Goal: Information Seeking & Learning: Learn about a topic

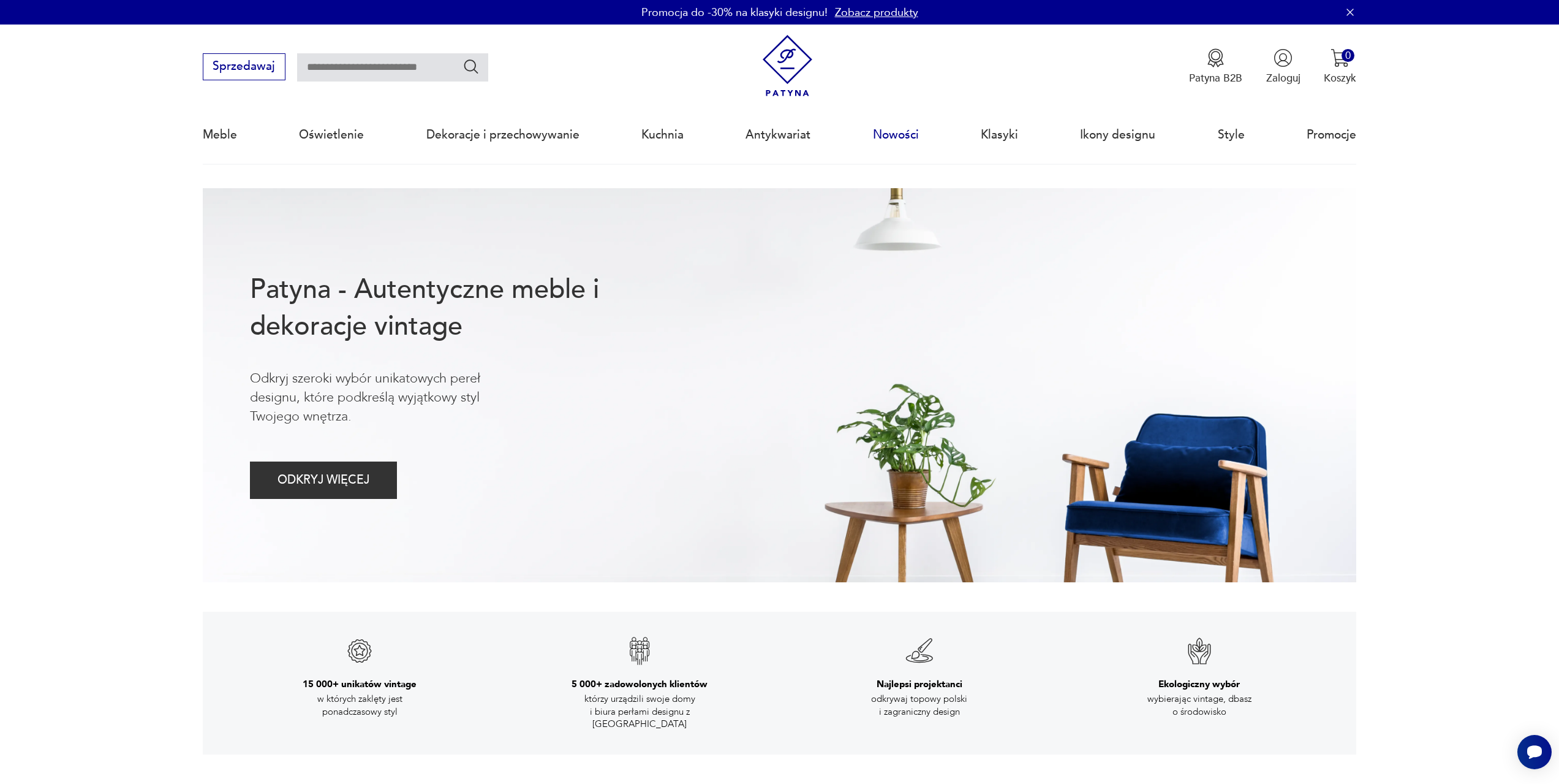
click at [906, 138] on link "Nowości" at bounding box center [896, 134] width 46 height 56
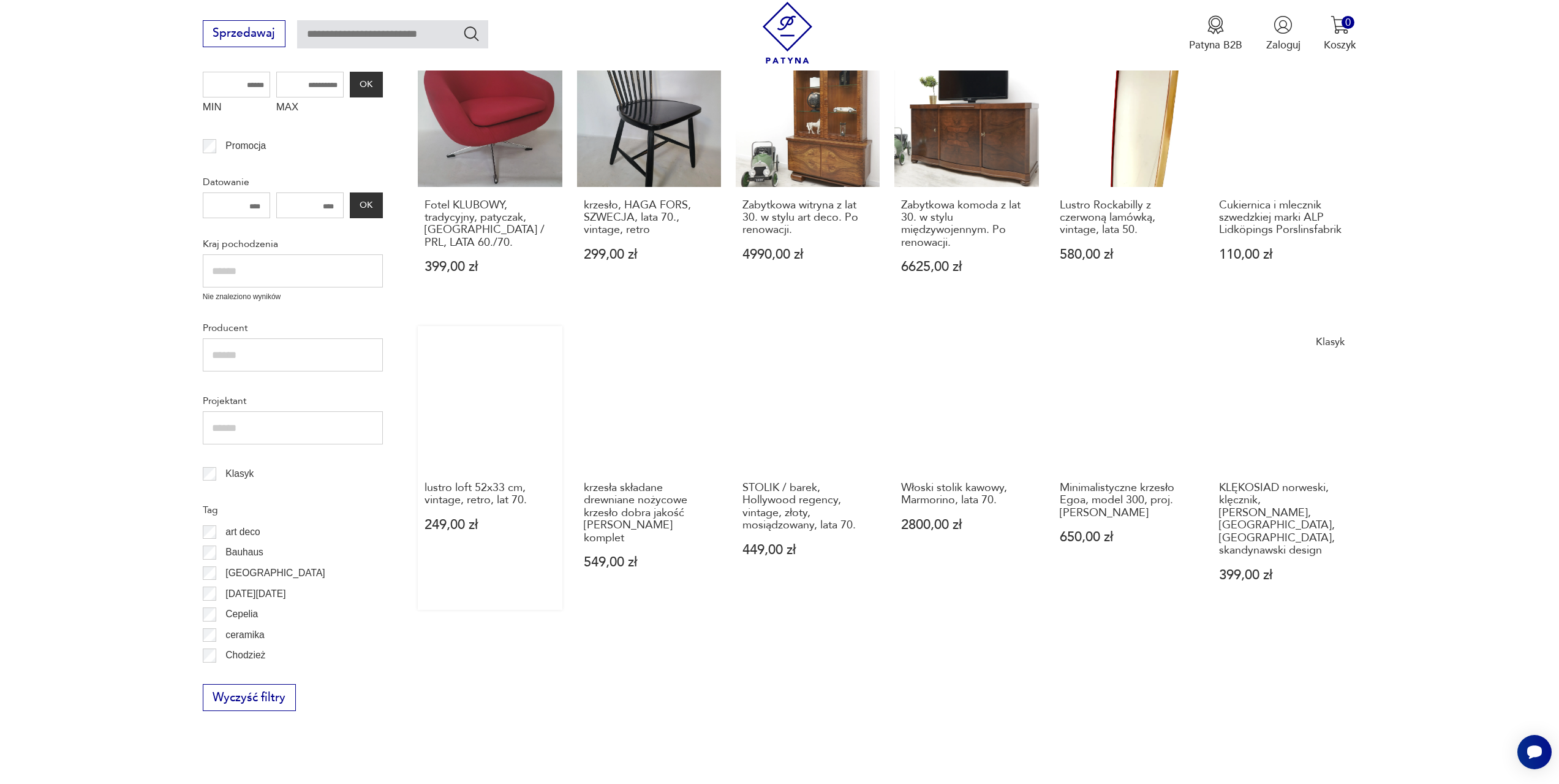
scroll to position [329, 0]
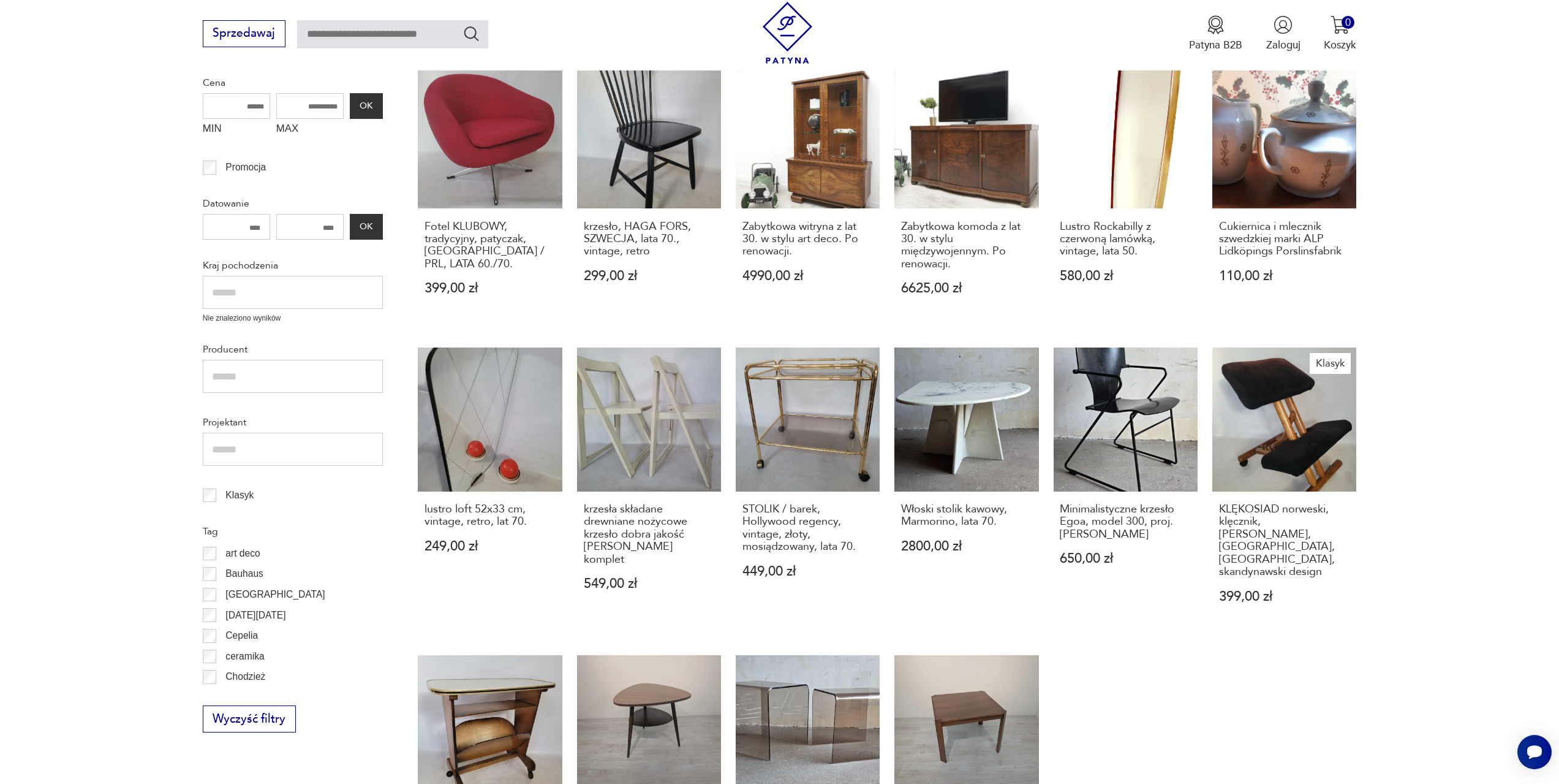
click at [275, 290] on input "text" at bounding box center [293, 293] width 180 height 33
type input "******"
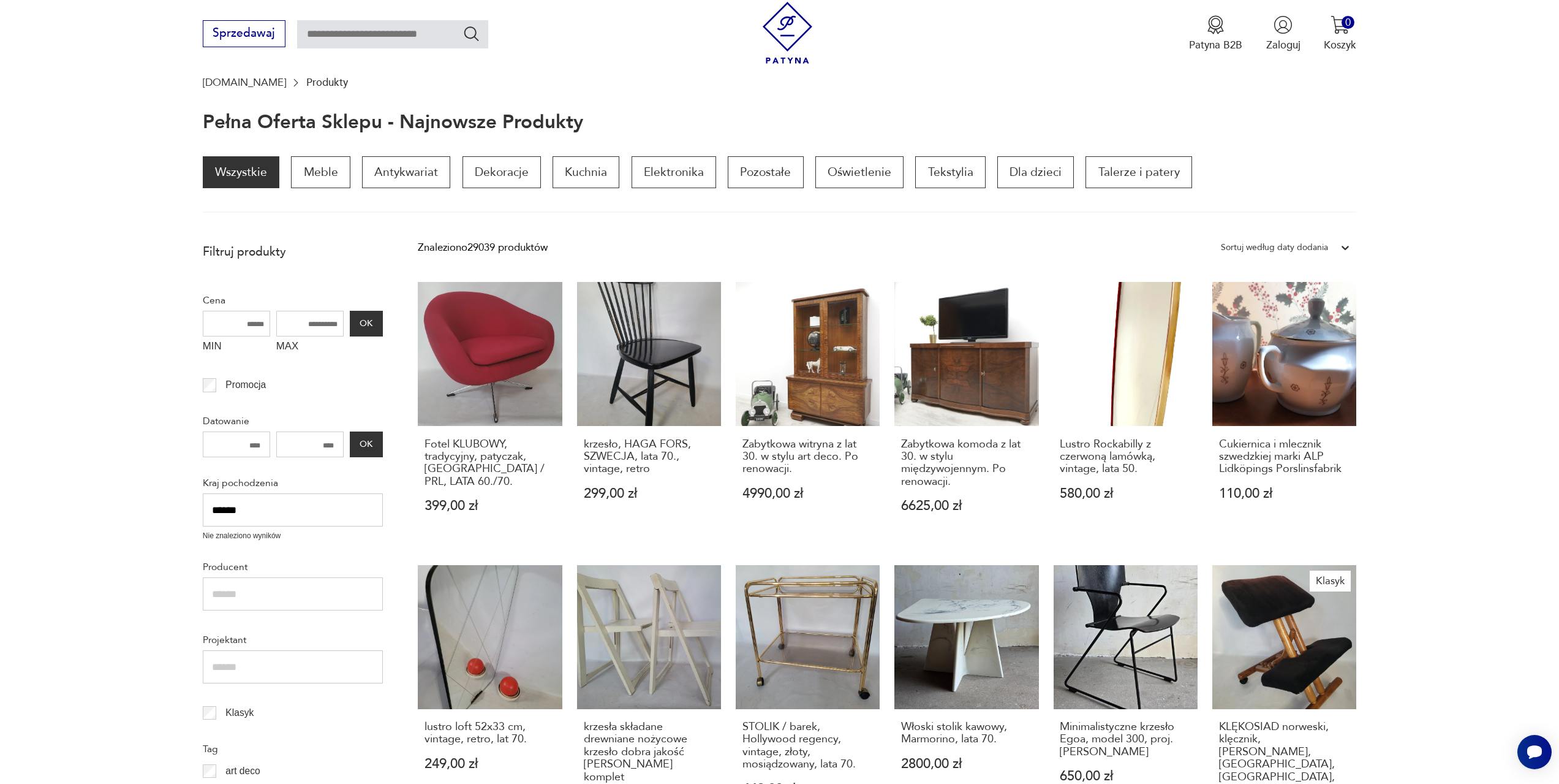
scroll to position [81, 0]
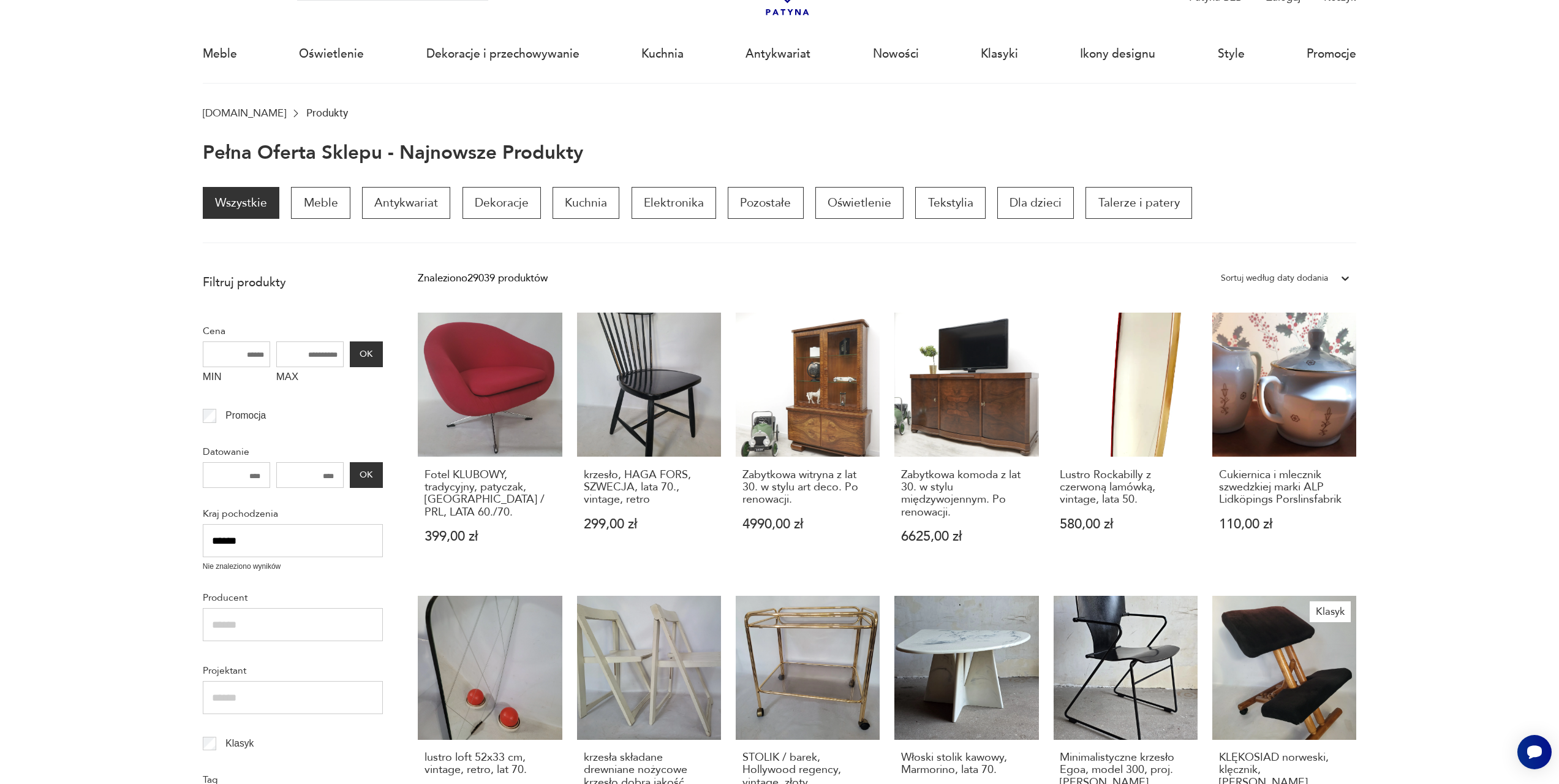
click at [247, 199] on link "Wszystkie" at bounding box center [241, 202] width 77 height 31
click at [253, 197] on link "Wszystkie" at bounding box center [241, 202] width 77 height 31
click at [503, 204] on p "Dekoracje" at bounding box center [502, 202] width 79 height 31
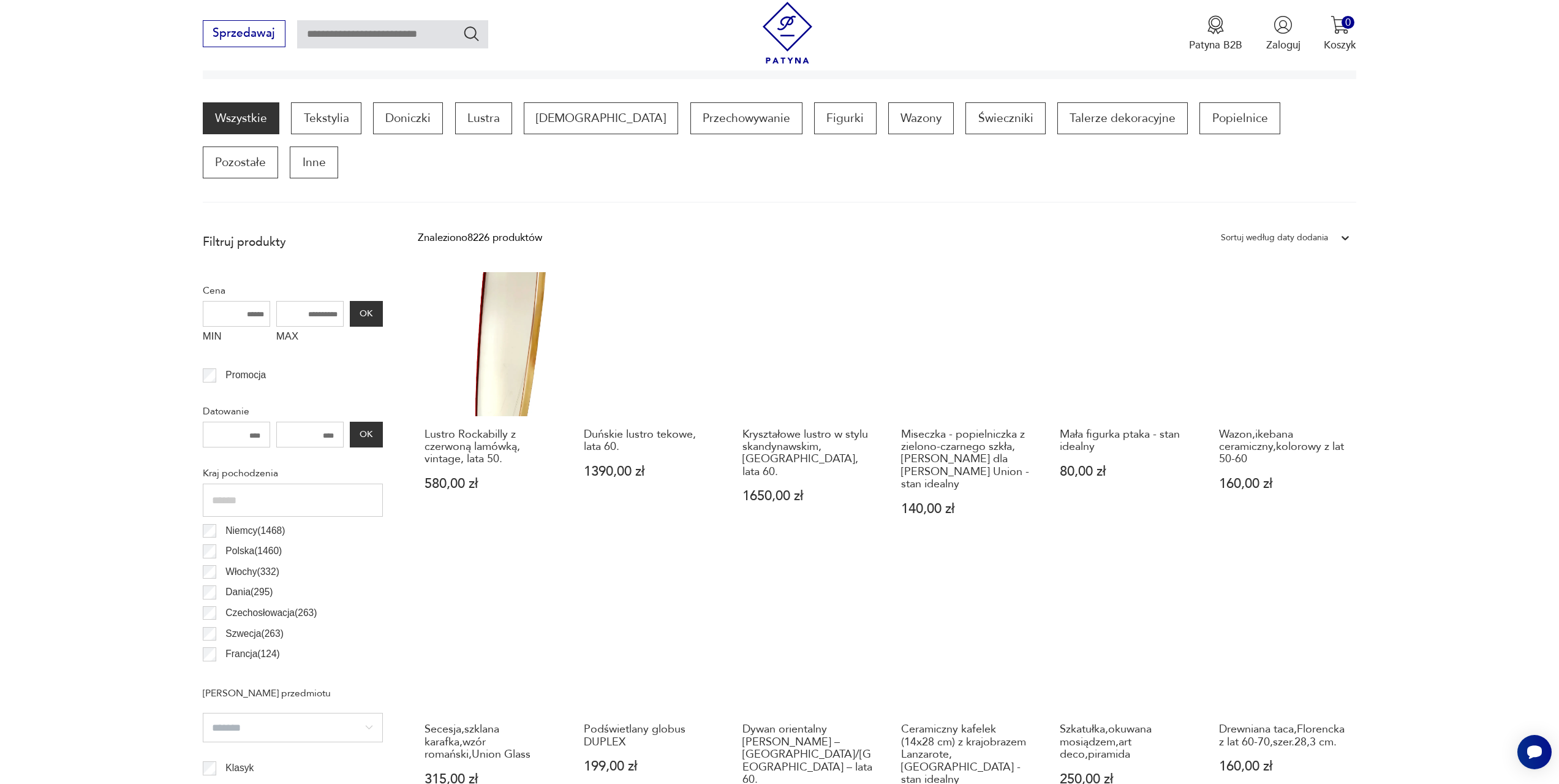
scroll to position [427, 0]
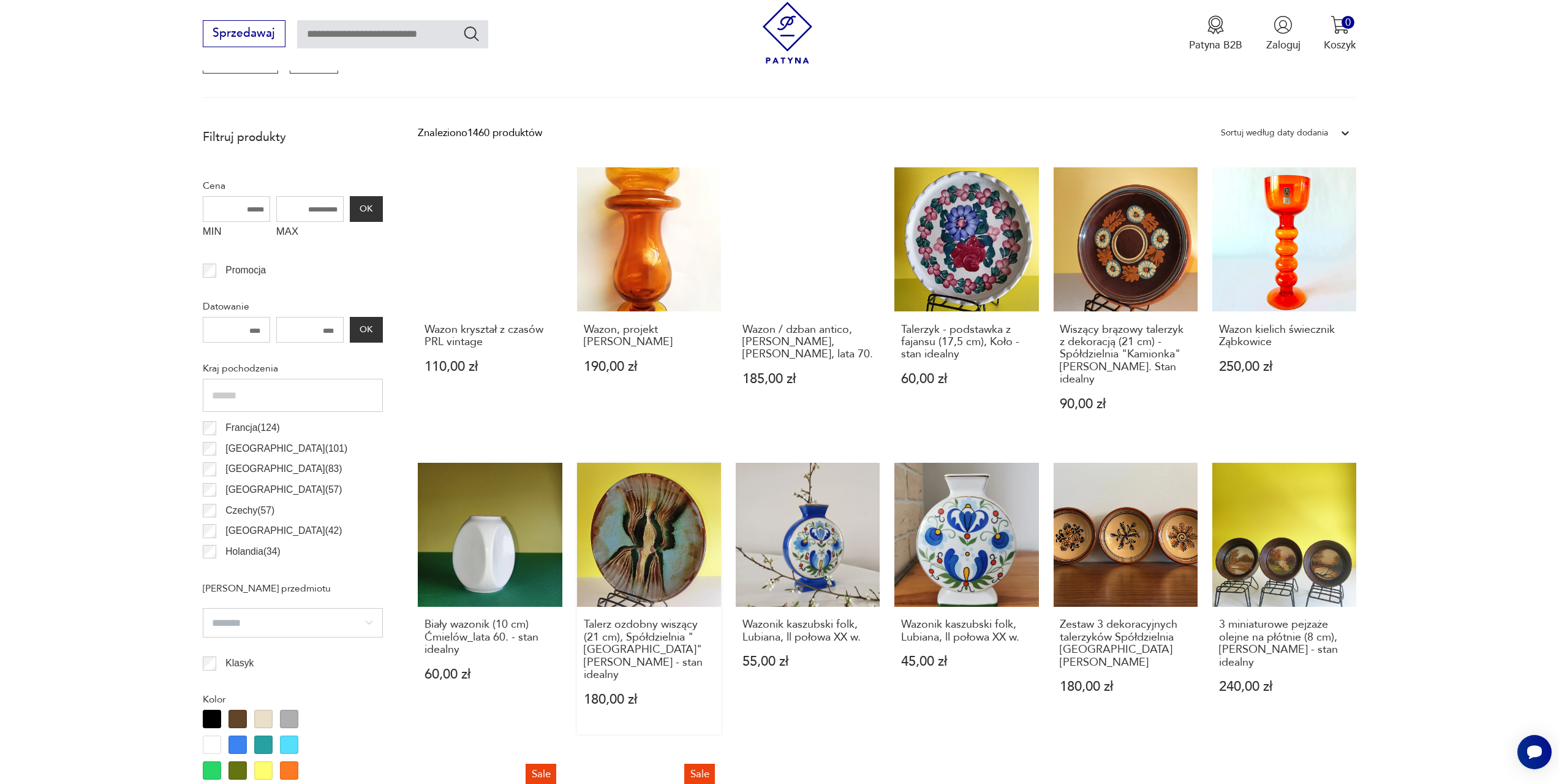
scroll to position [487, 0]
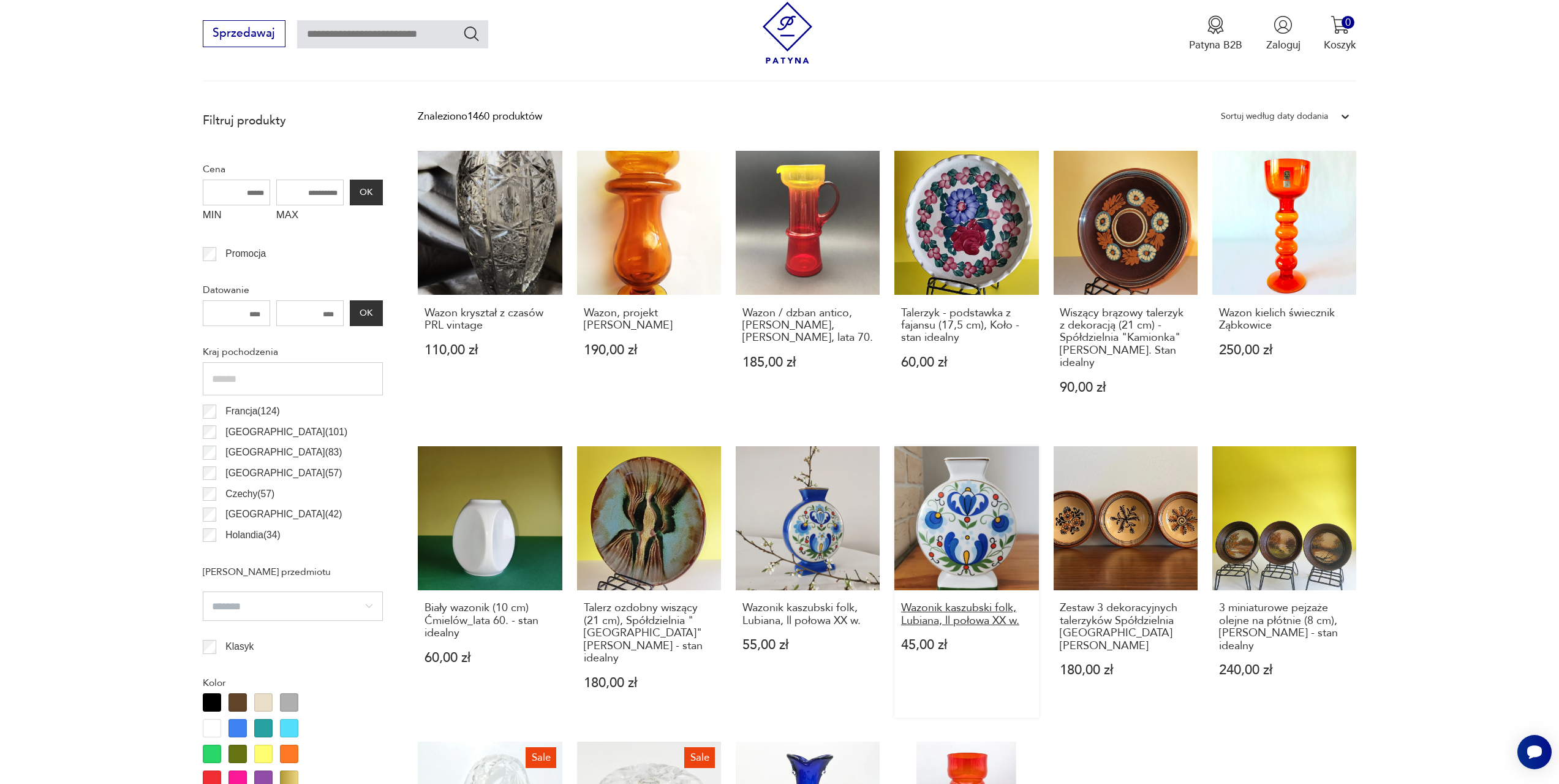
click at [990, 601] on h3 "Wazonik kaszubski folk, Lubiana, ll połowa XX w." at bounding box center [967, 613] width 131 height 25
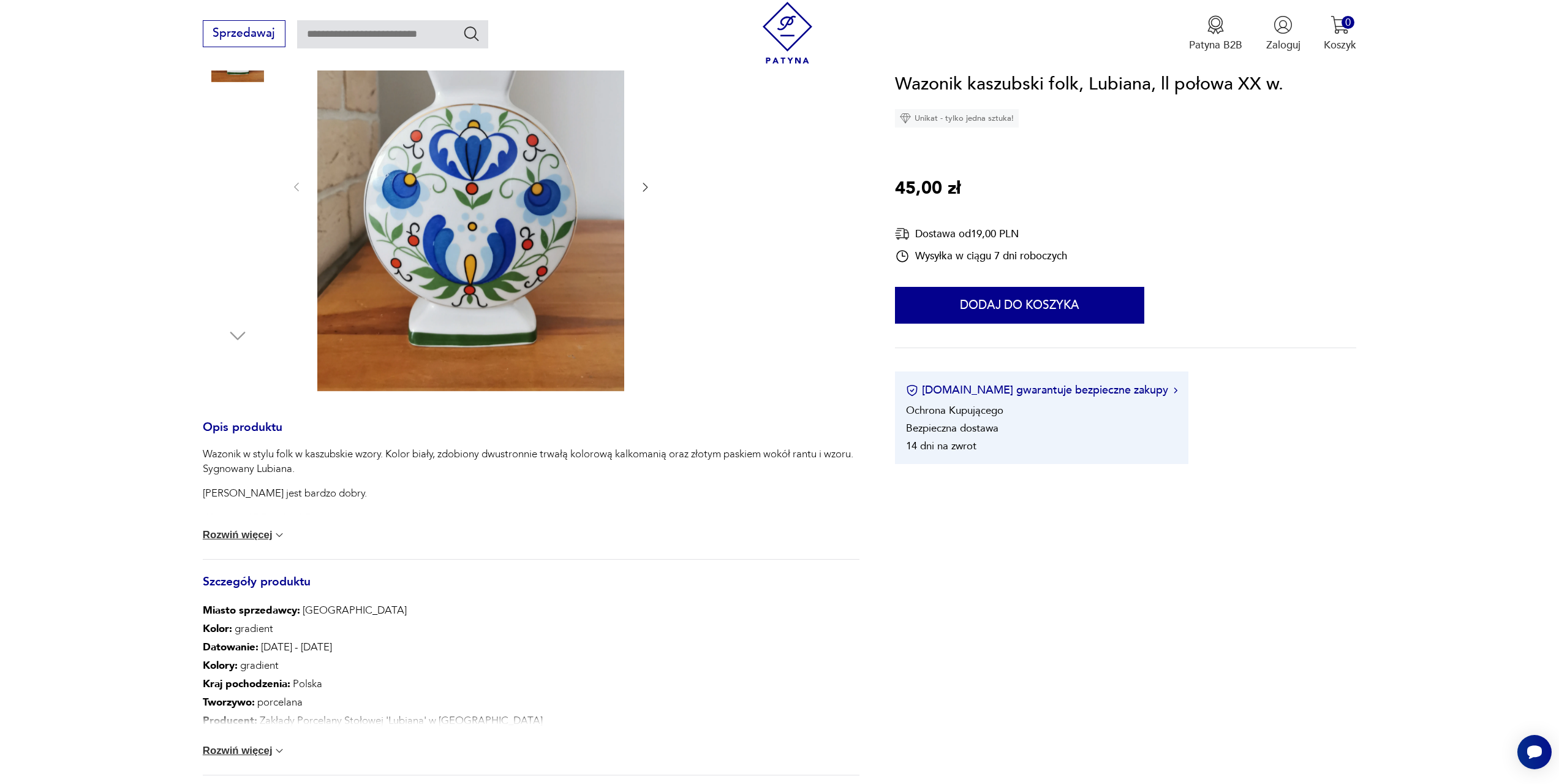
scroll to position [245, 0]
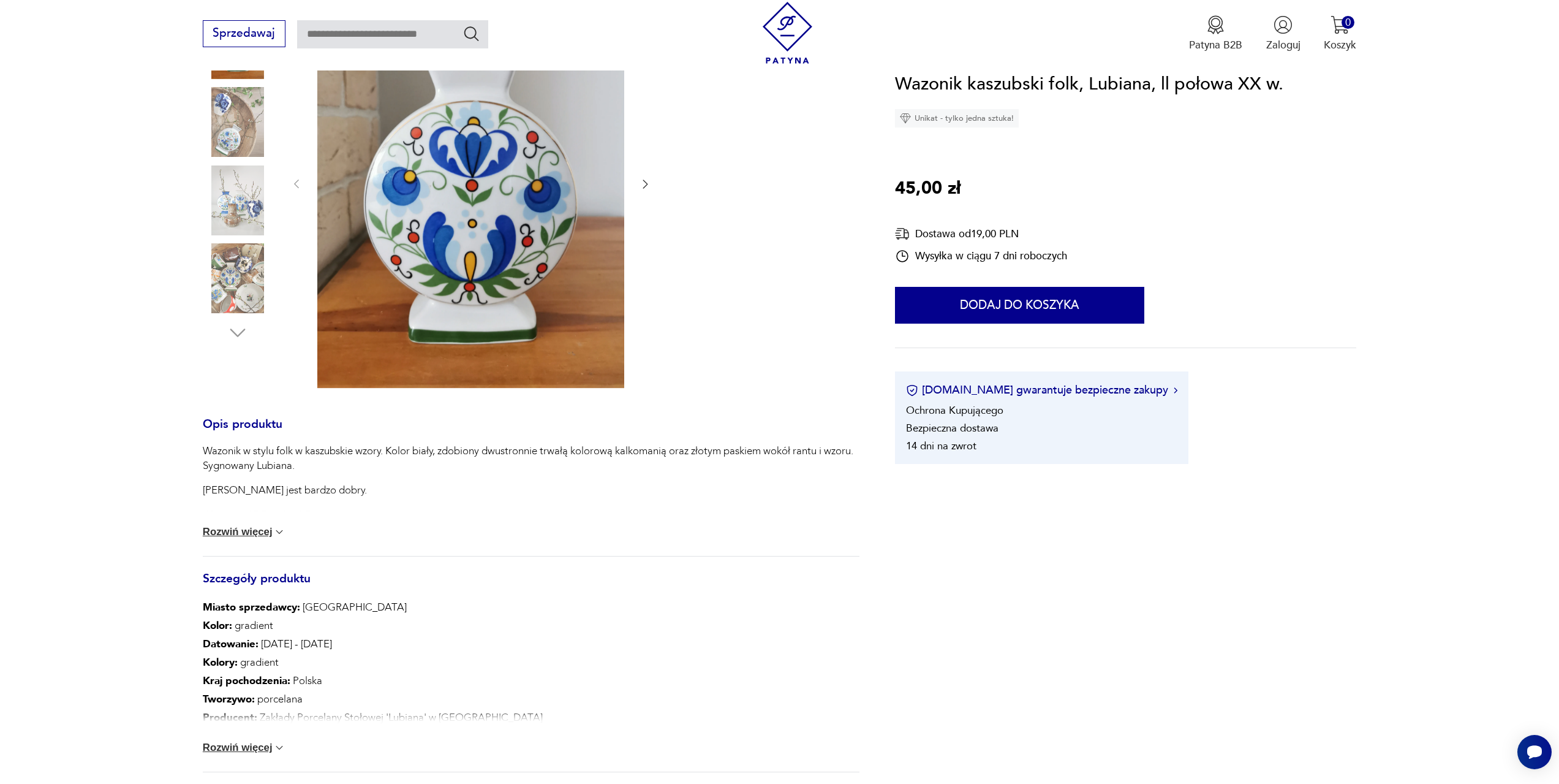
click at [272, 531] on button "Rozwiń więcej" at bounding box center [245, 531] width 83 height 12
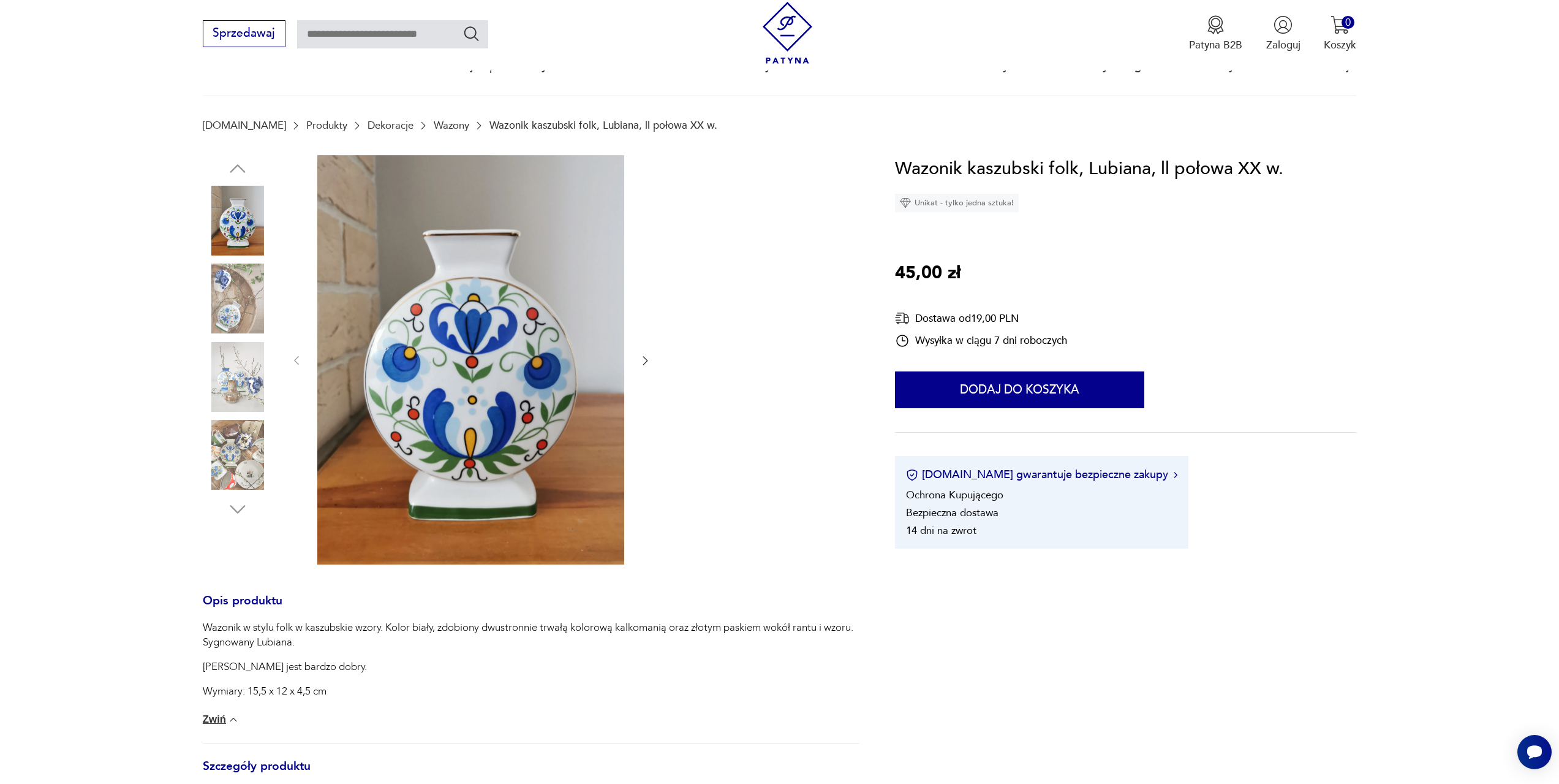
scroll to position [61, 0]
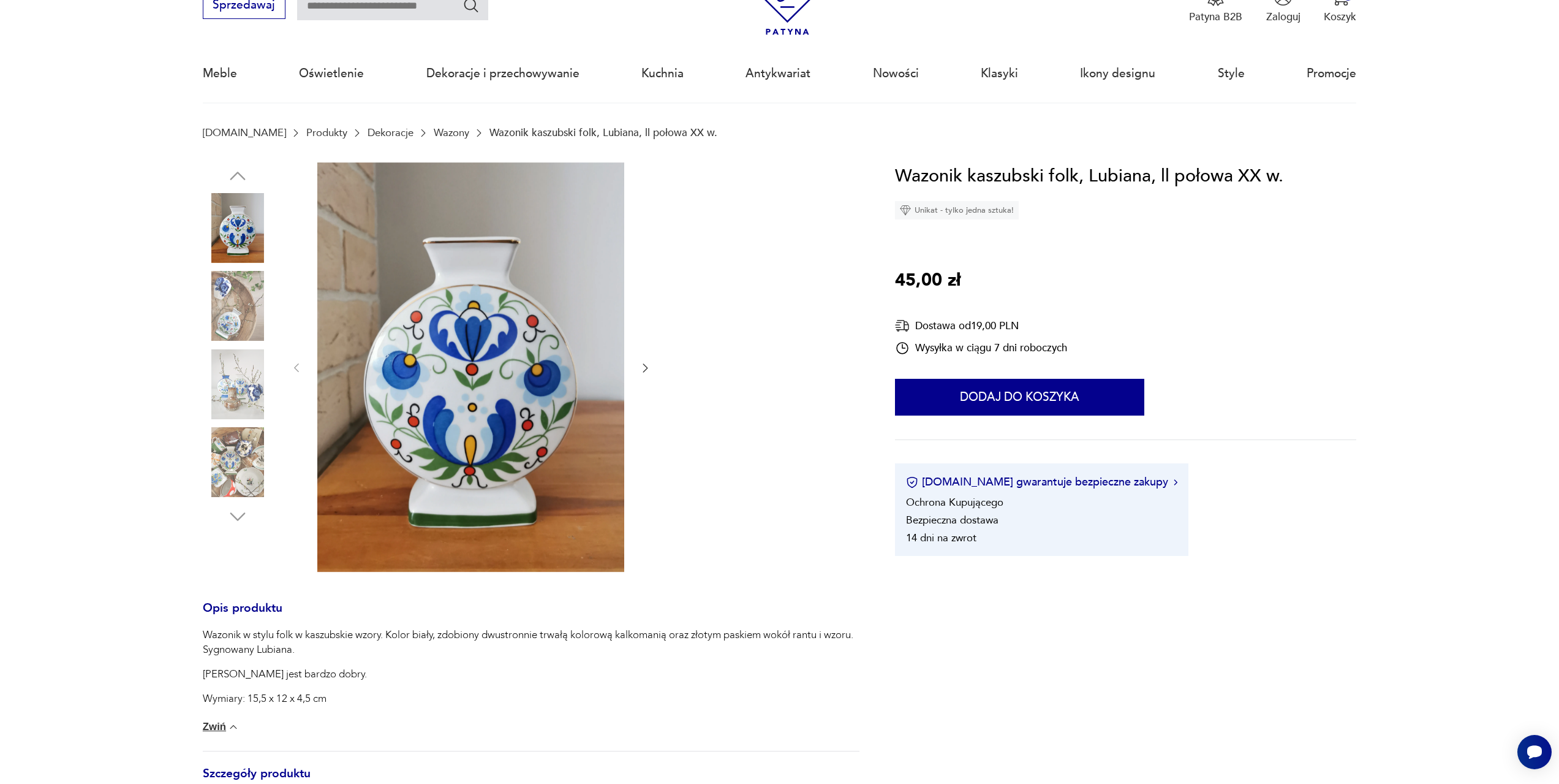
click at [223, 308] on img at bounding box center [238, 306] width 70 height 70
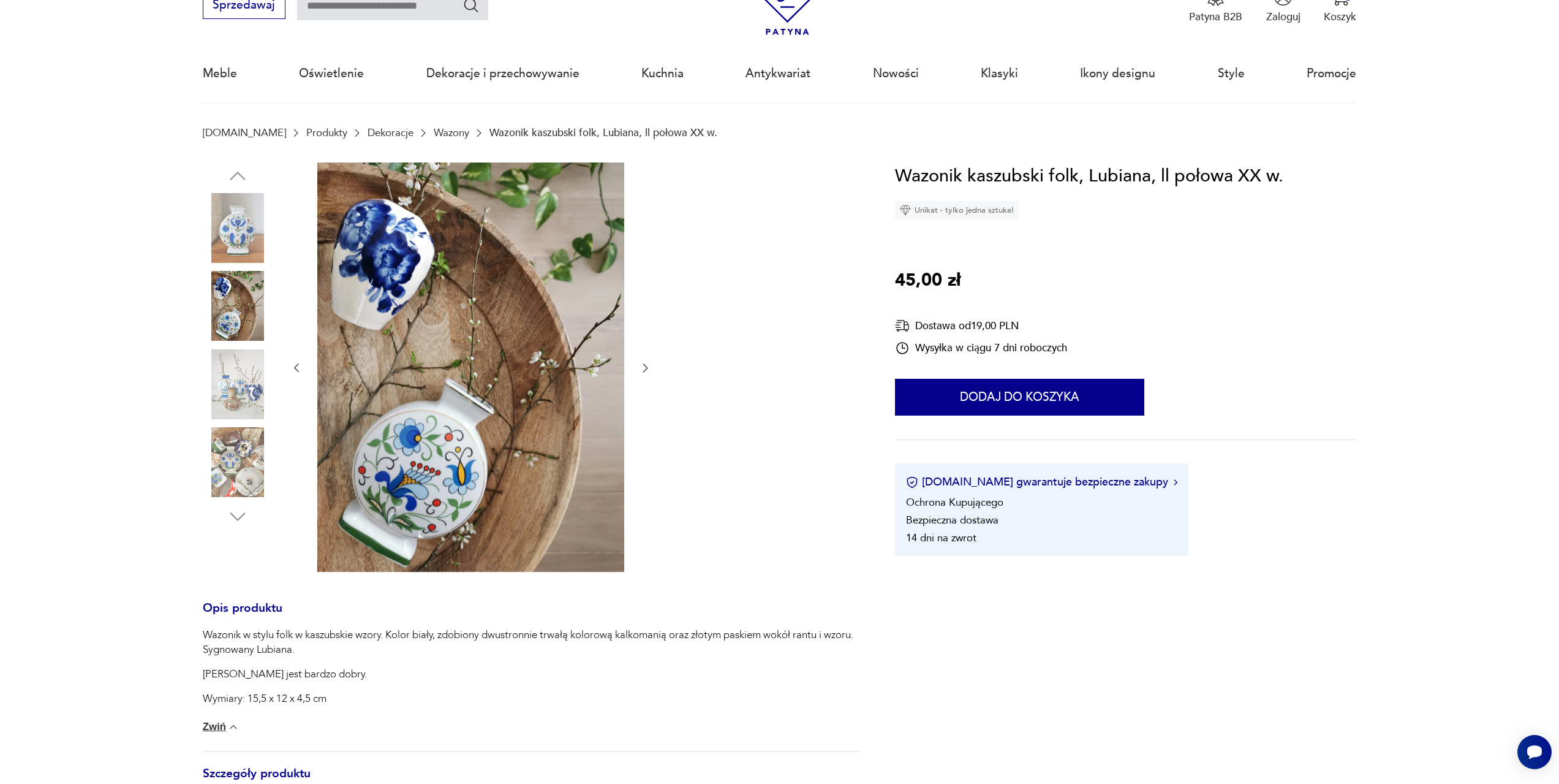
click at [233, 378] on img at bounding box center [238, 384] width 70 height 70
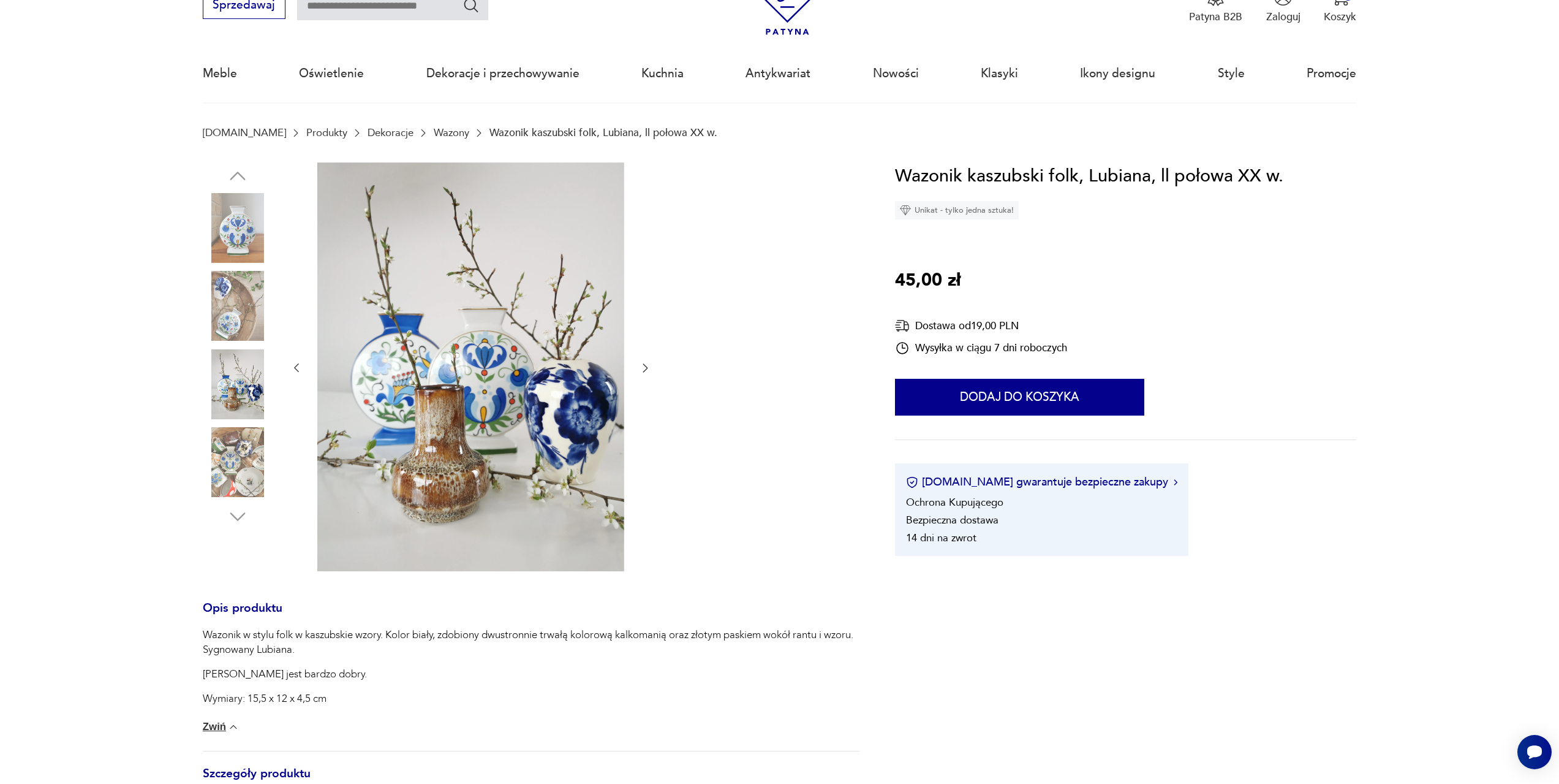
click at [243, 436] on img at bounding box center [238, 462] width 70 height 70
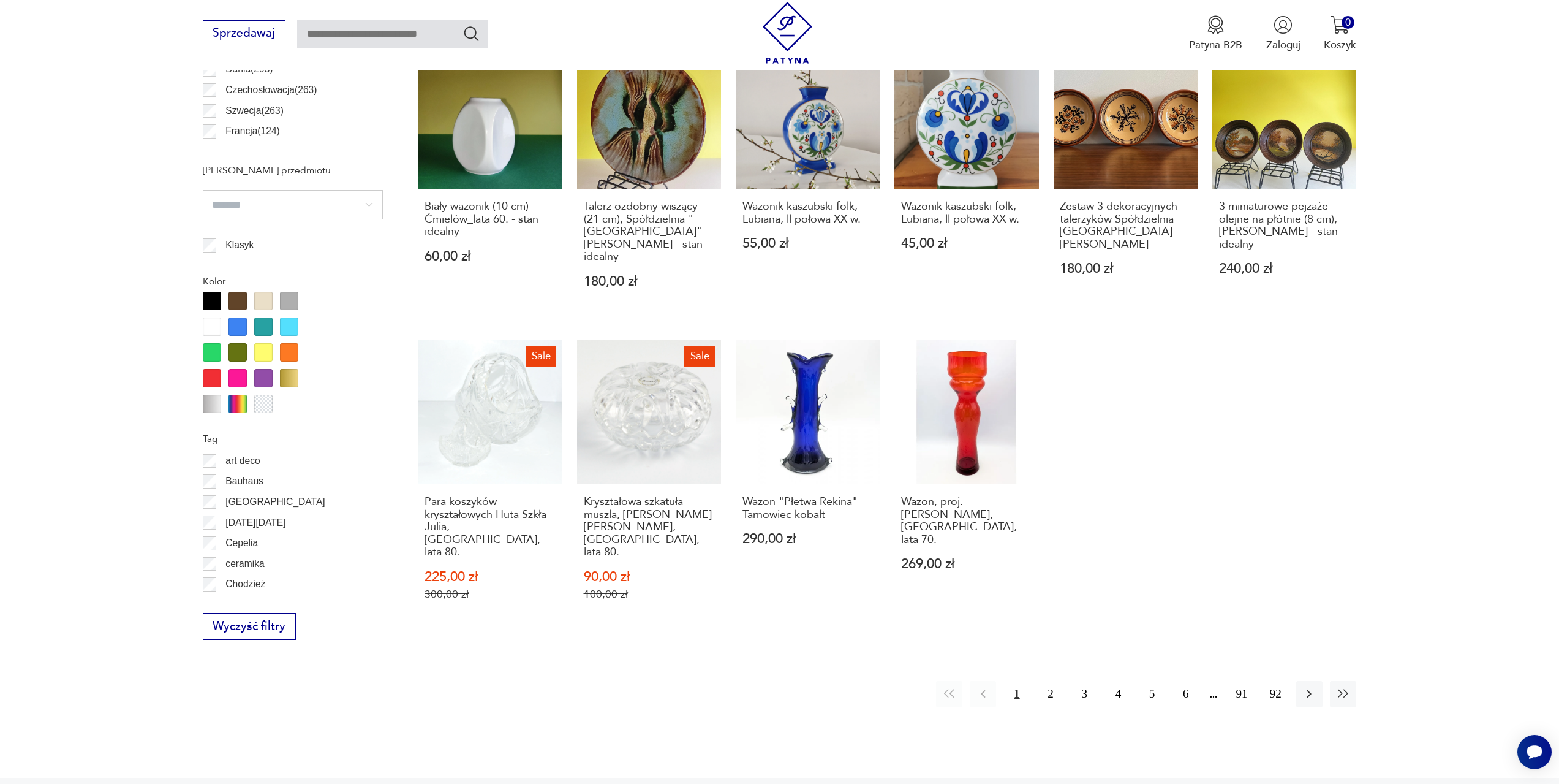
scroll to position [915, 0]
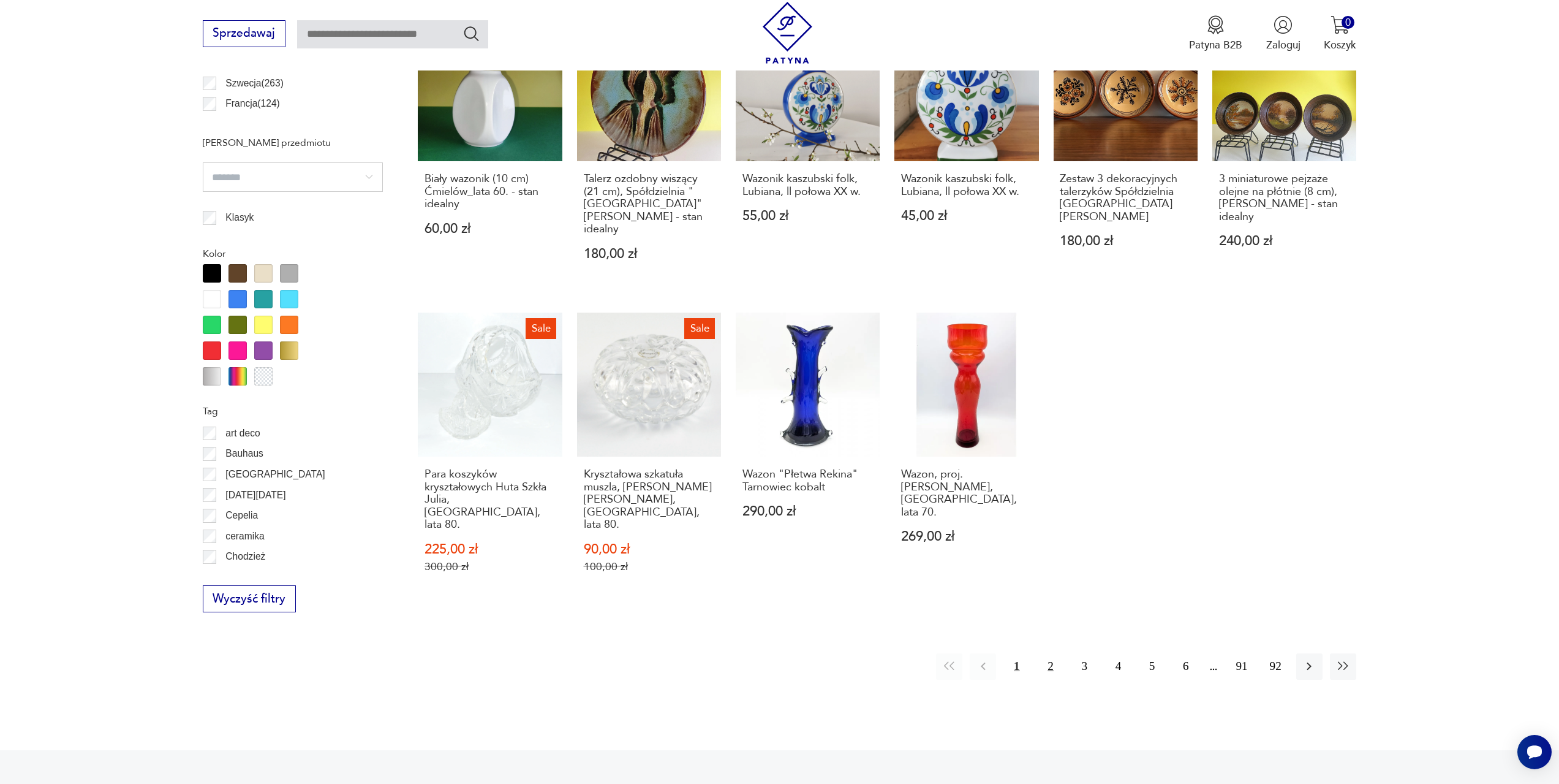
click at [1047, 653] on button "2" at bounding box center [1050, 666] width 27 height 27
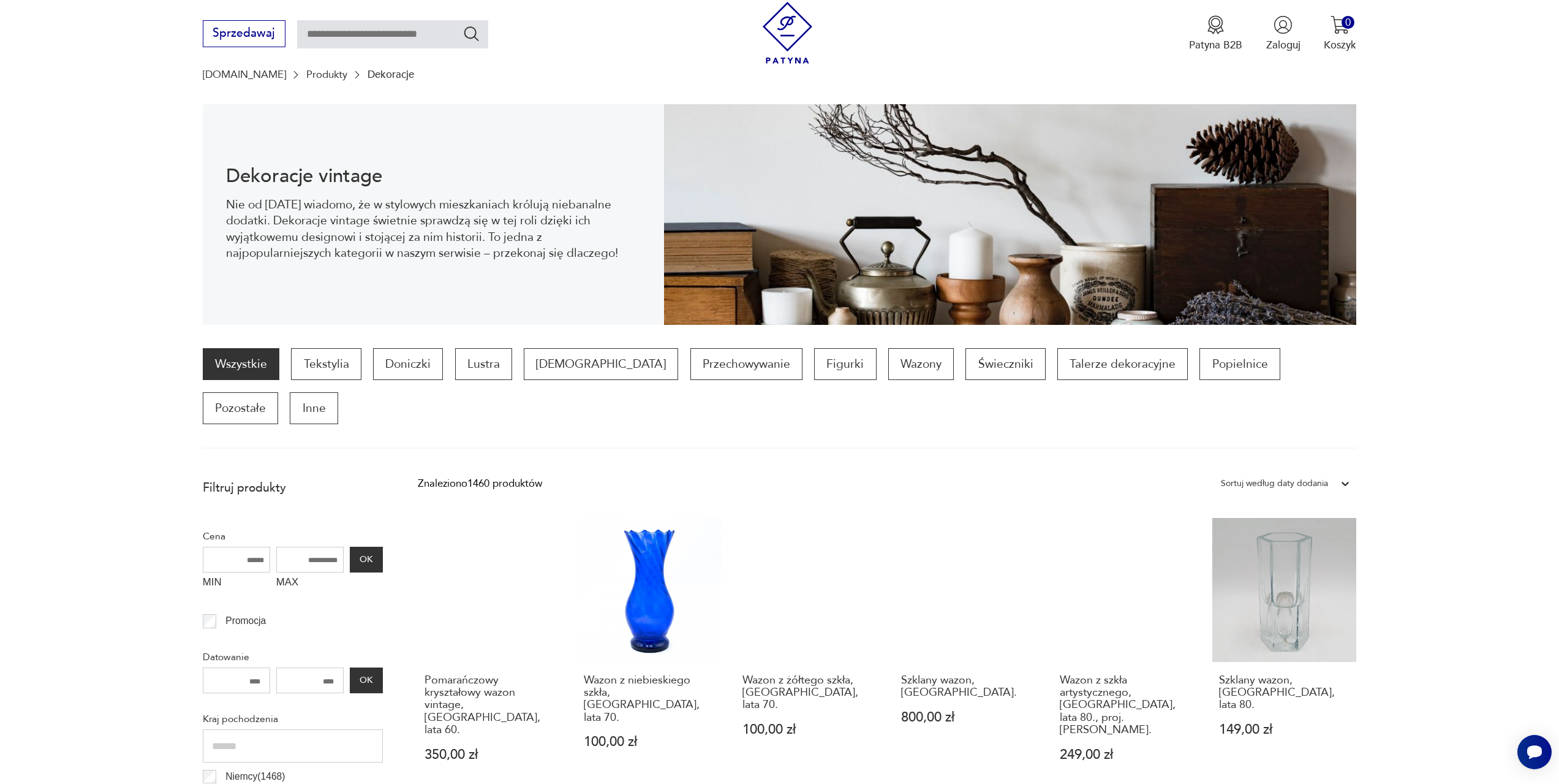
scroll to position [119, 0]
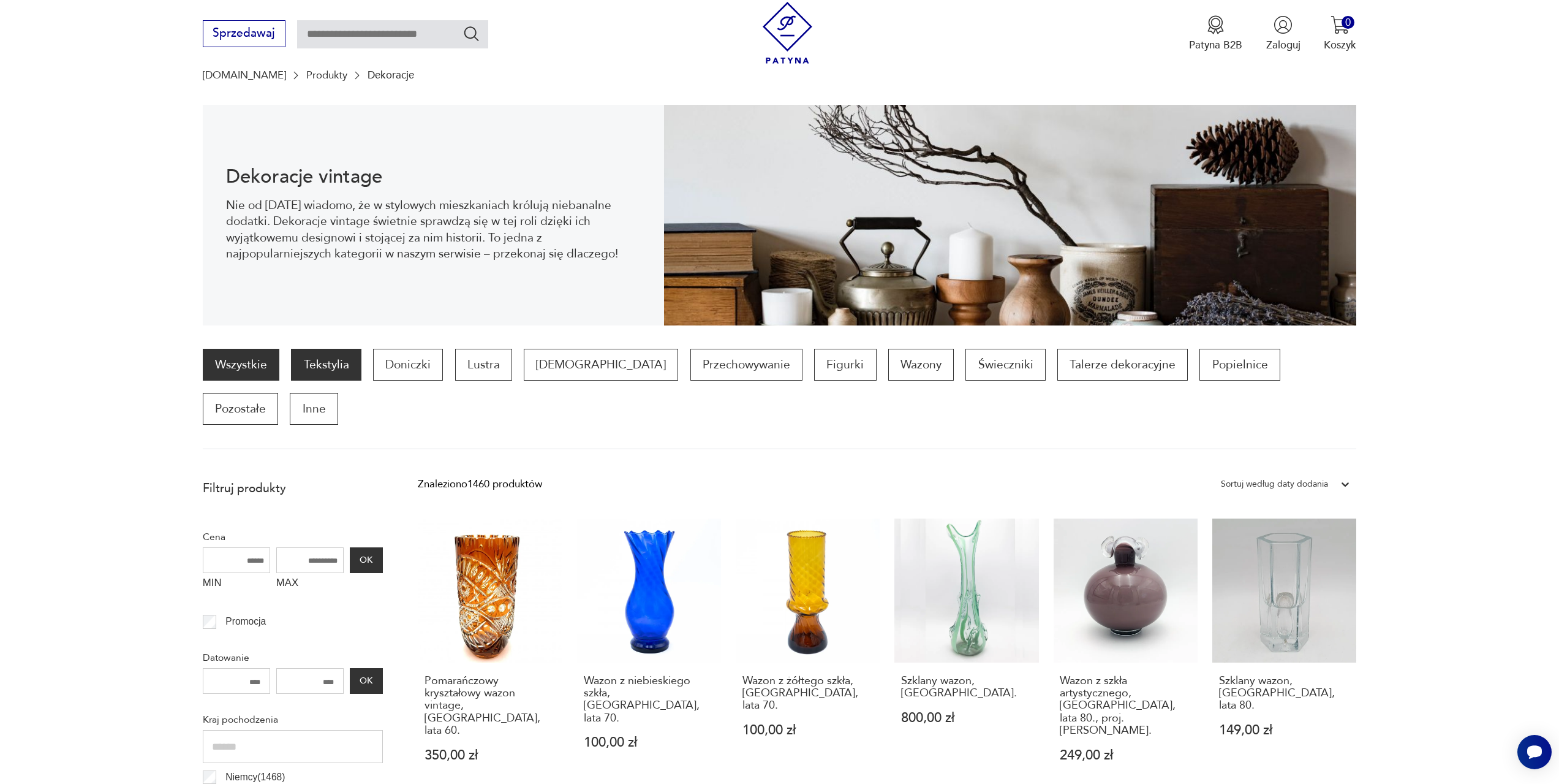
click at [327, 360] on p "Tekstylia" at bounding box center [326, 364] width 70 height 31
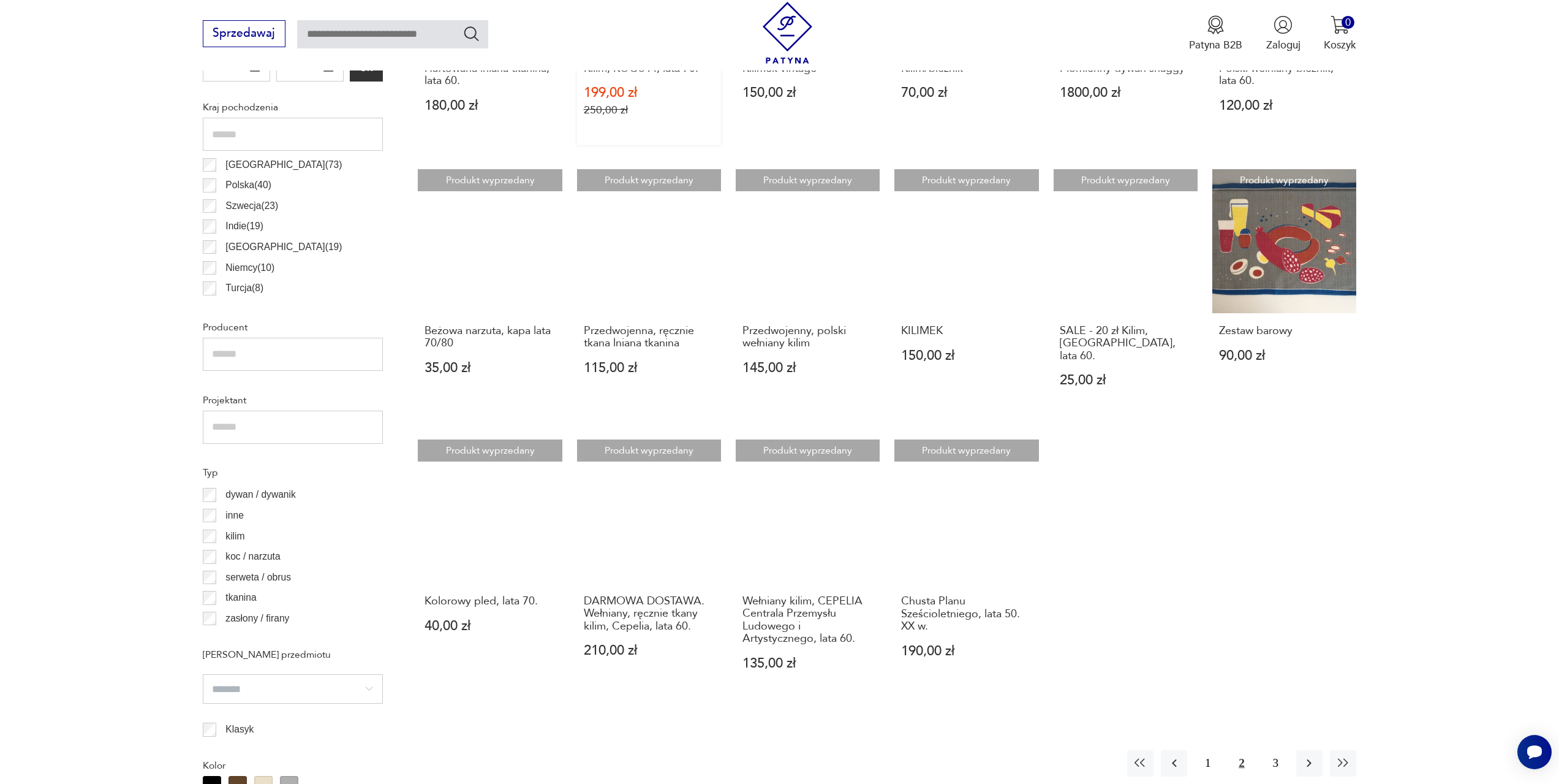
scroll to position [731, 0]
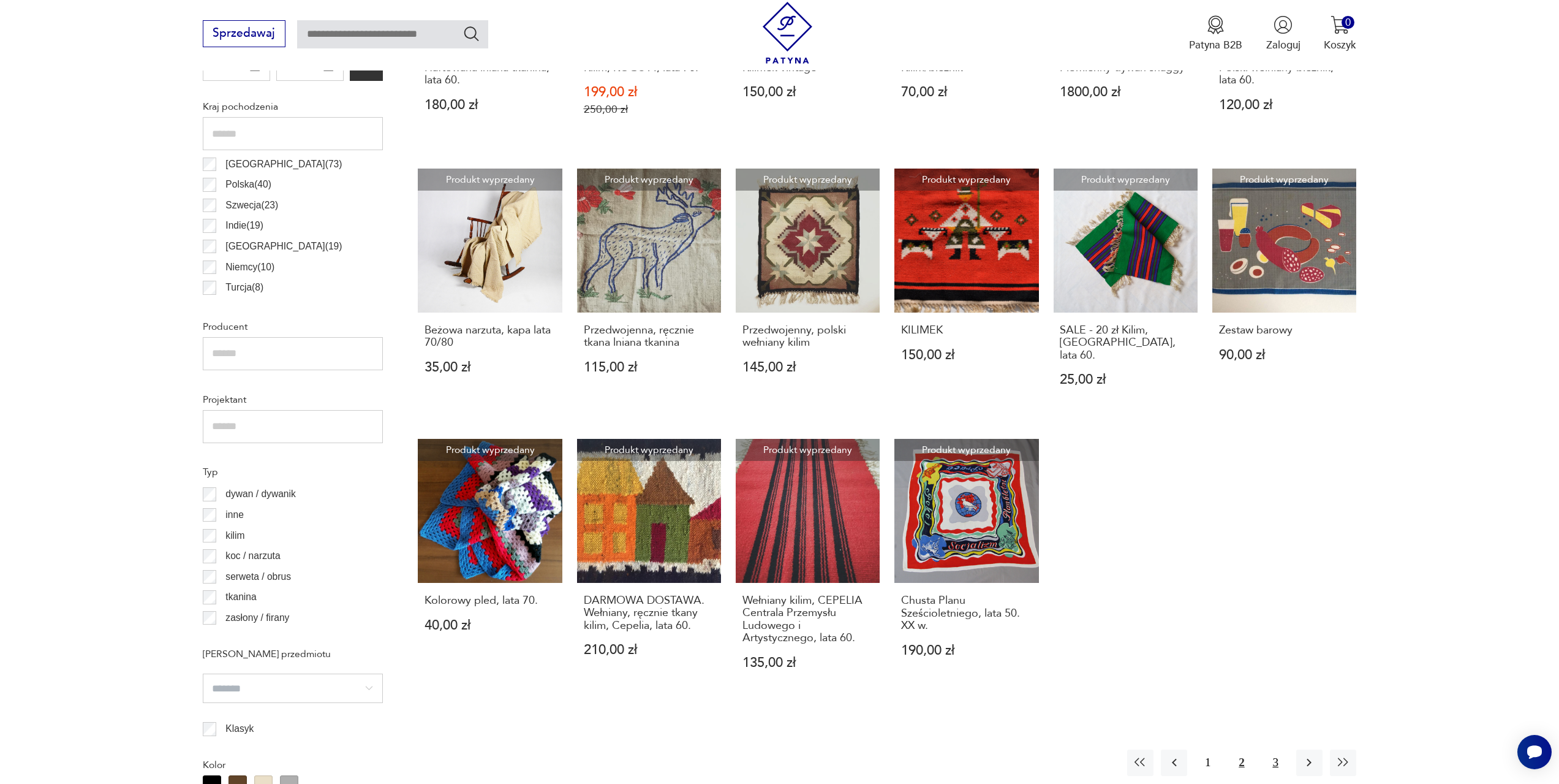
click at [1275, 749] on button "3" at bounding box center [1275, 762] width 27 height 27
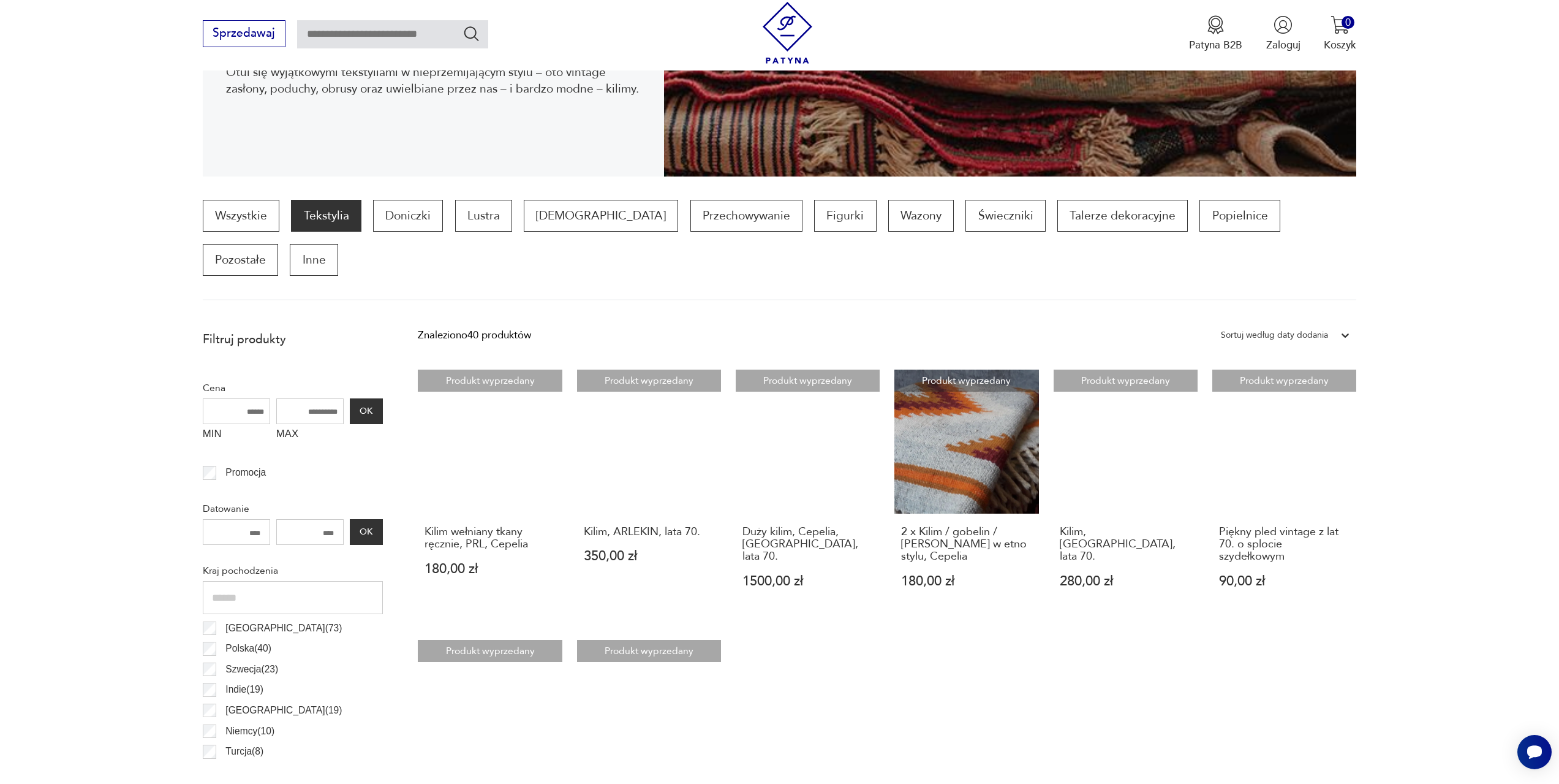
scroll to position [303, 0]
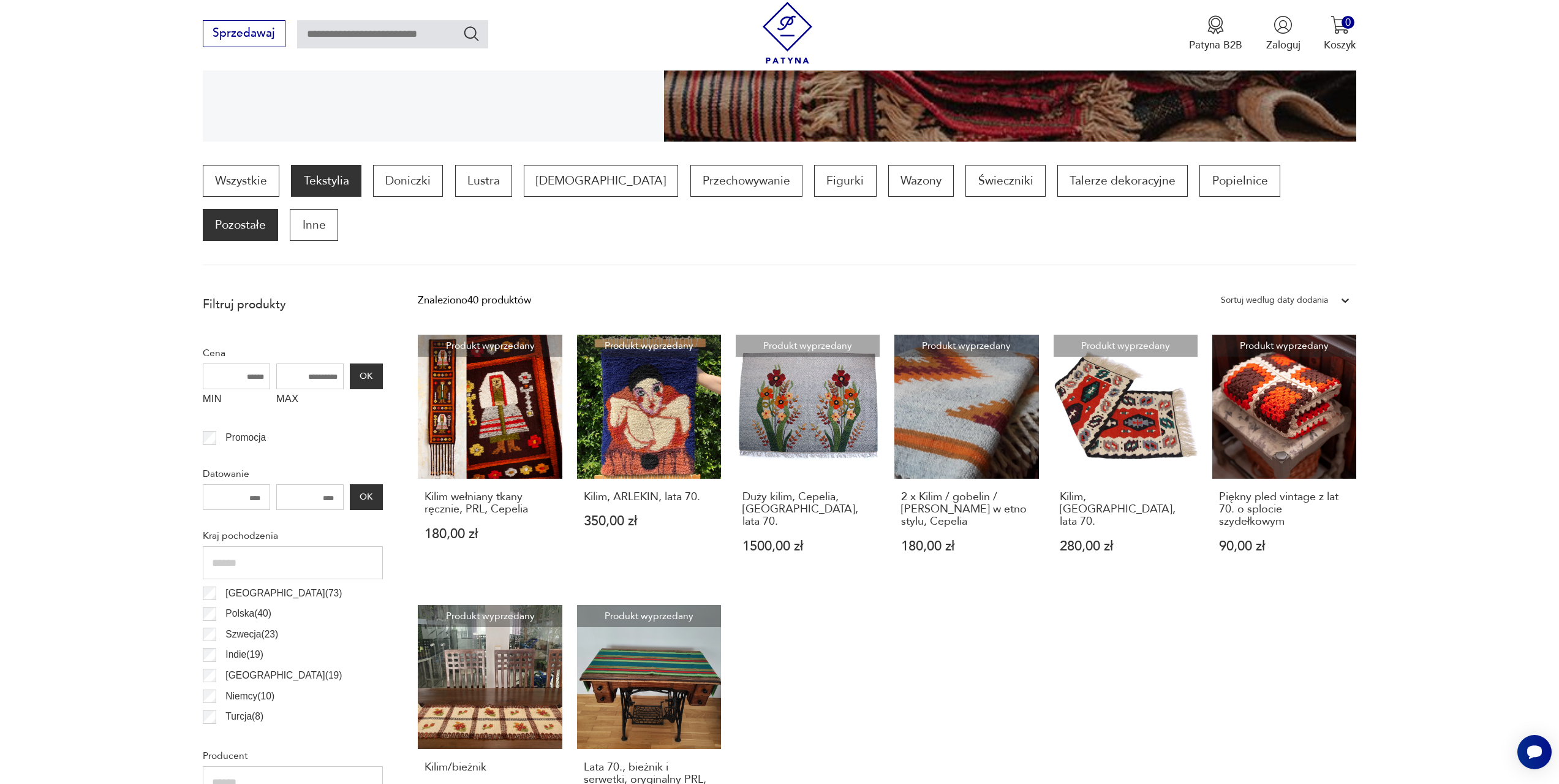
click at [278, 209] on p "Pozostałe" at bounding box center [241, 224] width 76 height 31
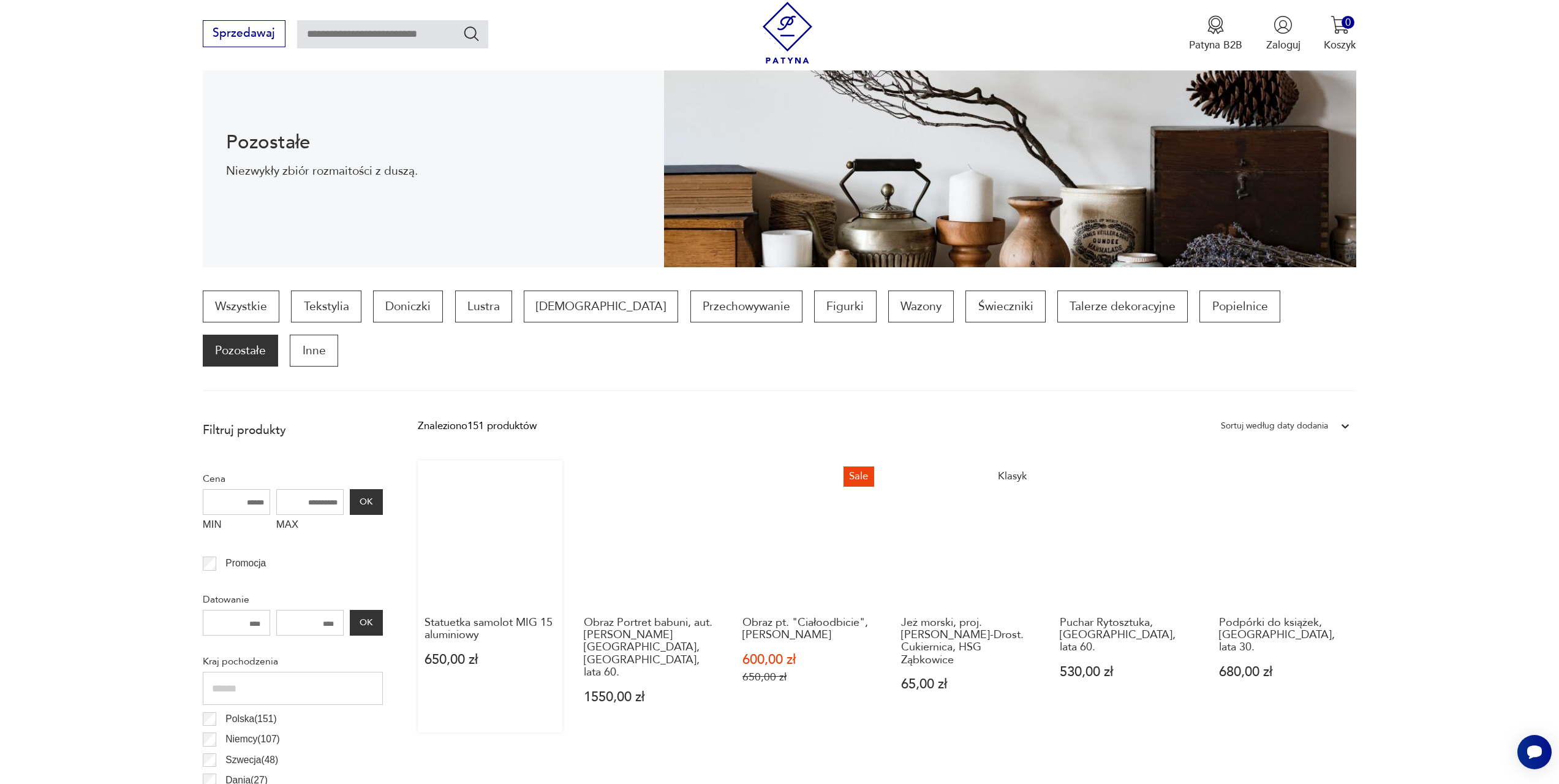
scroll to position [184, 0]
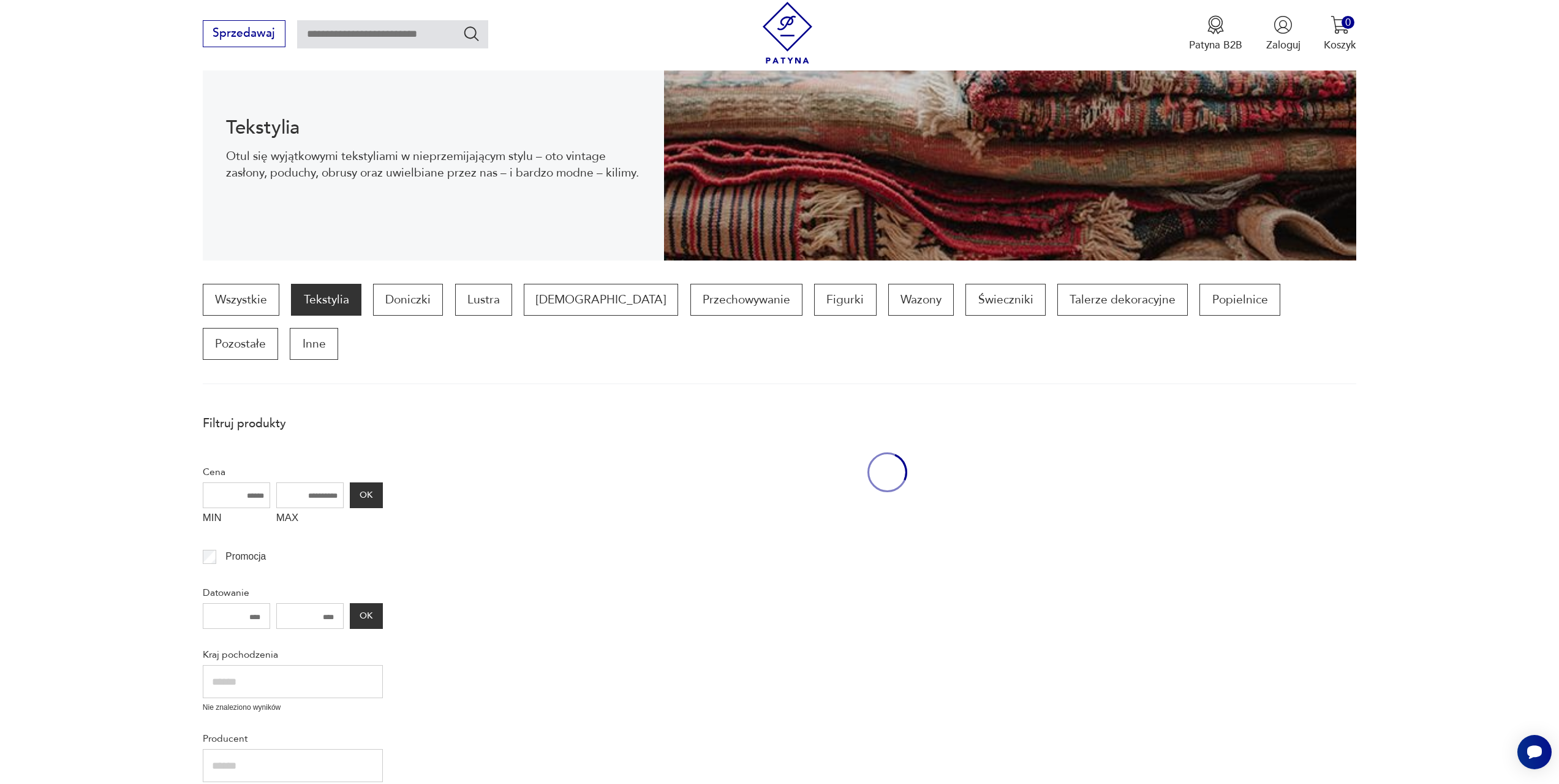
scroll to position [303, 0]
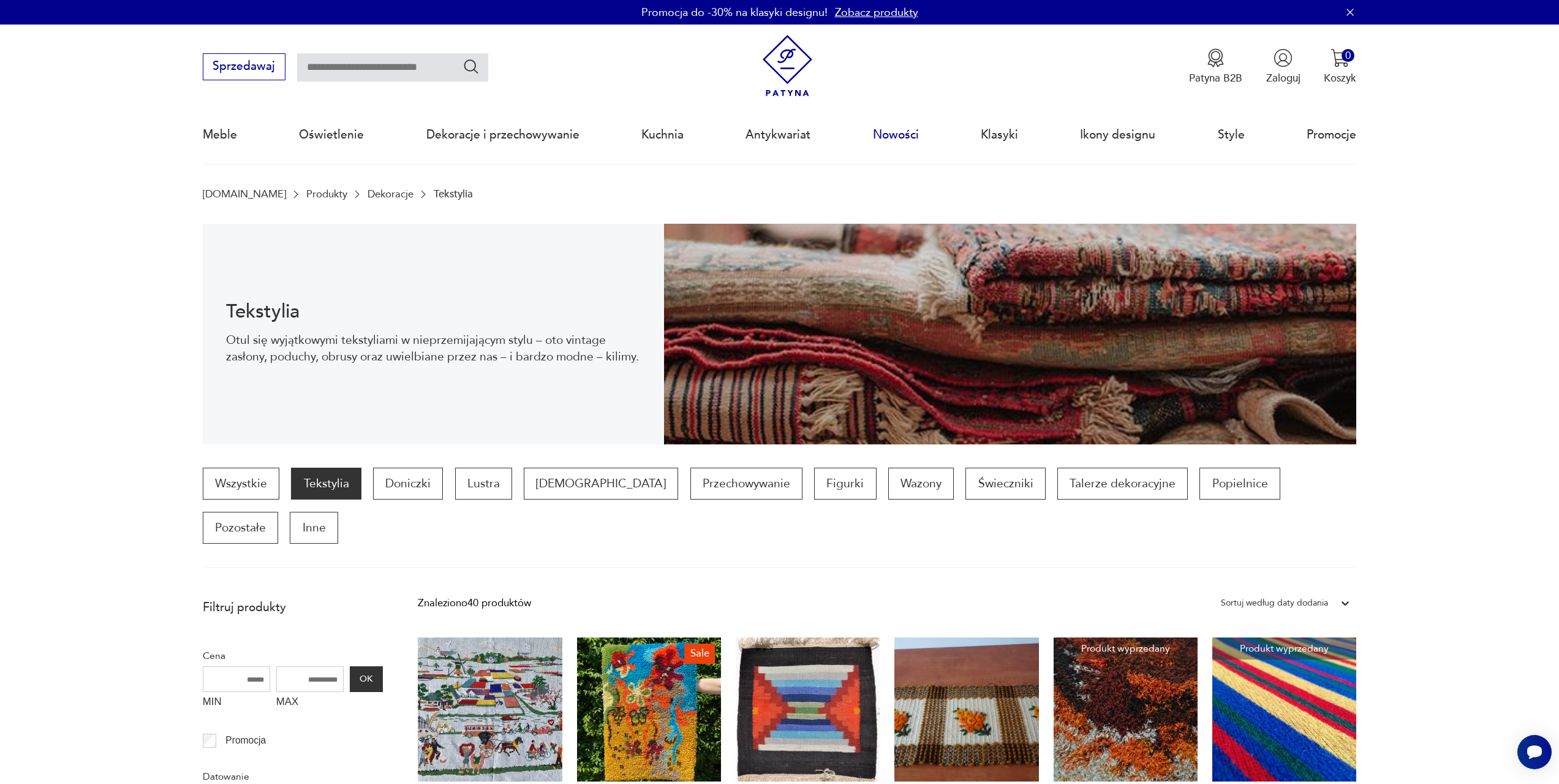
click at [899, 138] on link "Nowości" at bounding box center [896, 134] width 46 height 56
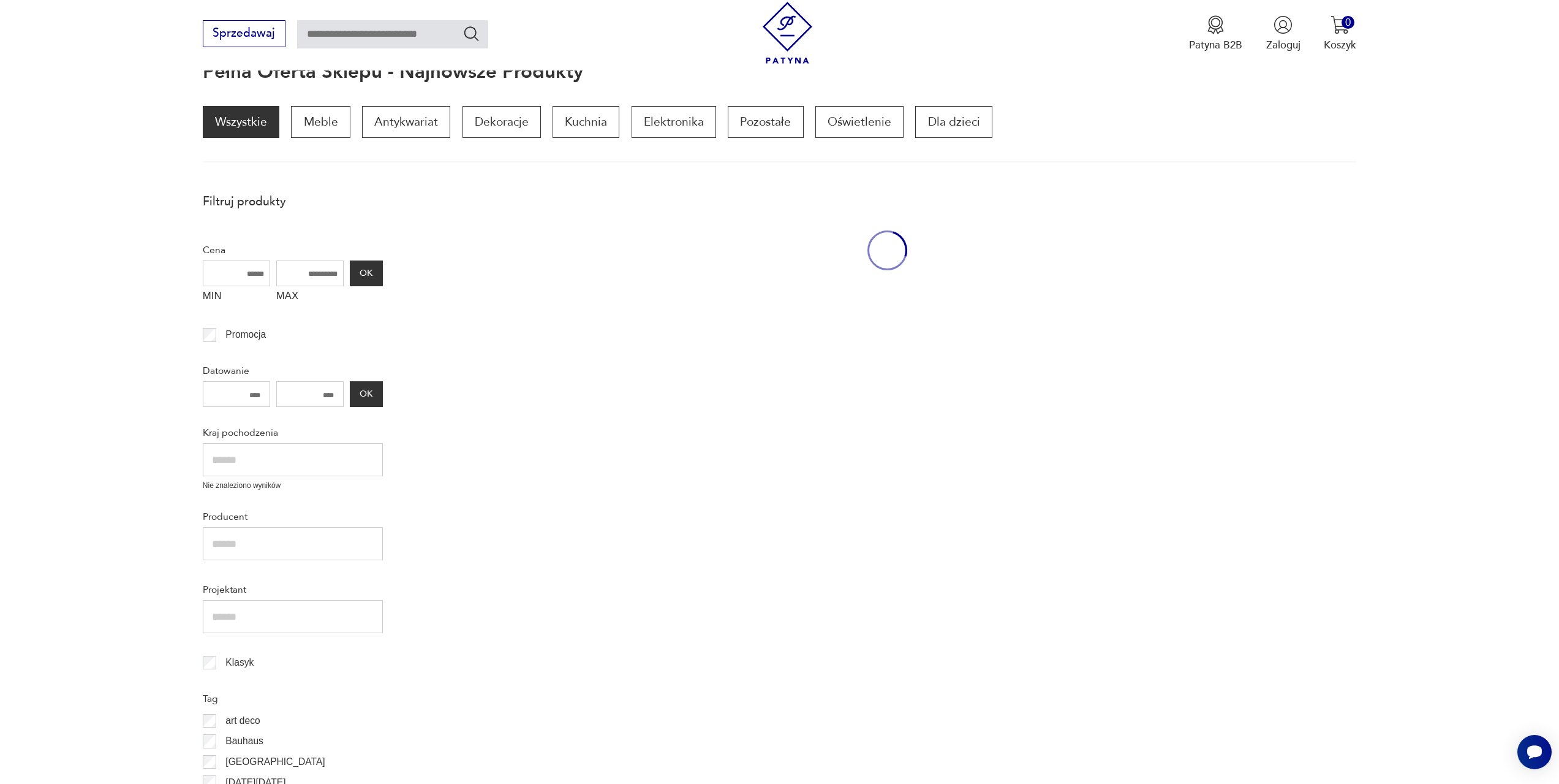
scroll to position [164, 0]
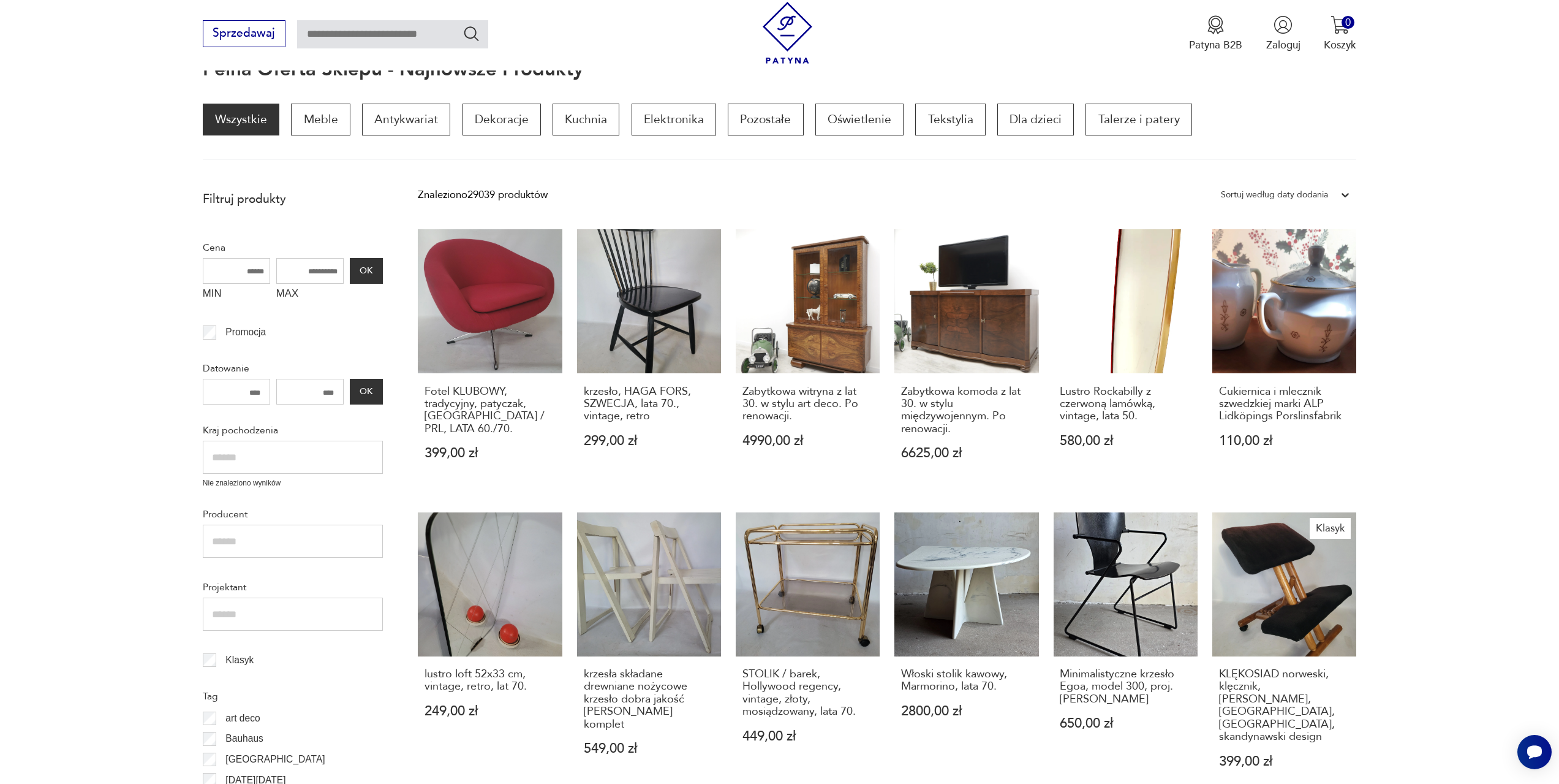
click at [265, 452] on input "text" at bounding box center [293, 457] width 180 height 33
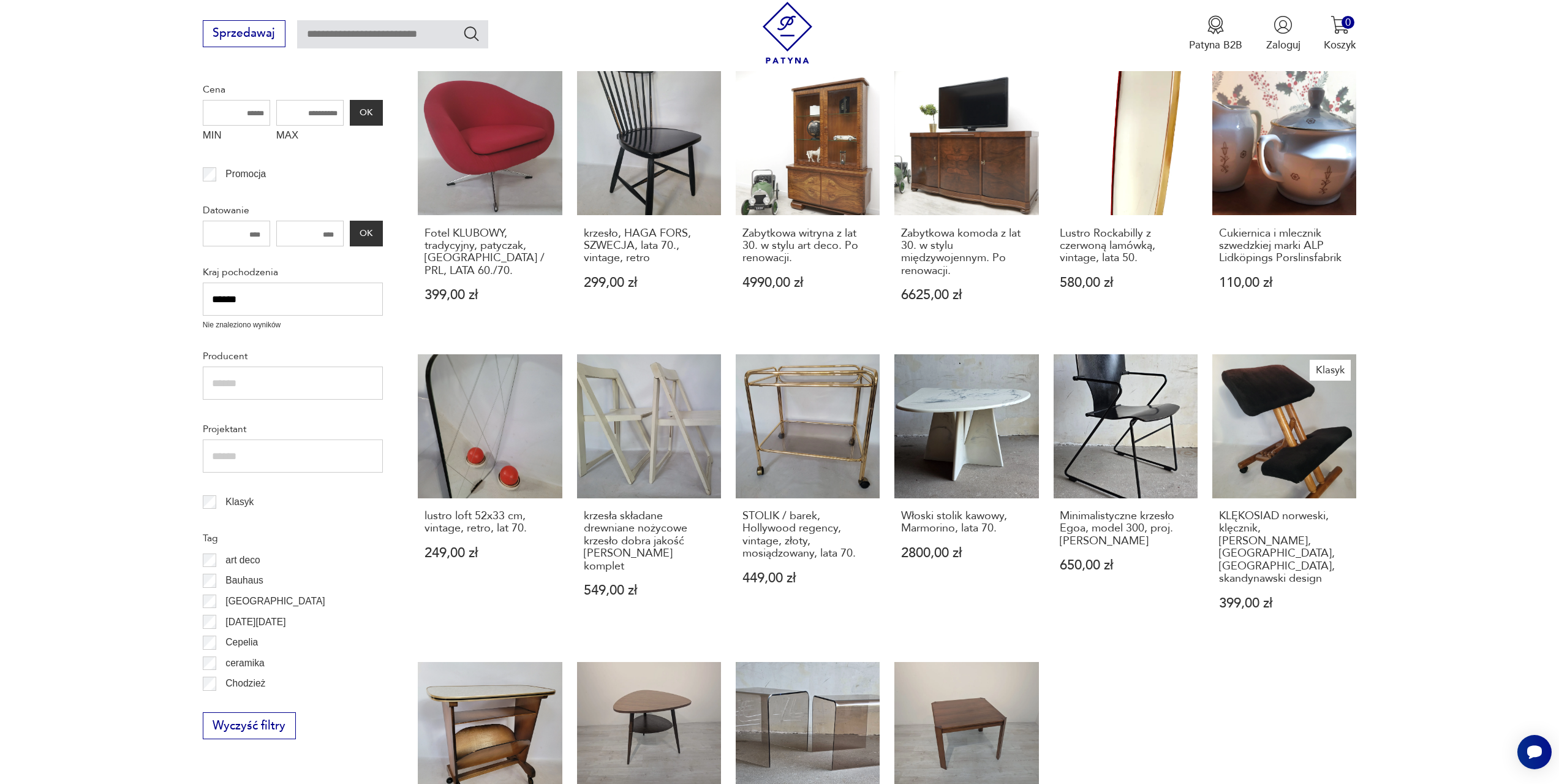
scroll to position [348, 0]
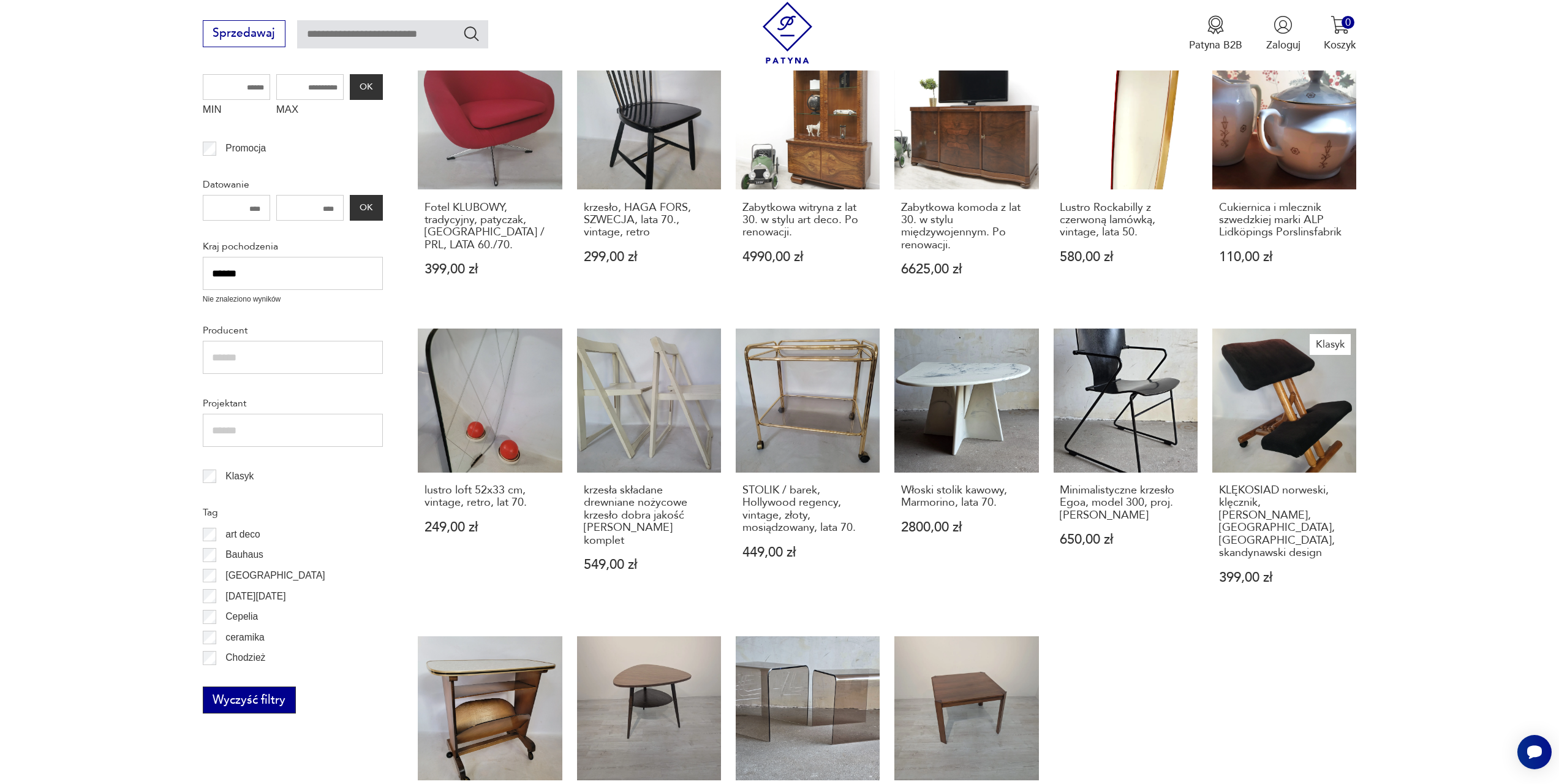
type input "******"
click at [261, 701] on button "Wyczyść filtry" at bounding box center [249, 699] width 93 height 27
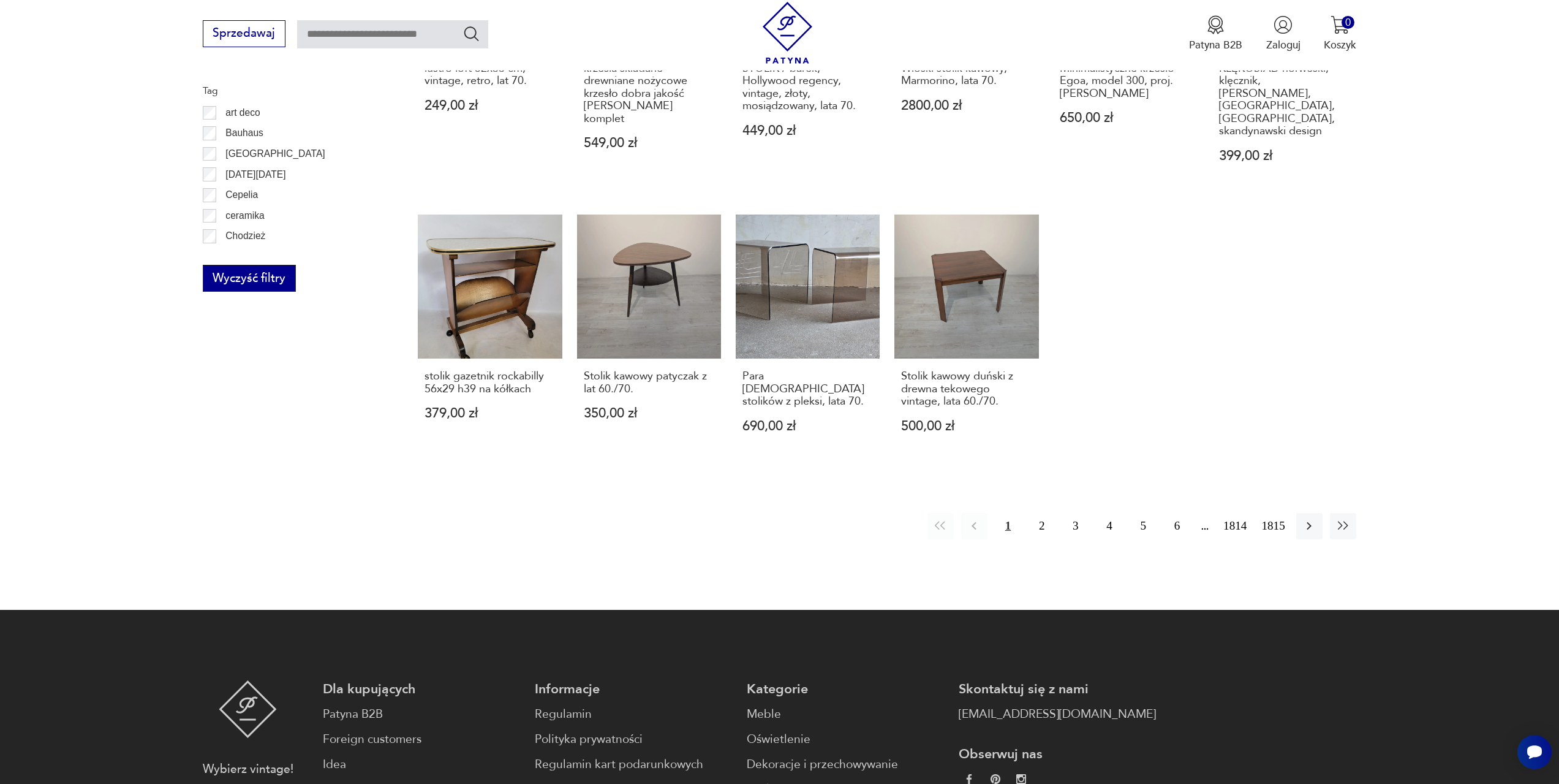
scroll to position [716, 0]
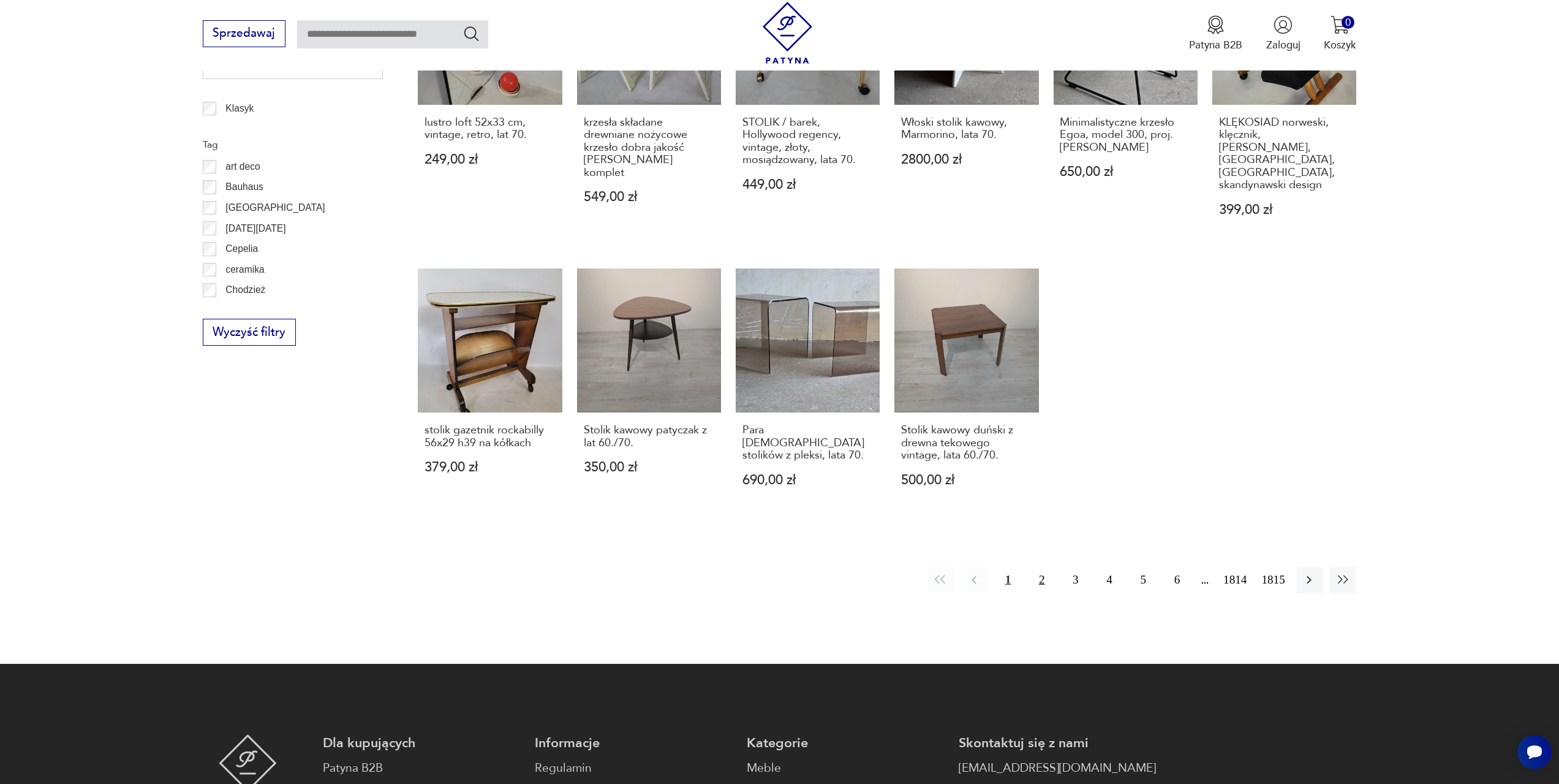
click at [1042, 567] on button "2" at bounding box center [1042, 580] width 27 height 27
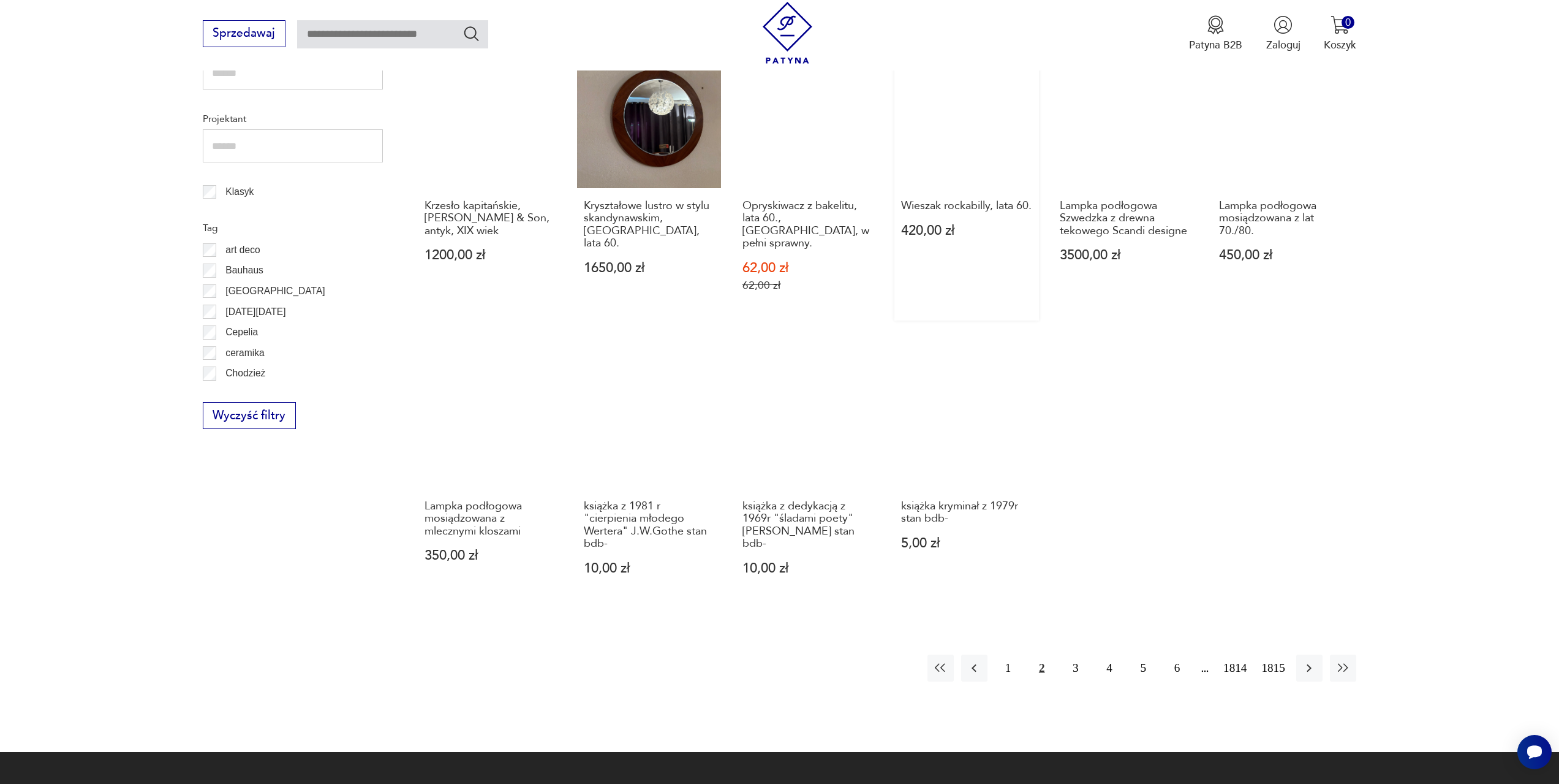
scroll to position [655, 0]
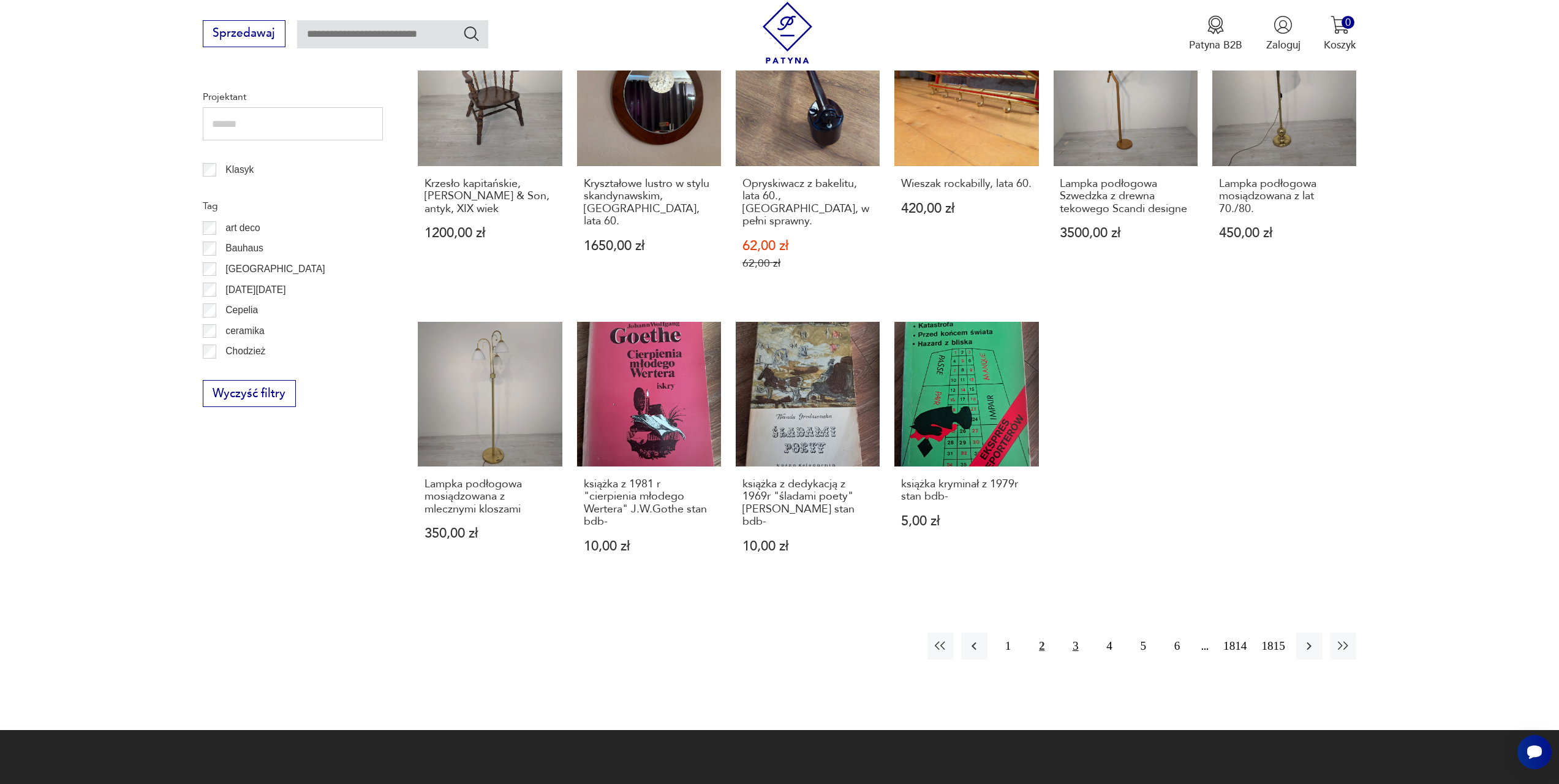
click at [1075, 633] on button "3" at bounding box center [1075, 645] width 27 height 27
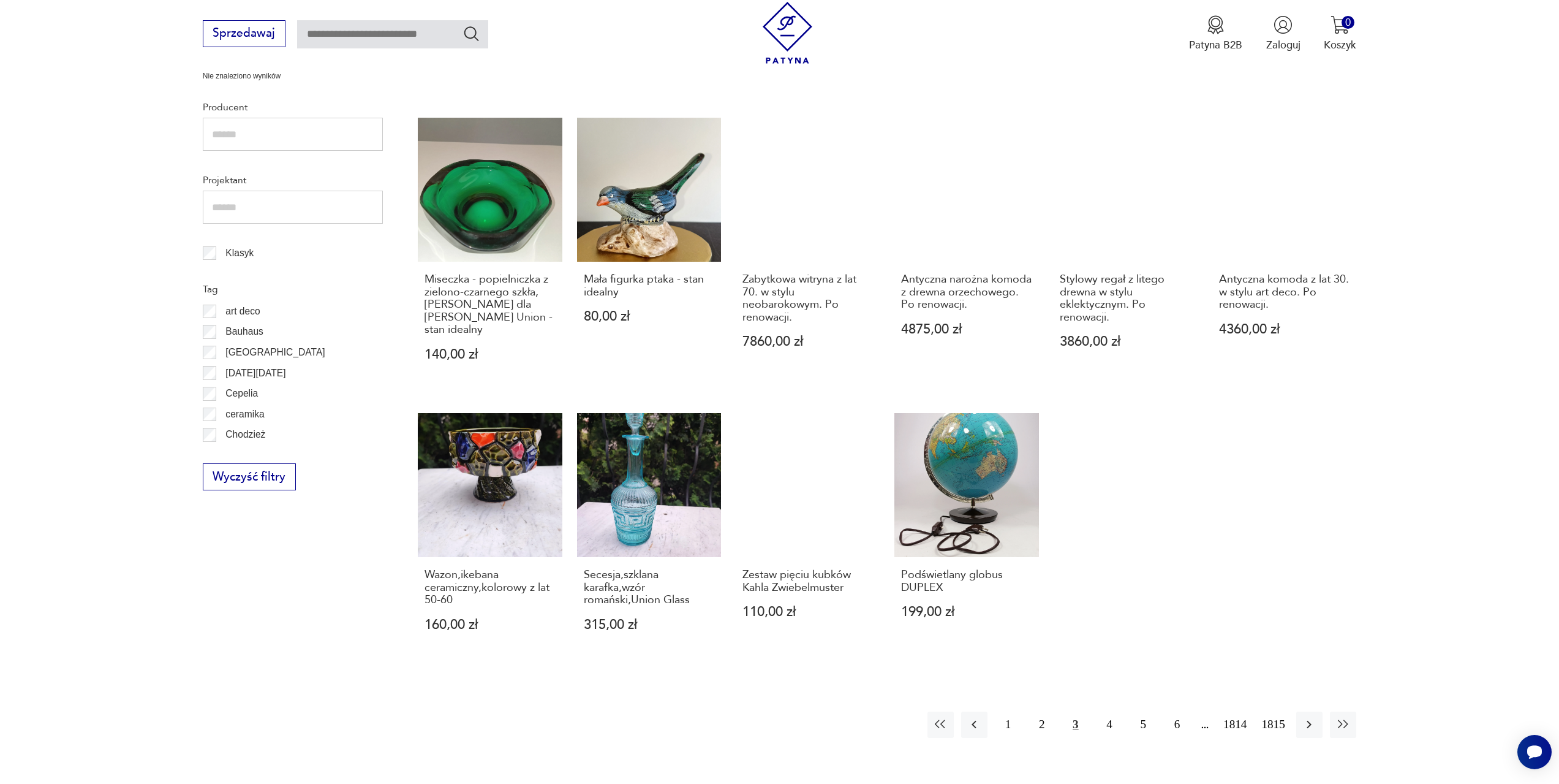
scroll to position [593, 0]
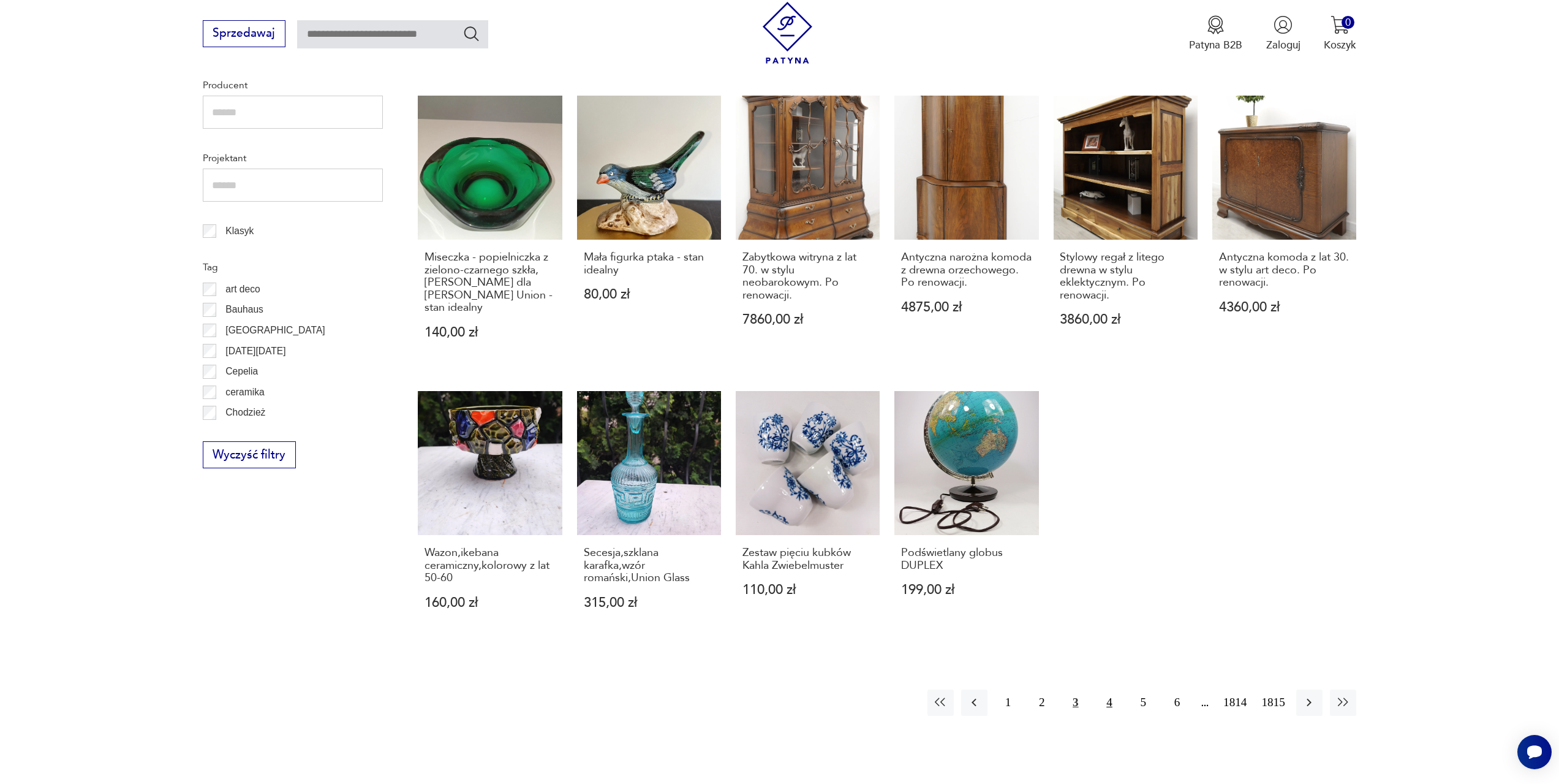
click at [1106, 694] on button "4" at bounding box center [1109, 702] width 27 height 27
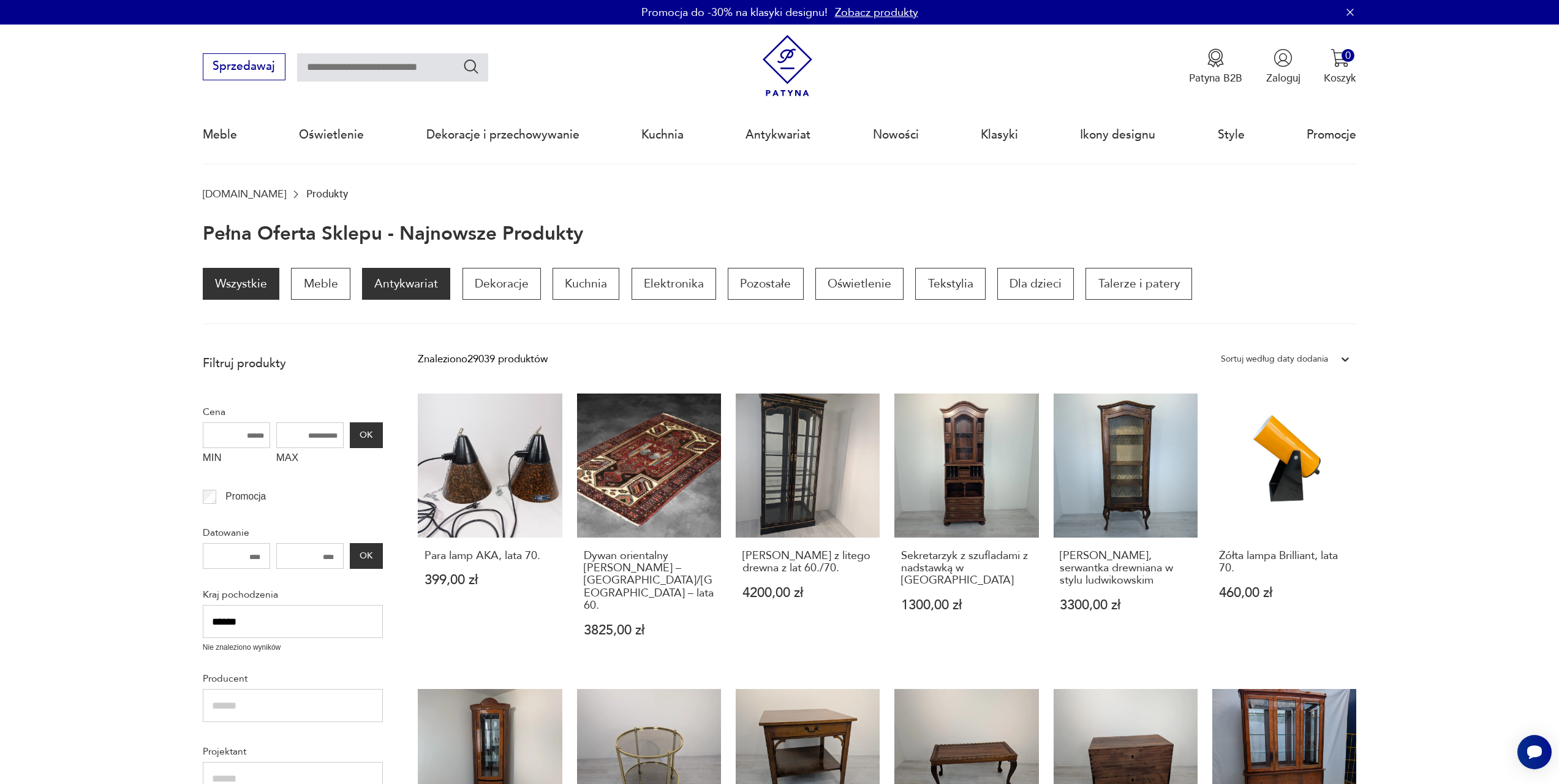
click at [404, 287] on p "Antykwariat" at bounding box center [406, 283] width 89 height 31
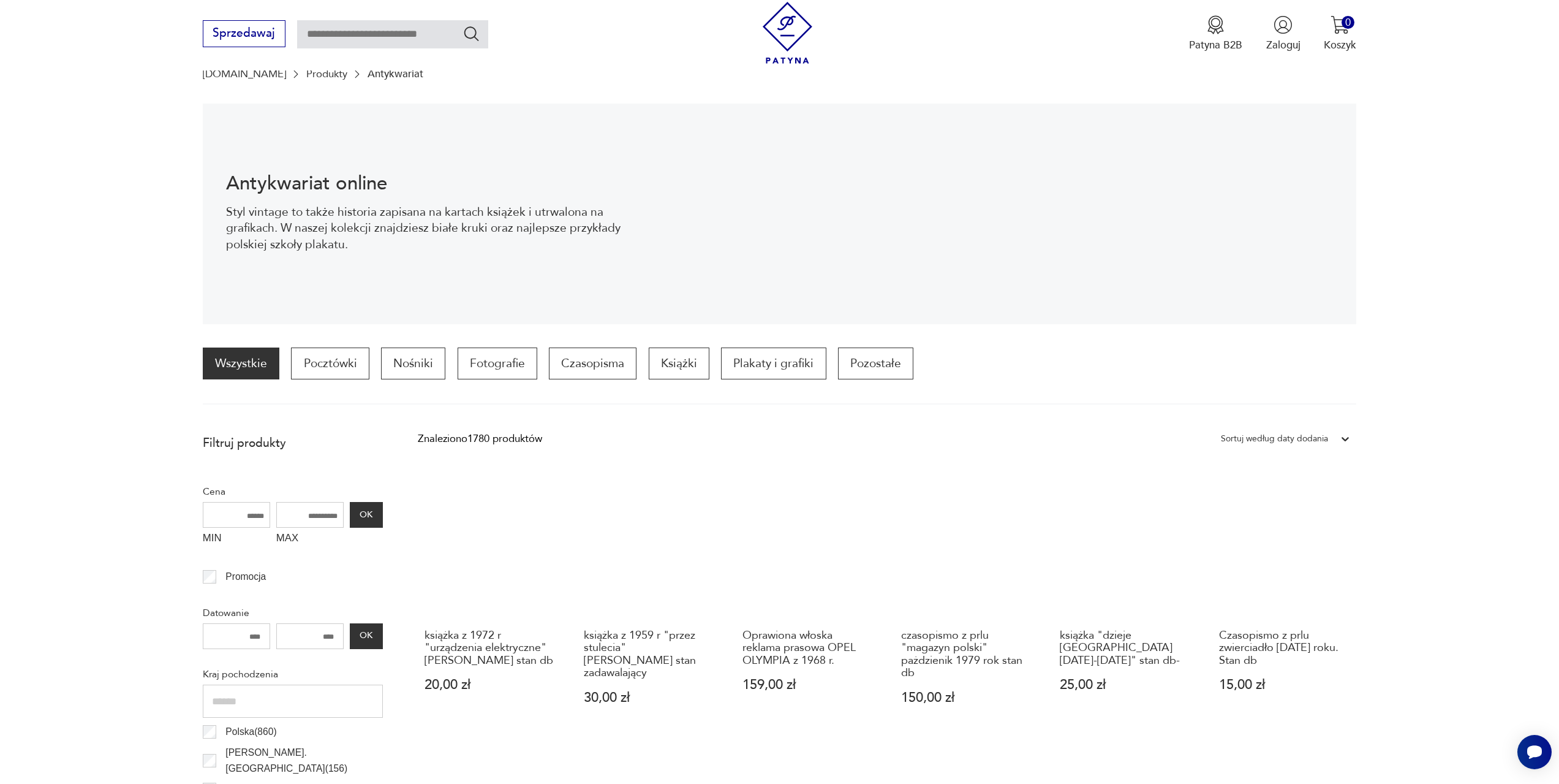
scroll to position [181, 0]
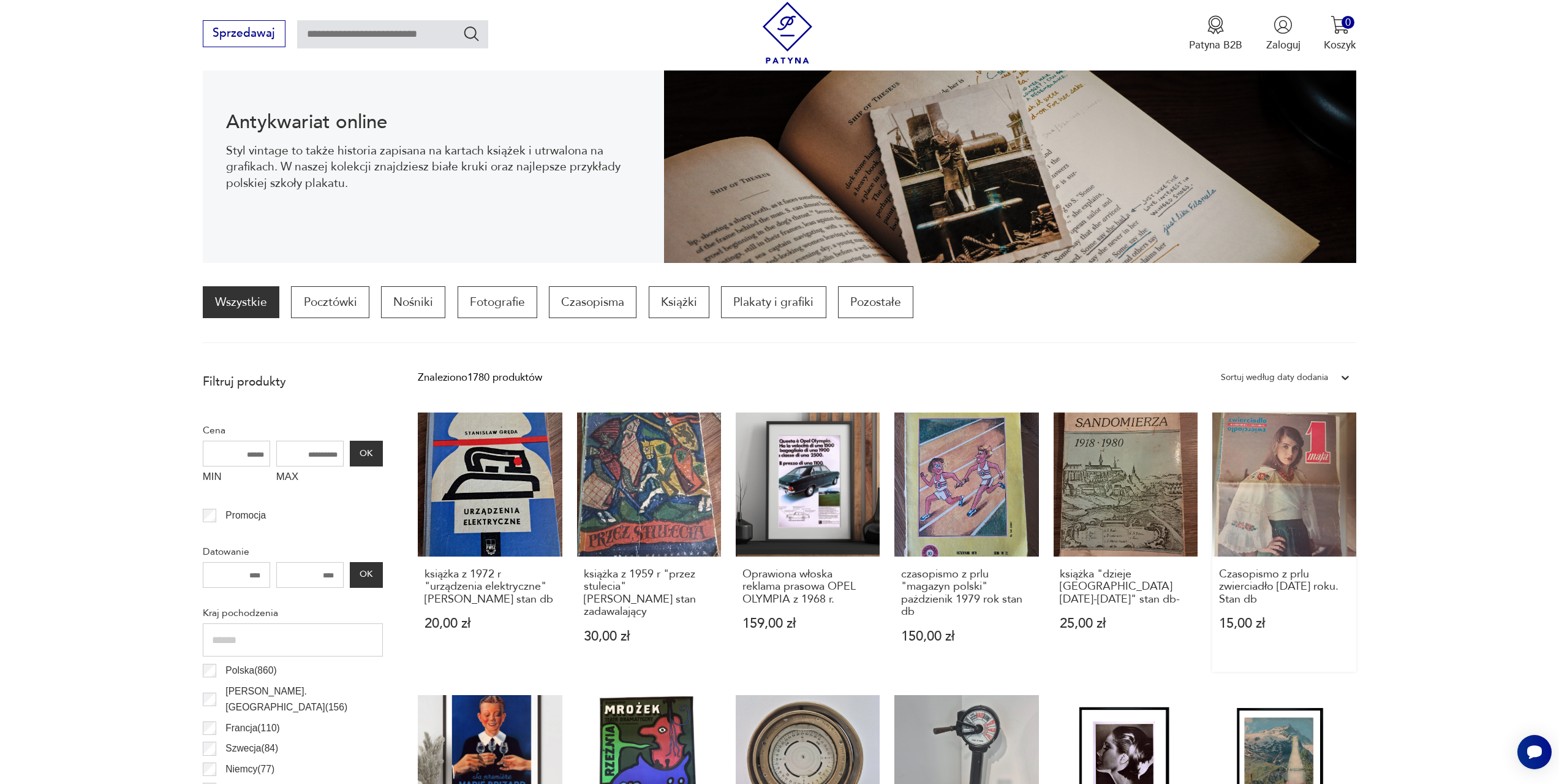
click at [1302, 464] on link "Czasopismo z prlu zwierciadło maj 1975 roku. Stan db 15,00 zł" at bounding box center [1285, 541] width 144 height 259
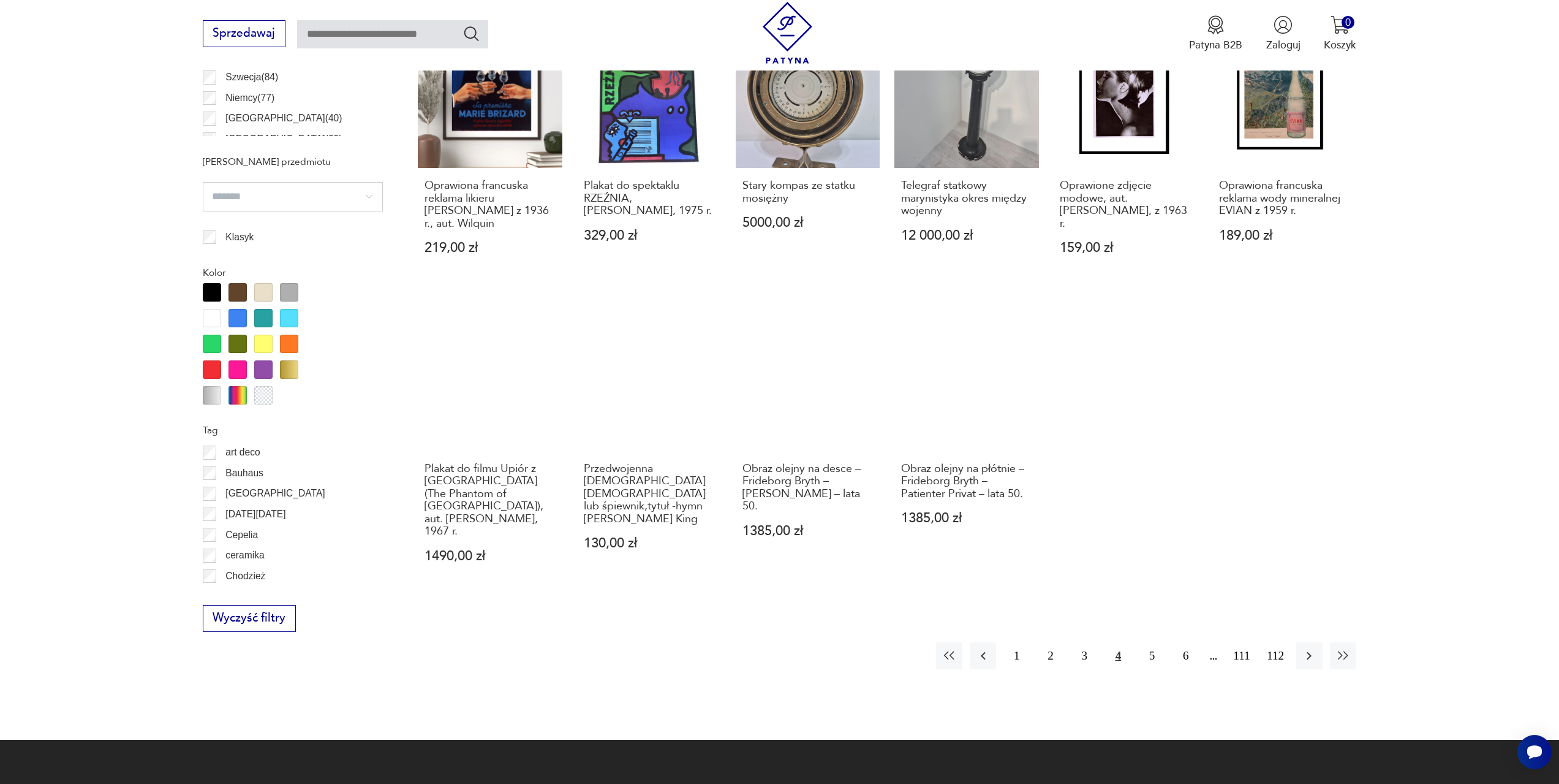
scroll to position [858, 0]
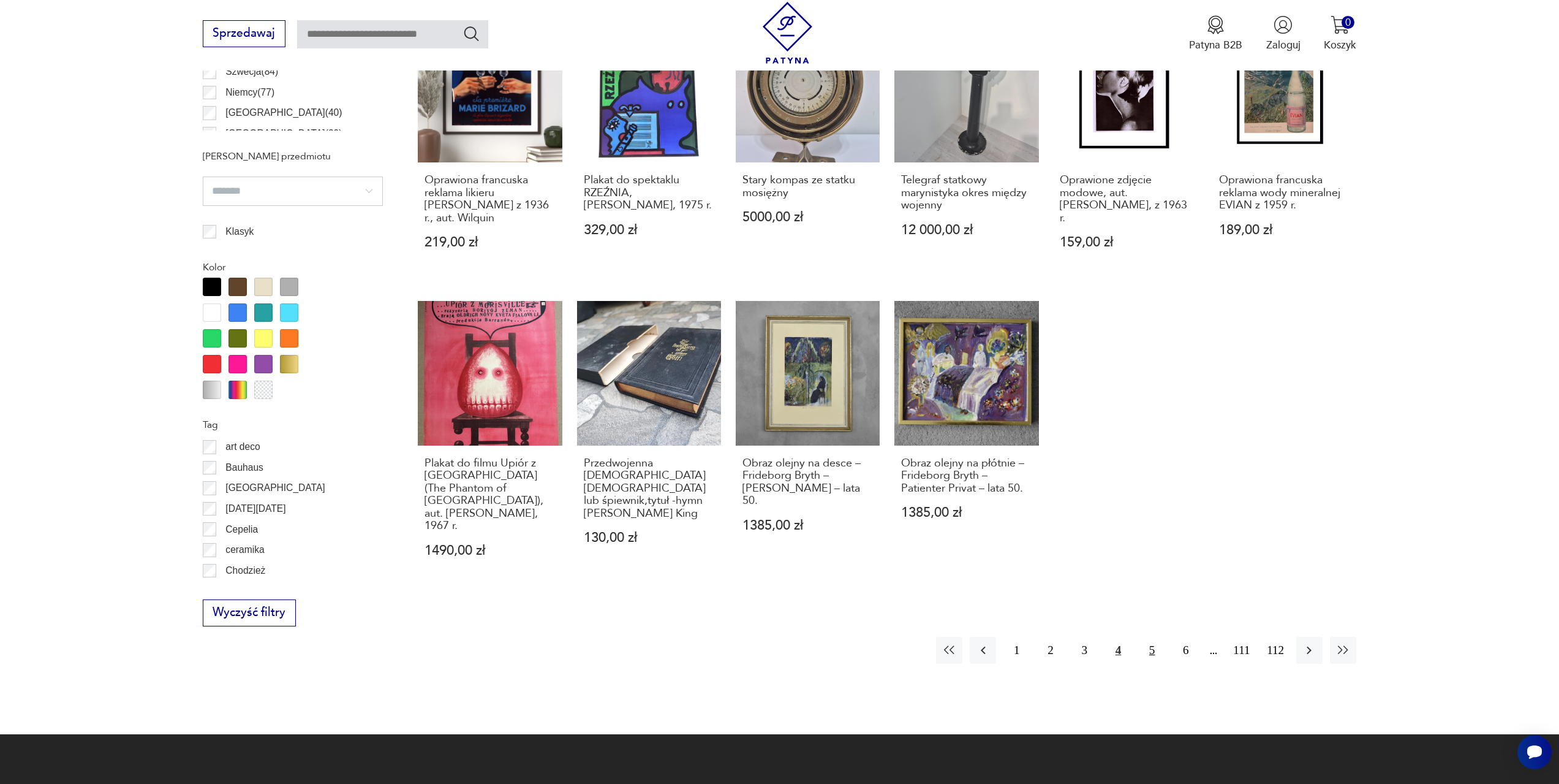
click at [1155, 636] on button "5" at bounding box center [1152, 649] width 27 height 27
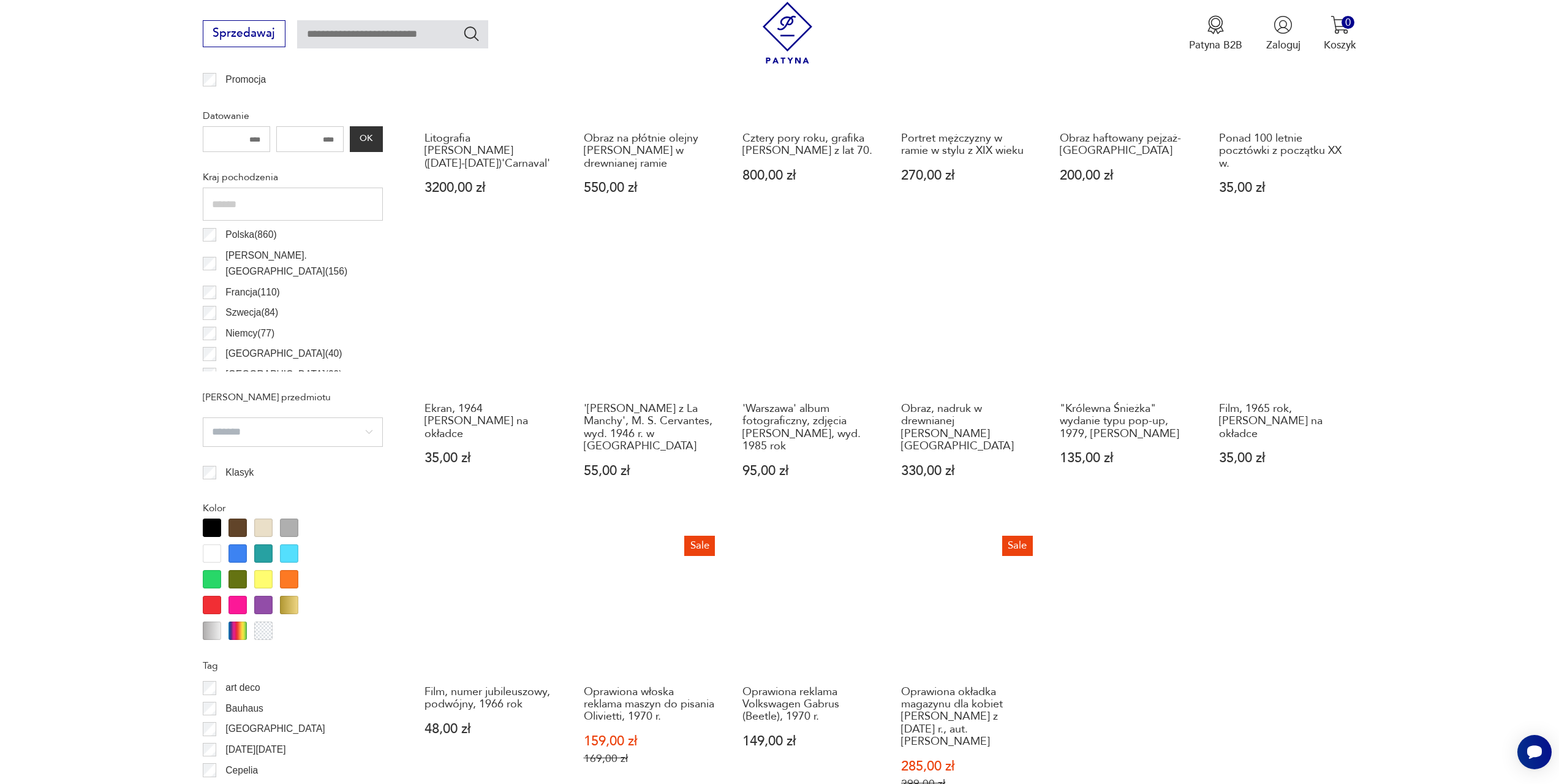
scroll to position [731, 0]
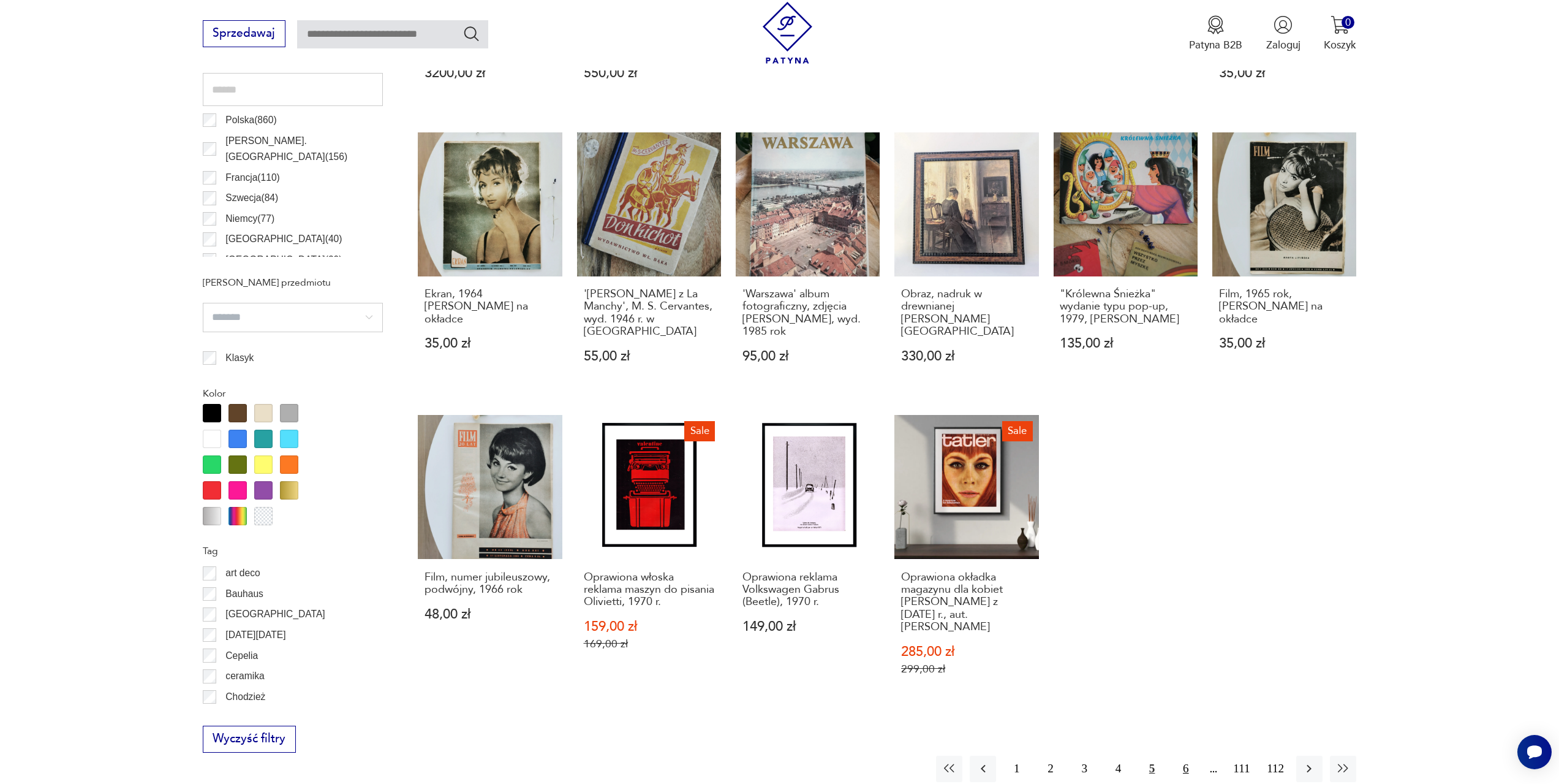
click at [1188, 755] on button "6" at bounding box center [1186, 768] width 27 height 27
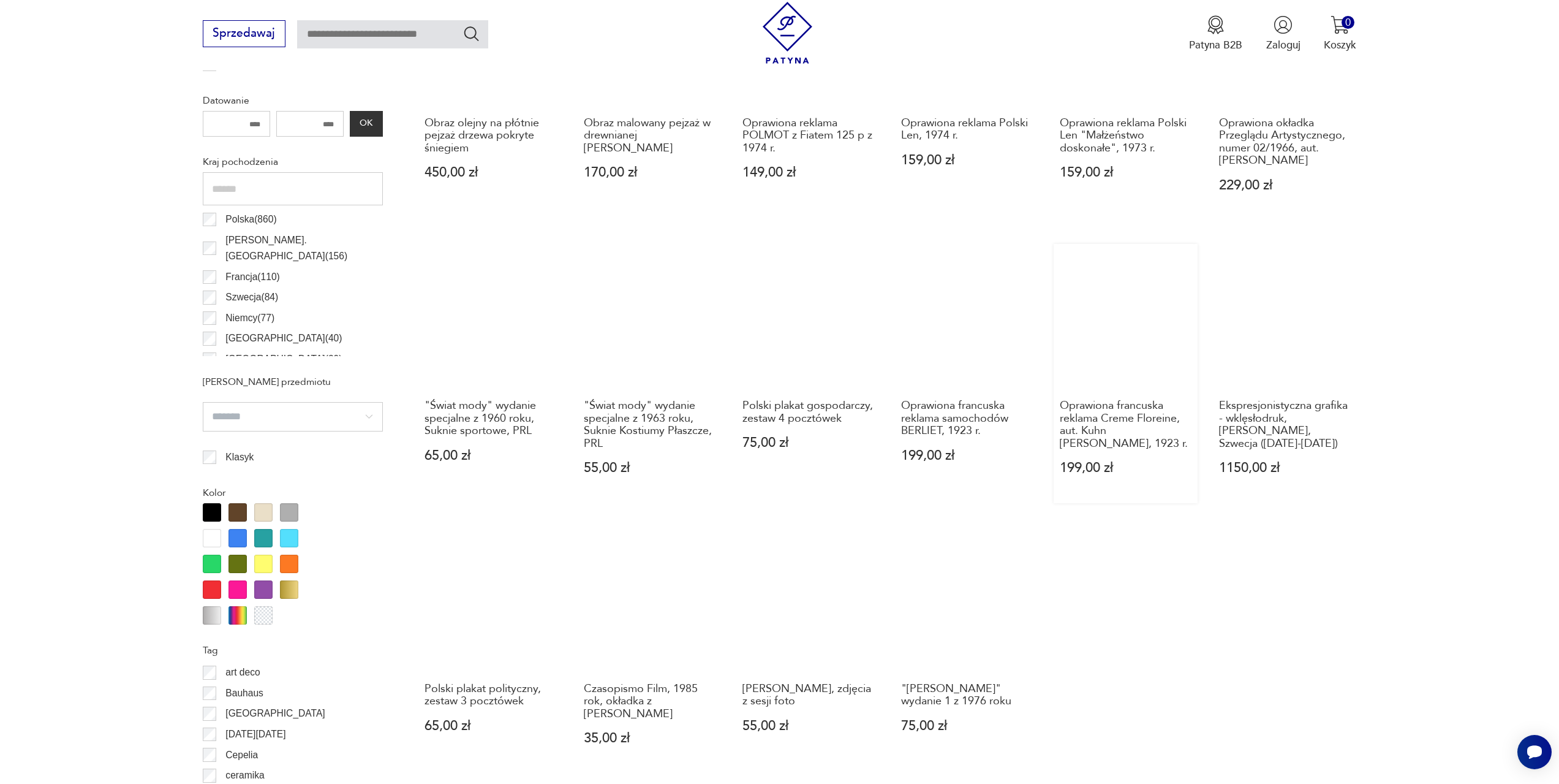
scroll to position [731, 0]
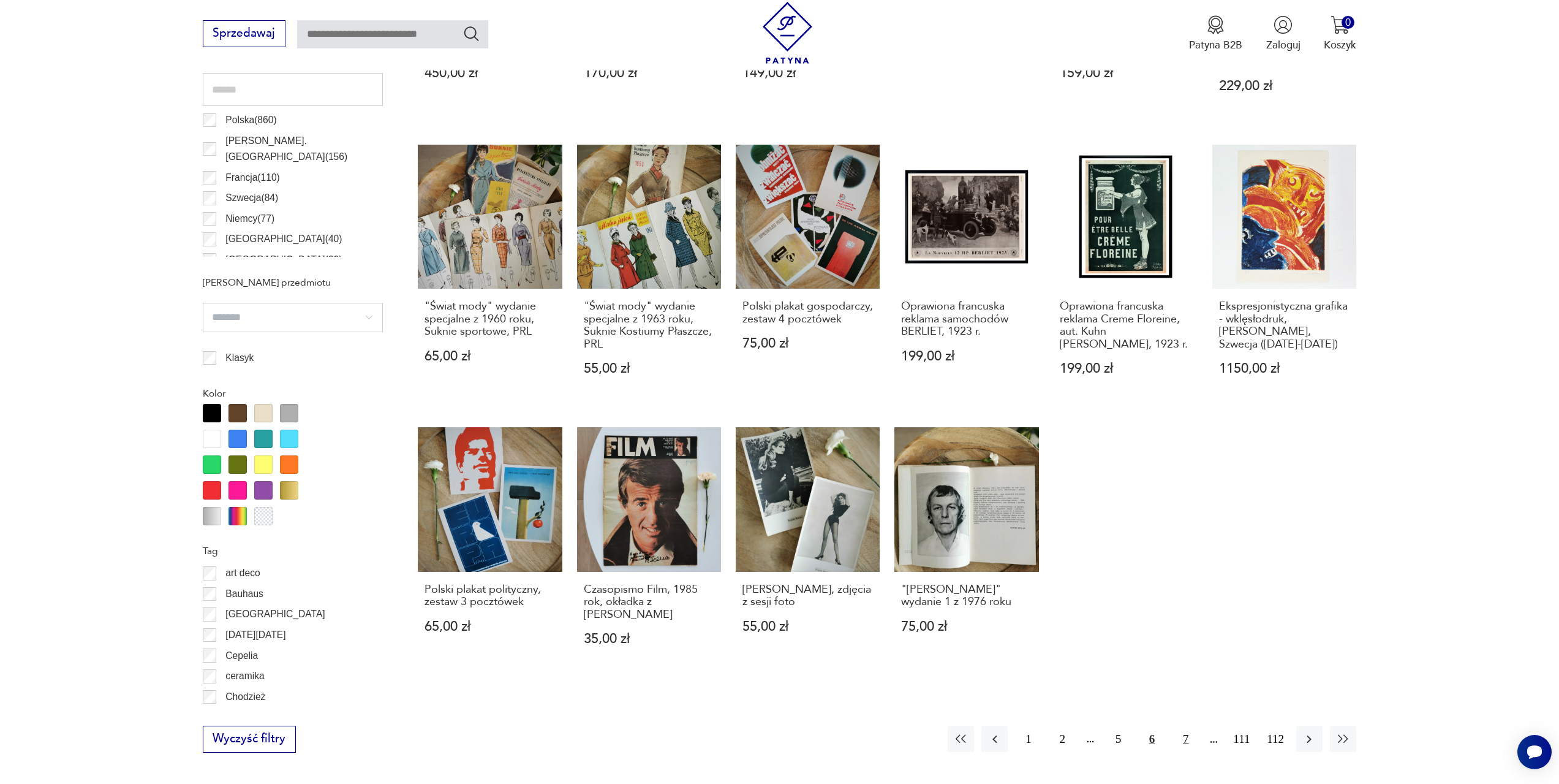
click at [1186, 742] on button "7" at bounding box center [1186, 739] width 27 height 27
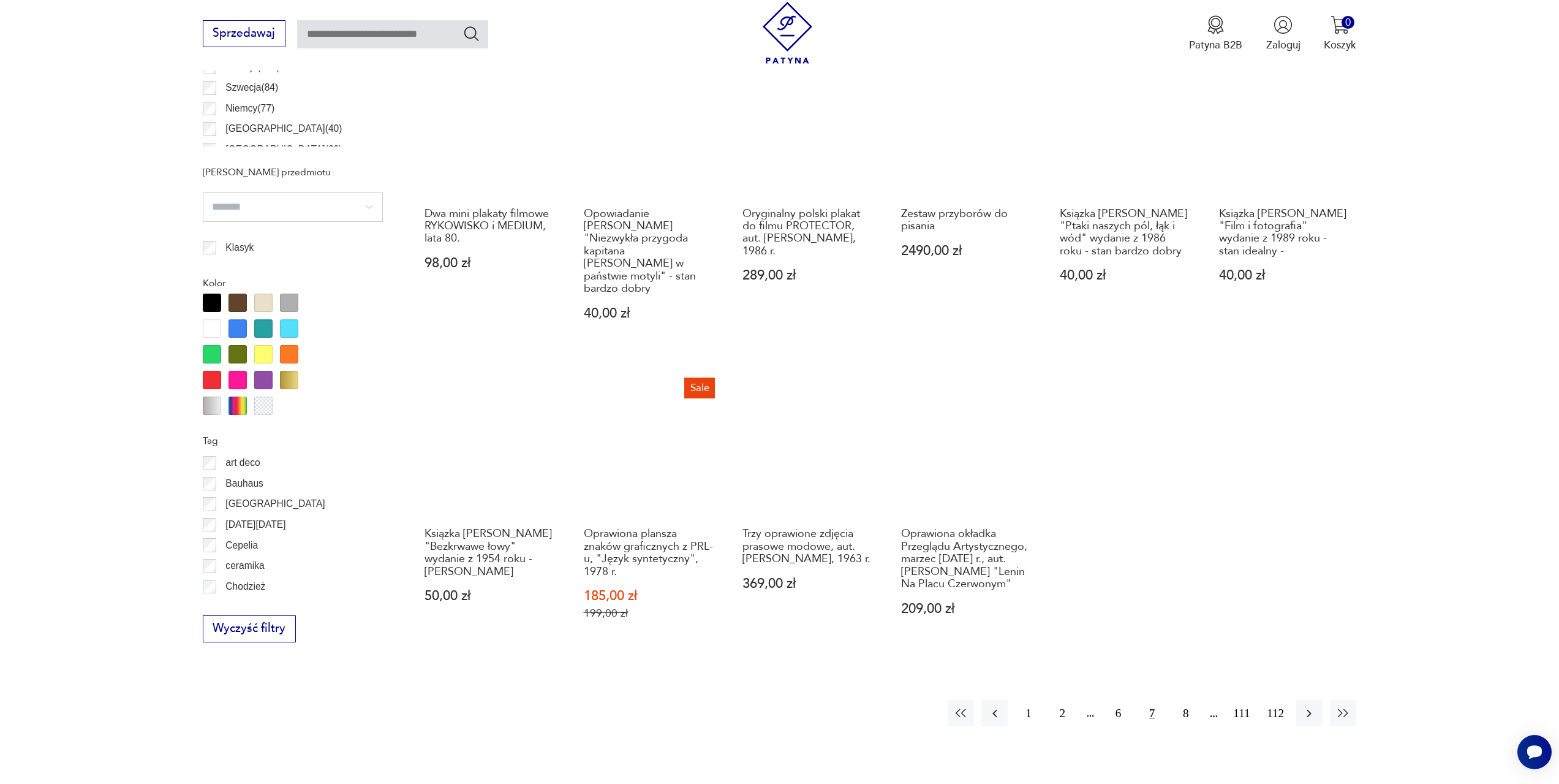
scroll to position [854, 0]
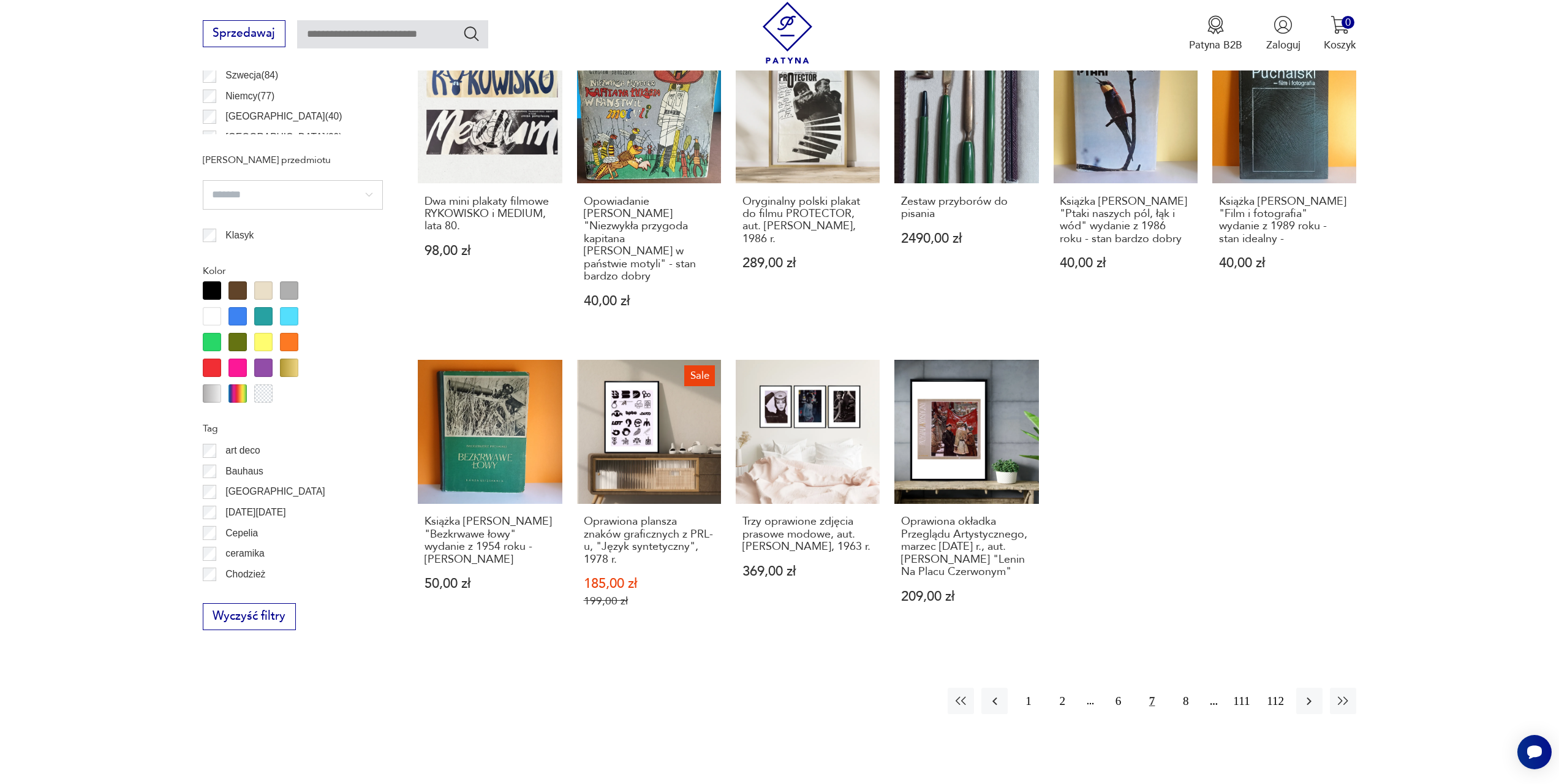
click at [1151, 687] on button "7" at bounding box center [1152, 700] width 27 height 27
click at [1182, 687] on button "8" at bounding box center [1186, 700] width 27 height 27
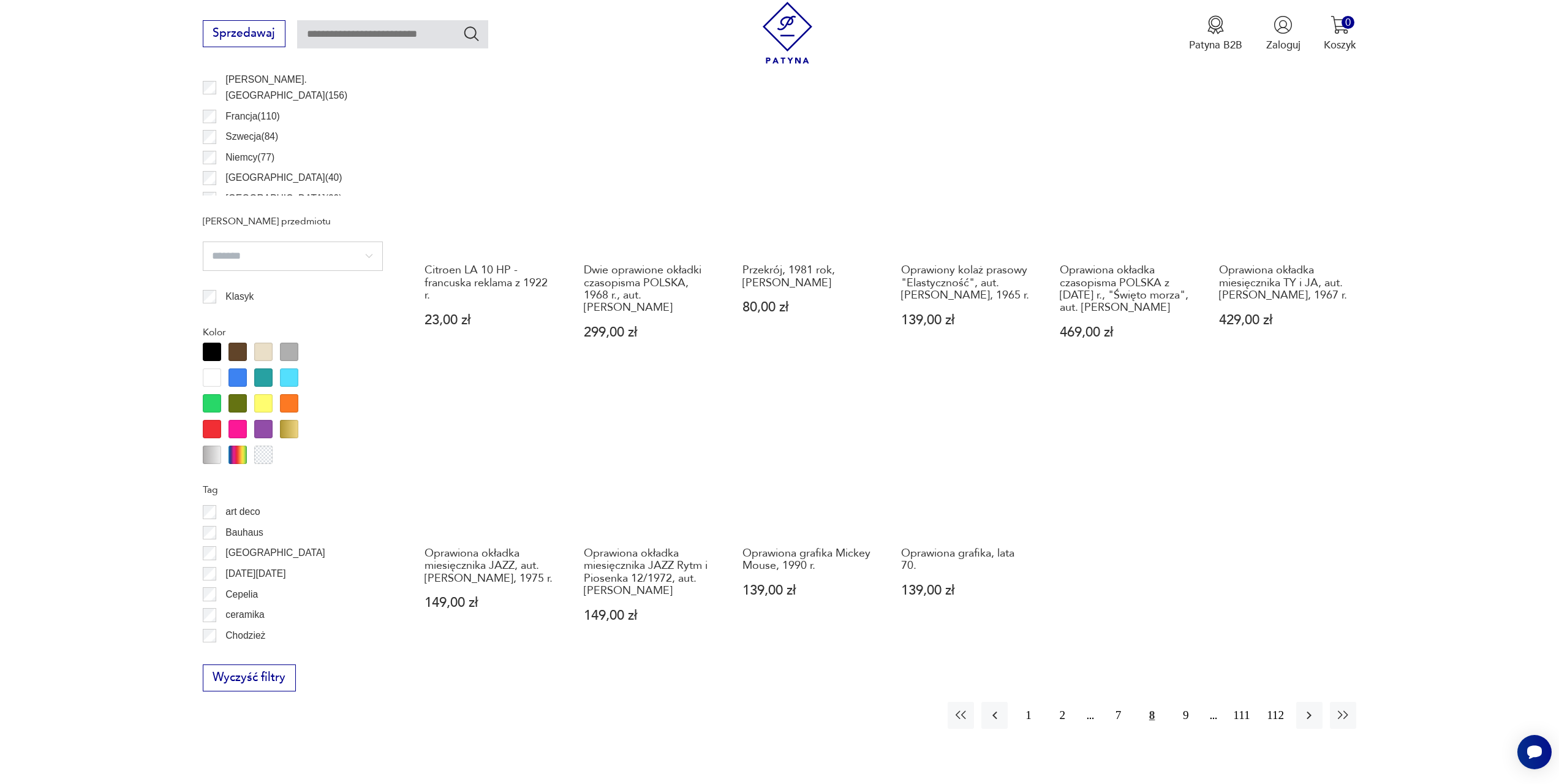
scroll to position [854, 0]
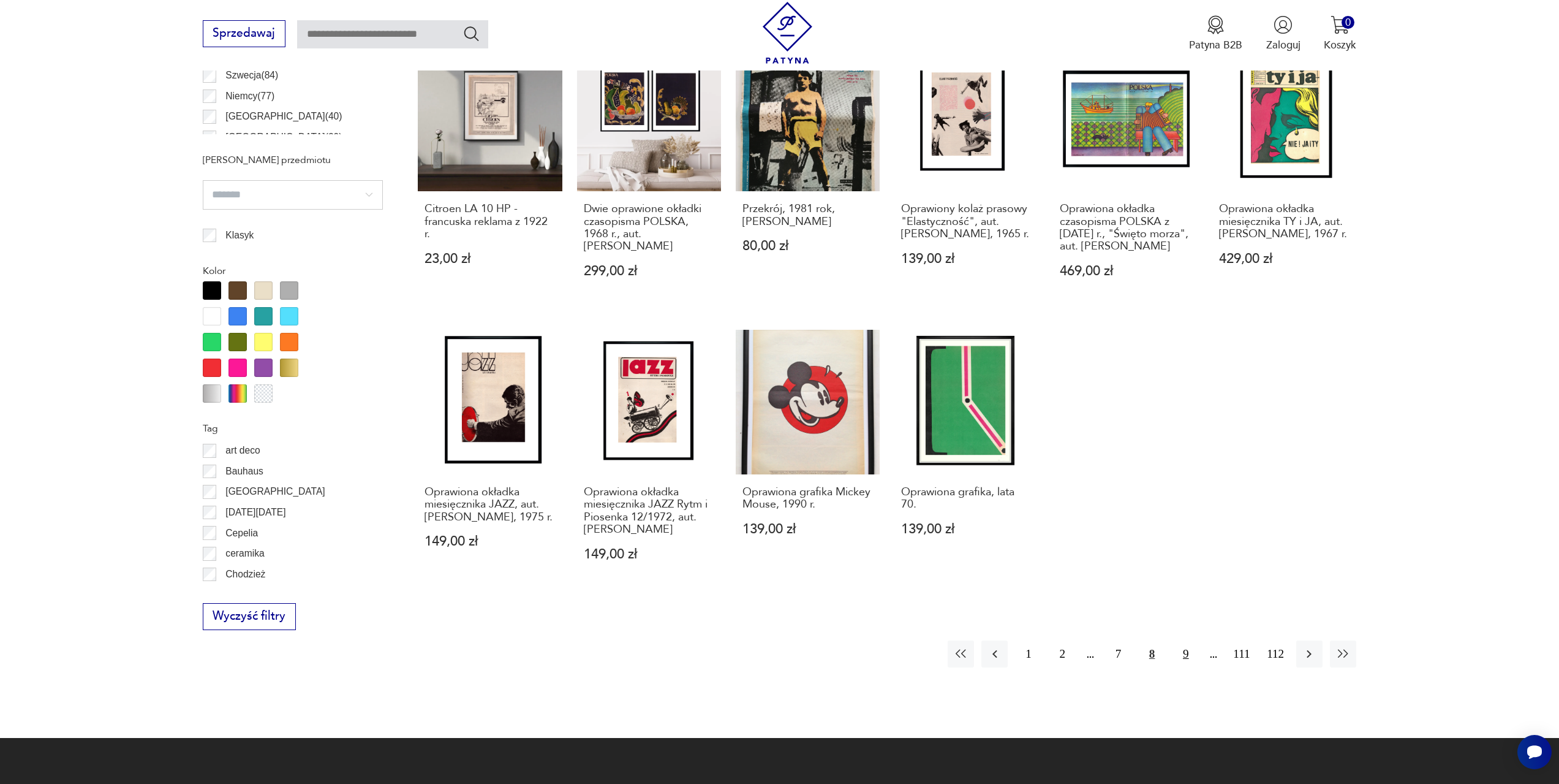
click at [1186, 657] on button "9" at bounding box center [1186, 653] width 27 height 27
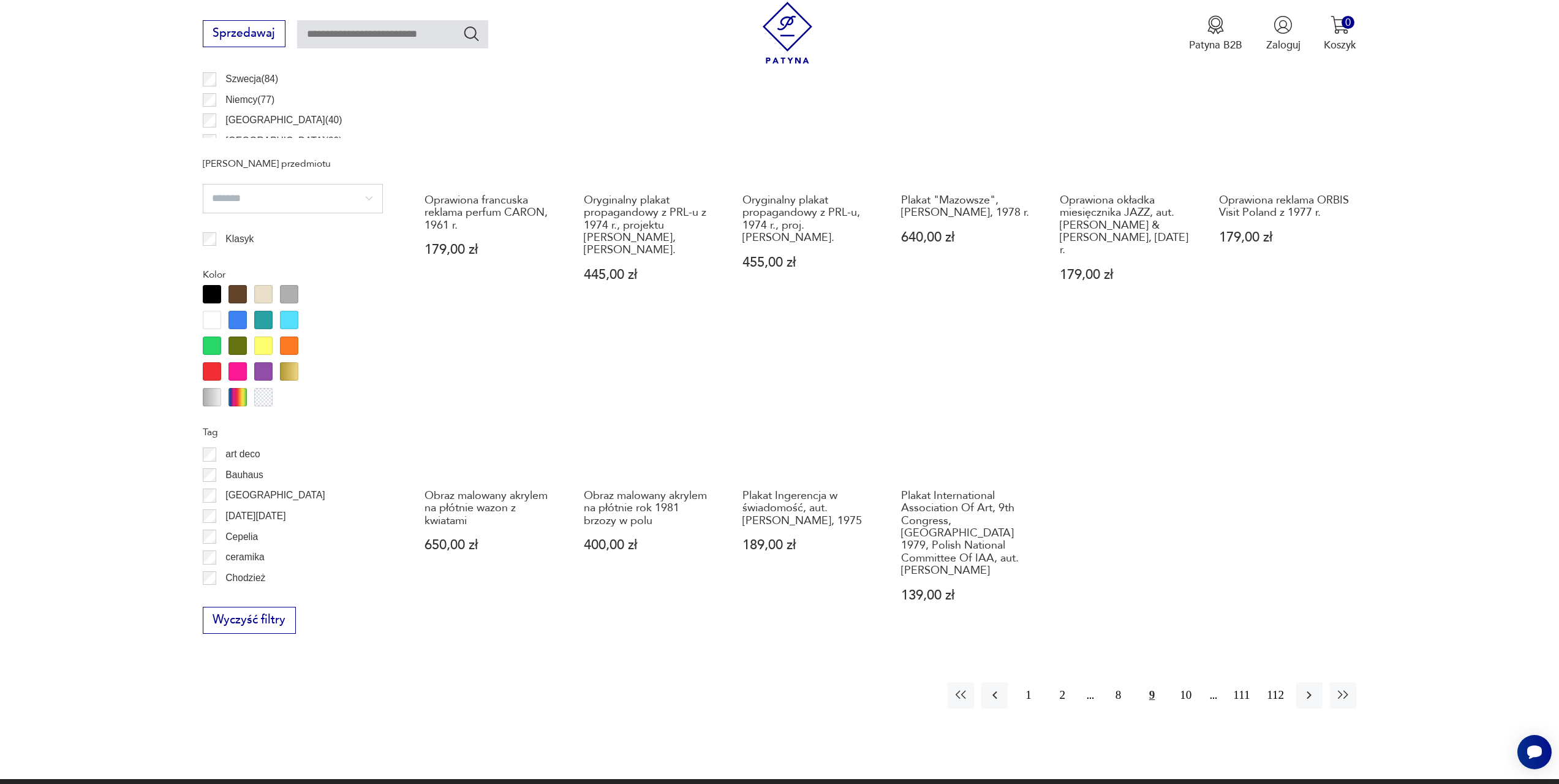
scroll to position [854, 0]
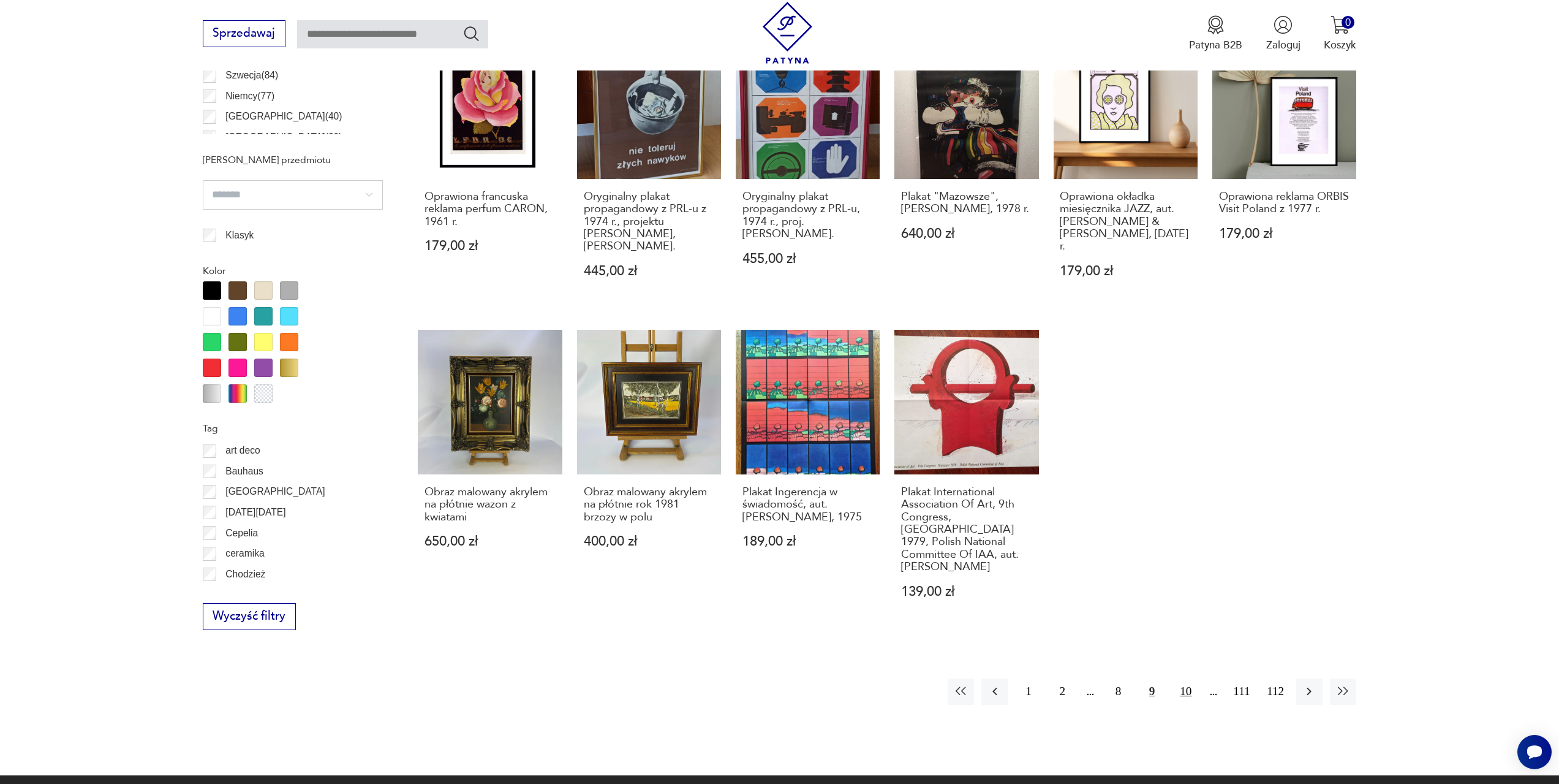
click at [1189, 678] on button "10" at bounding box center [1186, 691] width 27 height 27
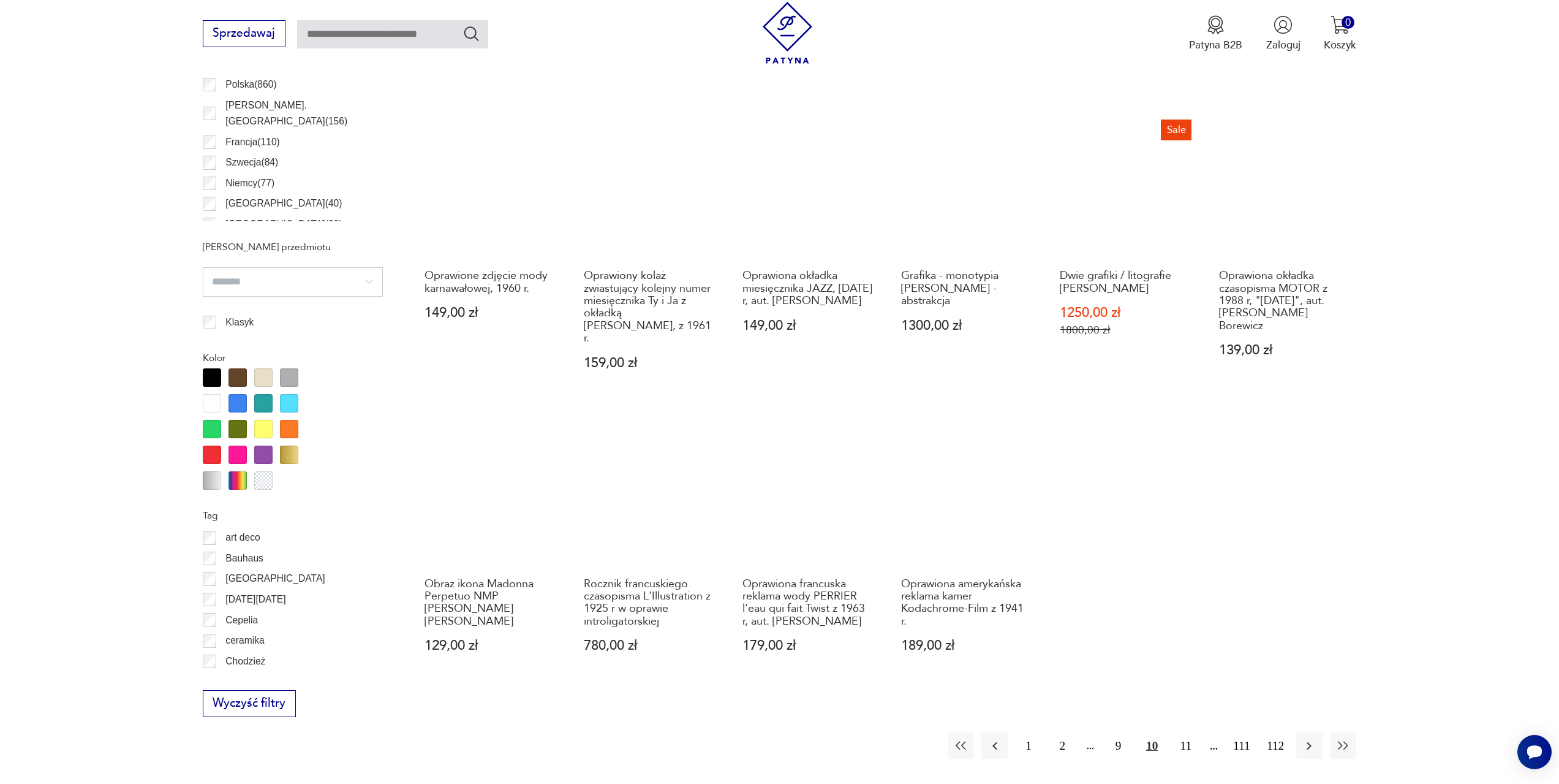
scroll to position [792, 0]
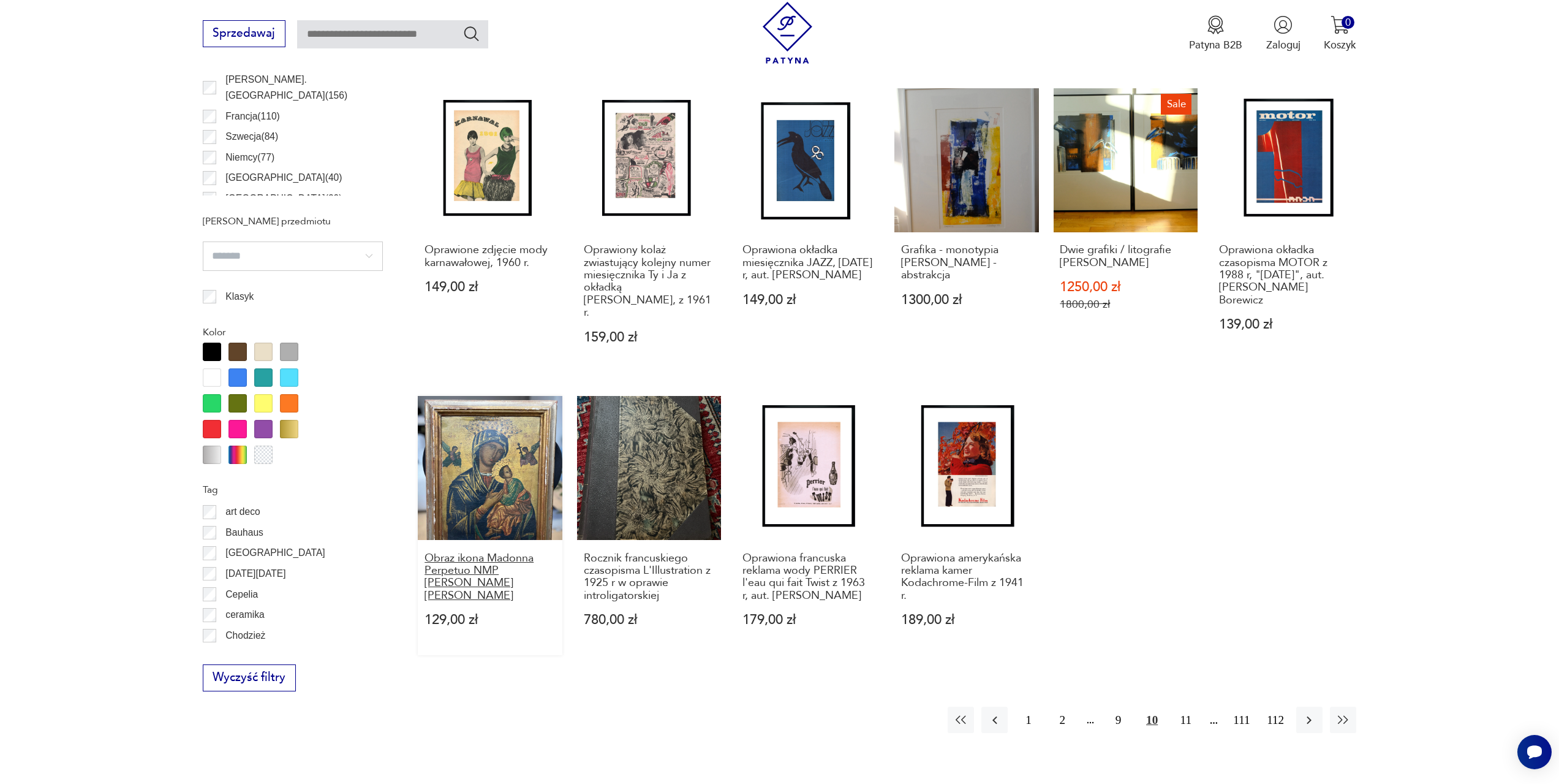
click at [494, 565] on h3 "Obraz ikona Madonna Perpetuo NMP Maselli Paolo drewno rama Florencja" at bounding box center [490, 577] width 131 height 50
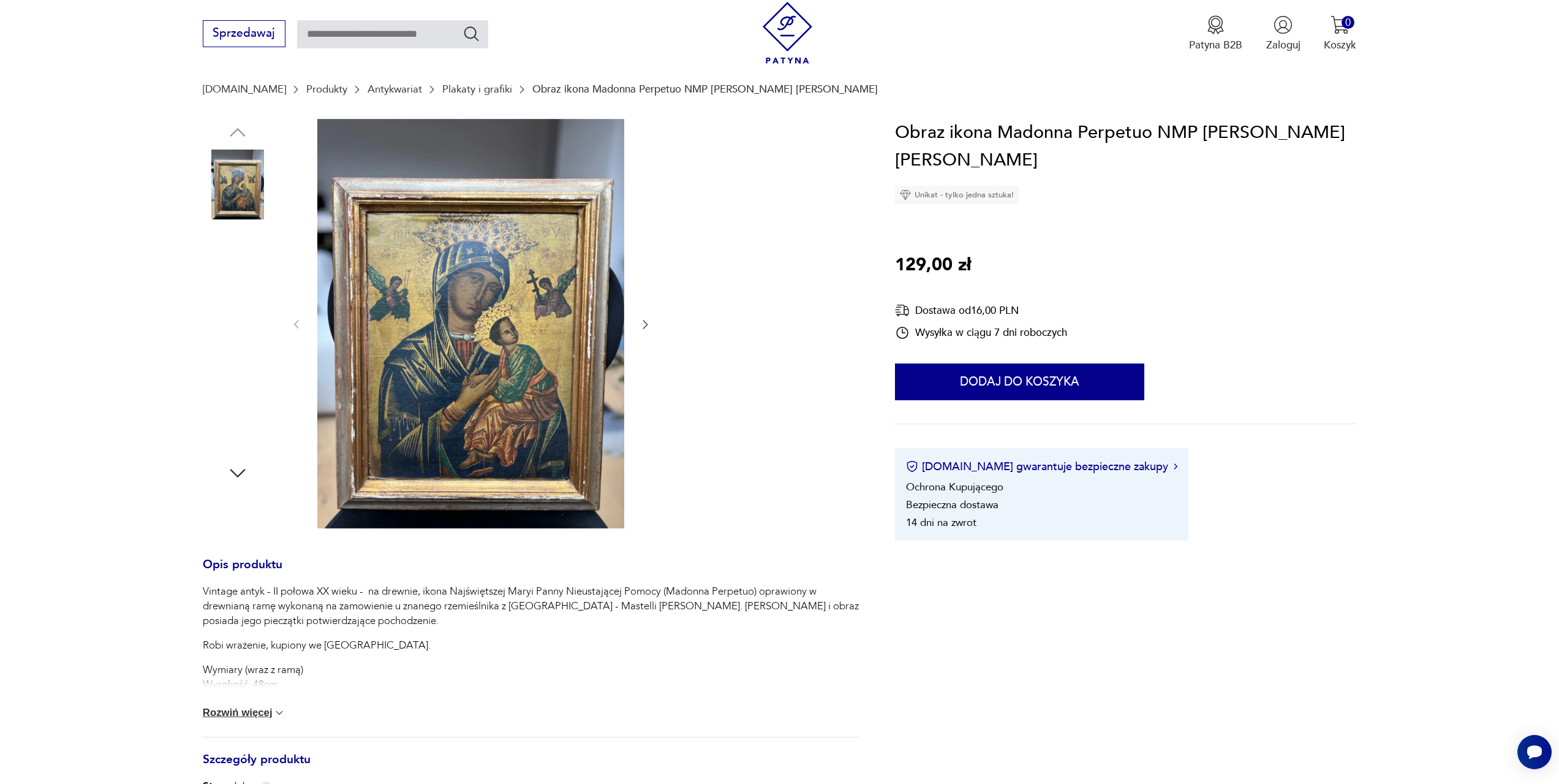
scroll to position [123, 0]
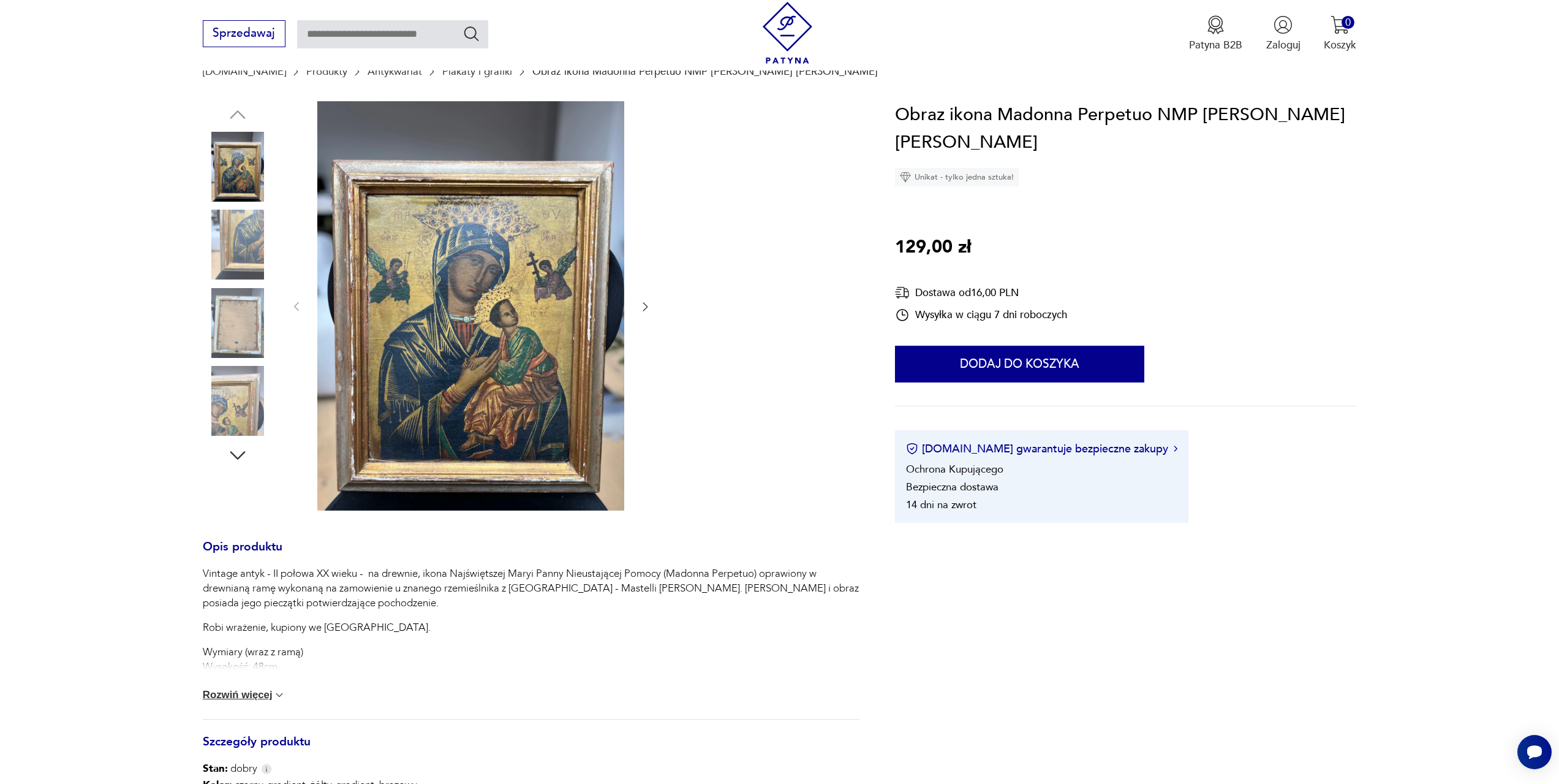
click at [261, 694] on button "Rozwiń więcej" at bounding box center [245, 694] width 83 height 12
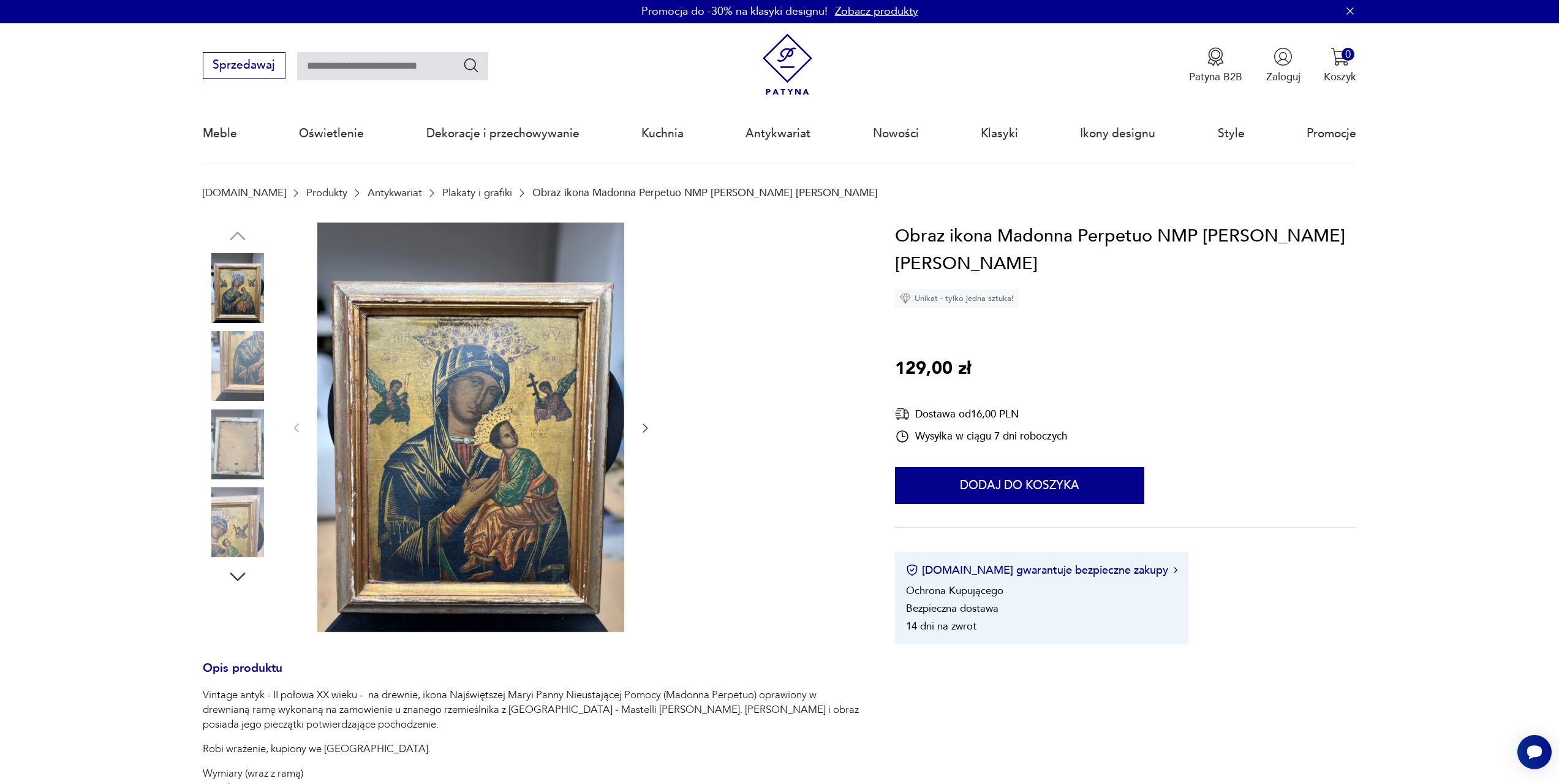
scroll to position [0, 0]
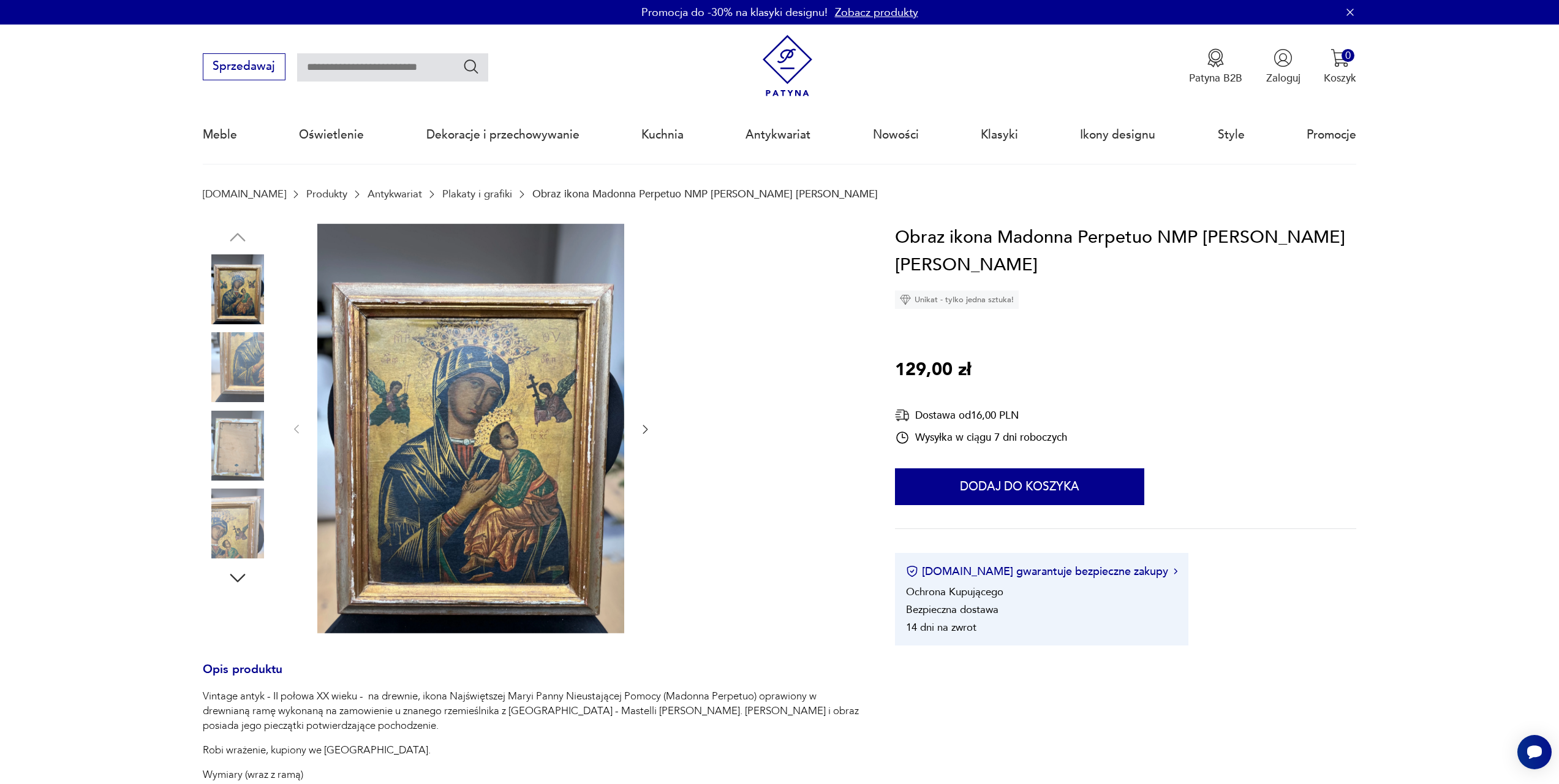
click at [247, 440] on img at bounding box center [238, 446] width 70 height 70
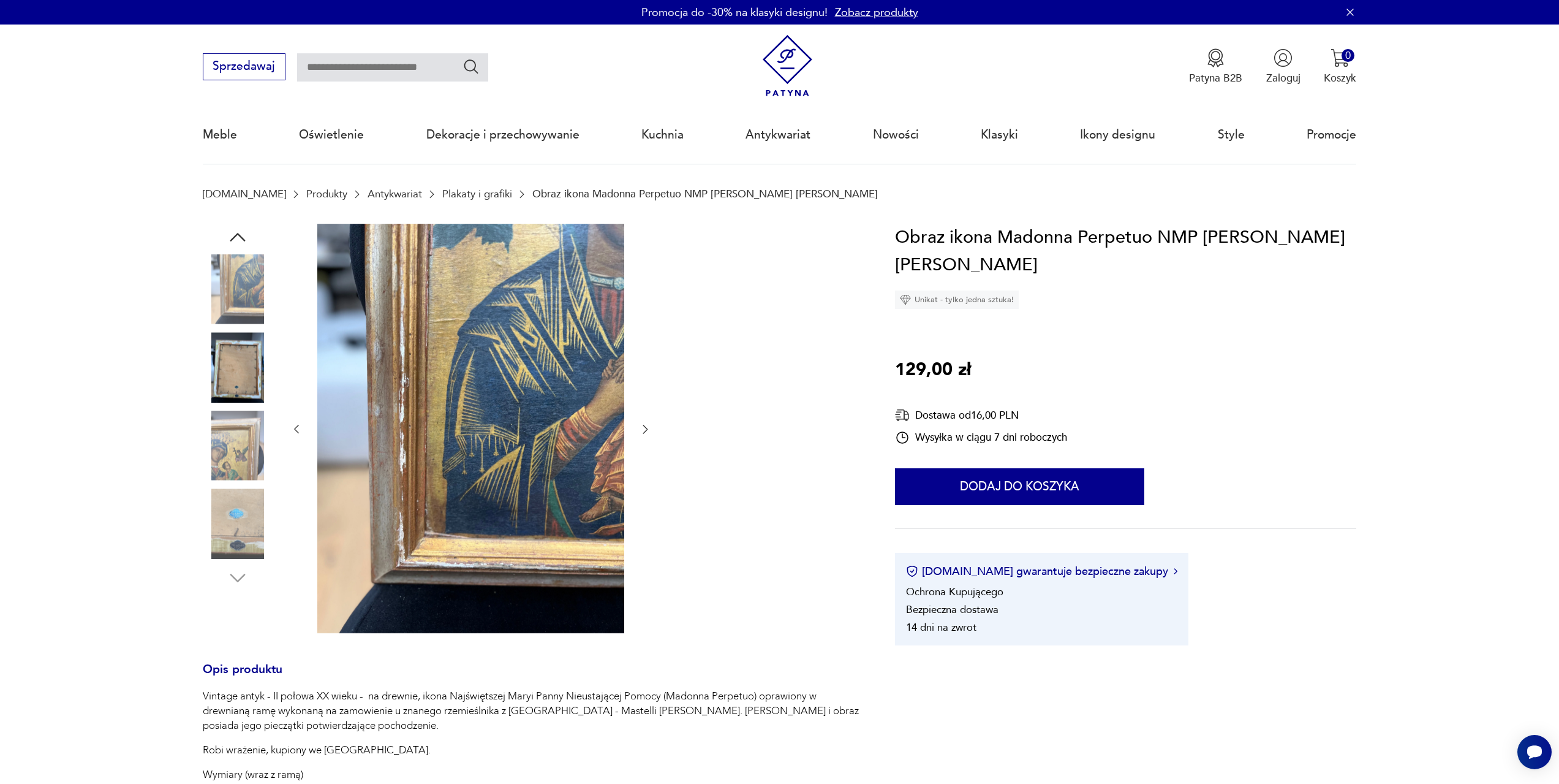
click at [243, 511] on img at bounding box center [238, 524] width 70 height 70
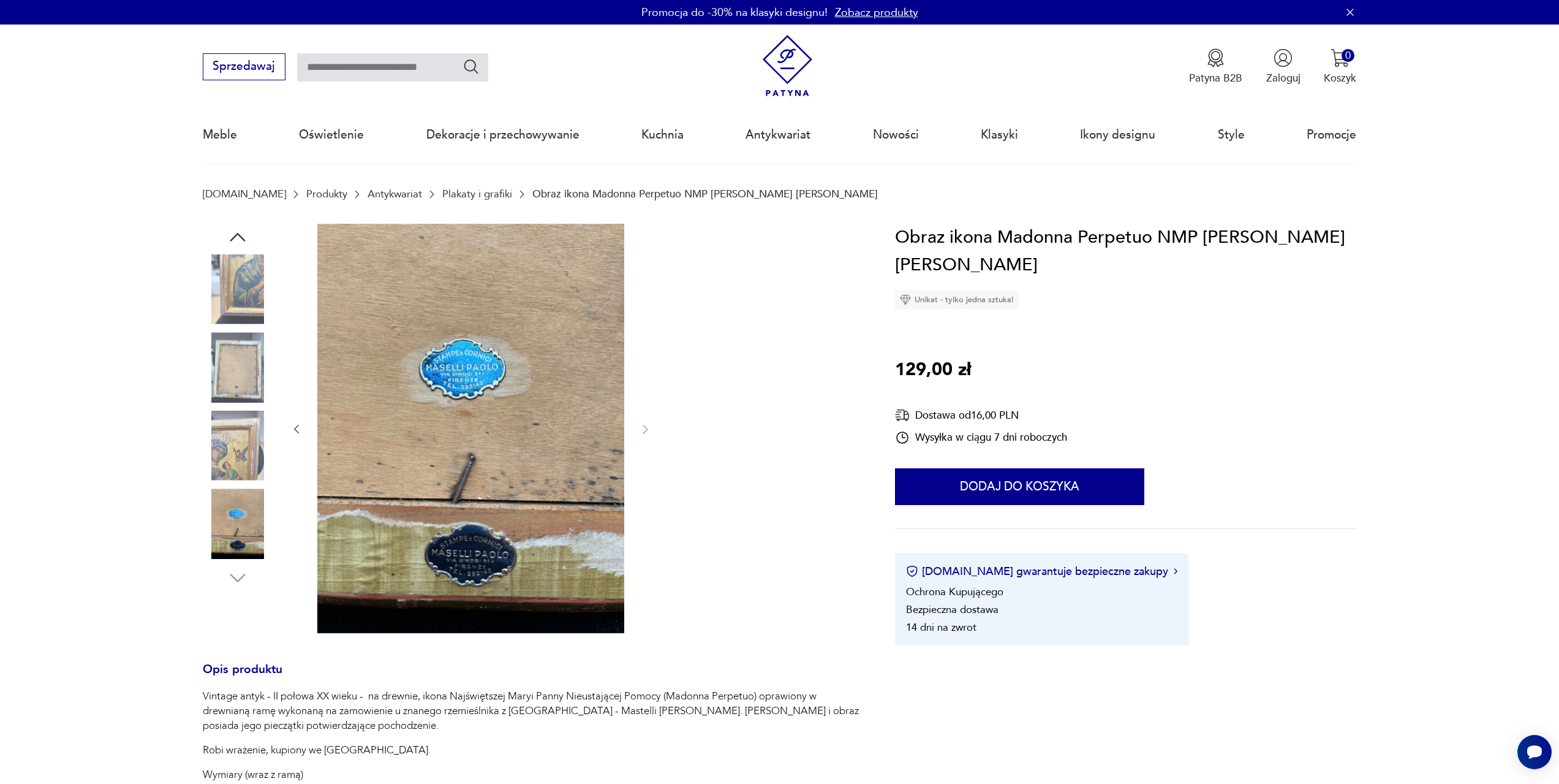
click at [245, 288] on img at bounding box center [238, 289] width 70 height 70
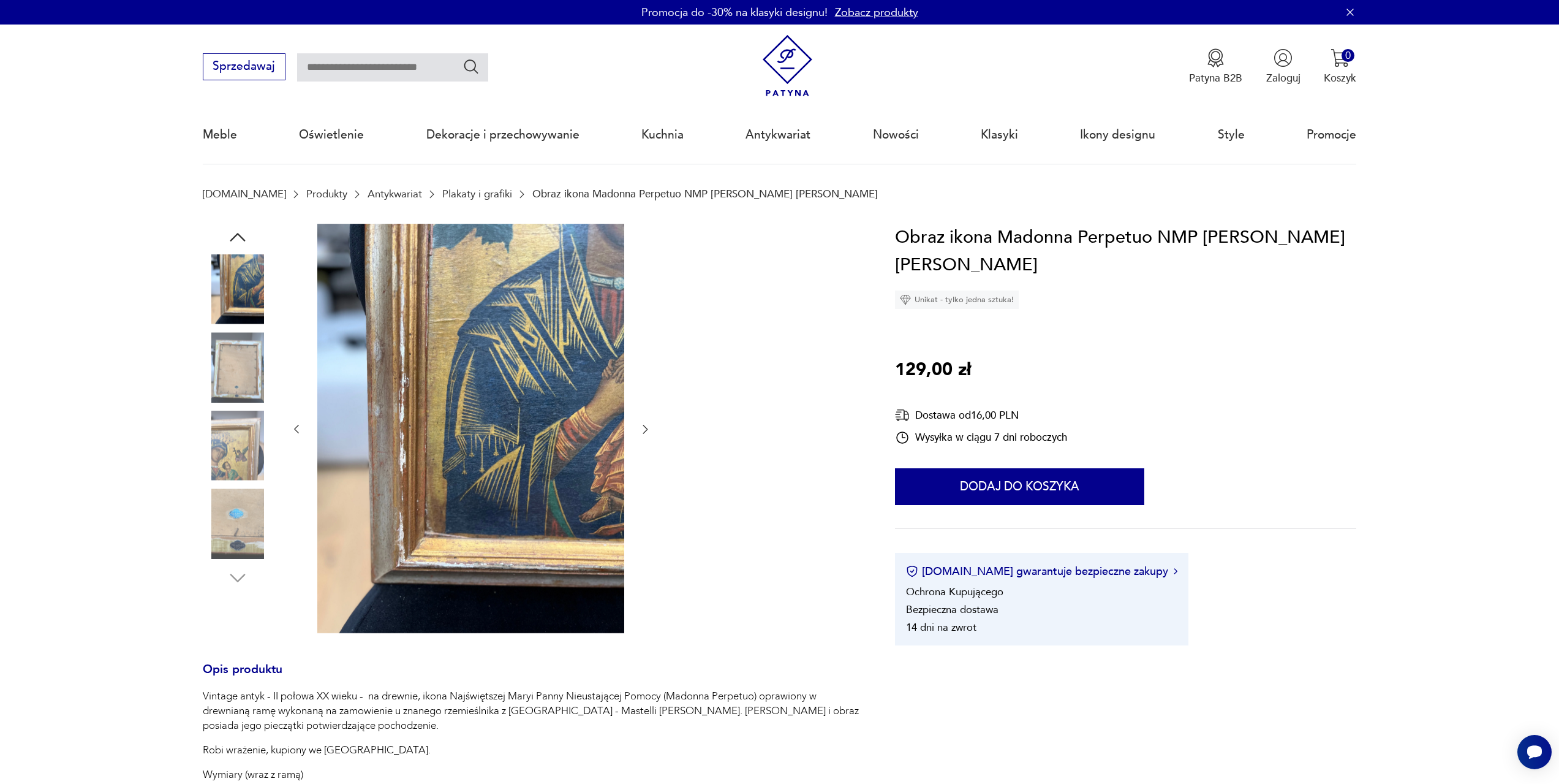
click at [293, 423] on icon "button" at bounding box center [296, 428] width 12 height 12
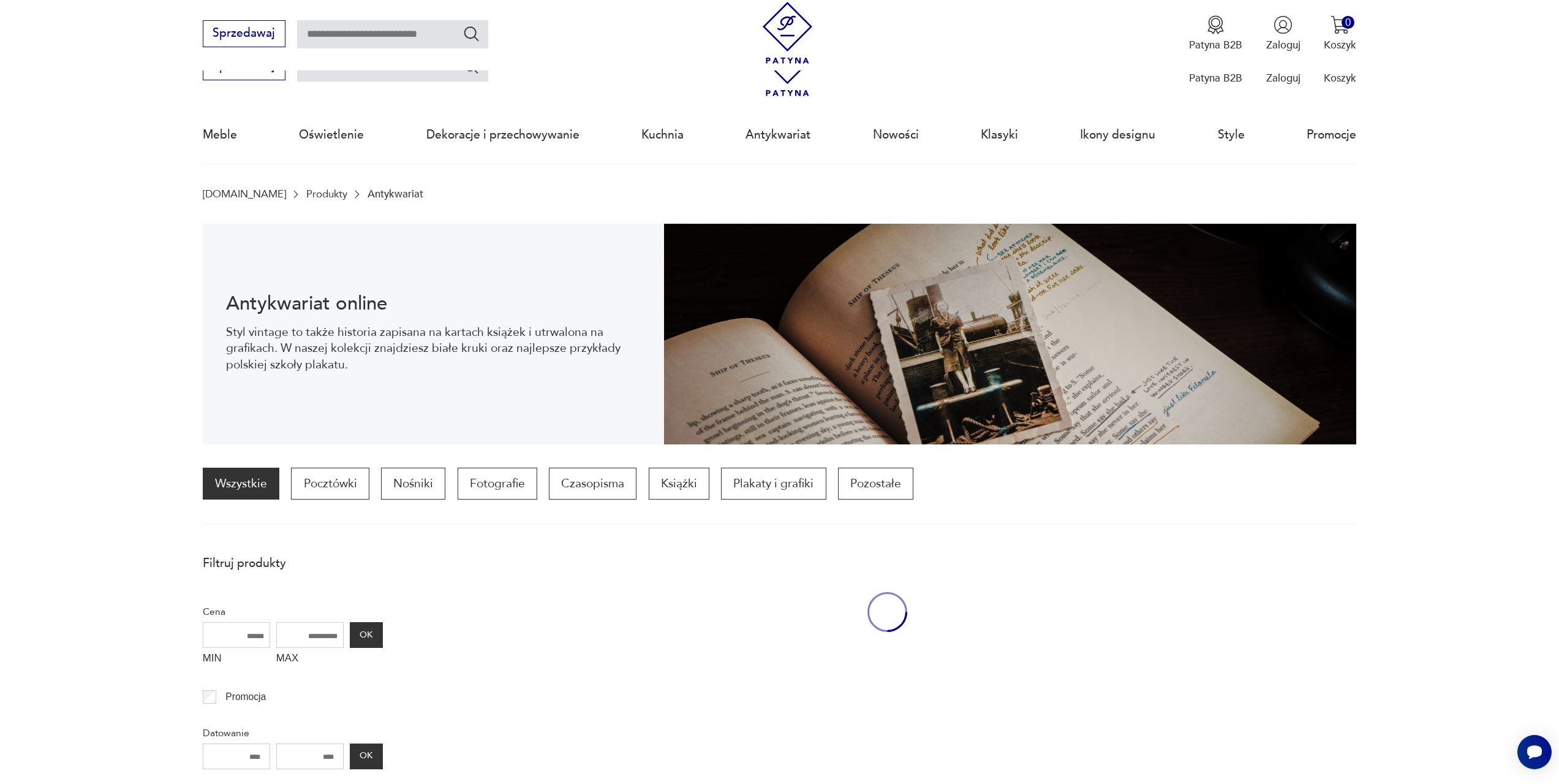
scroll to position [792, 0]
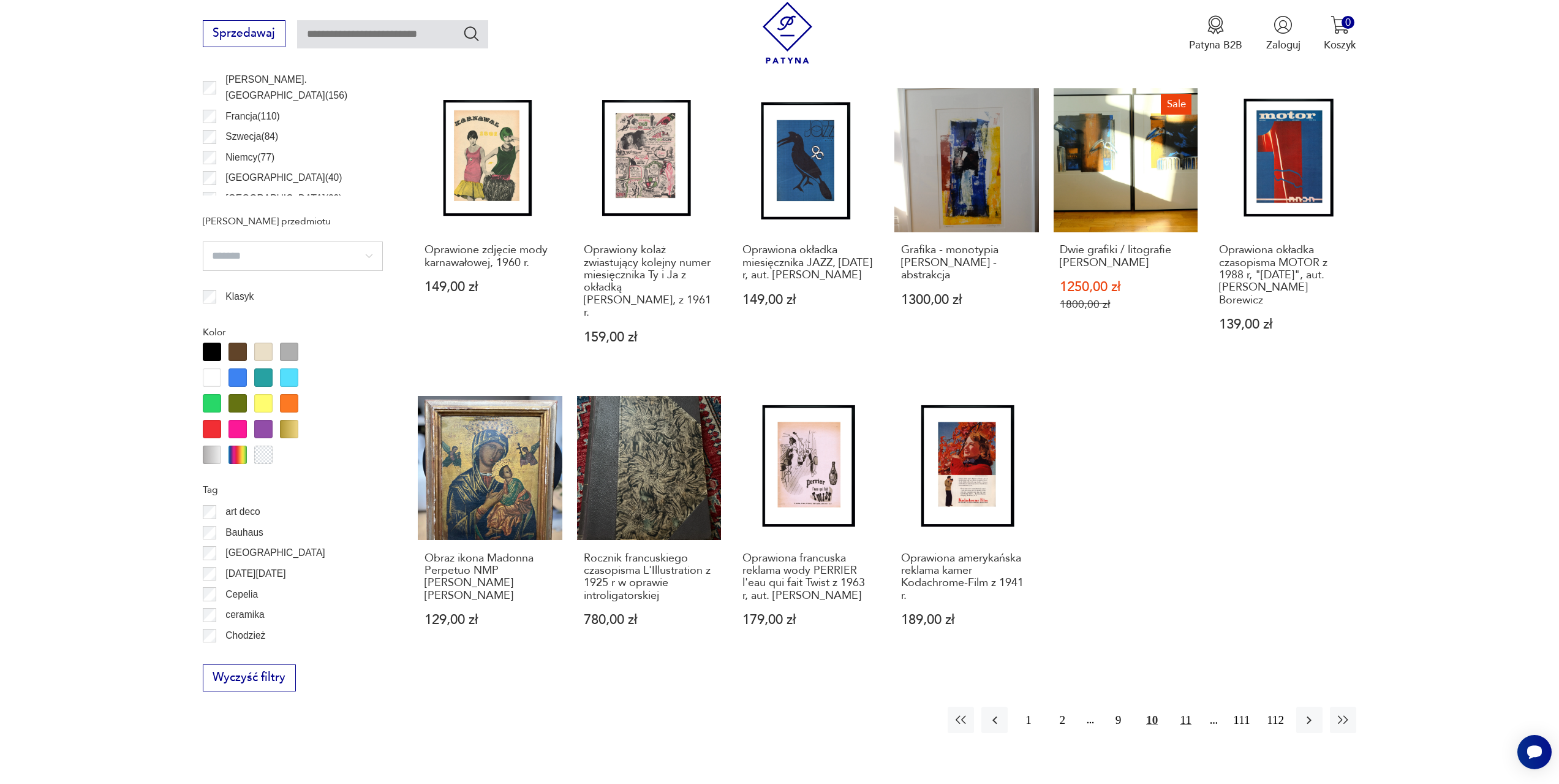
click at [1184, 707] on button "11" at bounding box center [1186, 719] width 27 height 27
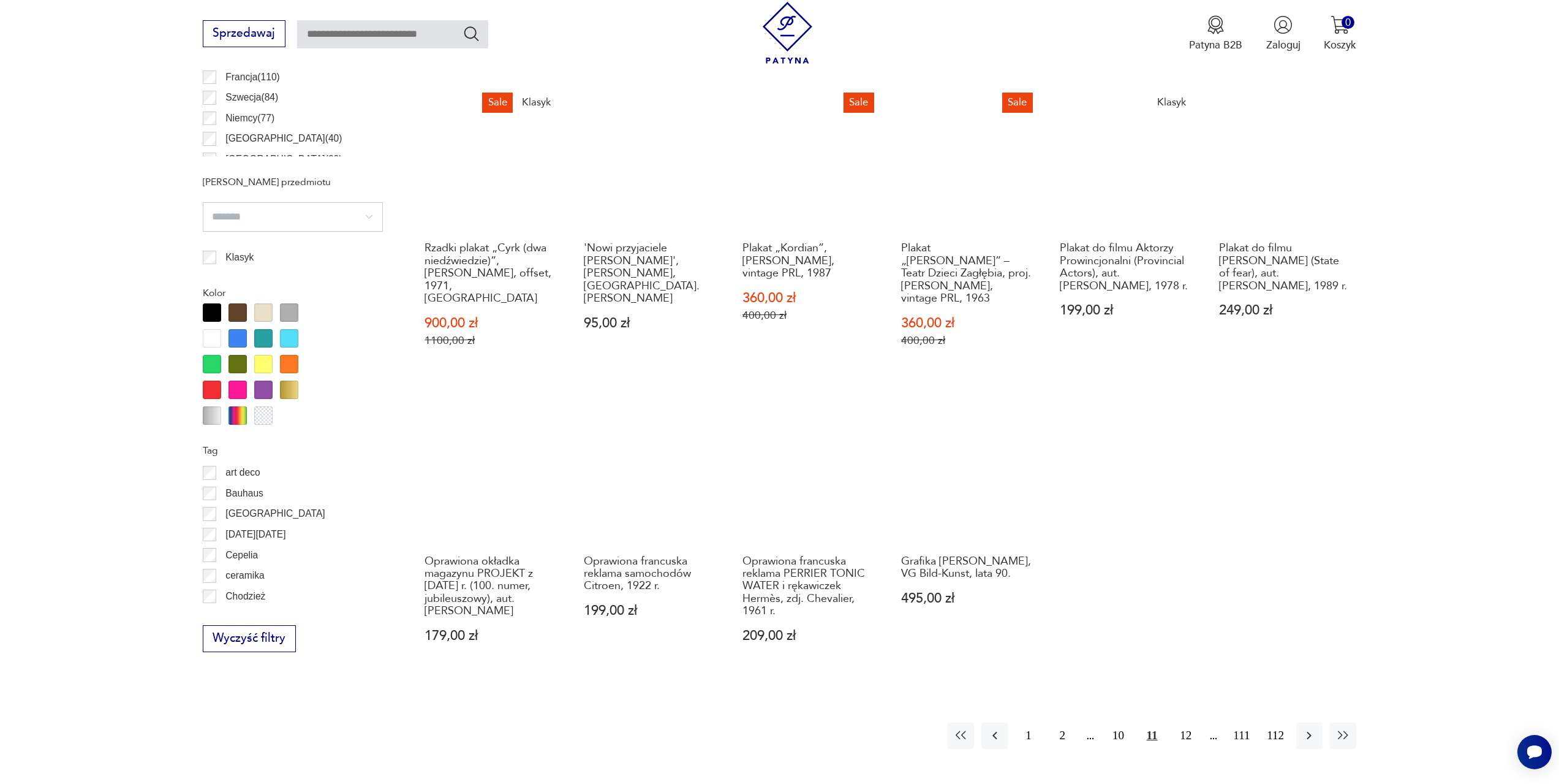
scroll to position [854, 0]
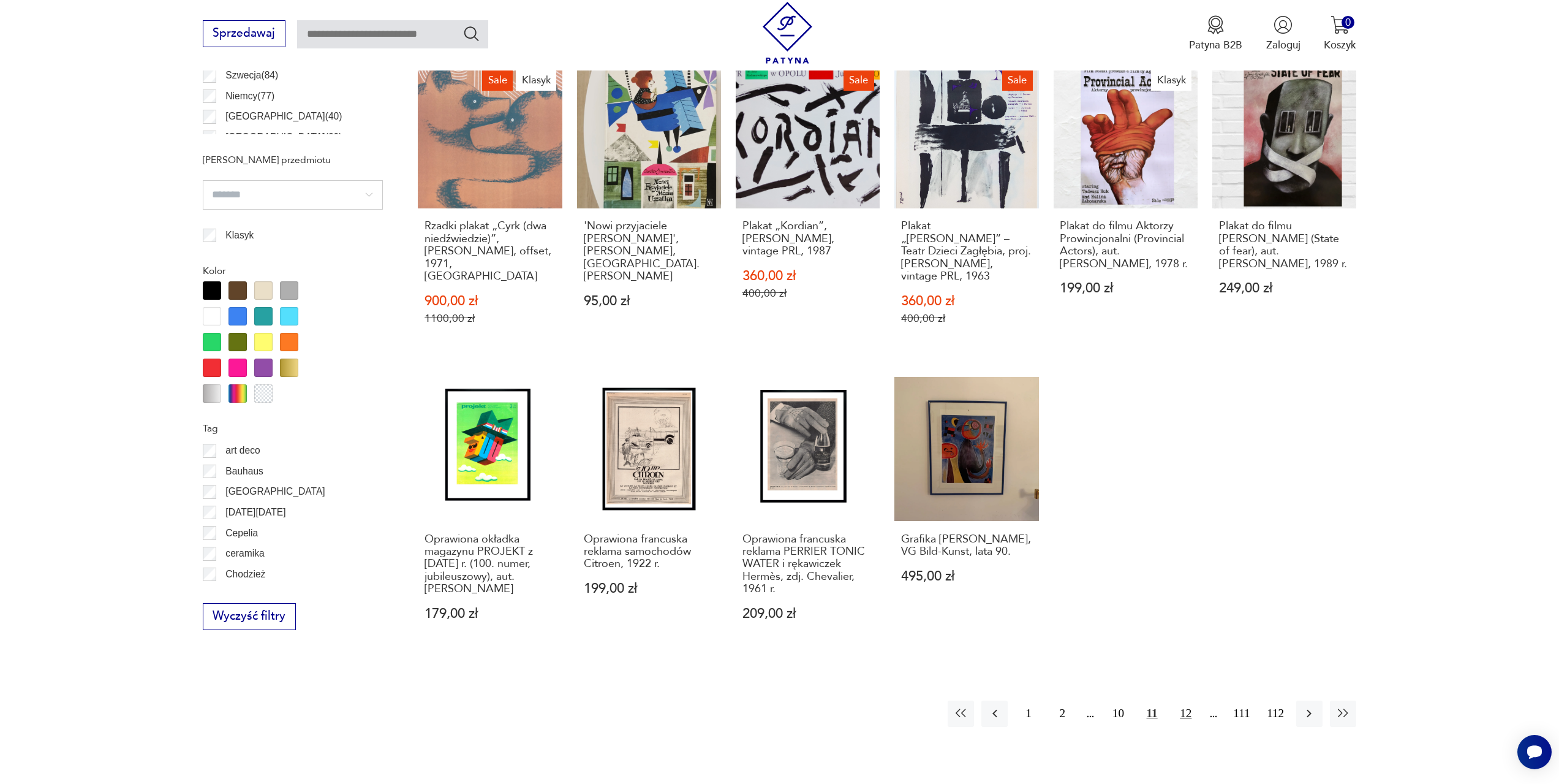
click at [1190, 700] on button "12" at bounding box center [1186, 713] width 27 height 27
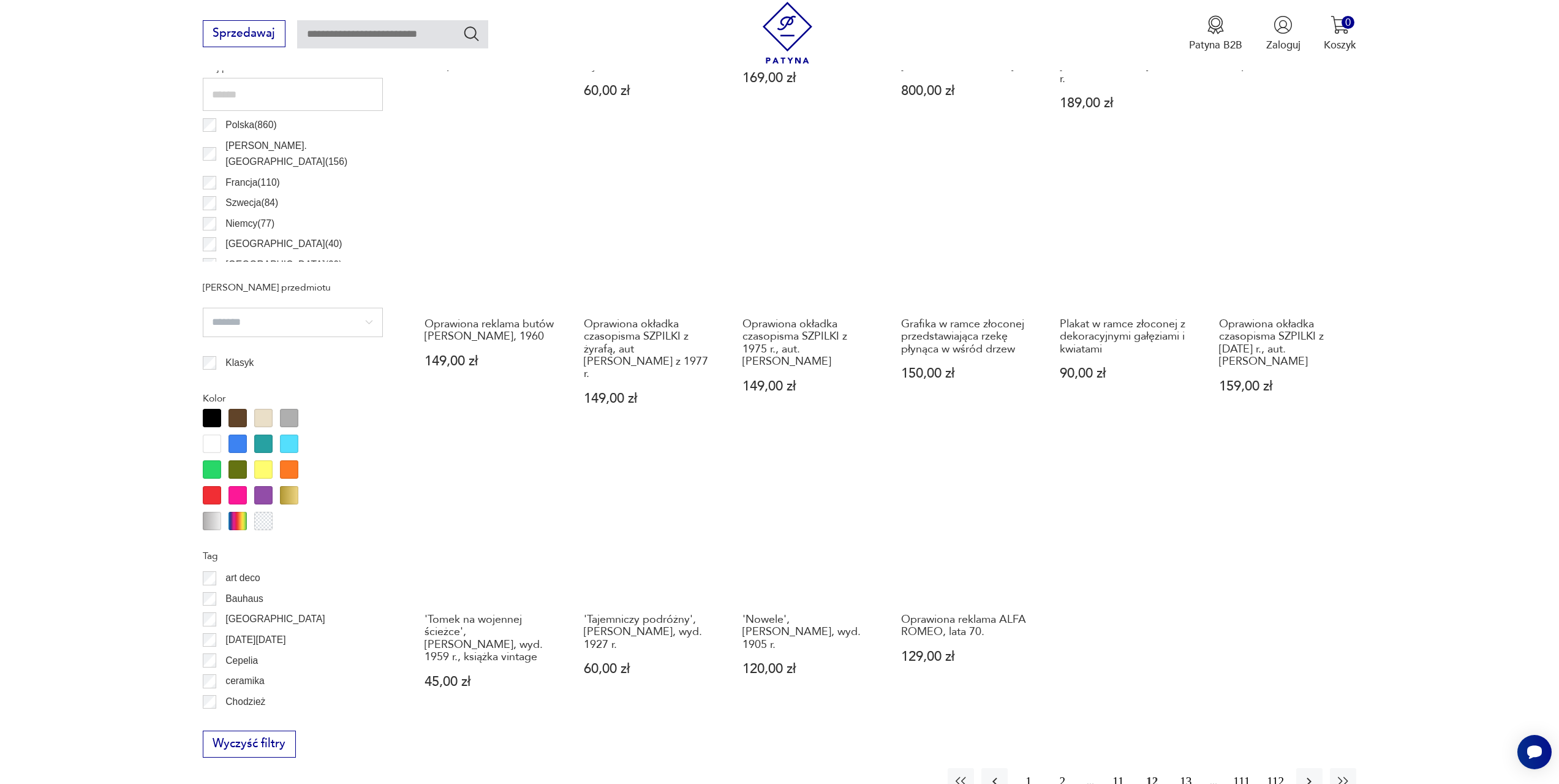
scroll to position [731, 0]
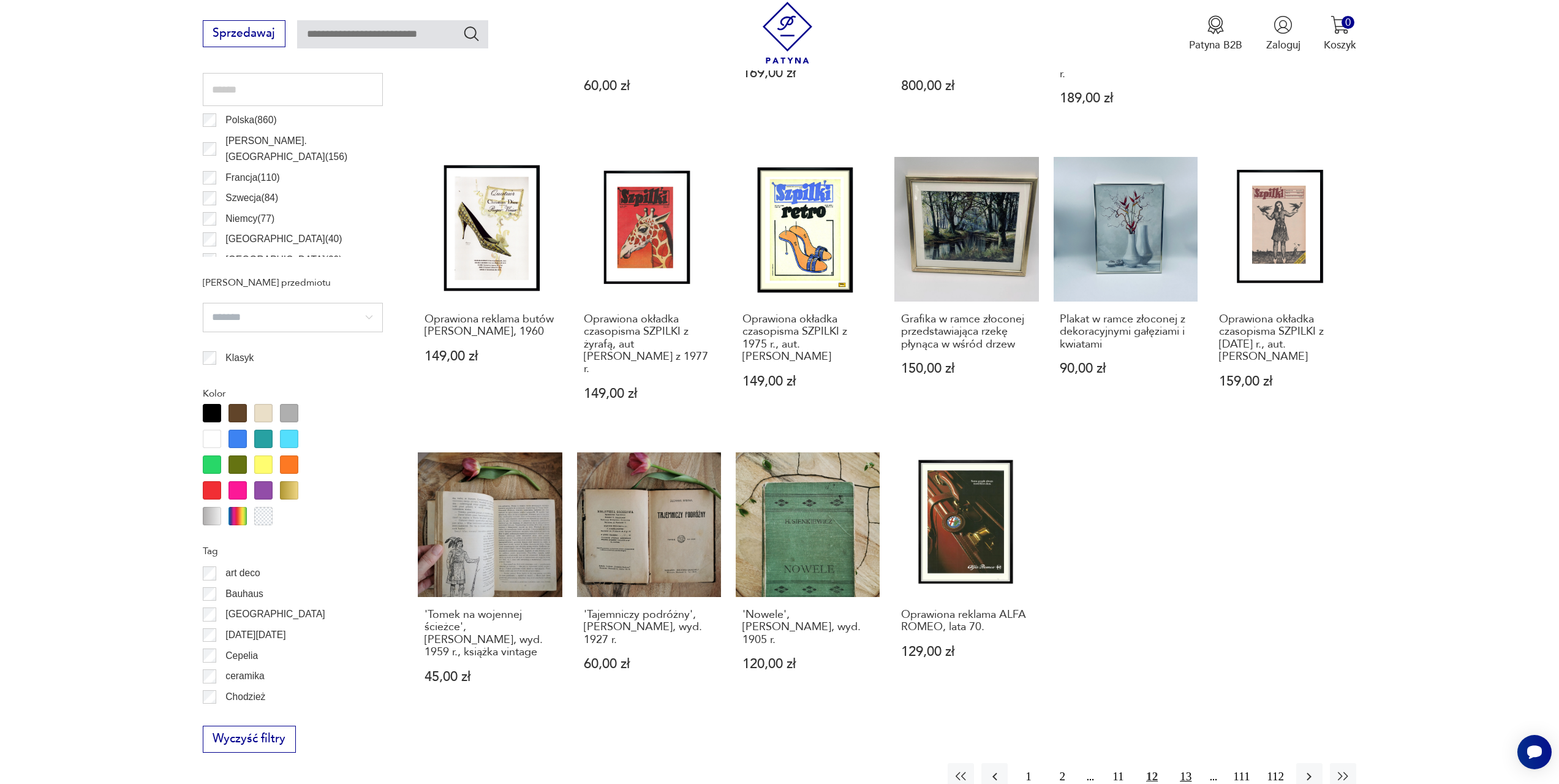
click at [1188, 763] on button "13" at bounding box center [1186, 776] width 27 height 27
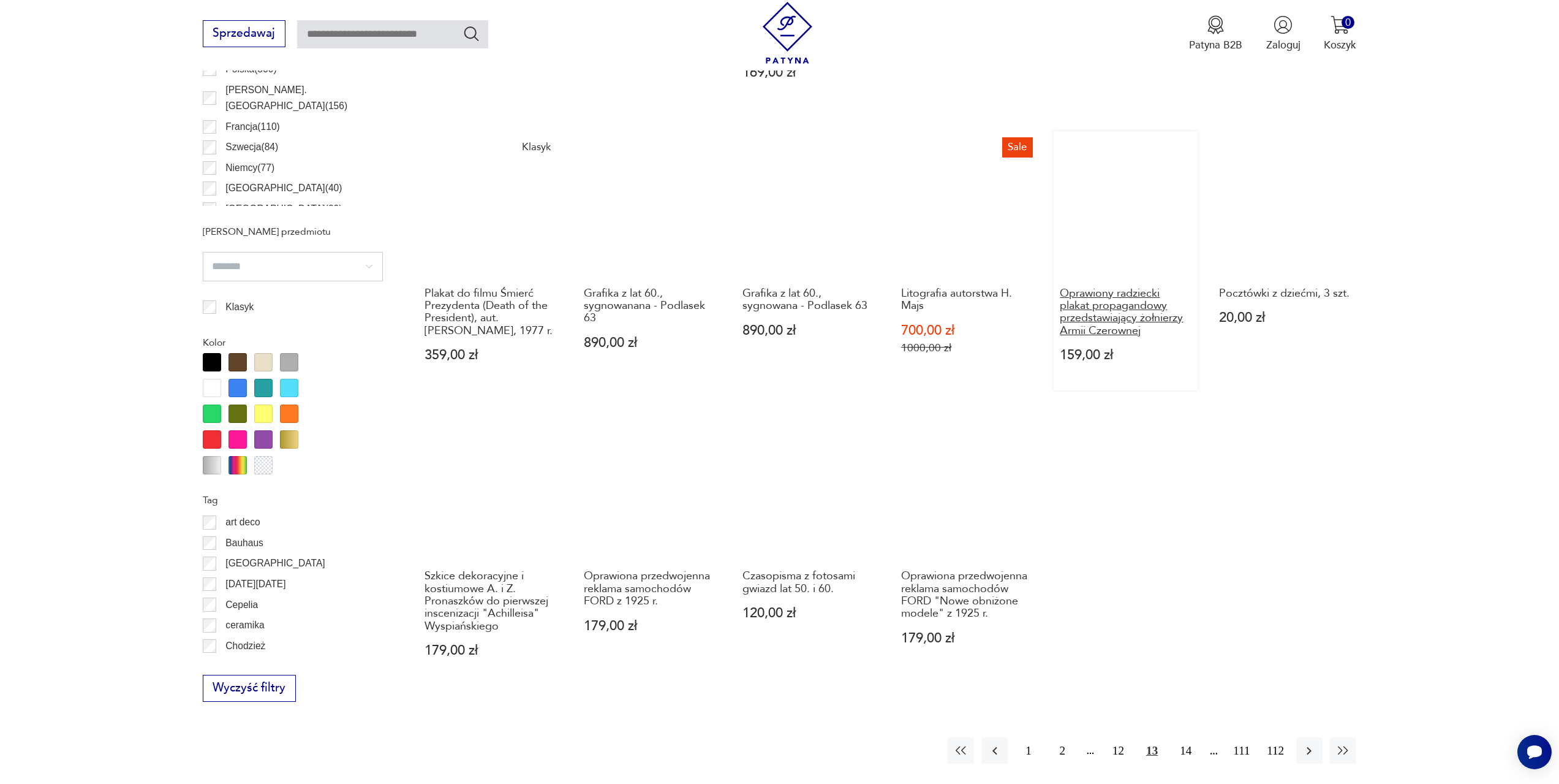
scroll to position [792, 0]
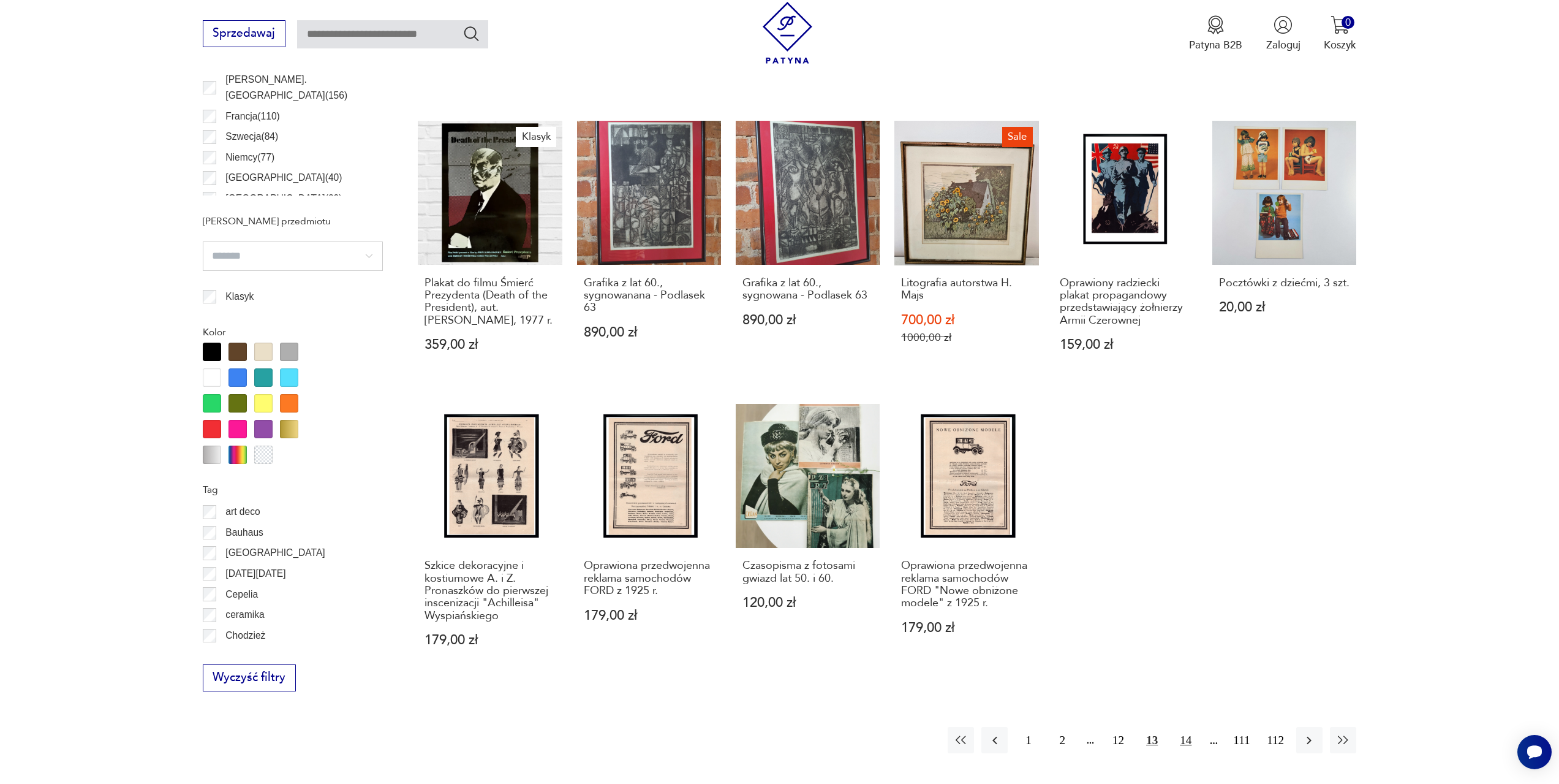
click at [1185, 727] on button "14" at bounding box center [1186, 740] width 27 height 27
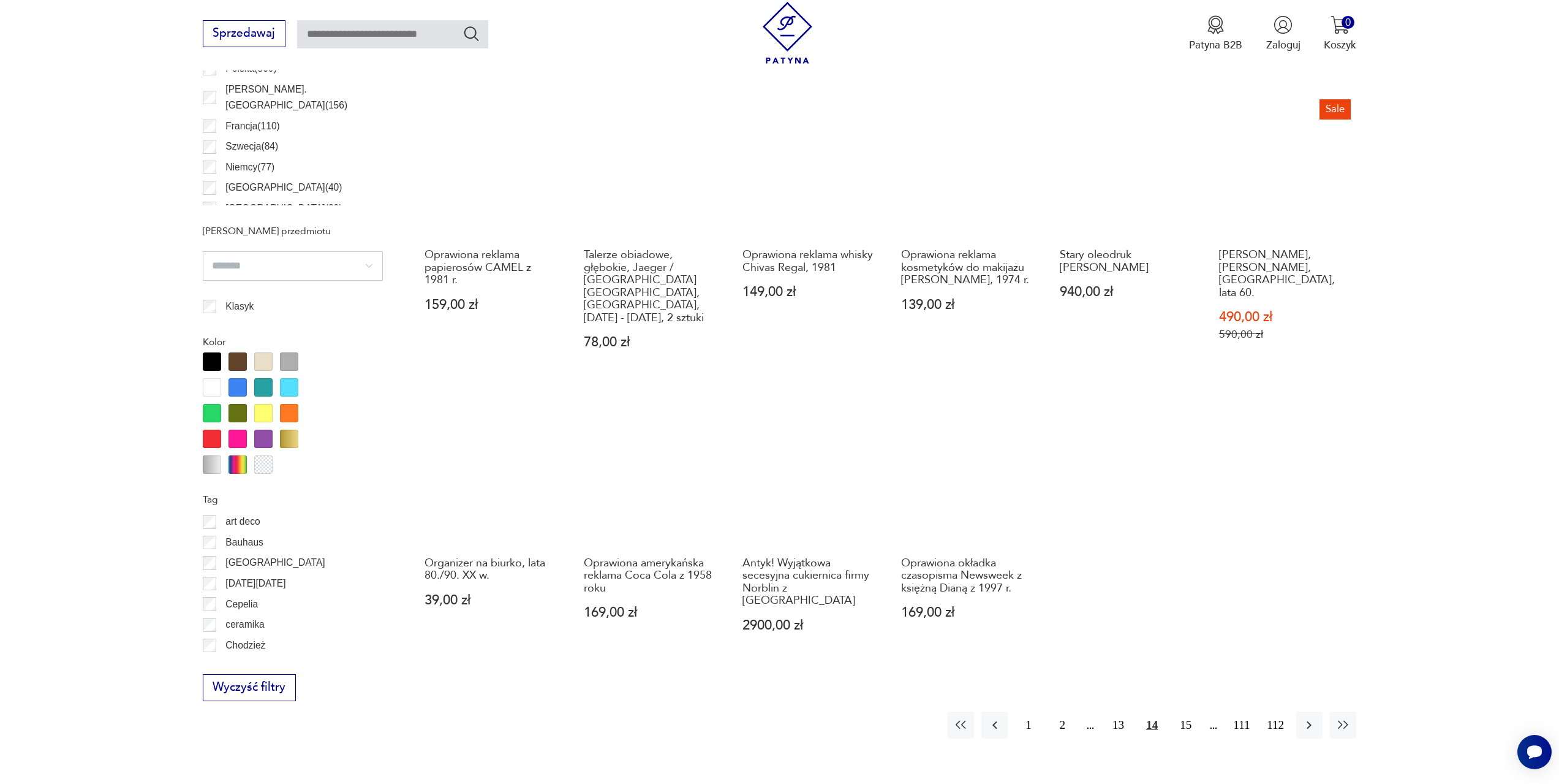
scroll to position [792, 0]
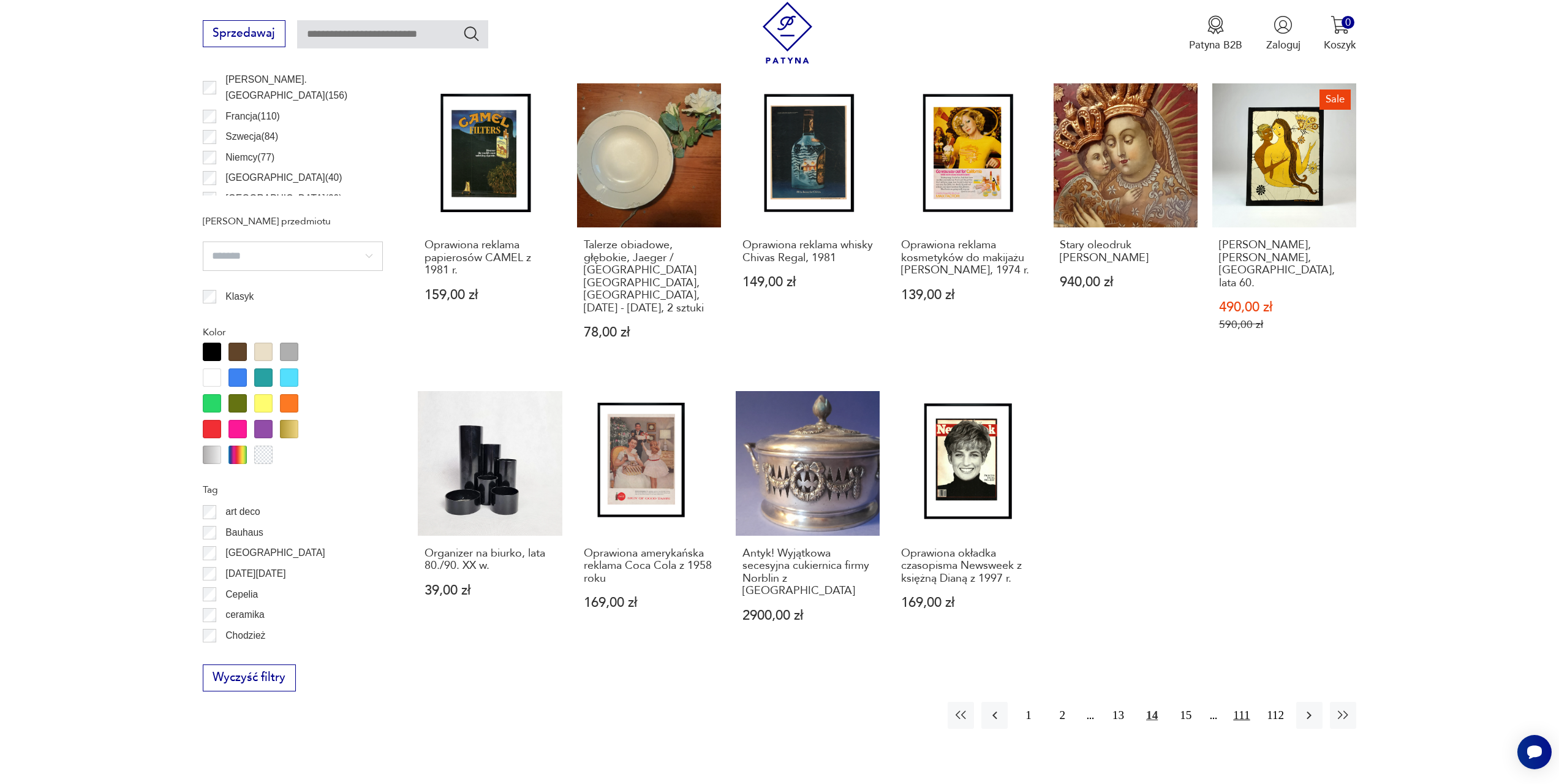
click at [1248, 702] on button "111" at bounding box center [1241, 715] width 27 height 27
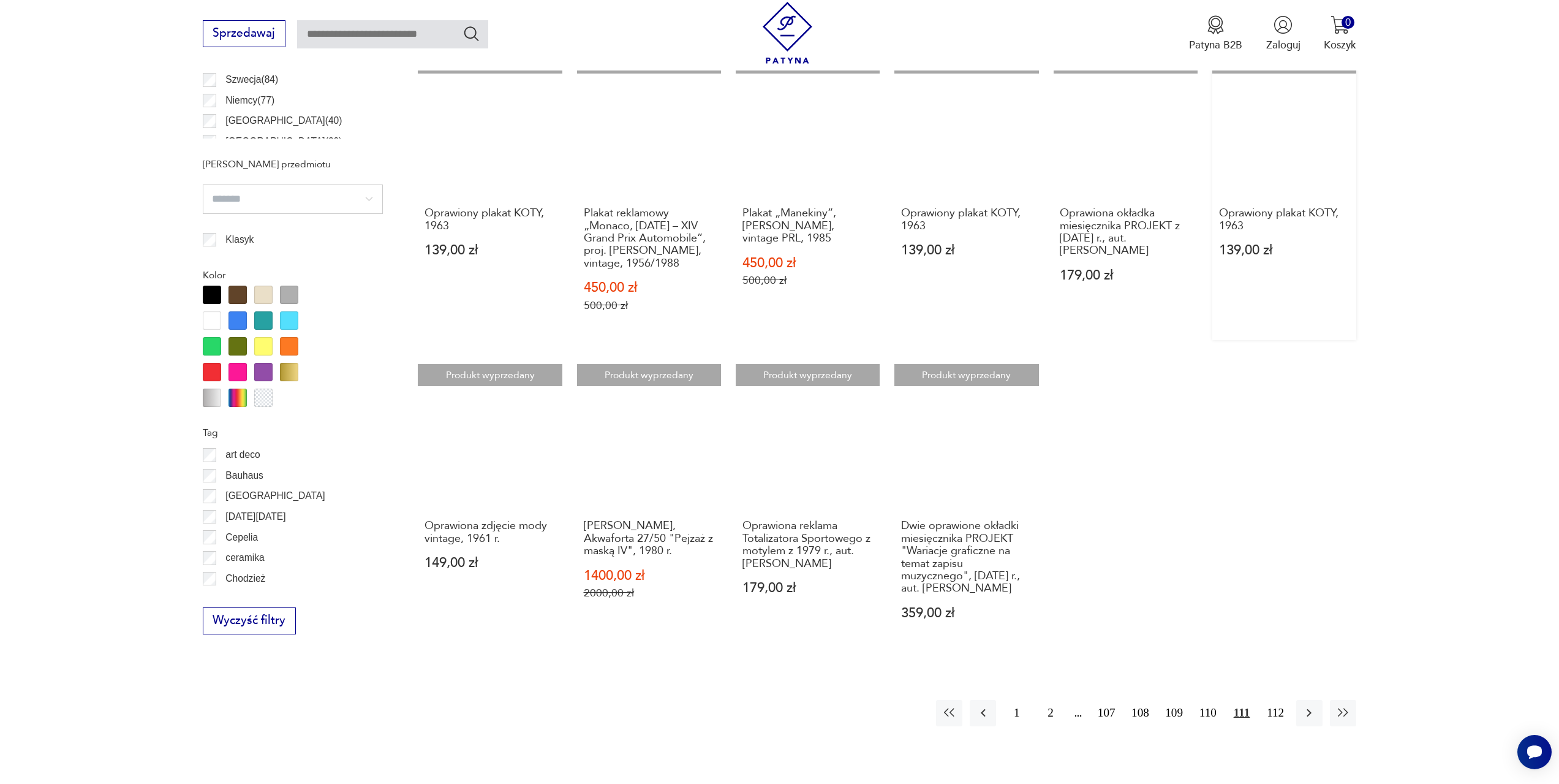
scroll to position [854, 0]
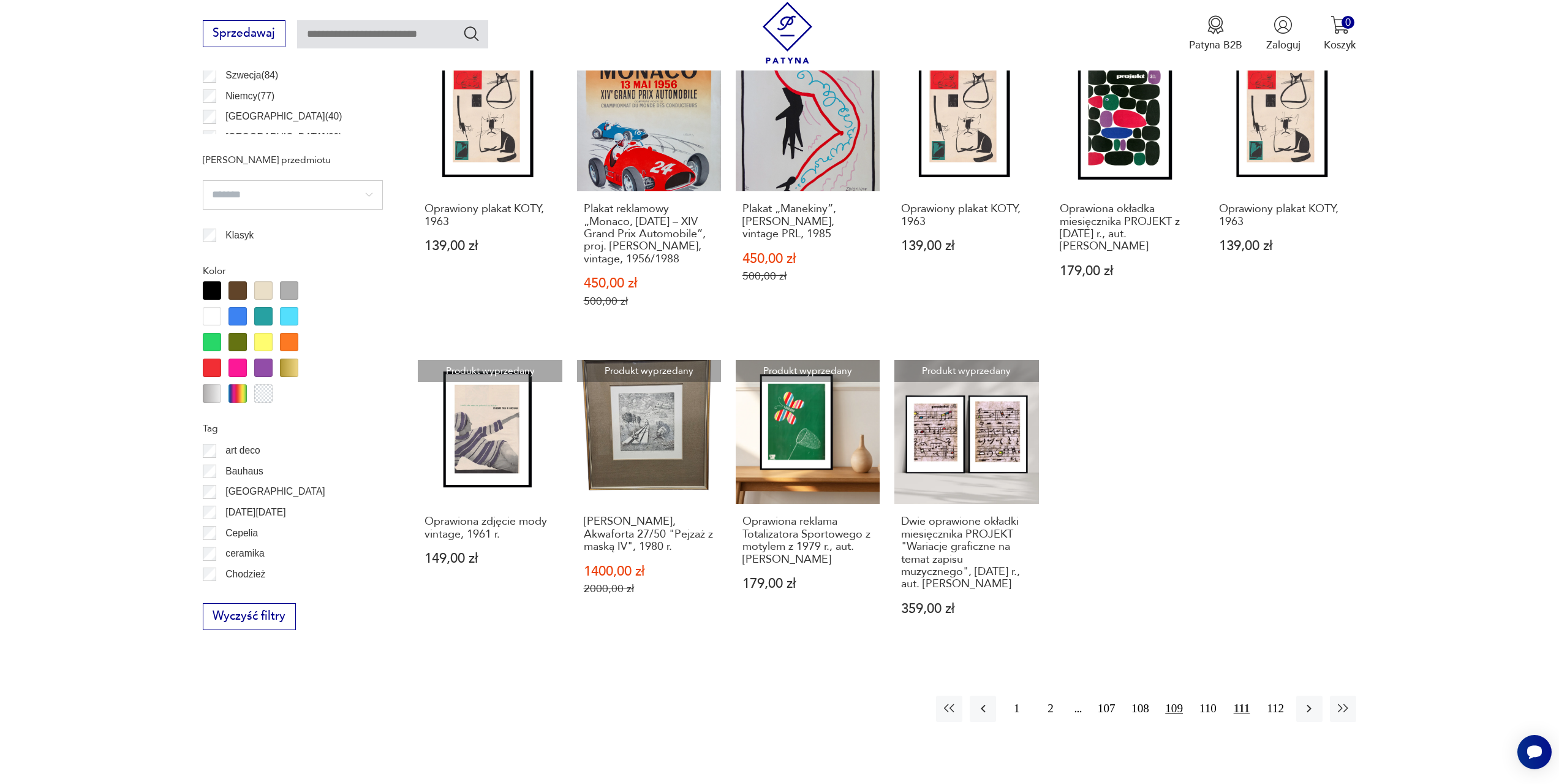
click at [1171, 712] on button "109" at bounding box center [1174, 708] width 27 height 27
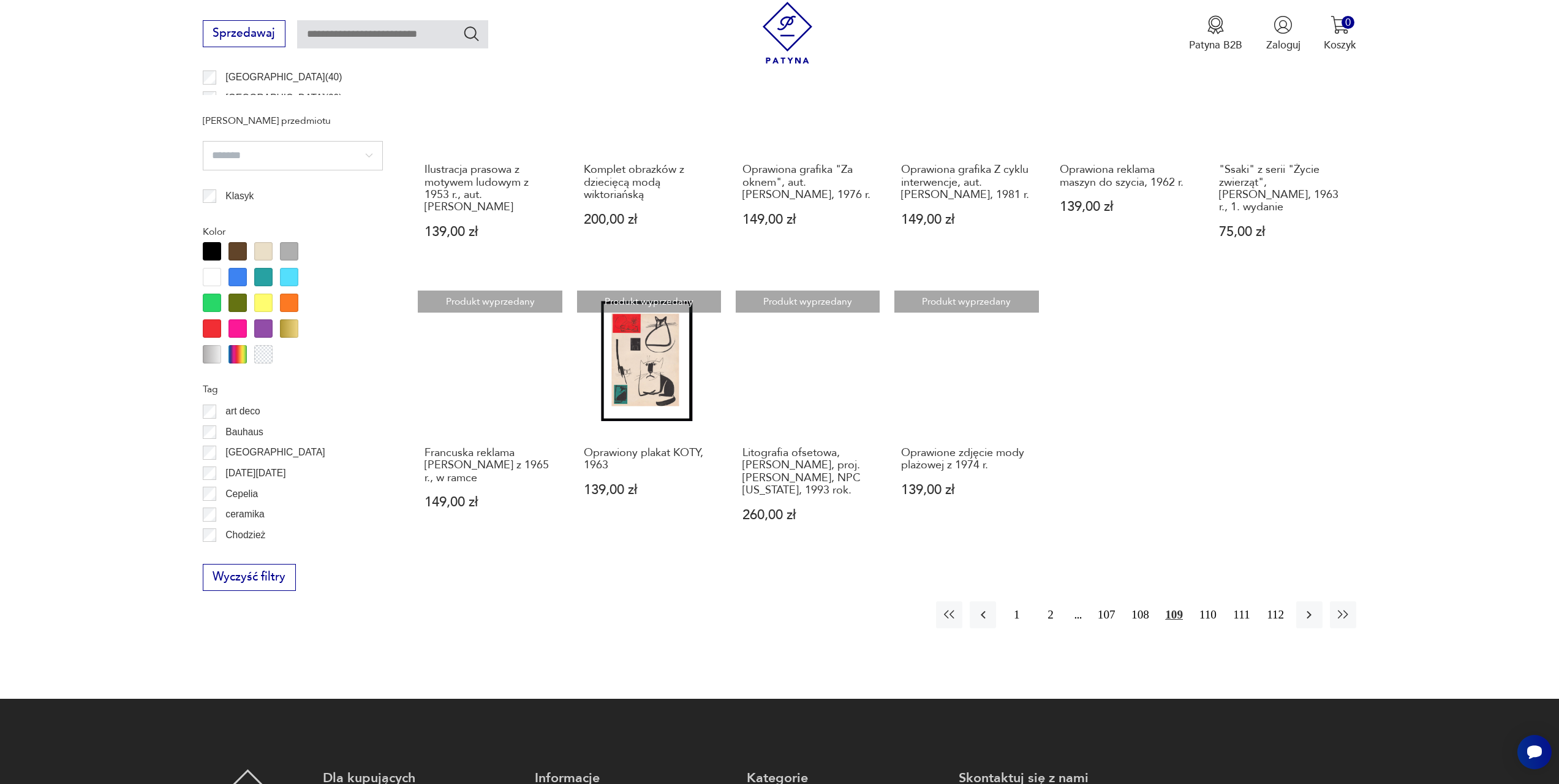
scroll to position [915, 0]
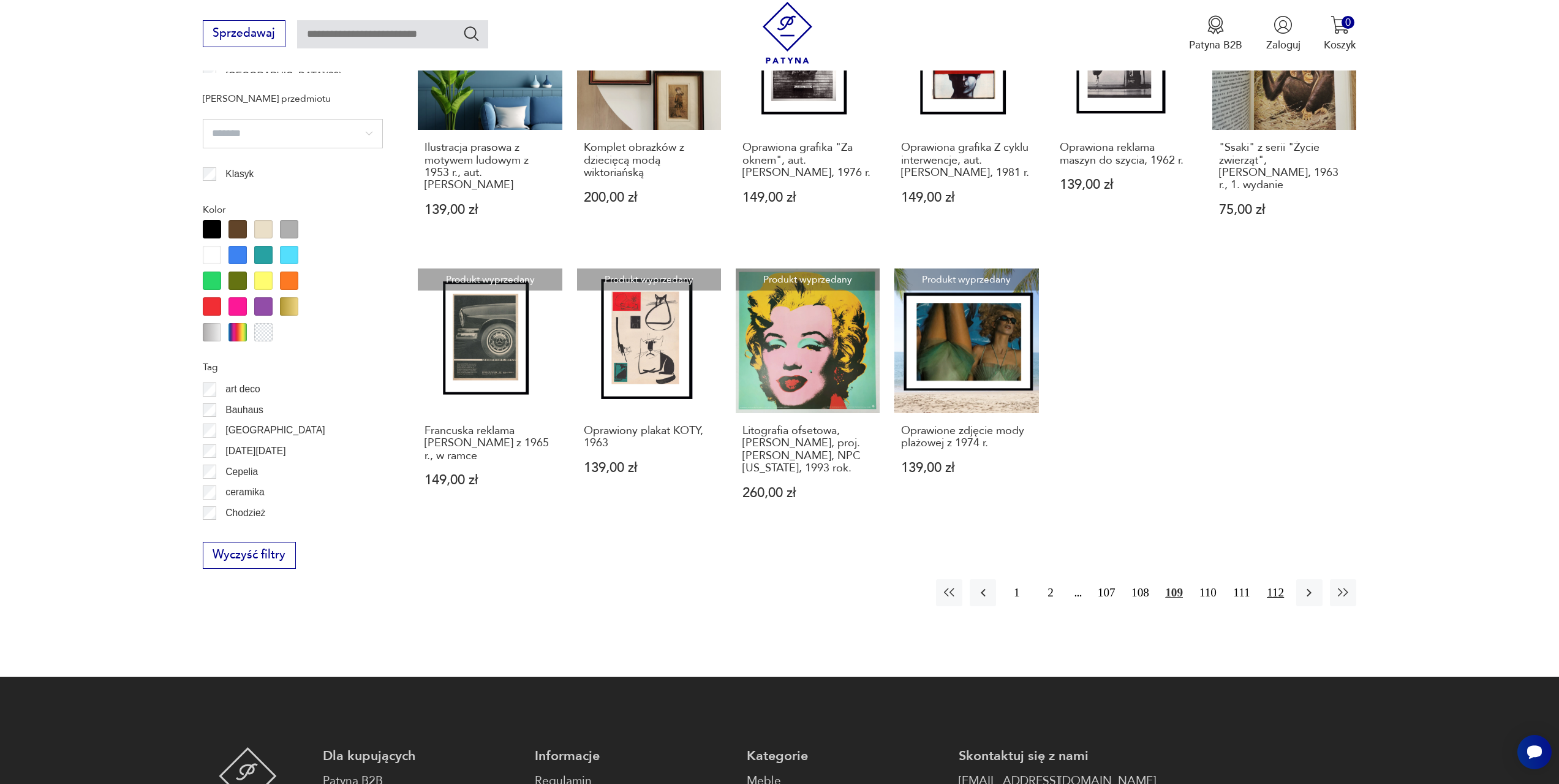
click at [1273, 579] on button "112" at bounding box center [1275, 592] width 27 height 27
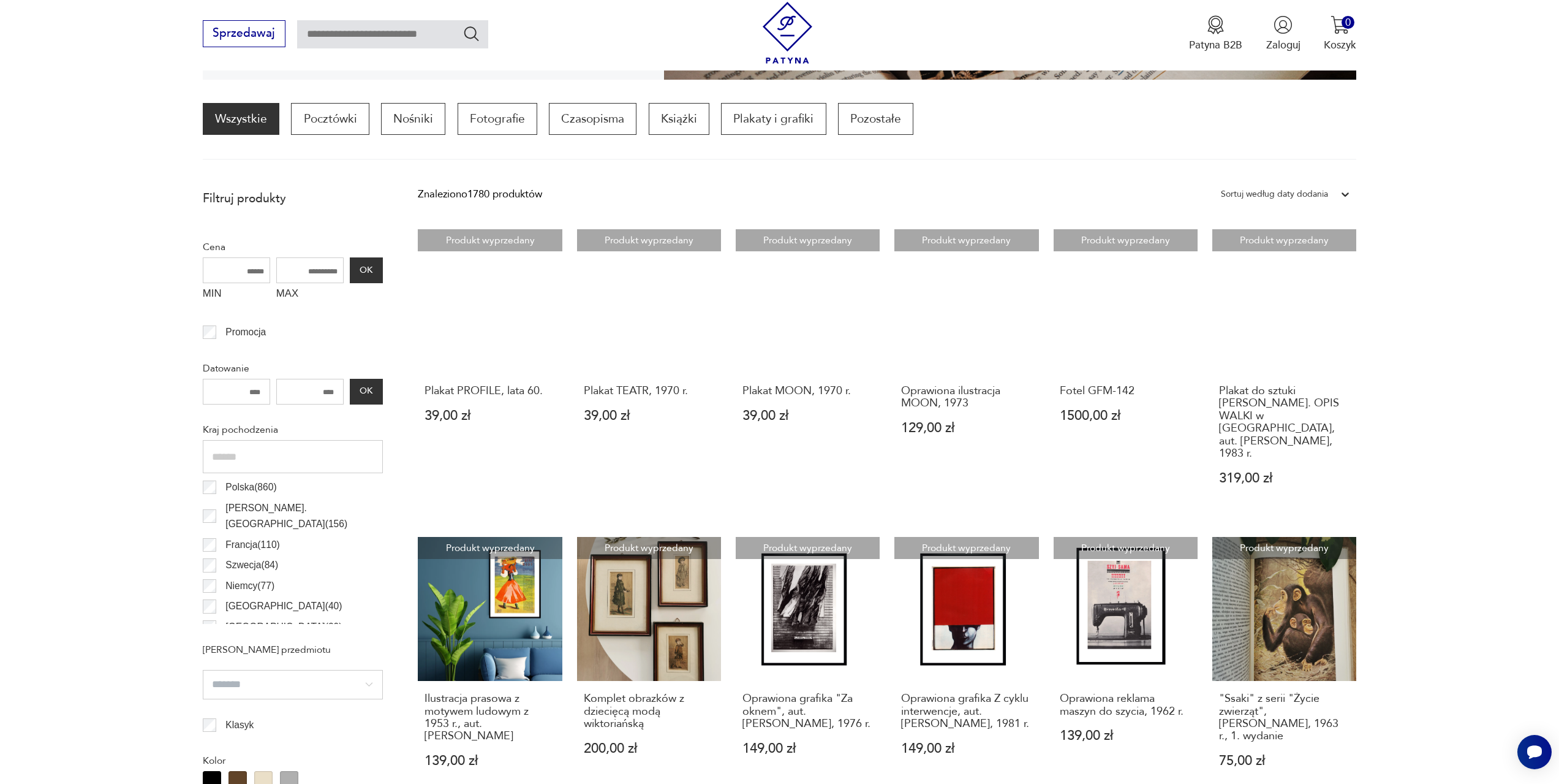
scroll to position [364, 0]
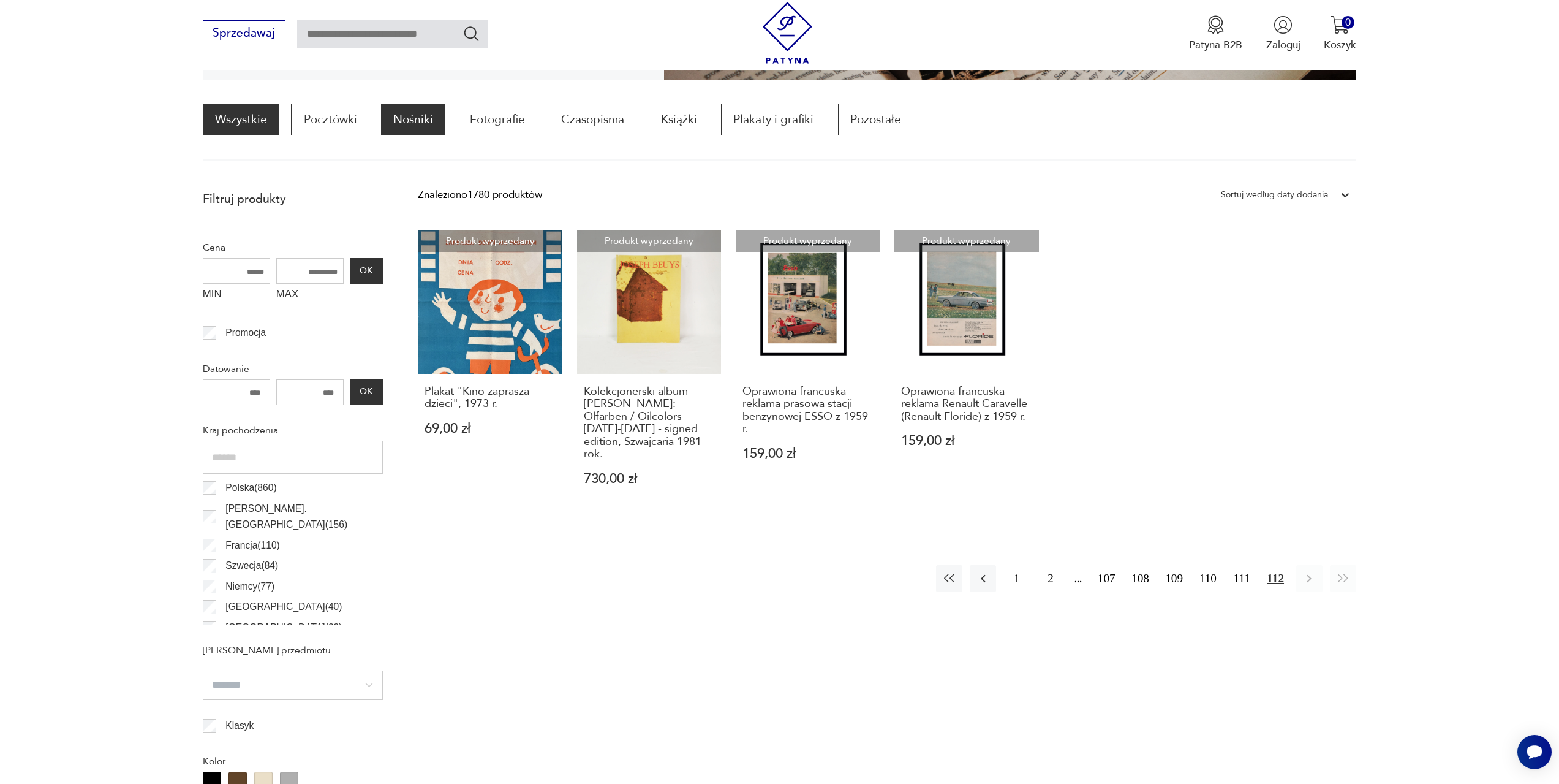
click at [399, 120] on p "Nośniki" at bounding box center [414, 119] width 65 height 31
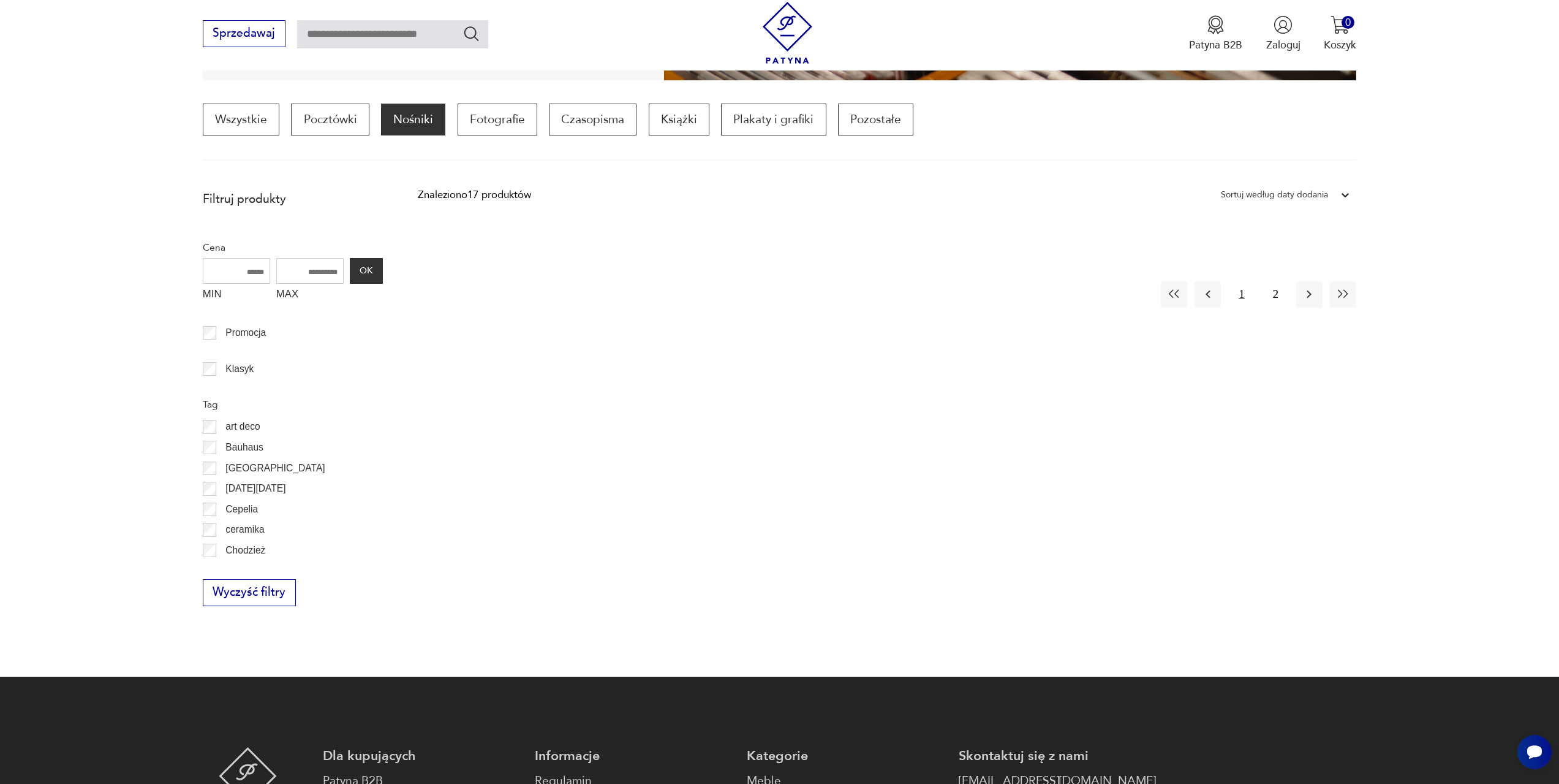
click at [1242, 293] on button "1" at bounding box center [1241, 295] width 27 height 27
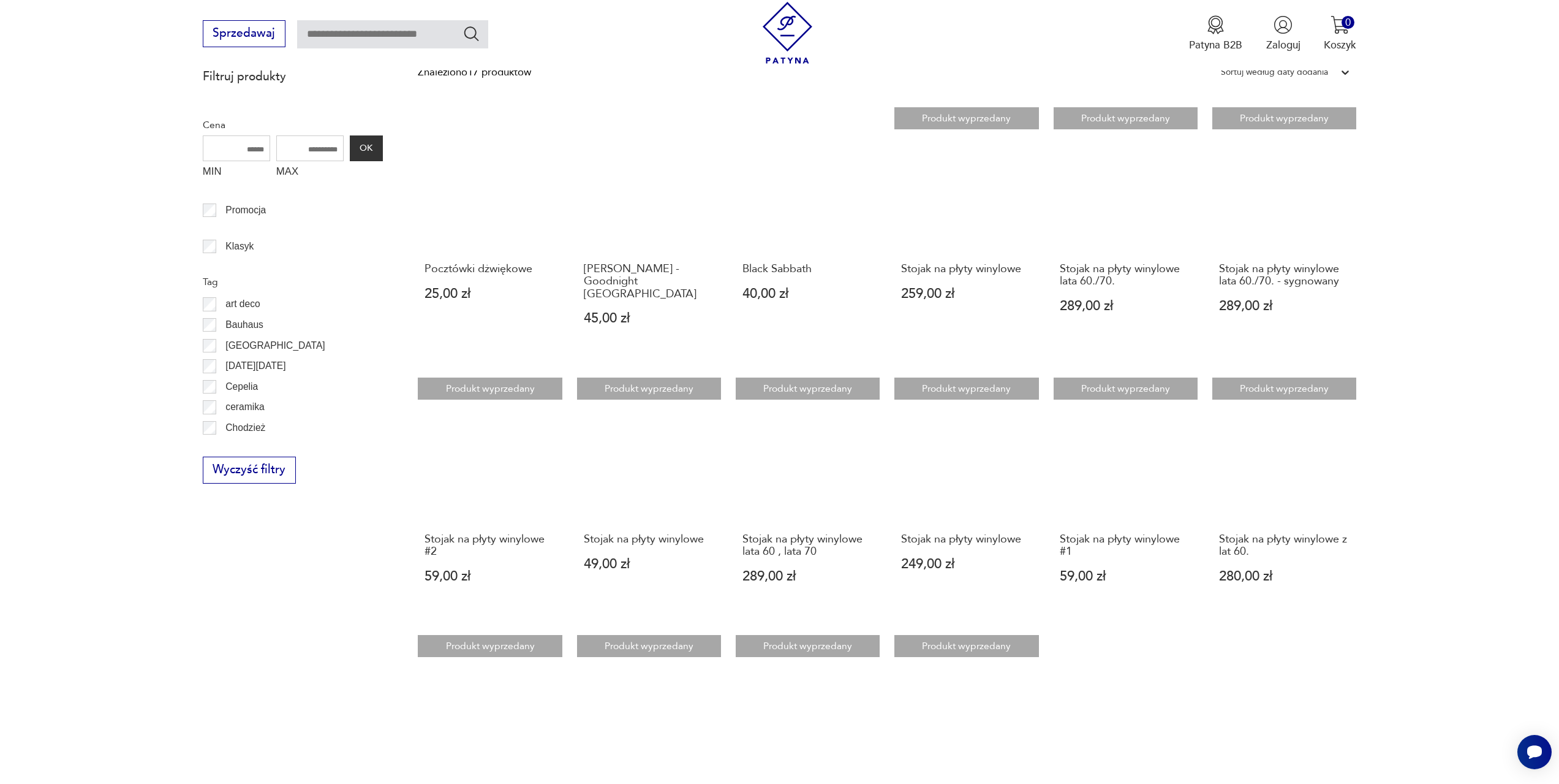
scroll to position [548, 0]
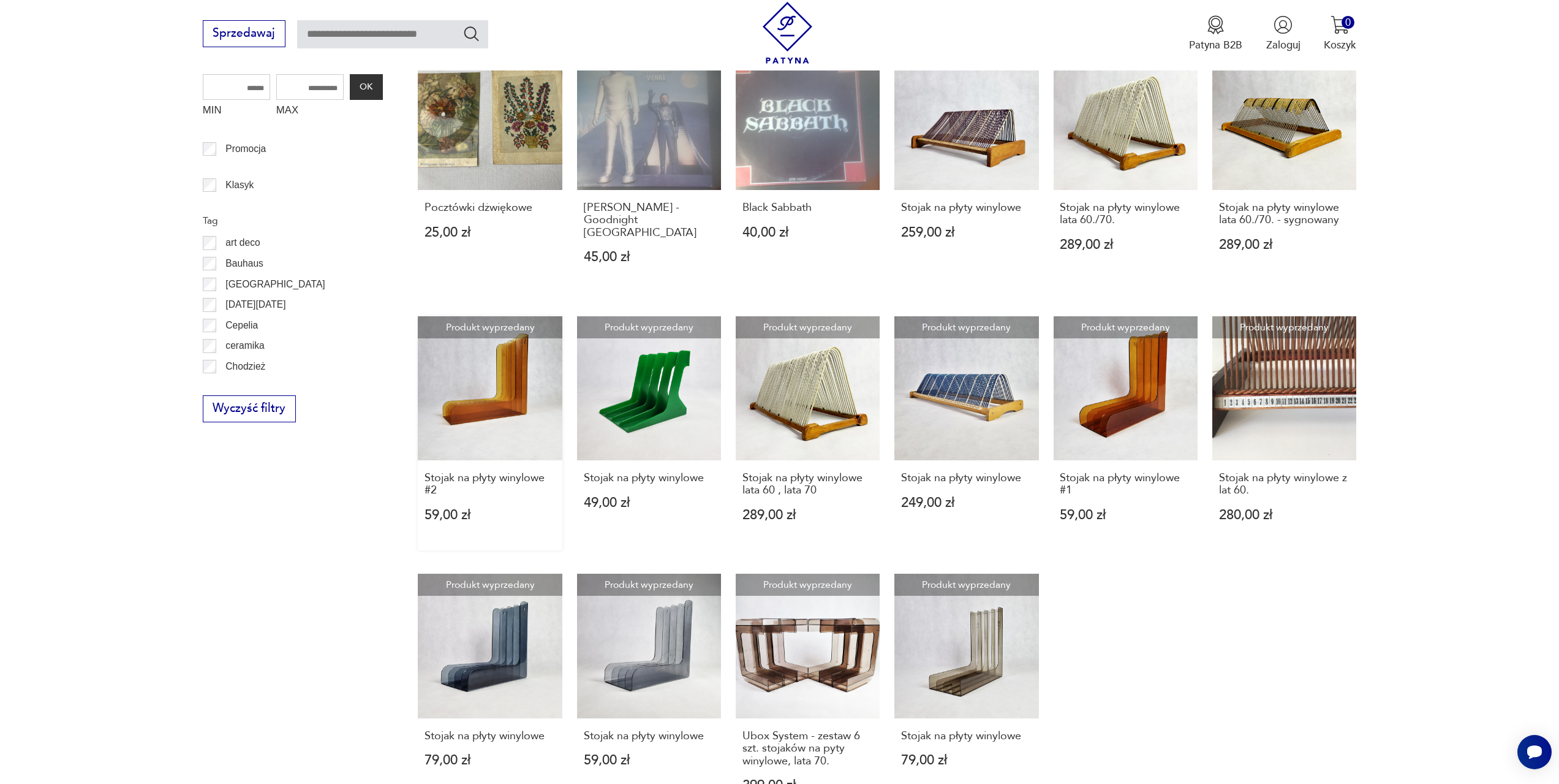
click at [509, 374] on link "Produkt wyprzedany Stojak na płyty winylowe #2 59,00 zł" at bounding box center [489, 432] width 144 height 234
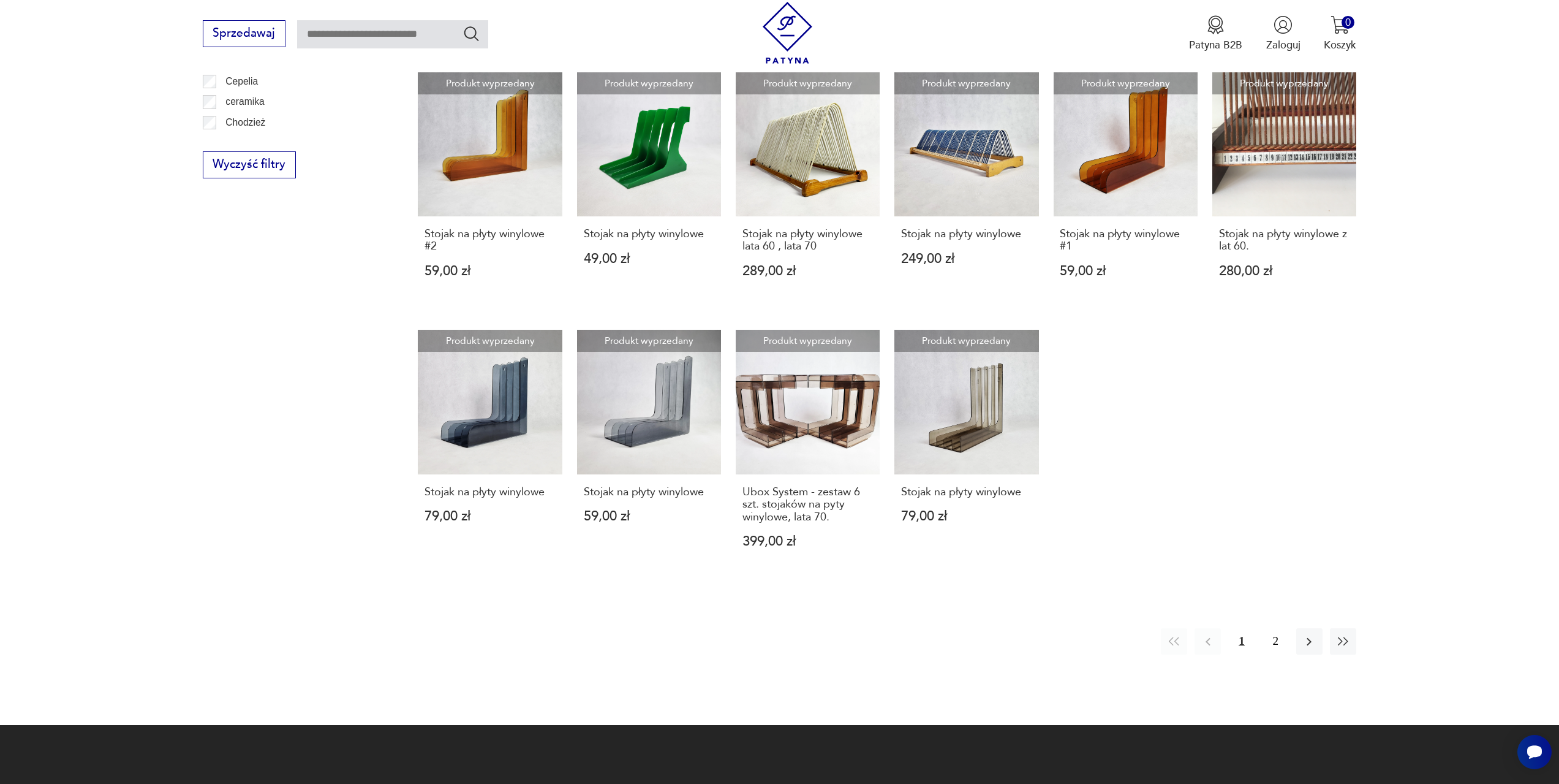
scroll to position [792, 0]
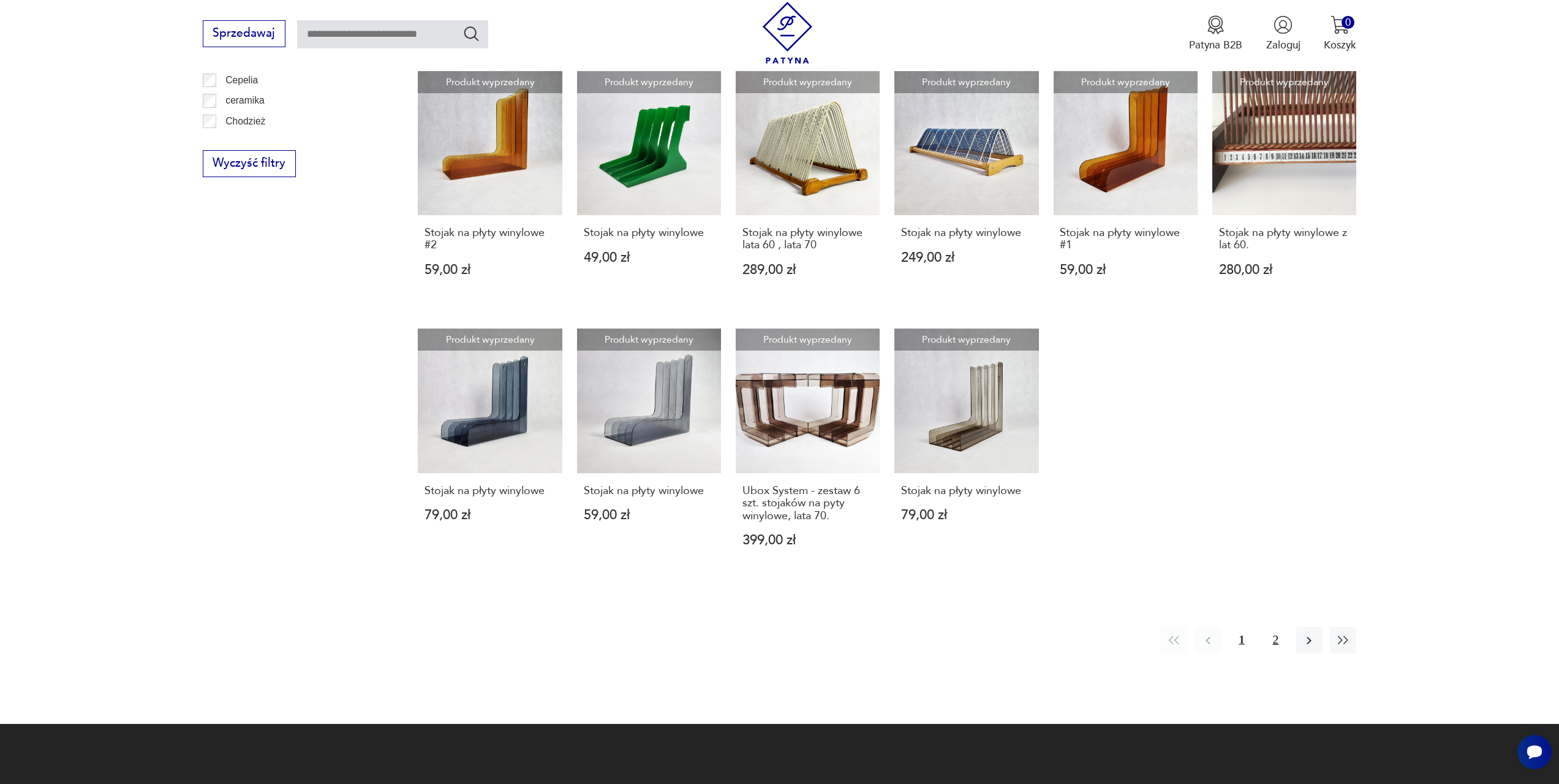
click at [1276, 627] on button "2" at bounding box center [1275, 640] width 27 height 27
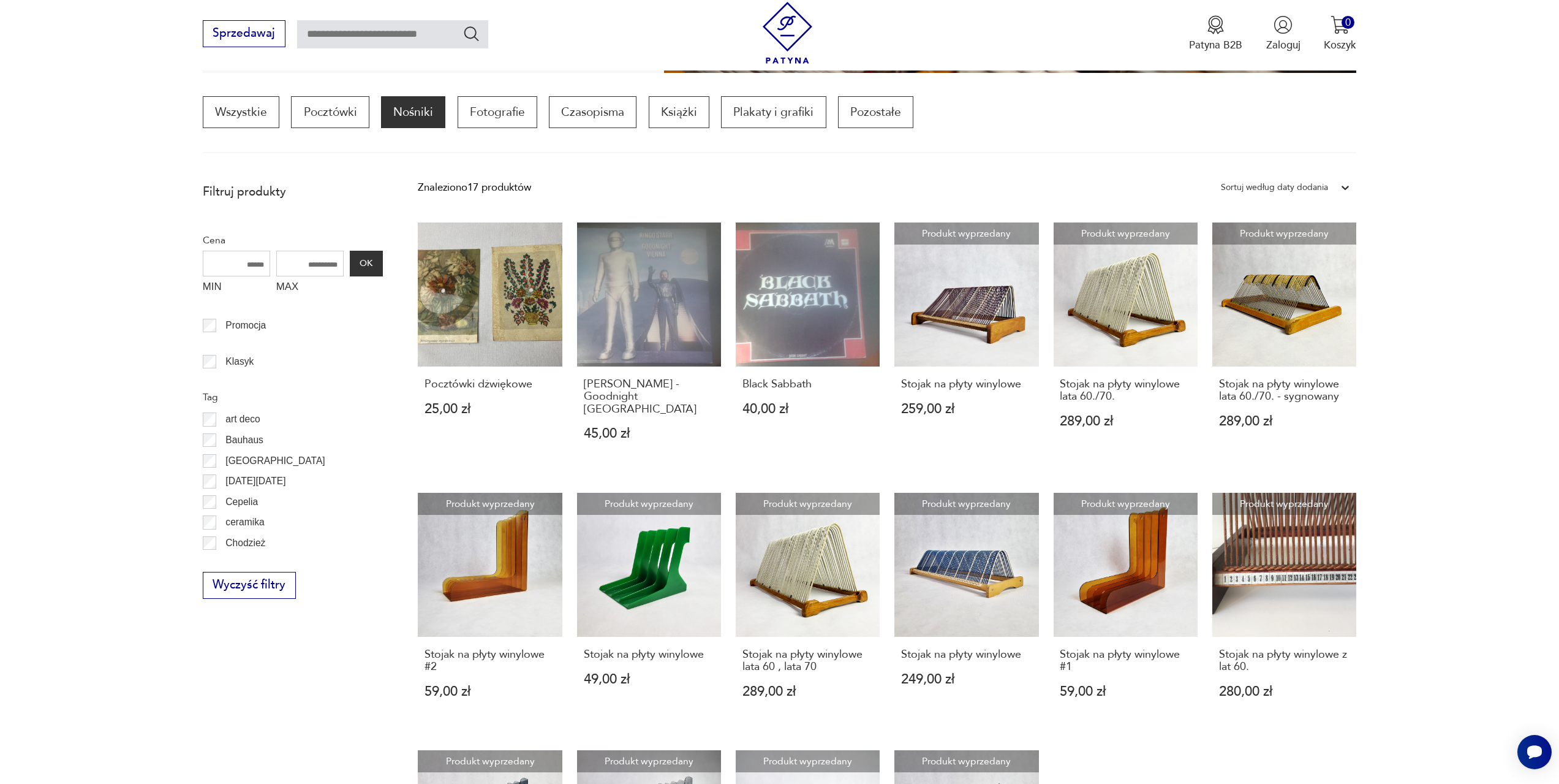
scroll to position [364, 0]
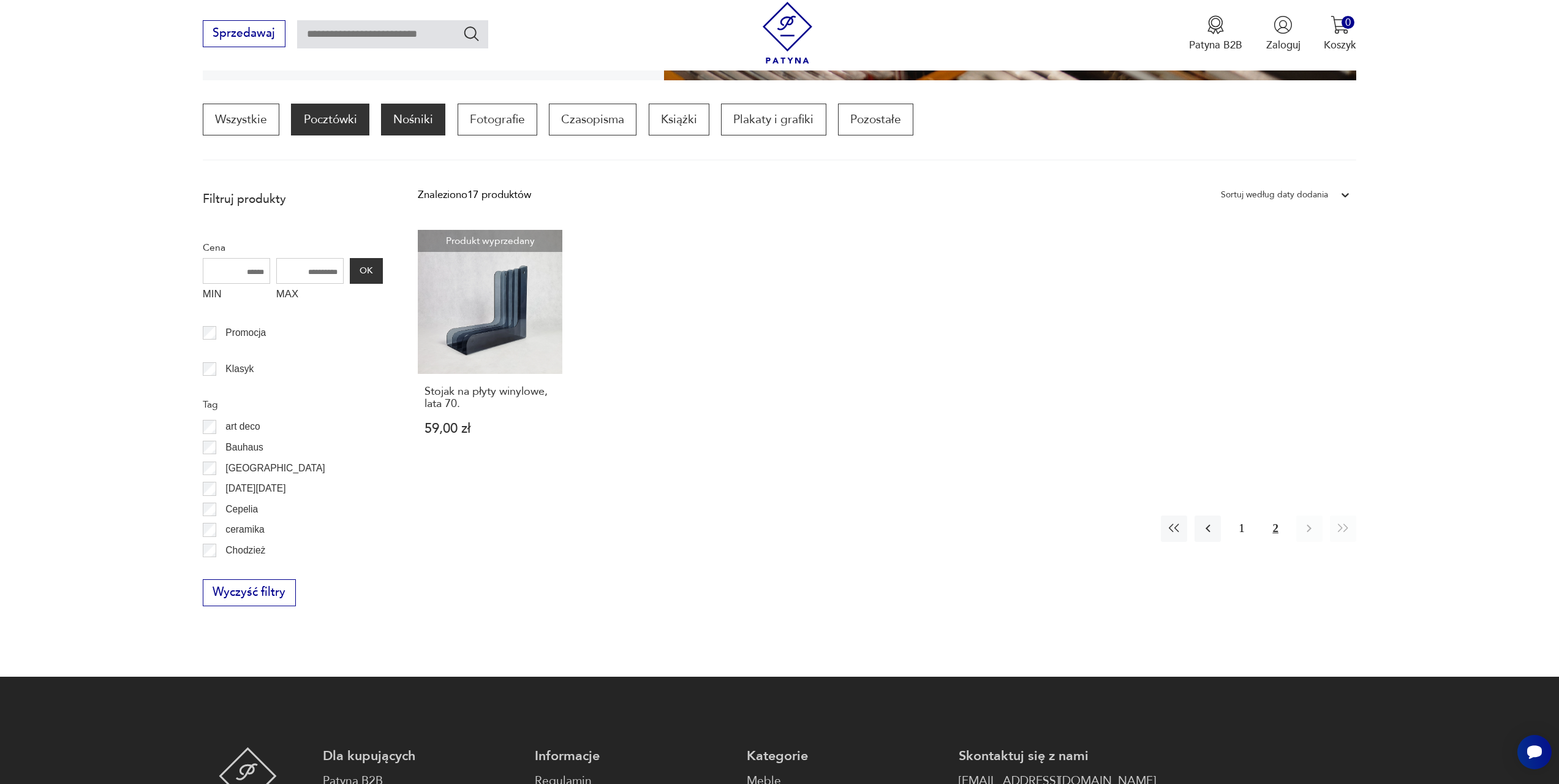
click at [319, 117] on p "Pocztówki" at bounding box center [330, 119] width 78 height 31
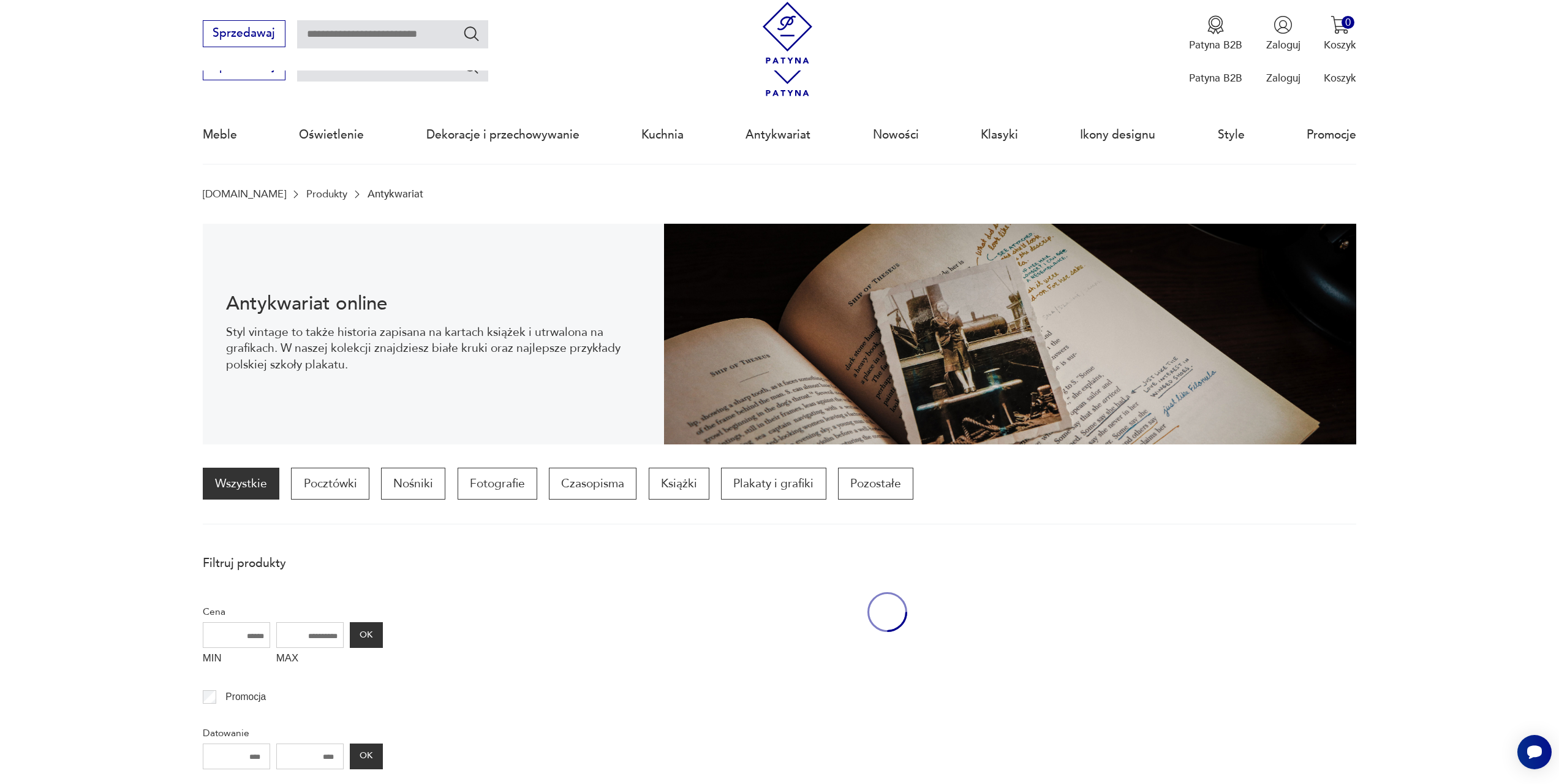
scroll to position [364, 0]
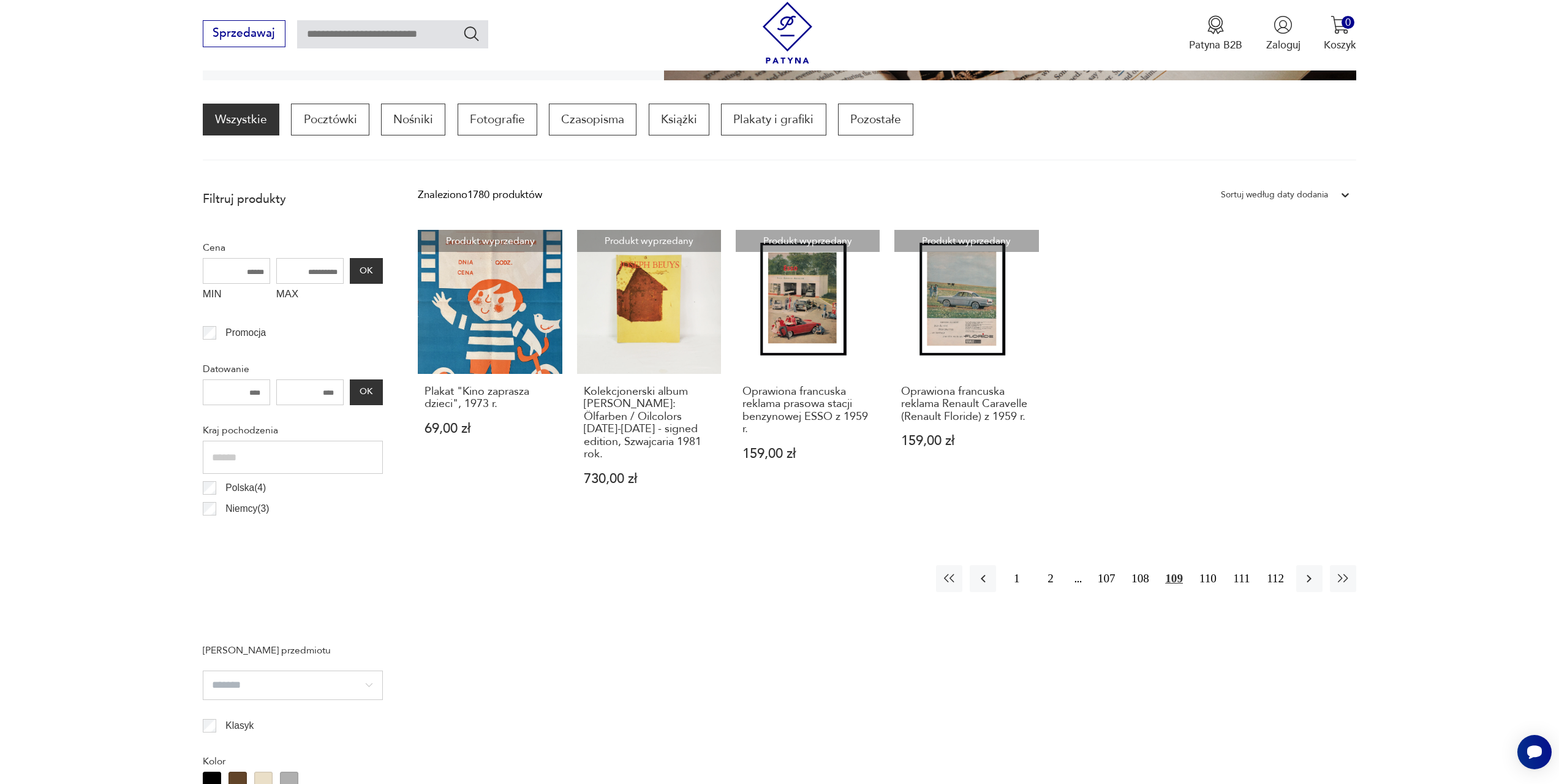
scroll to position [915, 0]
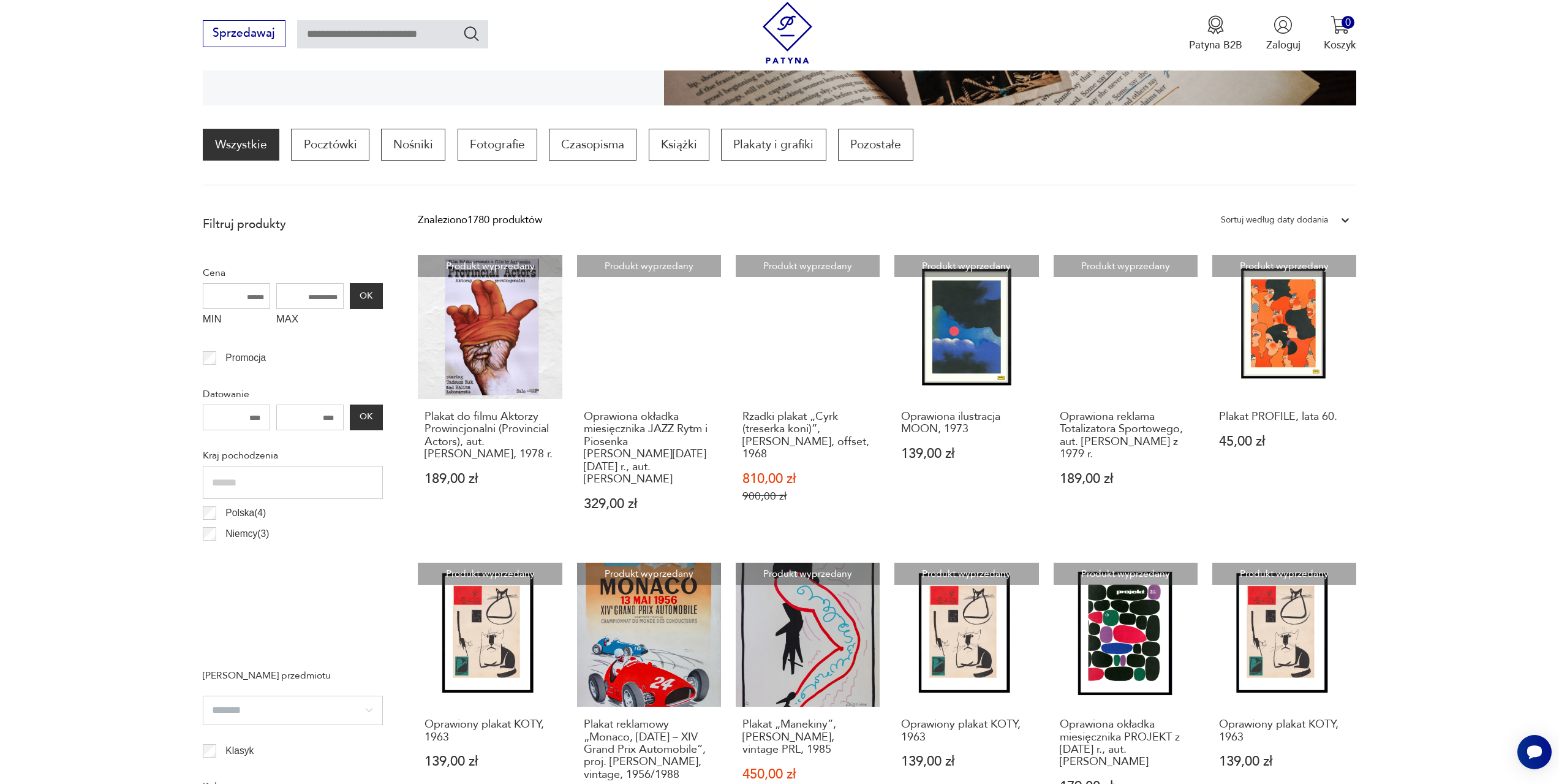
scroll to position [303, 0]
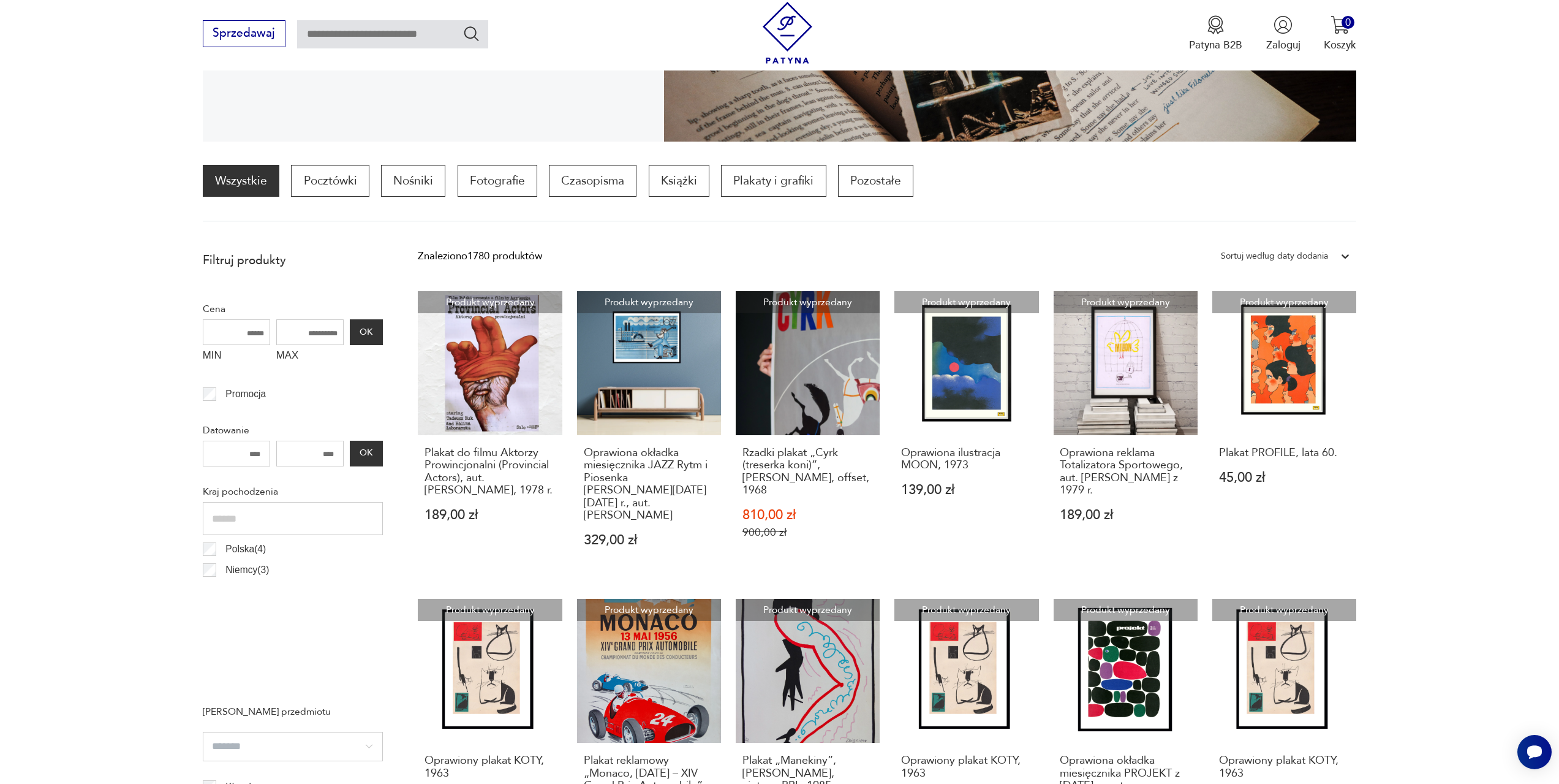
scroll to position [792, 0]
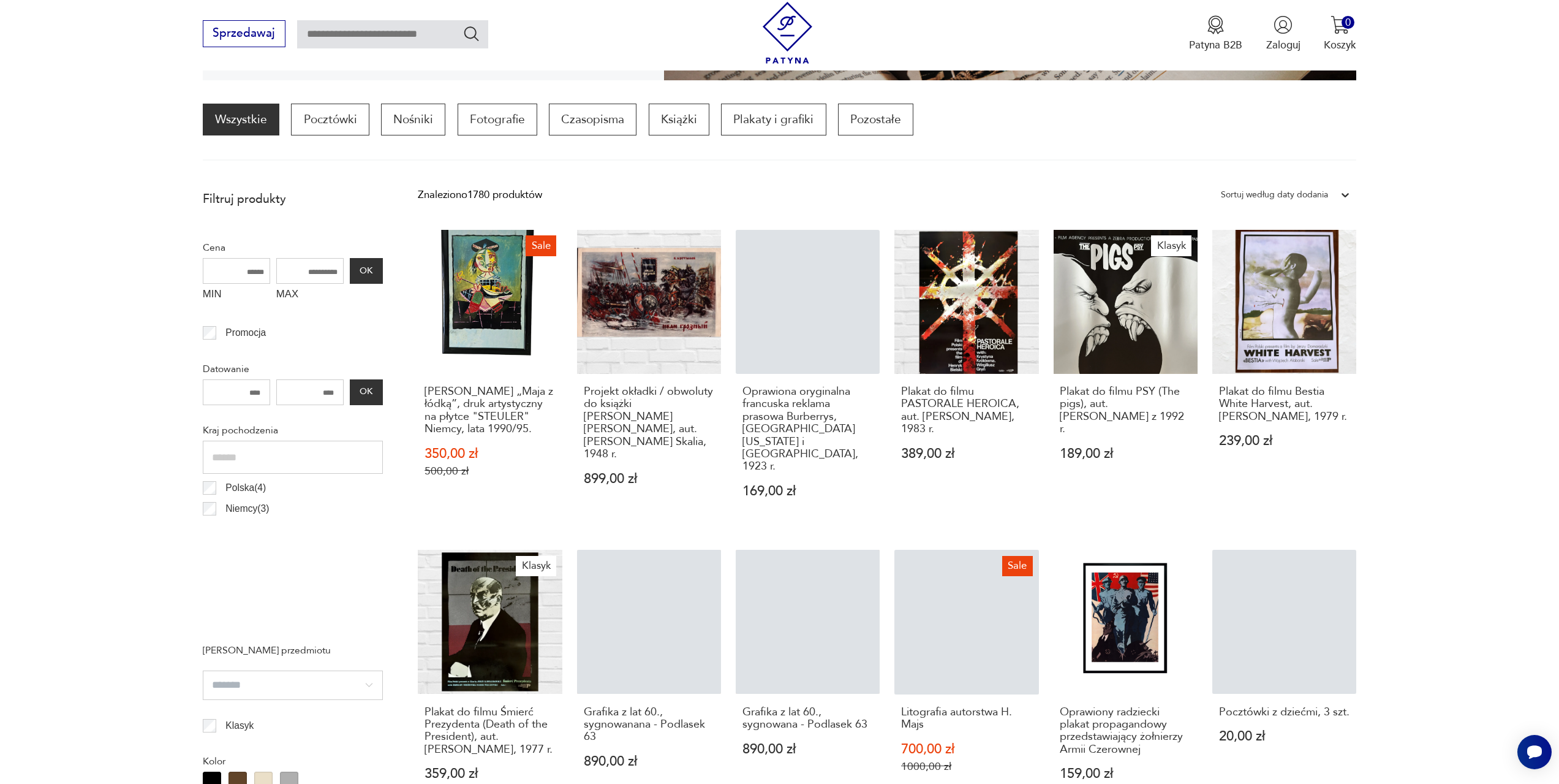
scroll to position [731, 0]
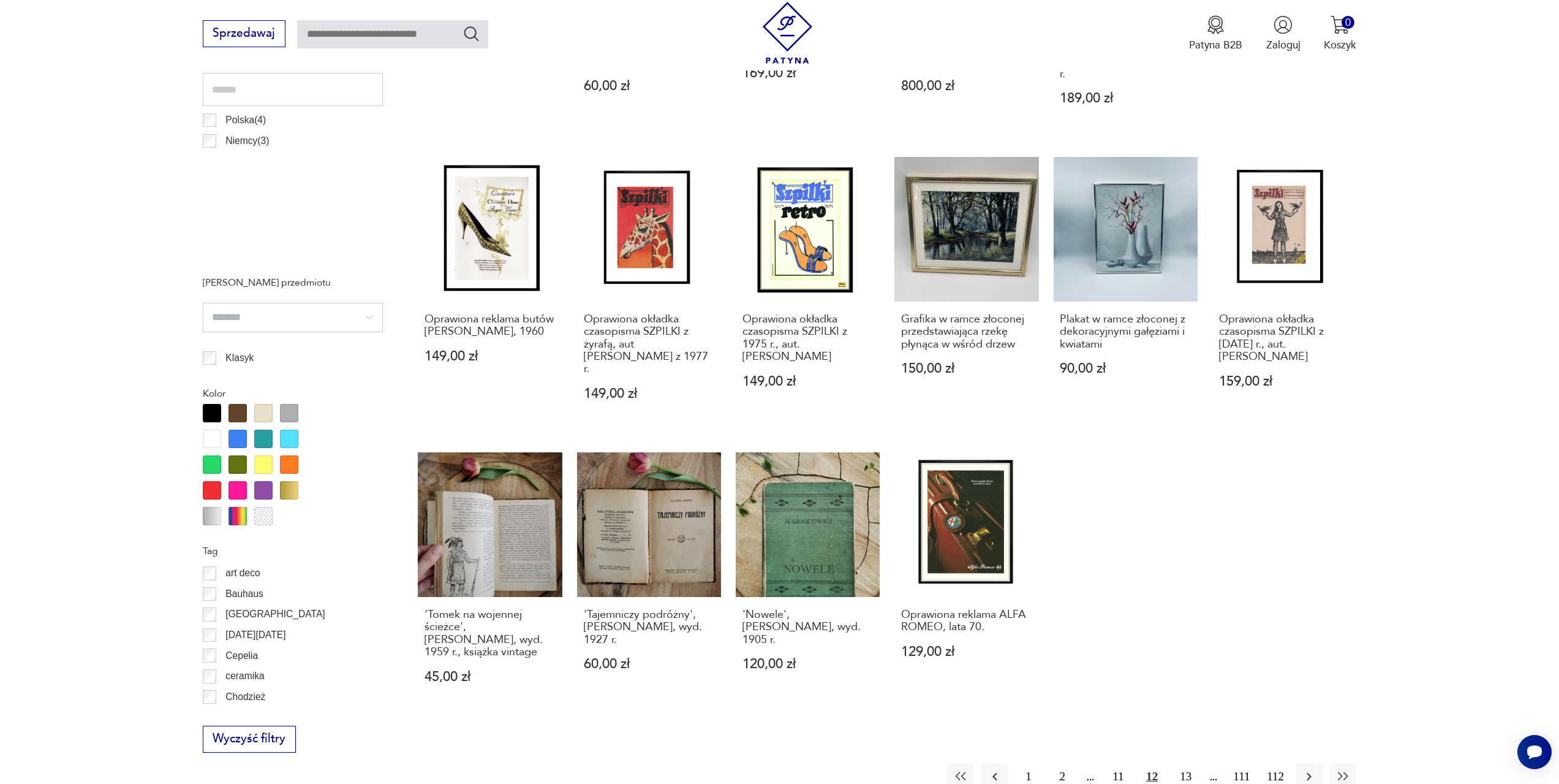
scroll to position [854, 0]
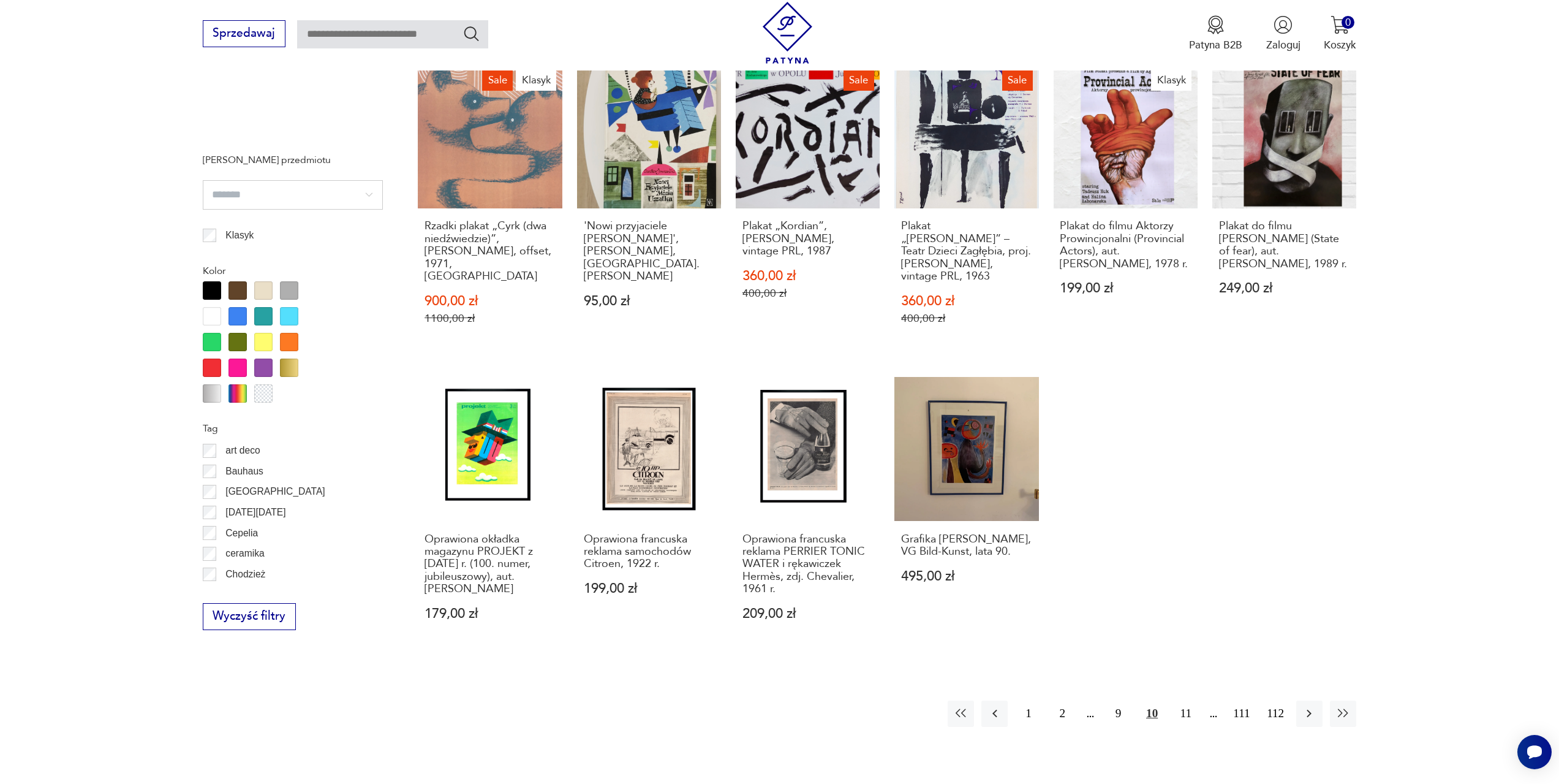
scroll to position [792, 0]
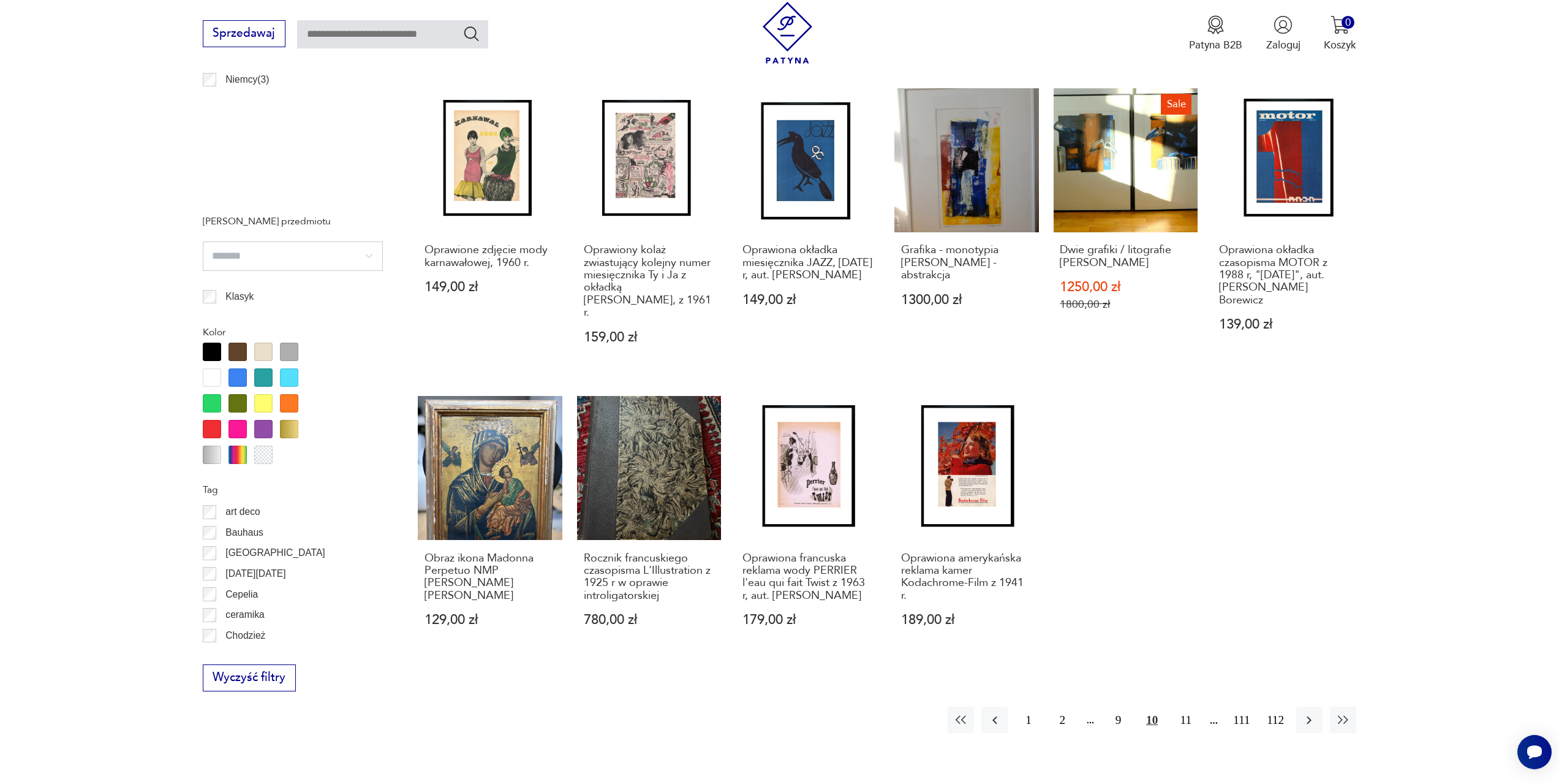
scroll to position [854, 0]
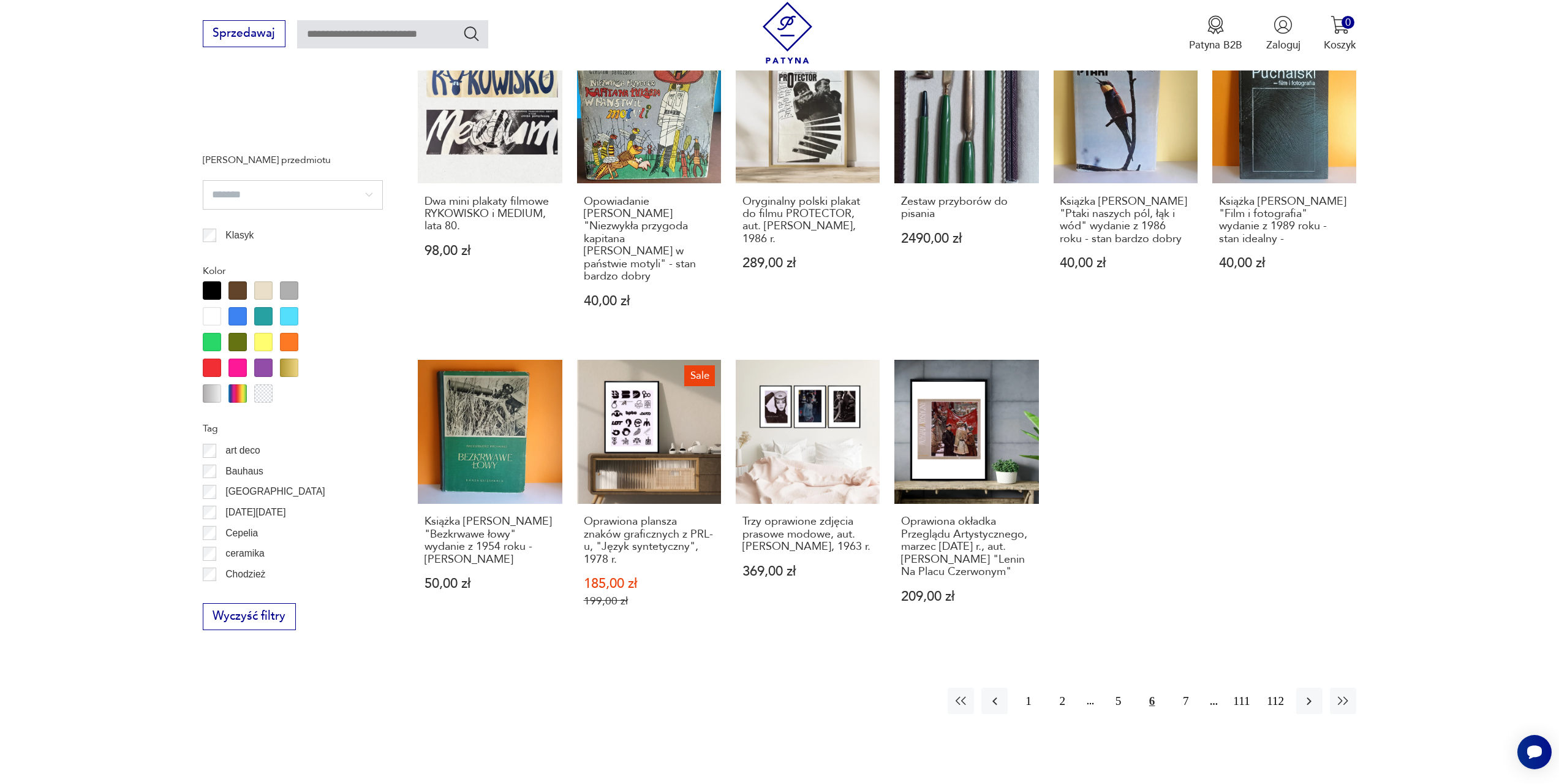
scroll to position [731, 0]
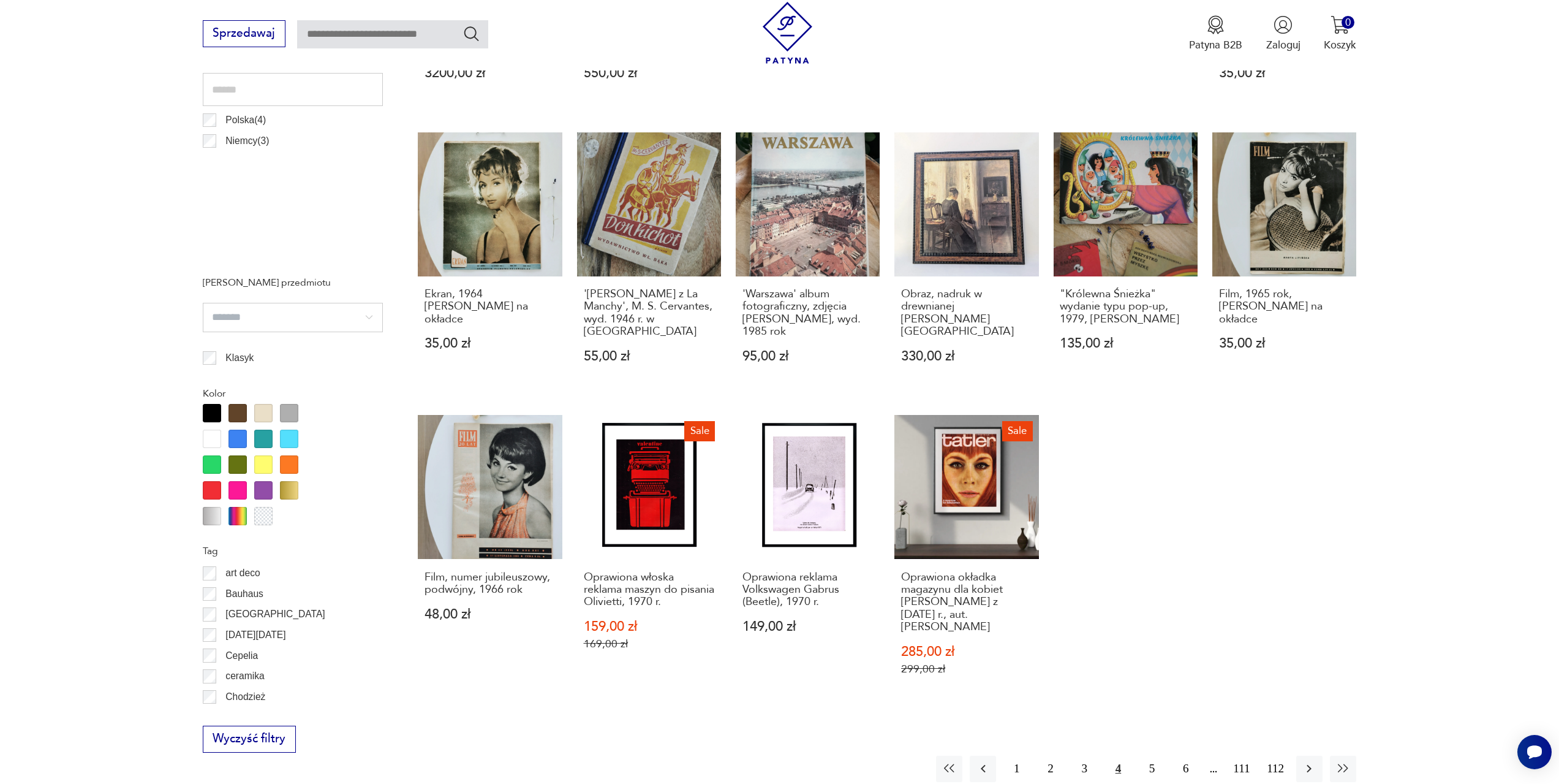
scroll to position [858, 0]
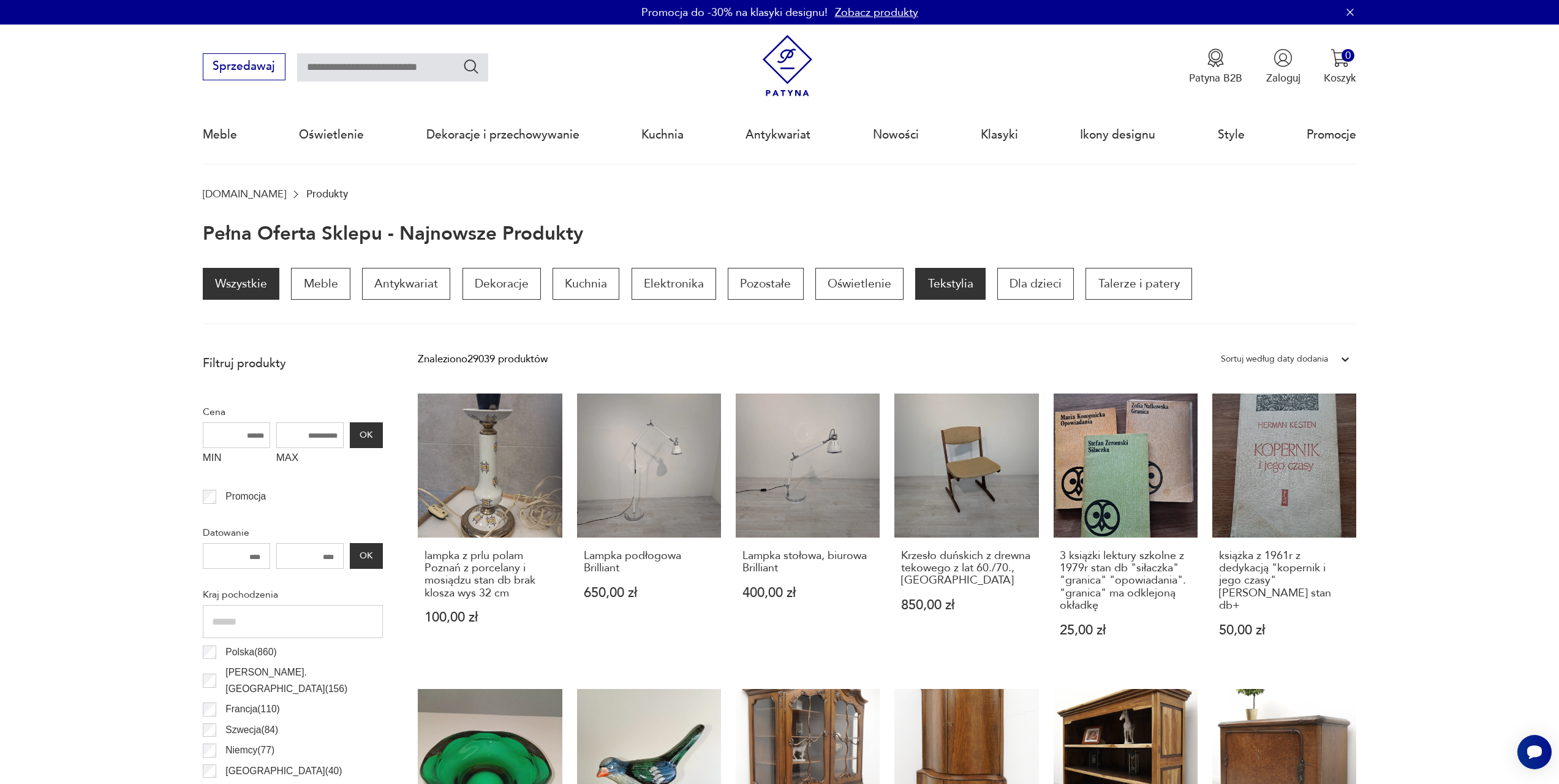
click at [948, 284] on p "Tekstylia" at bounding box center [950, 283] width 70 height 31
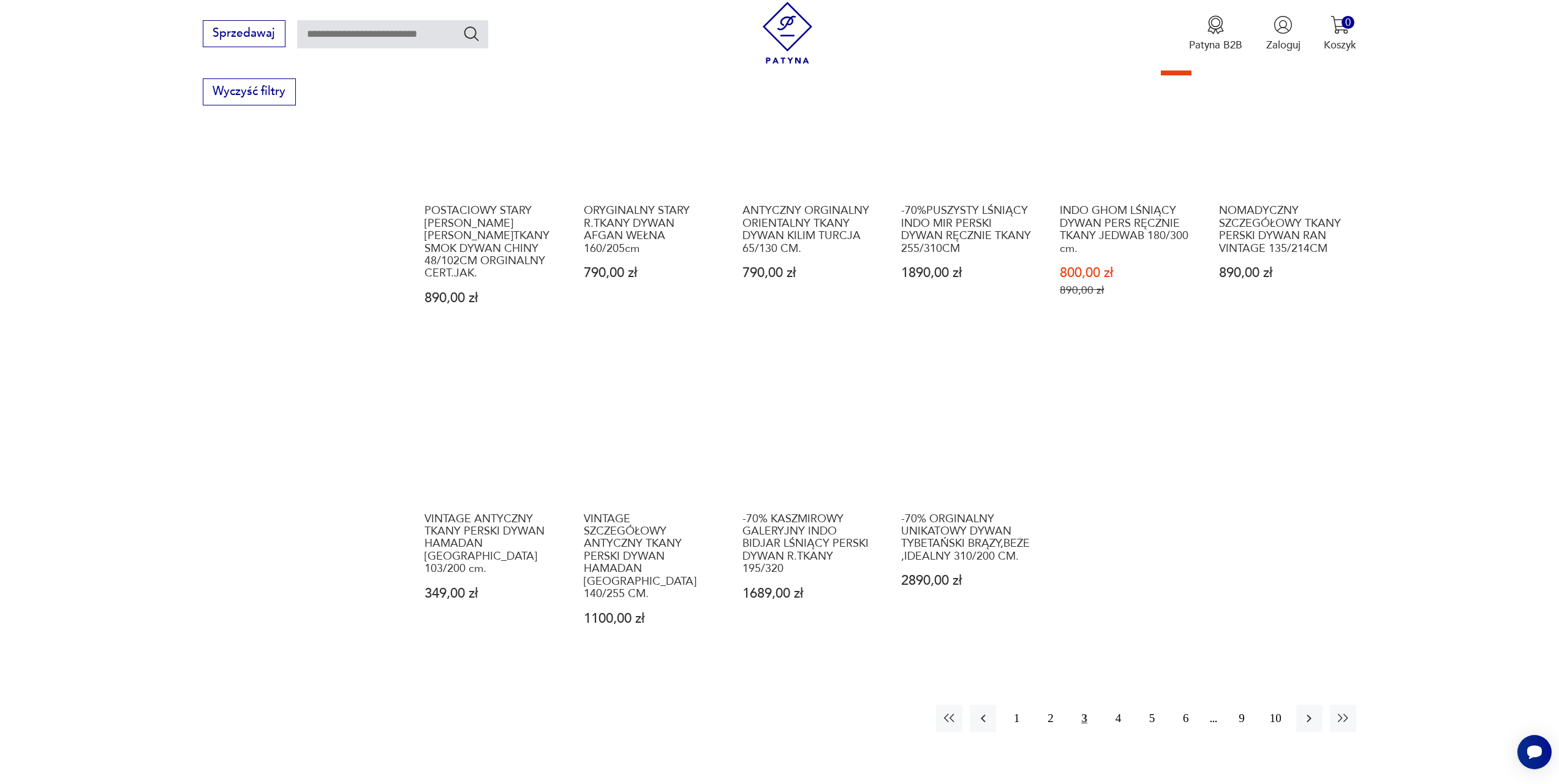
scroll to position [671, 0]
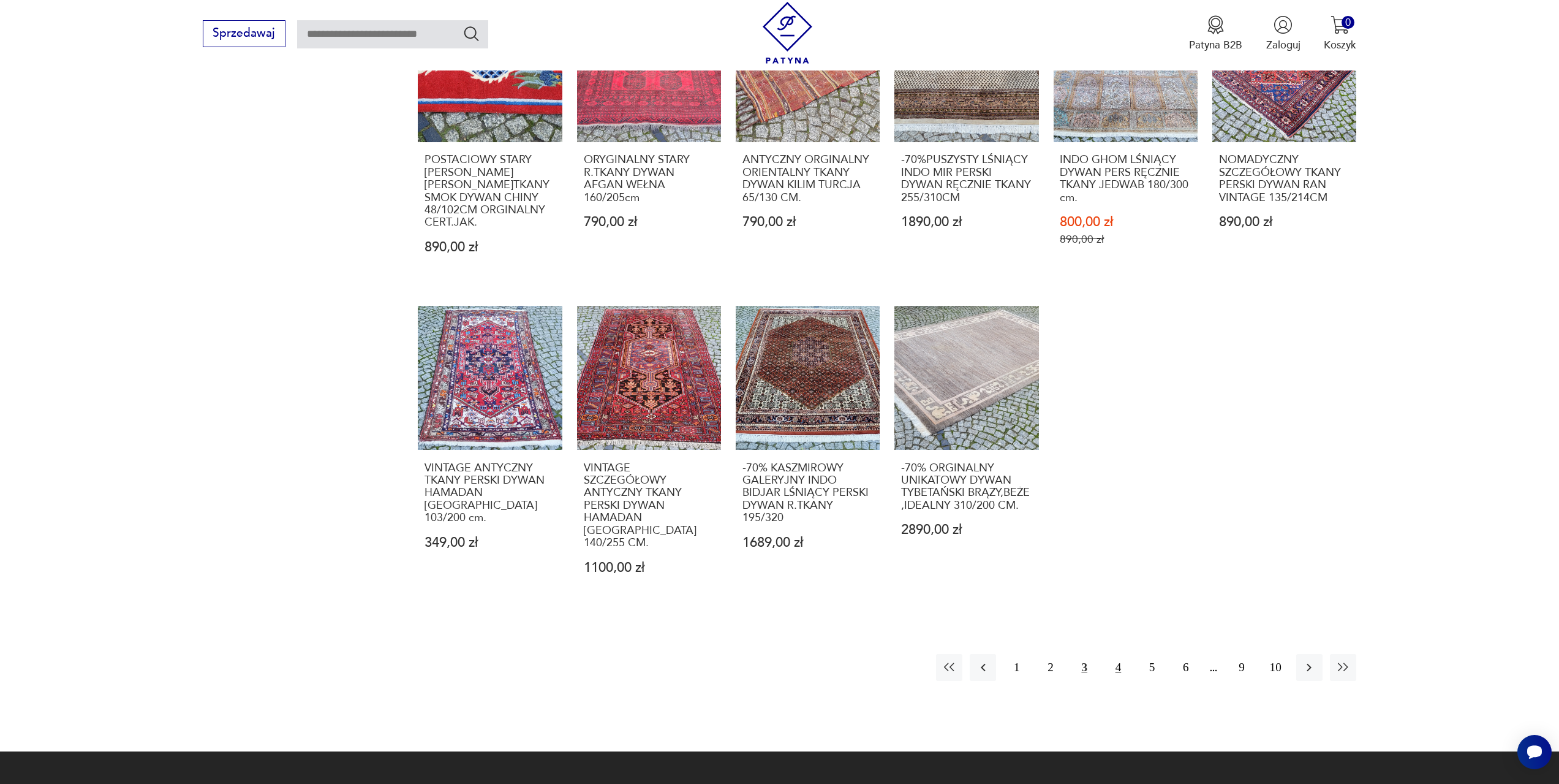
click at [1118, 654] on button "4" at bounding box center [1118, 667] width 27 height 27
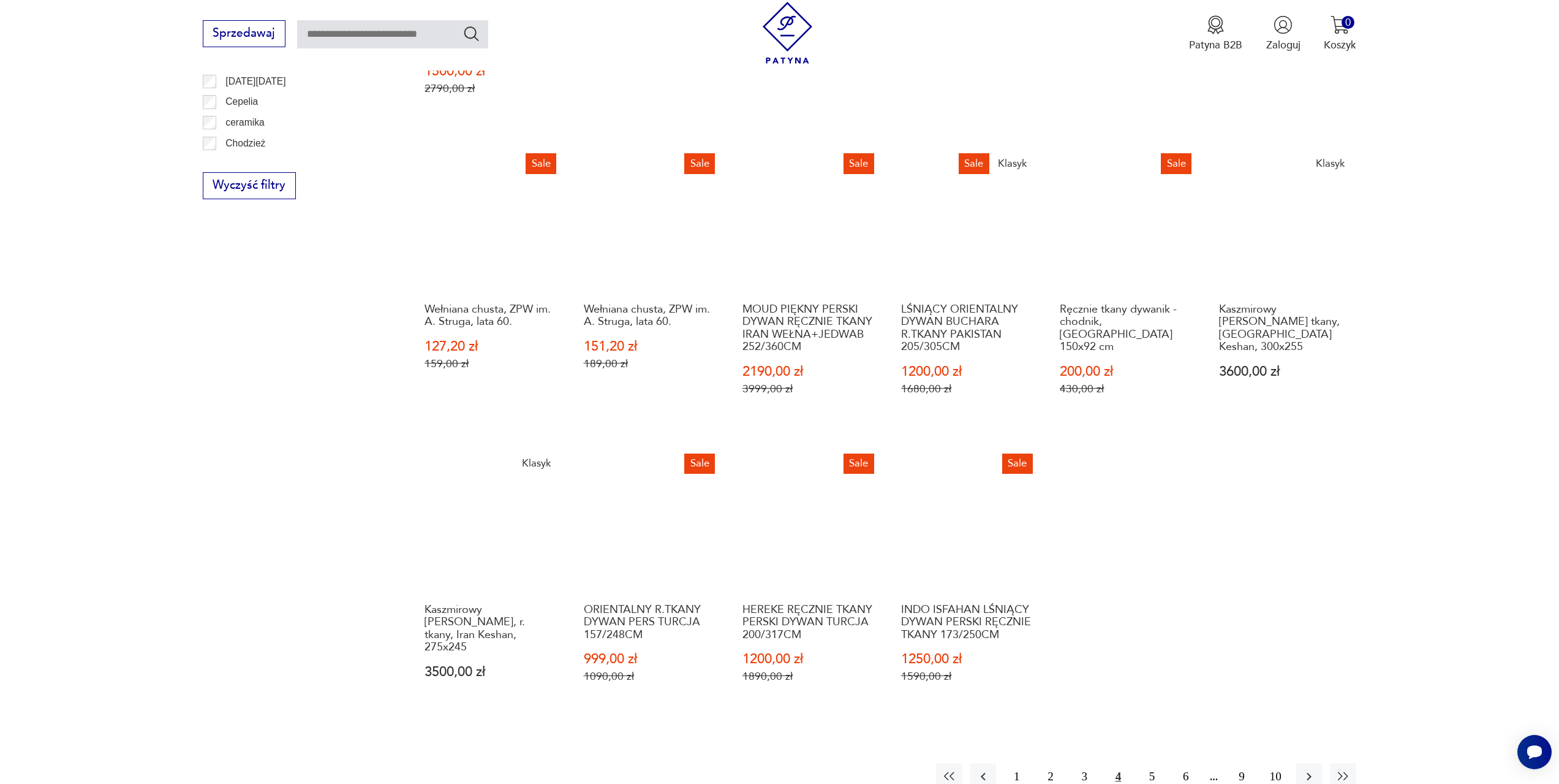
scroll to position [549, 0]
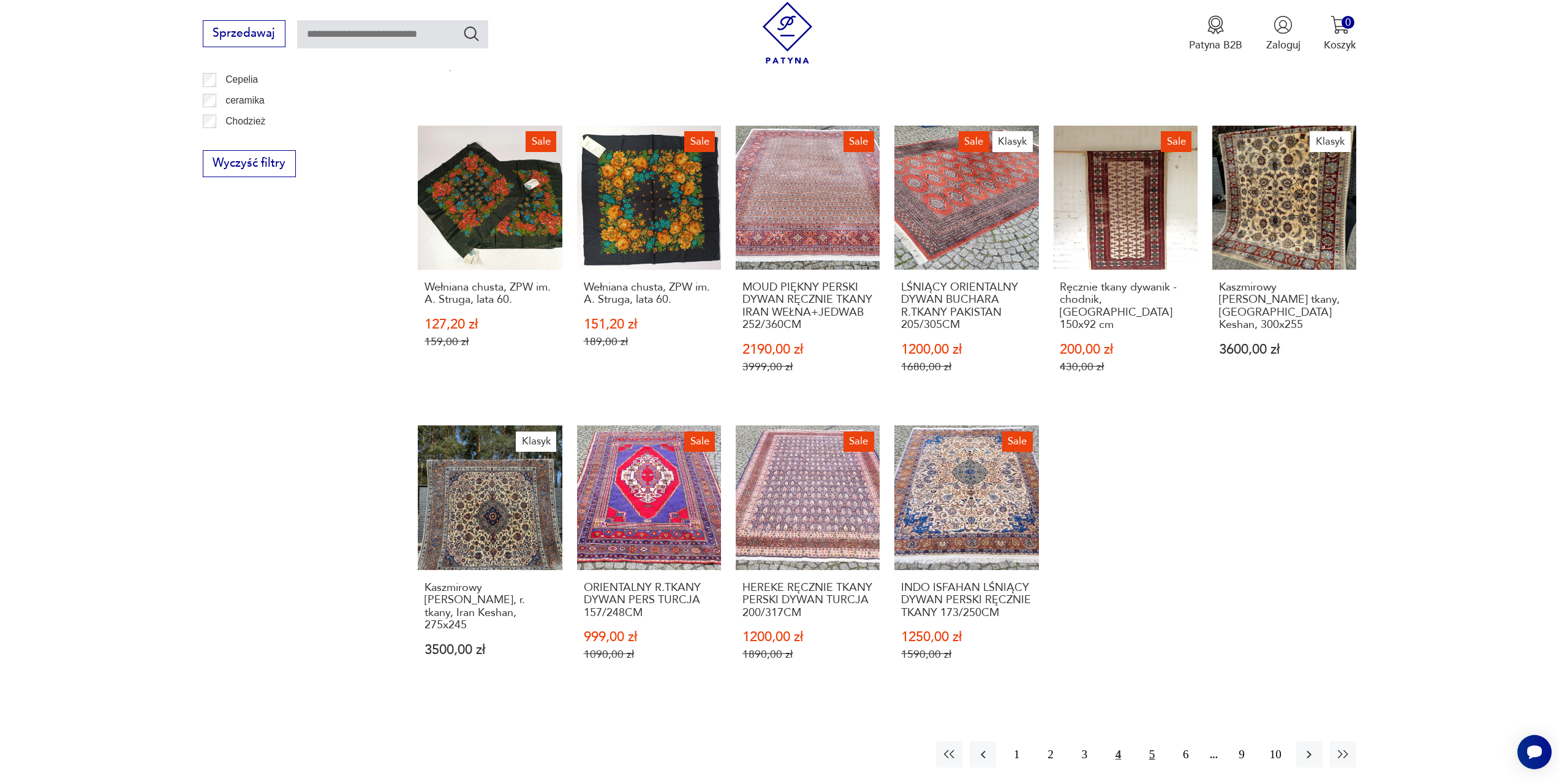
click at [1154, 742] on button "5" at bounding box center [1152, 754] width 27 height 27
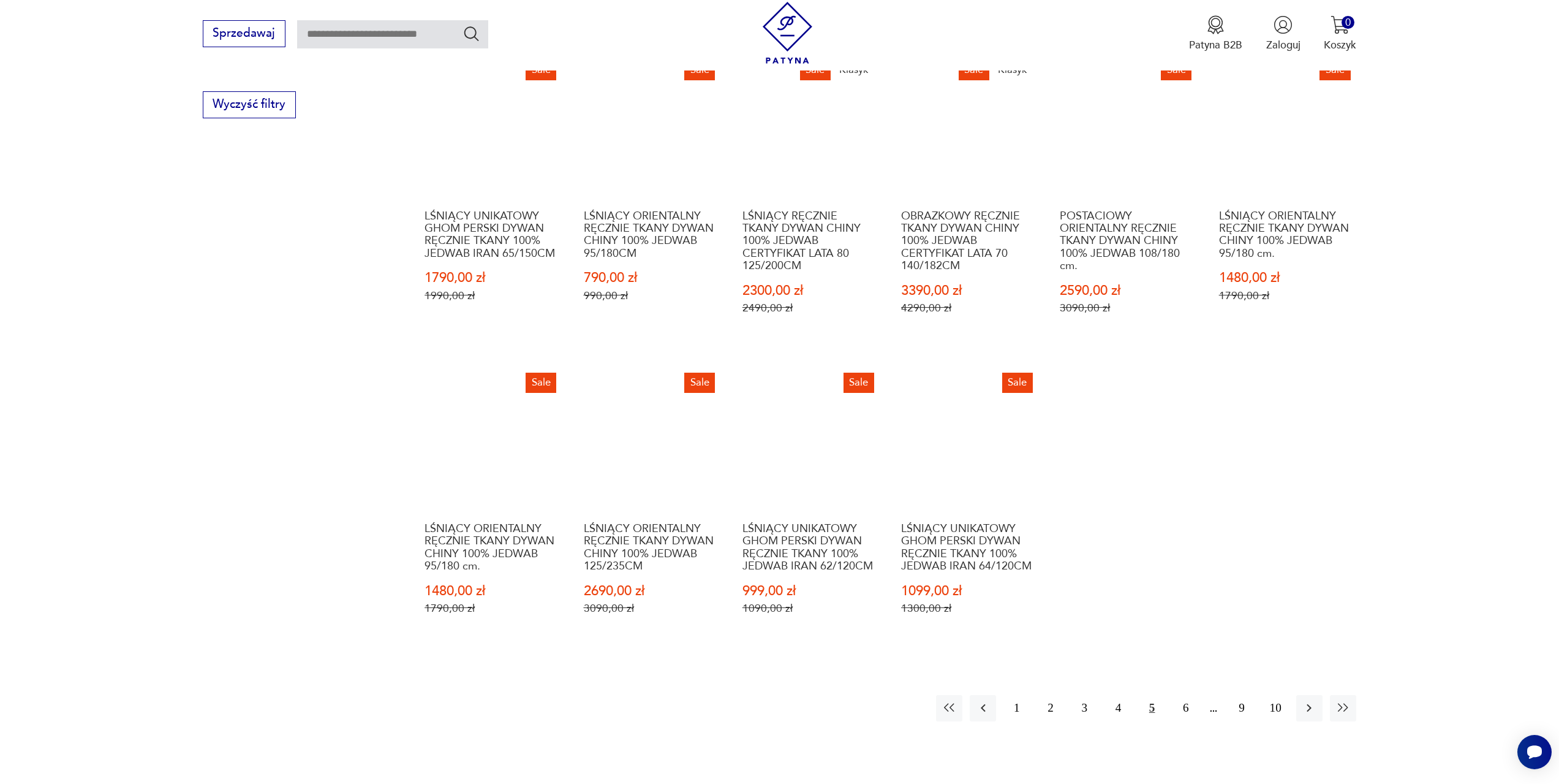
scroll to position [610, 0]
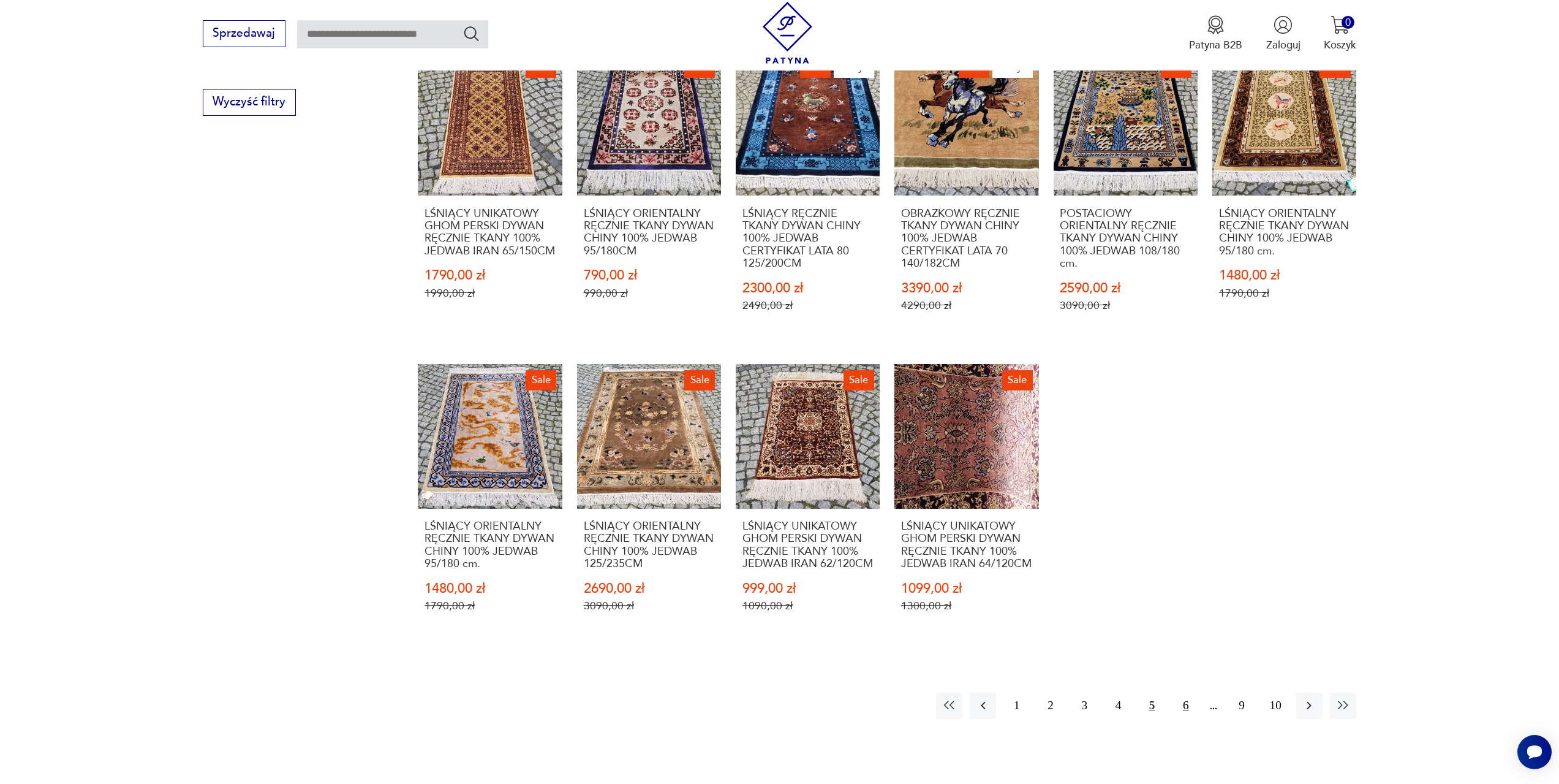
click at [1186, 707] on button "6" at bounding box center [1186, 706] width 27 height 27
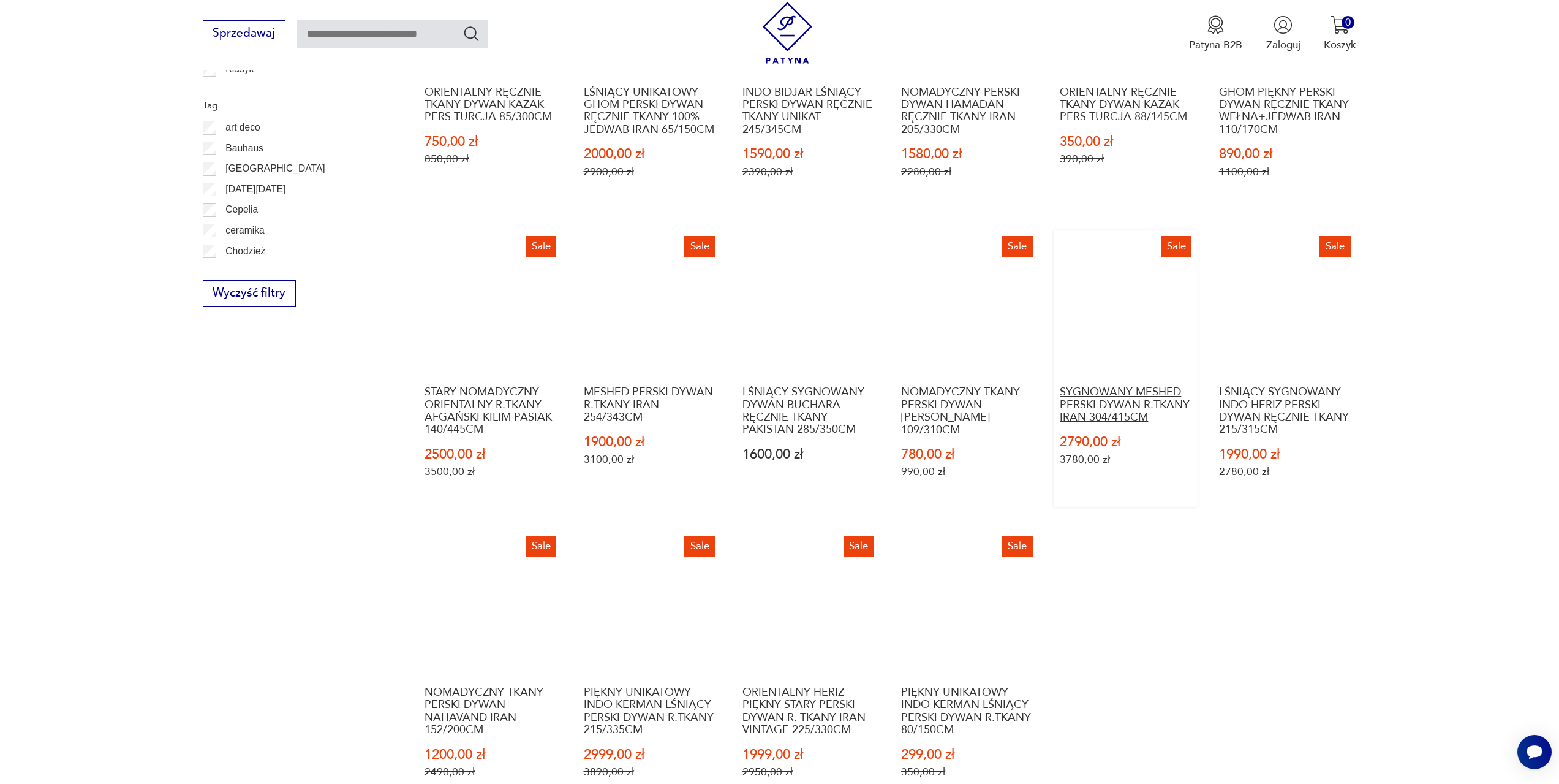
scroll to position [610, 0]
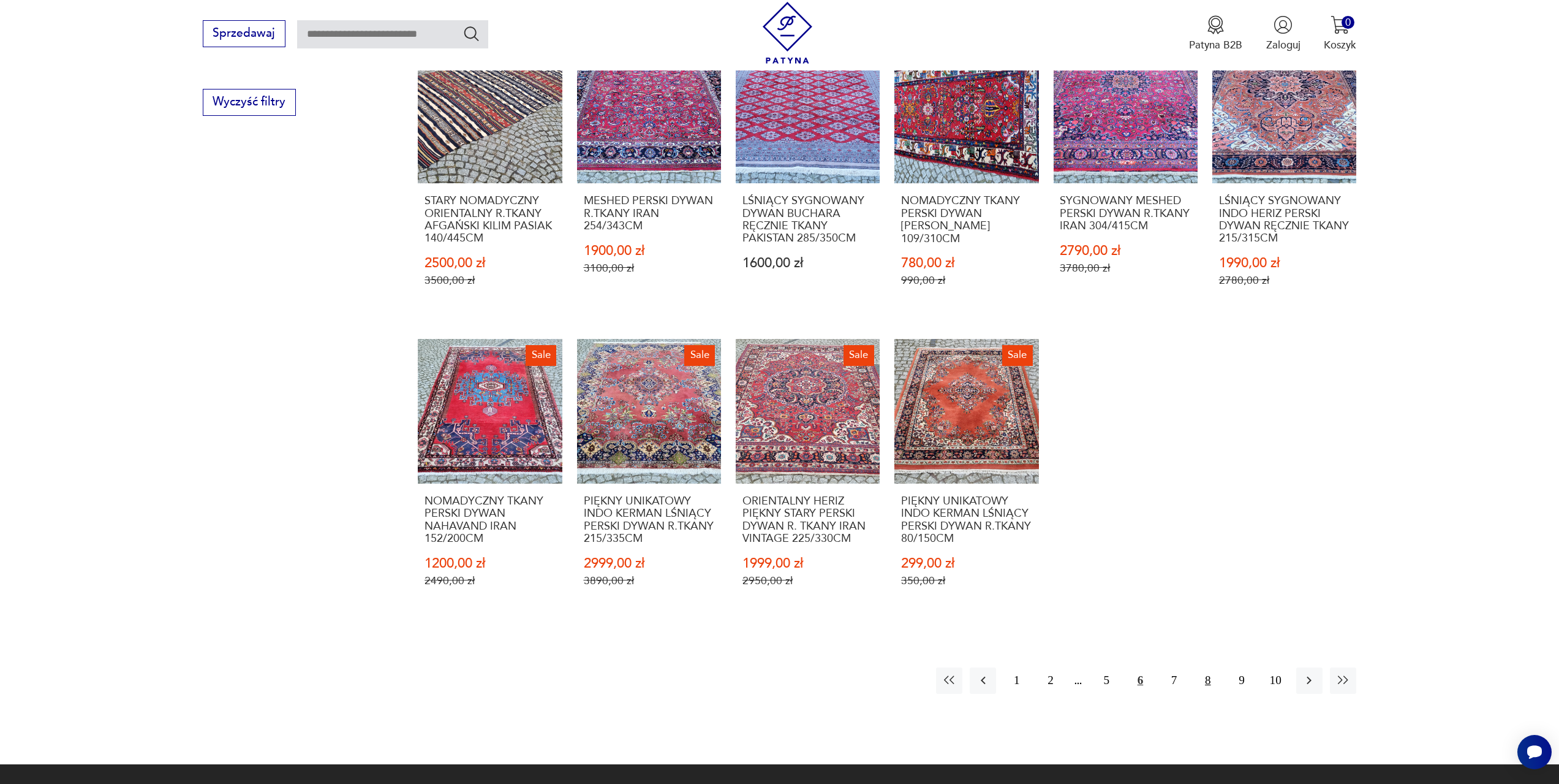
click at [1204, 681] on button "8" at bounding box center [1208, 680] width 27 height 27
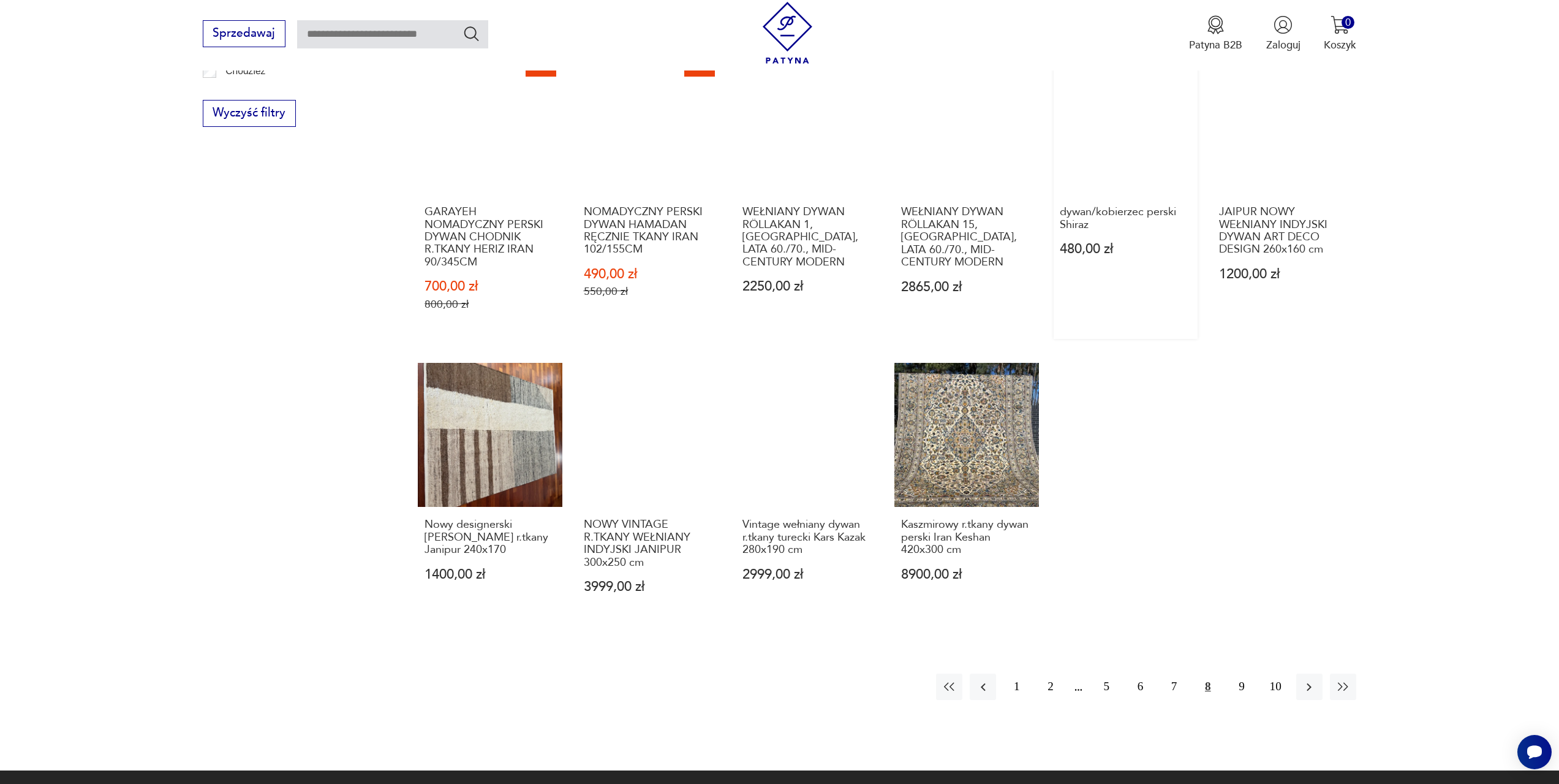
scroll to position [610, 0]
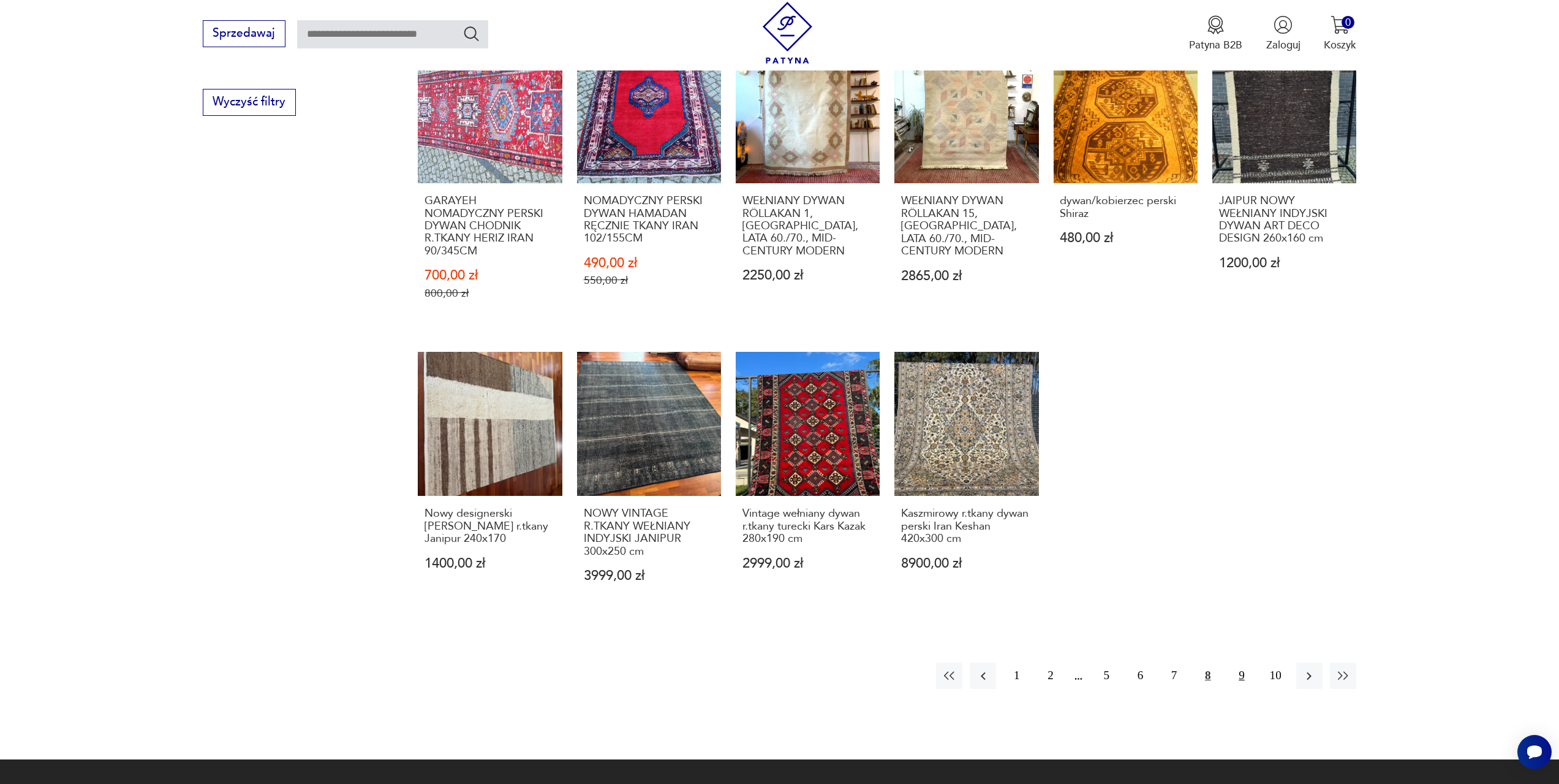
click at [1239, 676] on button "9" at bounding box center [1241, 675] width 27 height 27
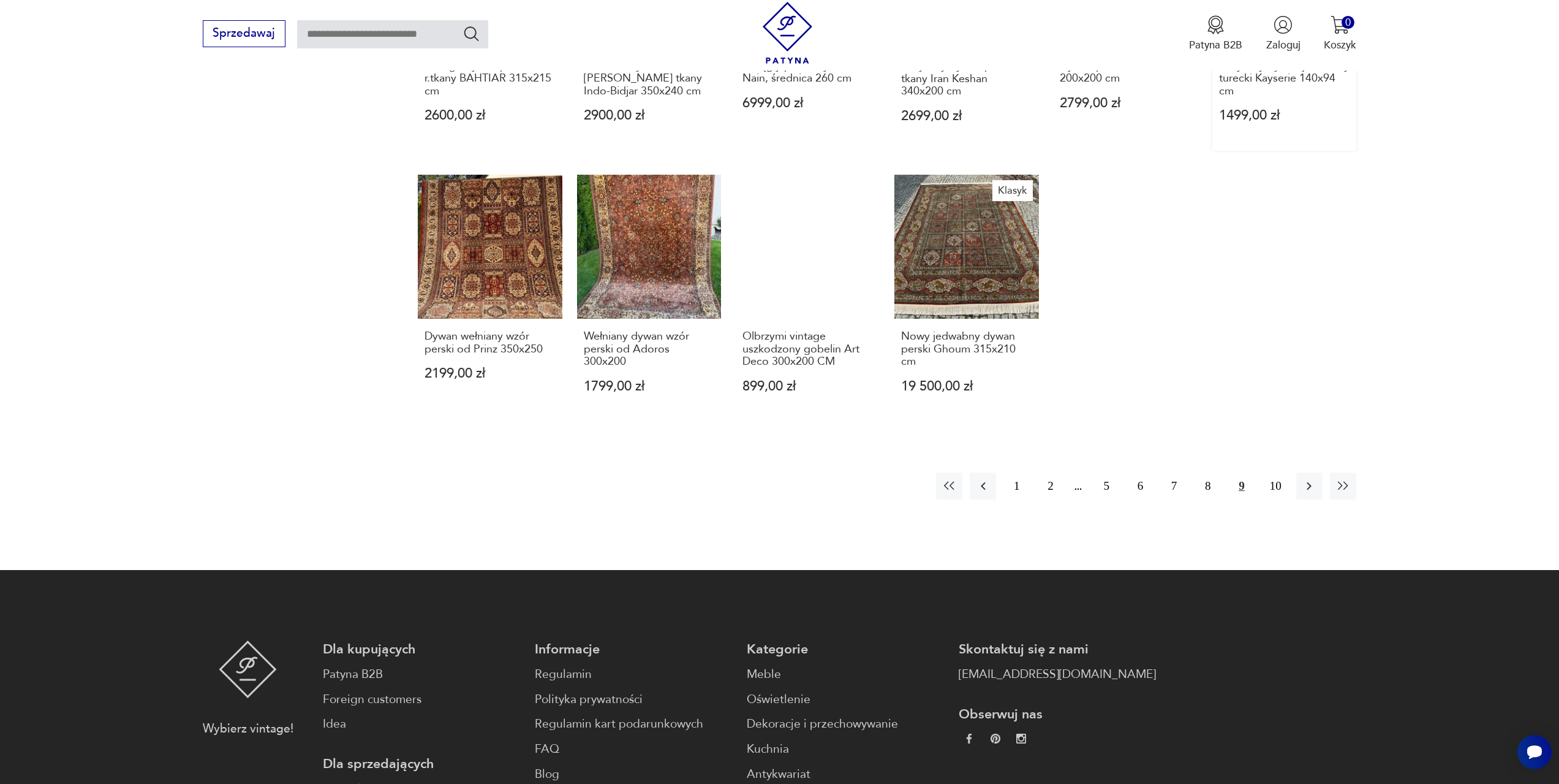
scroll to position [732, 0]
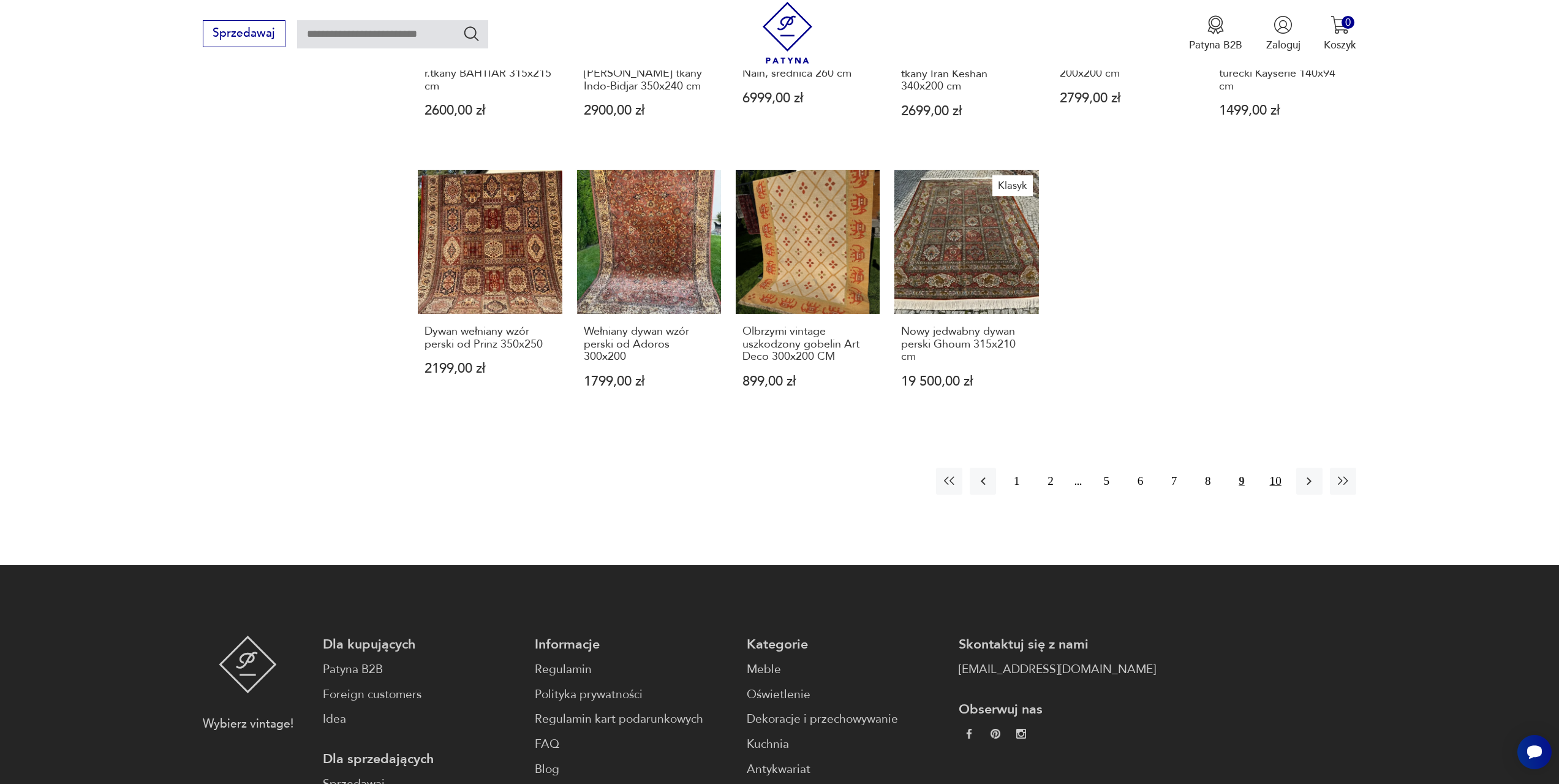
click at [1272, 467] on button "10" at bounding box center [1275, 480] width 27 height 27
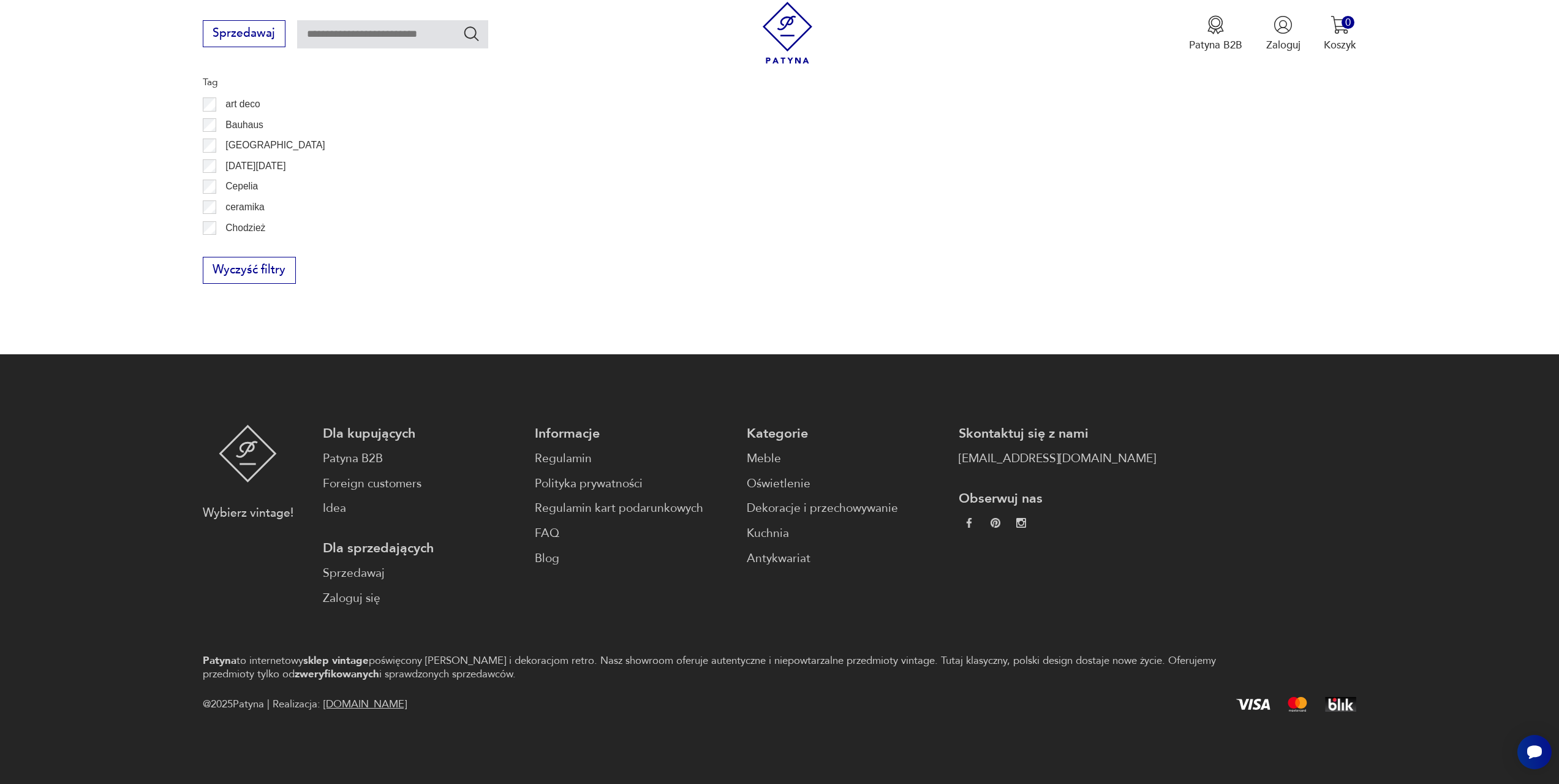
scroll to position [610, 0]
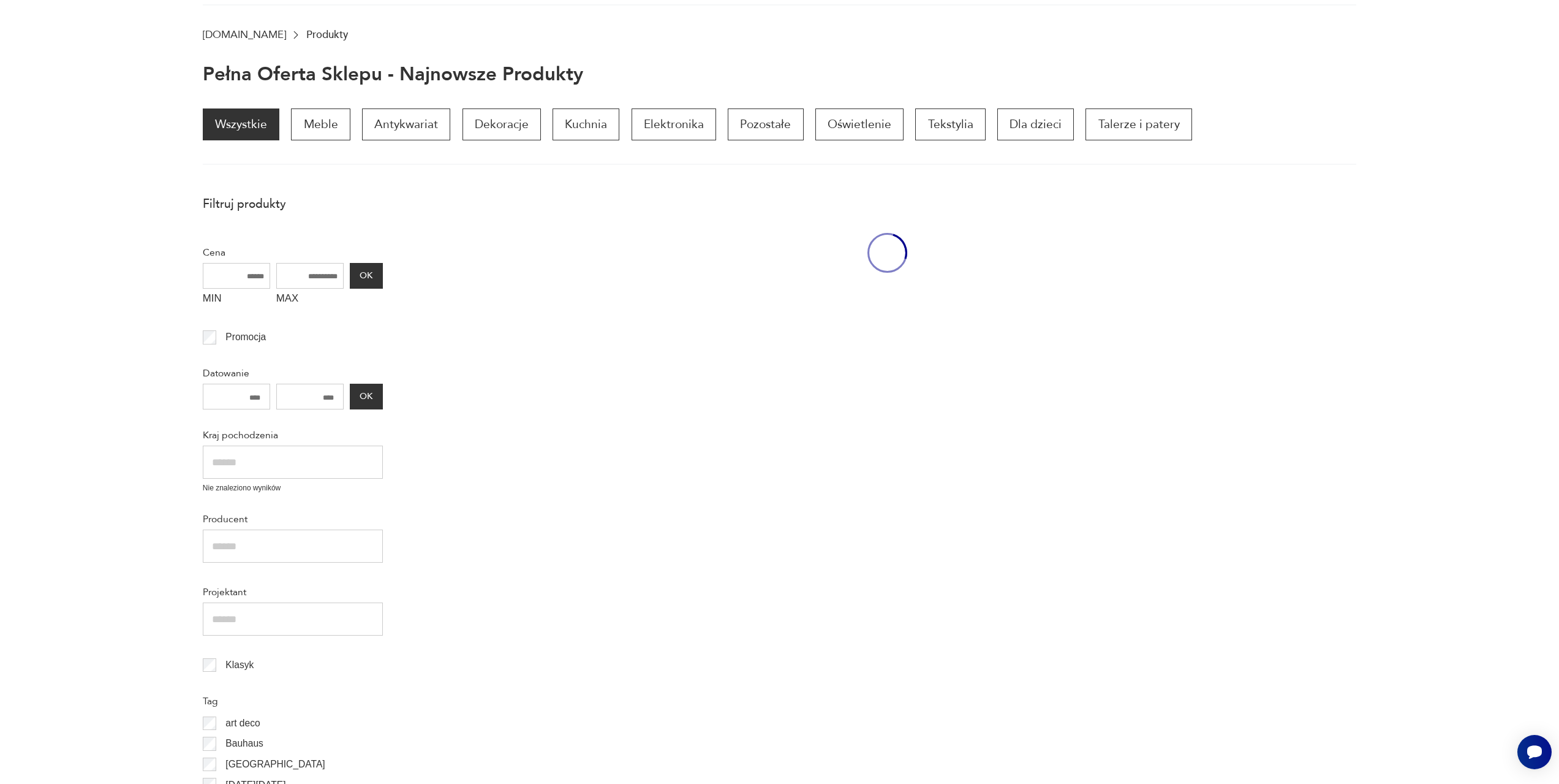
scroll to position [164, 0]
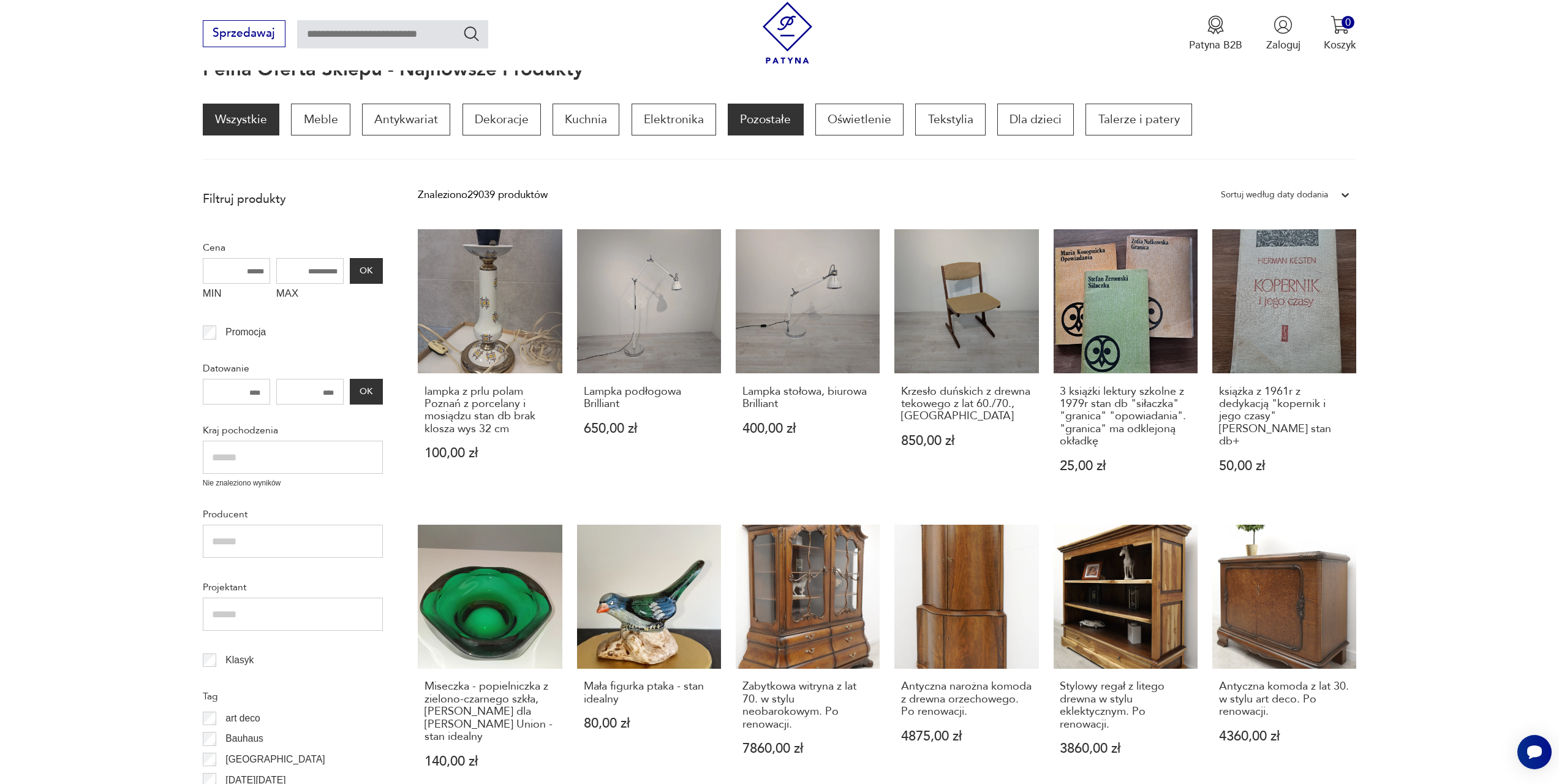
click at [778, 123] on p "Pozostałe" at bounding box center [766, 119] width 76 height 31
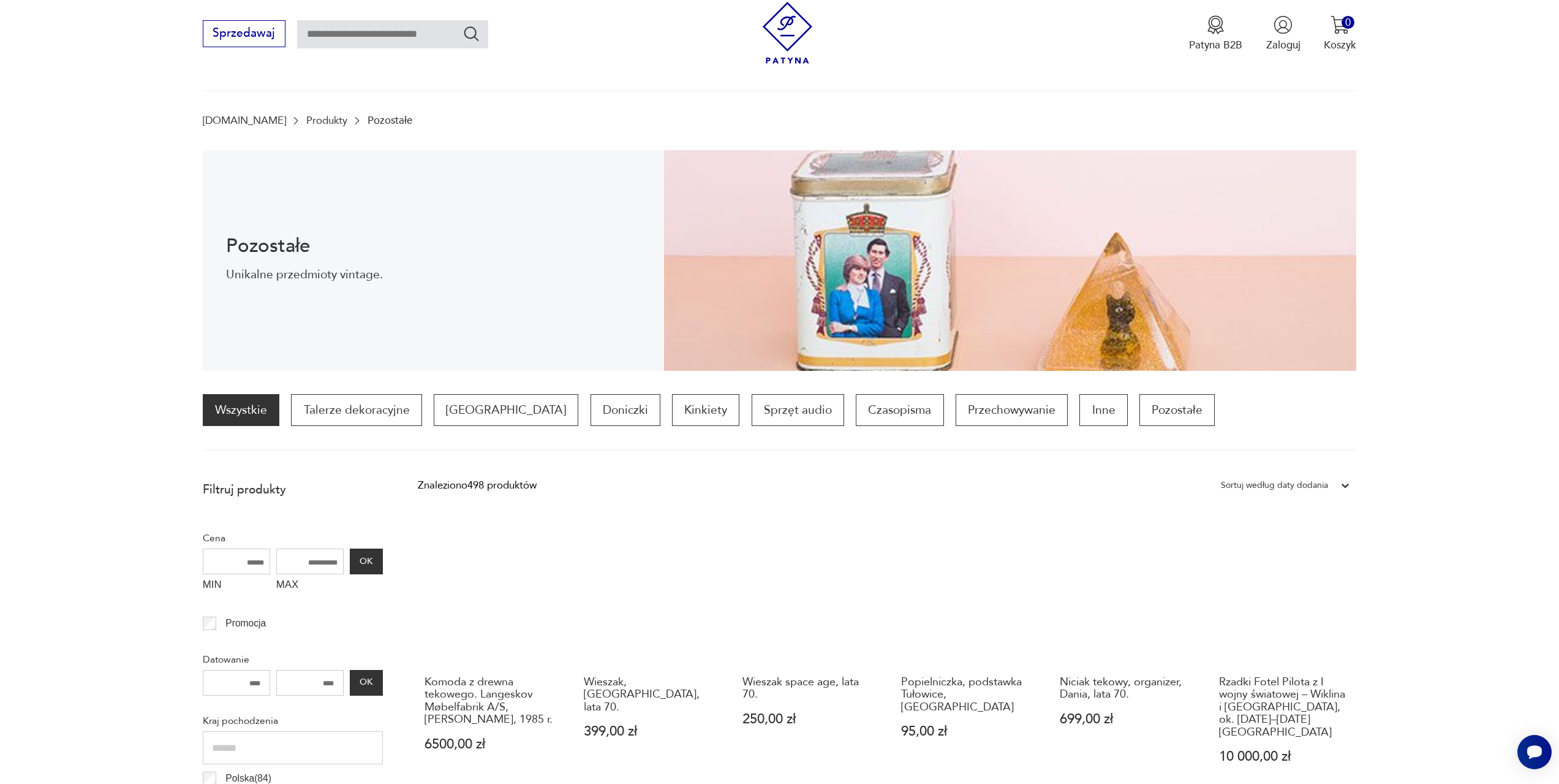
scroll to position [66, 0]
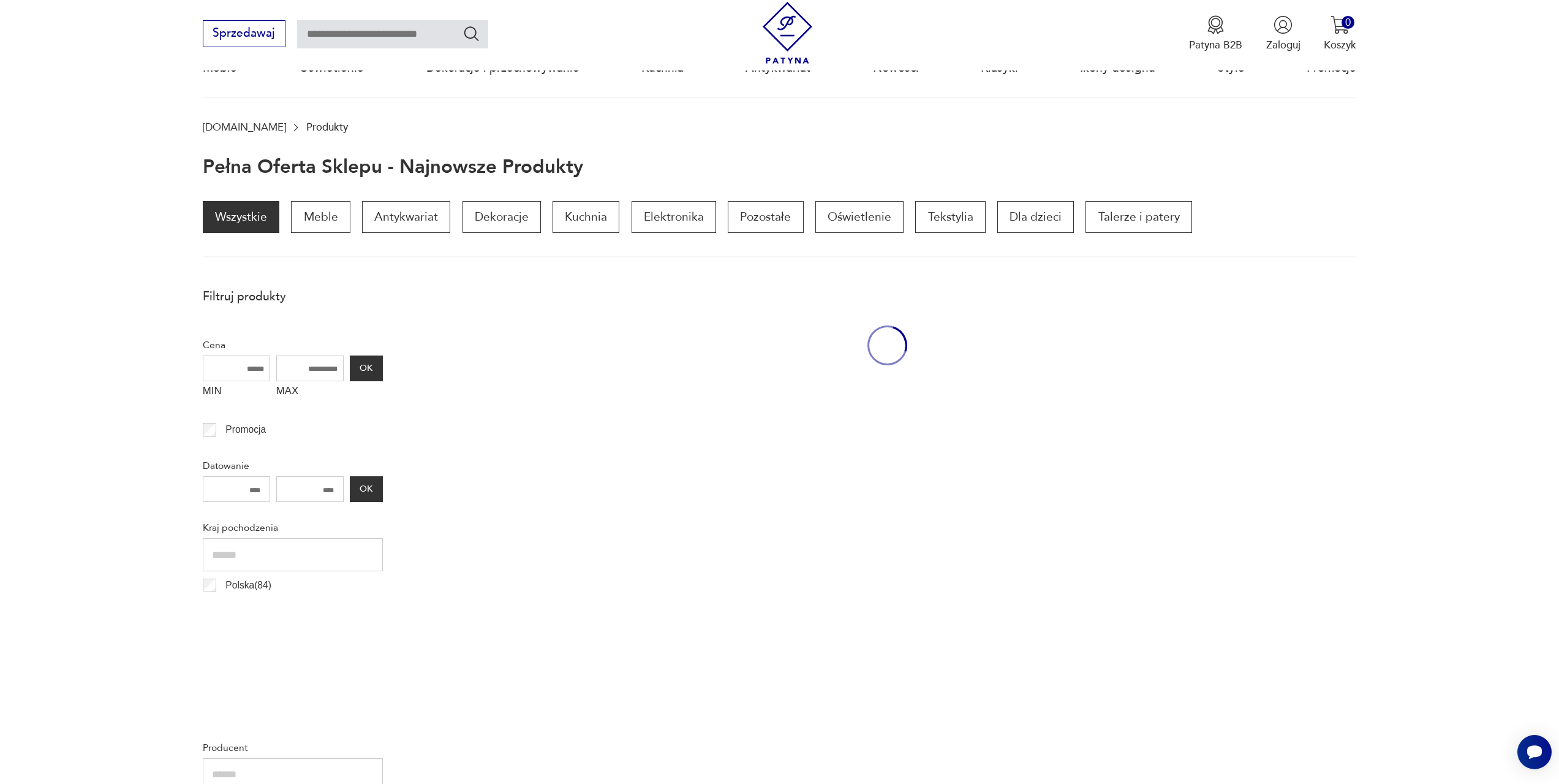
scroll to position [164, 0]
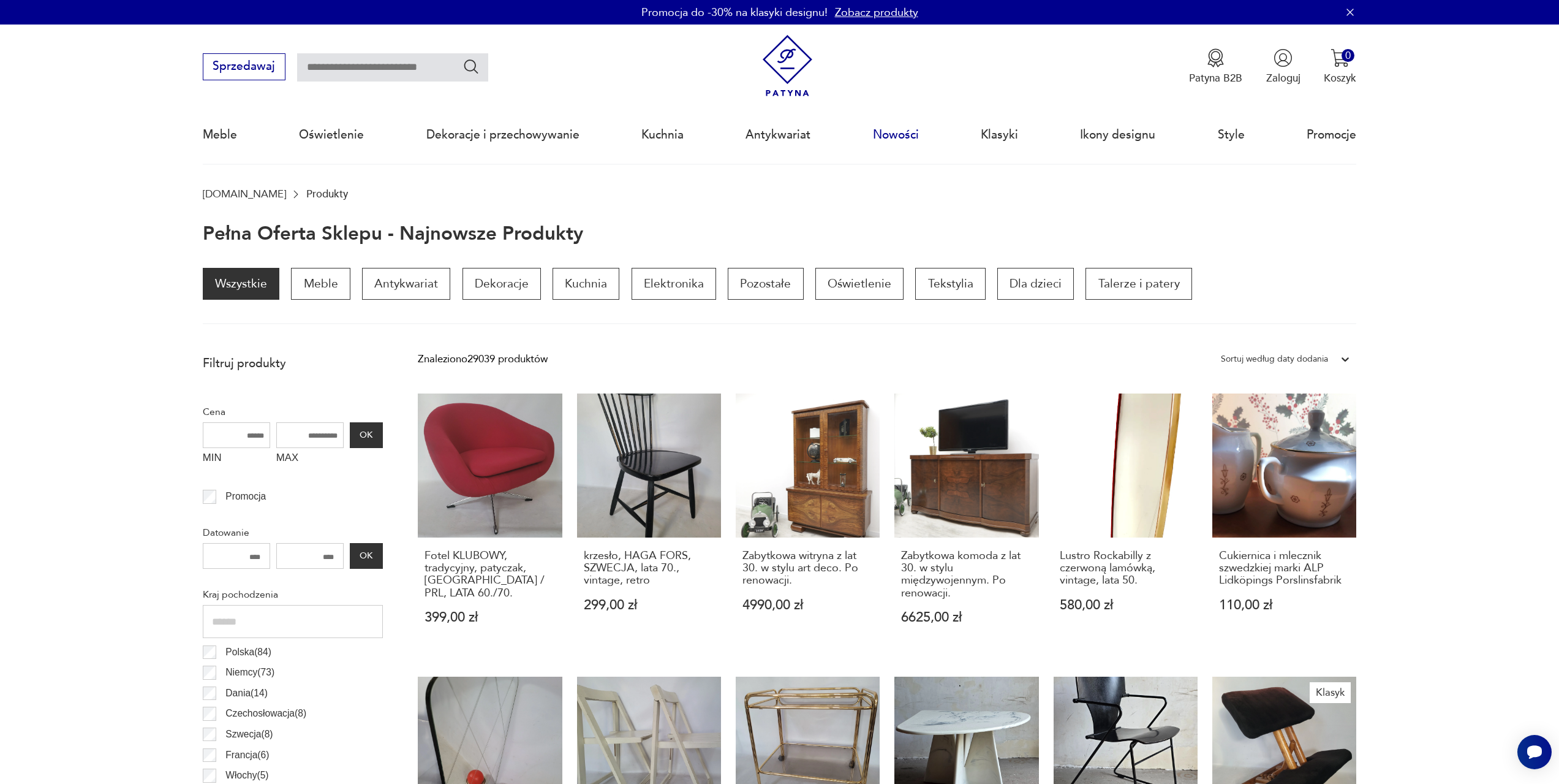
click at [897, 131] on link "Nowości" at bounding box center [896, 134] width 46 height 56
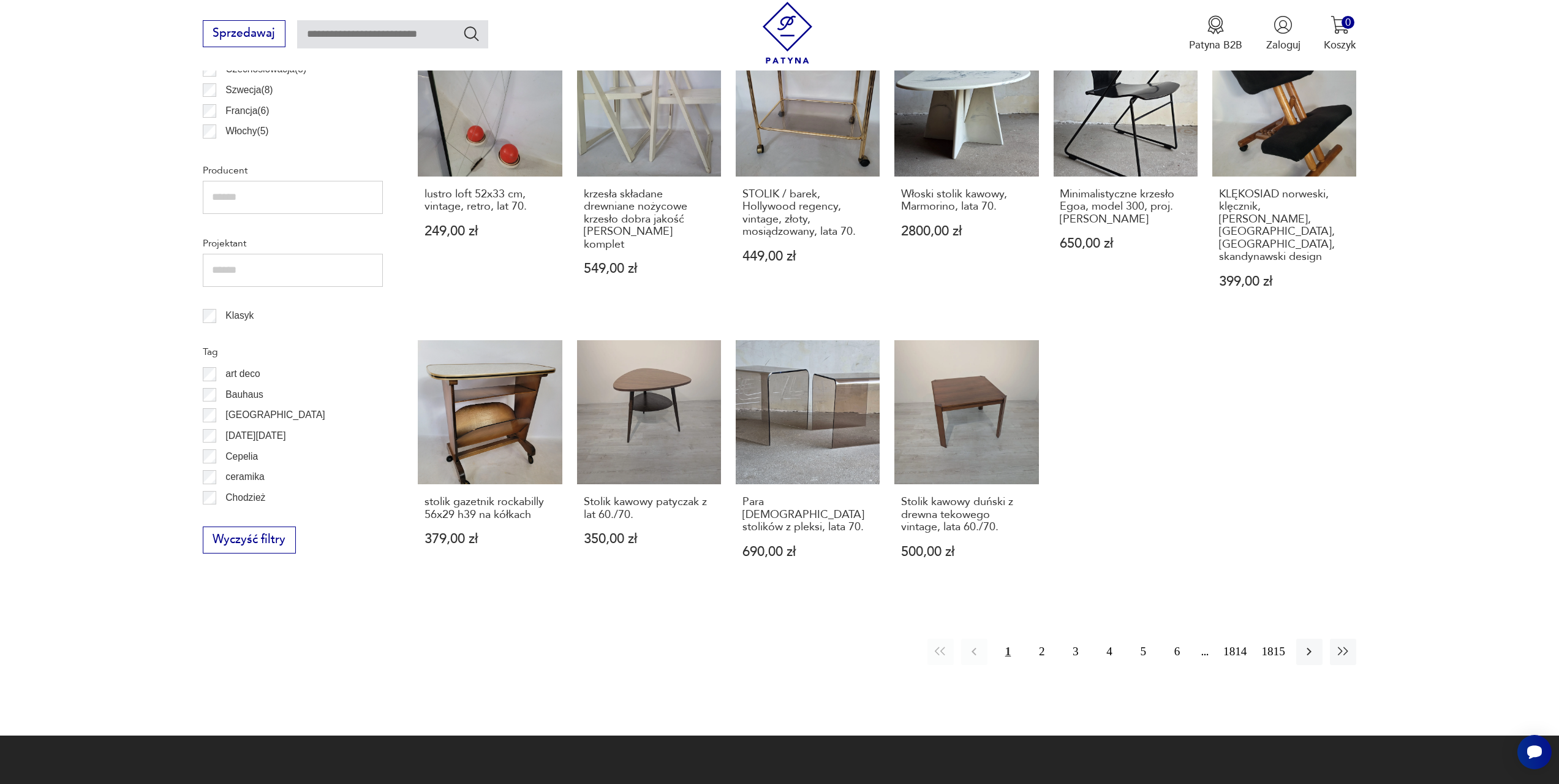
scroll to position [655, 0]
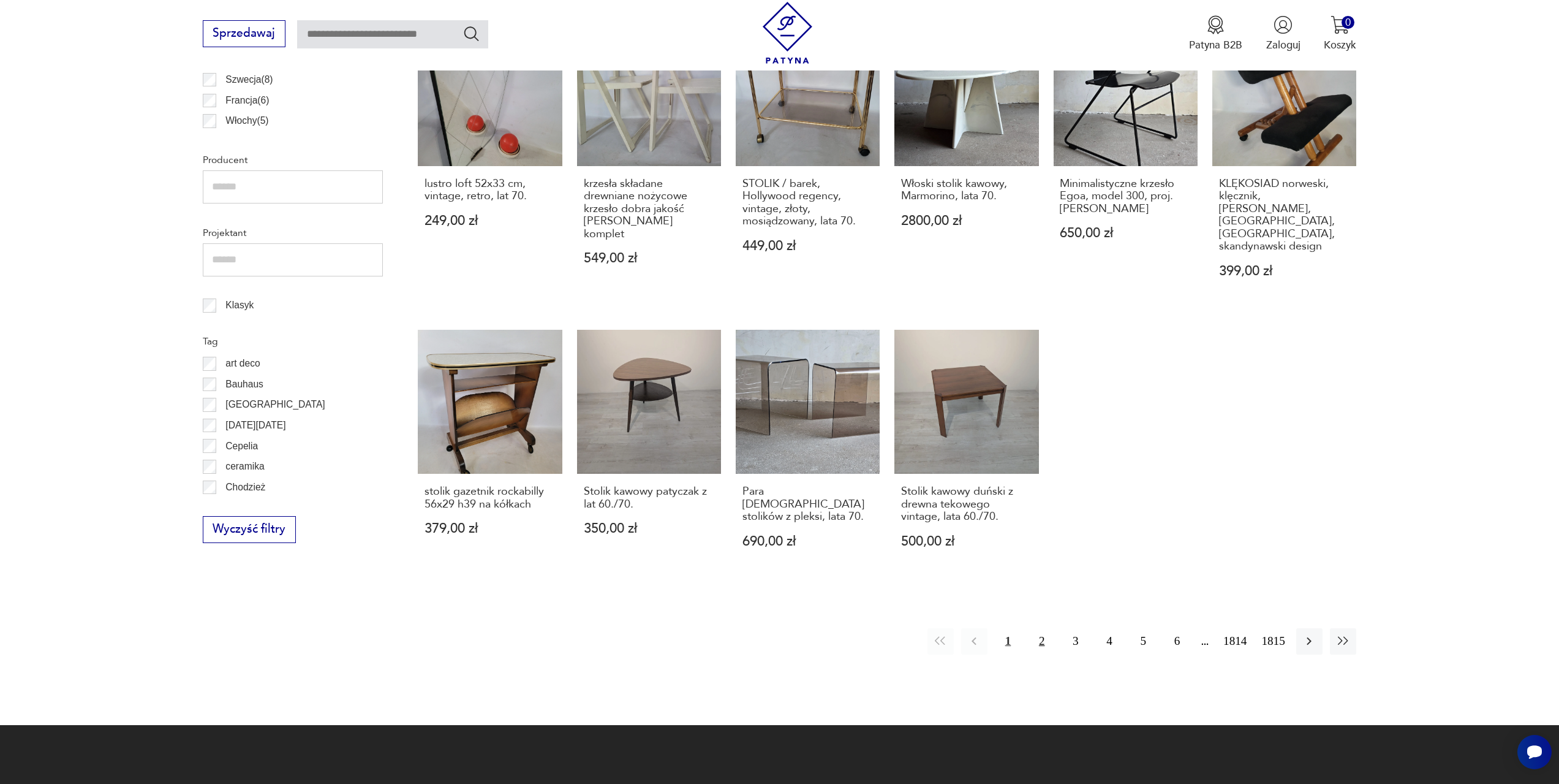
click at [1041, 628] on button "2" at bounding box center [1042, 641] width 27 height 27
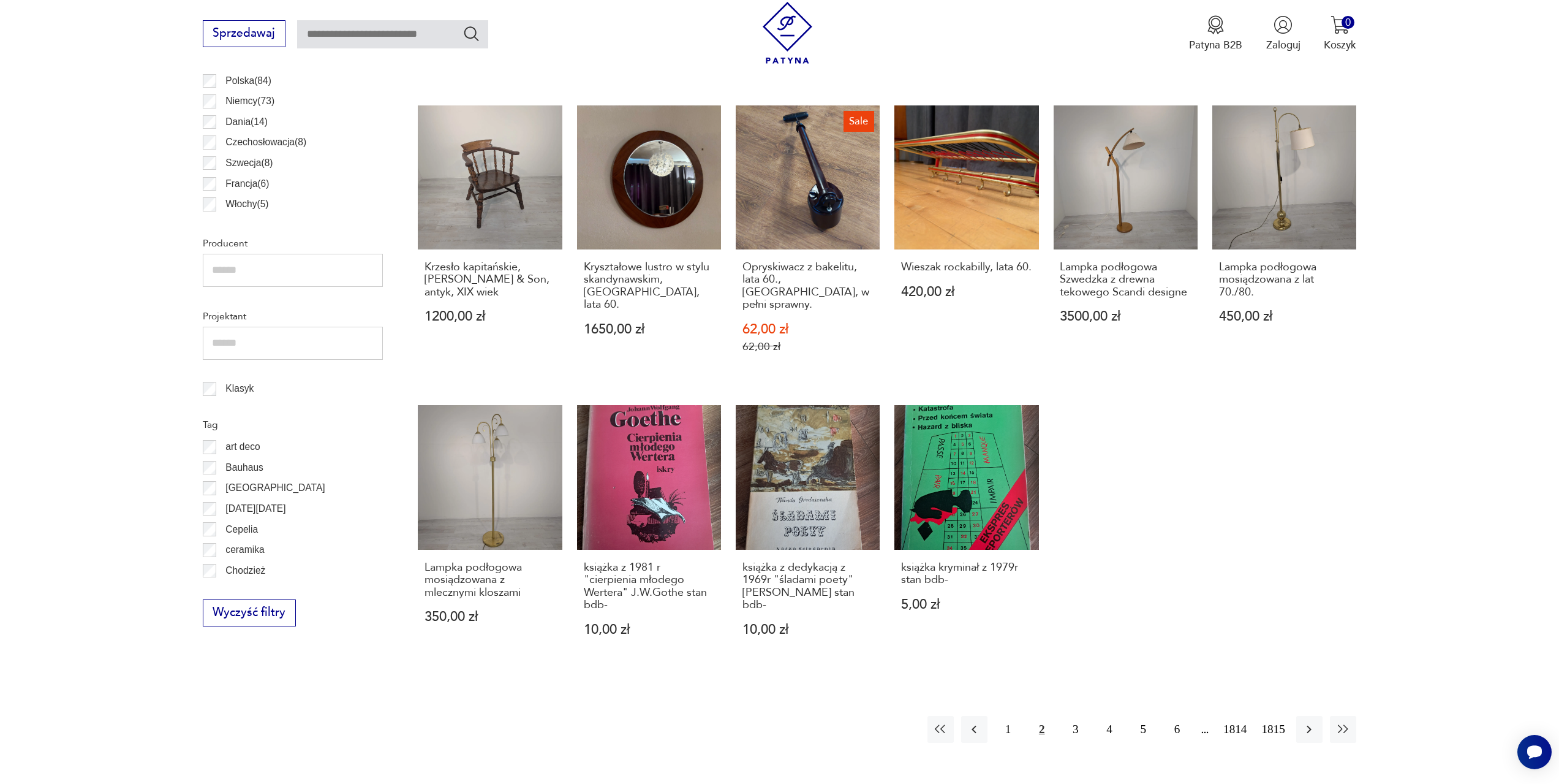
scroll to position [593, 0]
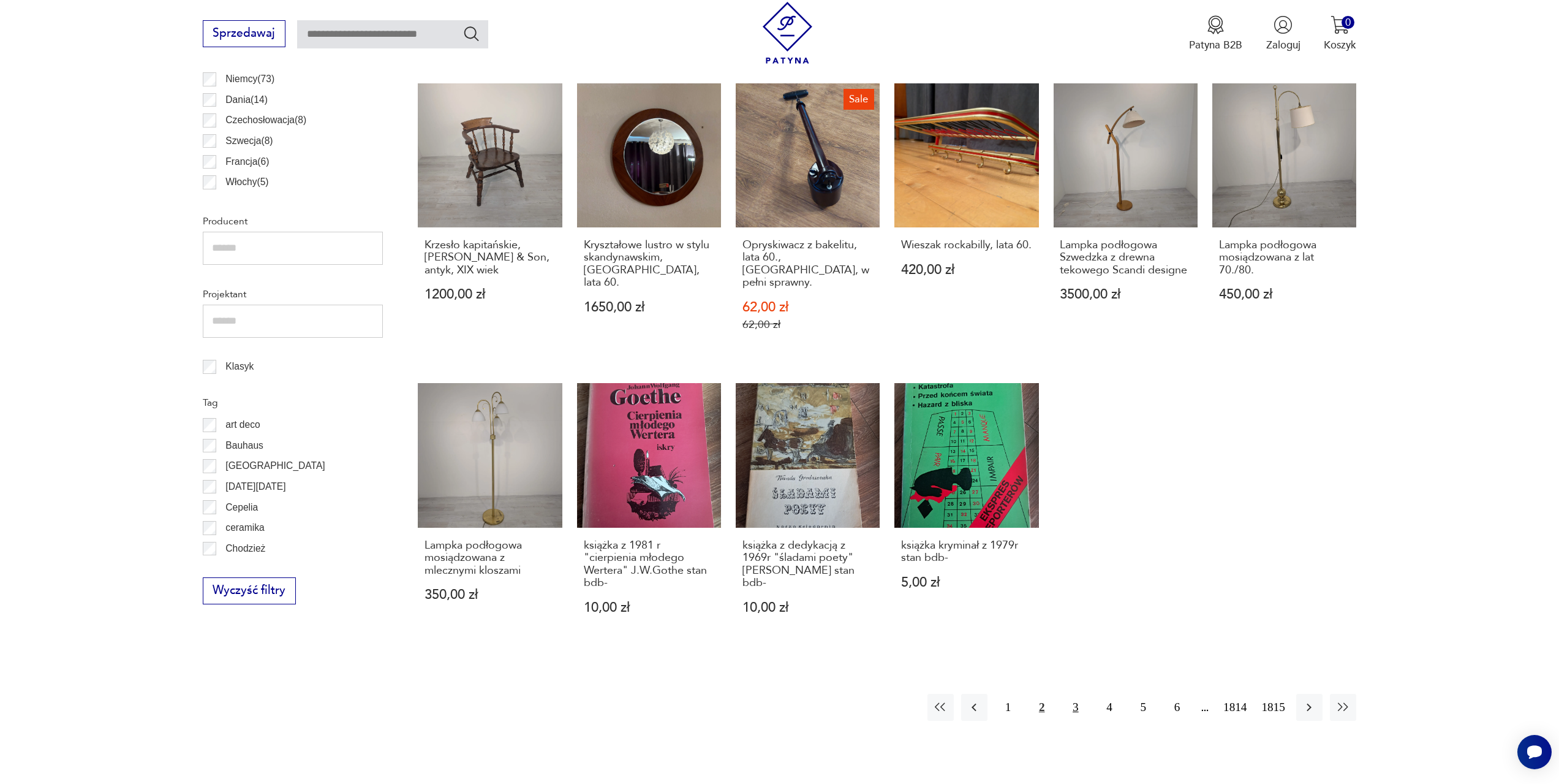
click at [1081, 694] on button "3" at bounding box center [1075, 706] width 27 height 27
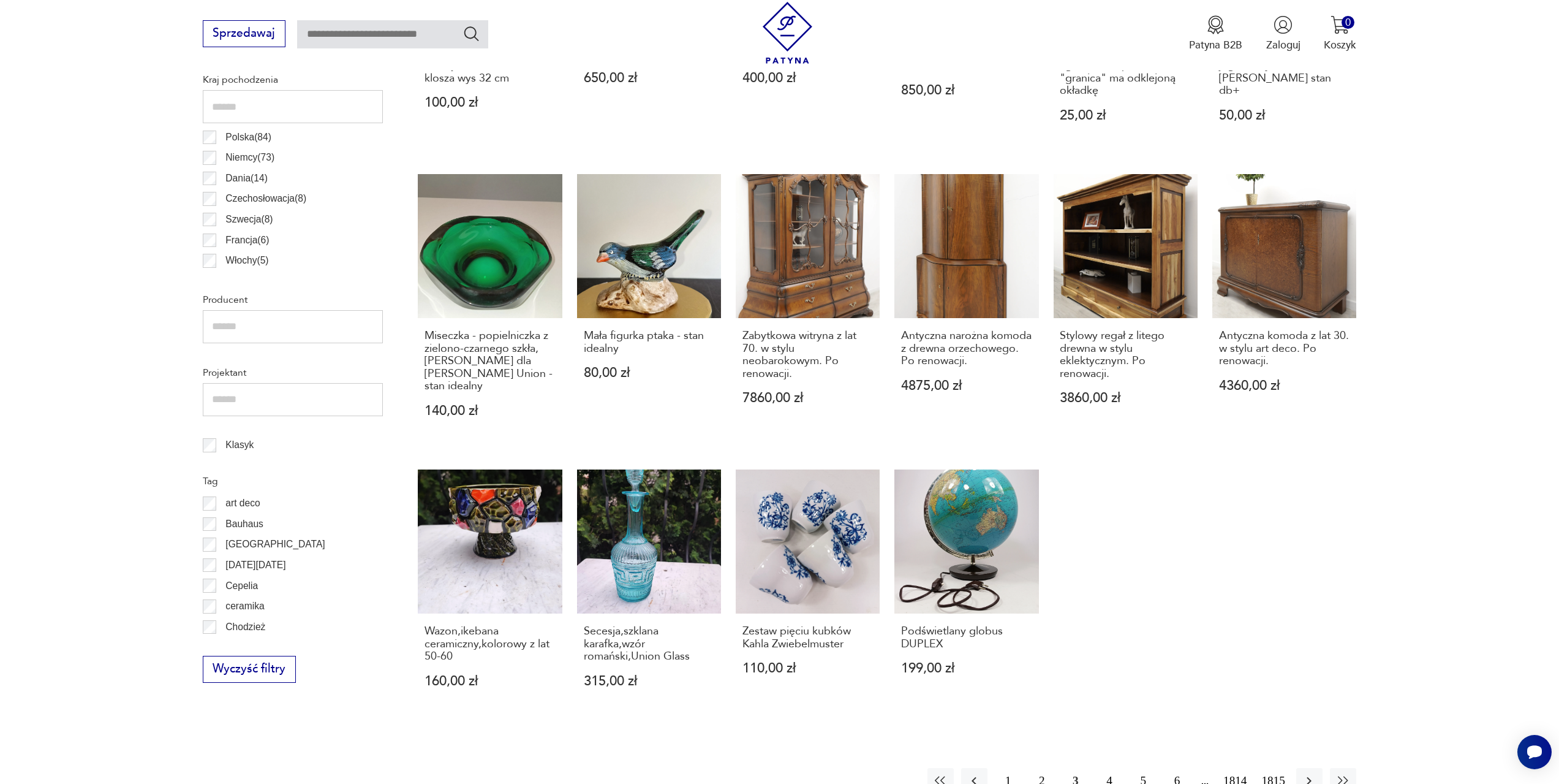
scroll to position [532, 0]
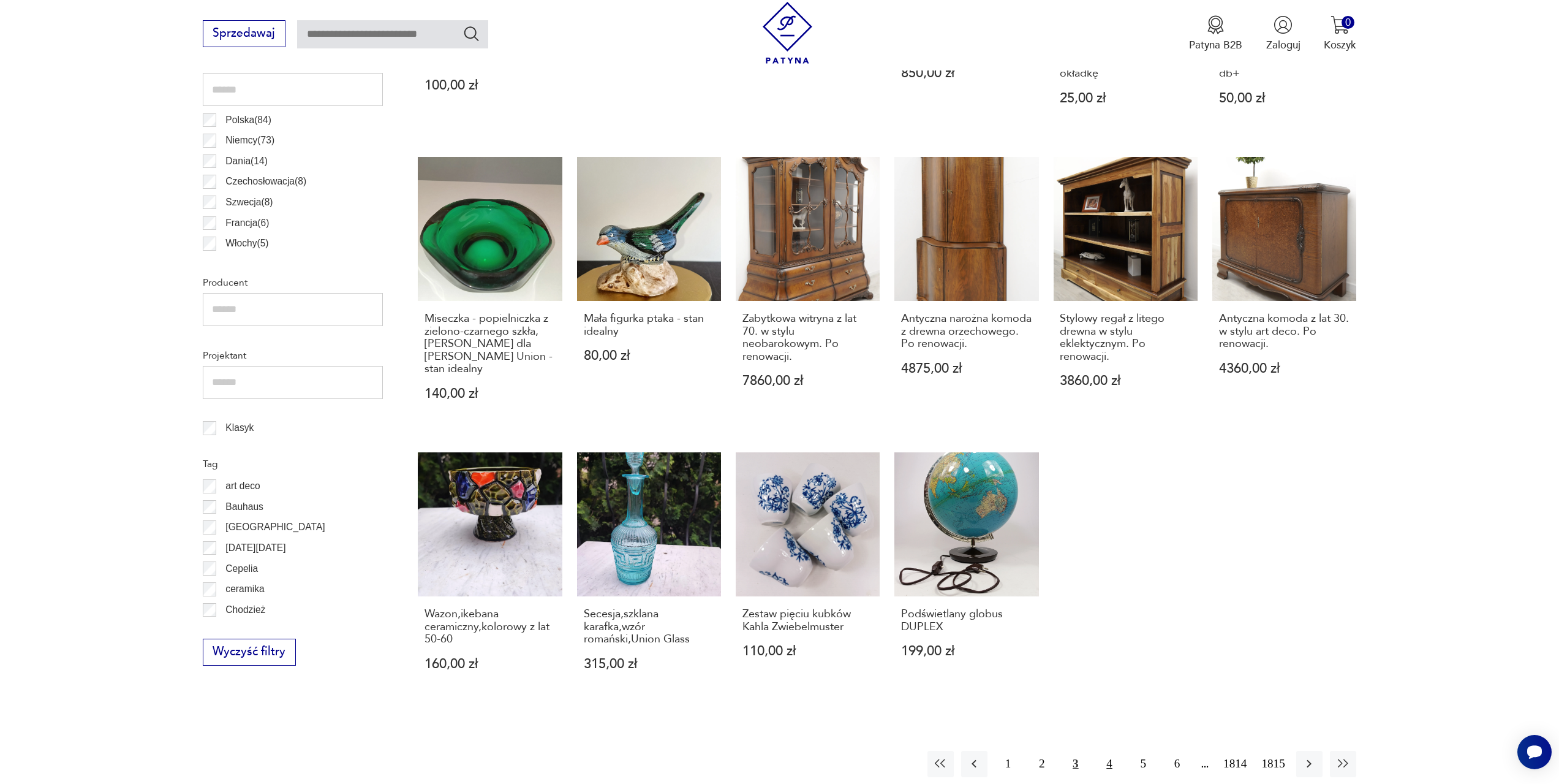
click at [1116, 752] on button "4" at bounding box center [1109, 764] width 27 height 27
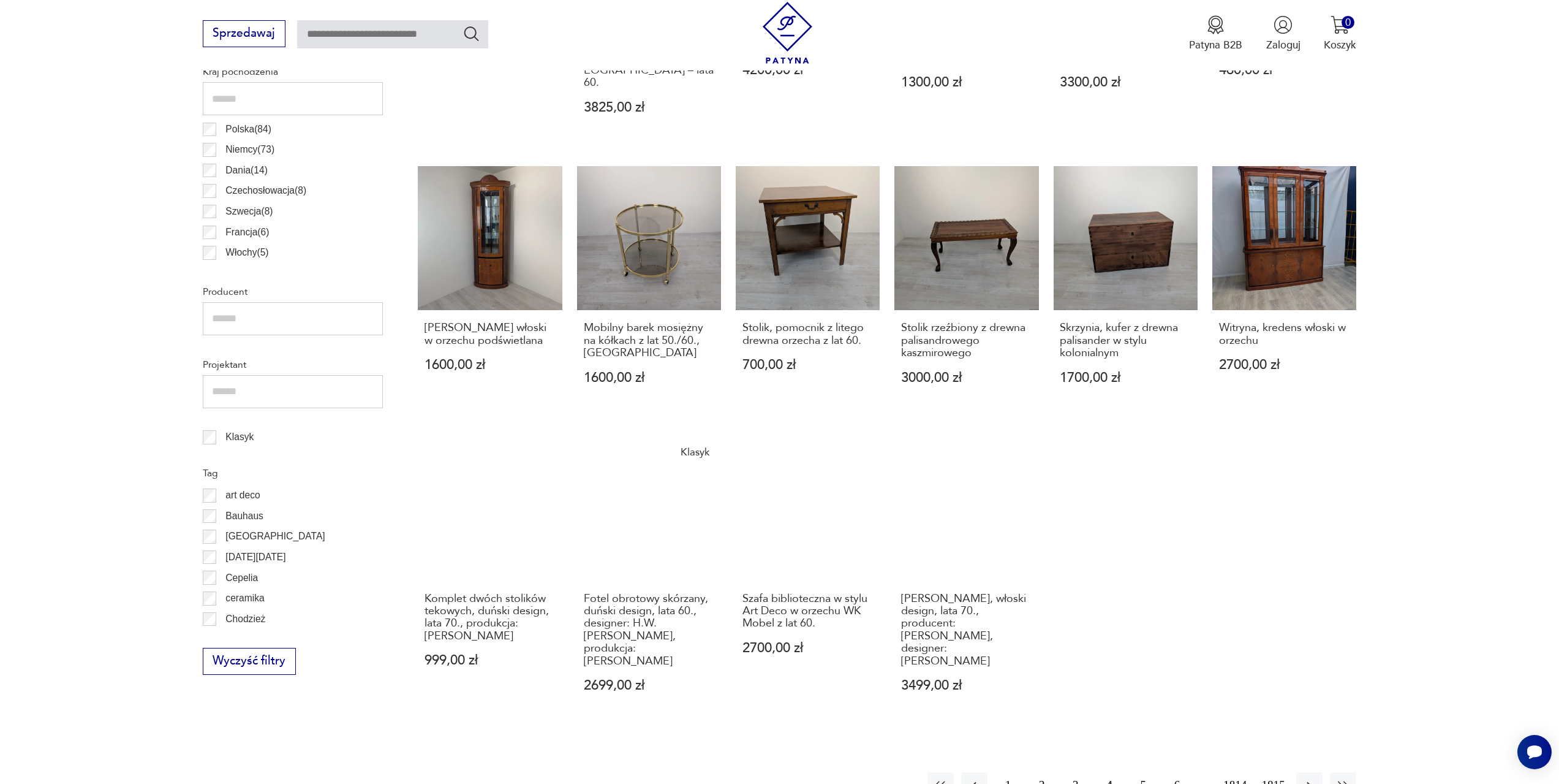
scroll to position [655, 0]
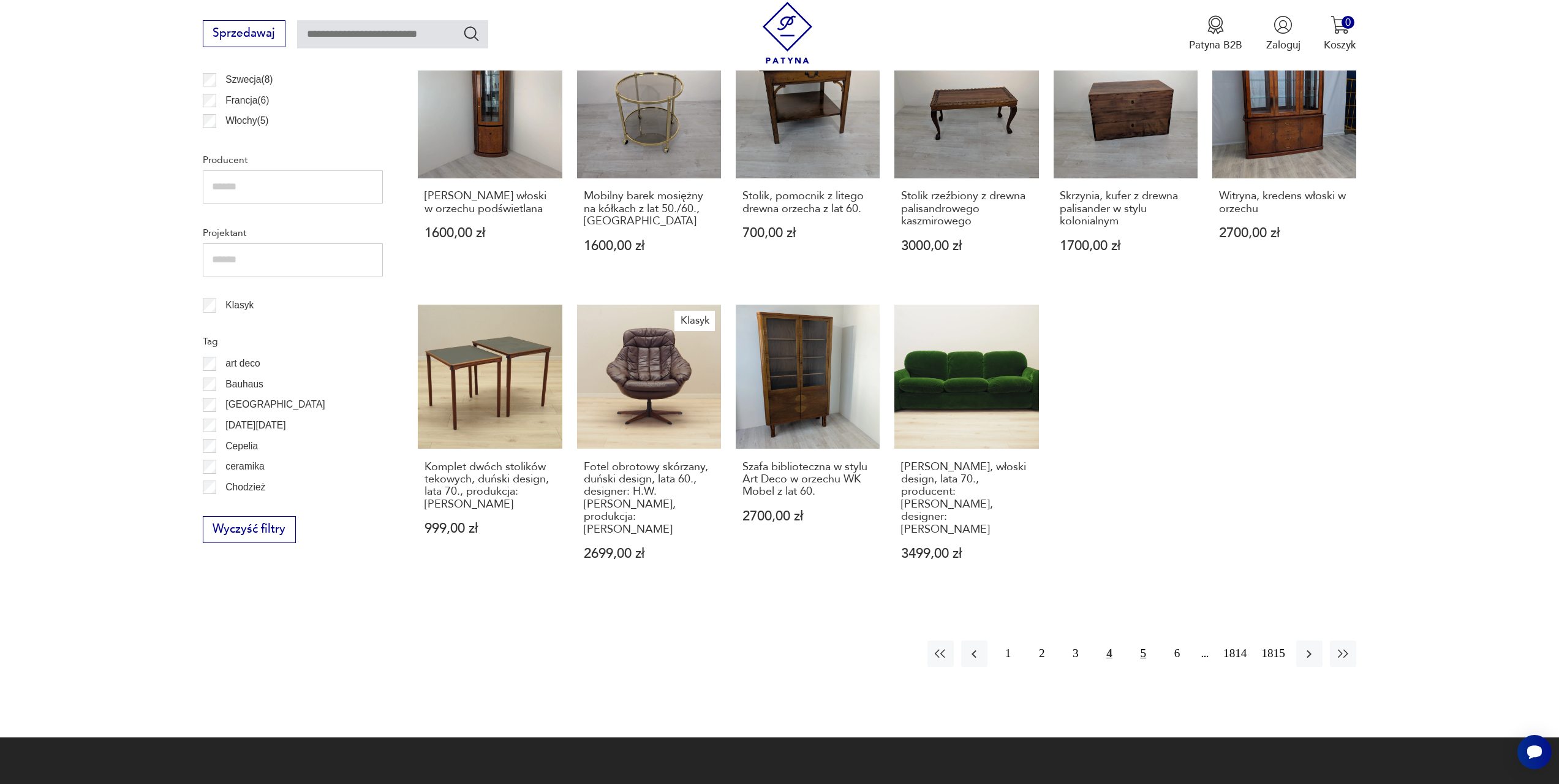
click at [1143, 640] on button "5" at bounding box center [1143, 653] width 27 height 27
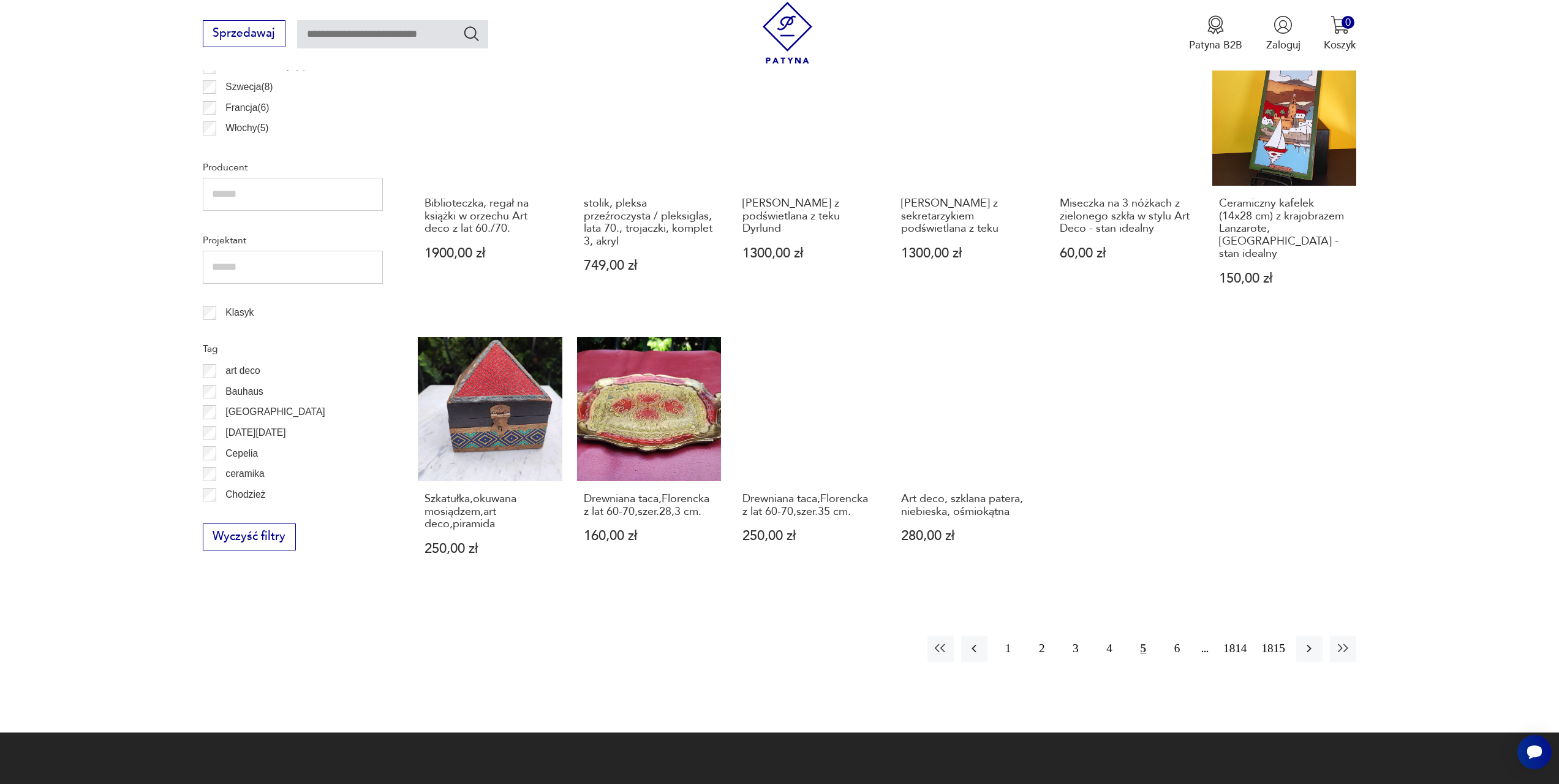
scroll to position [655, 0]
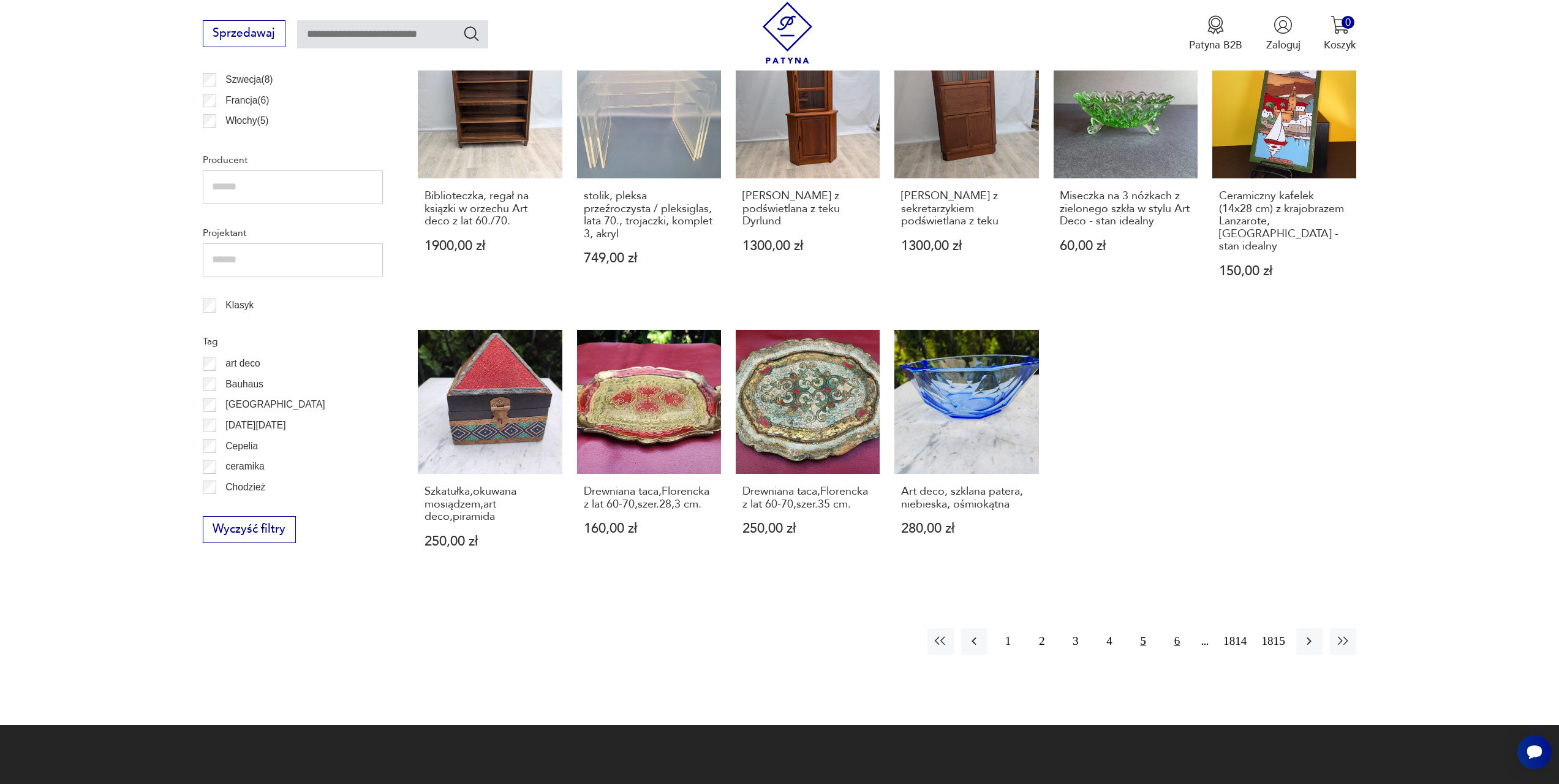
click at [1176, 628] on button "6" at bounding box center [1178, 641] width 27 height 27
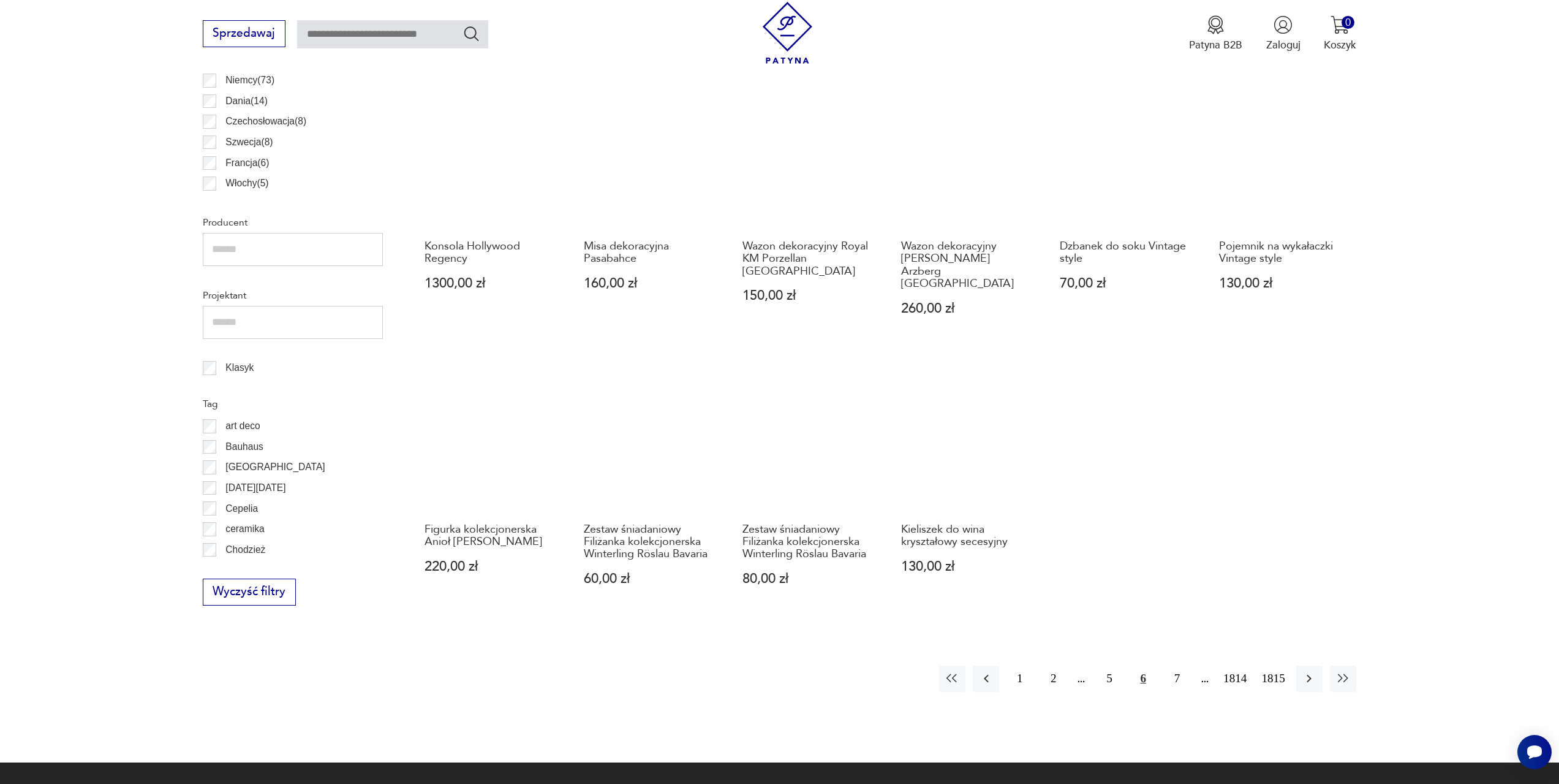
scroll to position [593, 0]
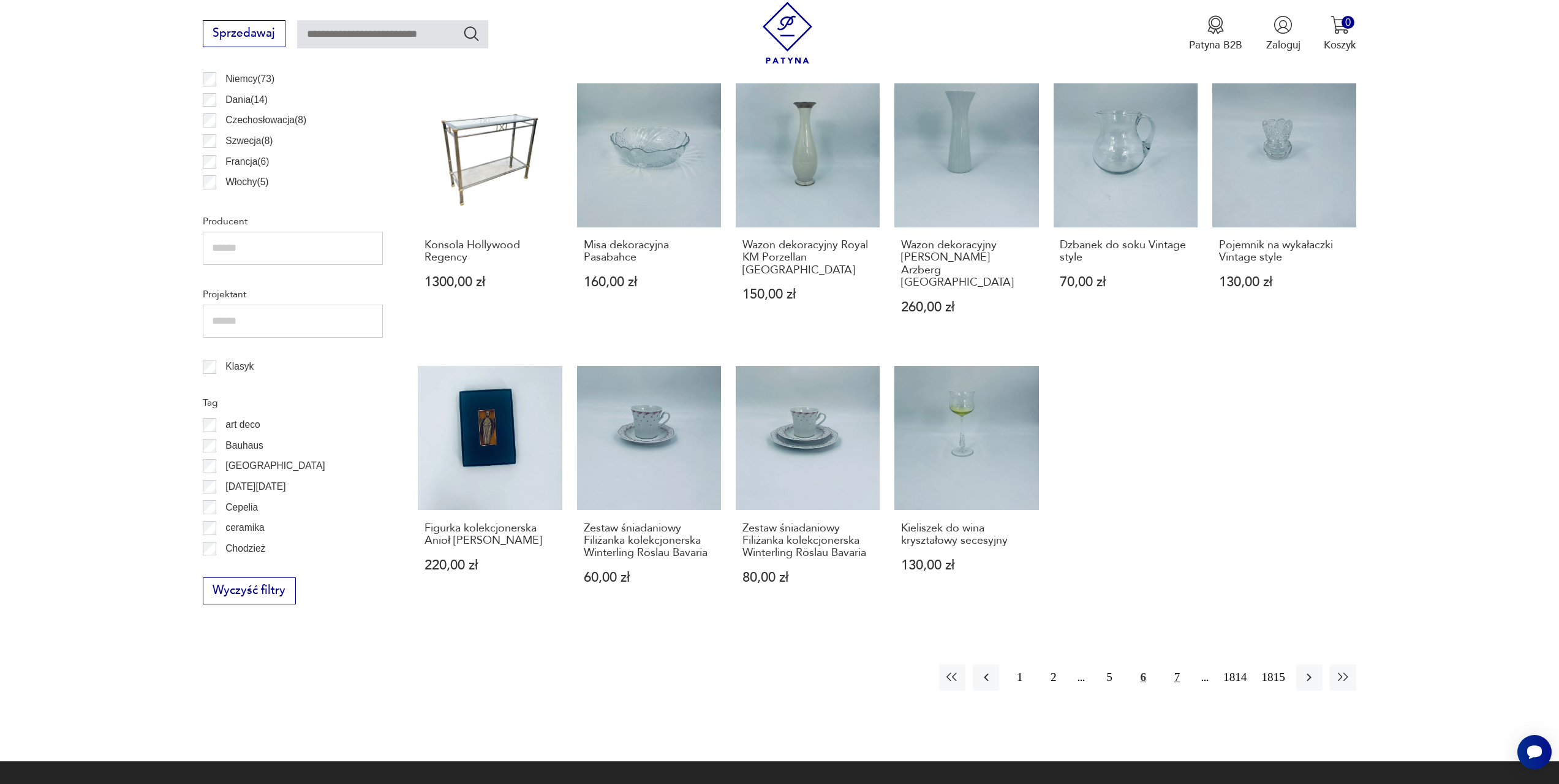
click at [1178, 665] on button "7" at bounding box center [1178, 677] width 27 height 27
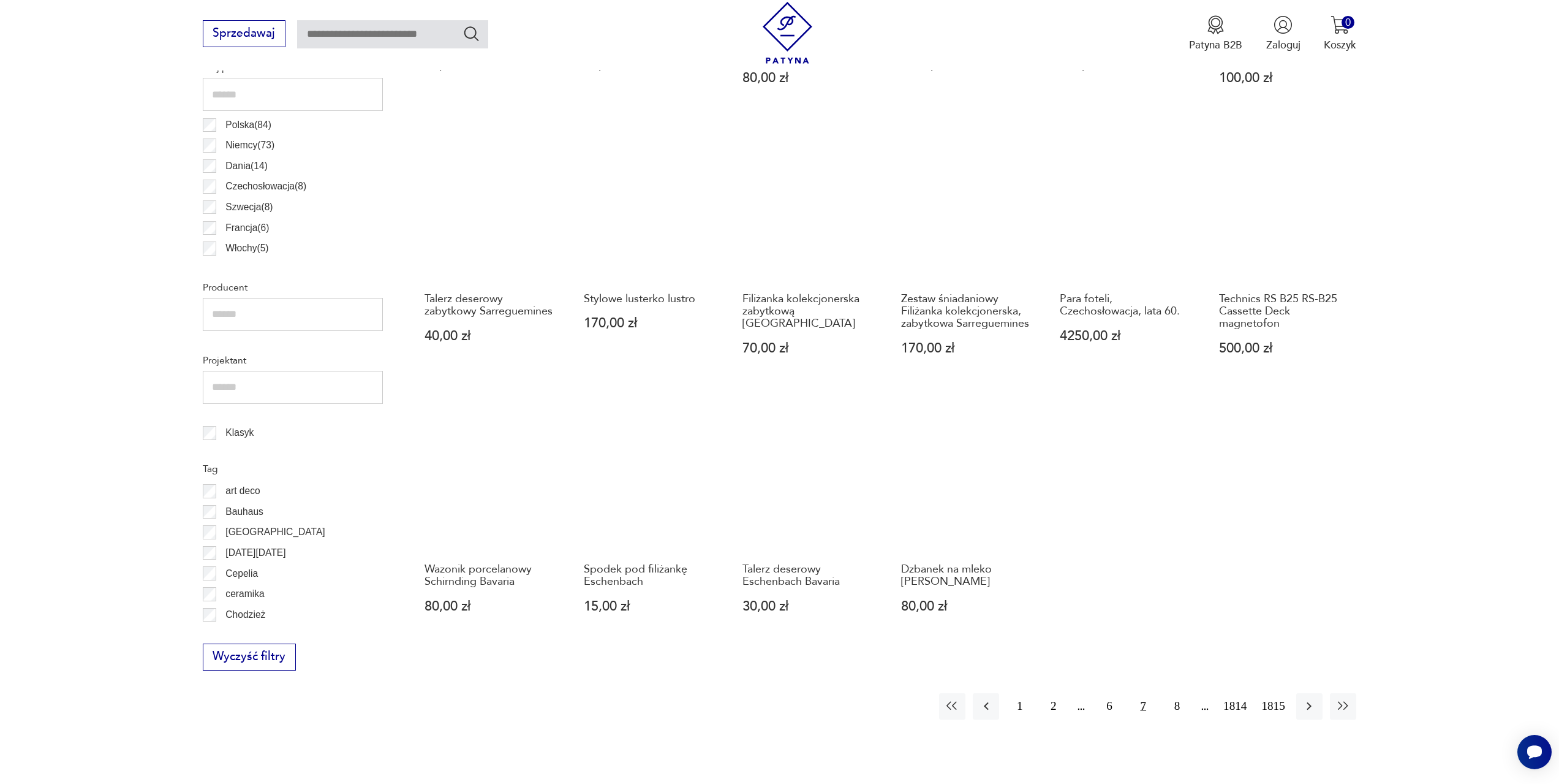
scroll to position [532, 0]
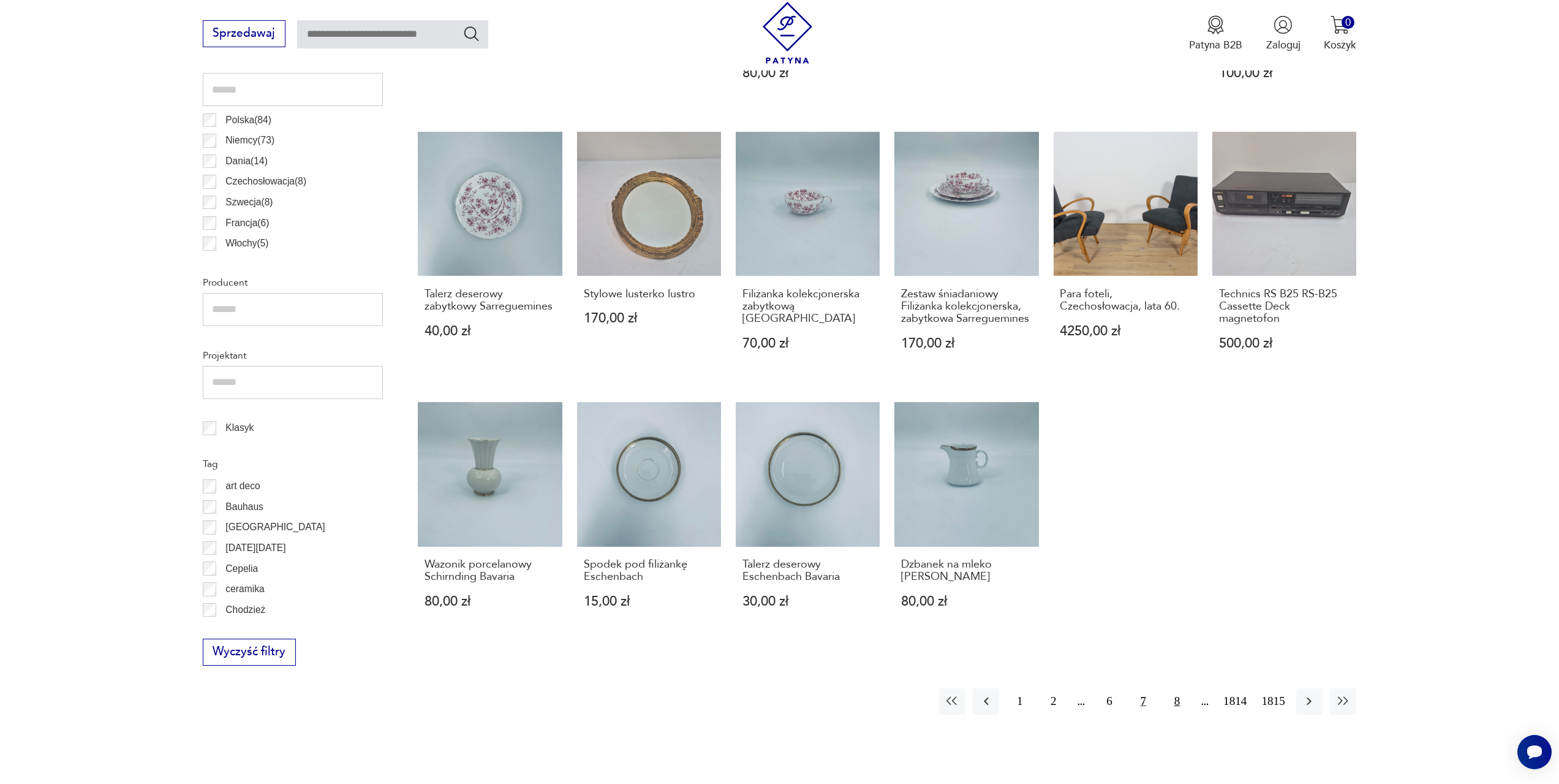
click at [1177, 696] on button "8" at bounding box center [1178, 701] width 27 height 27
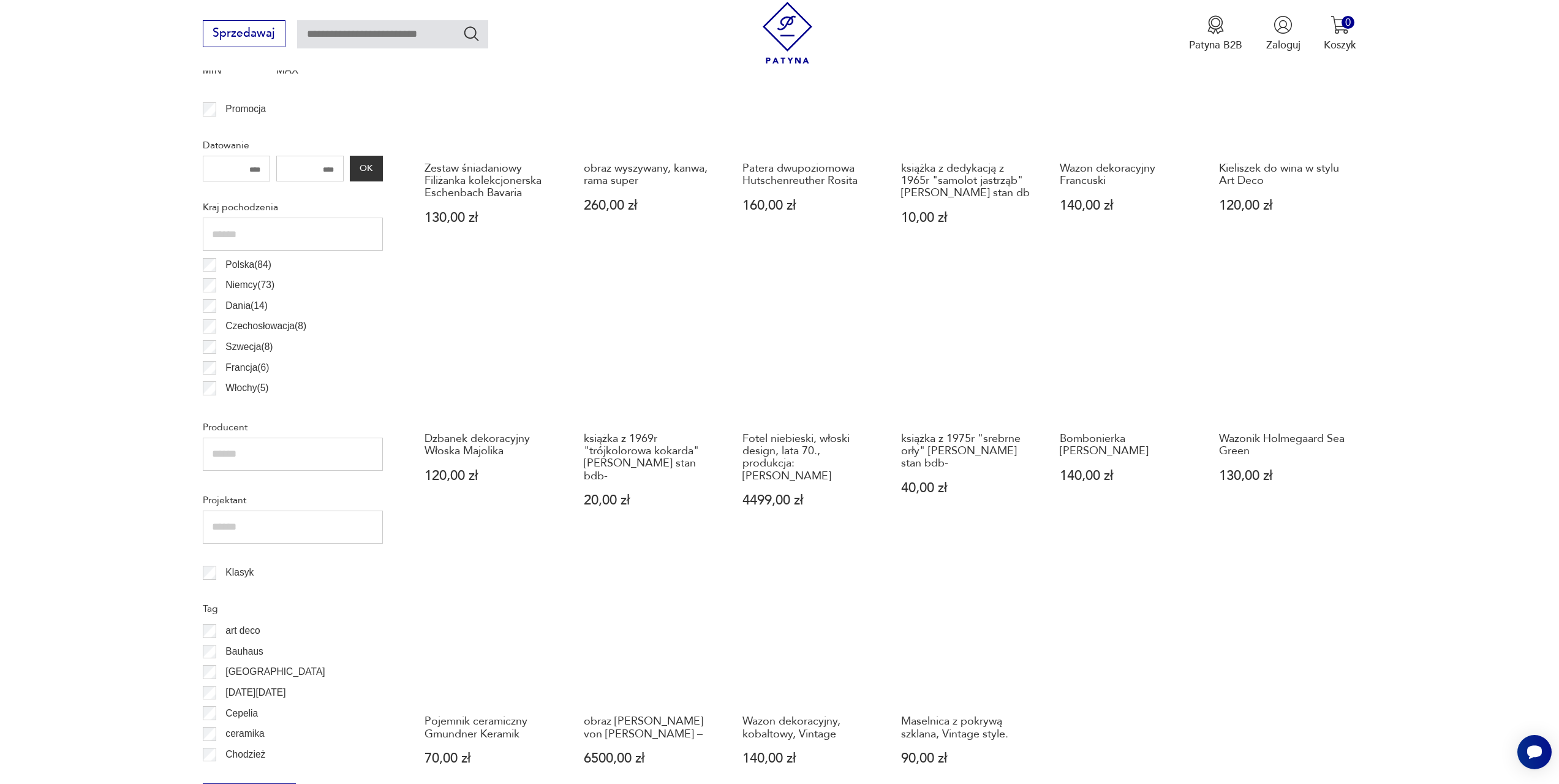
scroll to position [409, 0]
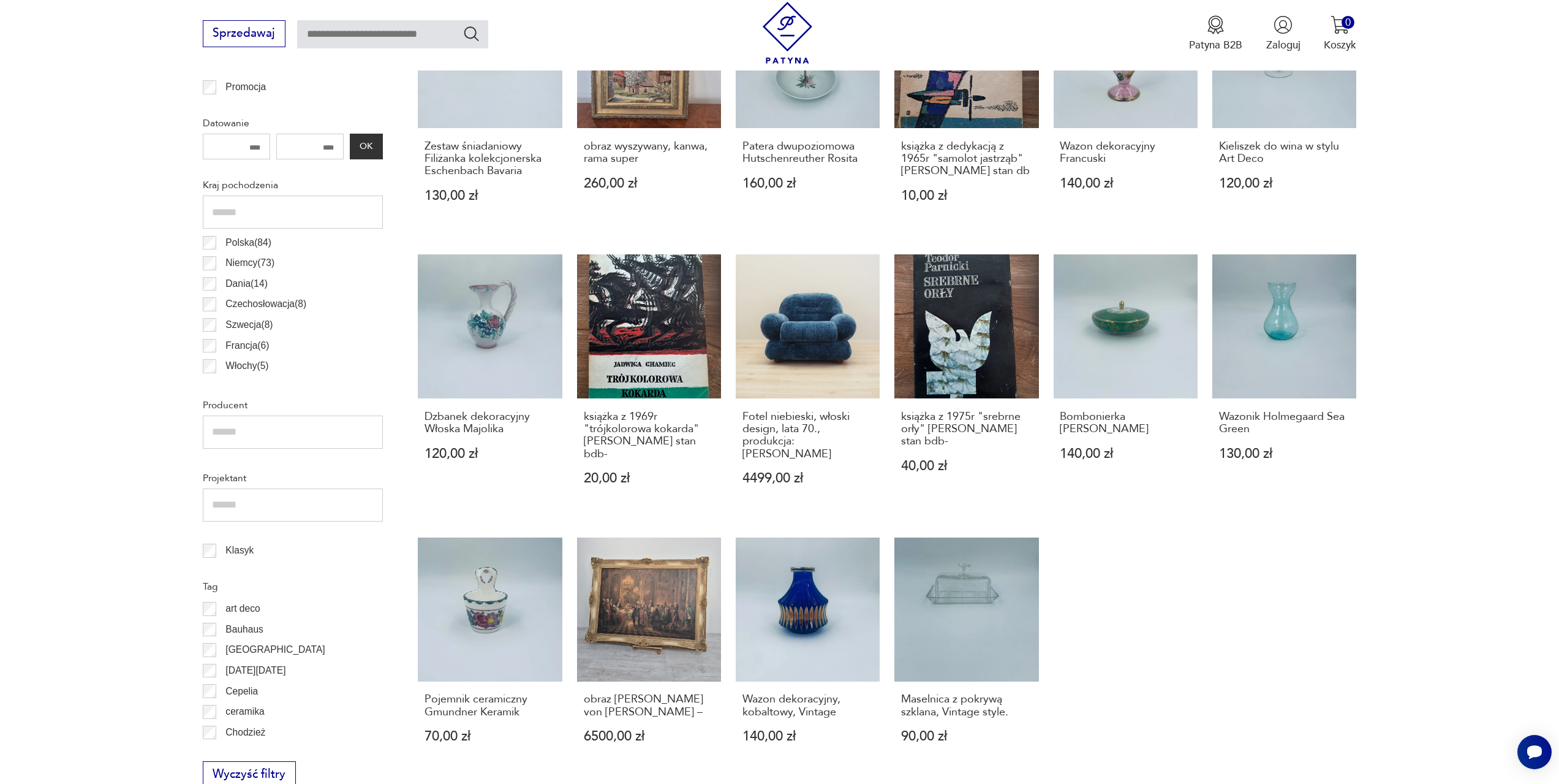
click at [237, 689] on p "Cepelia" at bounding box center [241, 691] width 32 height 16
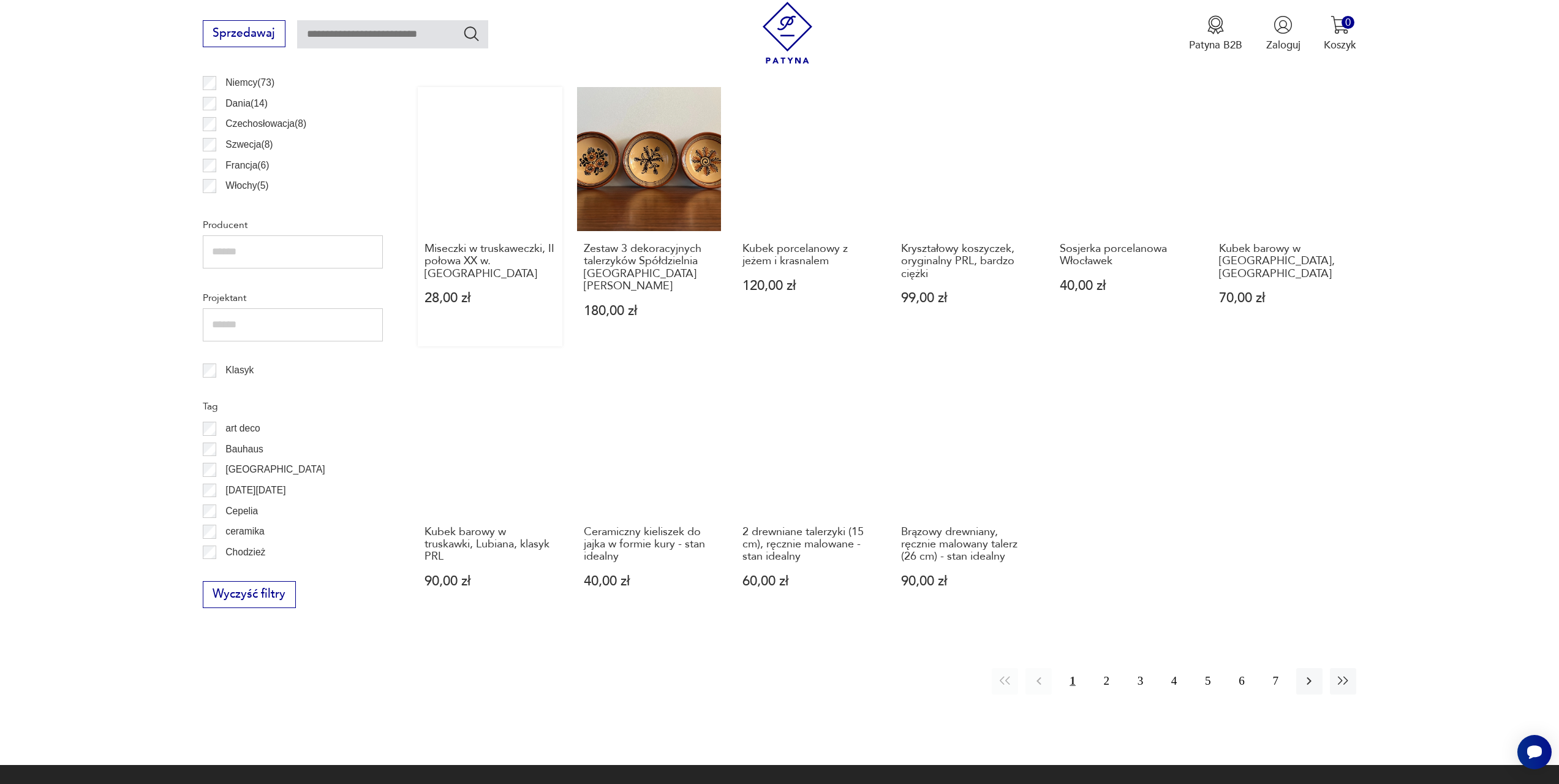
scroll to position [549, 0]
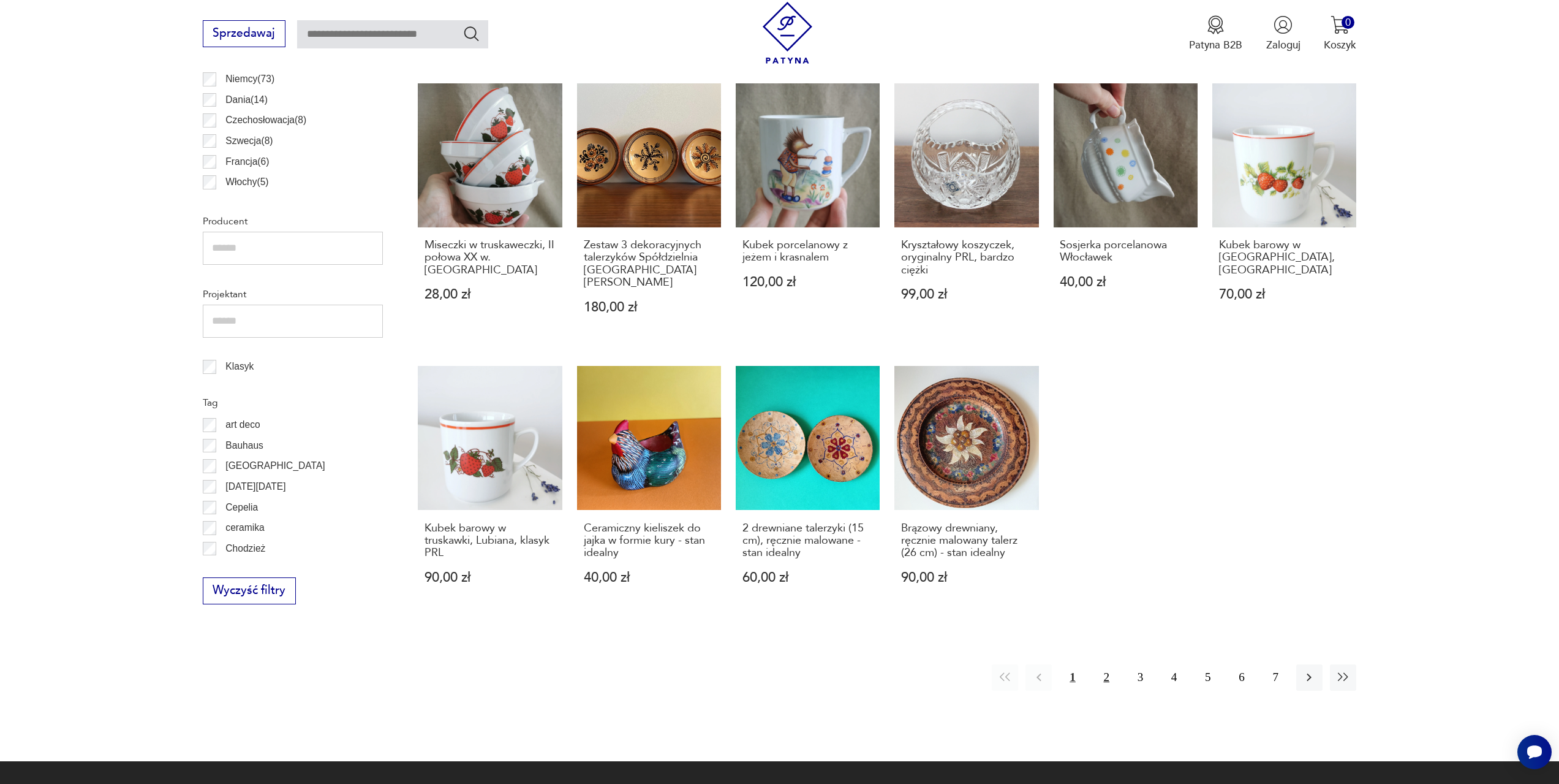
click at [1101, 665] on button "2" at bounding box center [1106, 677] width 27 height 27
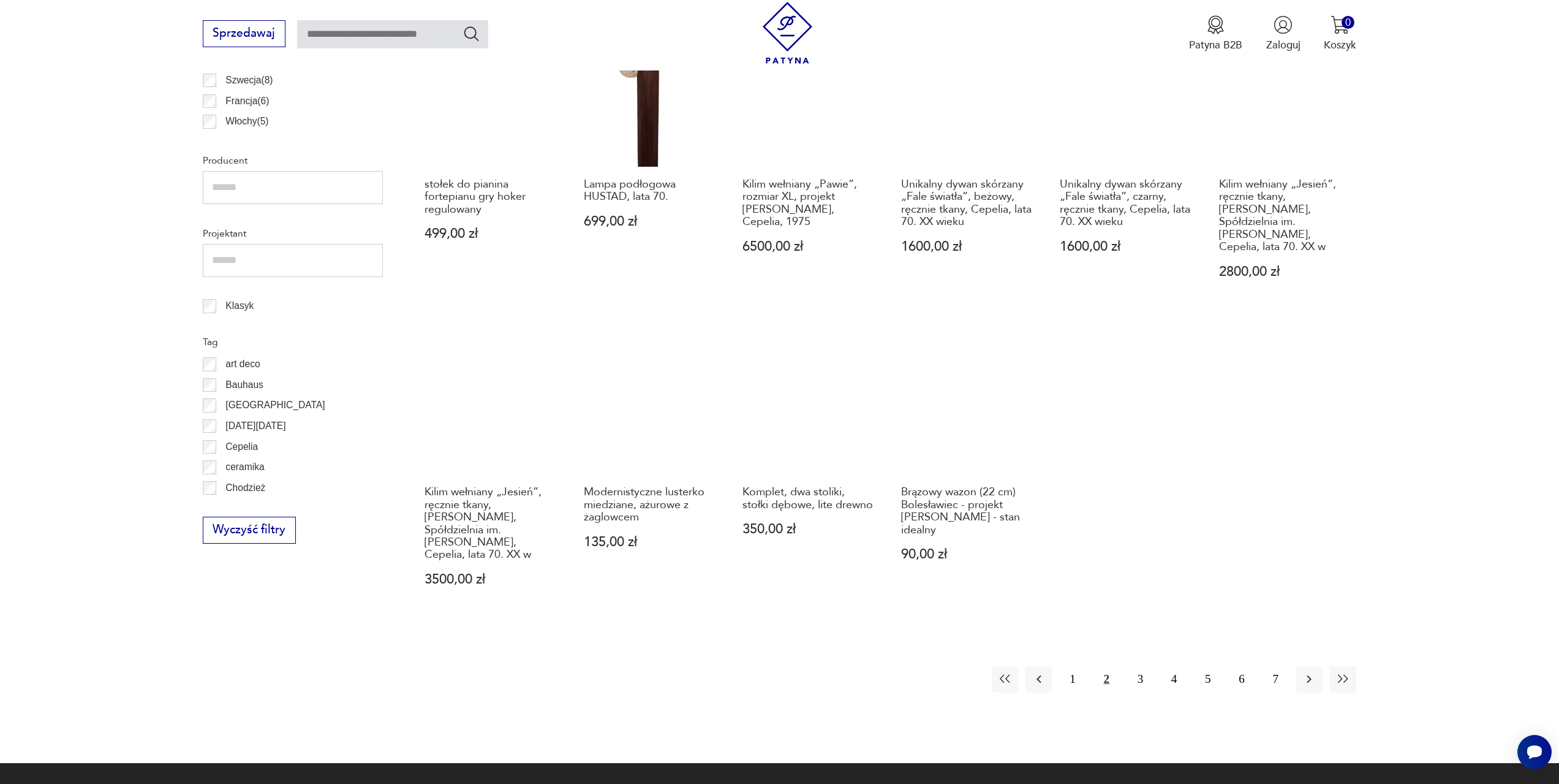
scroll to position [610, 0]
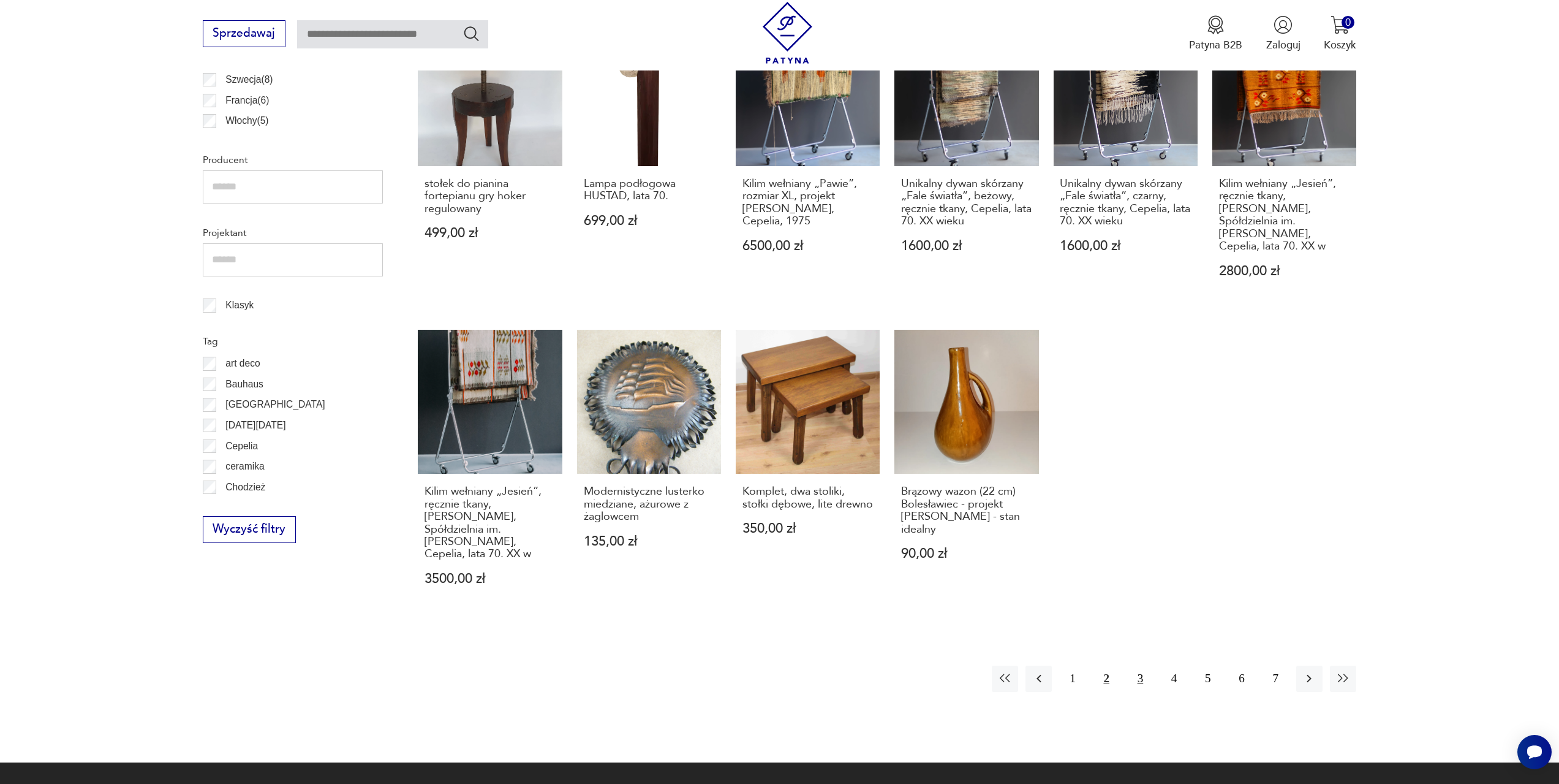
click at [1142, 665] on button "3" at bounding box center [1141, 678] width 27 height 27
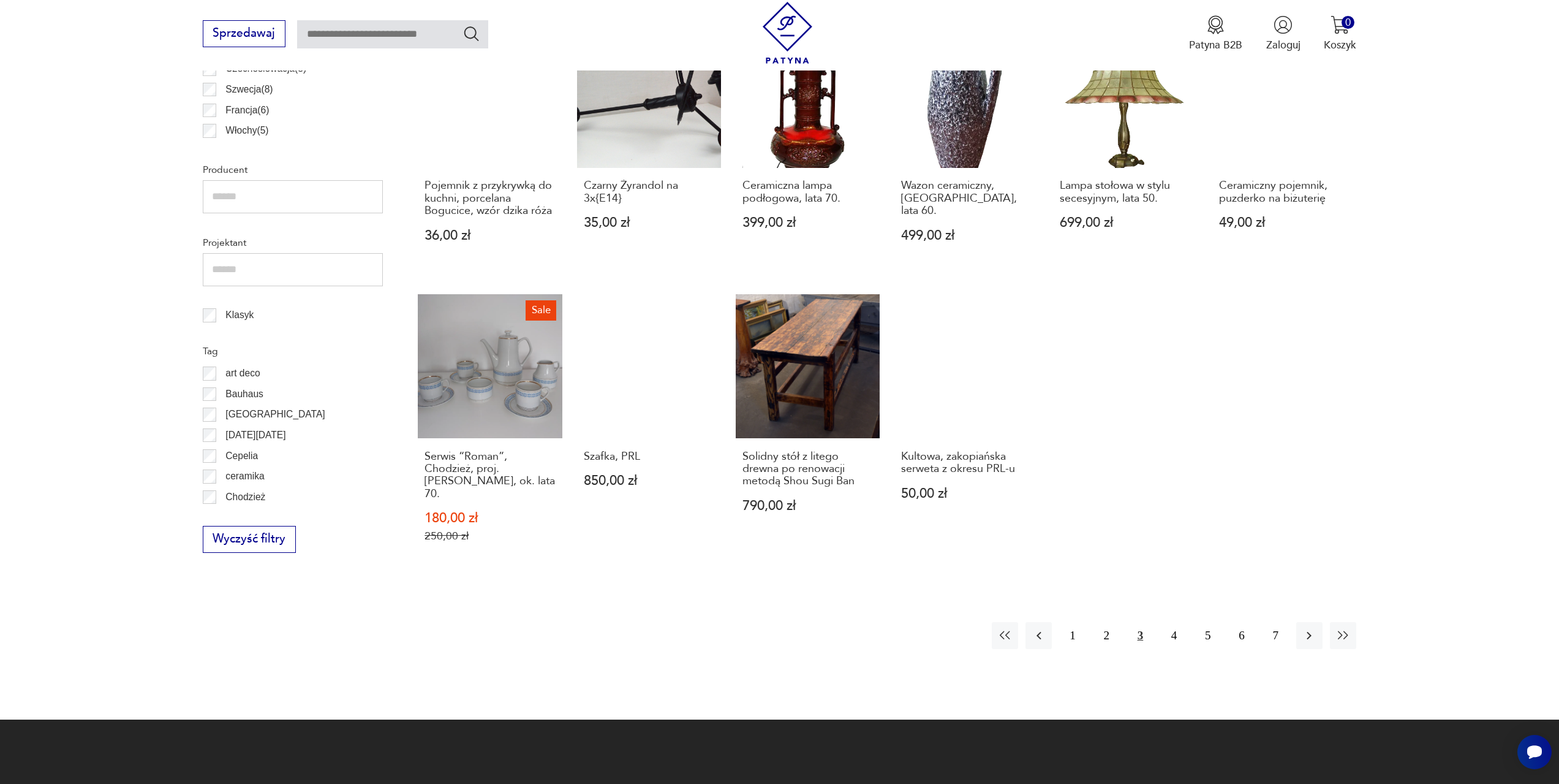
scroll to position [610, 0]
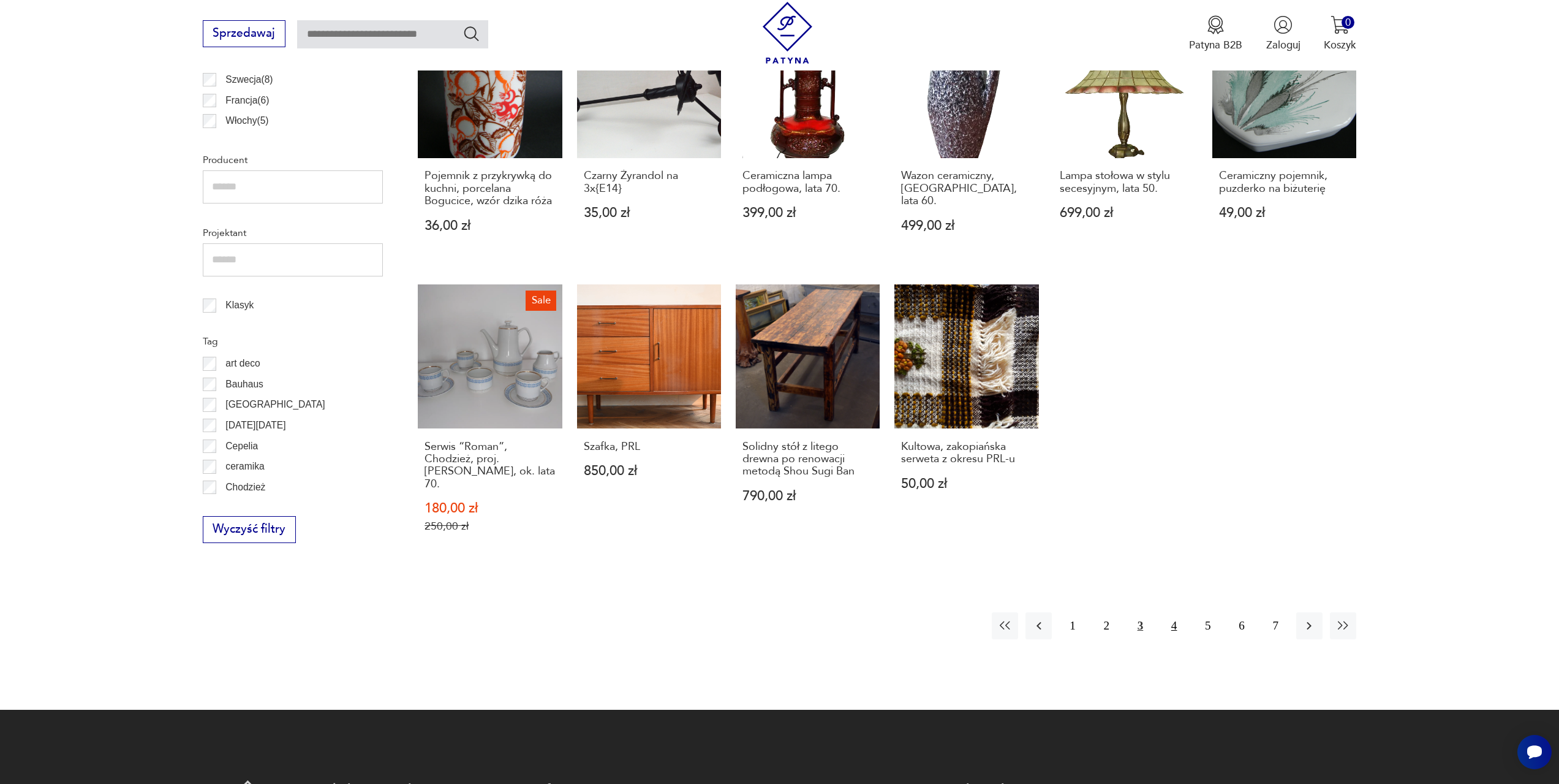
click at [1178, 612] on button "4" at bounding box center [1174, 625] width 27 height 27
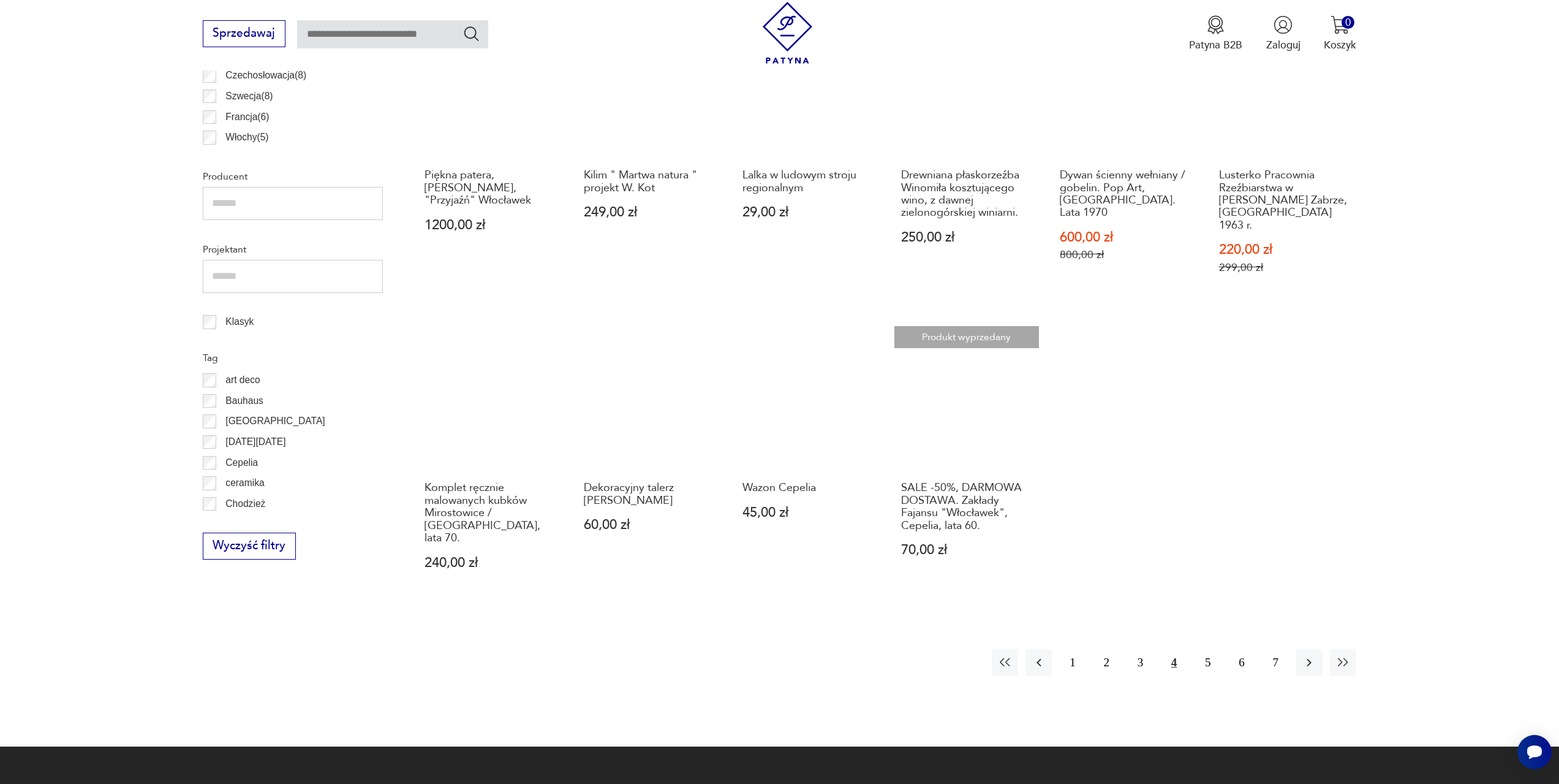
scroll to position [610, 0]
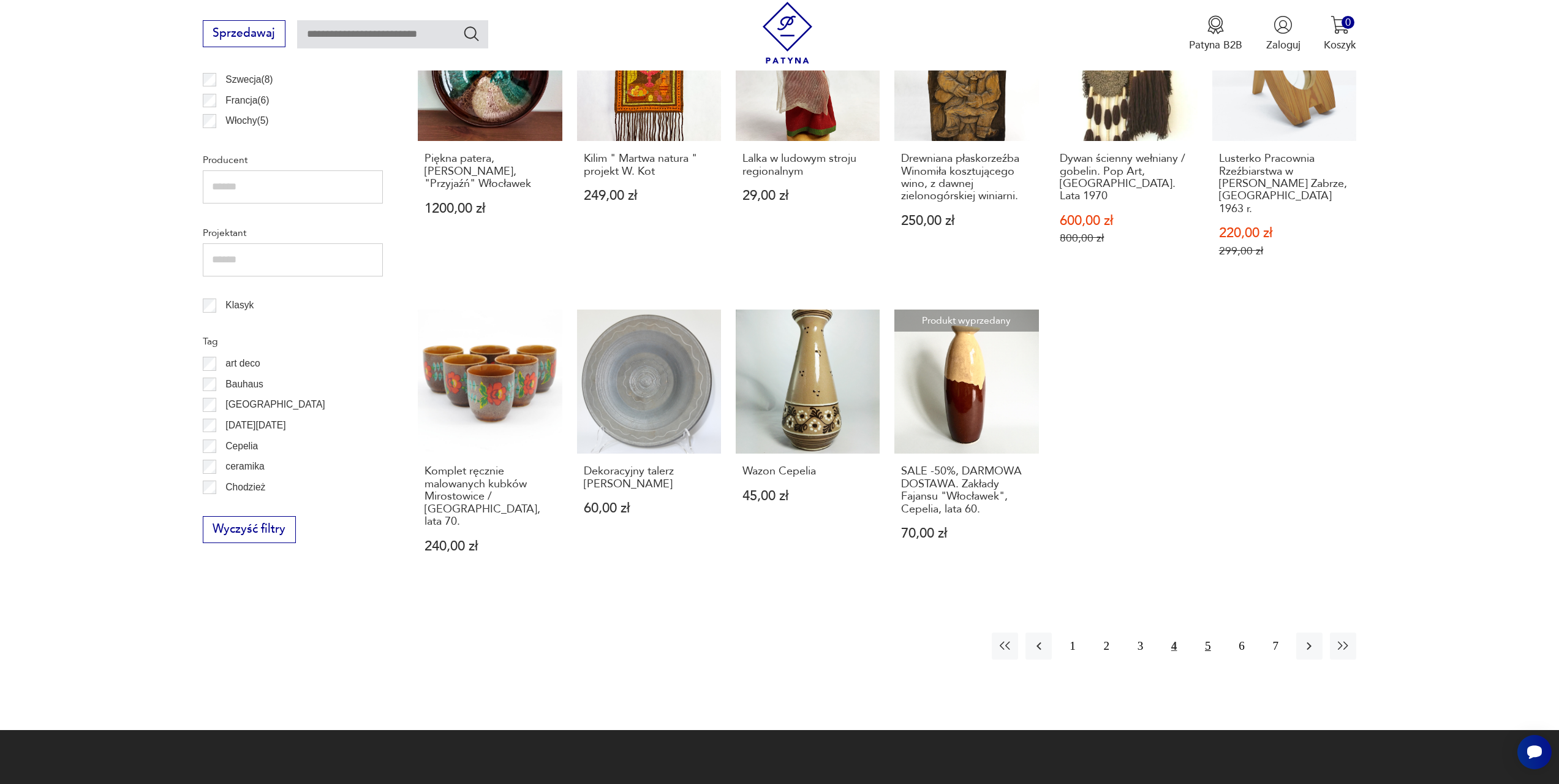
click at [1204, 633] on button "5" at bounding box center [1208, 645] width 27 height 27
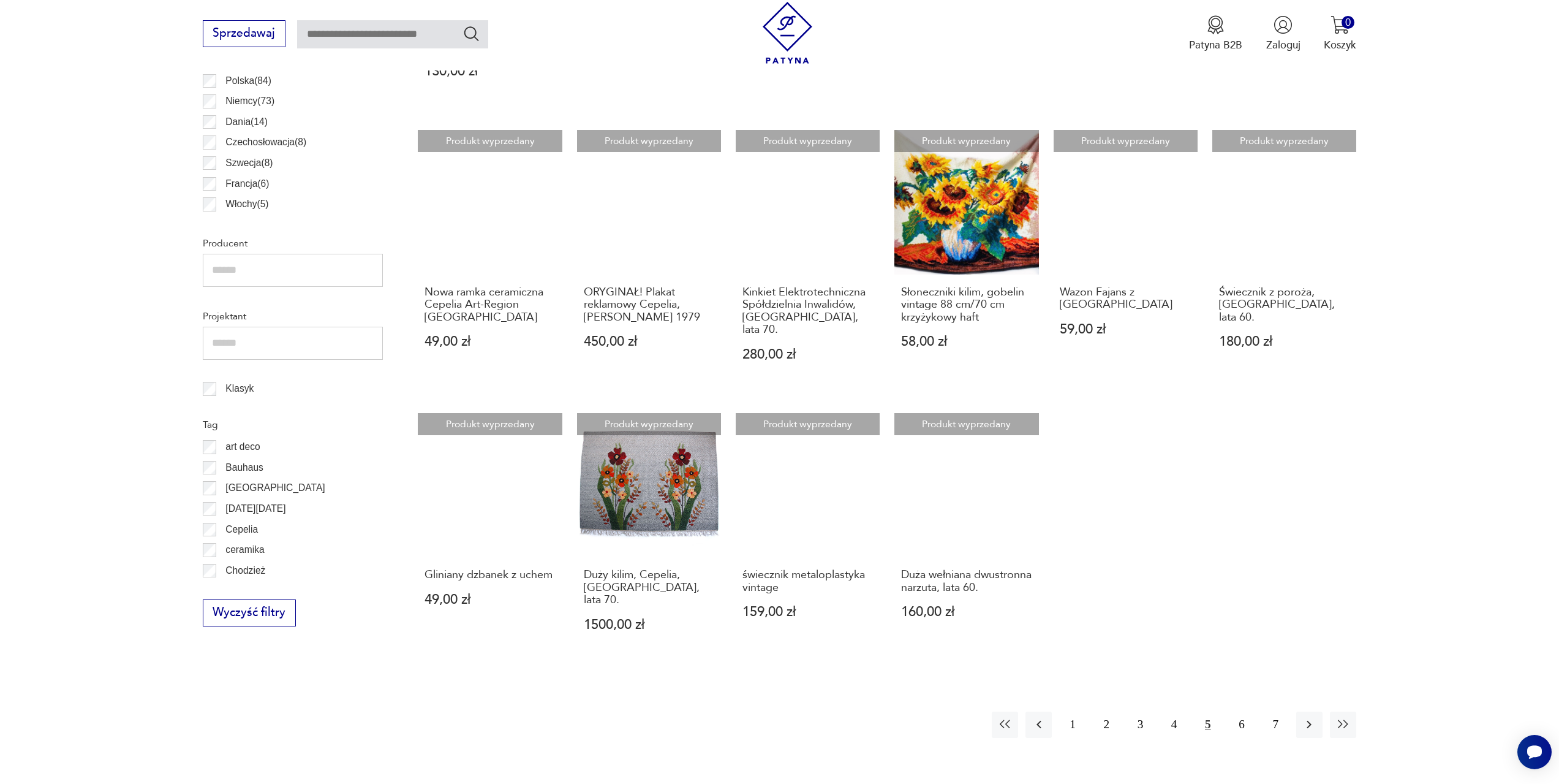
scroll to position [549, 0]
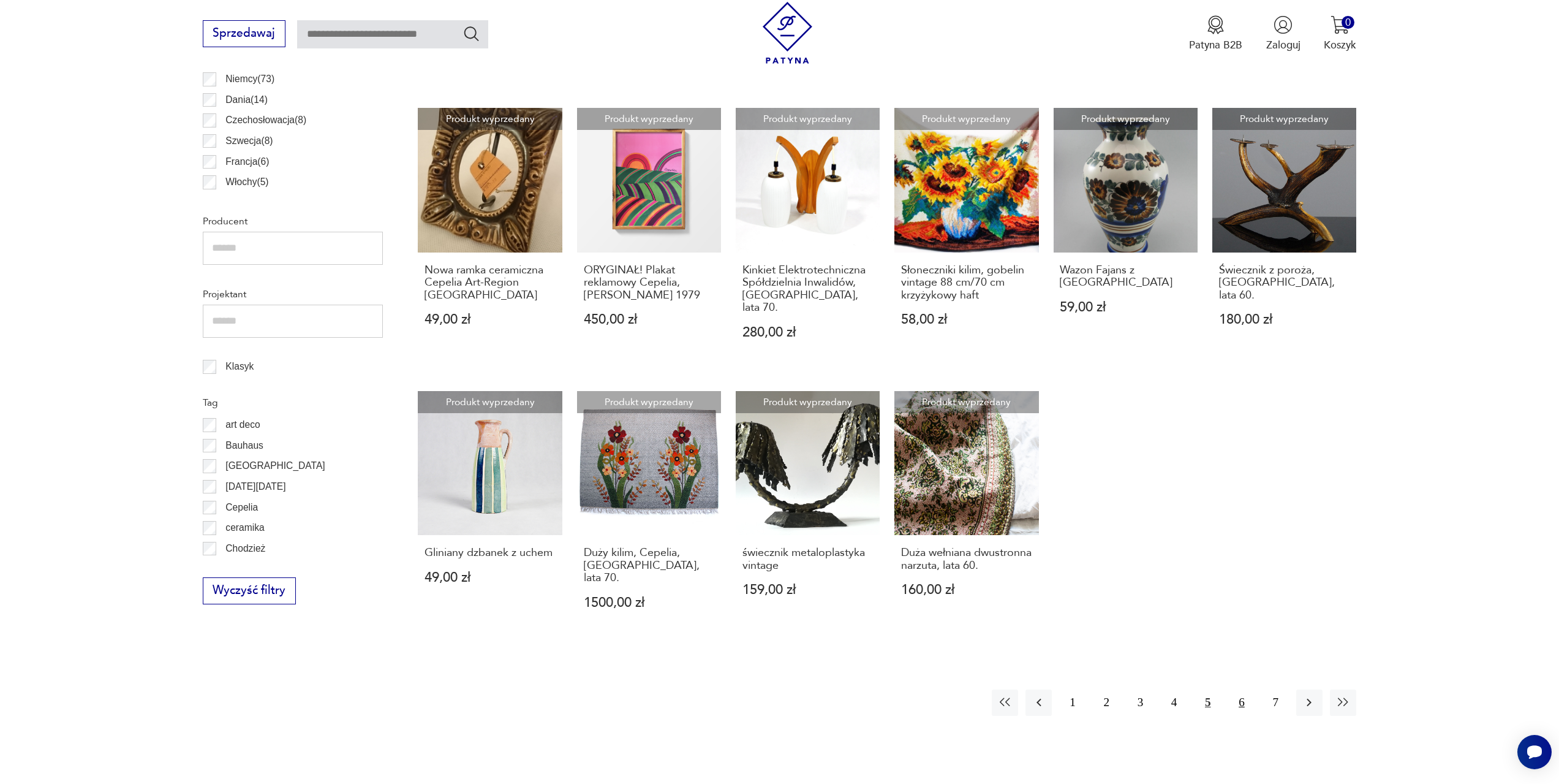
click at [1247, 692] on button "6" at bounding box center [1241, 702] width 27 height 27
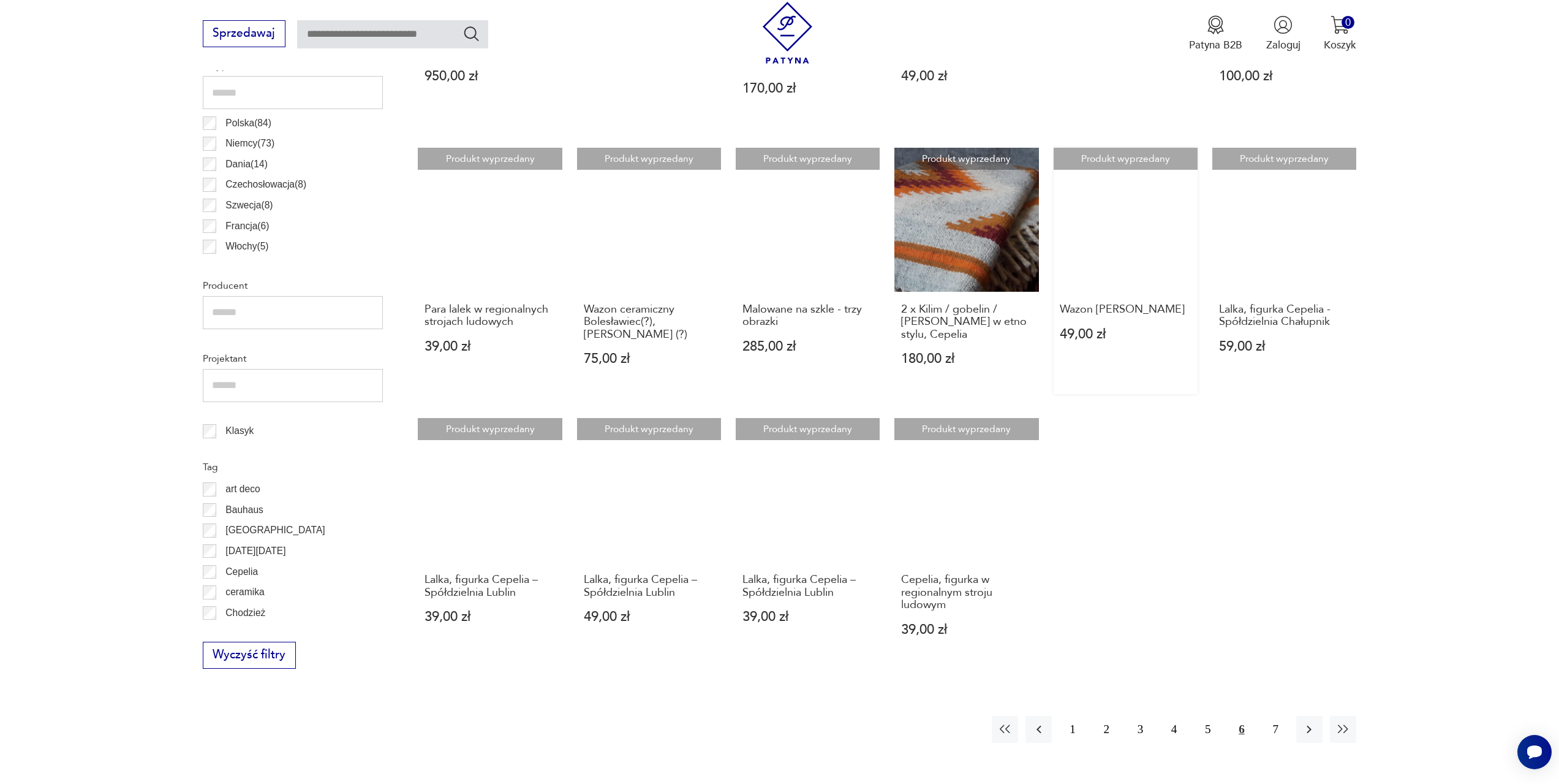
scroll to position [488, 0]
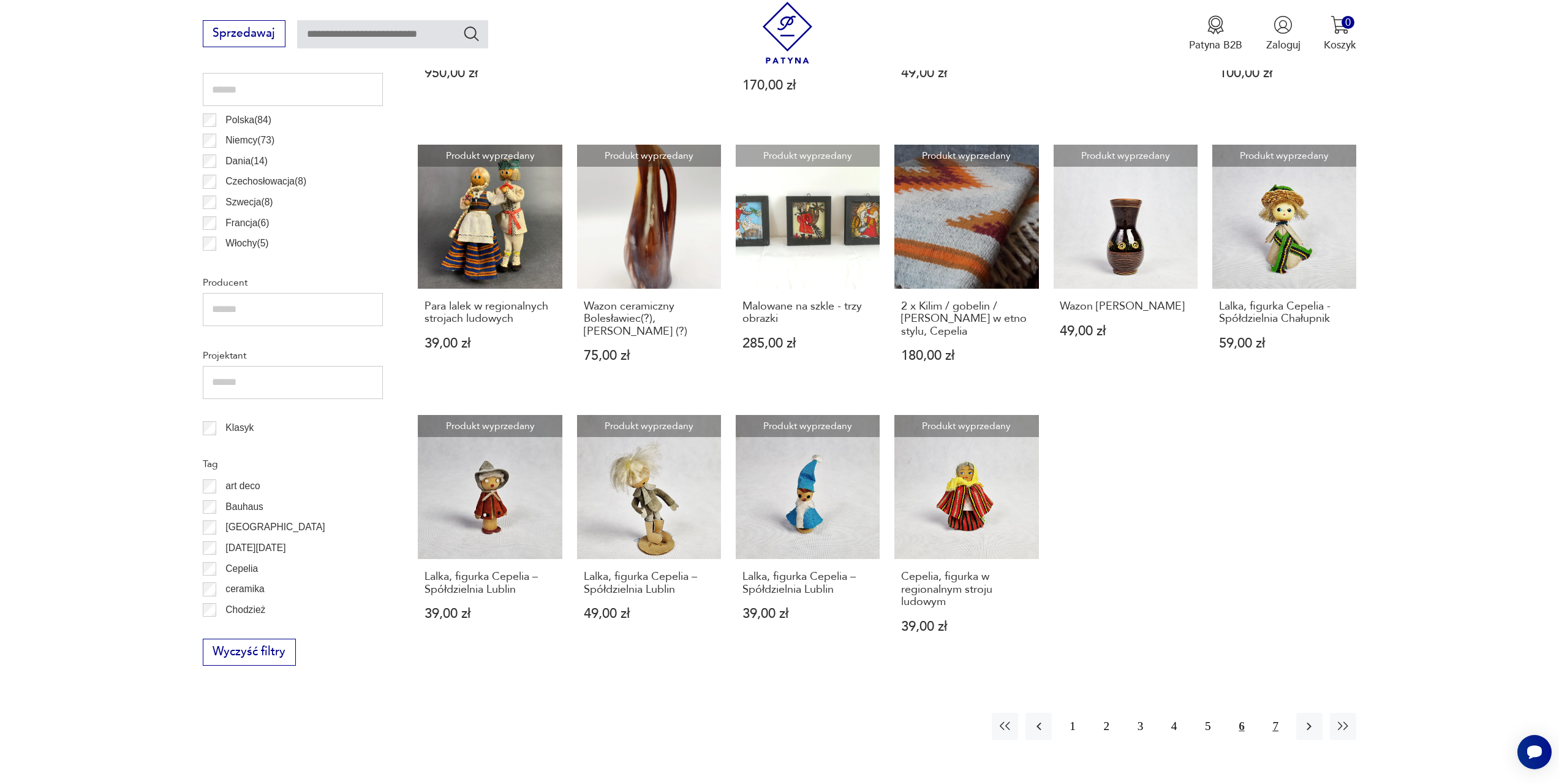
click at [1277, 713] on button "7" at bounding box center [1275, 726] width 27 height 27
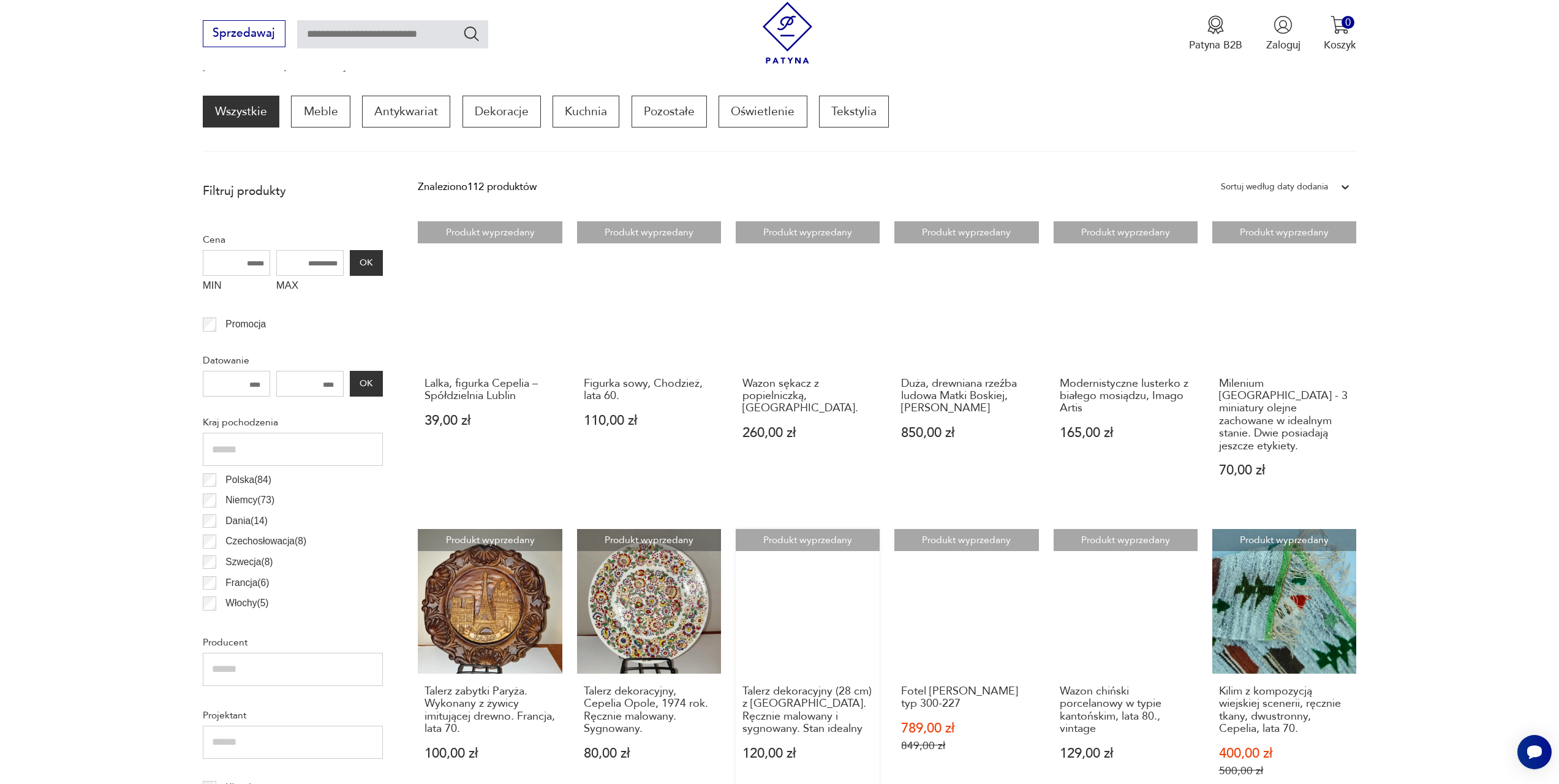
scroll to position [120, 0]
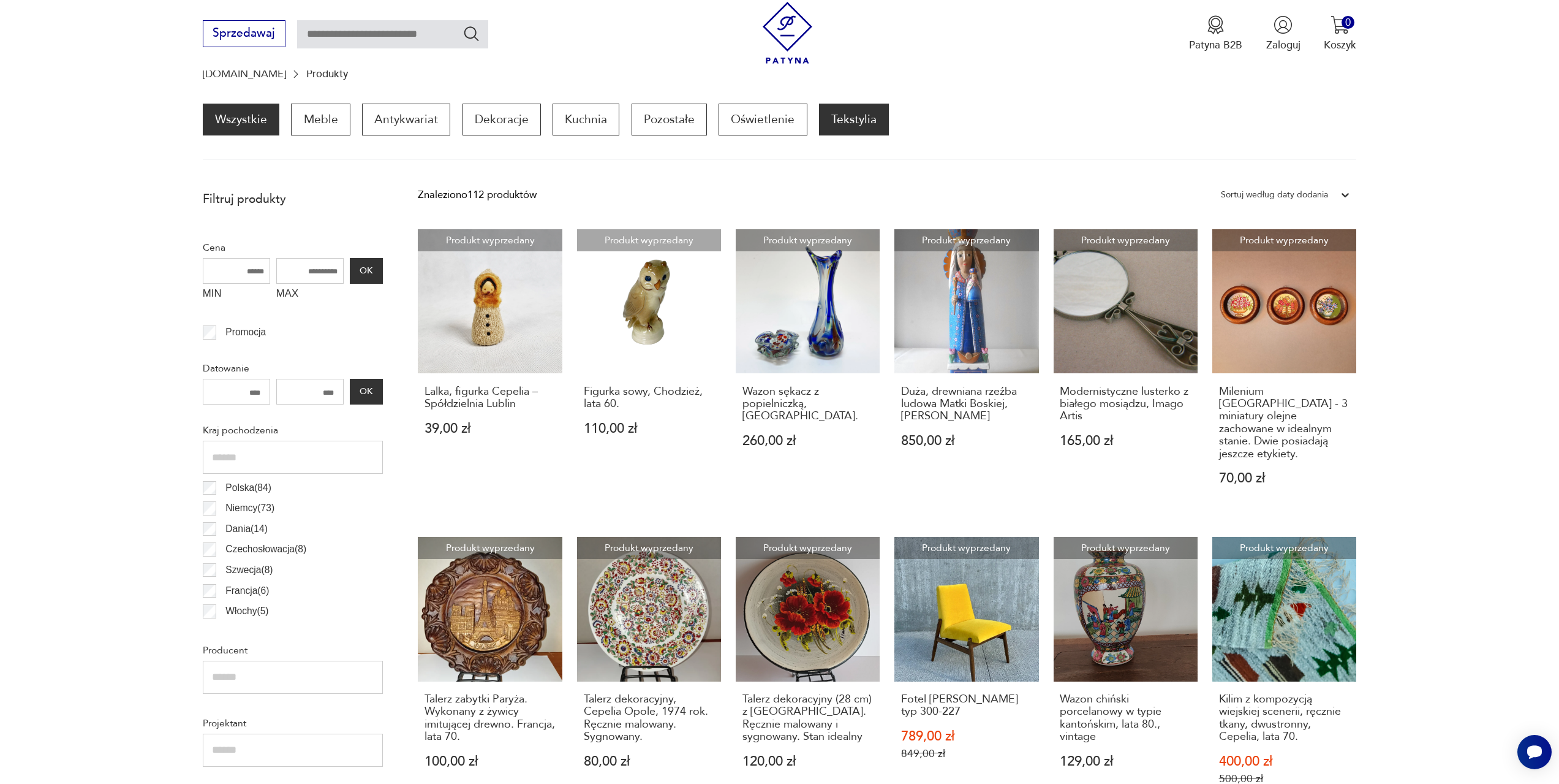
click at [835, 120] on p "Tekstylia" at bounding box center [854, 119] width 70 height 31
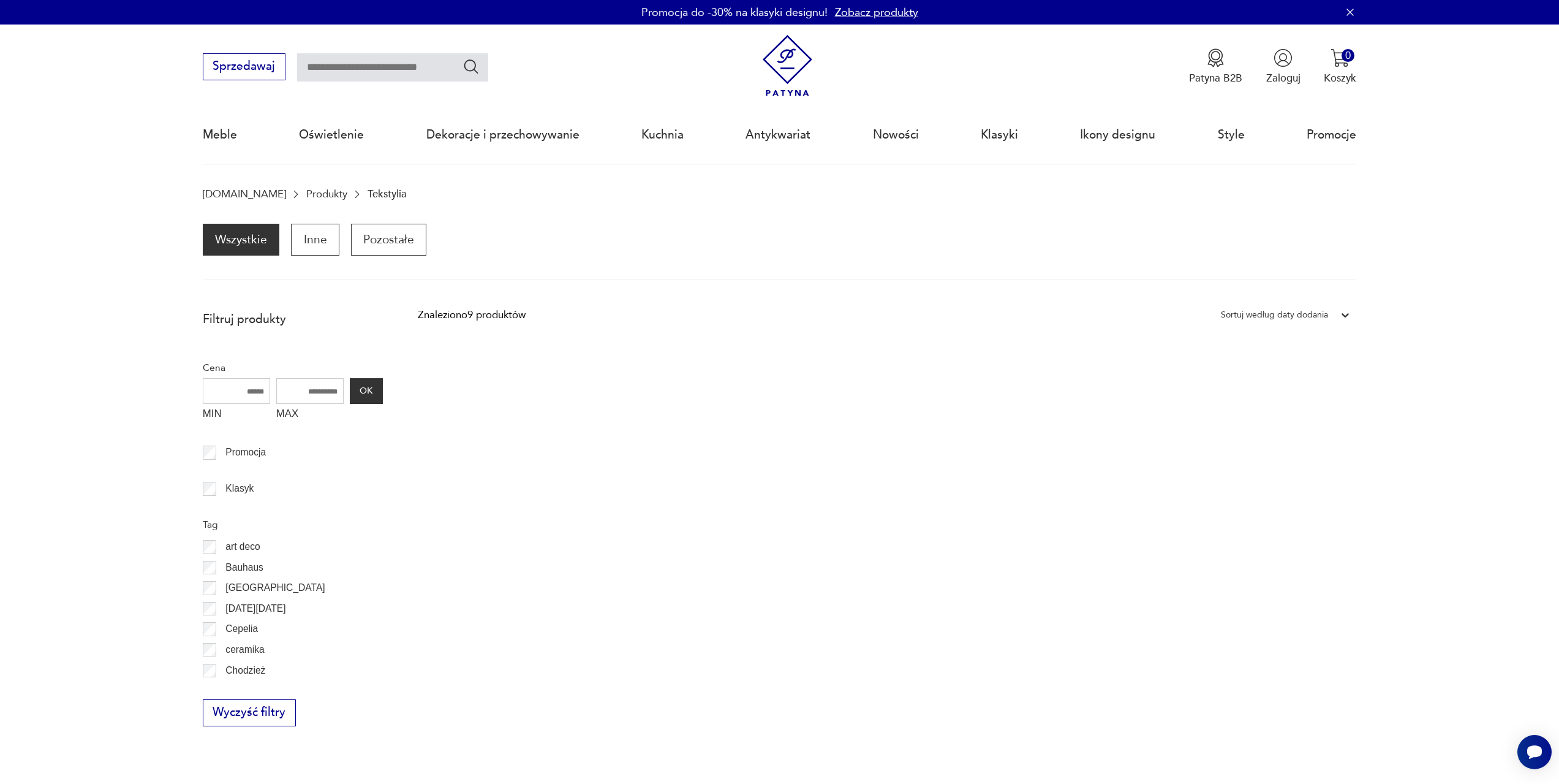
scroll to position [120, 0]
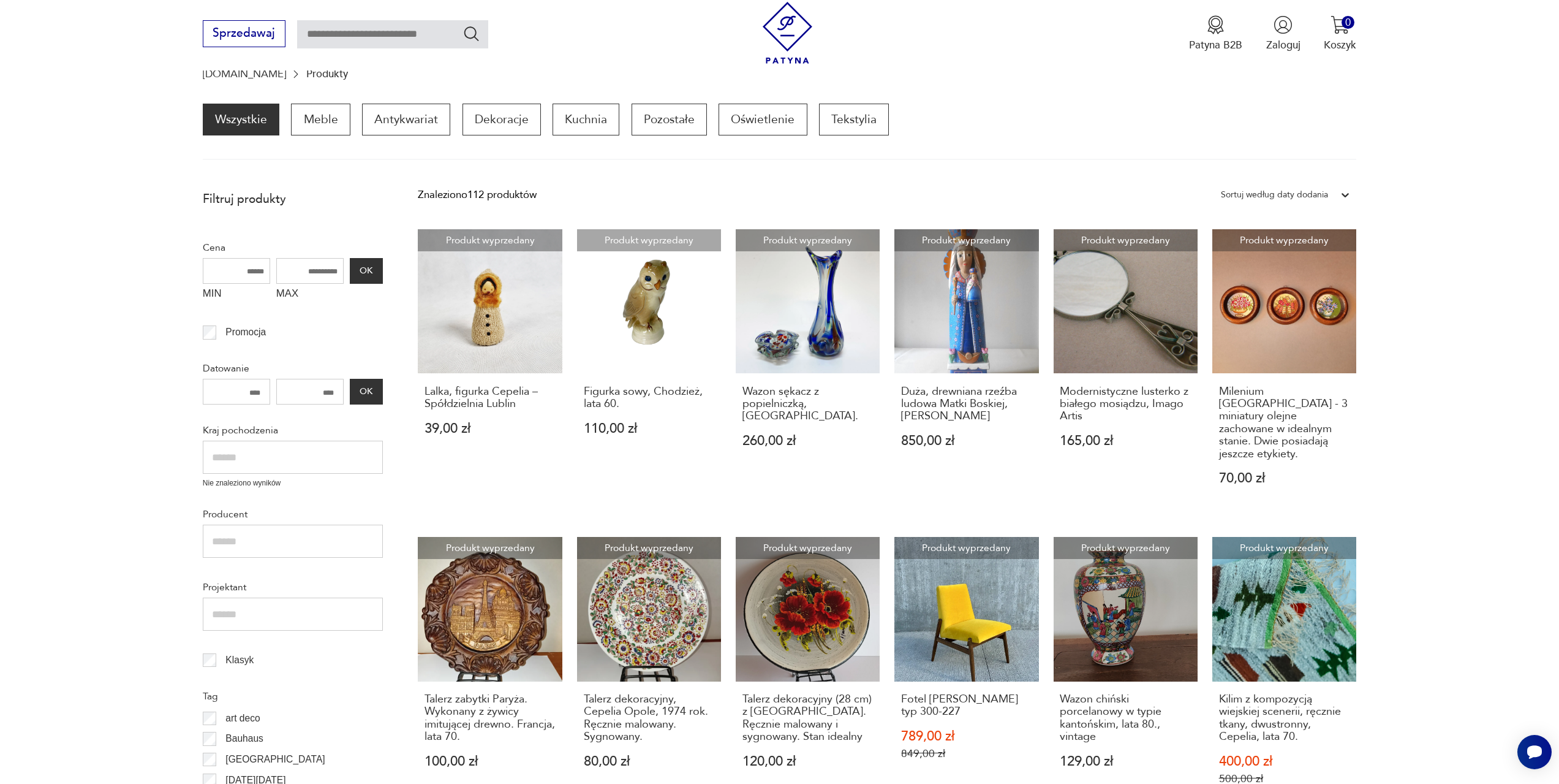
scroll to position [488, 0]
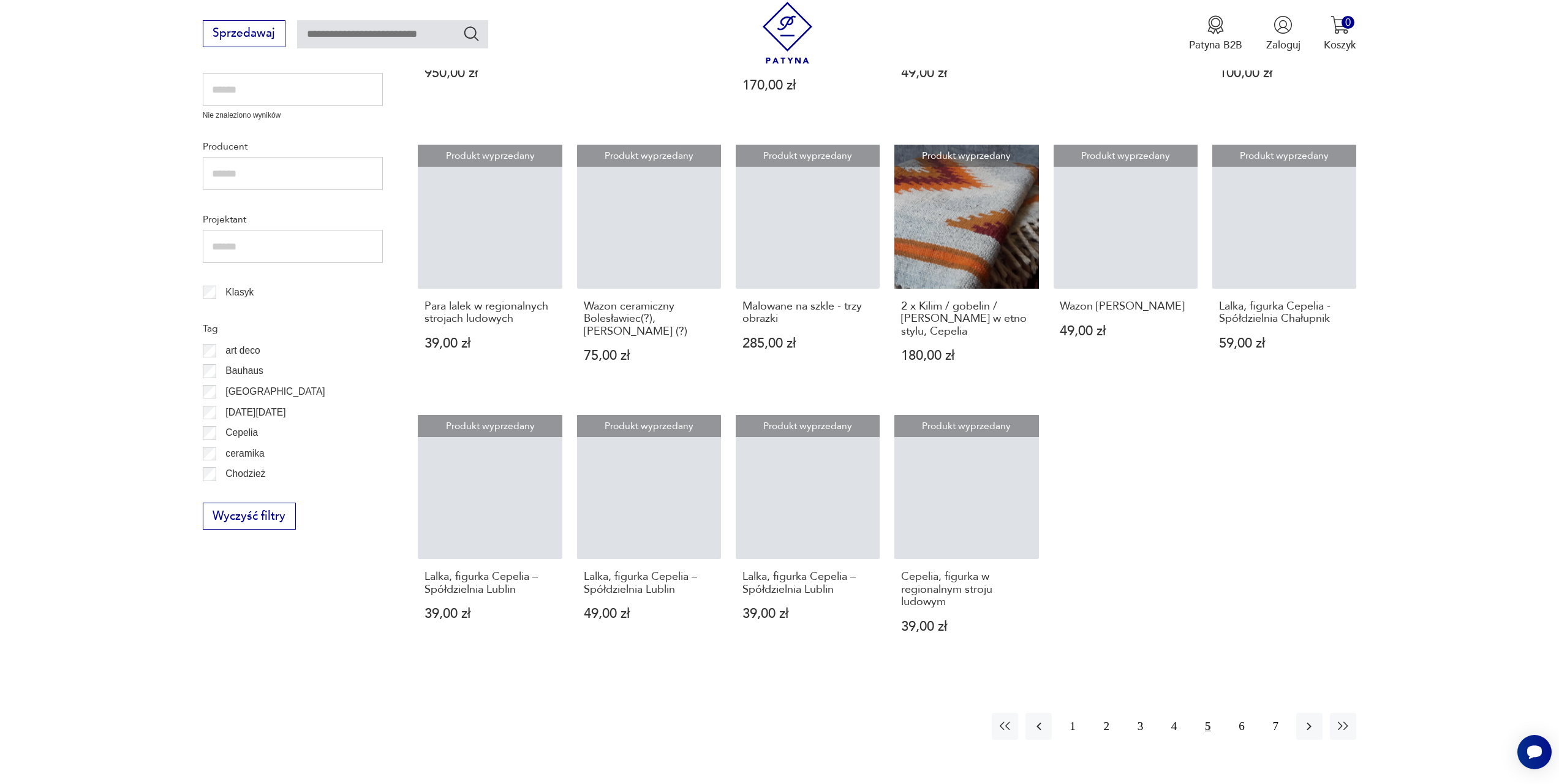
scroll to position [549, 0]
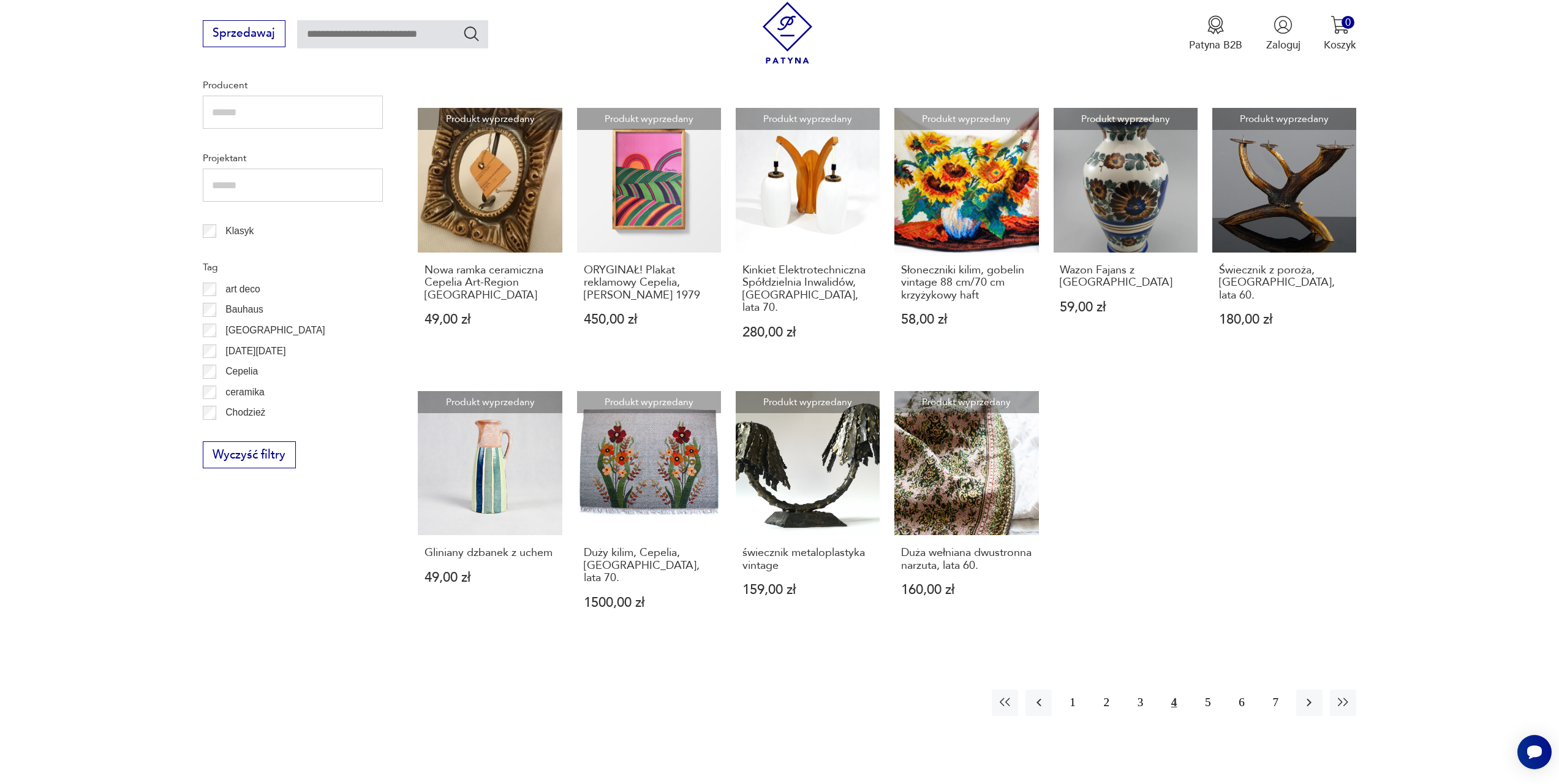
scroll to position [610, 0]
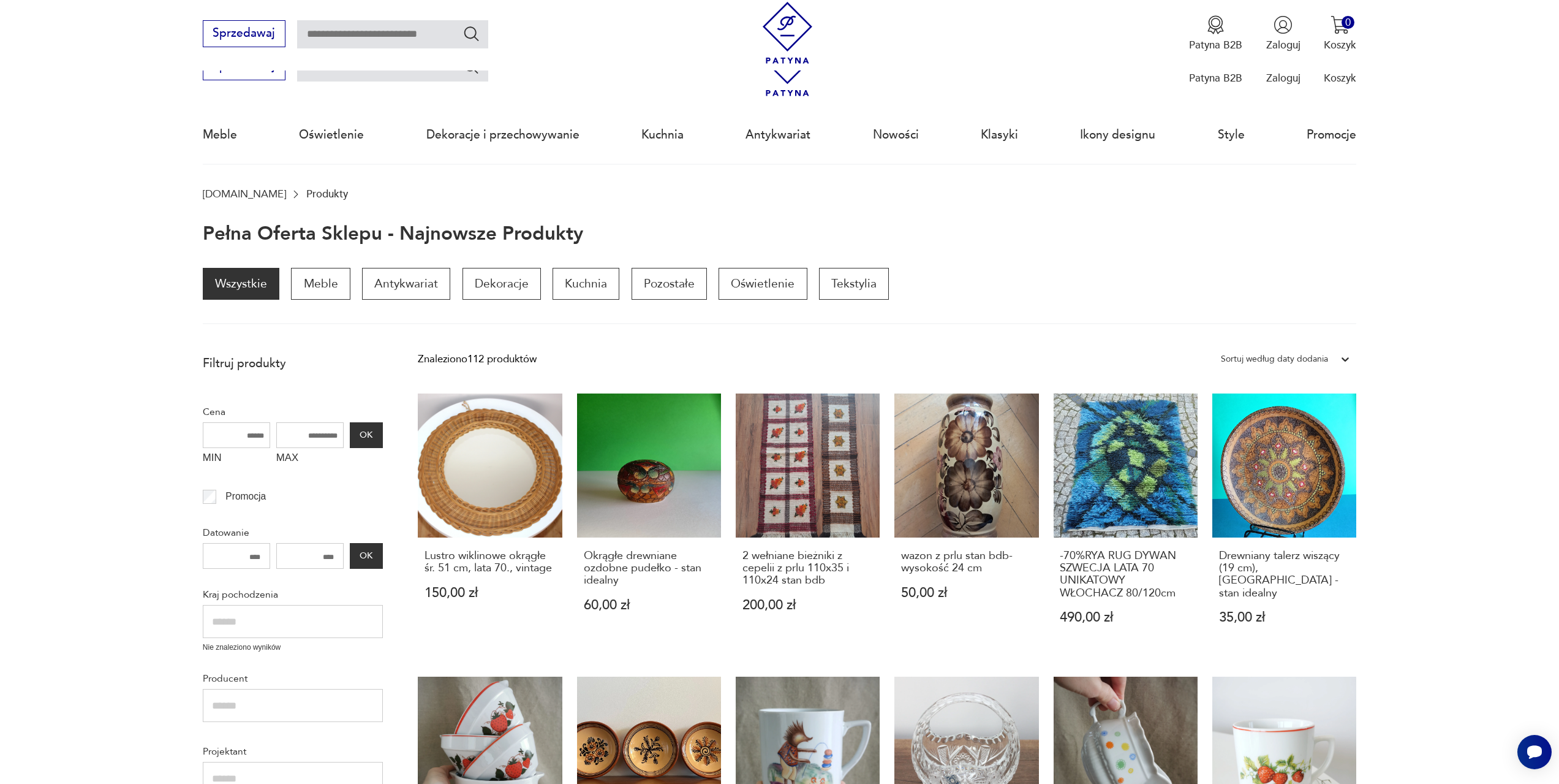
scroll to position [365, 0]
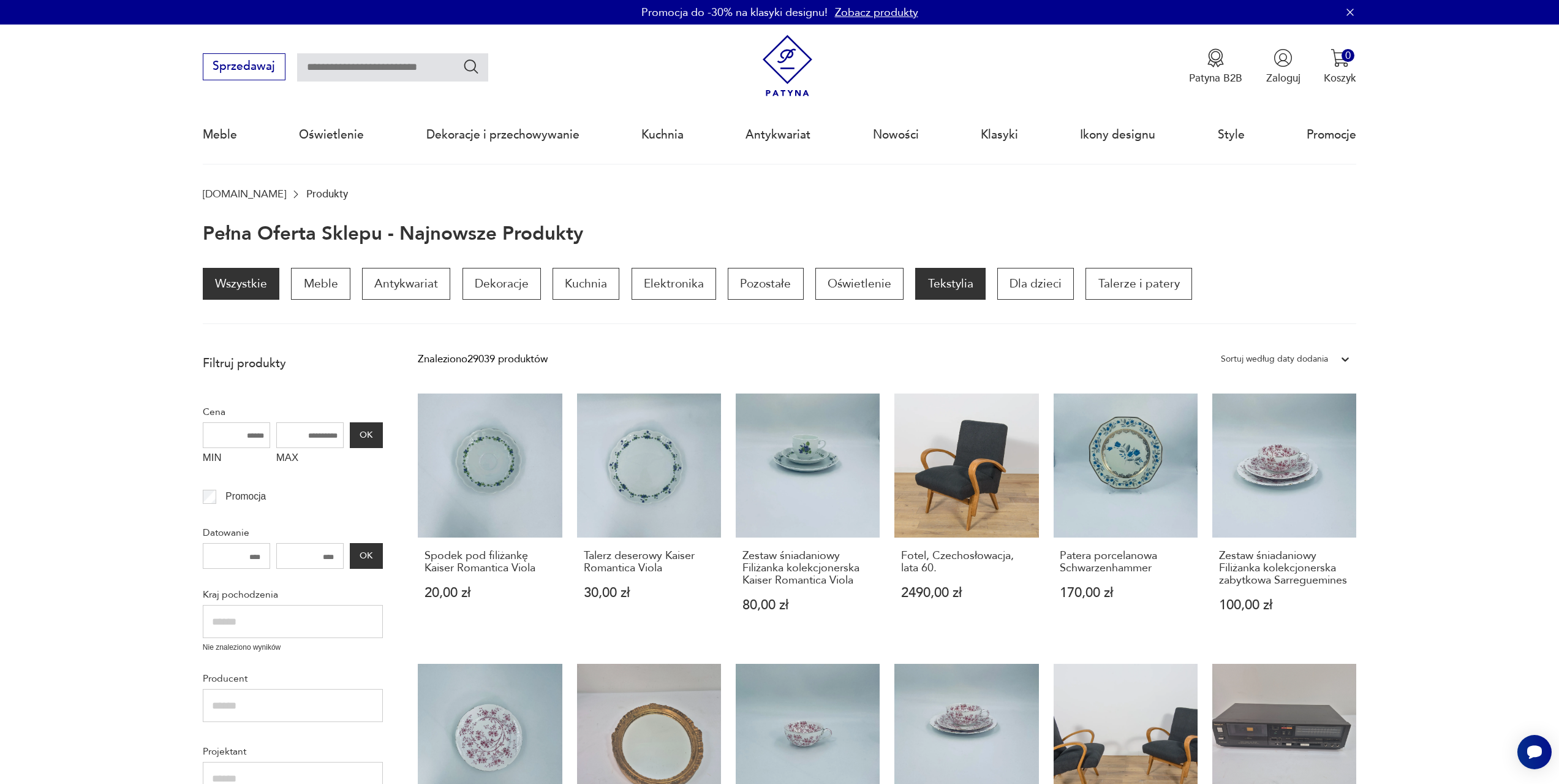
click at [943, 282] on p "Tekstylia" at bounding box center [950, 283] width 70 height 31
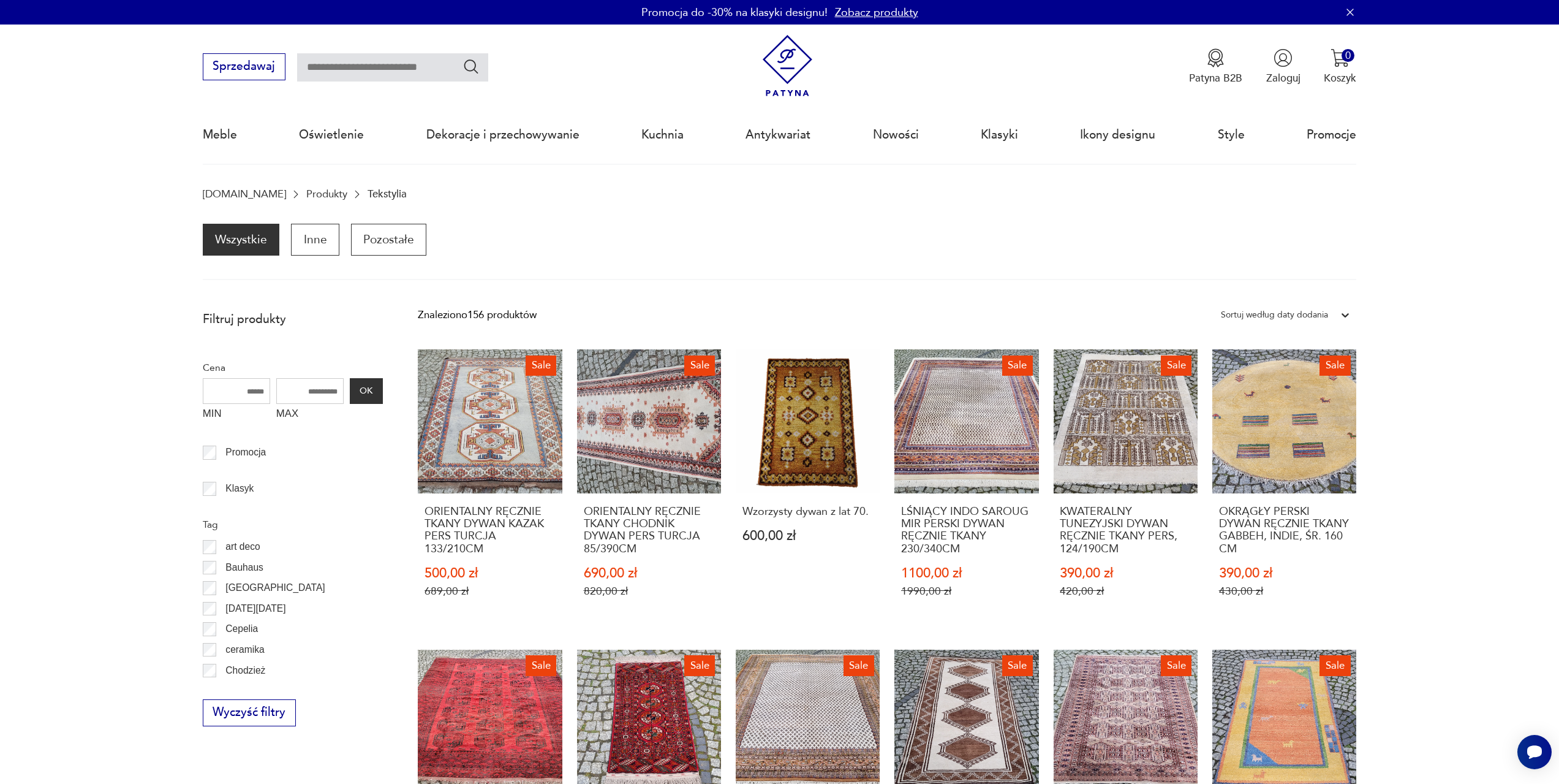
click at [369, 70] on input "text" at bounding box center [393, 67] width 191 height 29
type input "******"
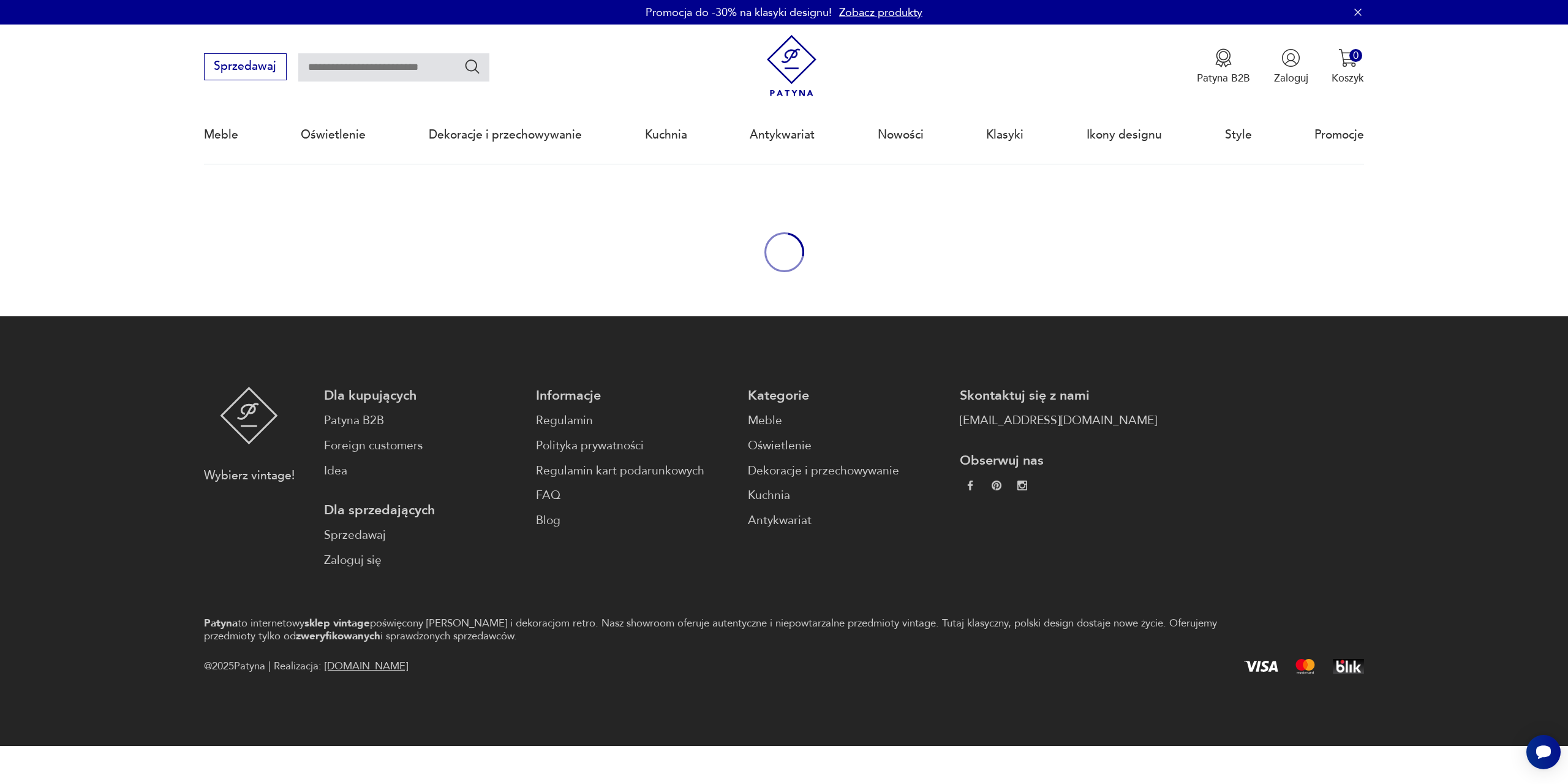
type input "******"
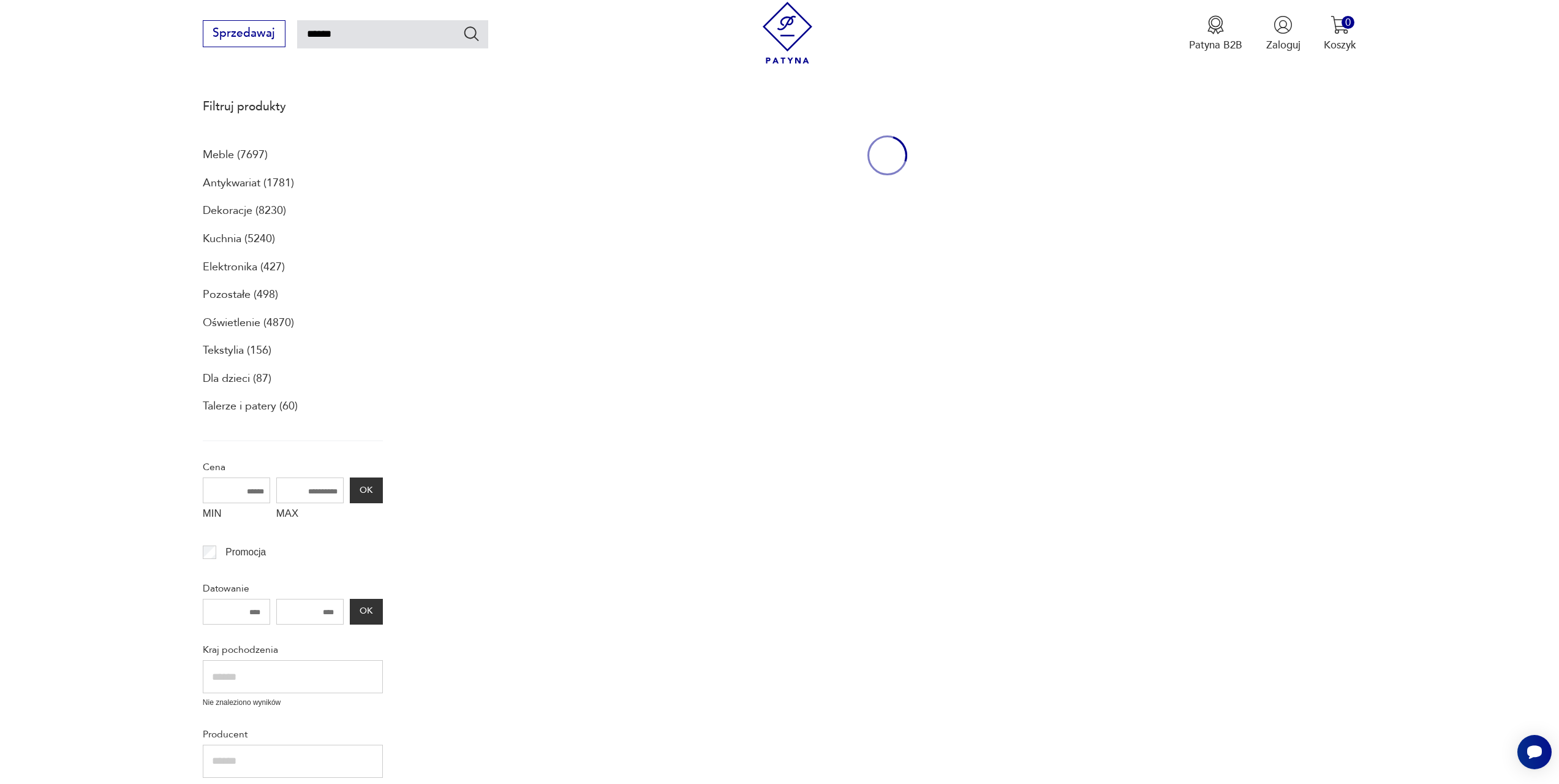
scroll to position [164, 0]
click at [233, 347] on p "Tekstylia (156)" at bounding box center [237, 349] width 68 height 21
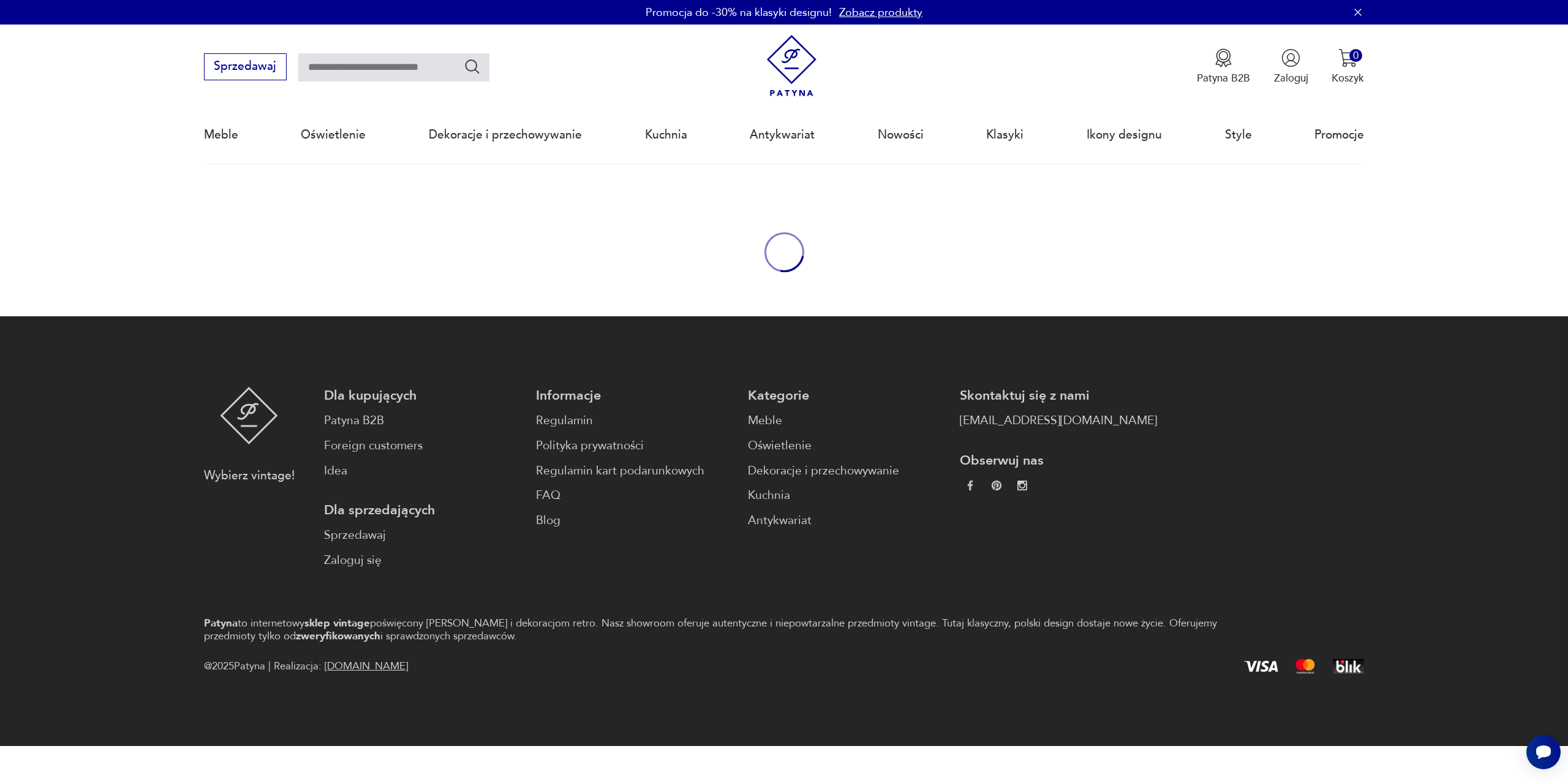
type input "******"
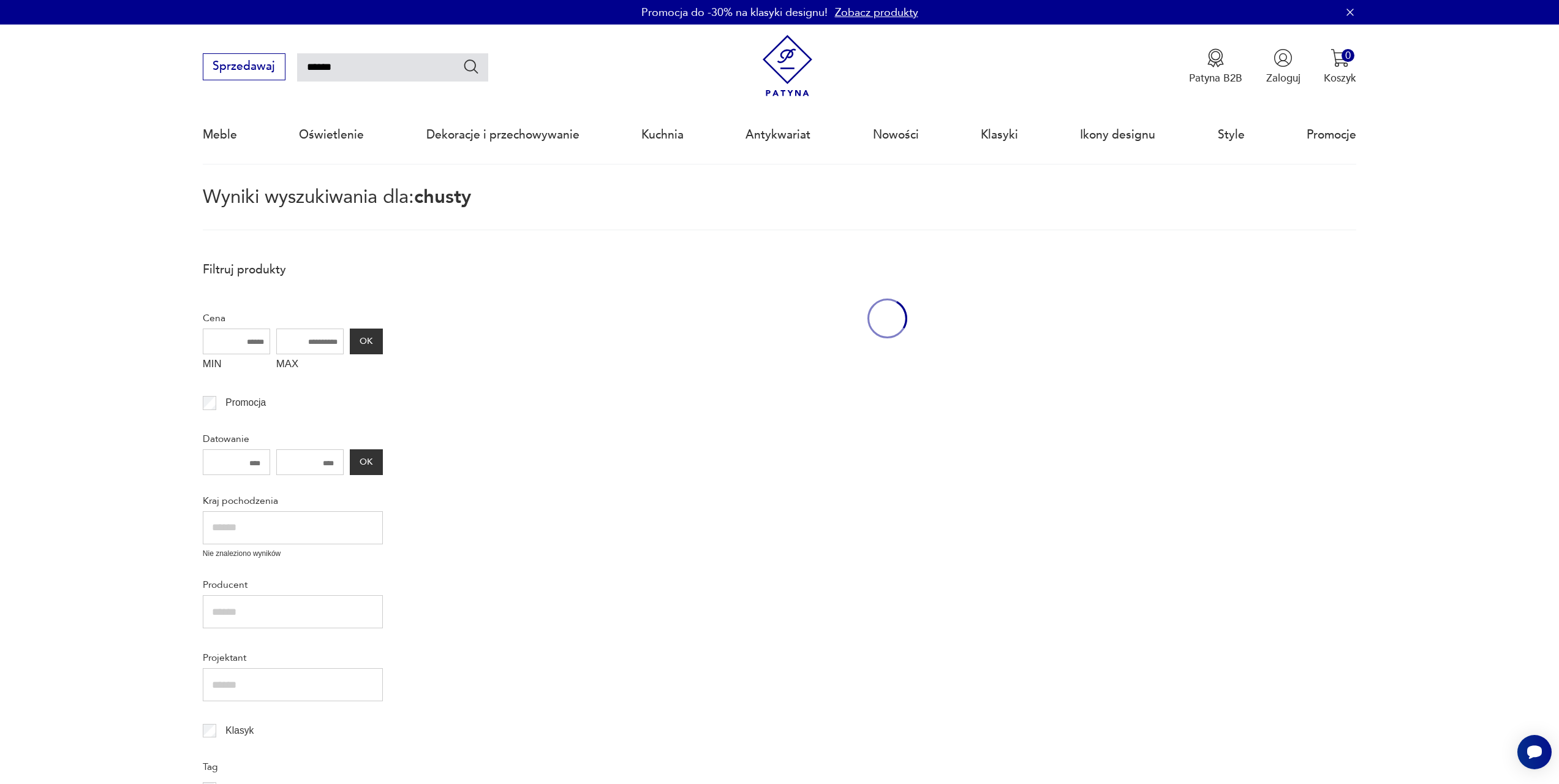
scroll to position [2, 0]
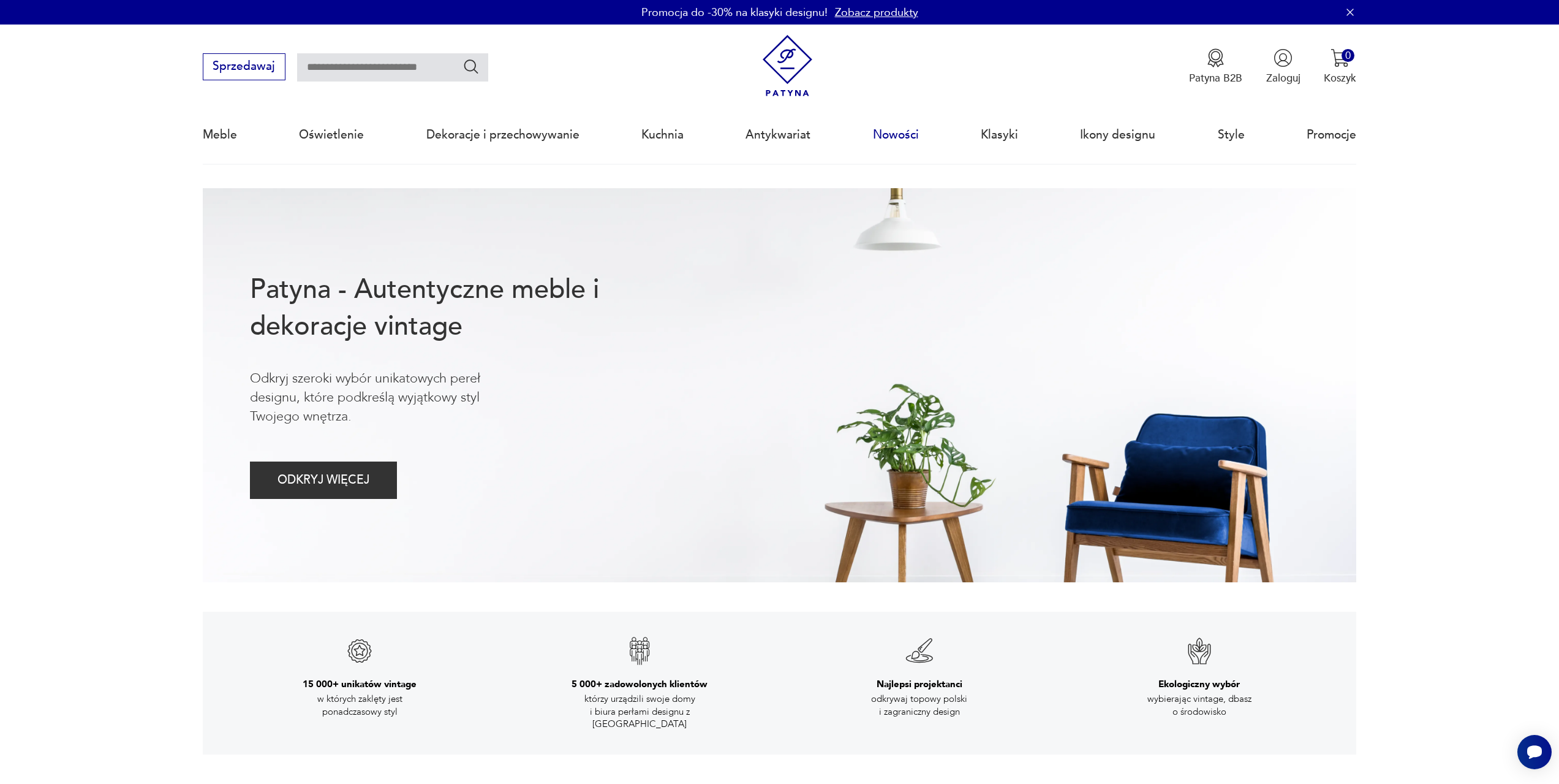
click at [889, 133] on link "Nowości" at bounding box center [896, 134] width 46 height 56
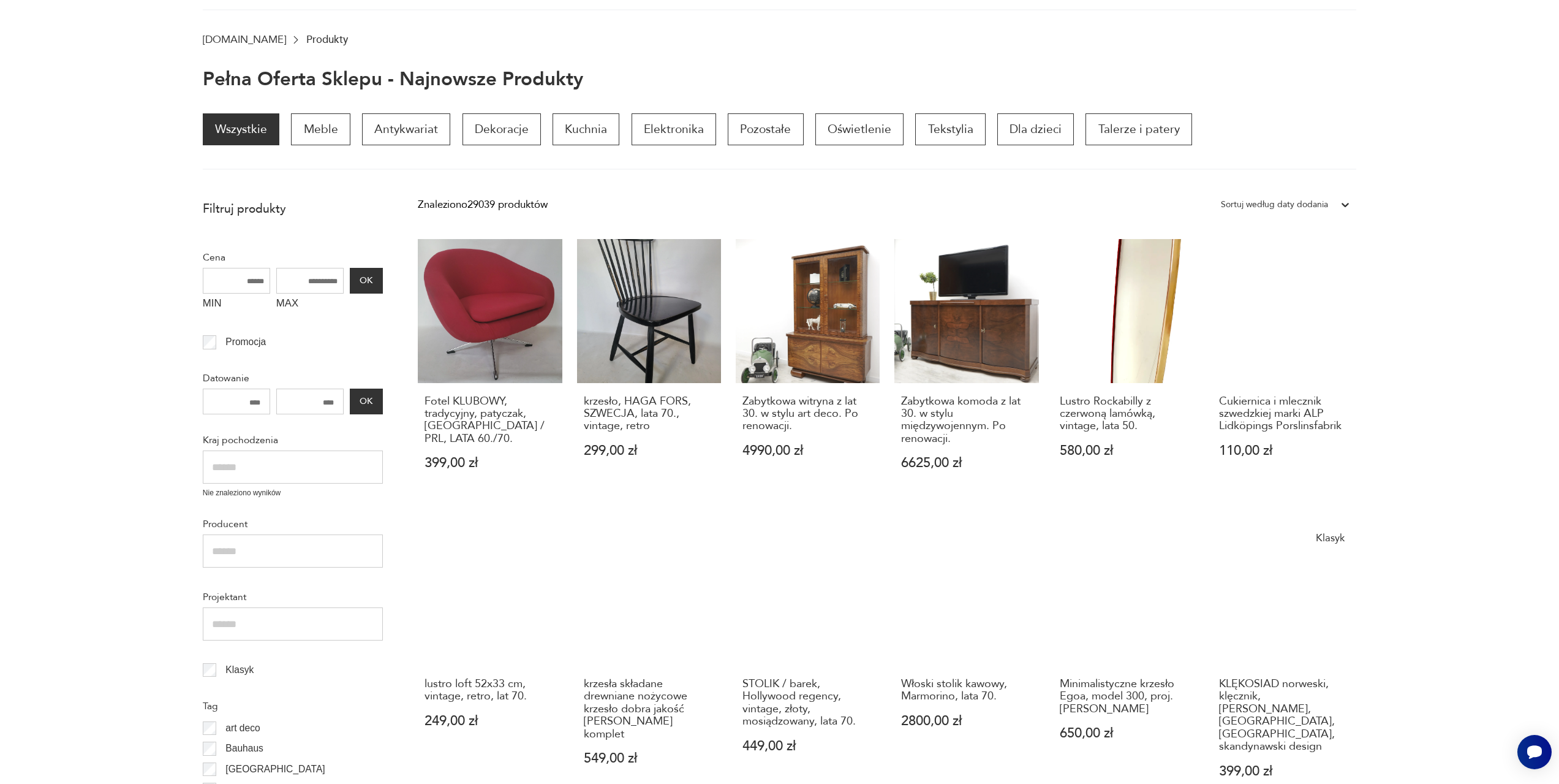
scroll to position [84, 0]
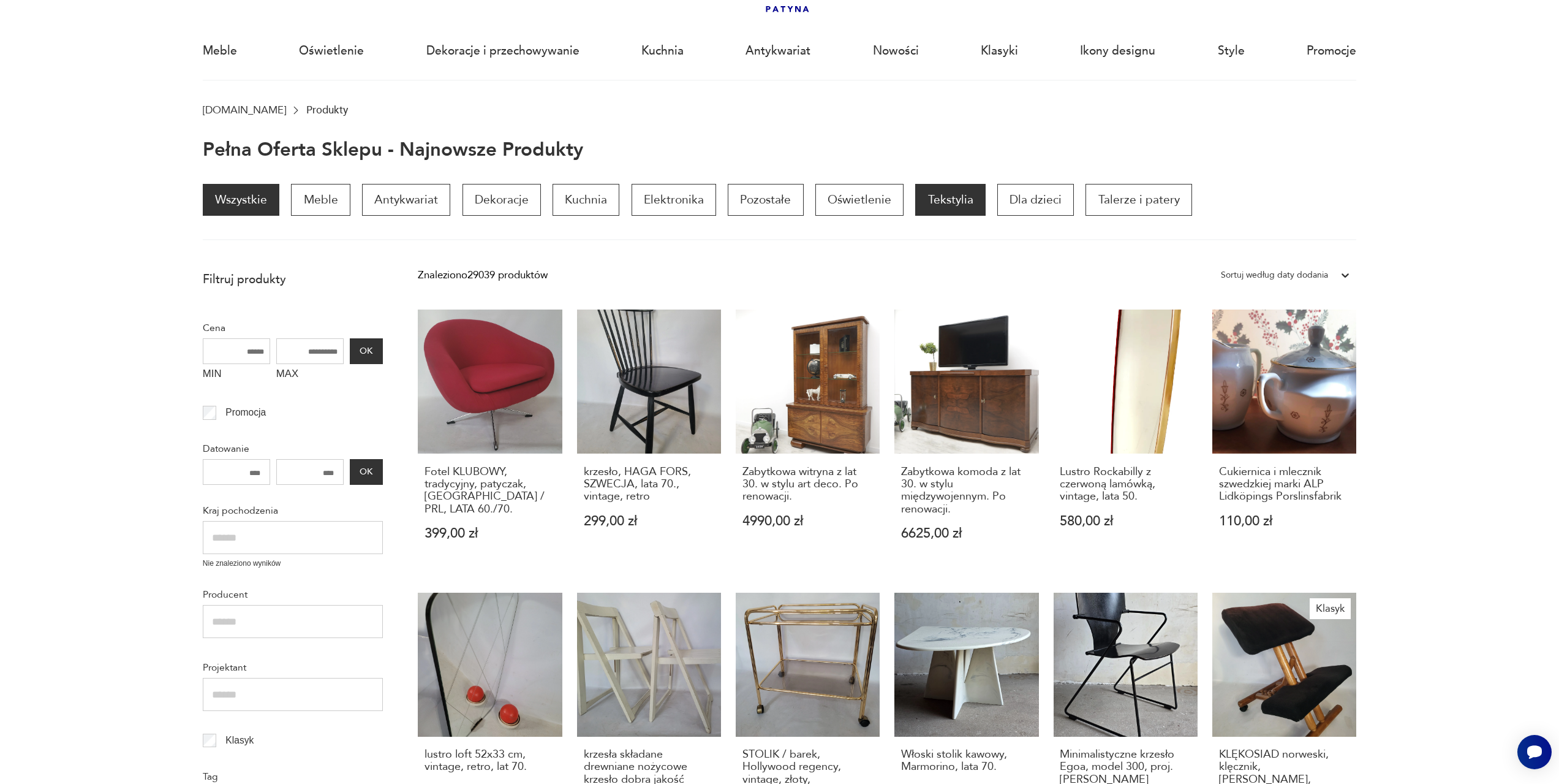
click at [948, 198] on p "Tekstylia" at bounding box center [950, 199] width 70 height 31
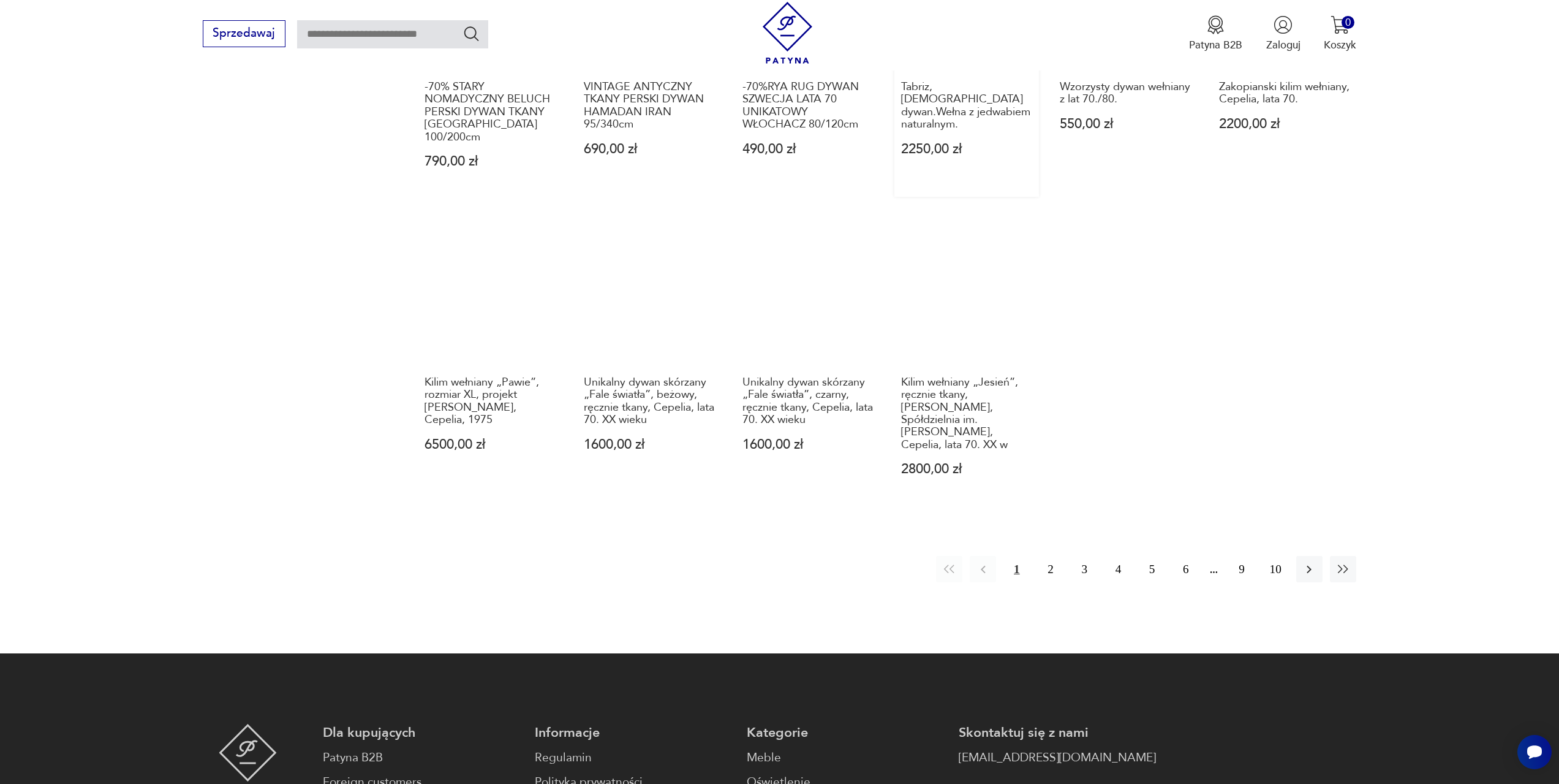
scroll to position [732, 0]
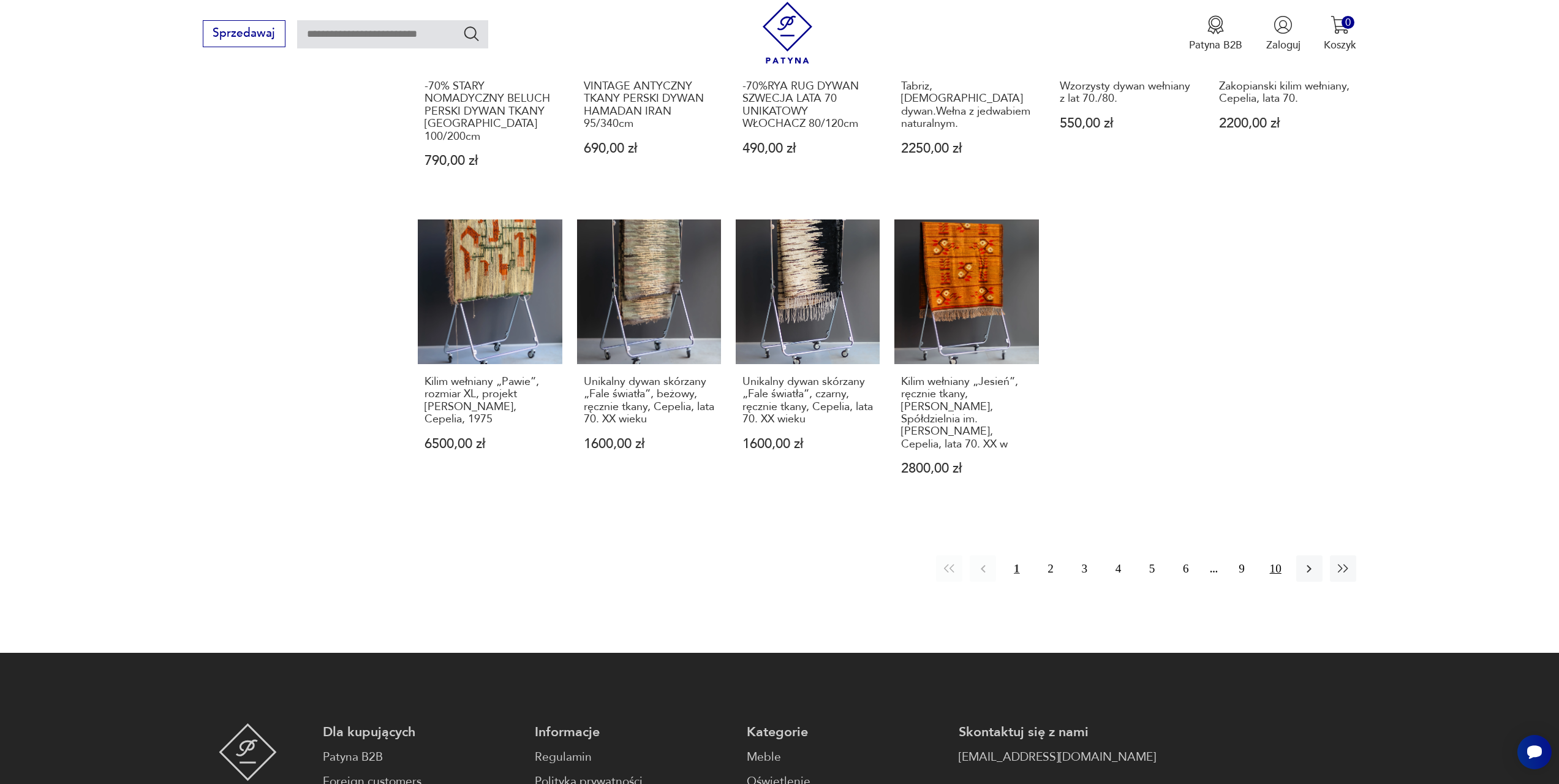
click at [1277, 555] on button "10" at bounding box center [1275, 568] width 27 height 27
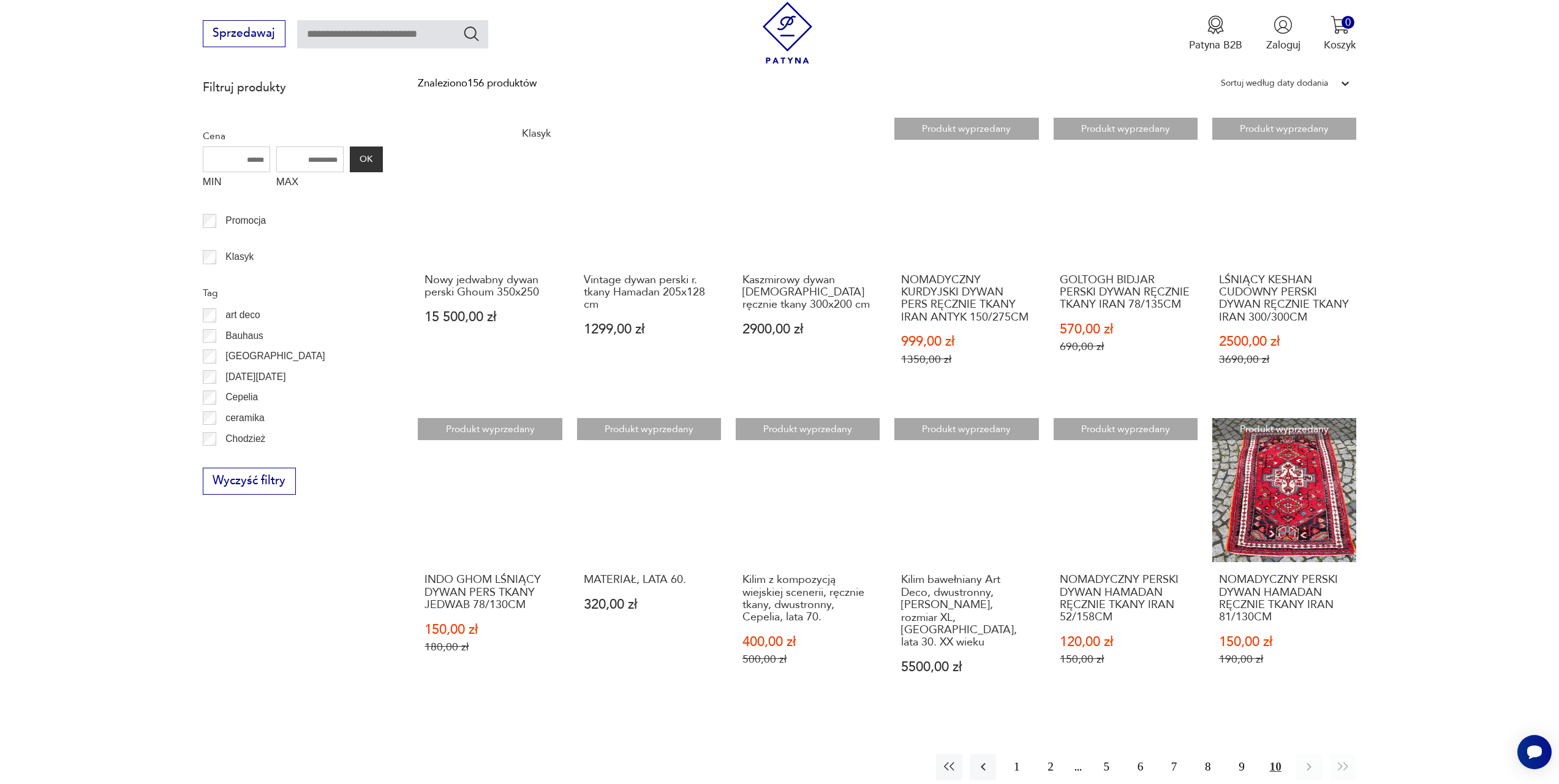
scroll to position [304, 0]
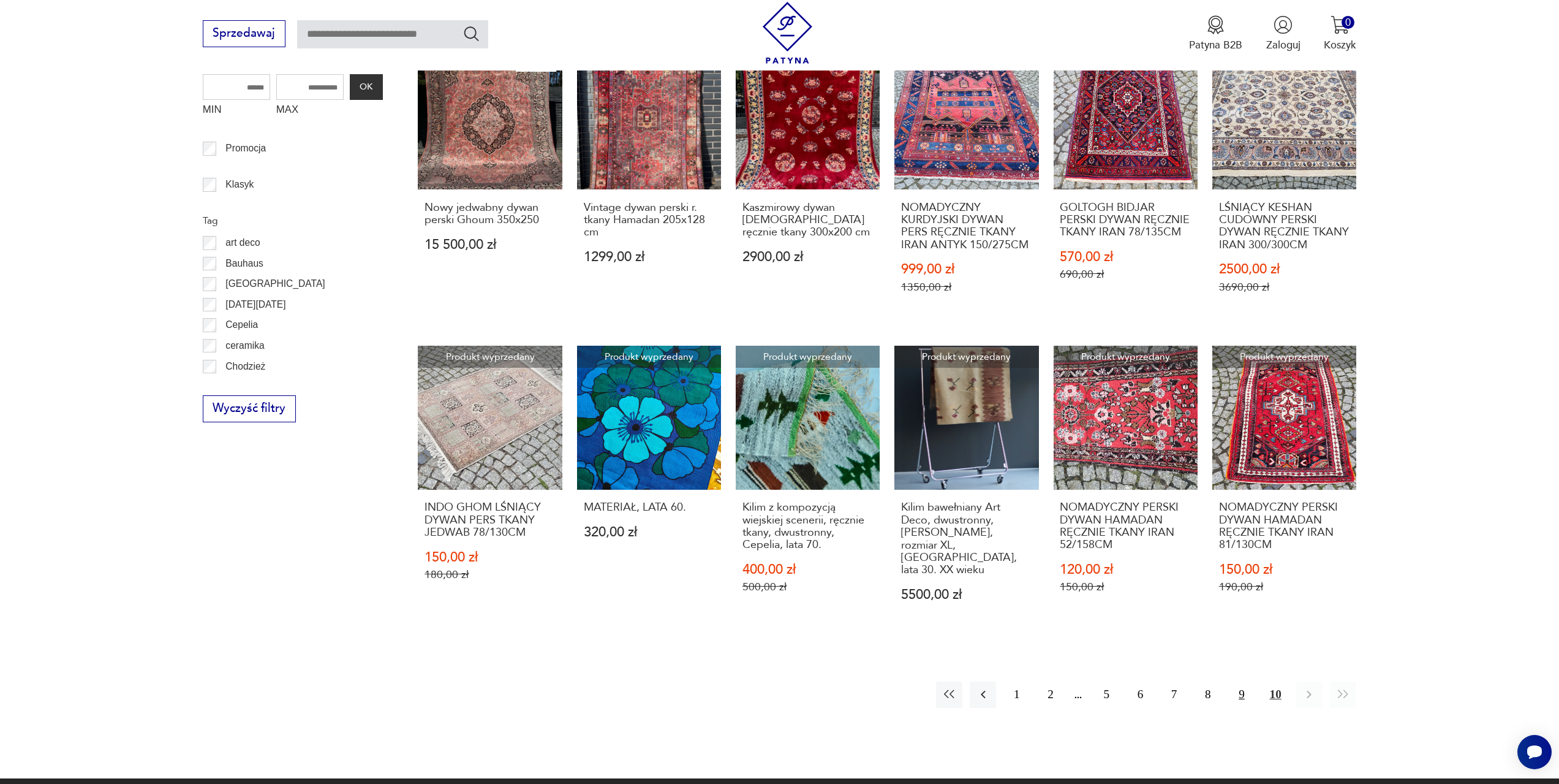
click at [1237, 684] on button "9" at bounding box center [1241, 694] width 27 height 27
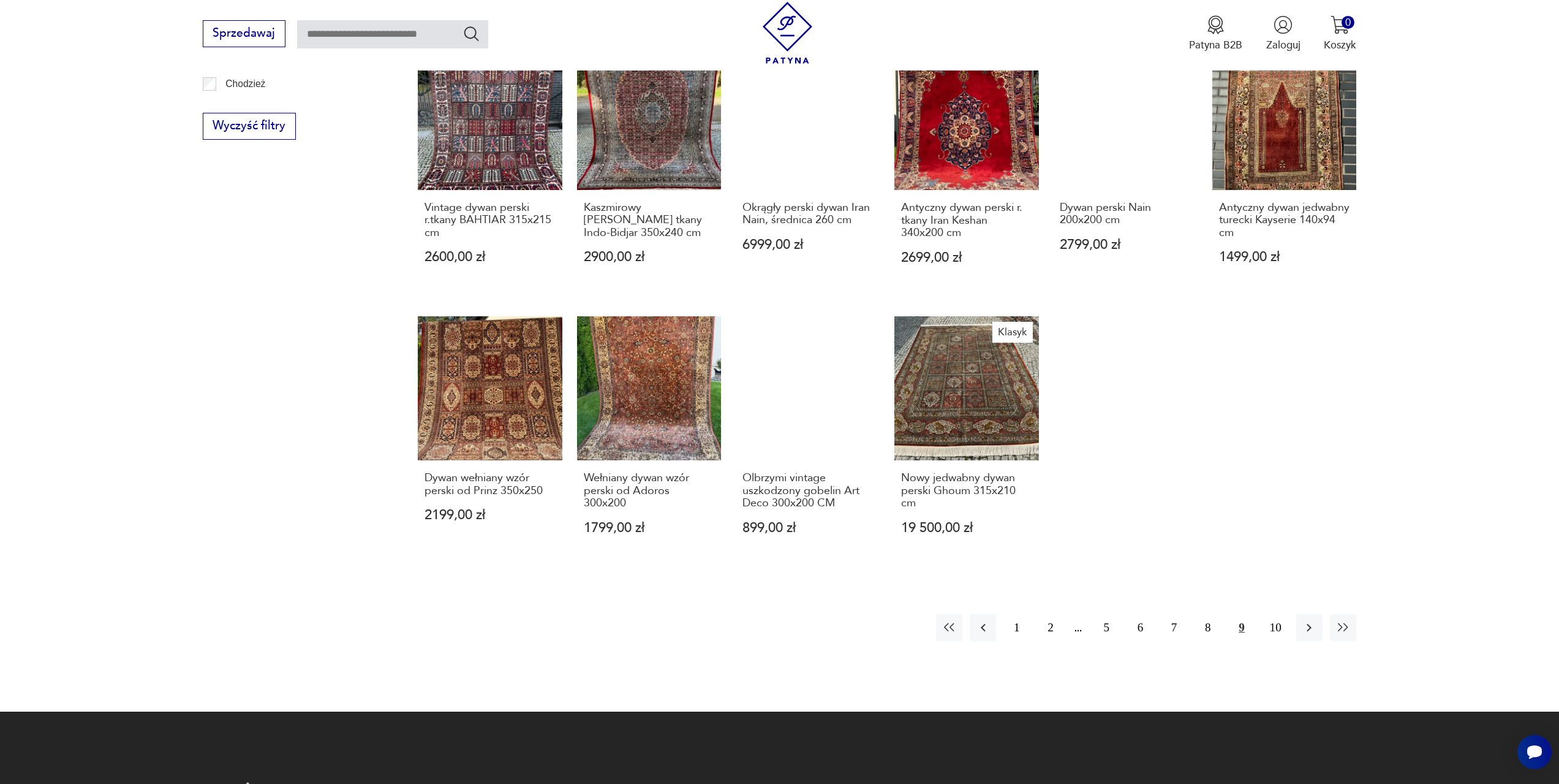
scroll to position [610, 0]
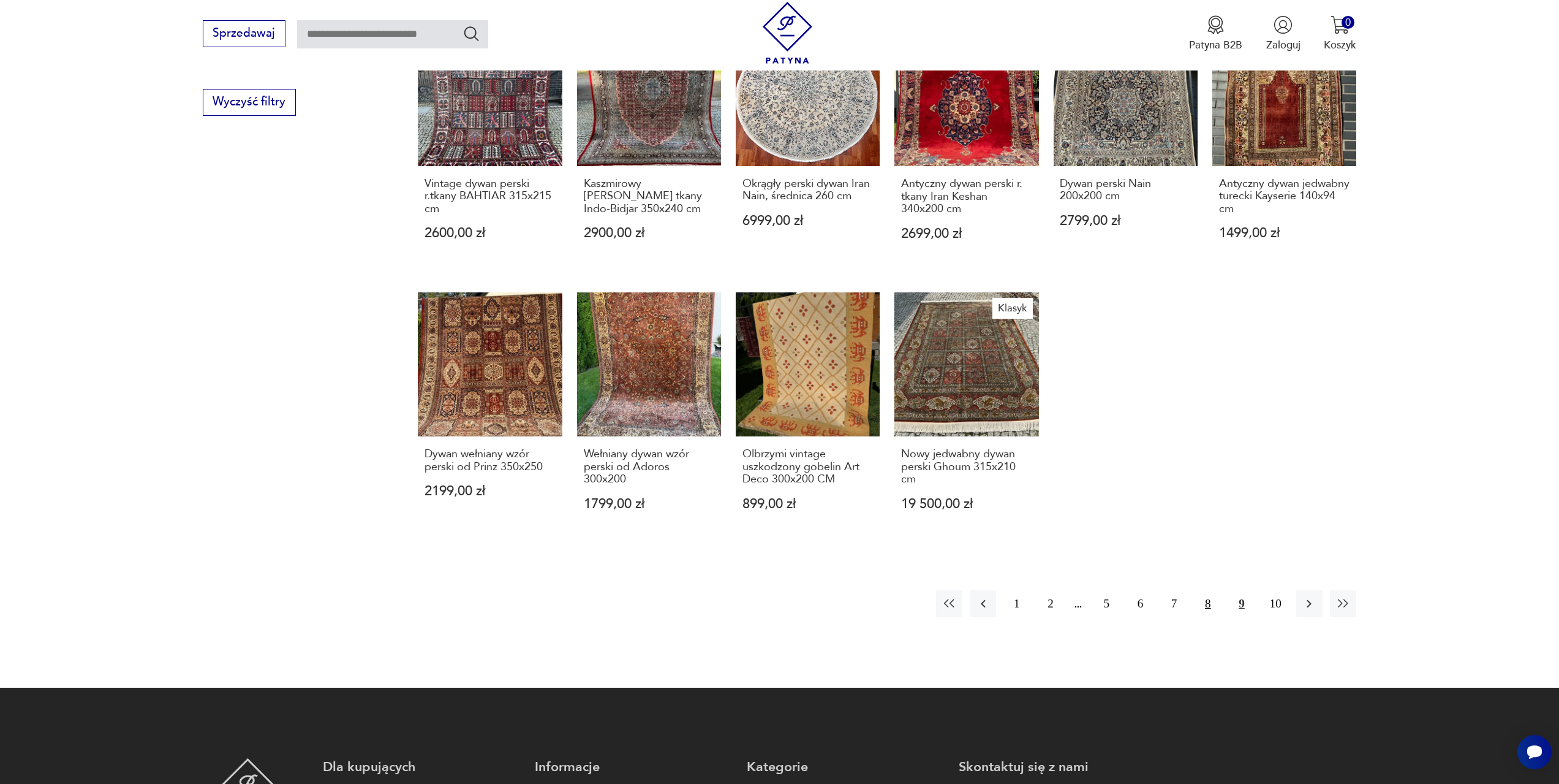
click at [1208, 590] on button "8" at bounding box center [1208, 603] width 27 height 27
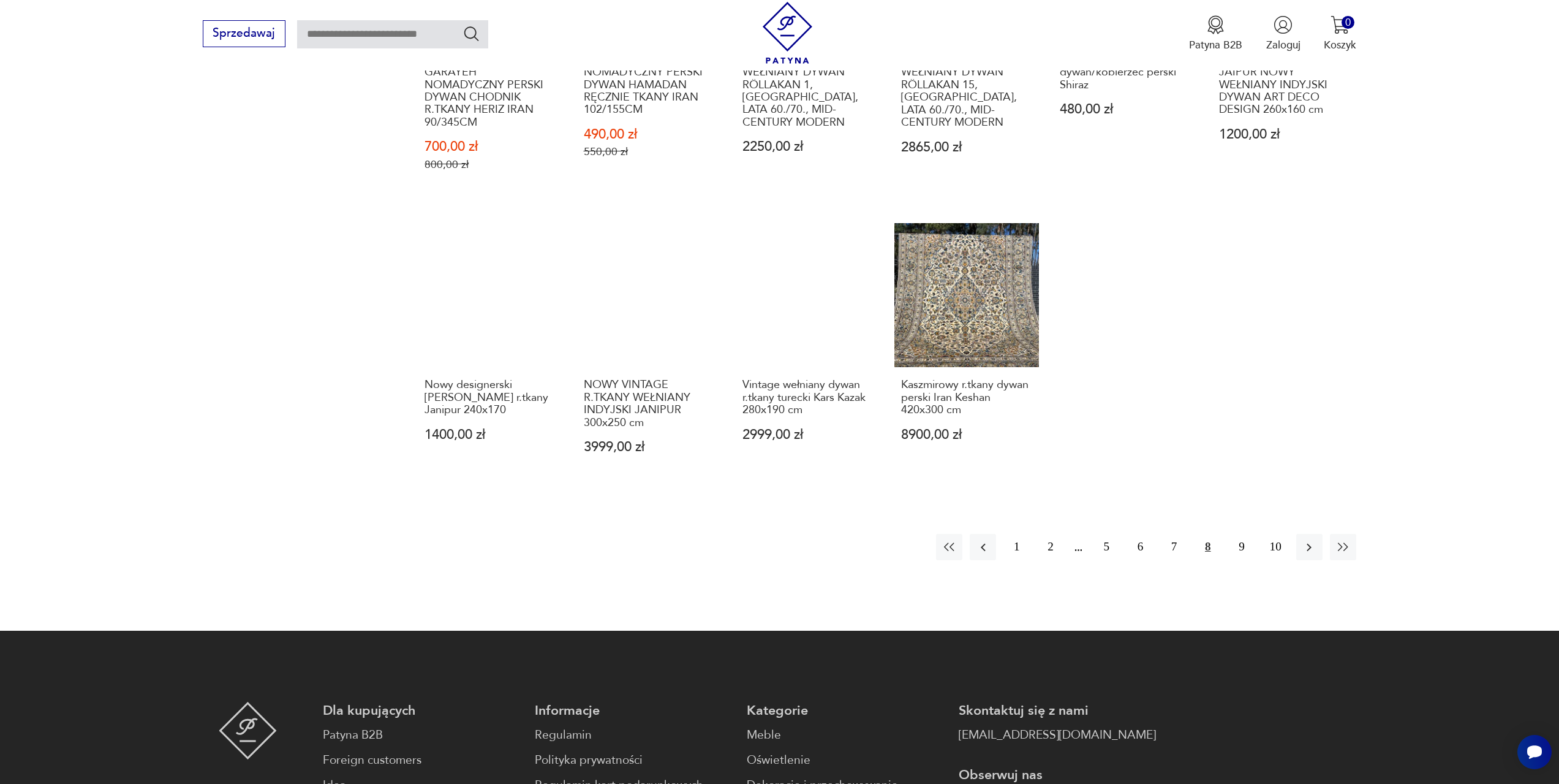
scroll to position [855, 0]
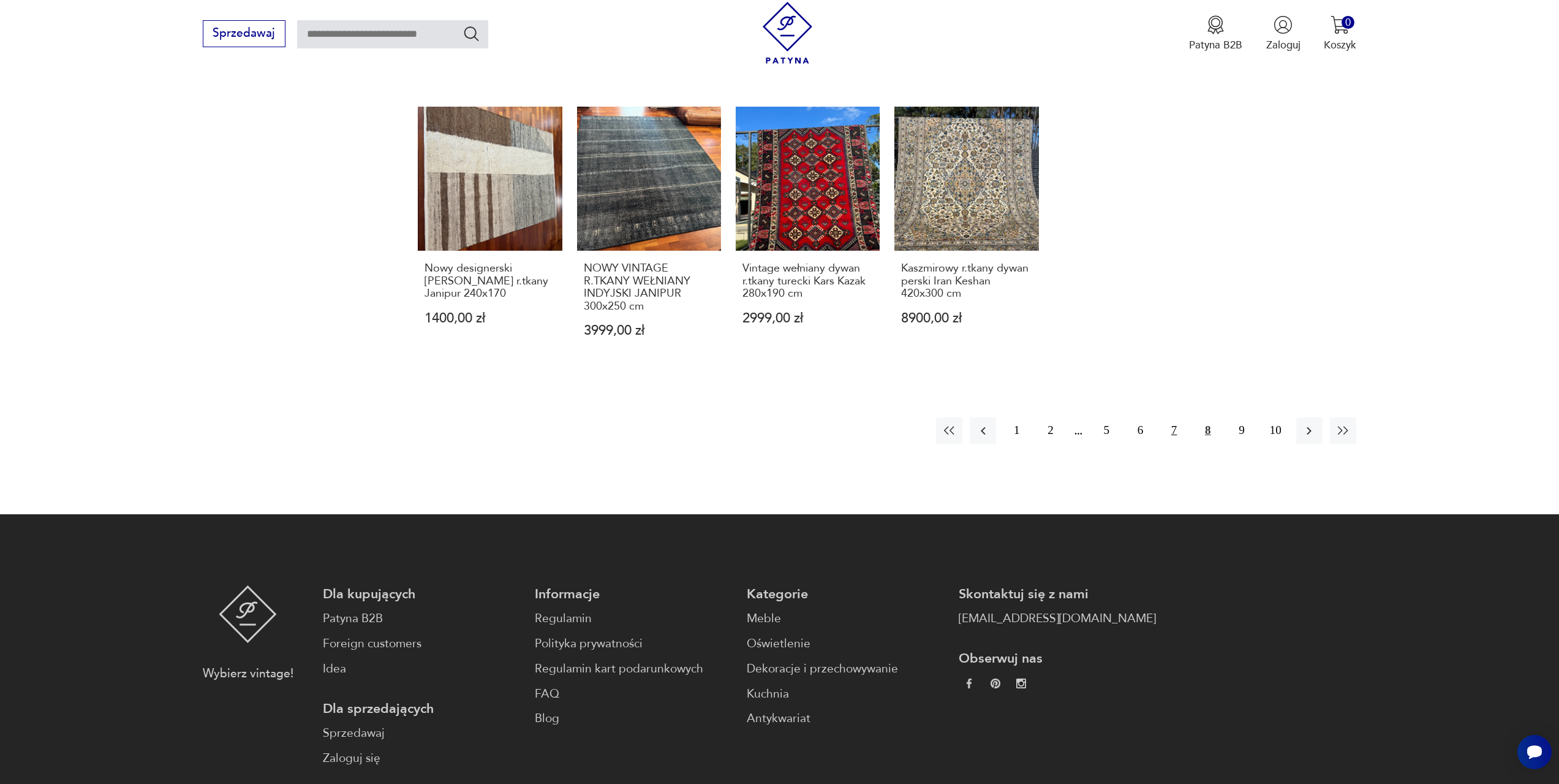
click at [1175, 430] on button "7" at bounding box center [1174, 430] width 27 height 27
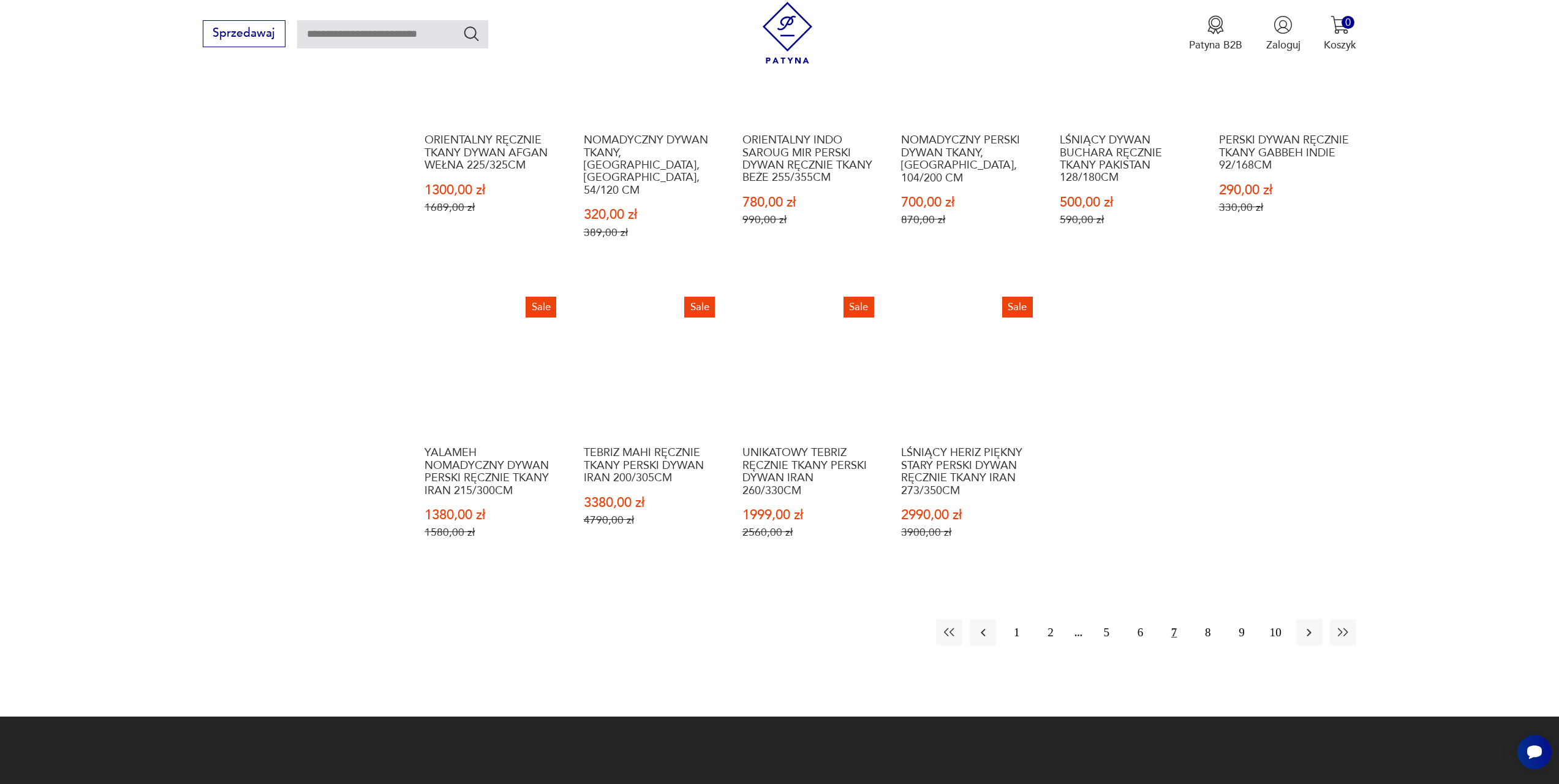
scroll to position [671, 0]
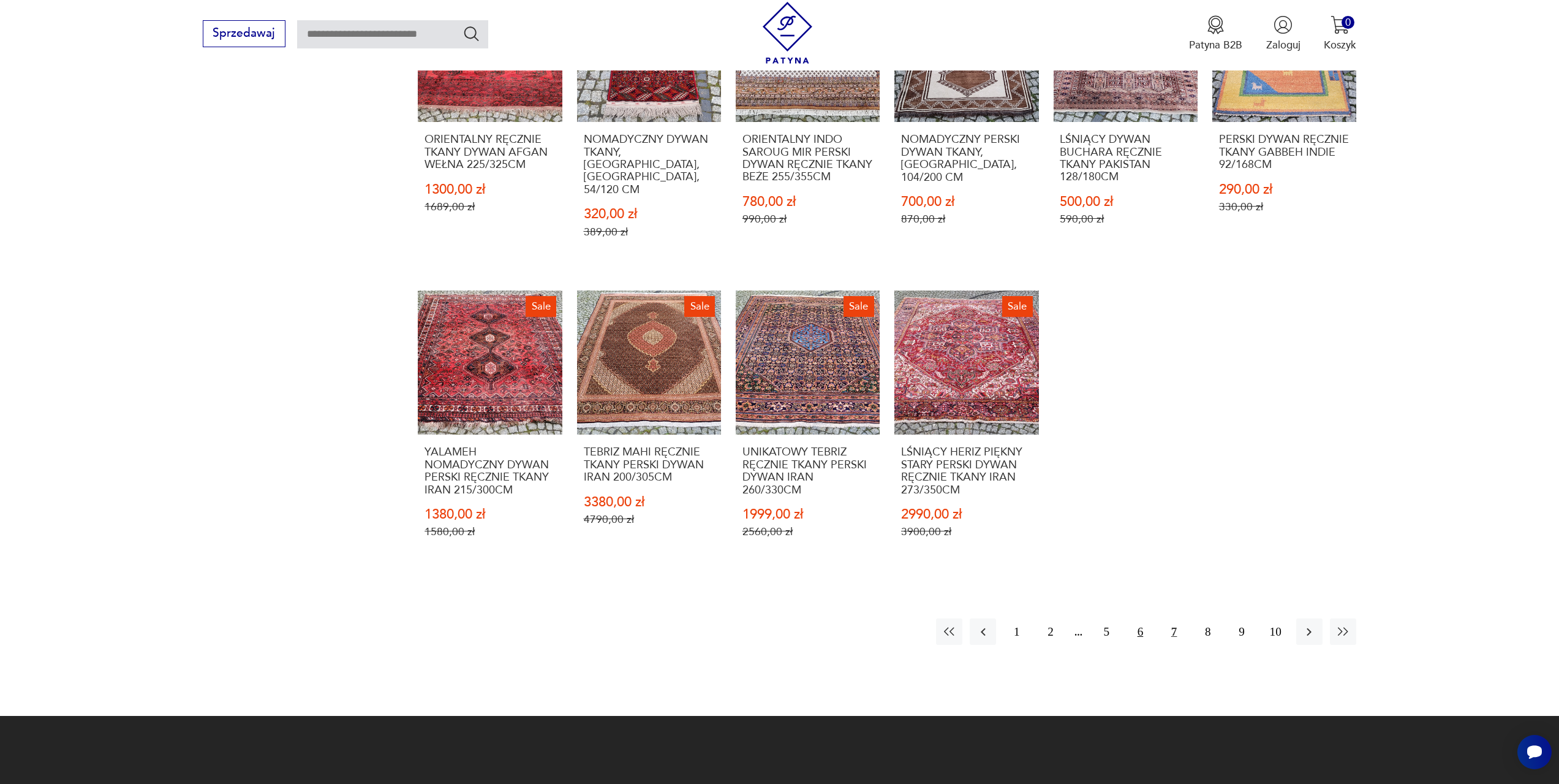
click at [1137, 619] on button "6" at bounding box center [1141, 631] width 27 height 27
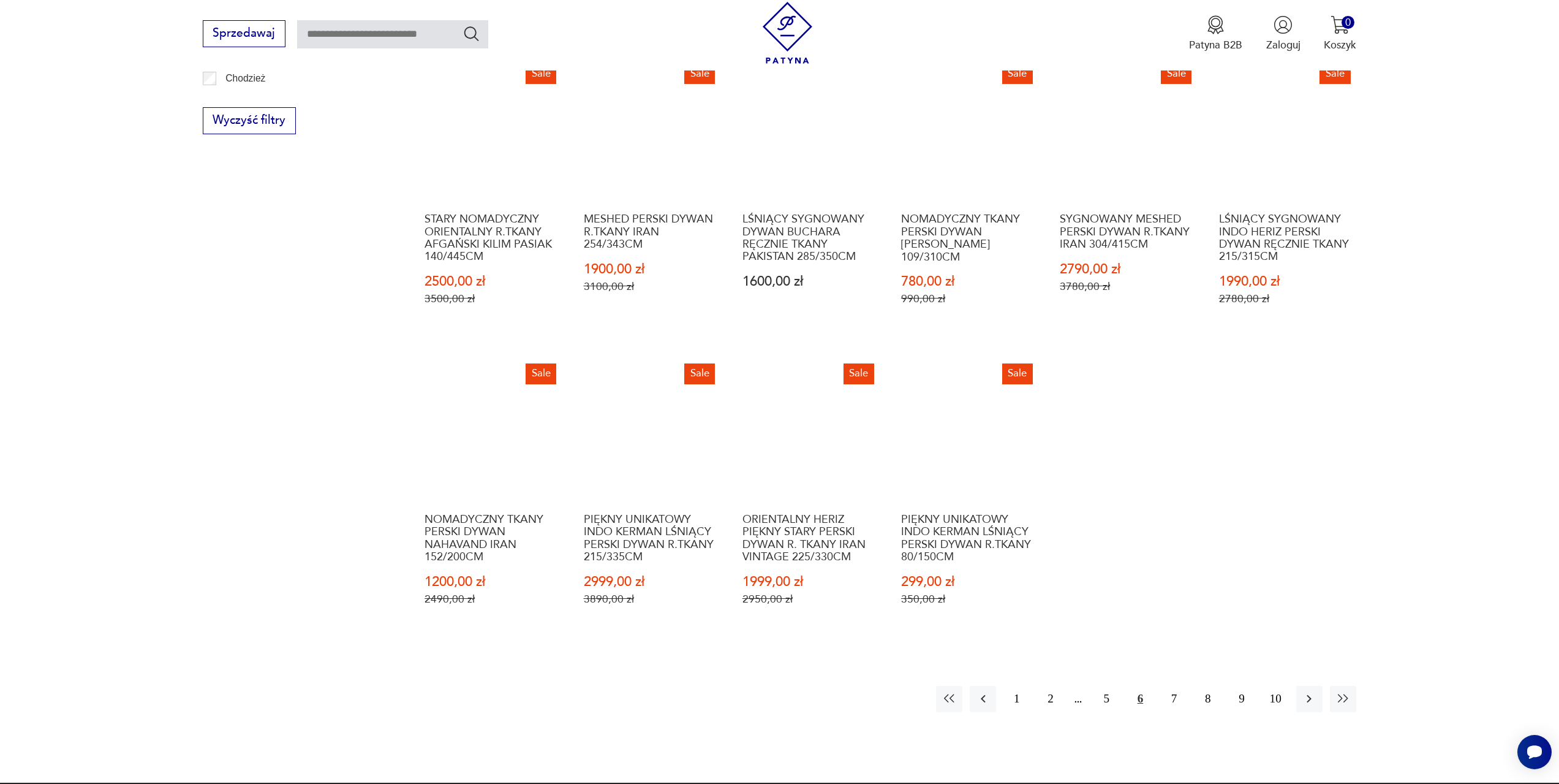
scroll to position [610, 0]
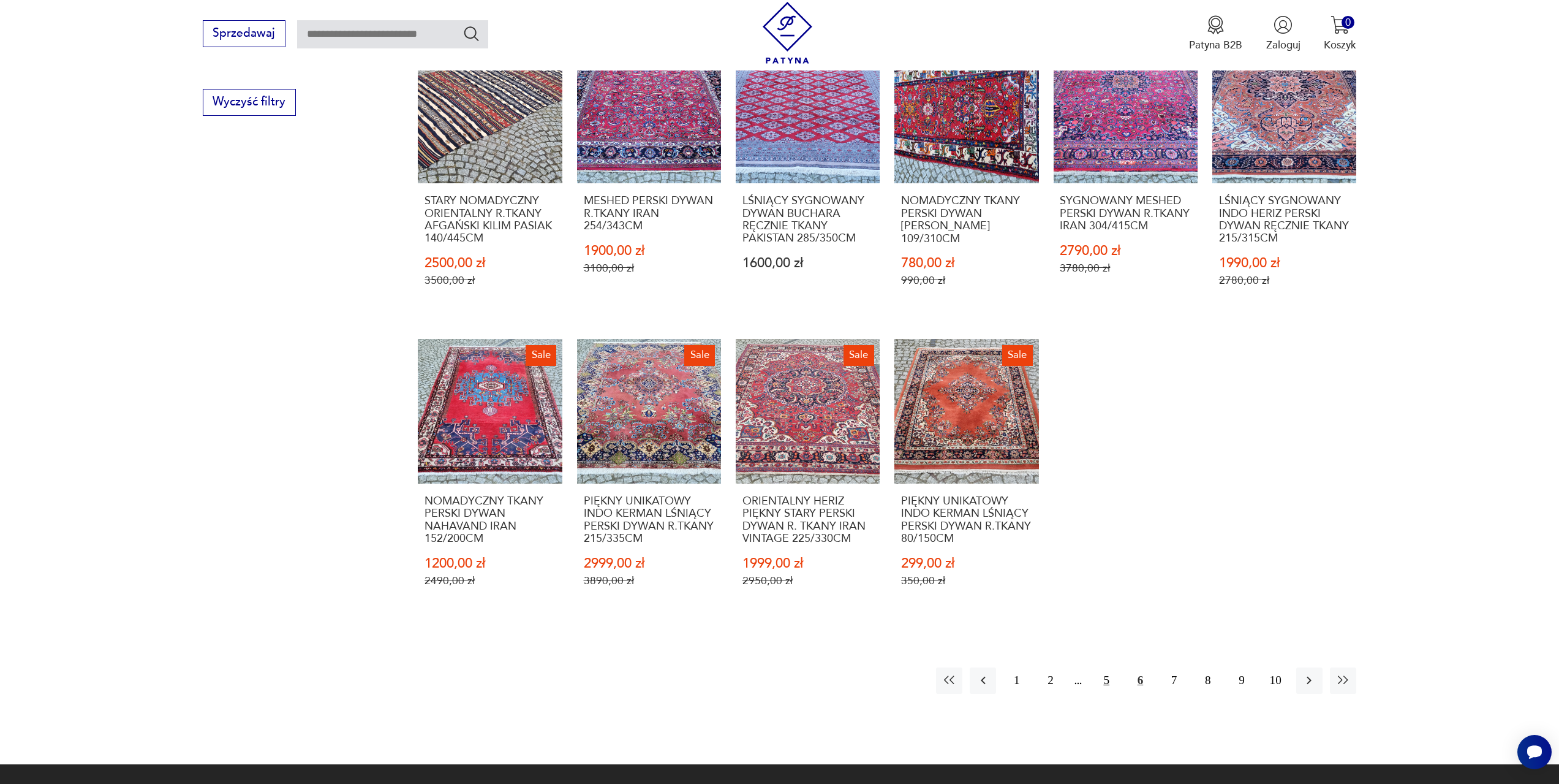
click at [1102, 677] on button "5" at bounding box center [1106, 680] width 27 height 27
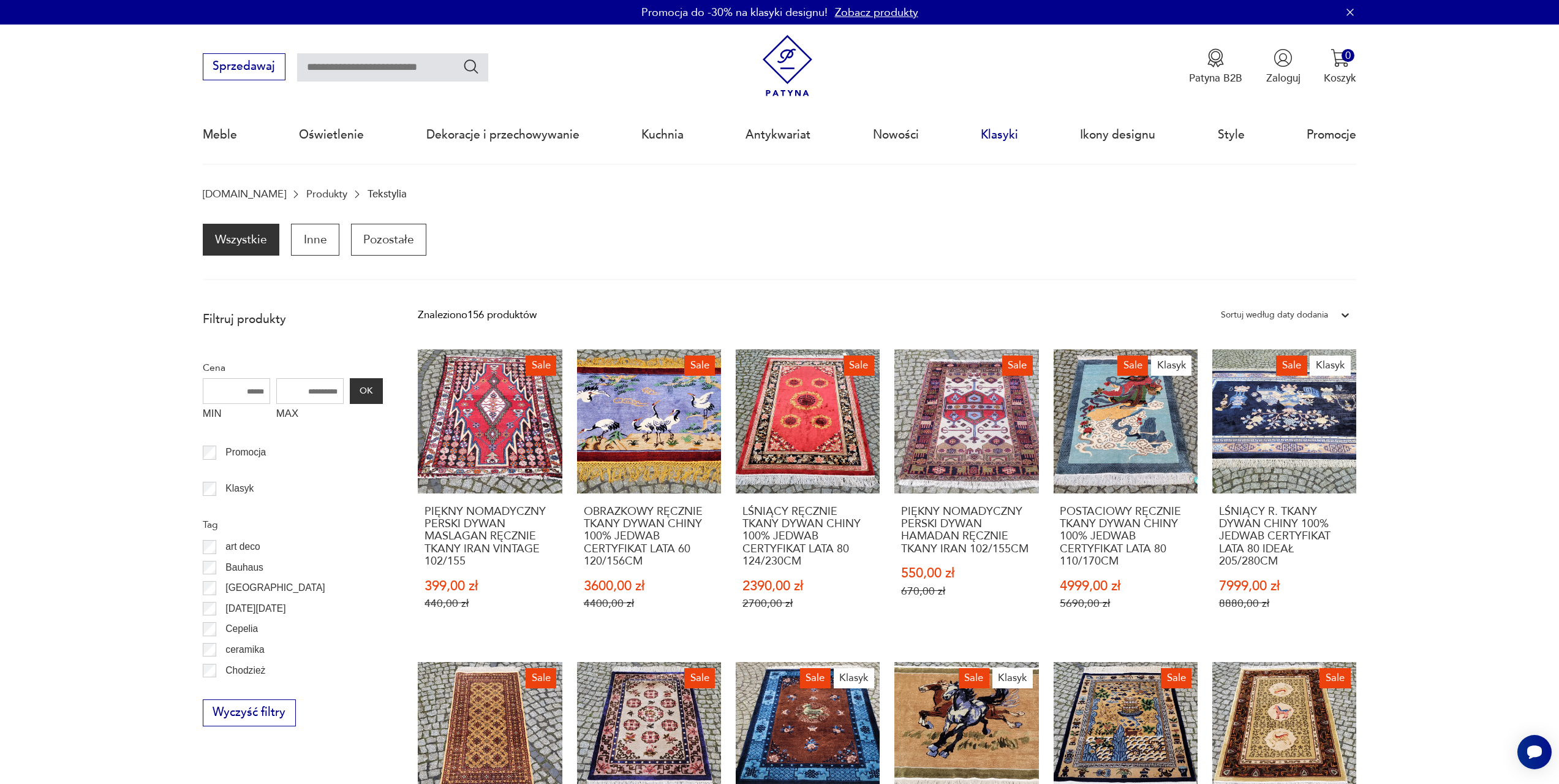
click at [1010, 137] on link "Klasyki" at bounding box center [999, 134] width 37 height 56
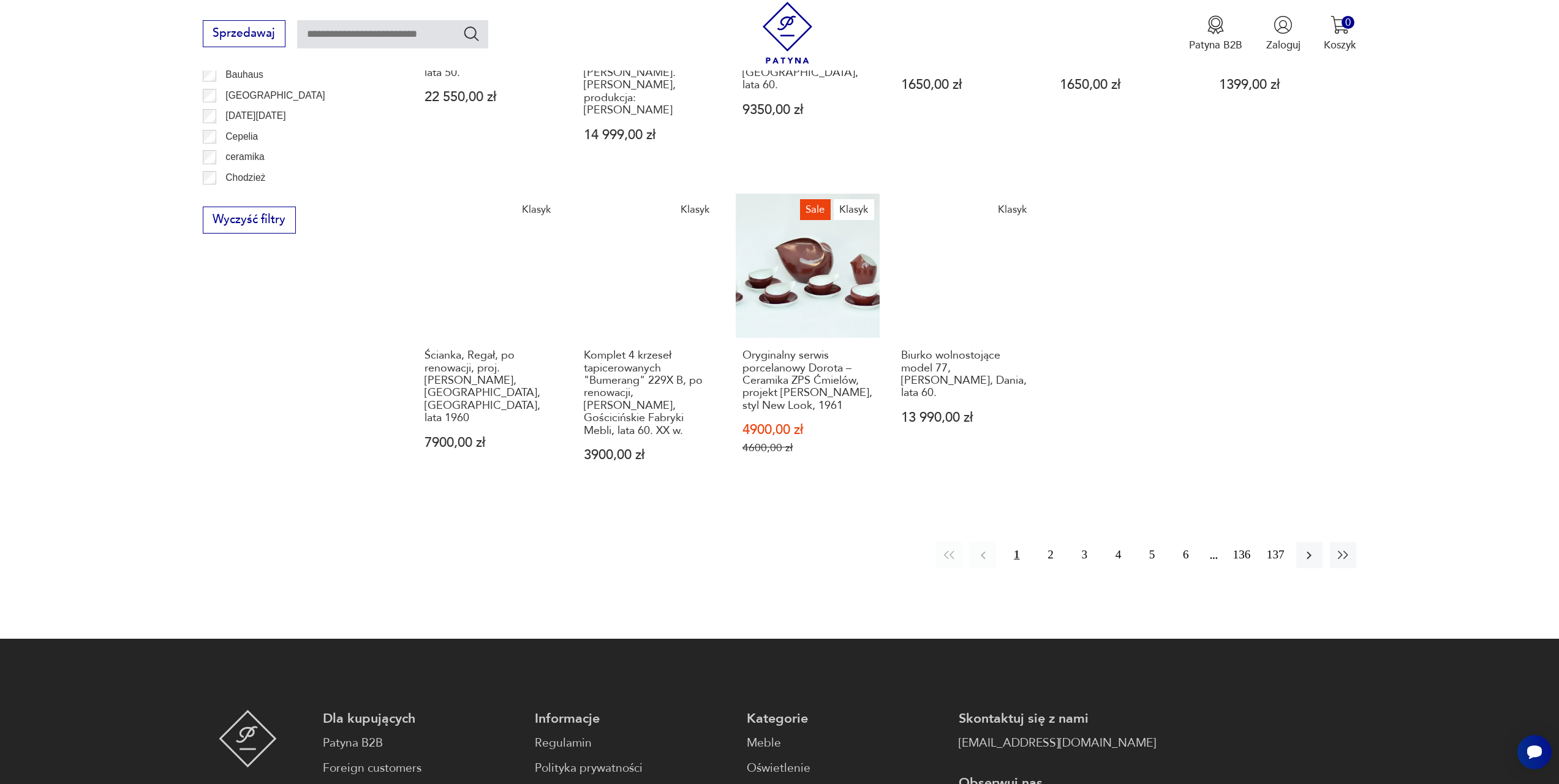
scroll to position [777, 0]
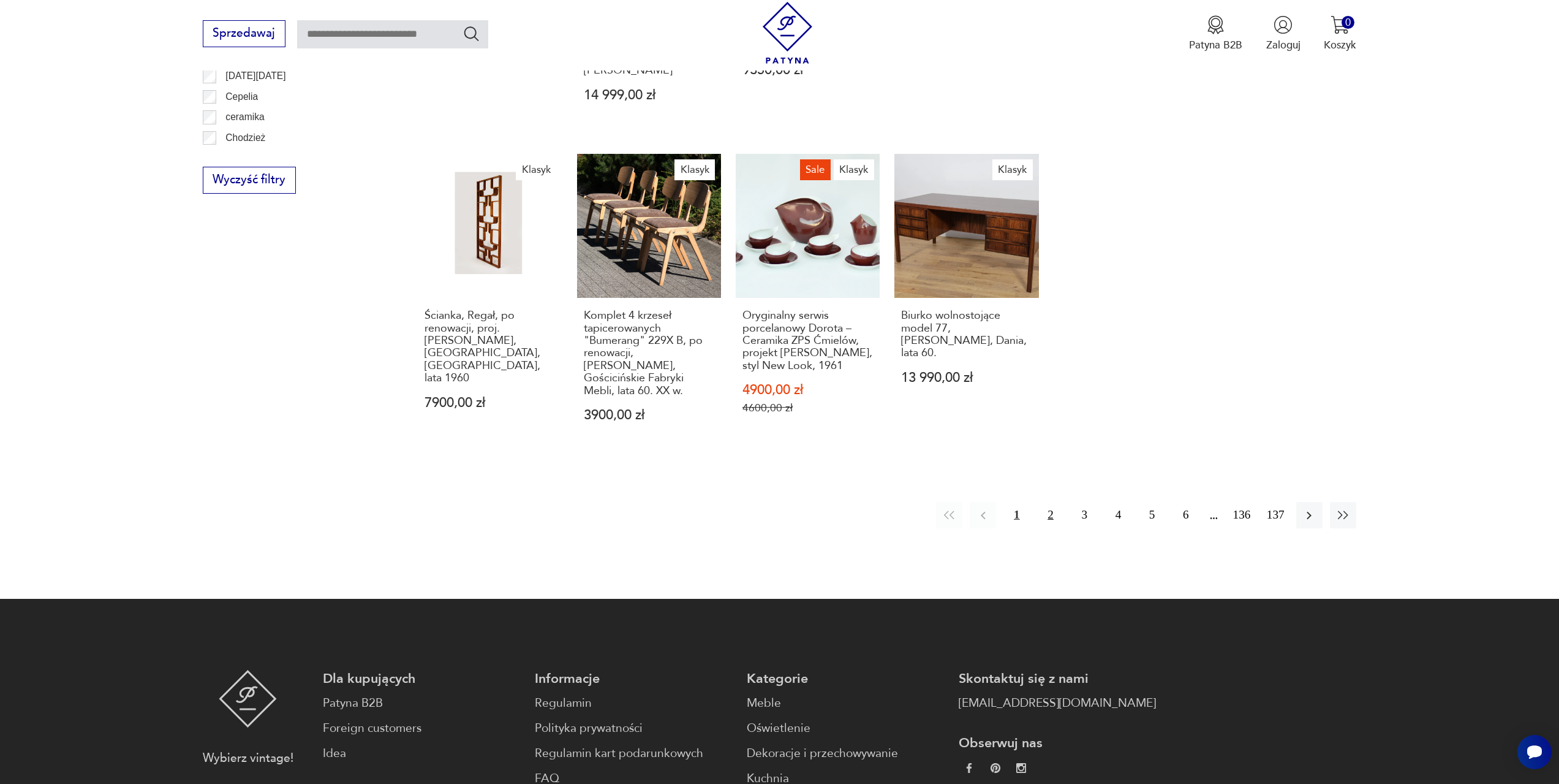
click at [1048, 501] on button "2" at bounding box center [1050, 514] width 27 height 27
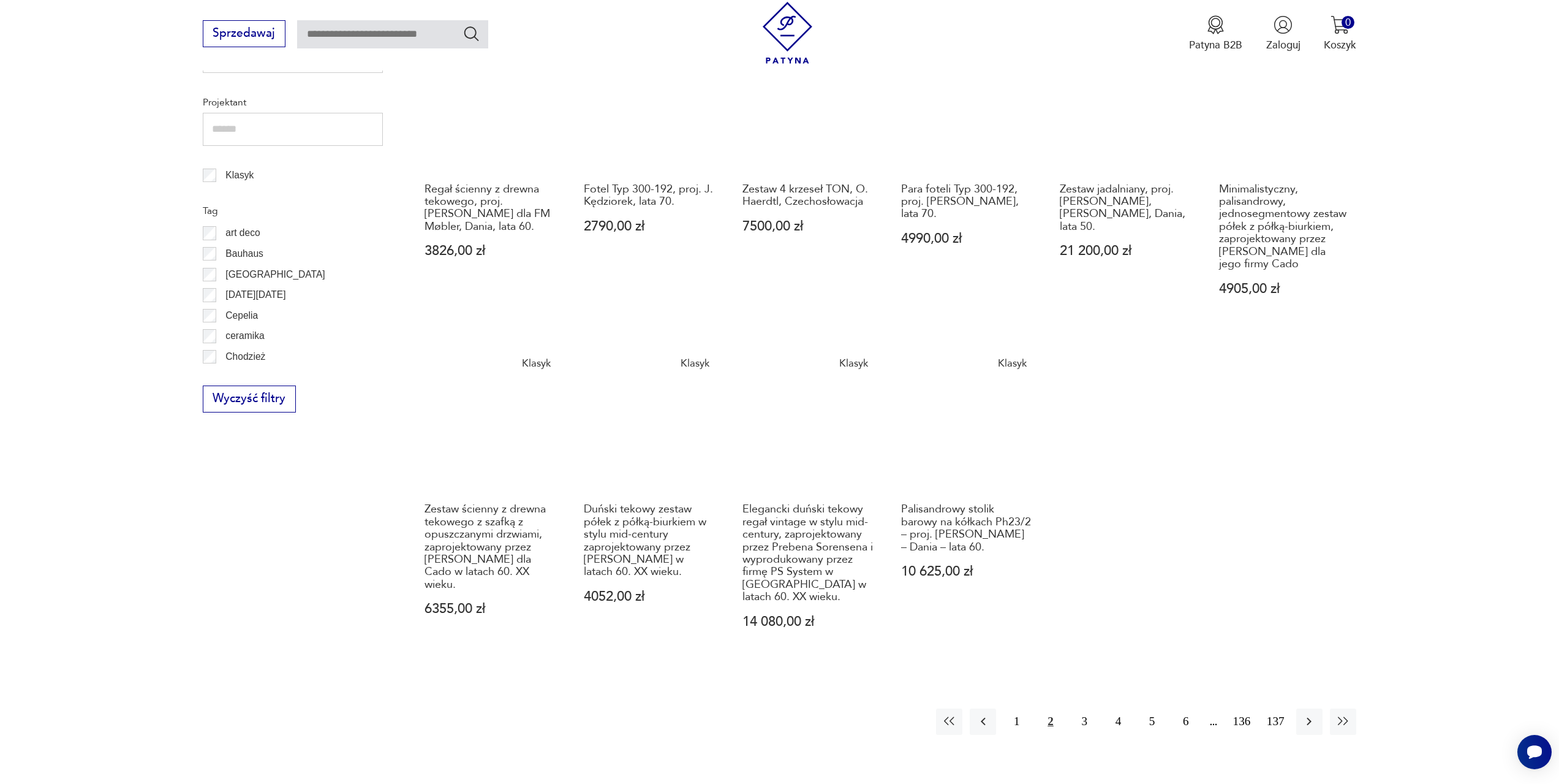
scroll to position [563, 0]
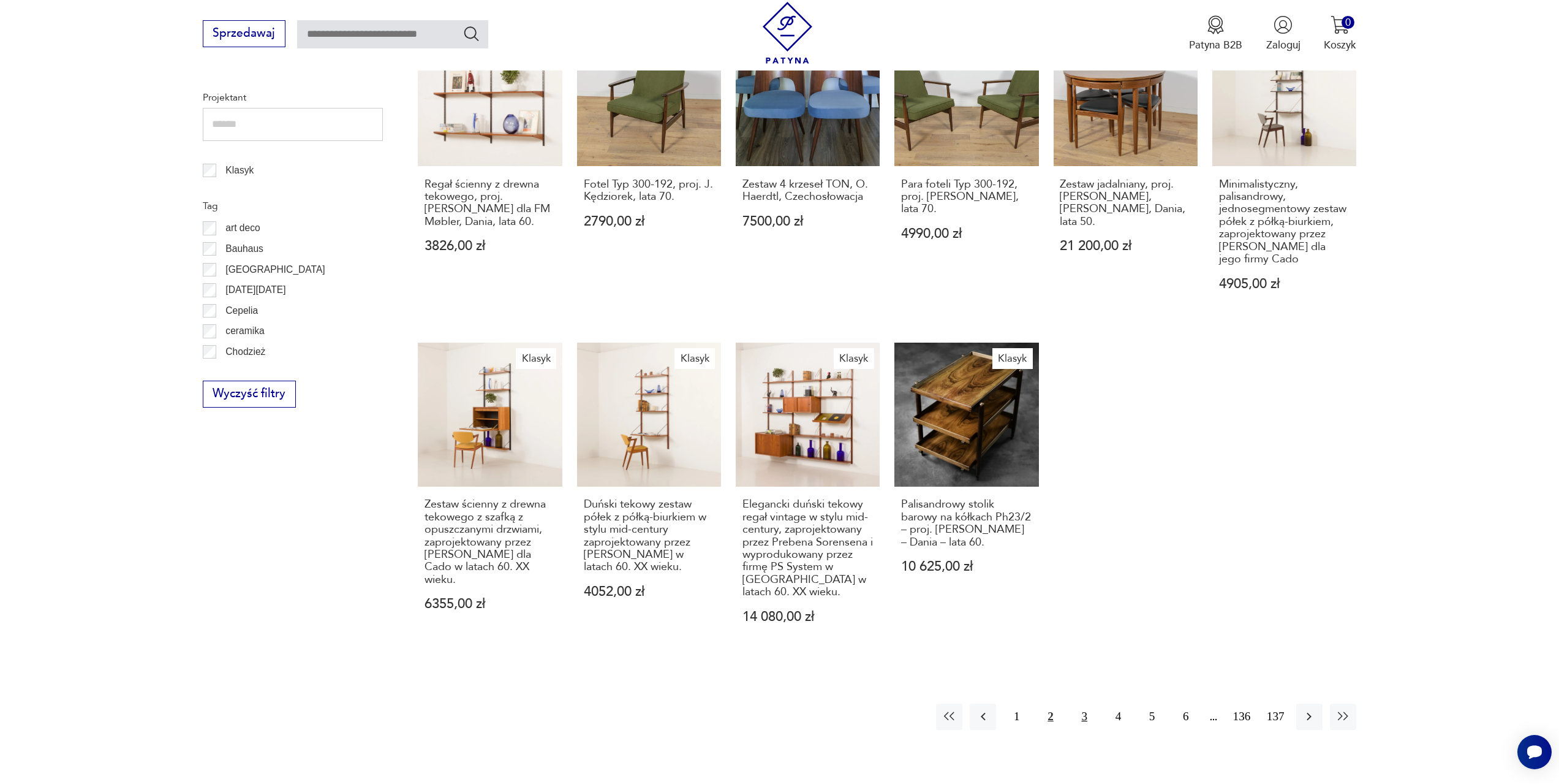
click at [1082, 717] on button "3" at bounding box center [1084, 717] width 27 height 27
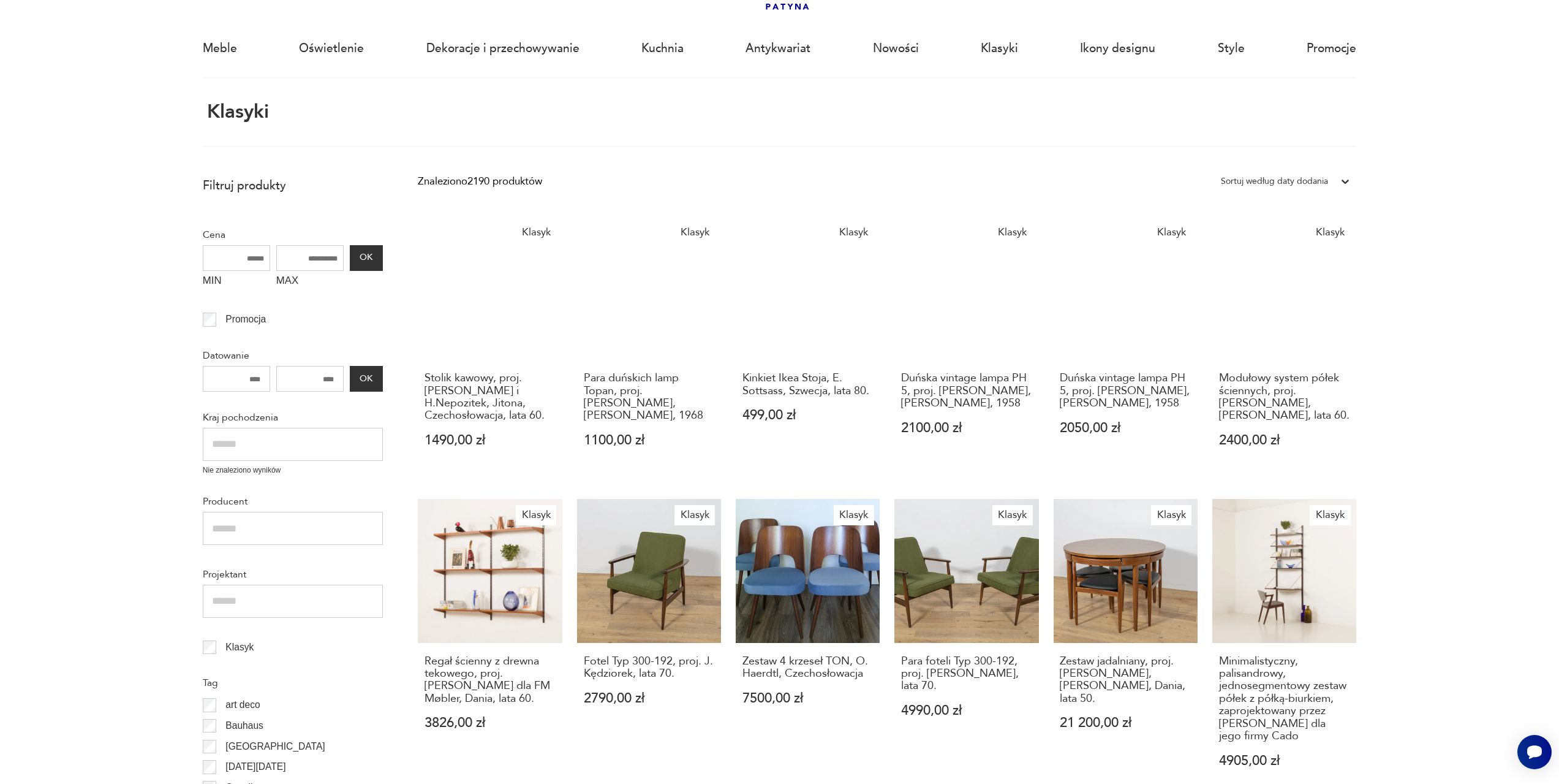
scroll to position [73, 0]
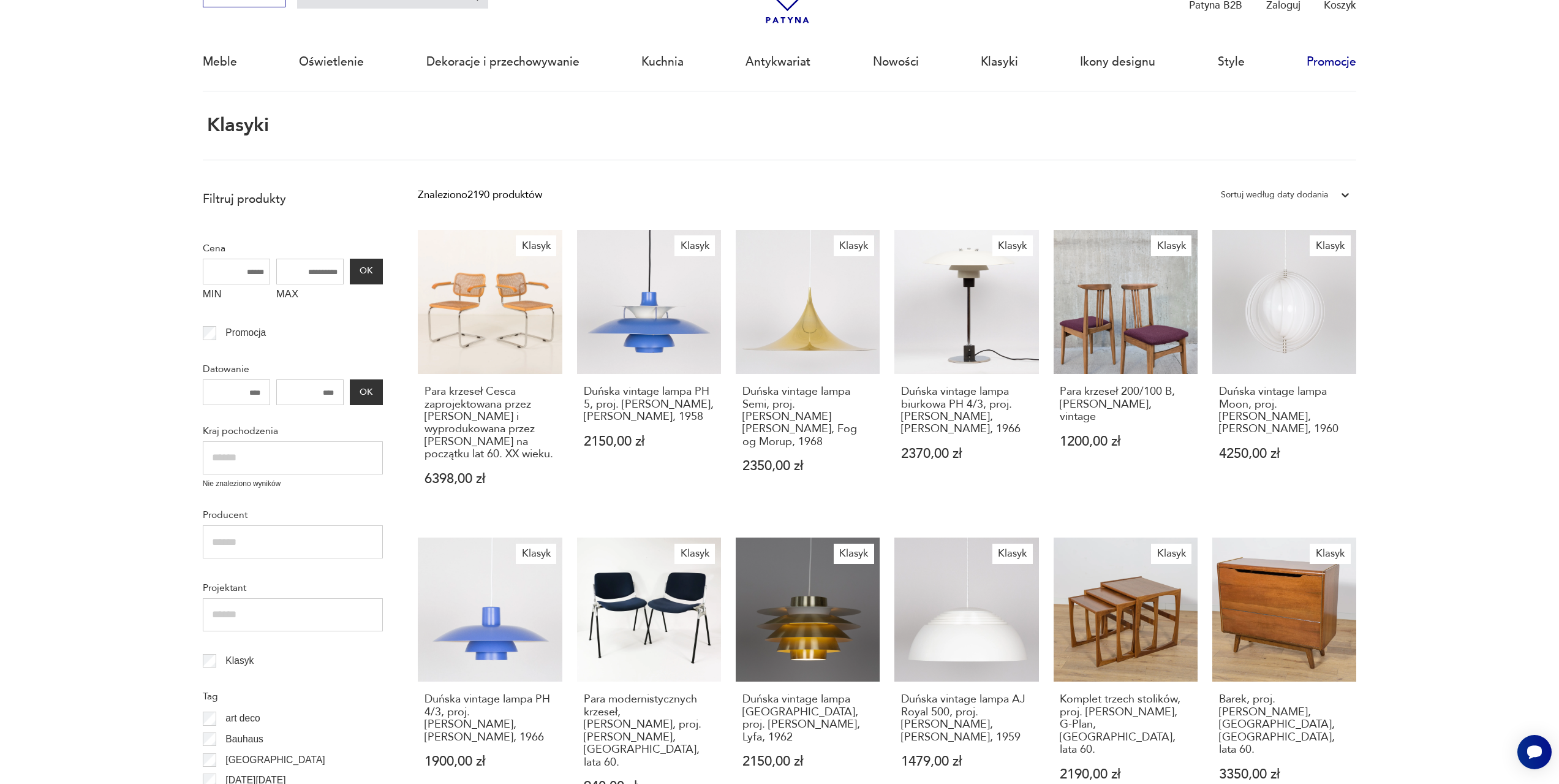
click at [1335, 63] on link "Promocje" at bounding box center [1332, 61] width 50 height 56
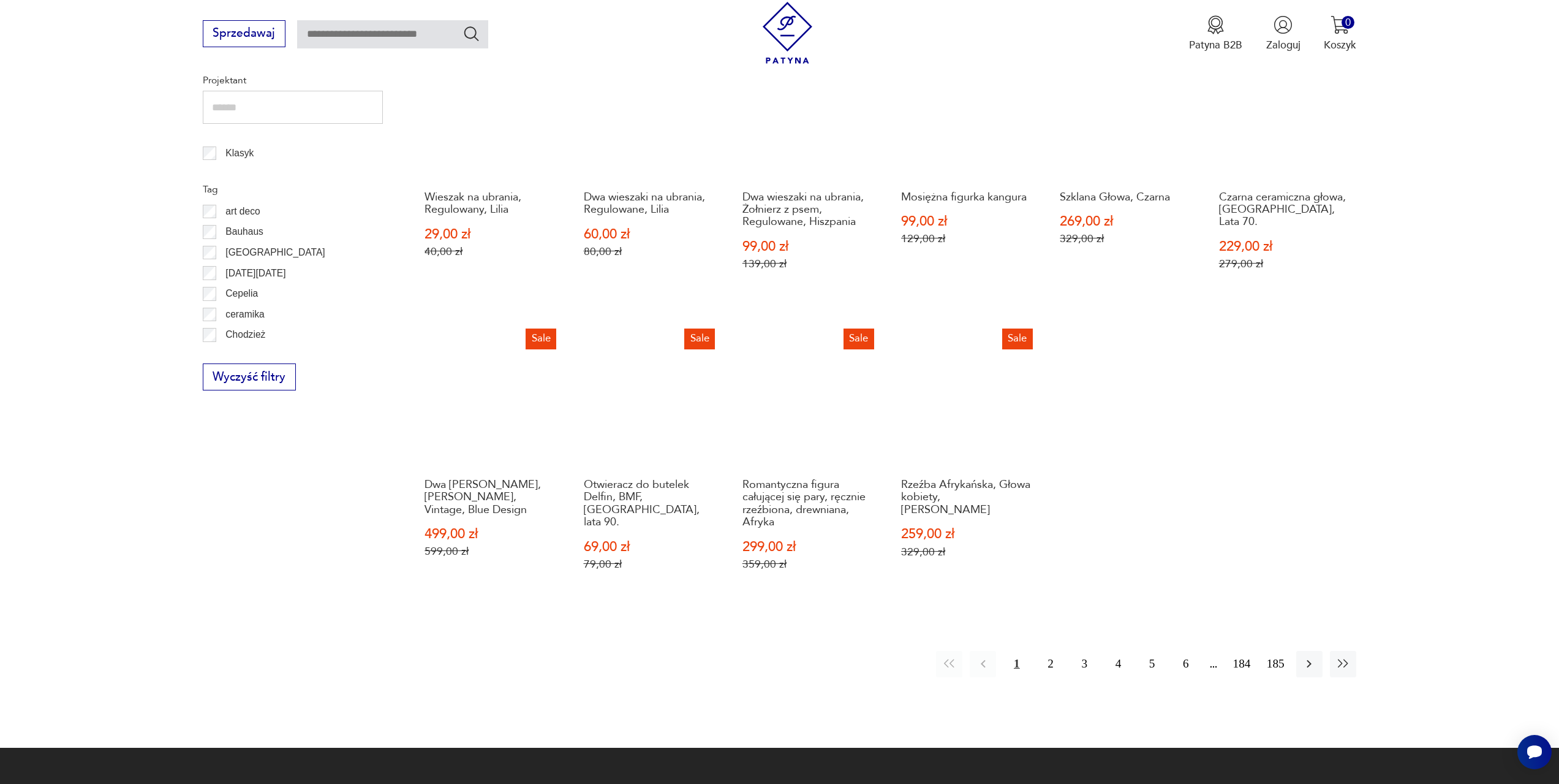
scroll to position [685, 0]
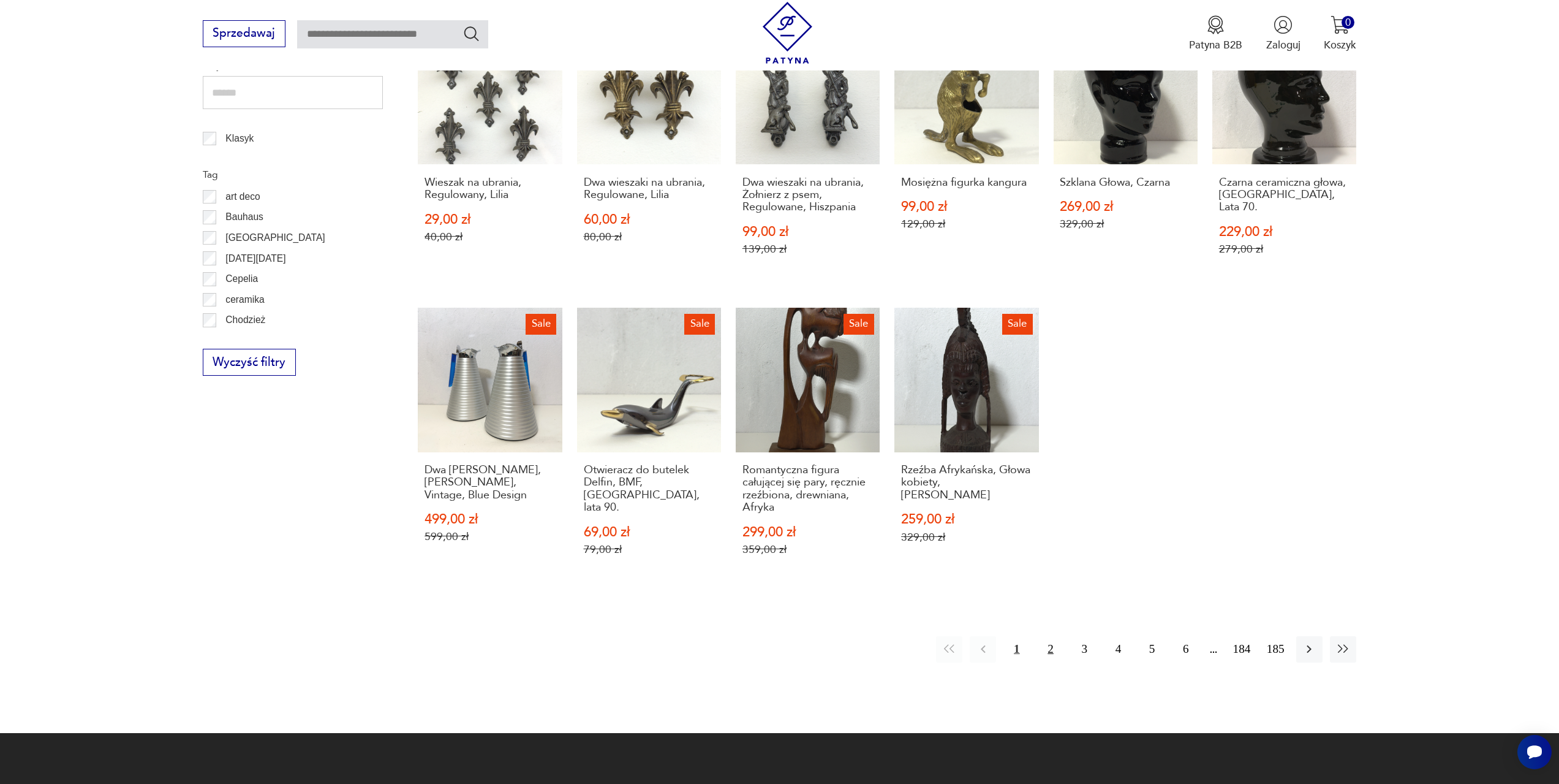
click at [1050, 662] on button "2" at bounding box center [1050, 649] width 27 height 27
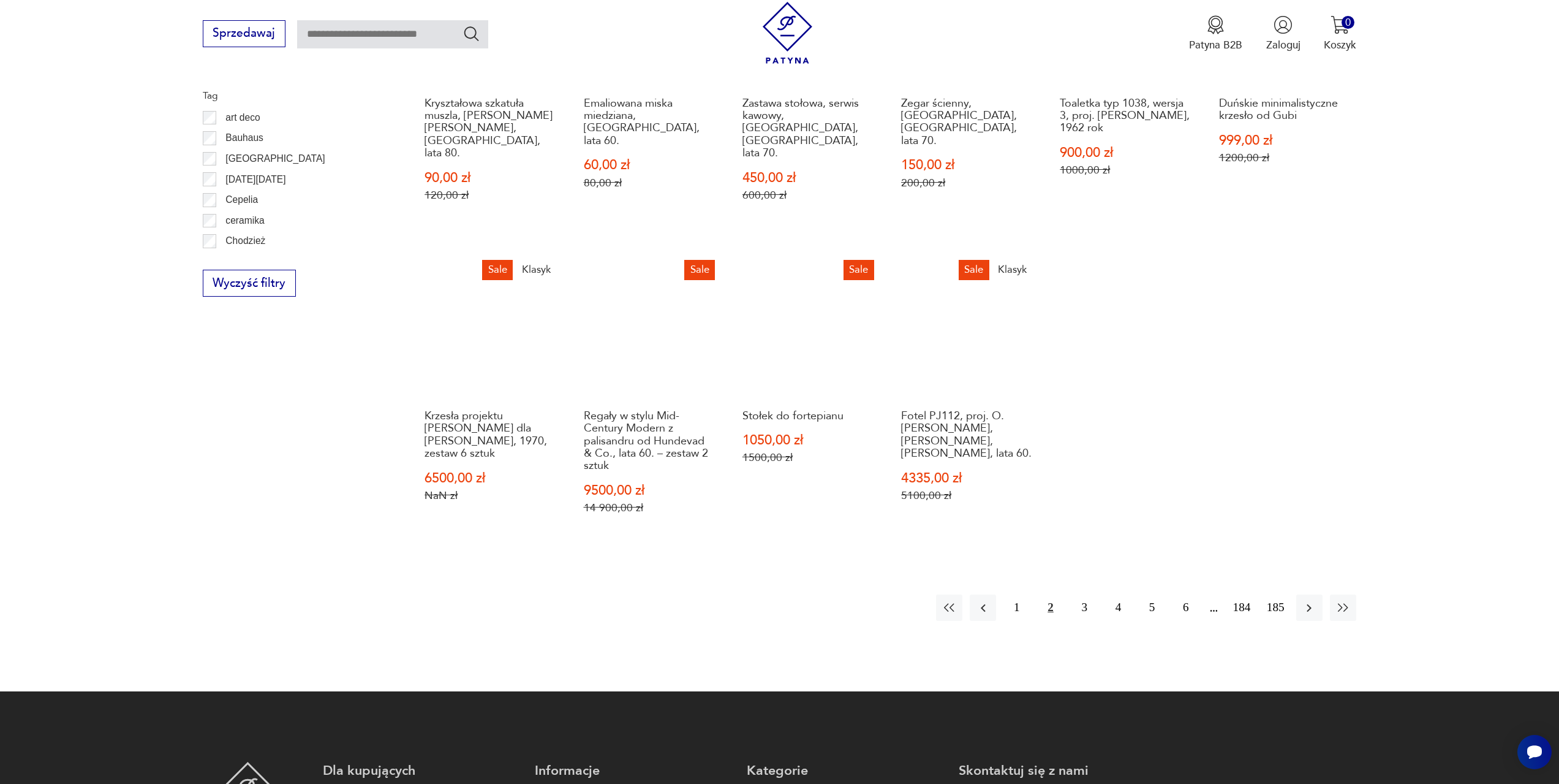
scroll to position [777, 0]
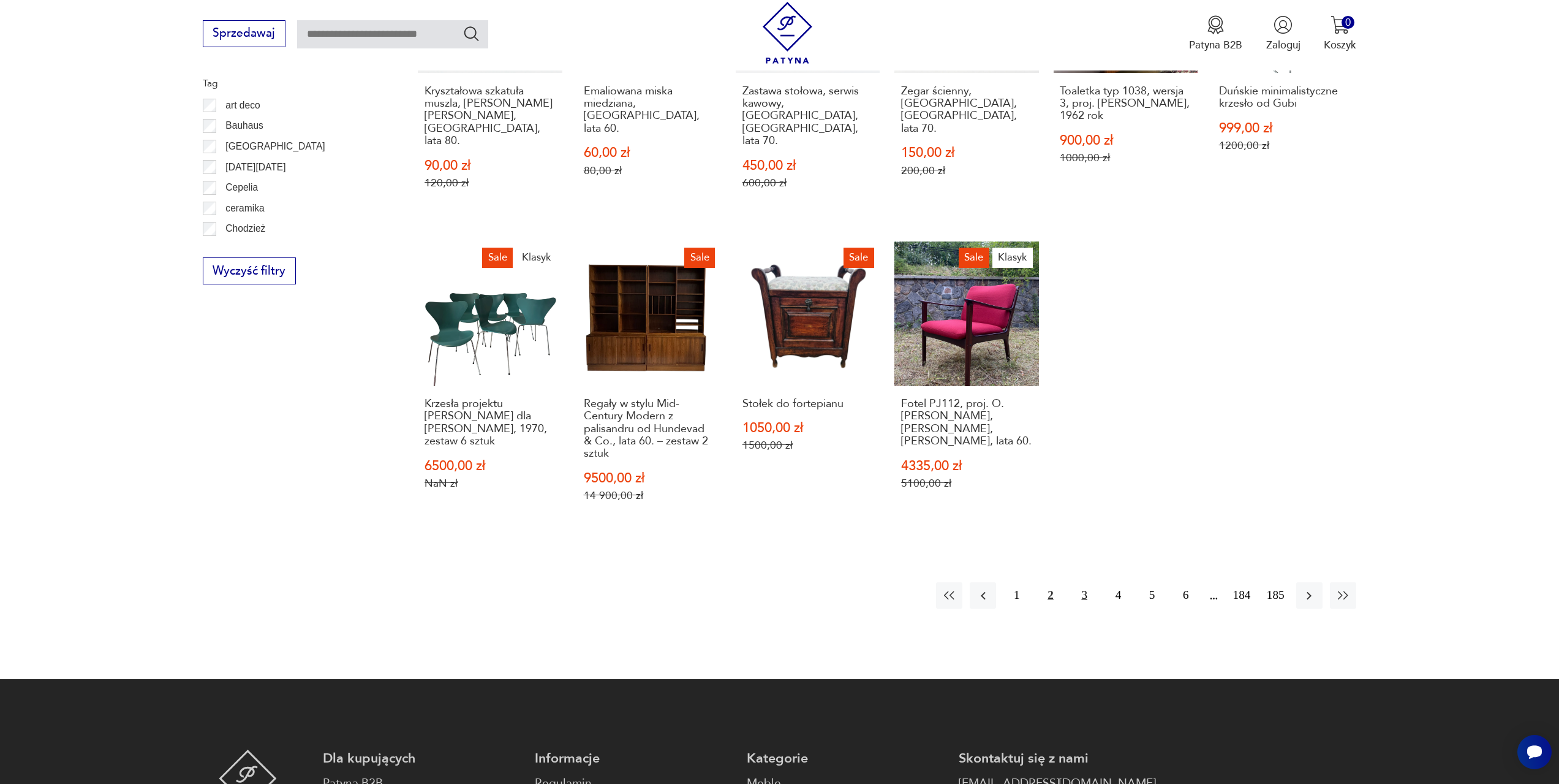
click at [1093, 582] on button "3" at bounding box center [1084, 595] width 27 height 27
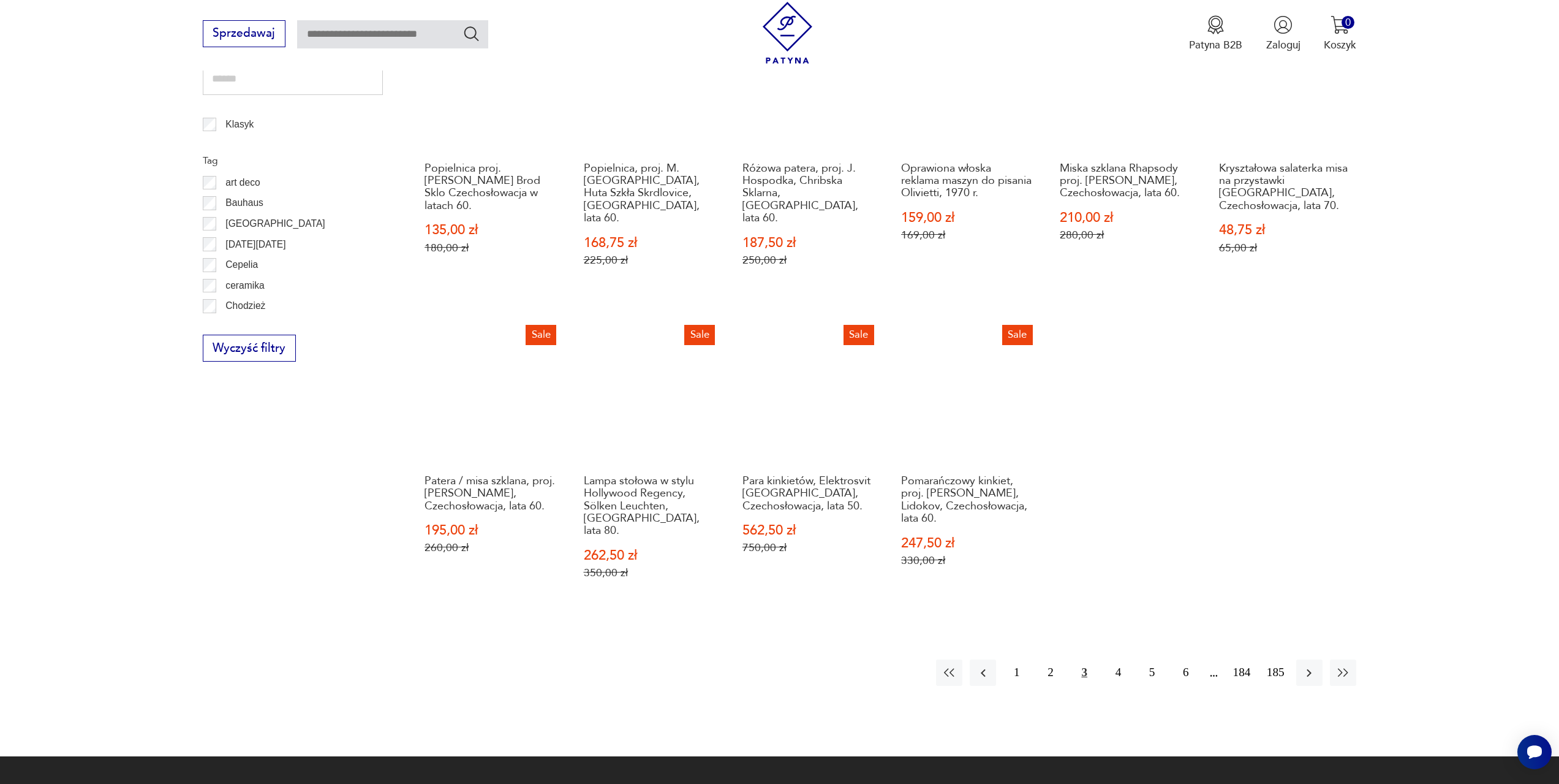
scroll to position [716, 0]
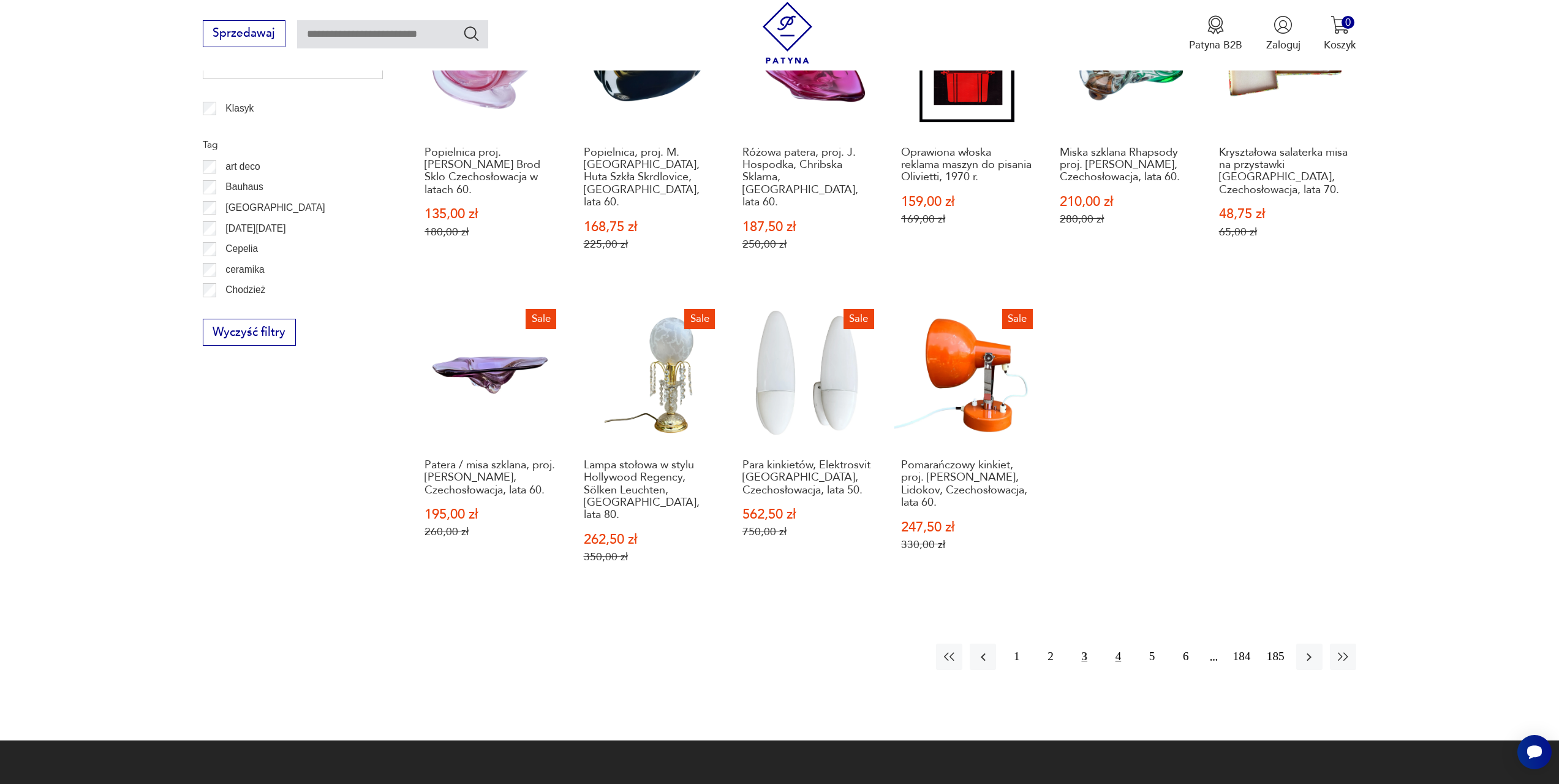
click at [1120, 644] on button "4" at bounding box center [1118, 657] width 27 height 27
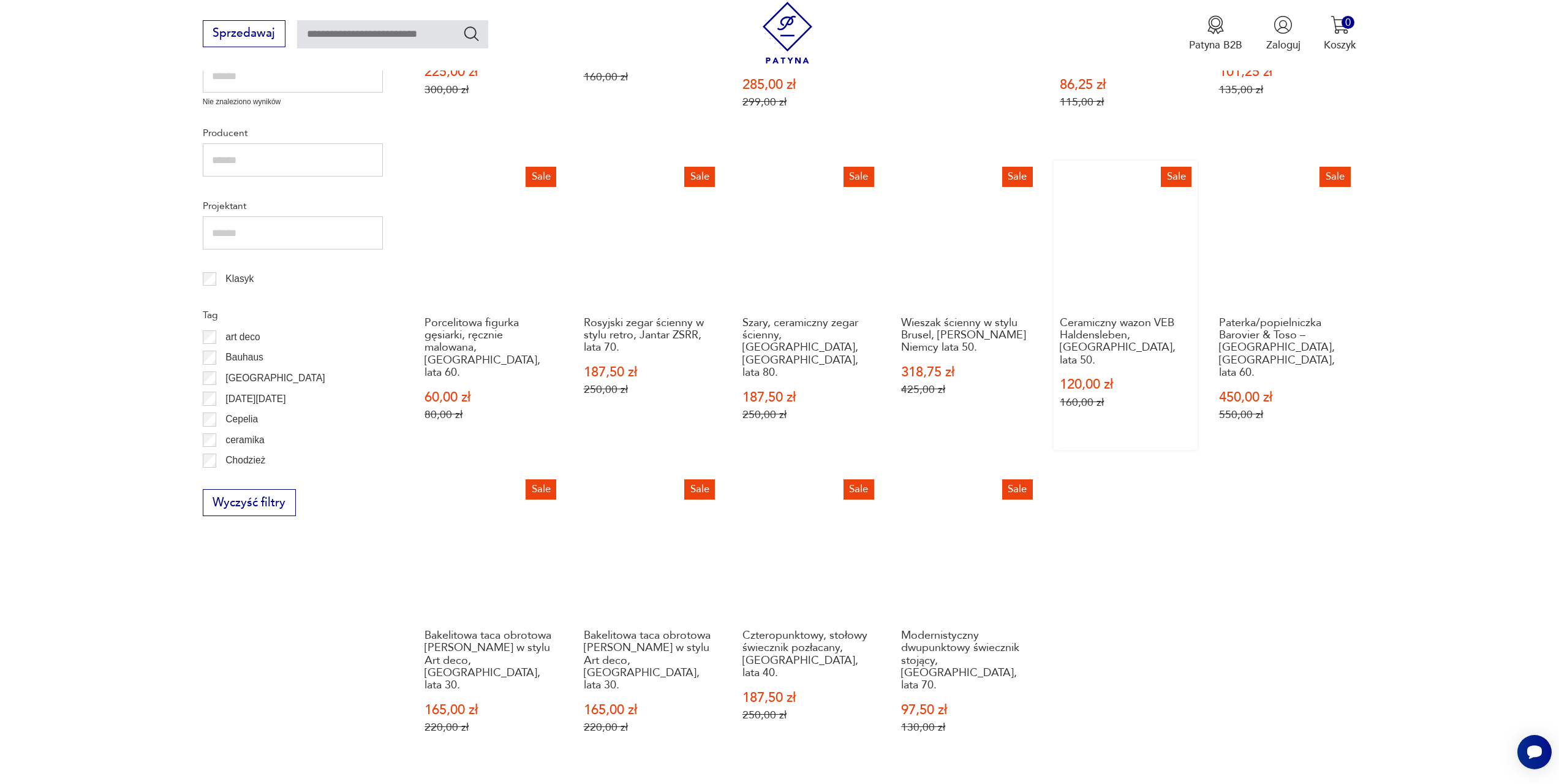
scroll to position [593, 0]
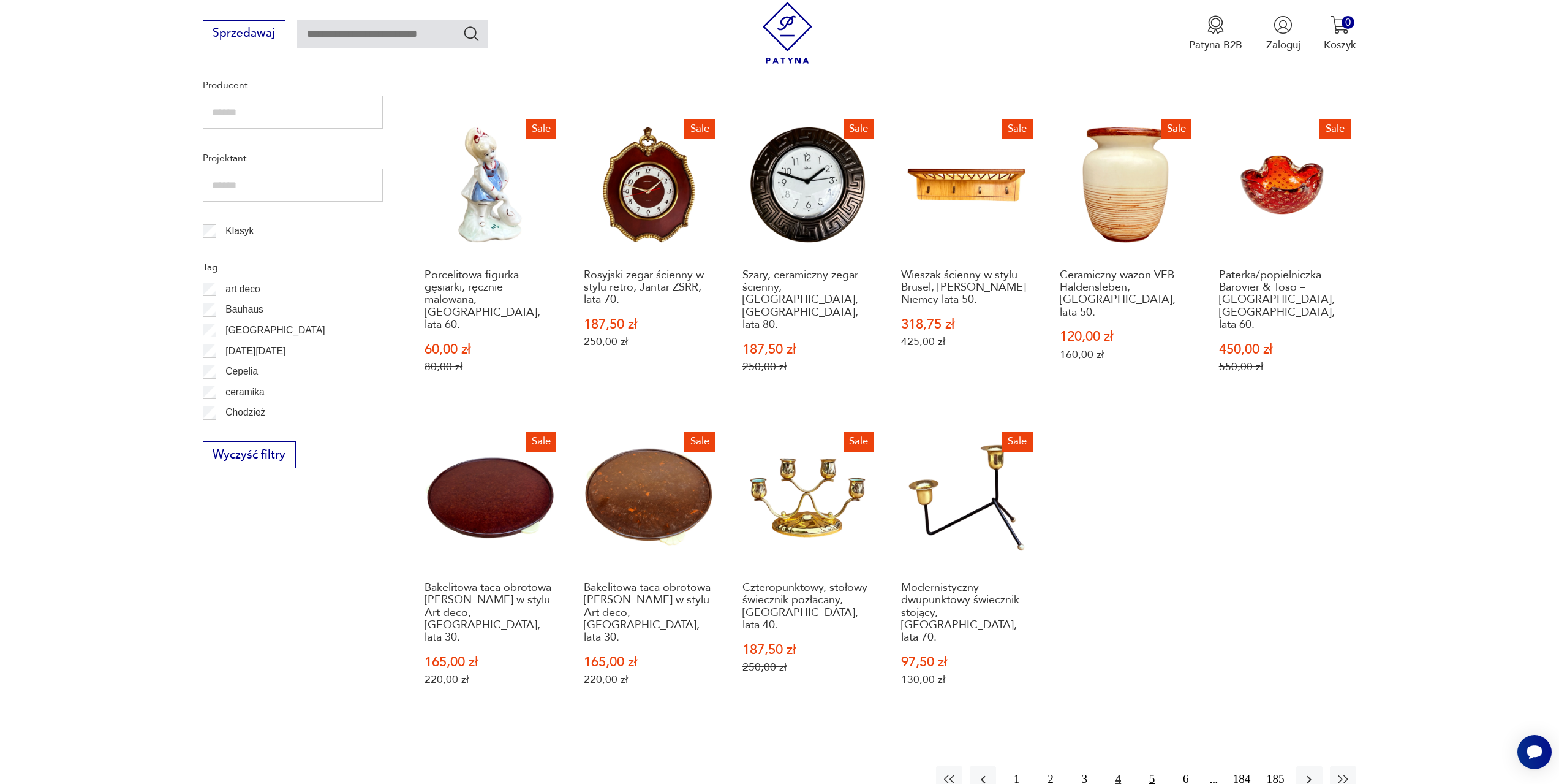
click at [1150, 766] on button "5" at bounding box center [1152, 778] width 27 height 27
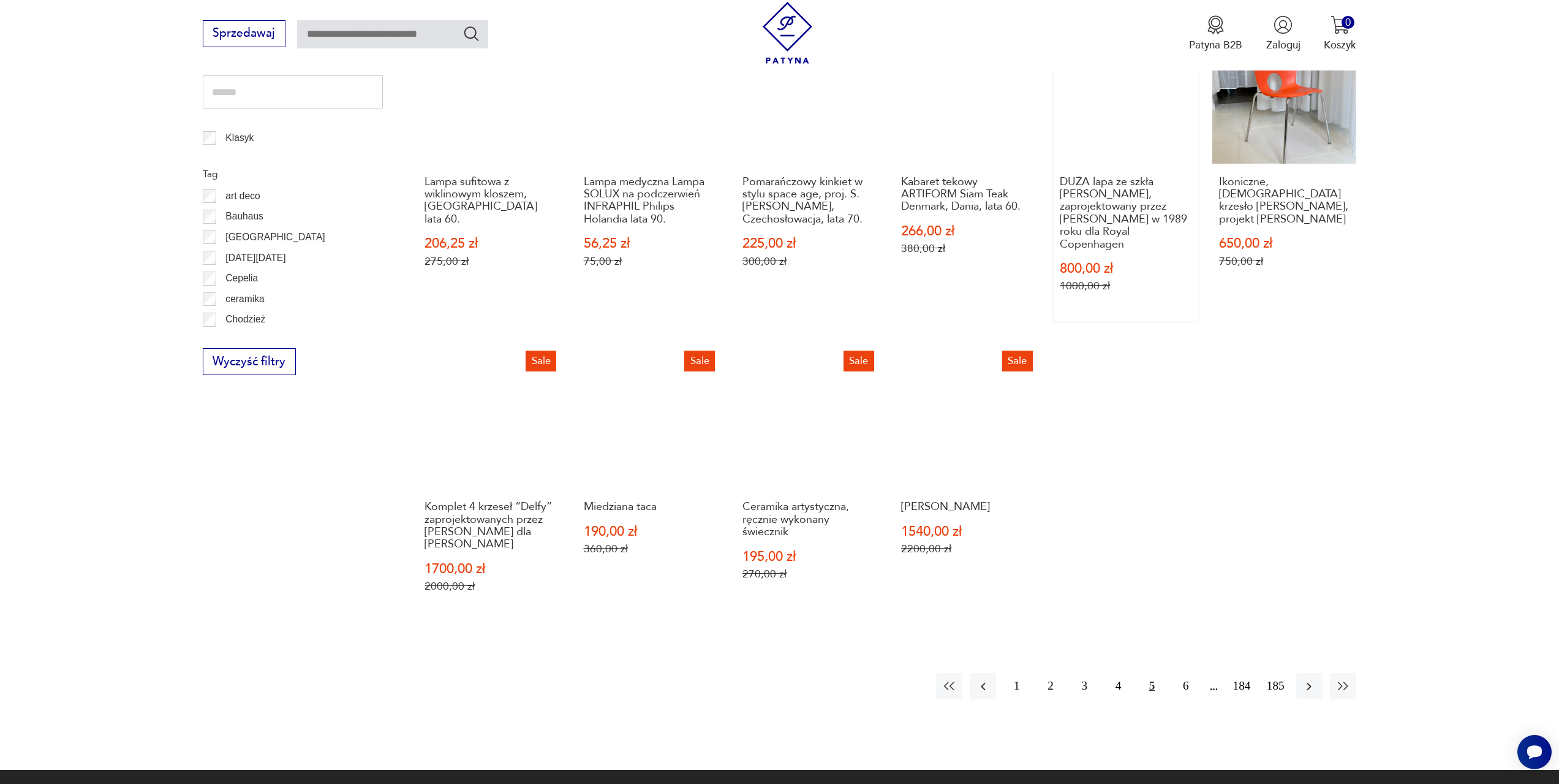
scroll to position [716, 0]
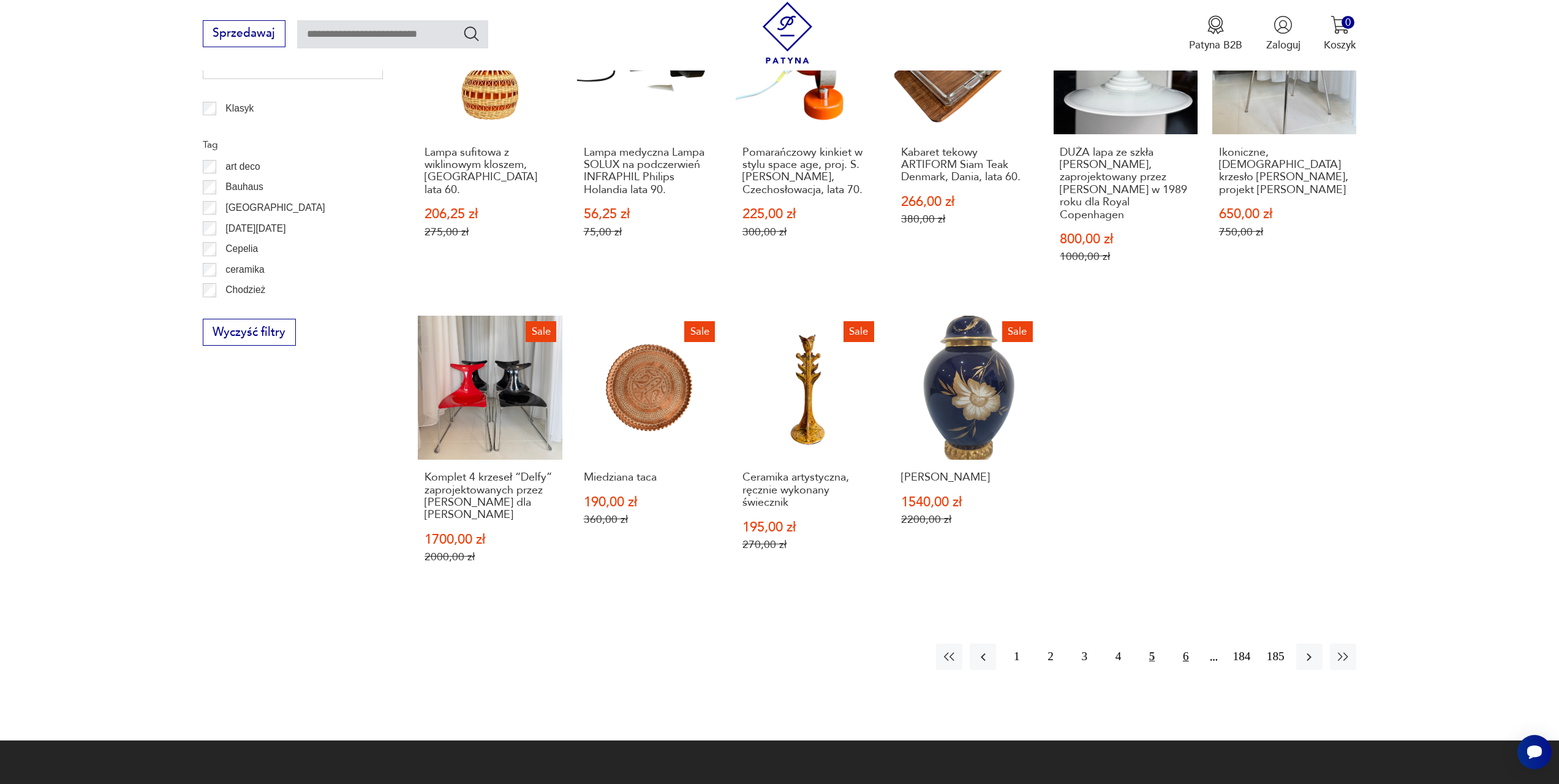
click at [1191, 644] on button "6" at bounding box center [1186, 657] width 27 height 27
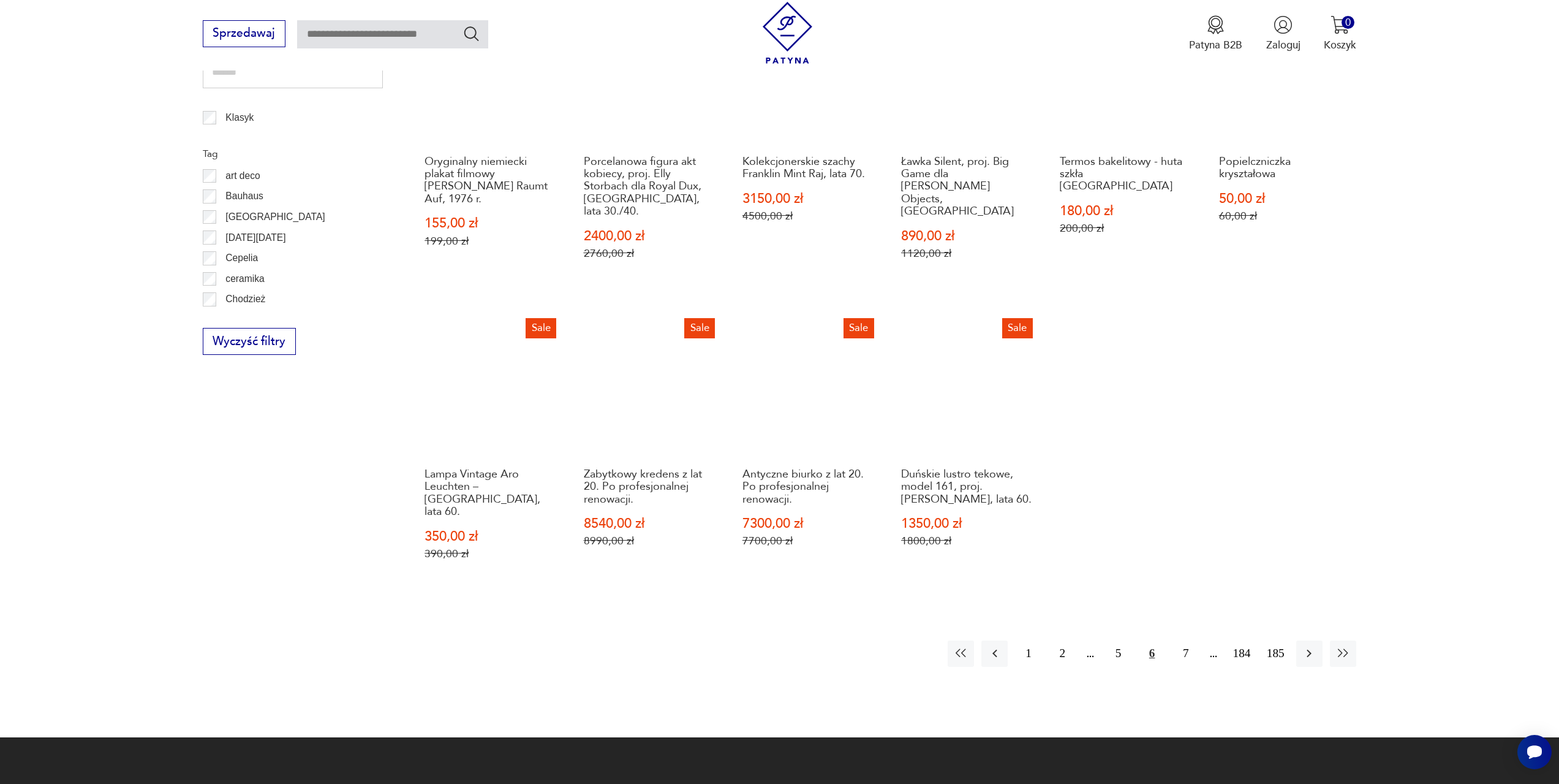
scroll to position [716, 0]
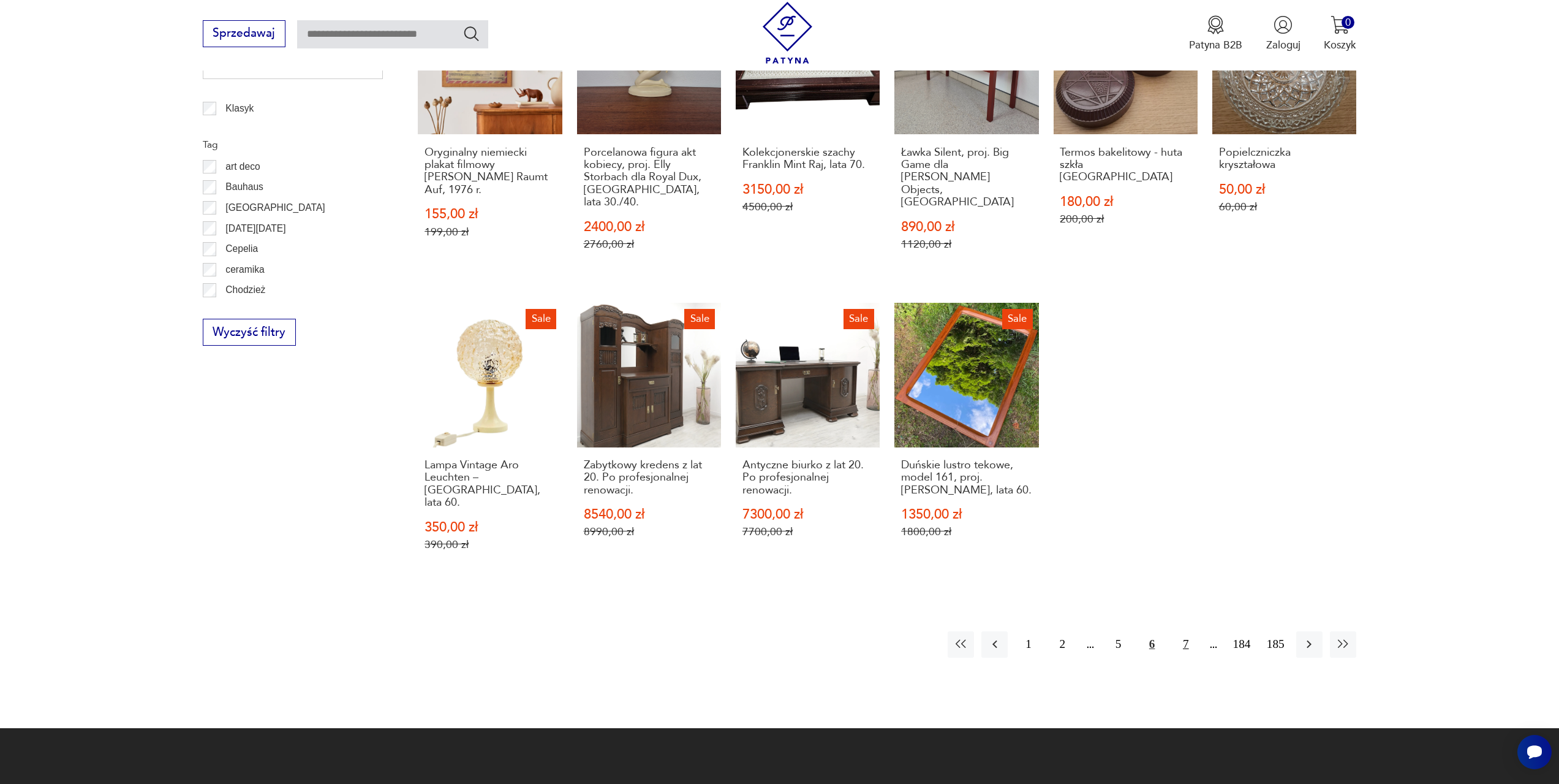
click at [1185, 631] on button "7" at bounding box center [1186, 644] width 27 height 27
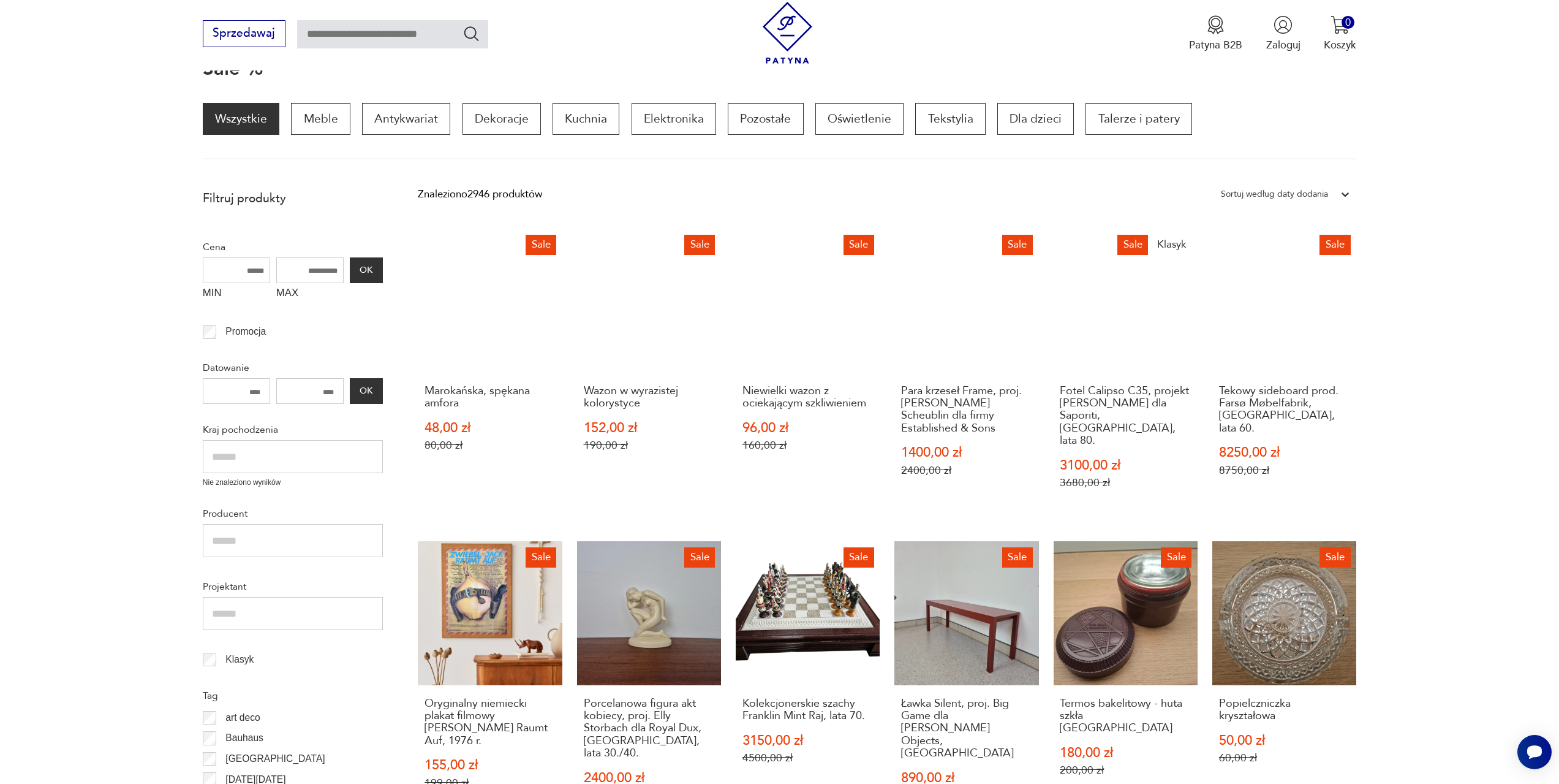
scroll to position [164, 0]
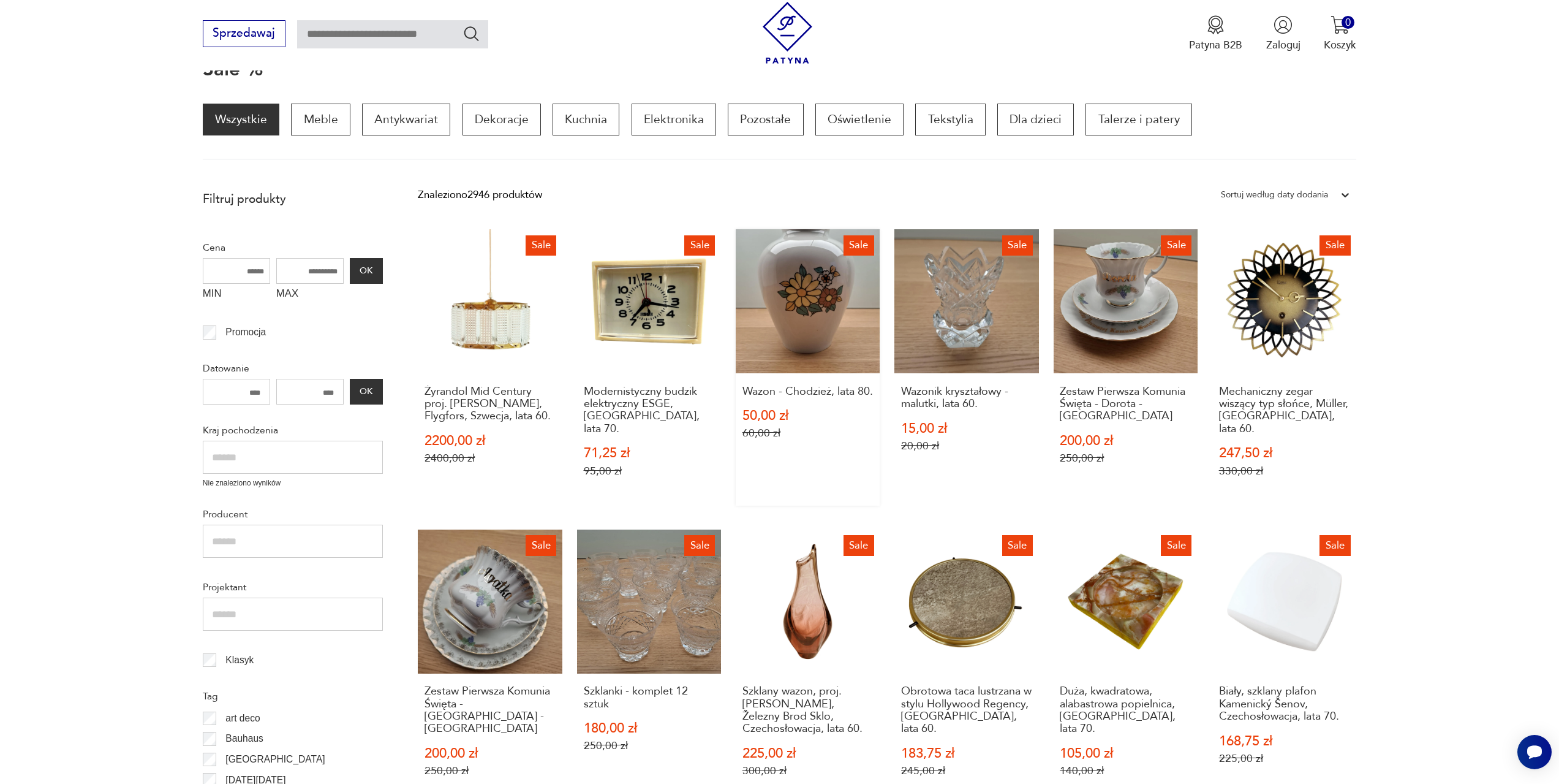
click at [816, 303] on link "Sale Wazon - Chodzież, lata 80. 50,00 zł 60,00 zł" at bounding box center [808, 367] width 144 height 276
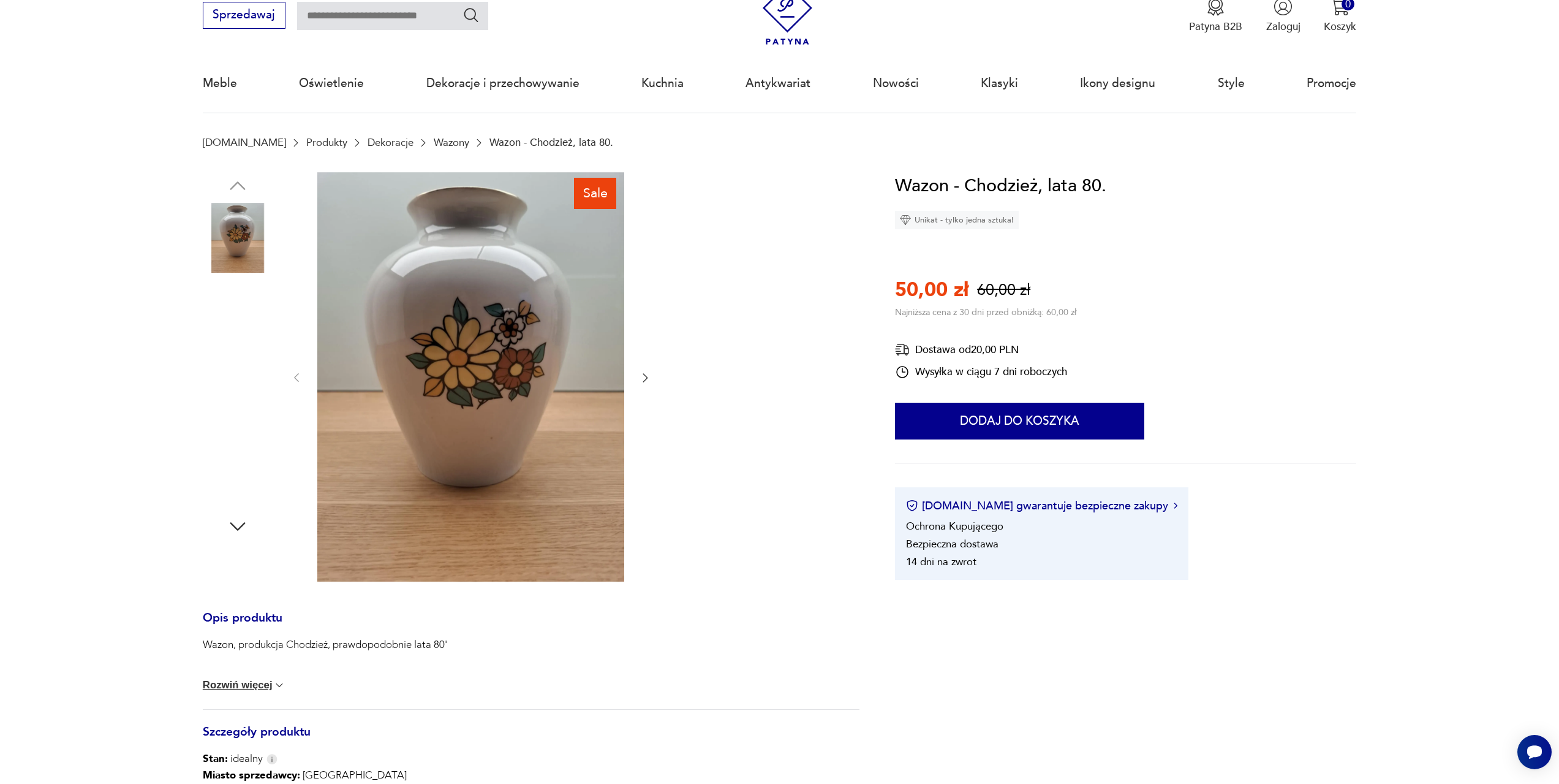
scroll to position [123, 0]
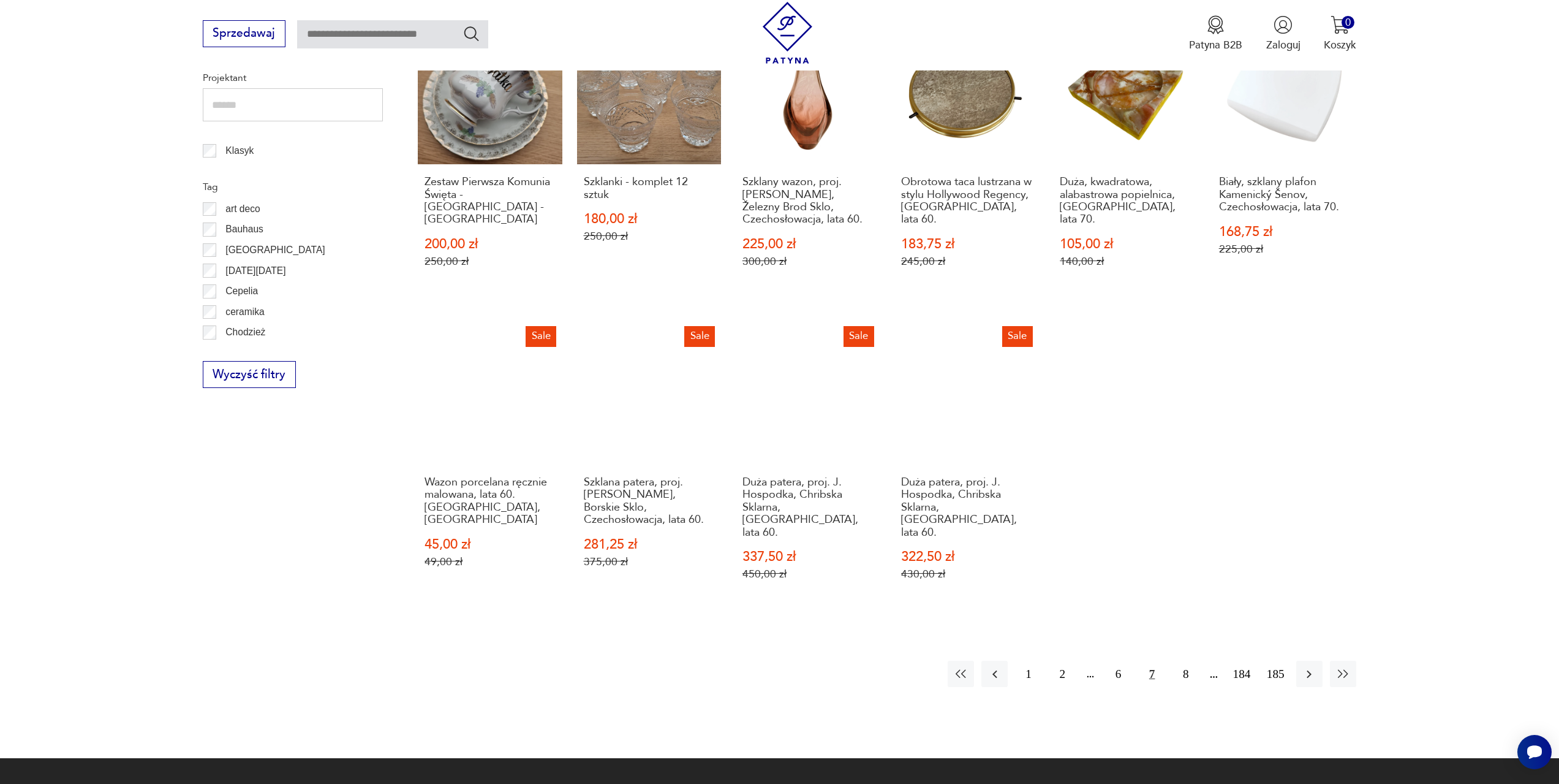
scroll to position [716, 0]
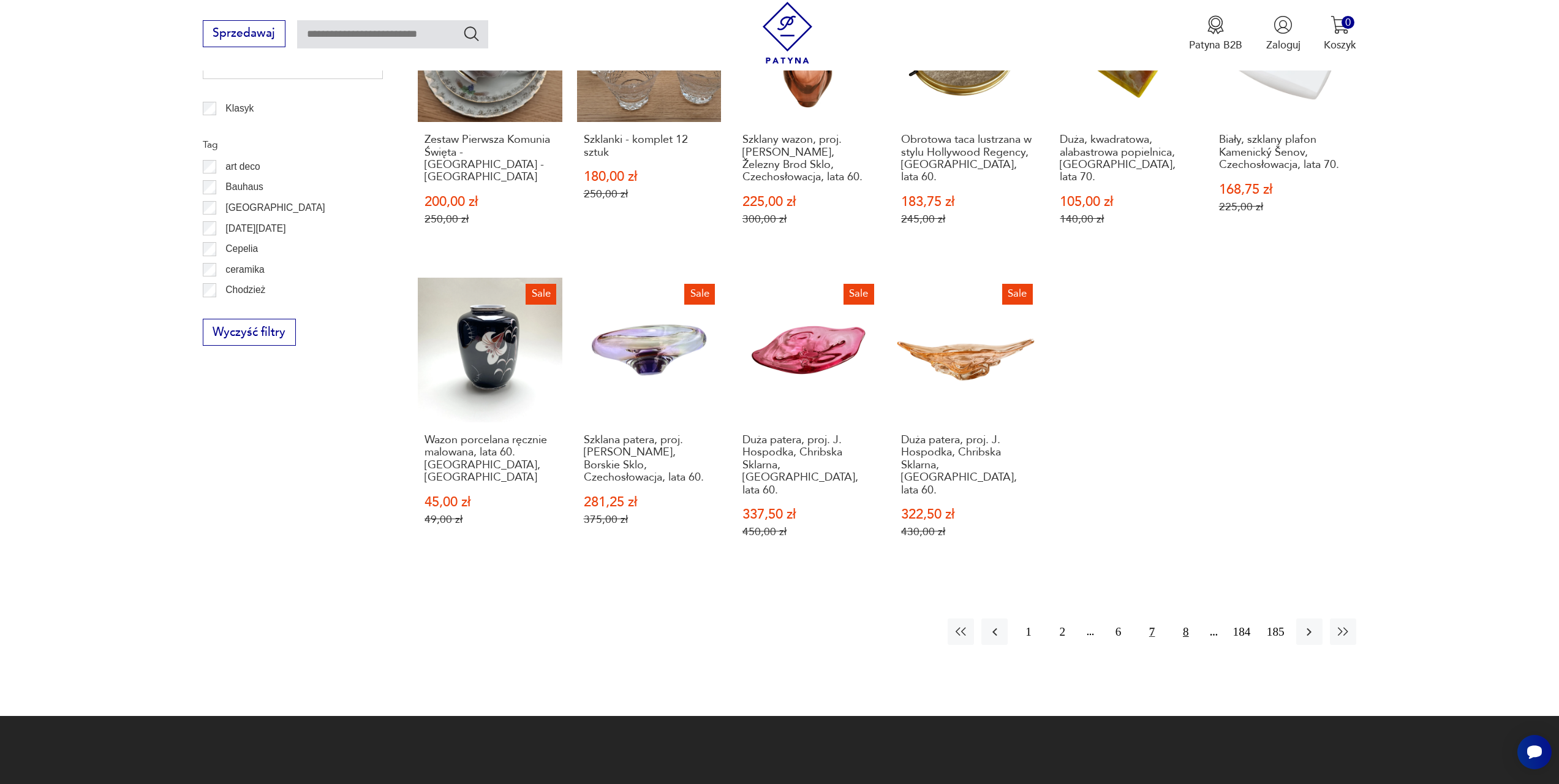
click at [1184, 618] on button "8" at bounding box center [1186, 631] width 27 height 27
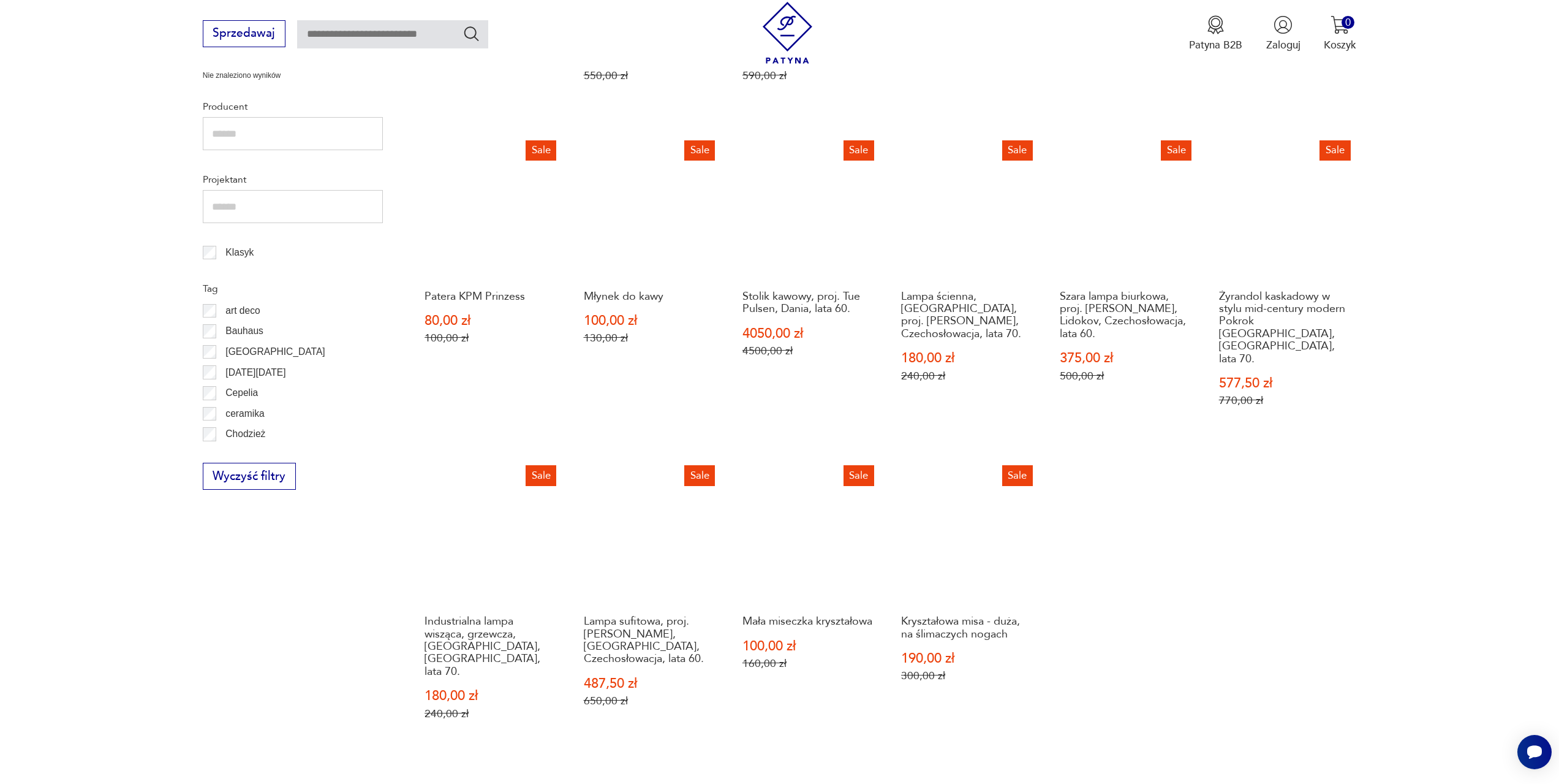
scroll to position [593, 0]
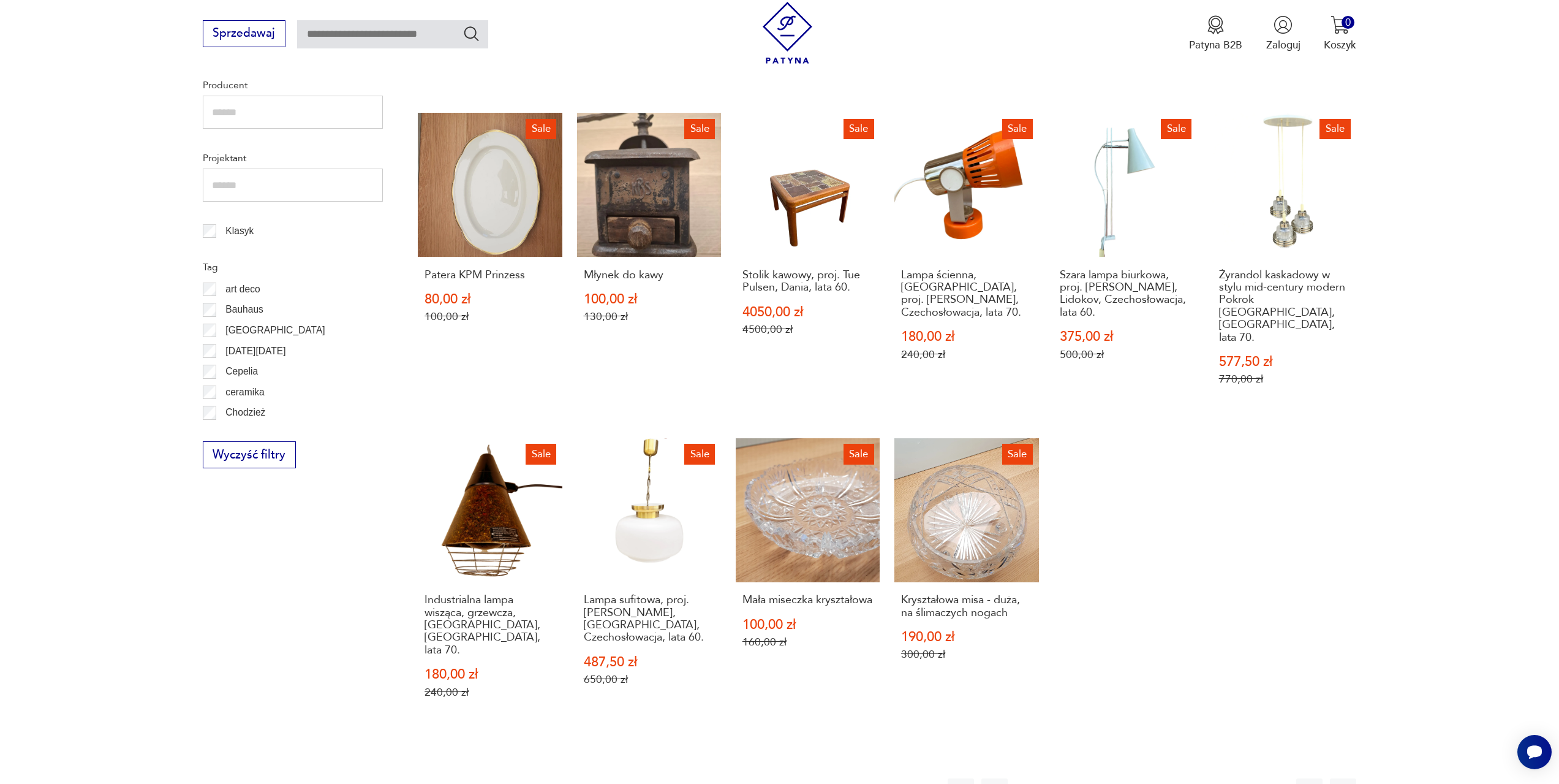
click at [1192, 778] on button "9" at bounding box center [1186, 791] width 27 height 27
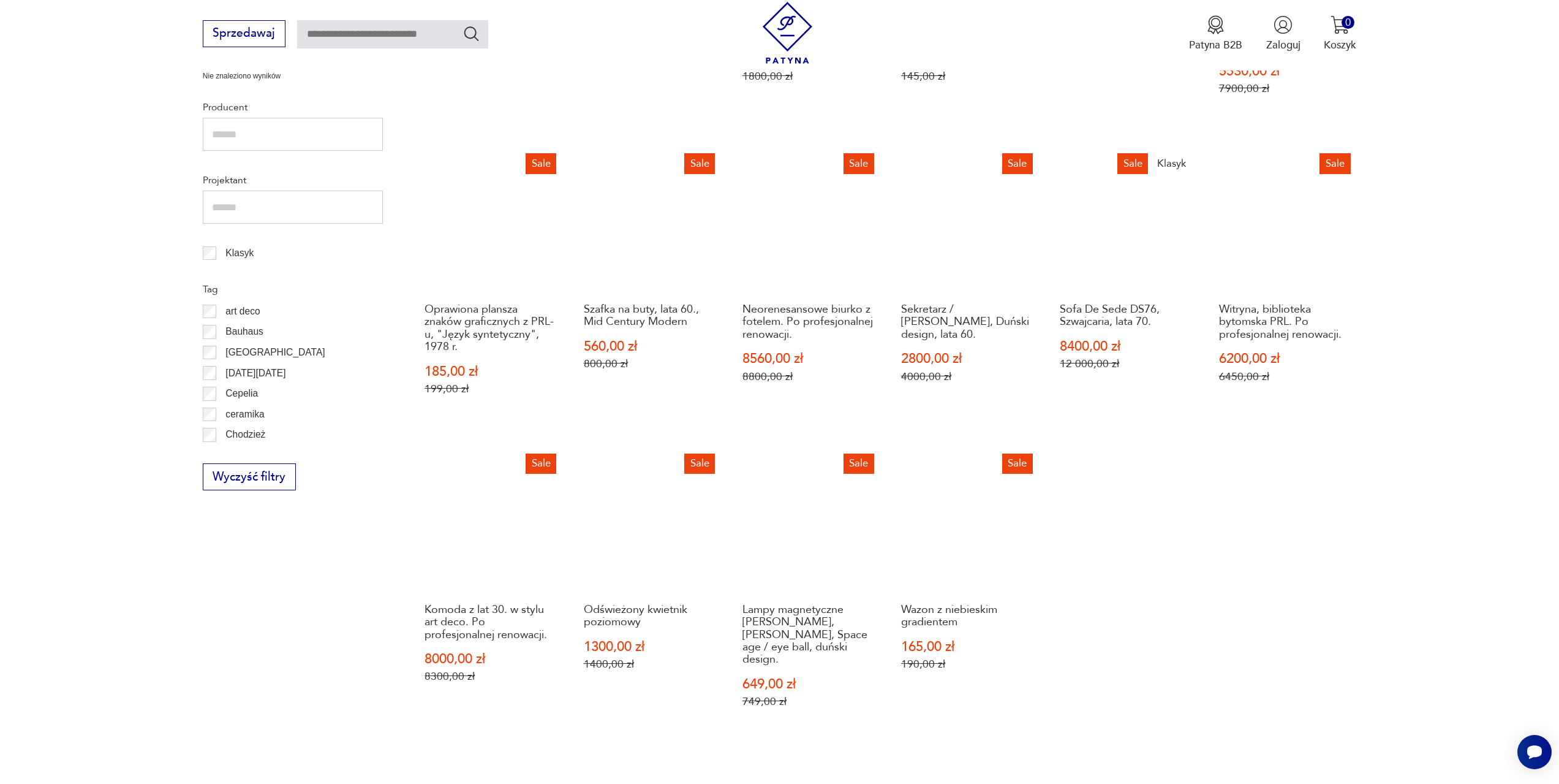
scroll to position [593, 0]
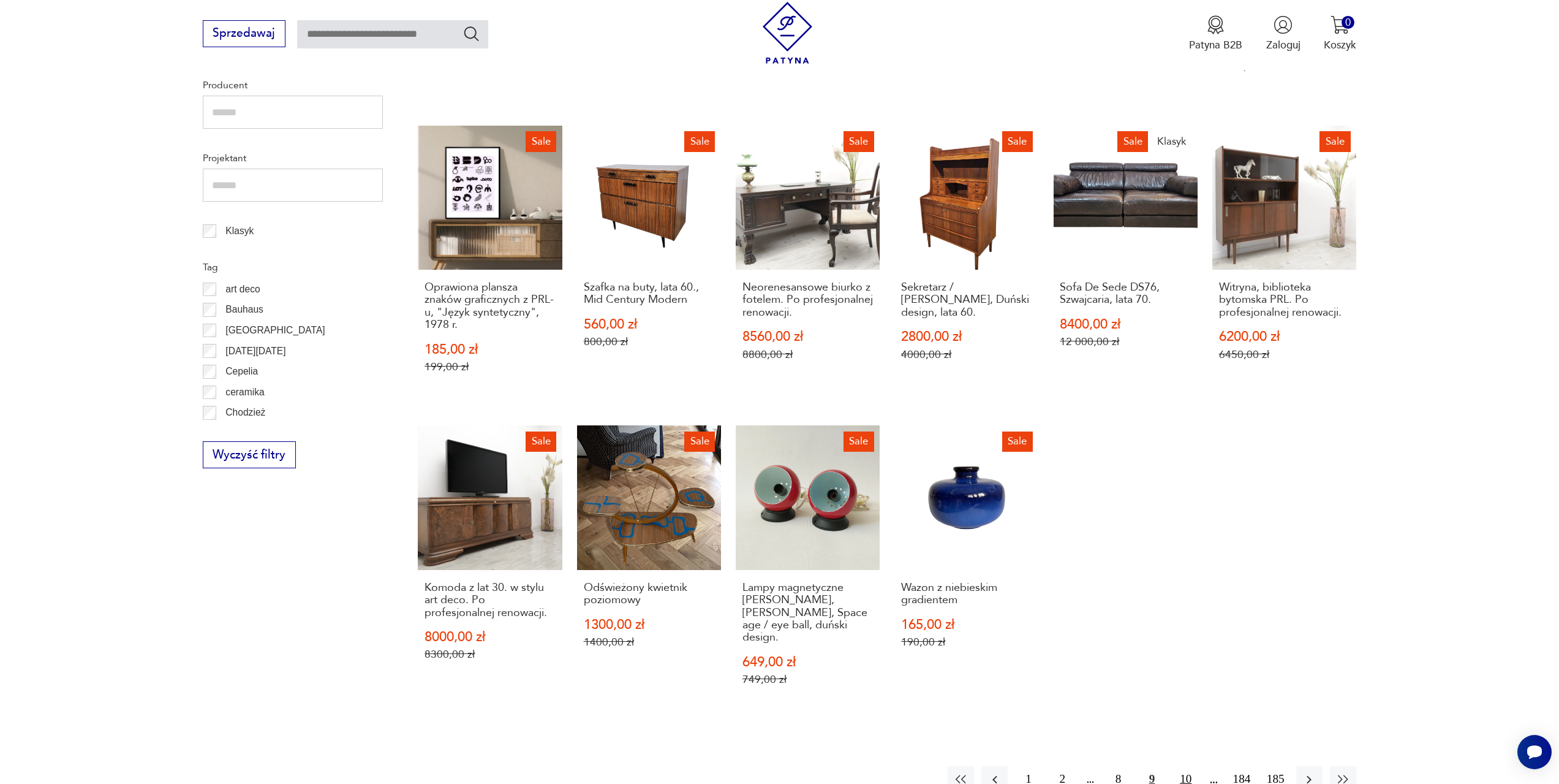
click at [1188, 766] on button "10" at bounding box center [1186, 778] width 27 height 27
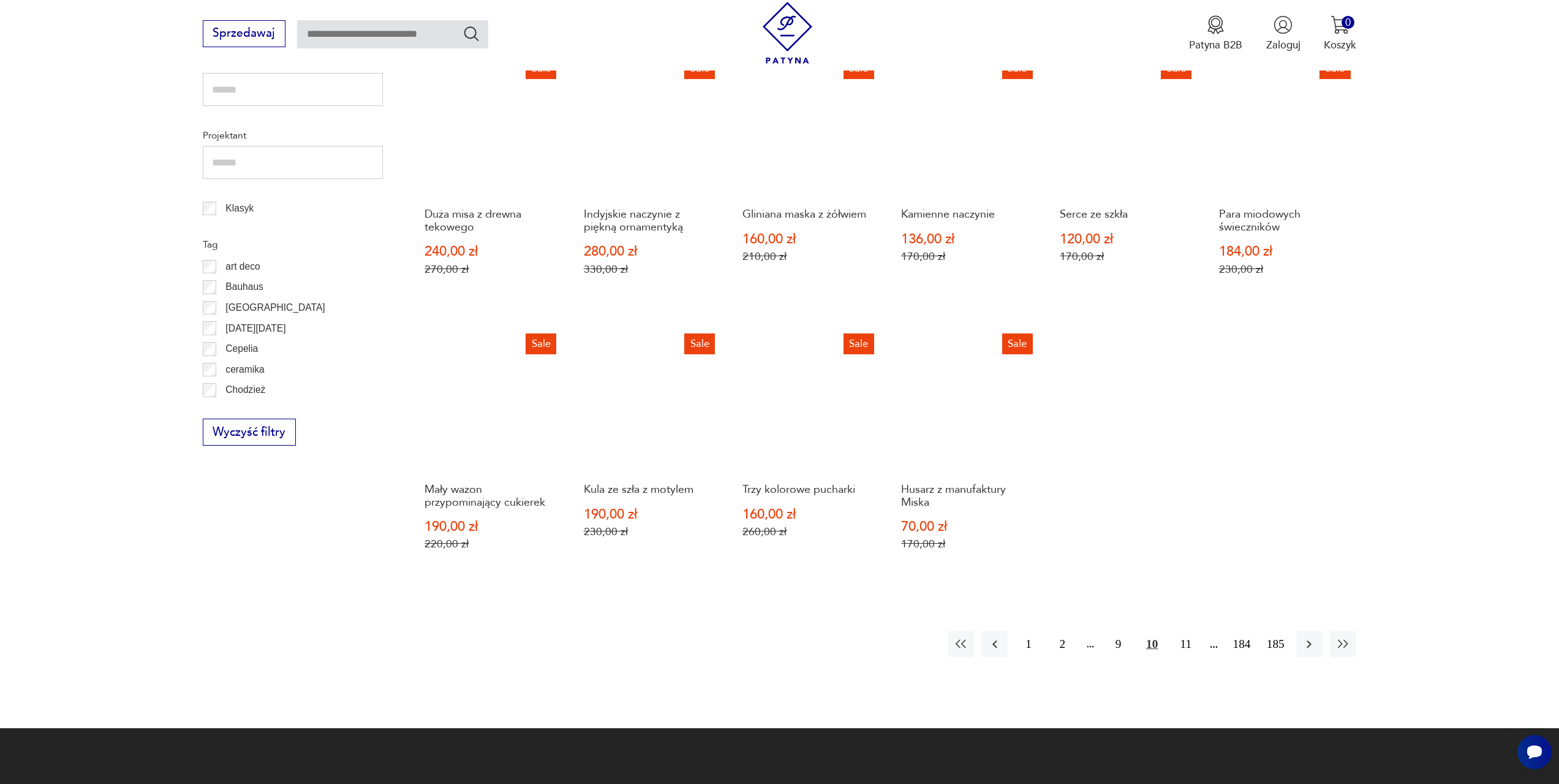
scroll to position [655, 0]
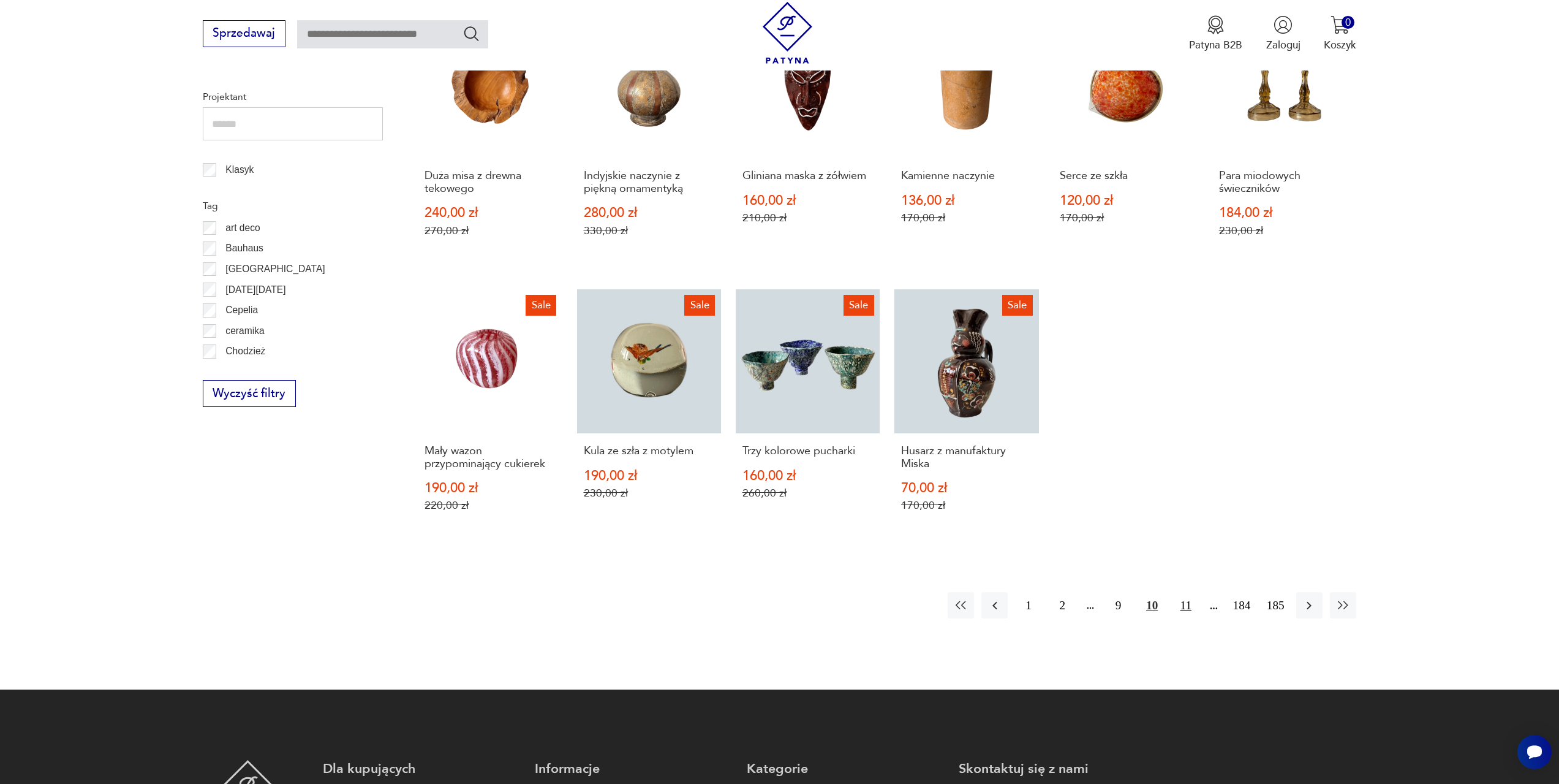
click at [1186, 608] on button "11" at bounding box center [1186, 605] width 27 height 27
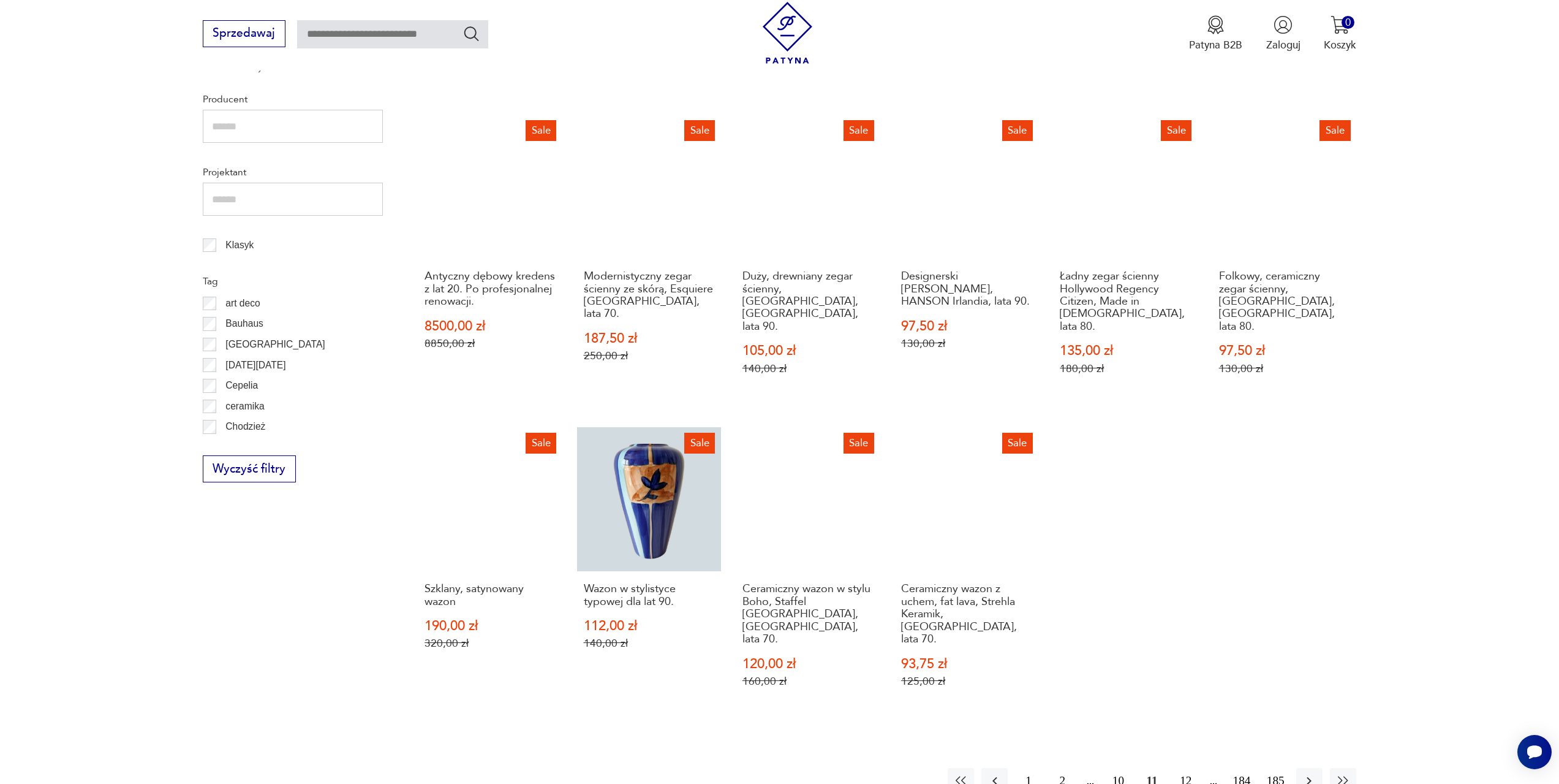
scroll to position [655, 0]
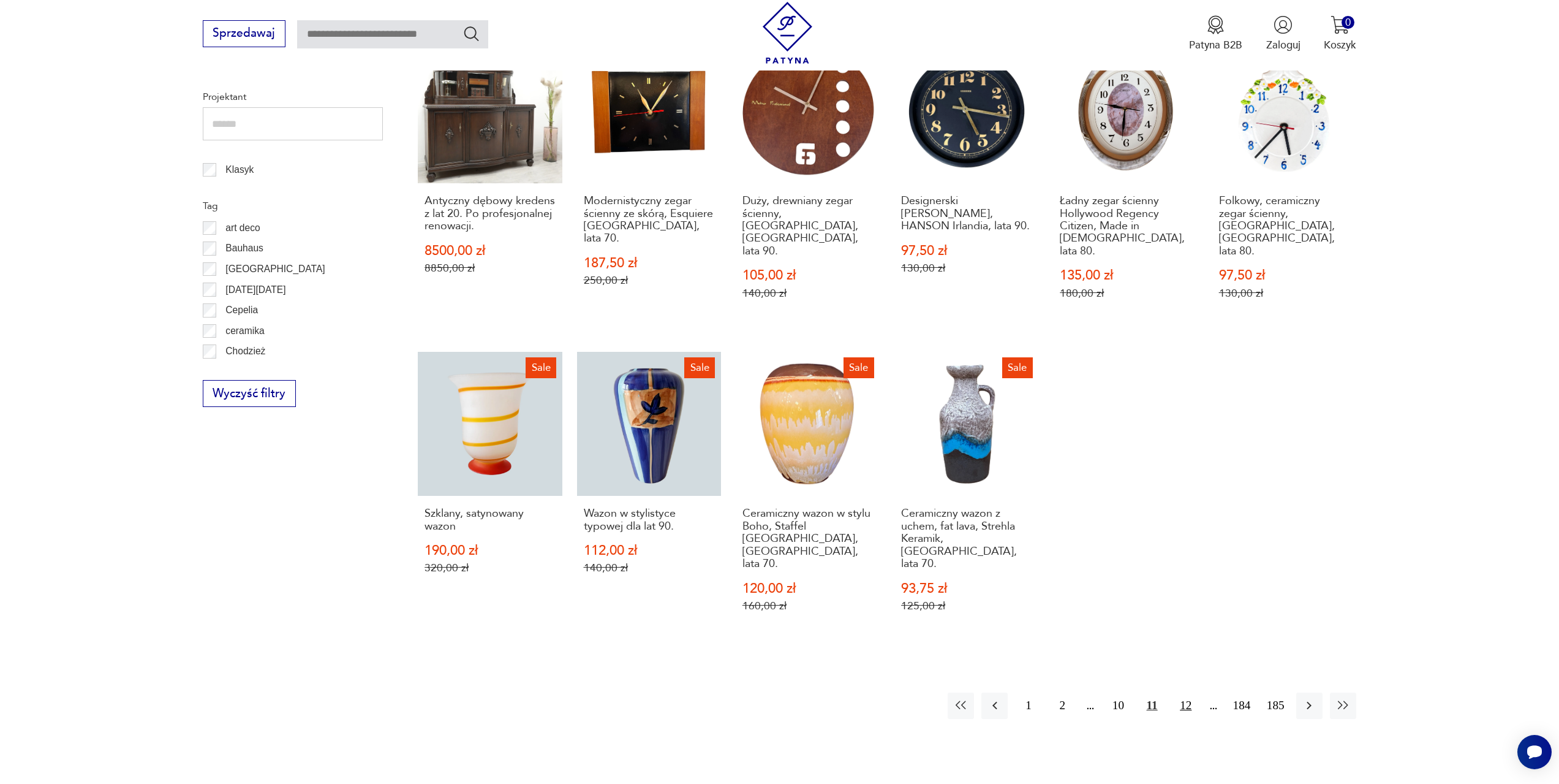
click at [1185, 693] on button "12" at bounding box center [1186, 706] width 27 height 27
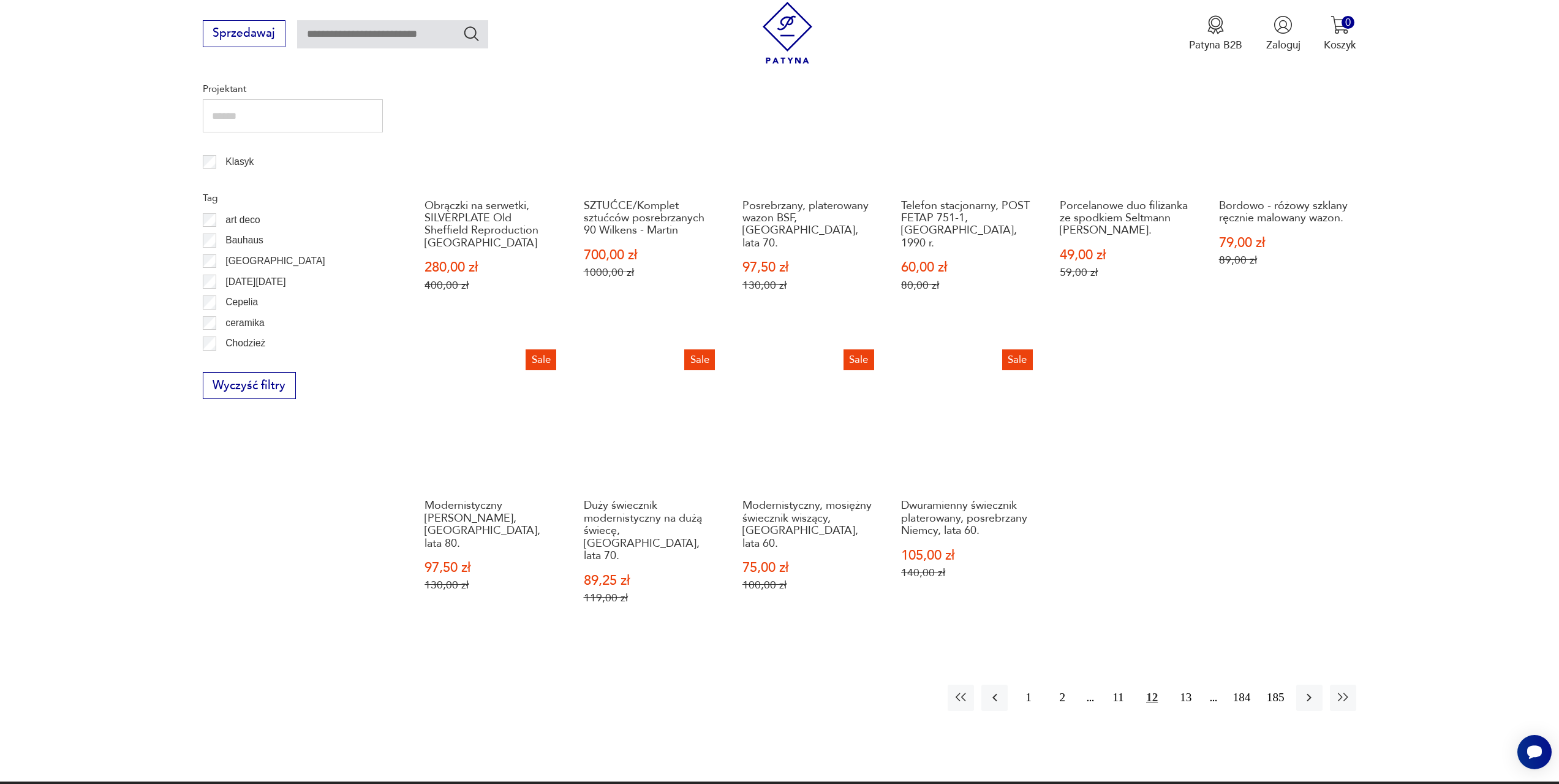
scroll to position [716, 0]
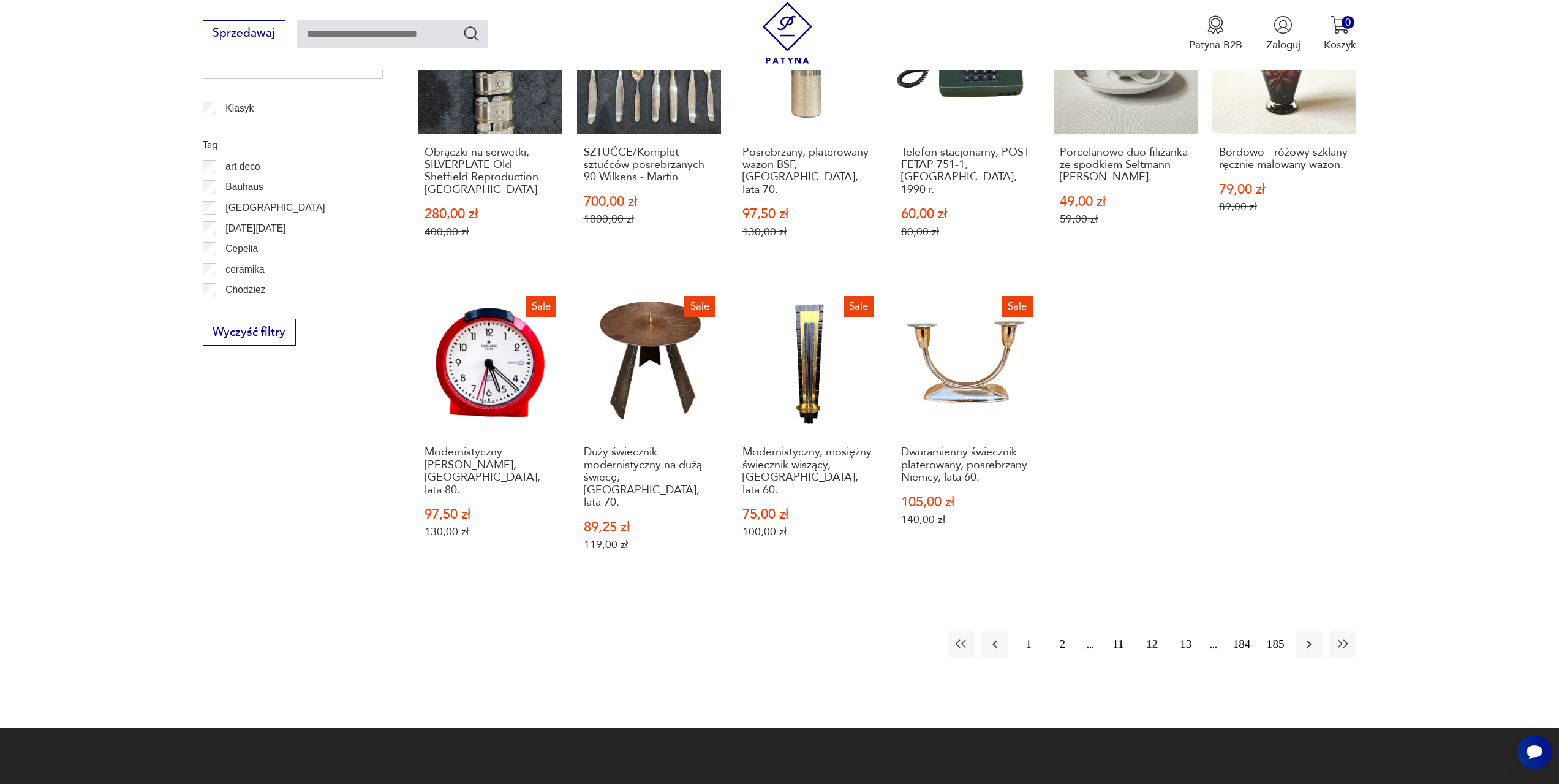
click at [1190, 631] on button "13" at bounding box center [1186, 644] width 27 height 27
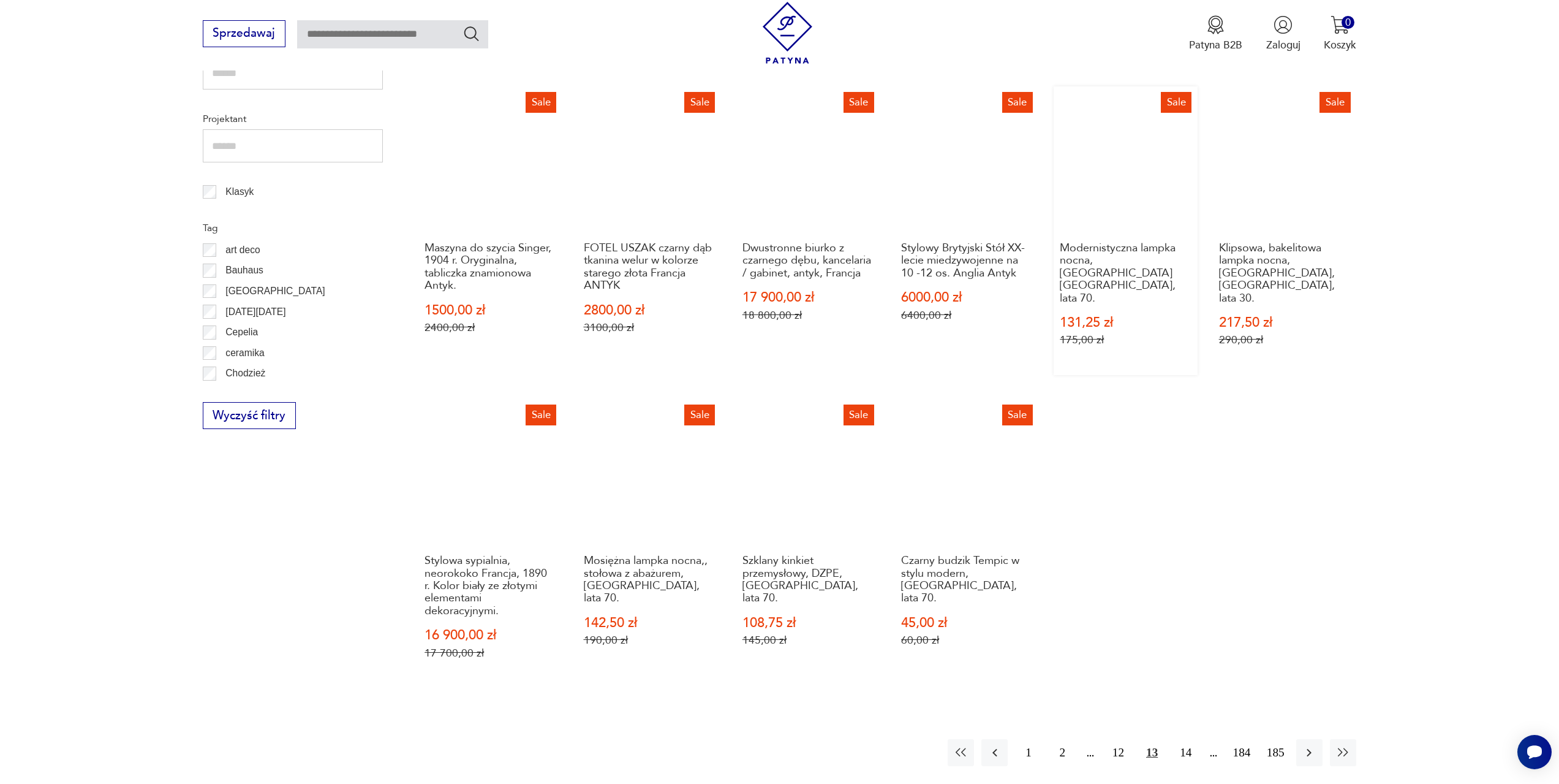
scroll to position [655, 0]
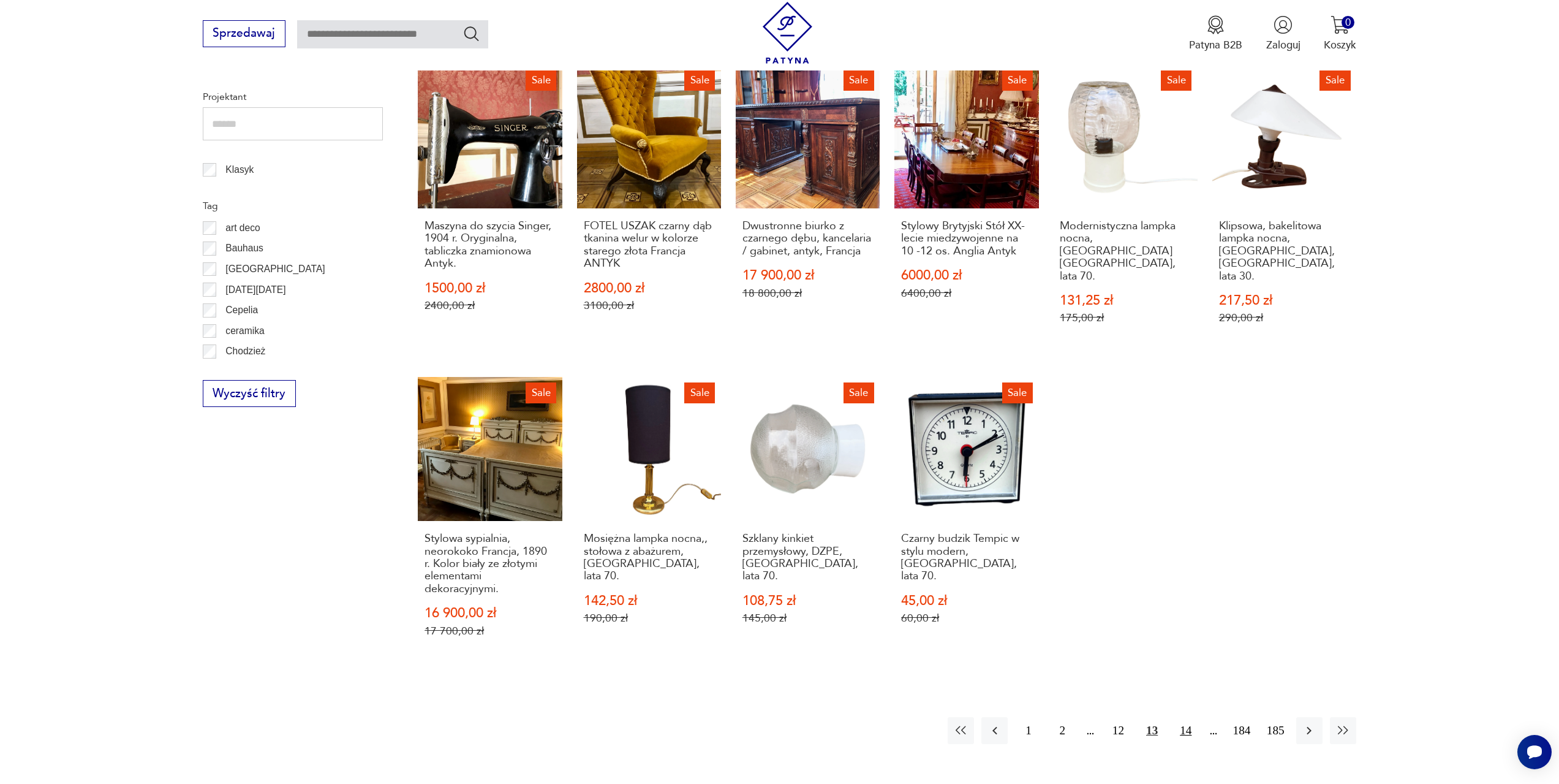
click at [1191, 717] on button "14" at bounding box center [1186, 730] width 27 height 27
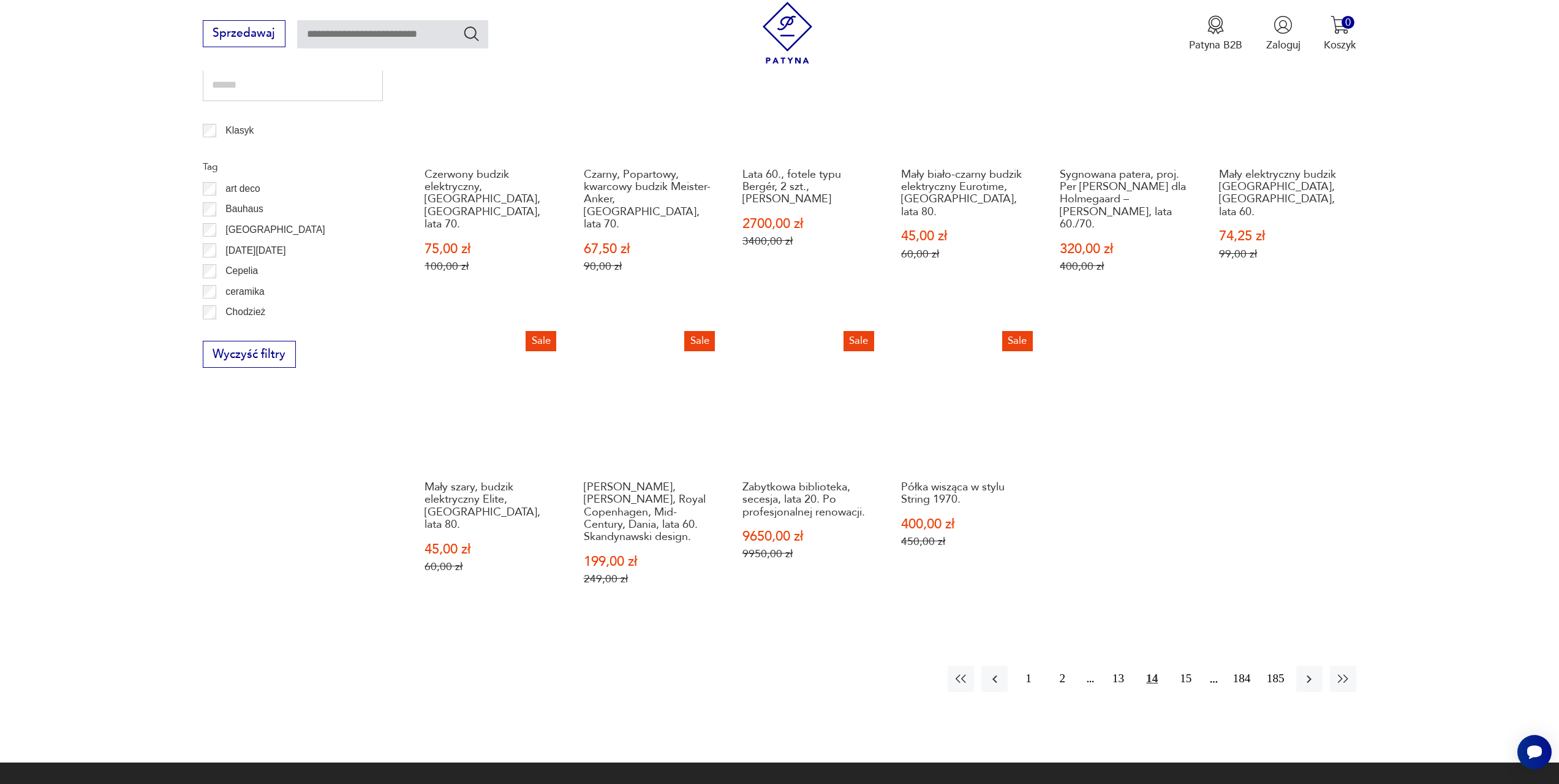
scroll to position [716, 0]
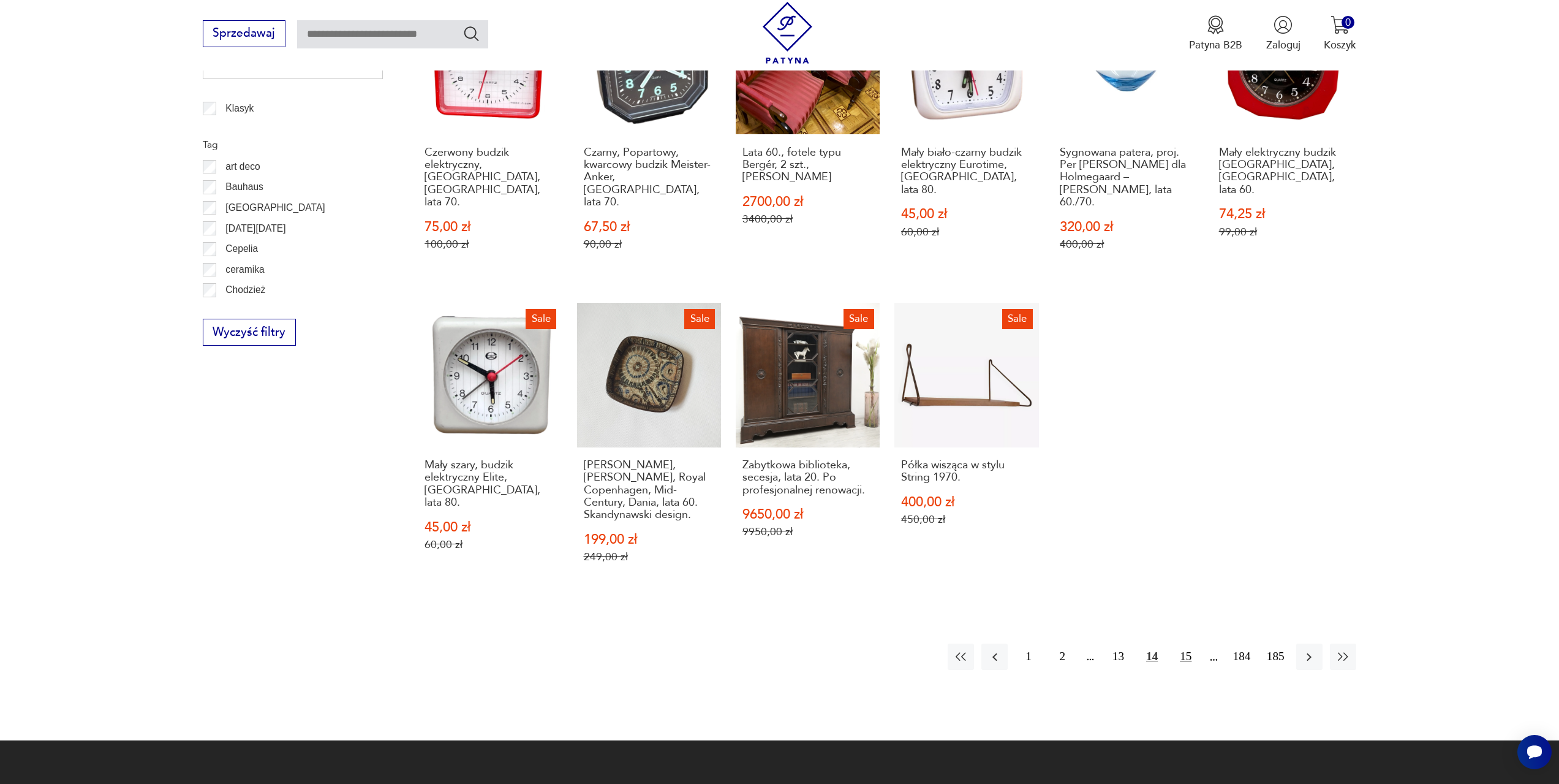
click at [1181, 645] on button "15" at bounding box center [1186, 657] width 27 height 27
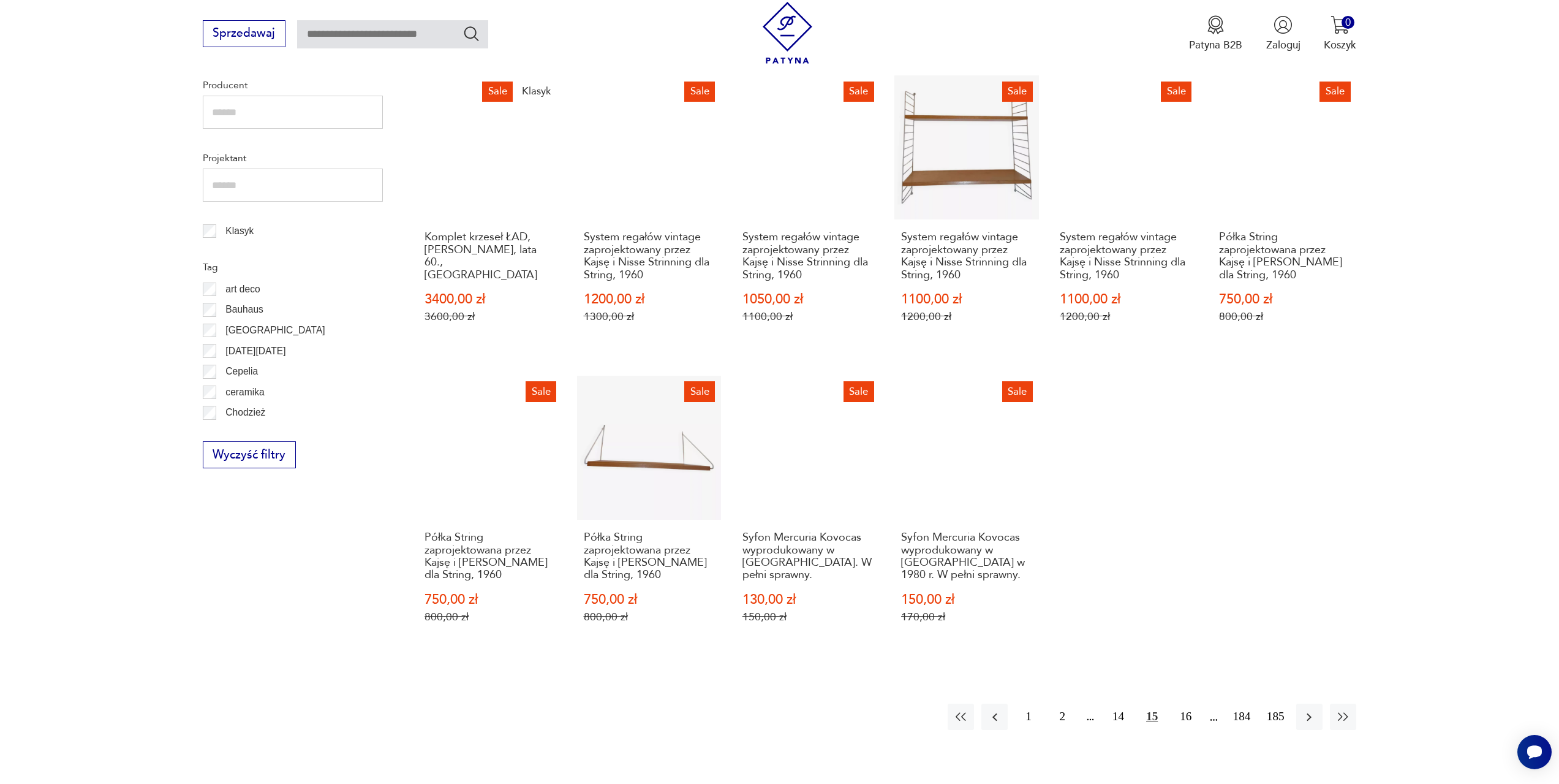
scroll to position [655, 0]
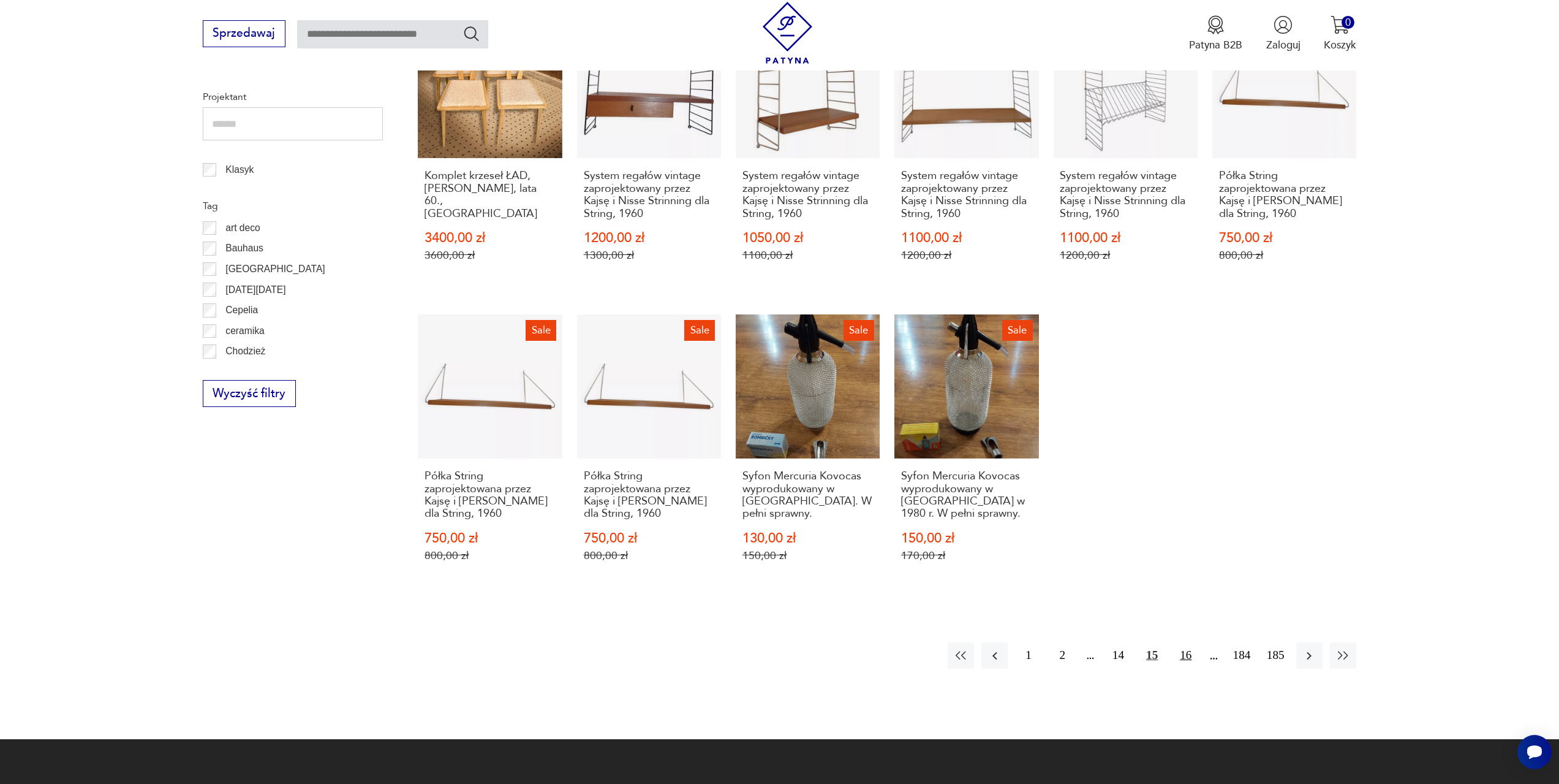
click at [1190, 653] on button "16" at bounding box center [1186, 655] width 27 height 27
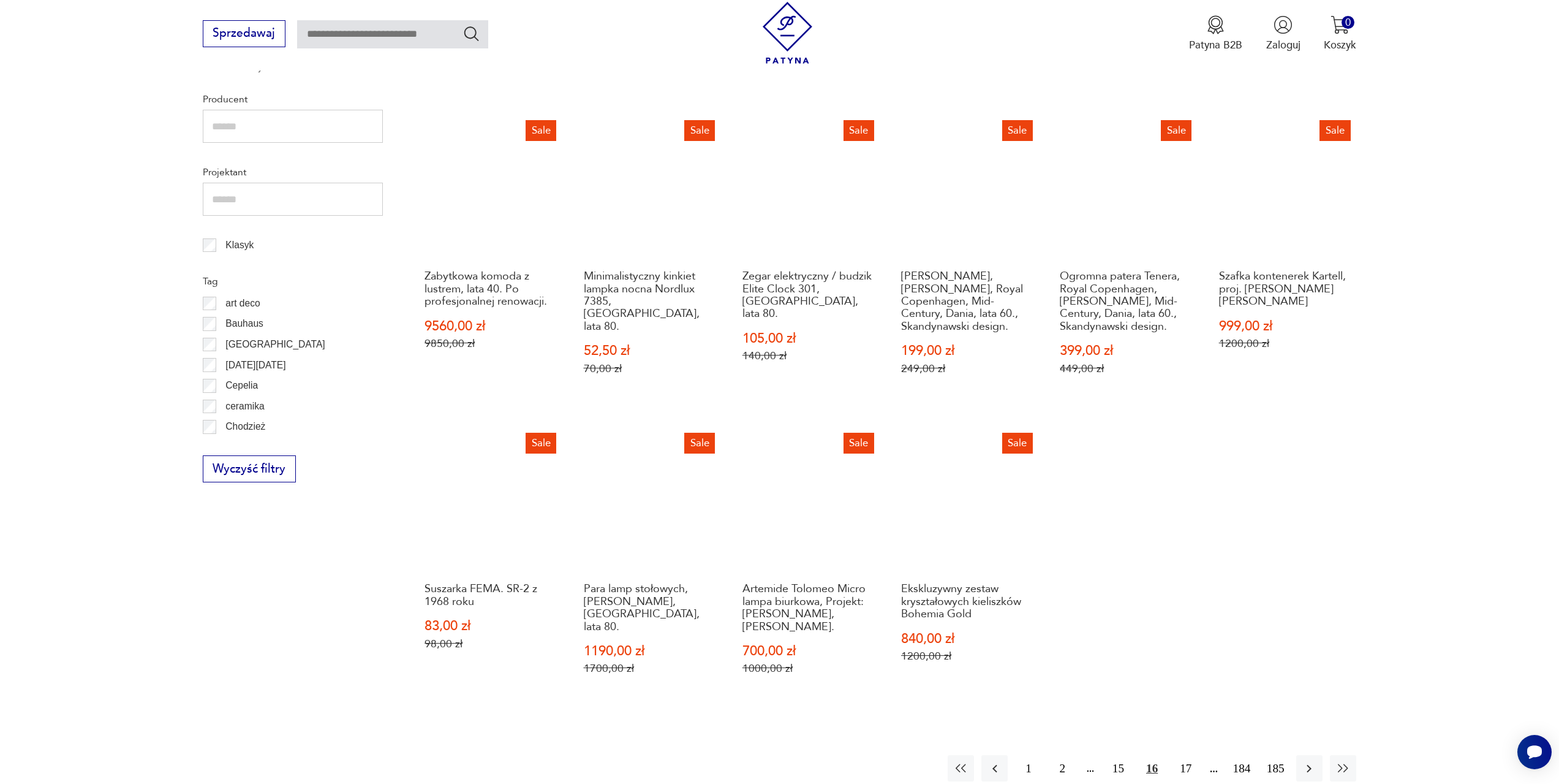
scroll to position [716, 0]
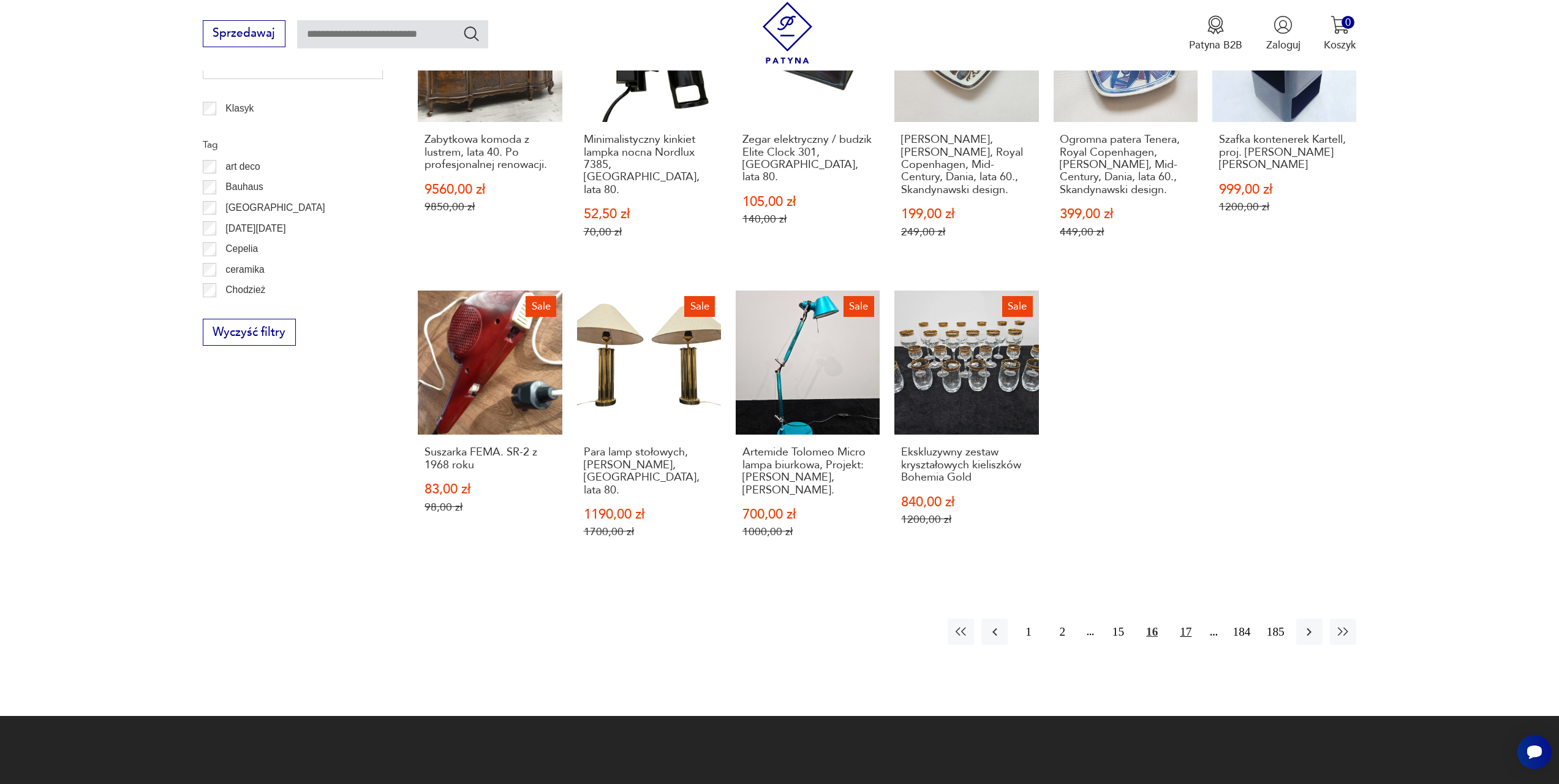
click at [1184, 622] on button "17" at bounding box center [1186, 631] width 27 height 27
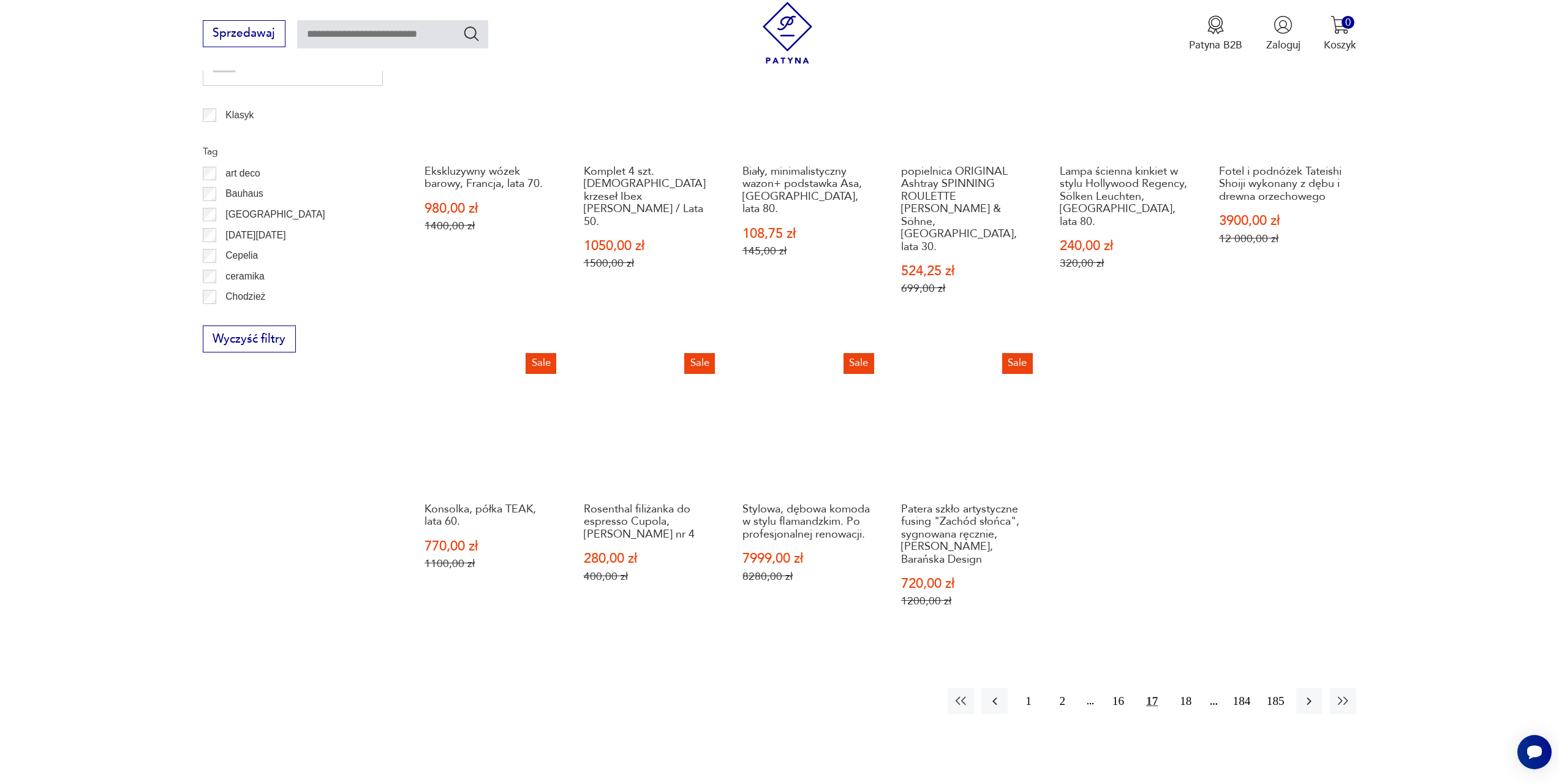
scroll to position [716, 0]
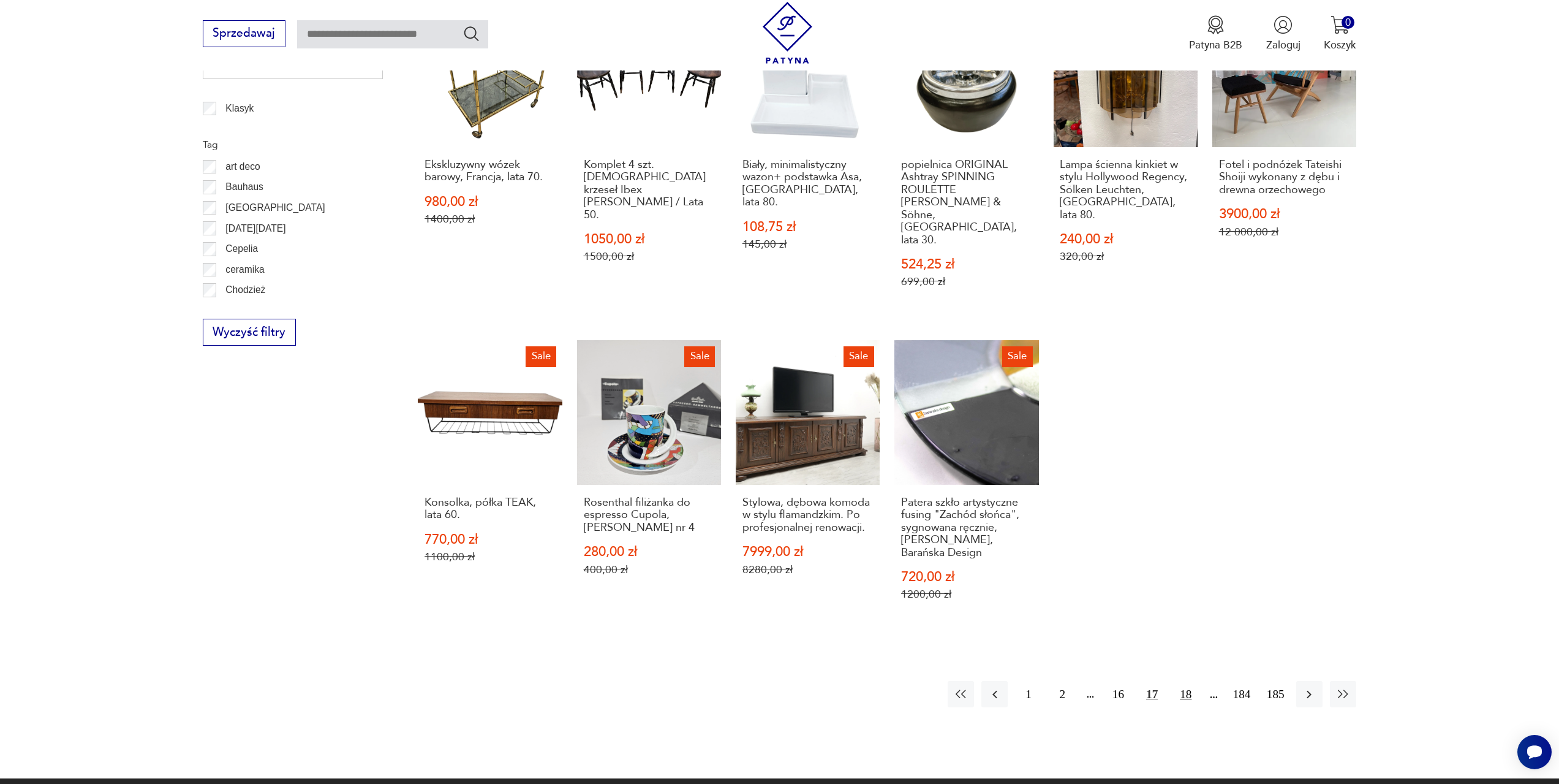
click at [1188, 681] on button "18" at bounding box center [1186, 694] width 27 height 27
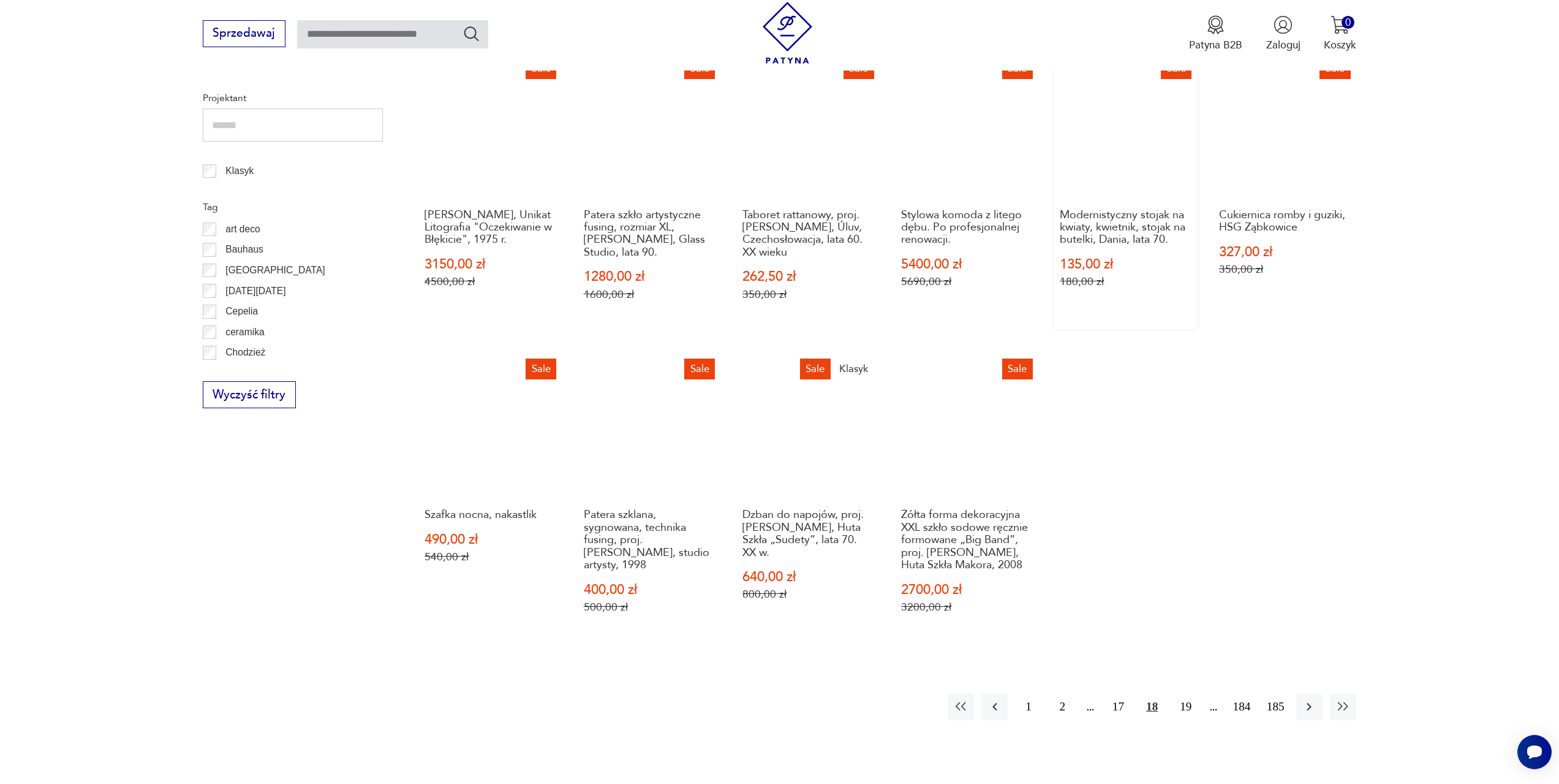
scroll to position [655, 0]
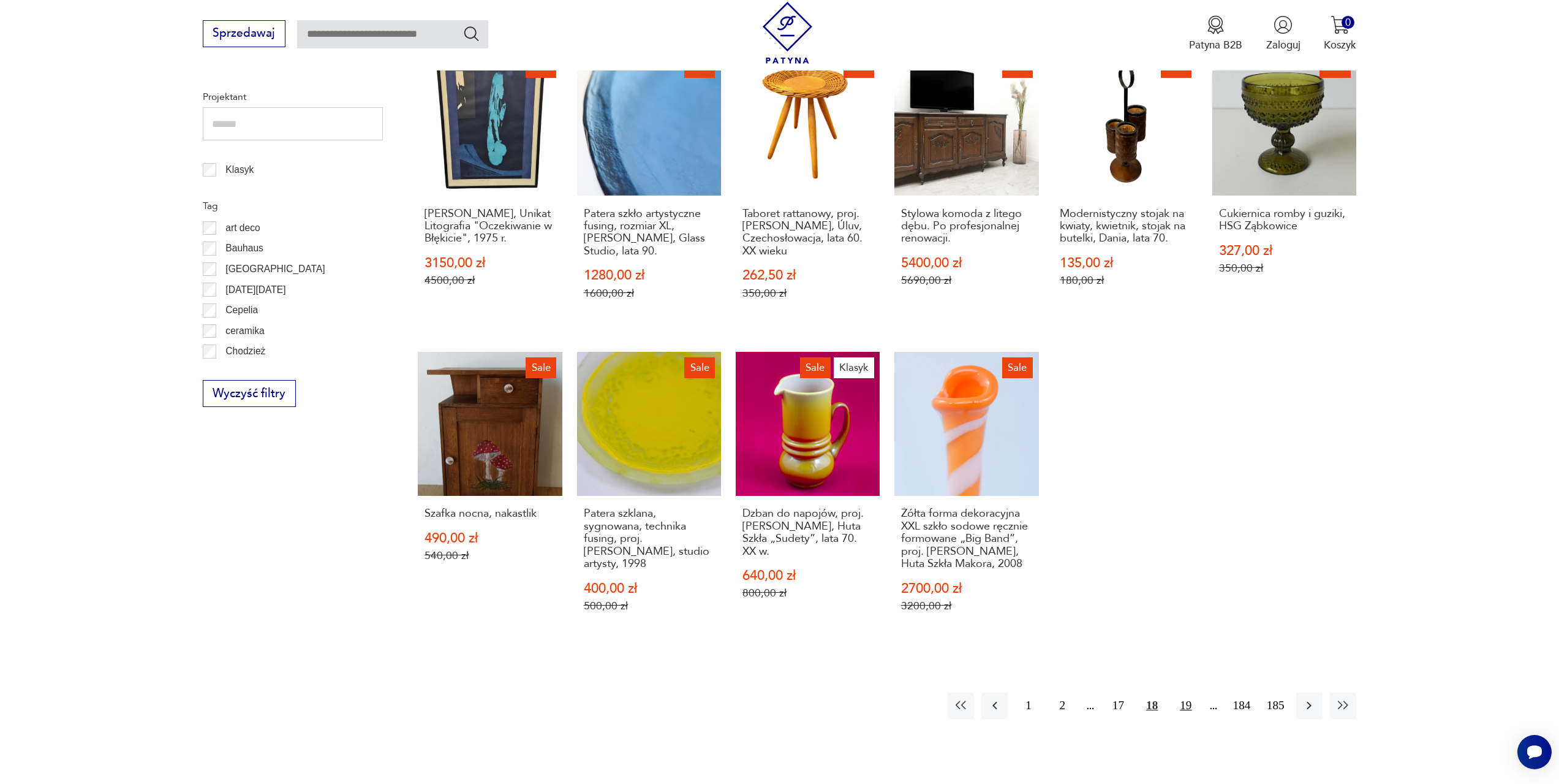
click at [1186, 693] on button "19" at bounding box center [1186, 706] width 27 height 27
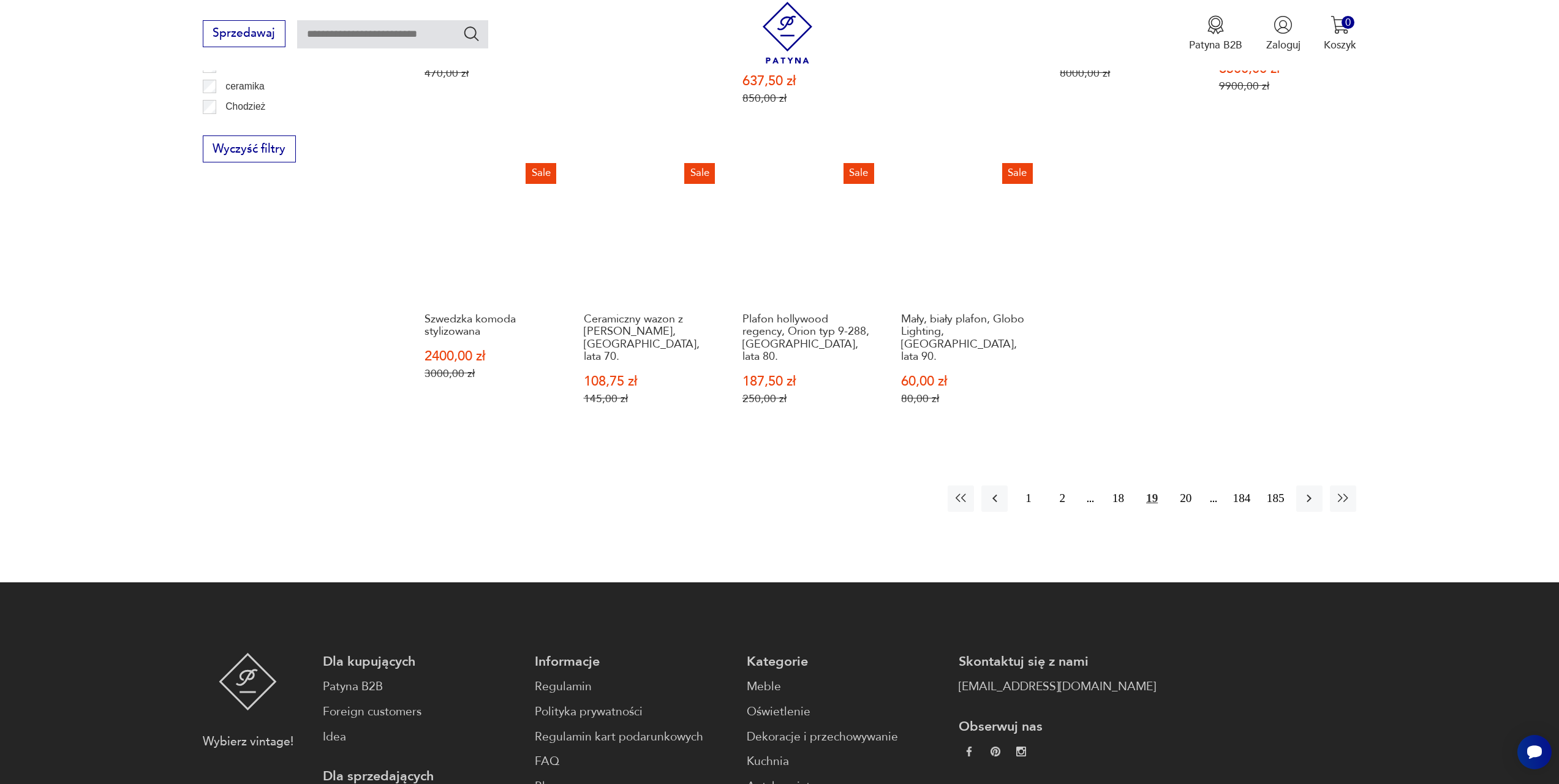
scroll to position [899, 0]
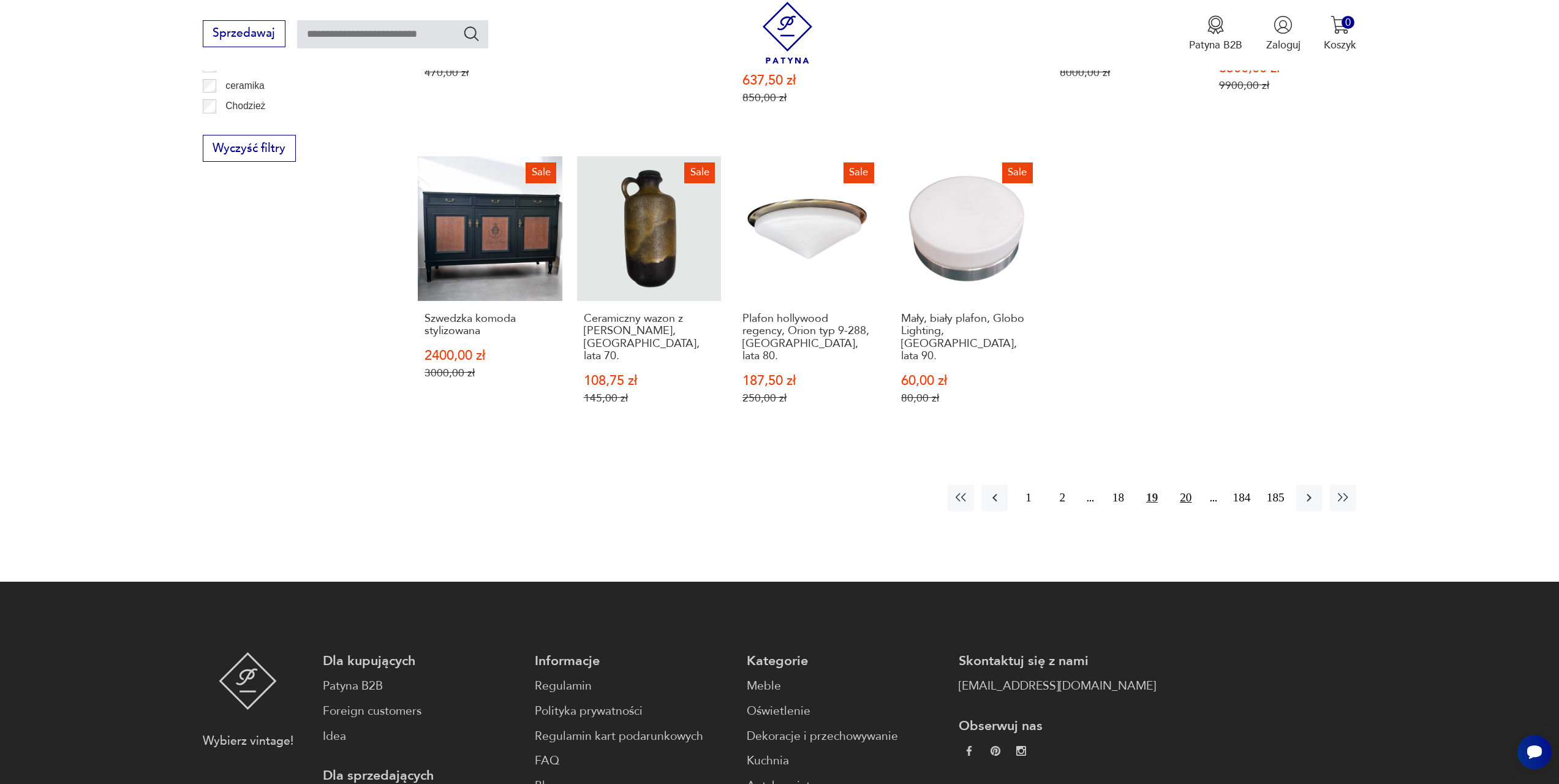
click at [1181, 485] on button "20" at bounding box center [1186, 498] width 27 height 27
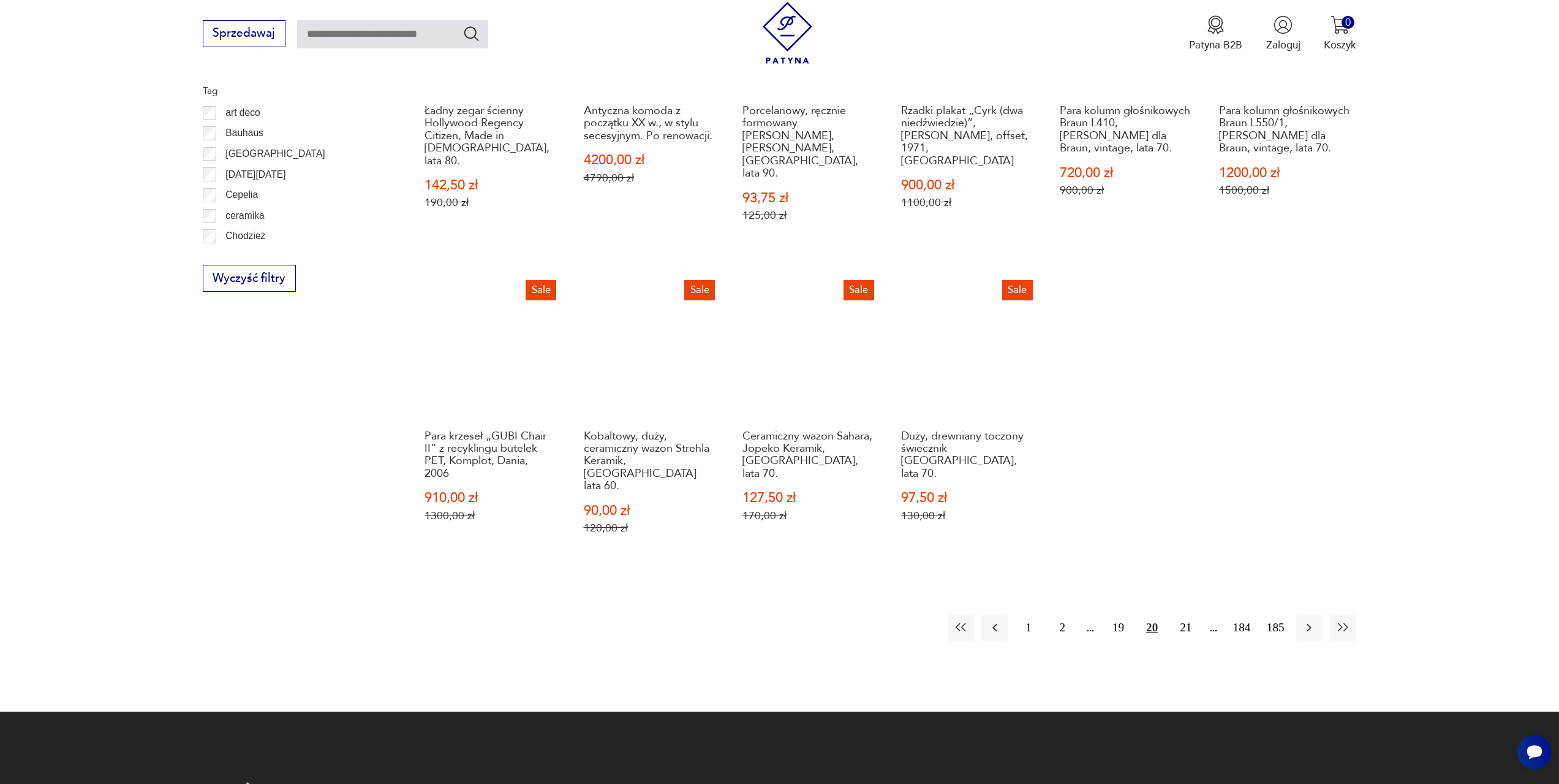
scroll to position [777, 0]
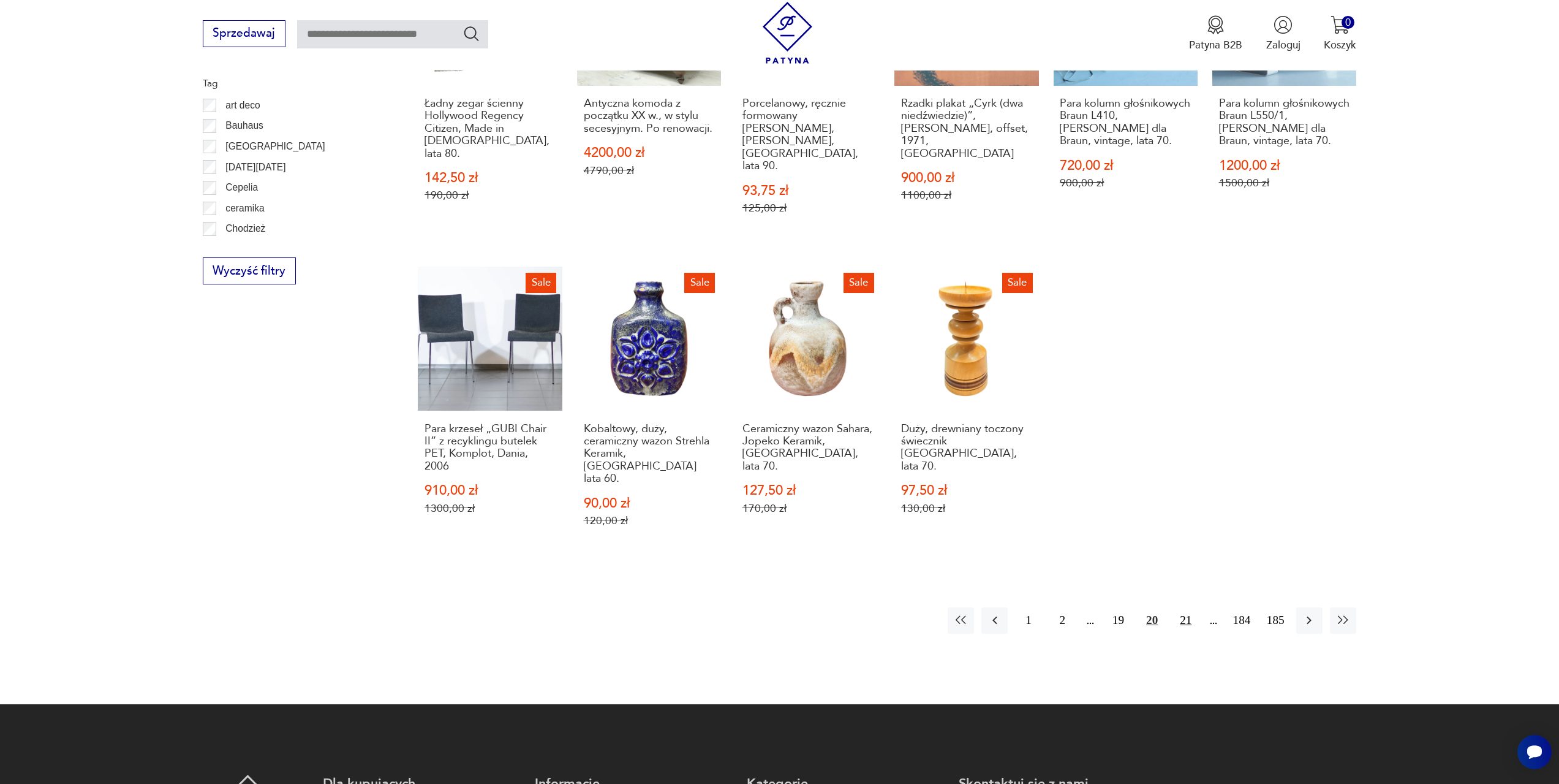
click at [1187, 607] on button "21" at bounding box center [1186, 620] width 27 height 27
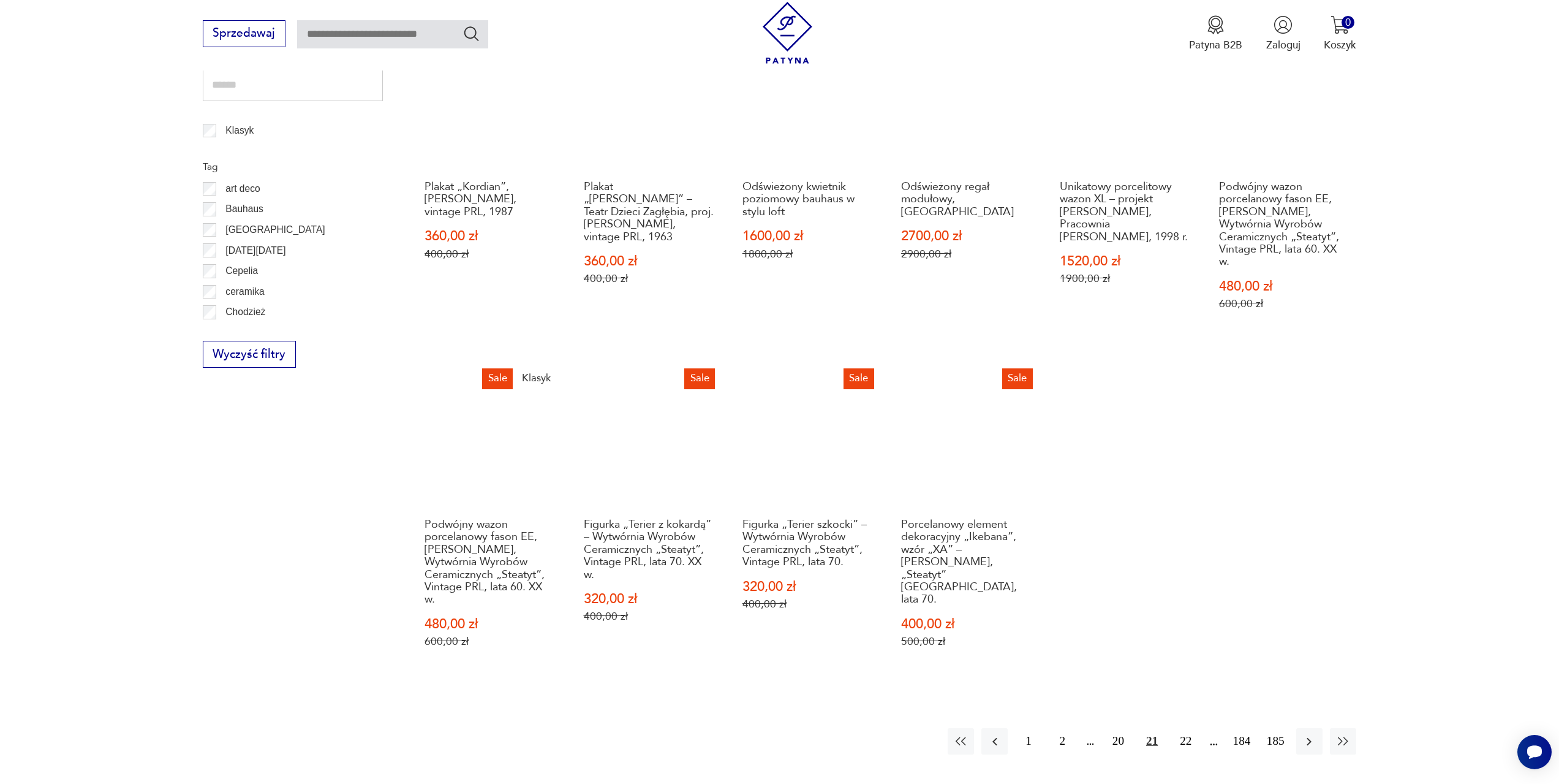
scroll to position [716, 0]
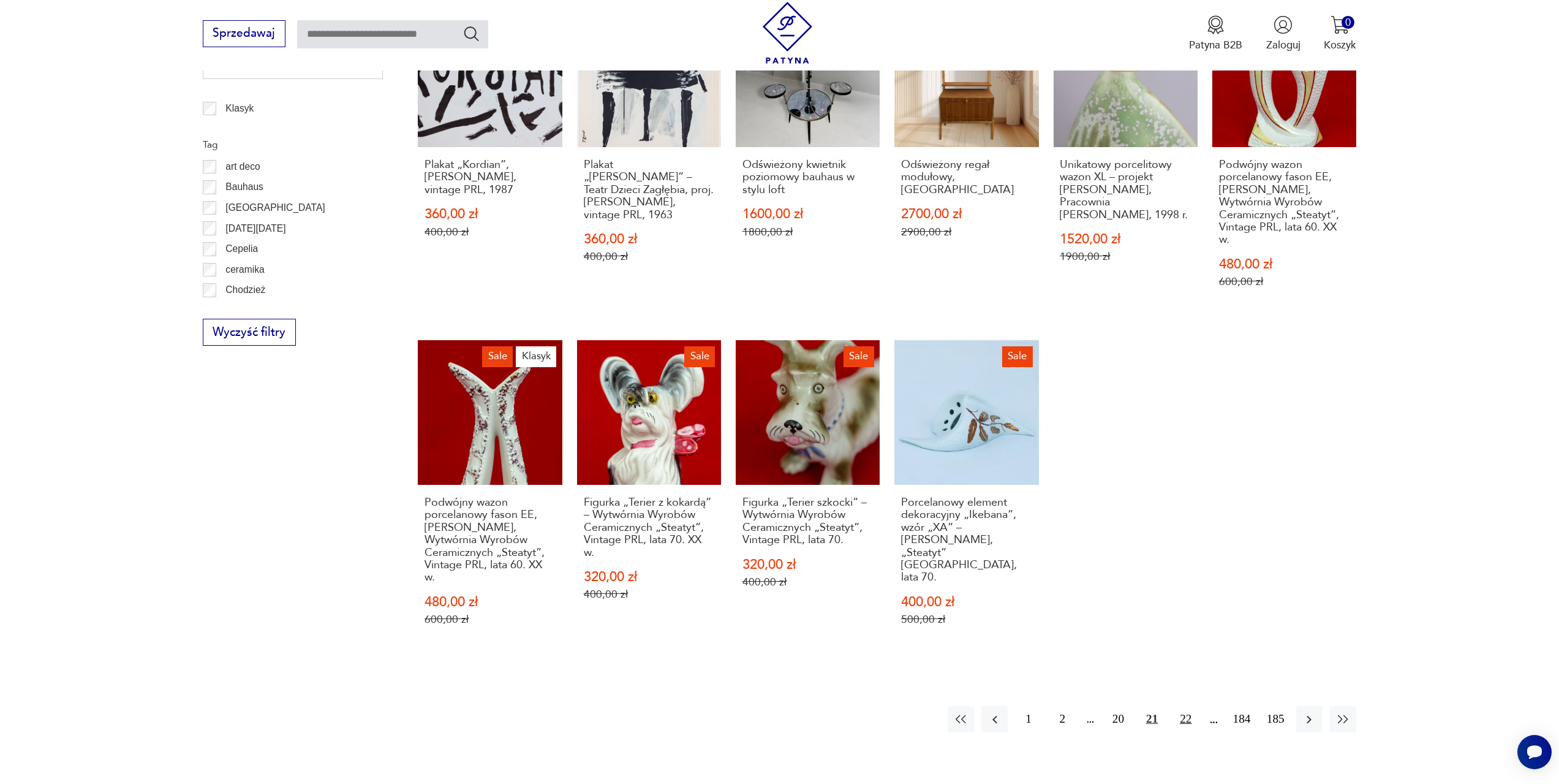
click at [1190, 706] on button "22" at bounding box center [1186, 718] width 27 height 27
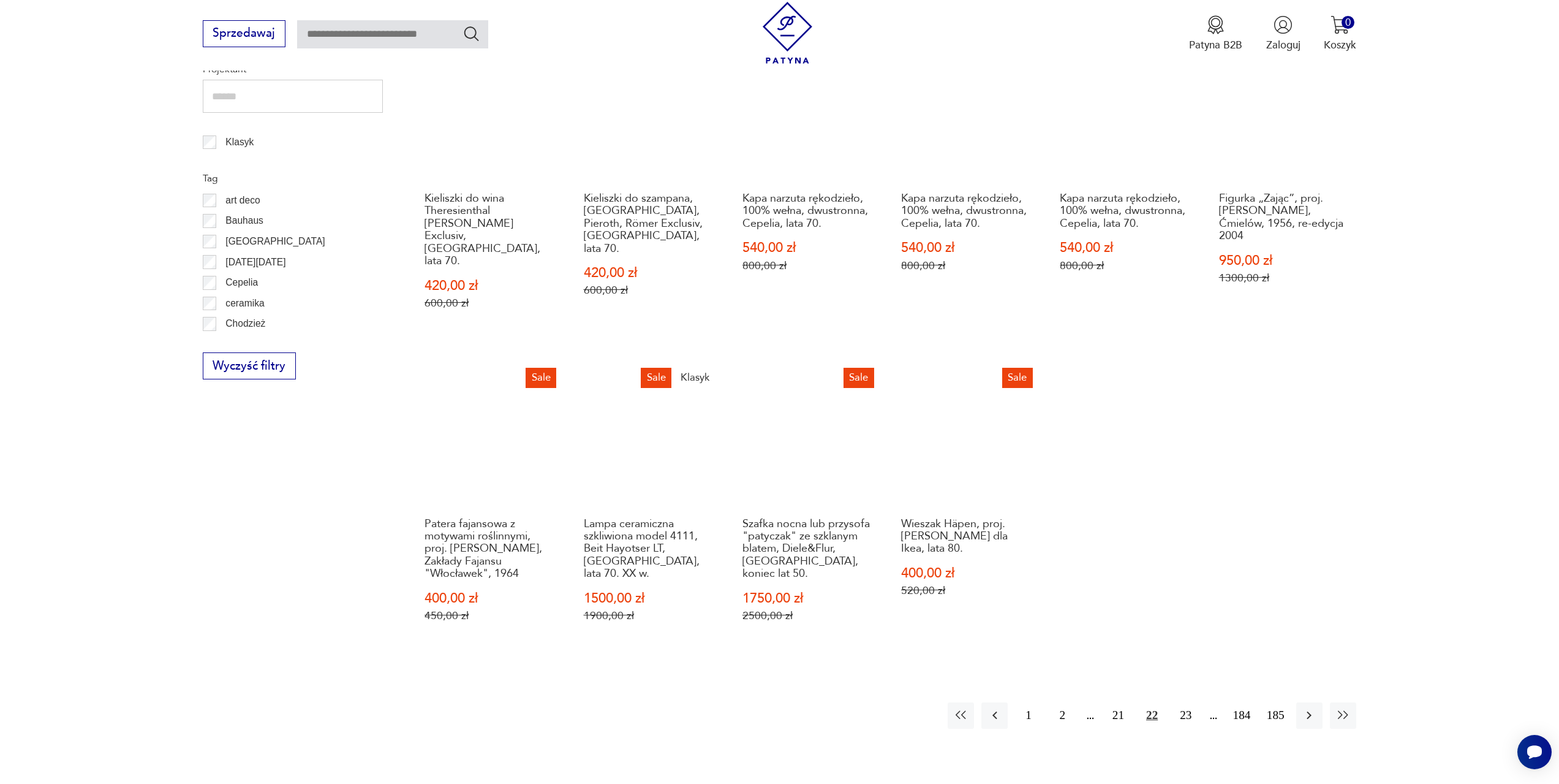
scroll to position [716, 0]
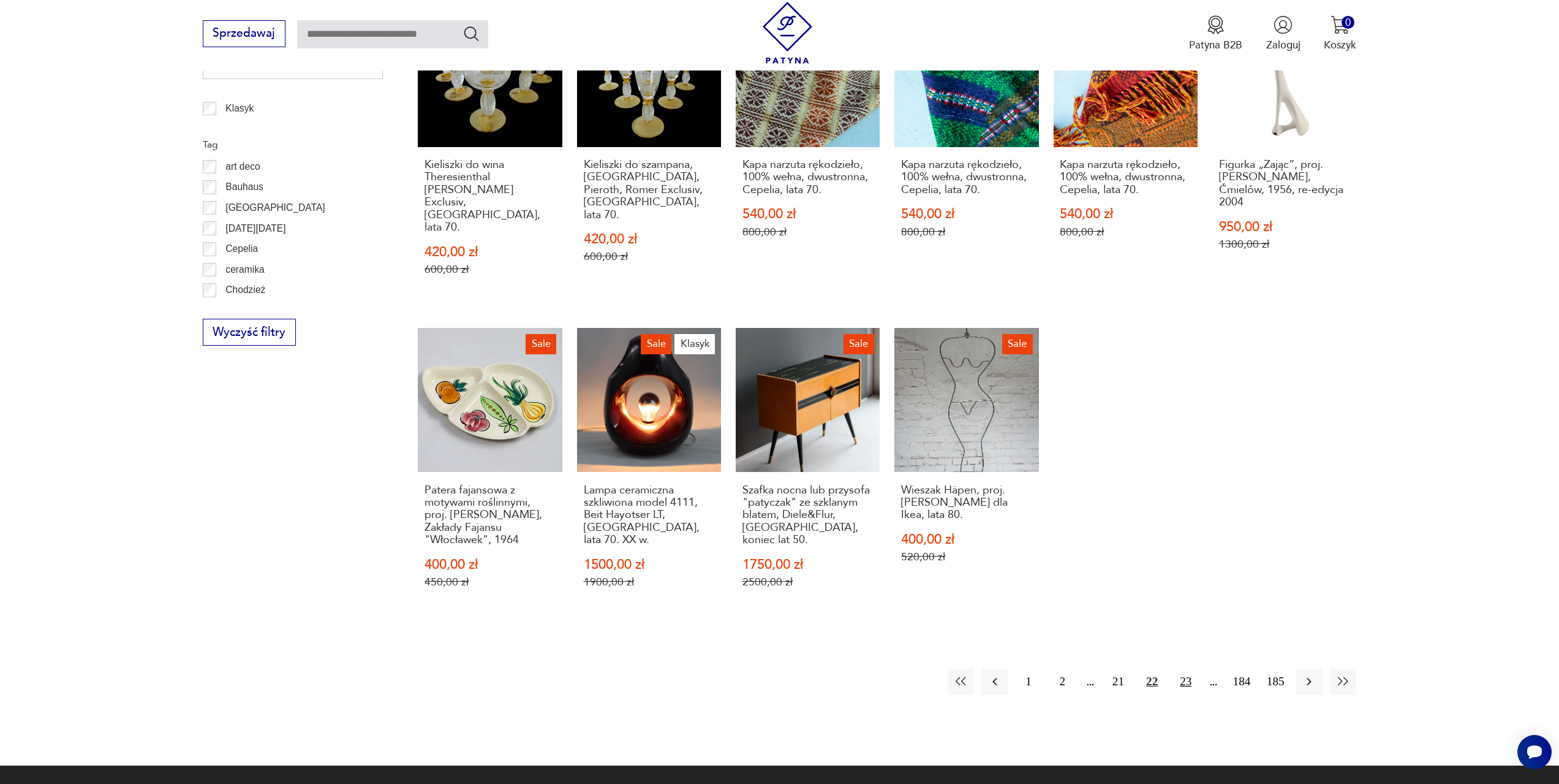
click at [1189, 669] on button "23" at bounding box center [1186, 681] width 27 height 27
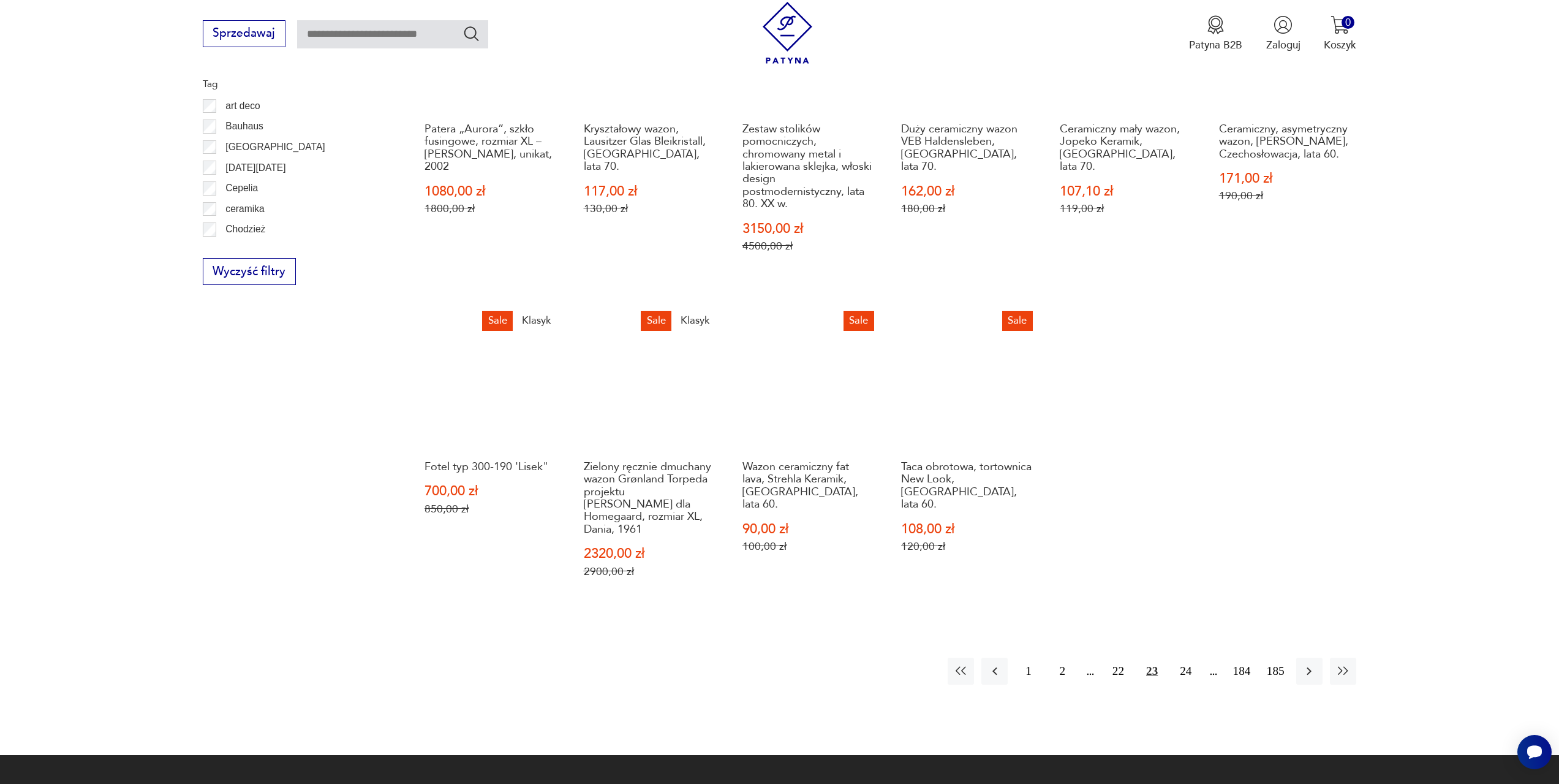
scroll to position [777, 0]
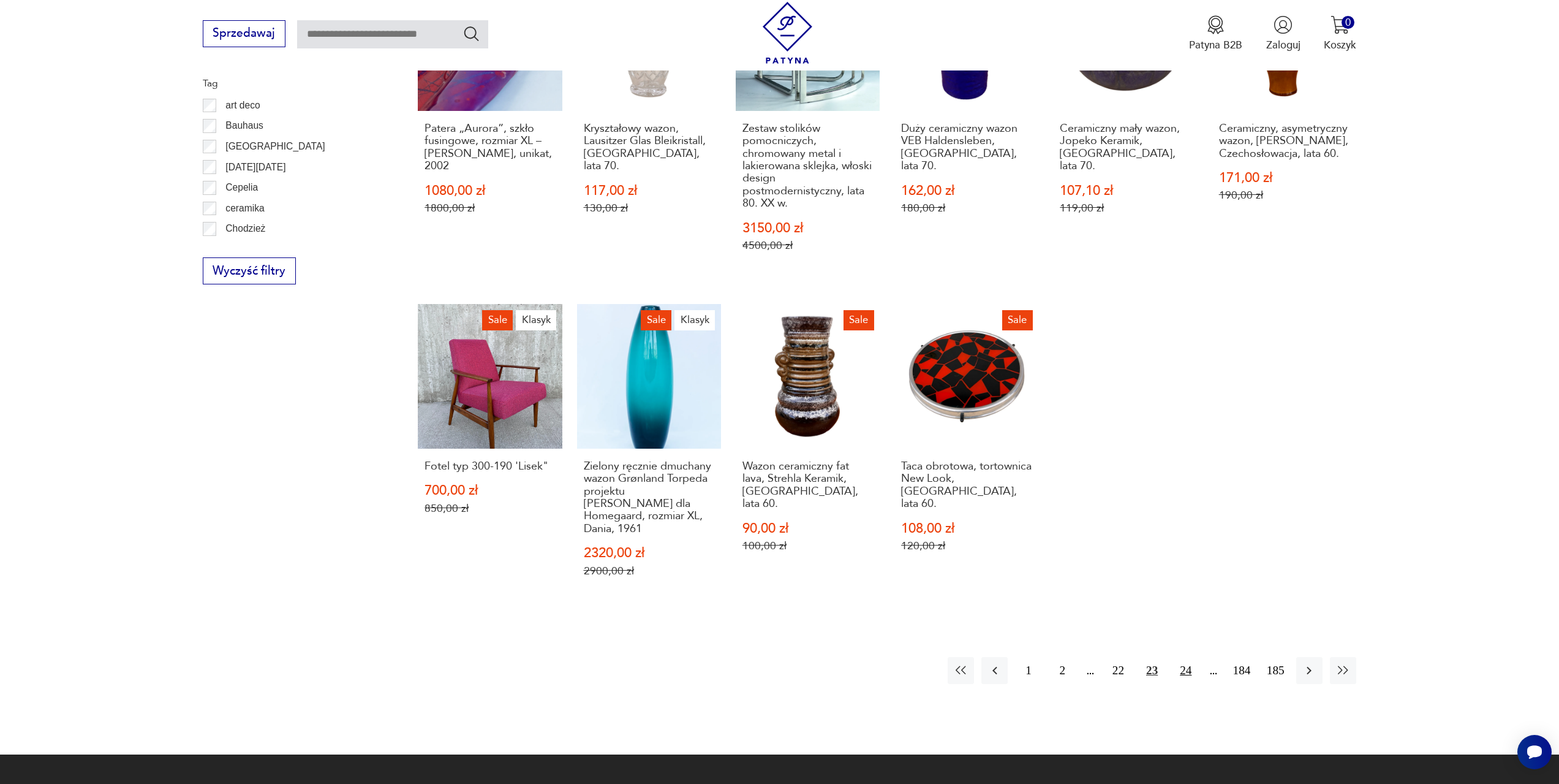
click at [1188, 657] on button "24" at bounding box center [1186, 669] width 27 height 27
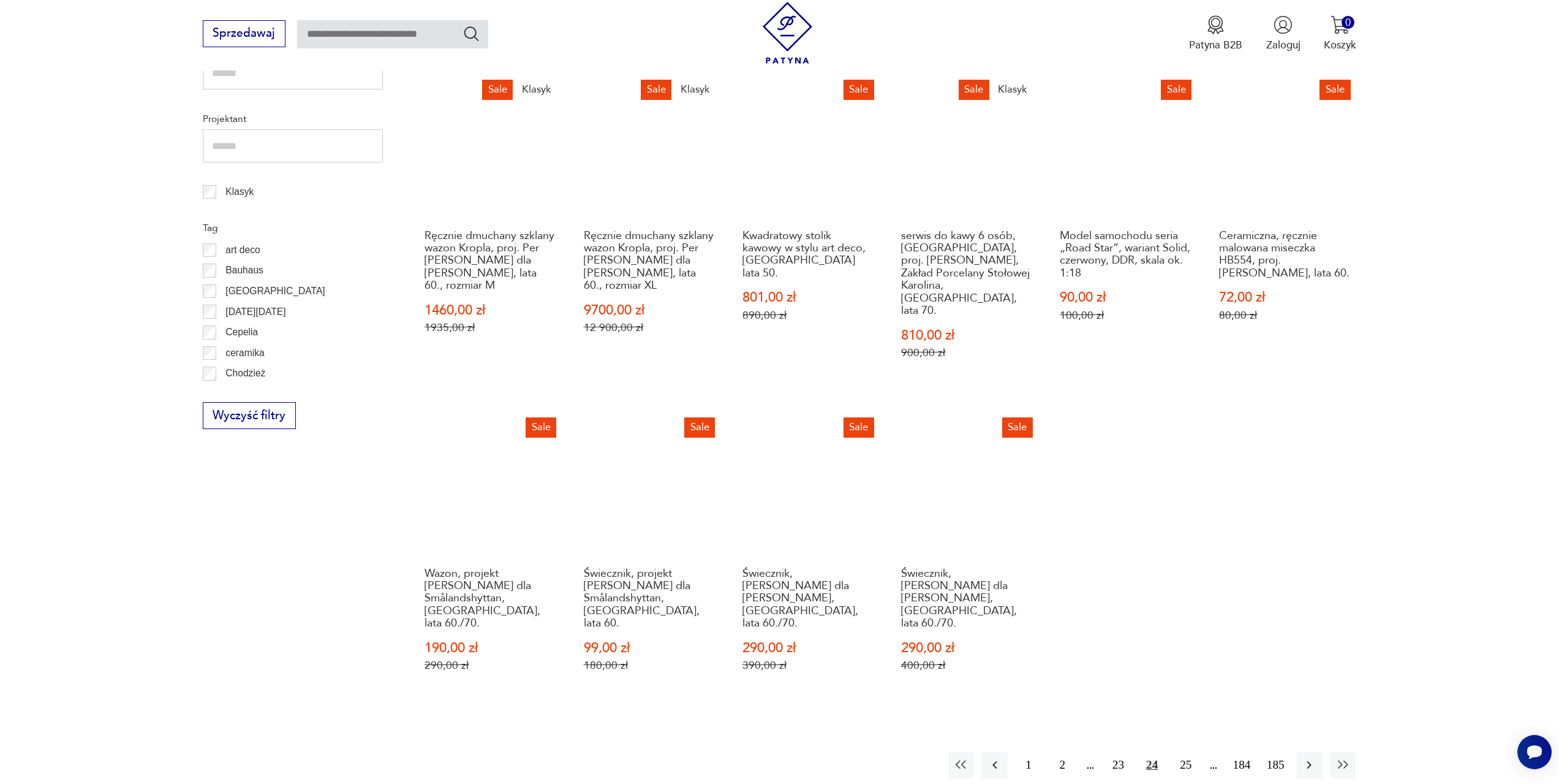
scroll to position [655, 0]
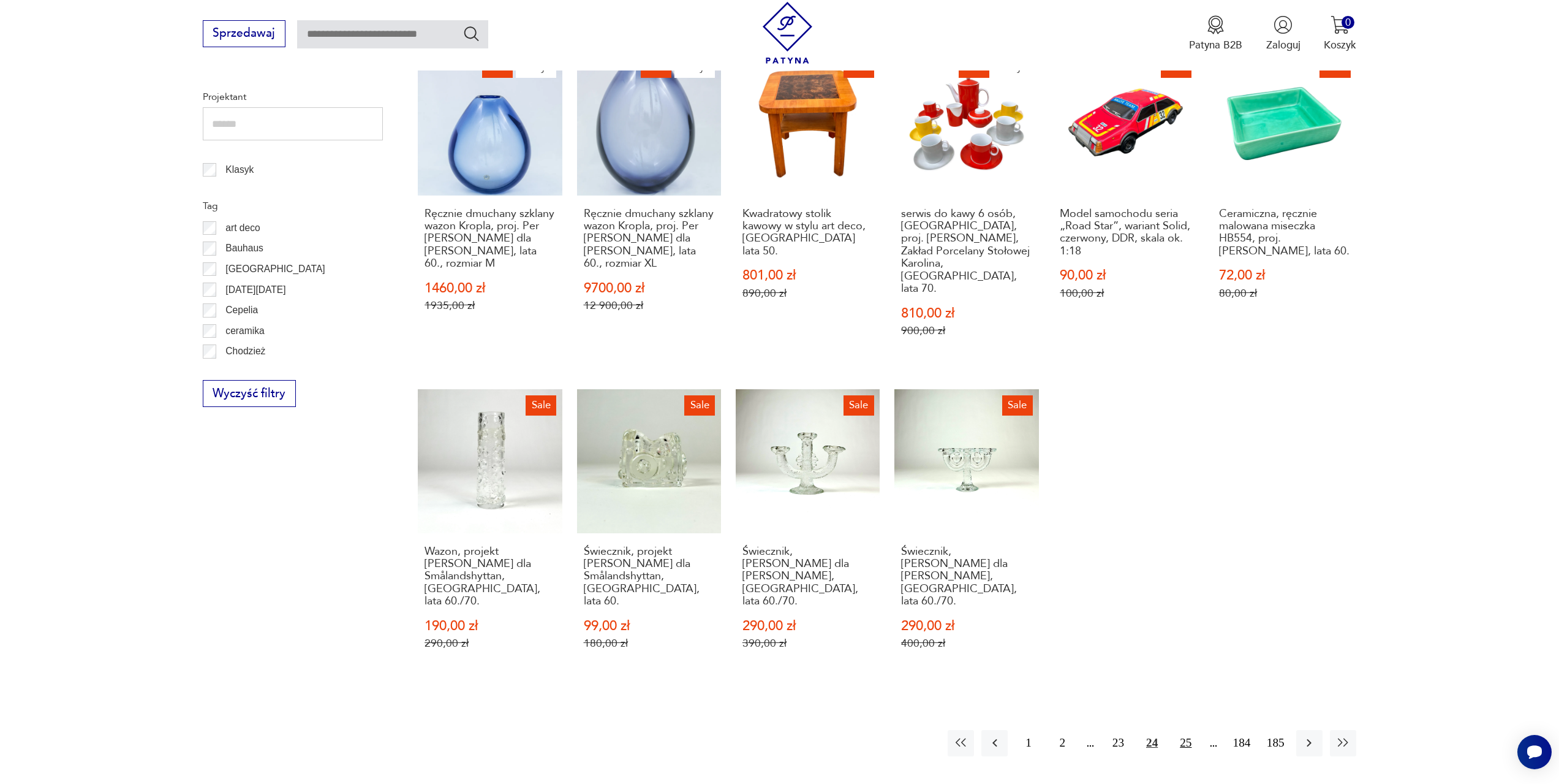
click at [1182, 730] on button "25" at bounding box center [1186, 742] width 27 height 27
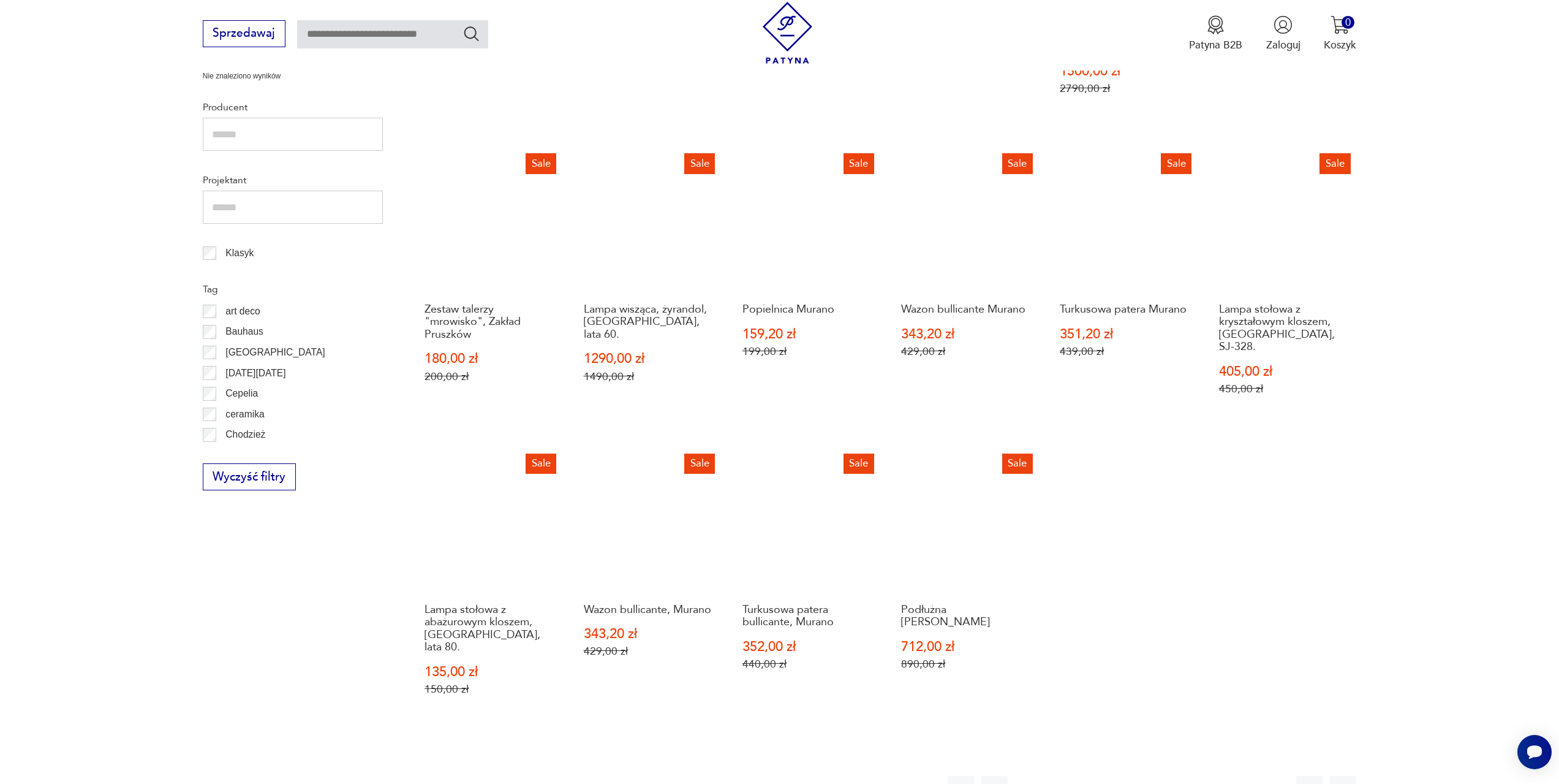
scroll to position [593, 0]
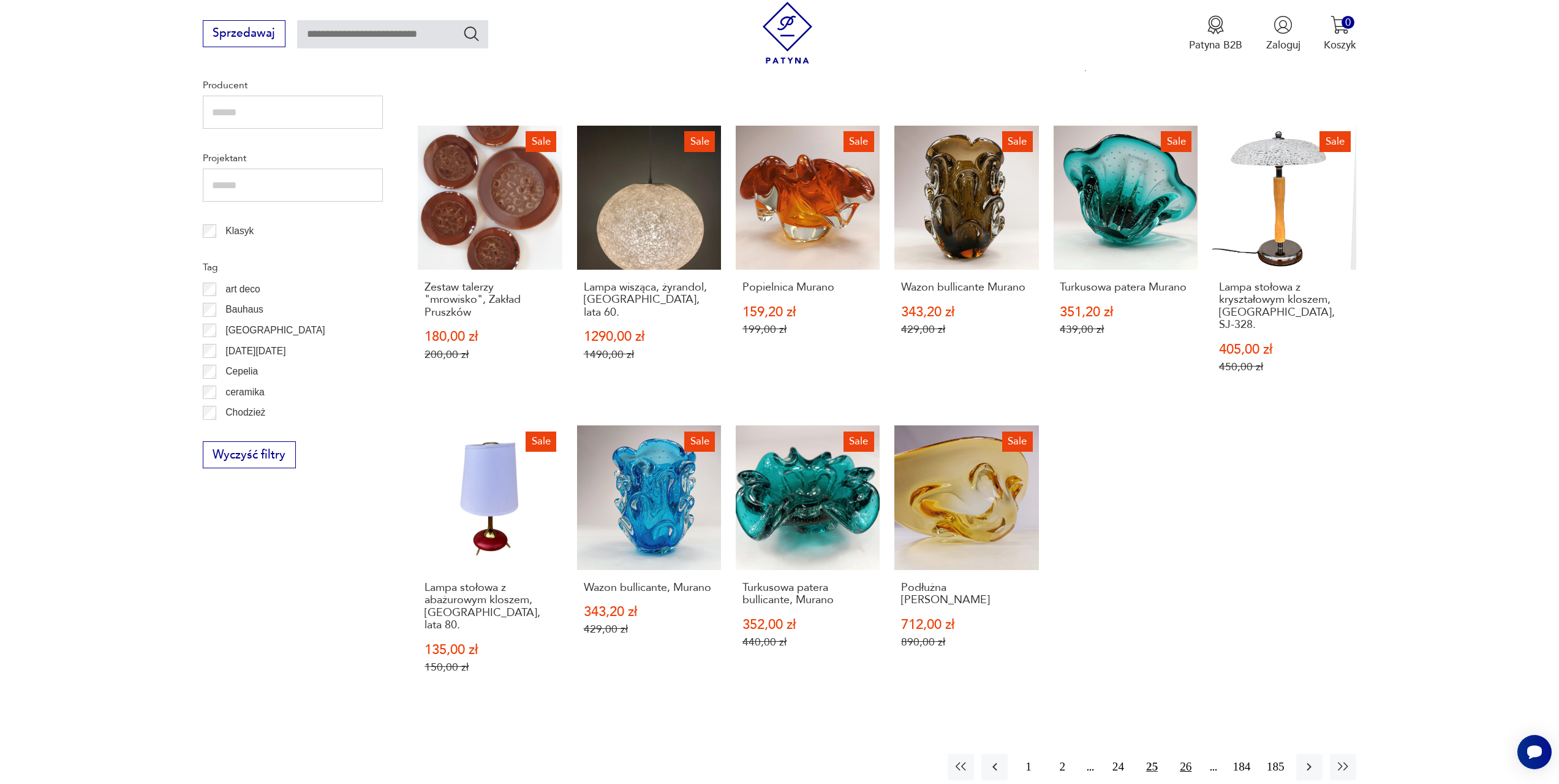
click at [1182, 754] on button "26" at bounding box center [1186, 766] width 27 height 27
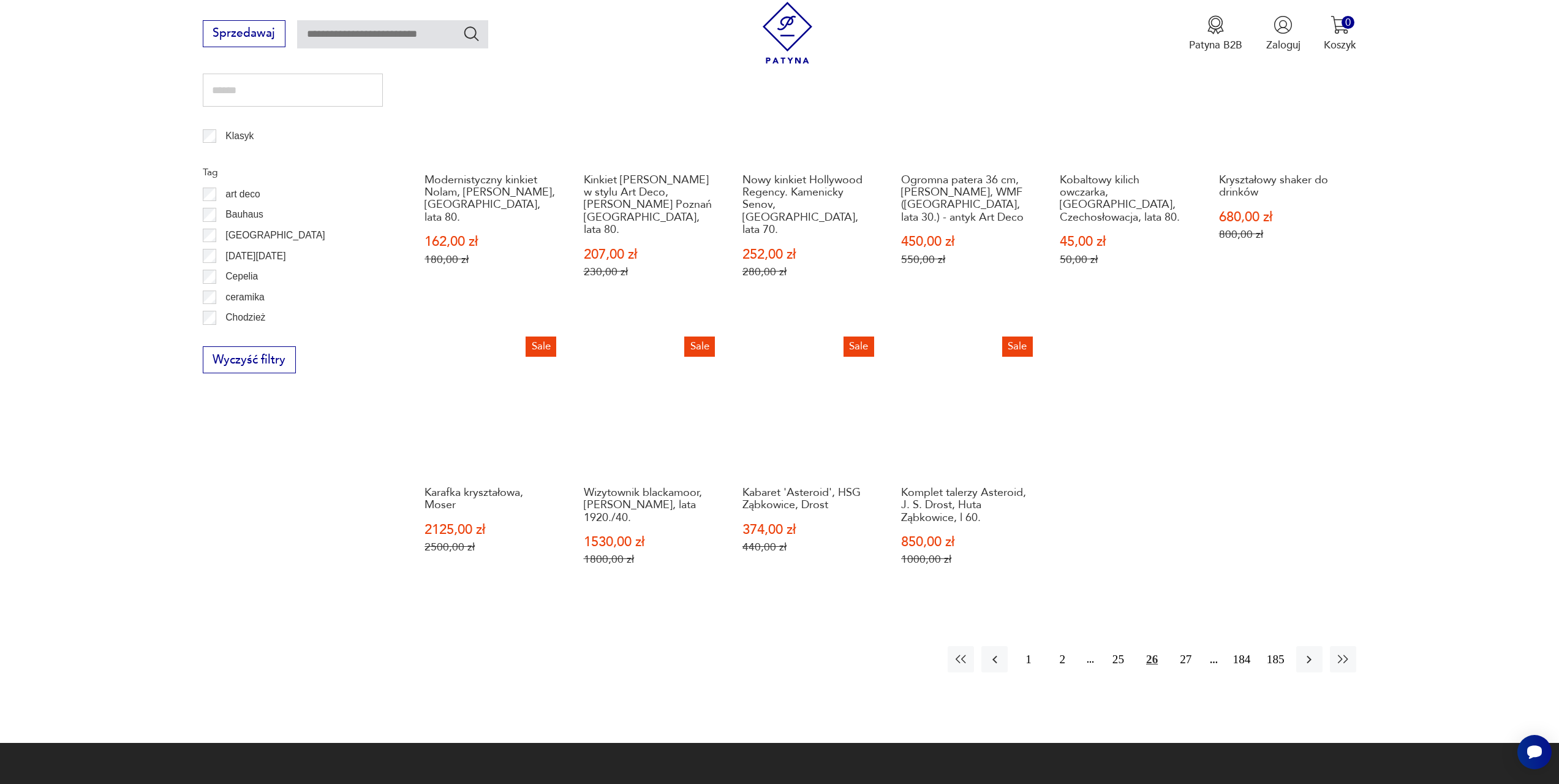
scroll to position [716, 0]
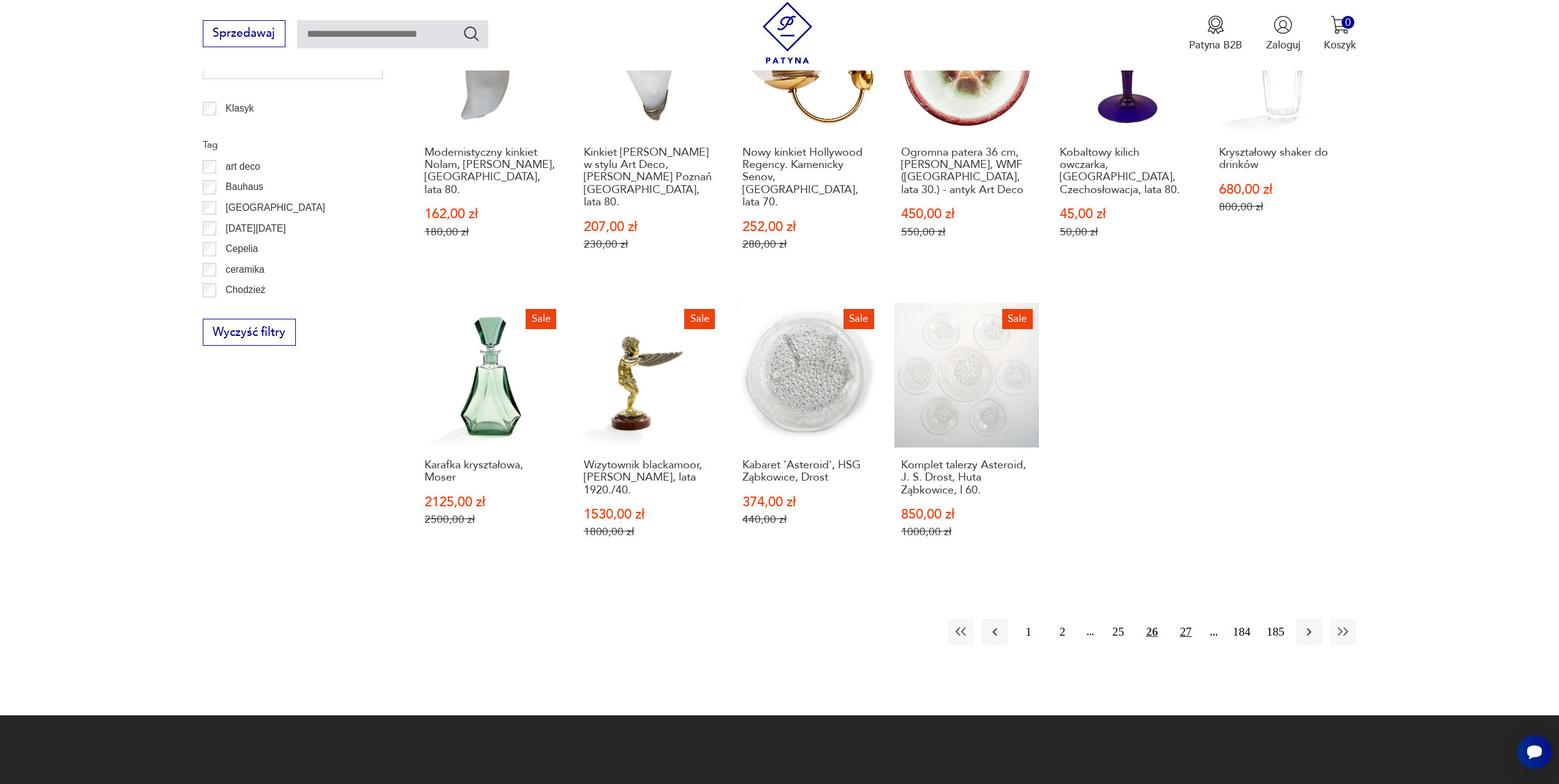
click at [1186, 618] on button "27" at bounding box center [1186, 631] width 27 height 27
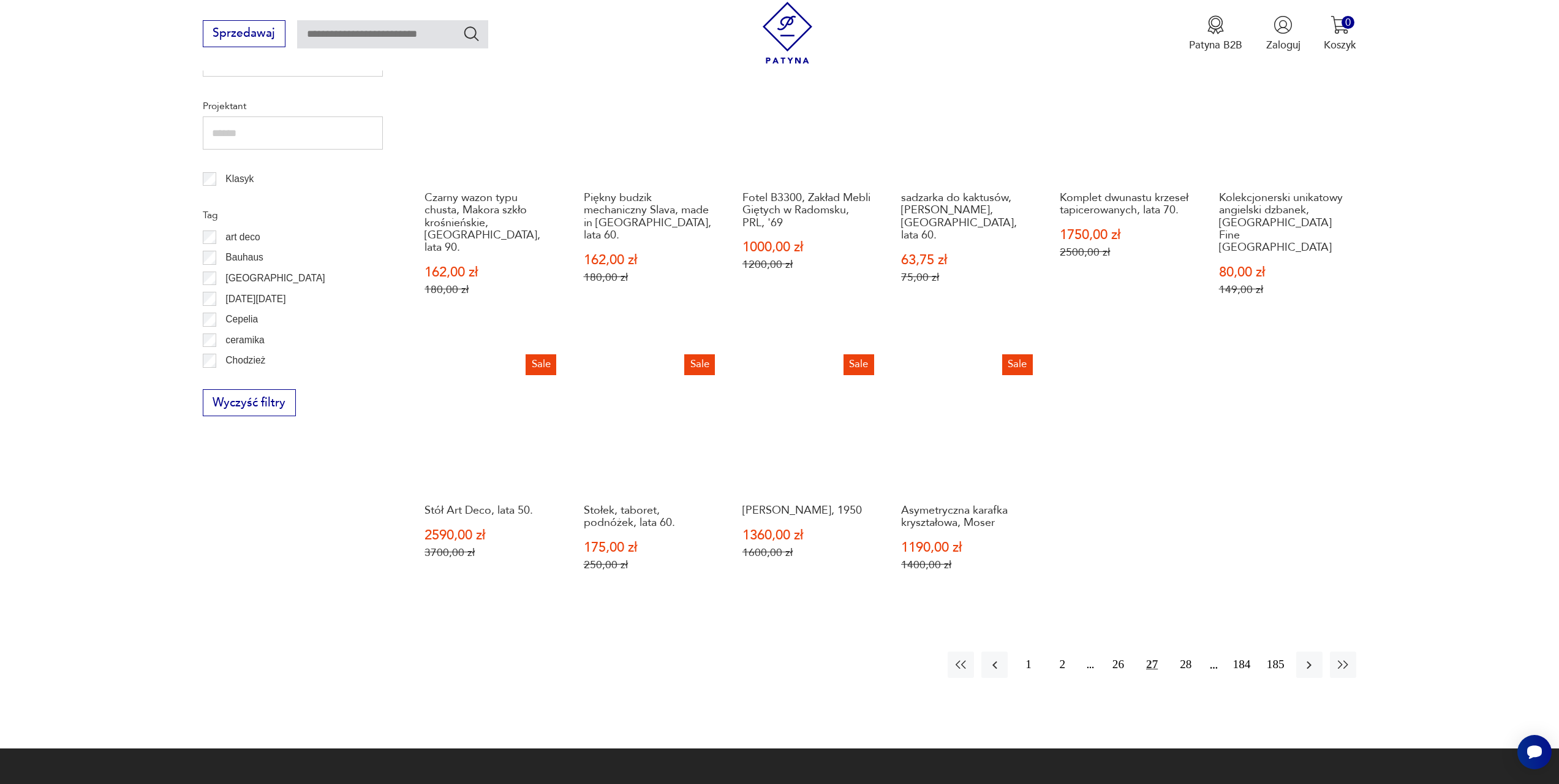
scroll to position [655, 0]
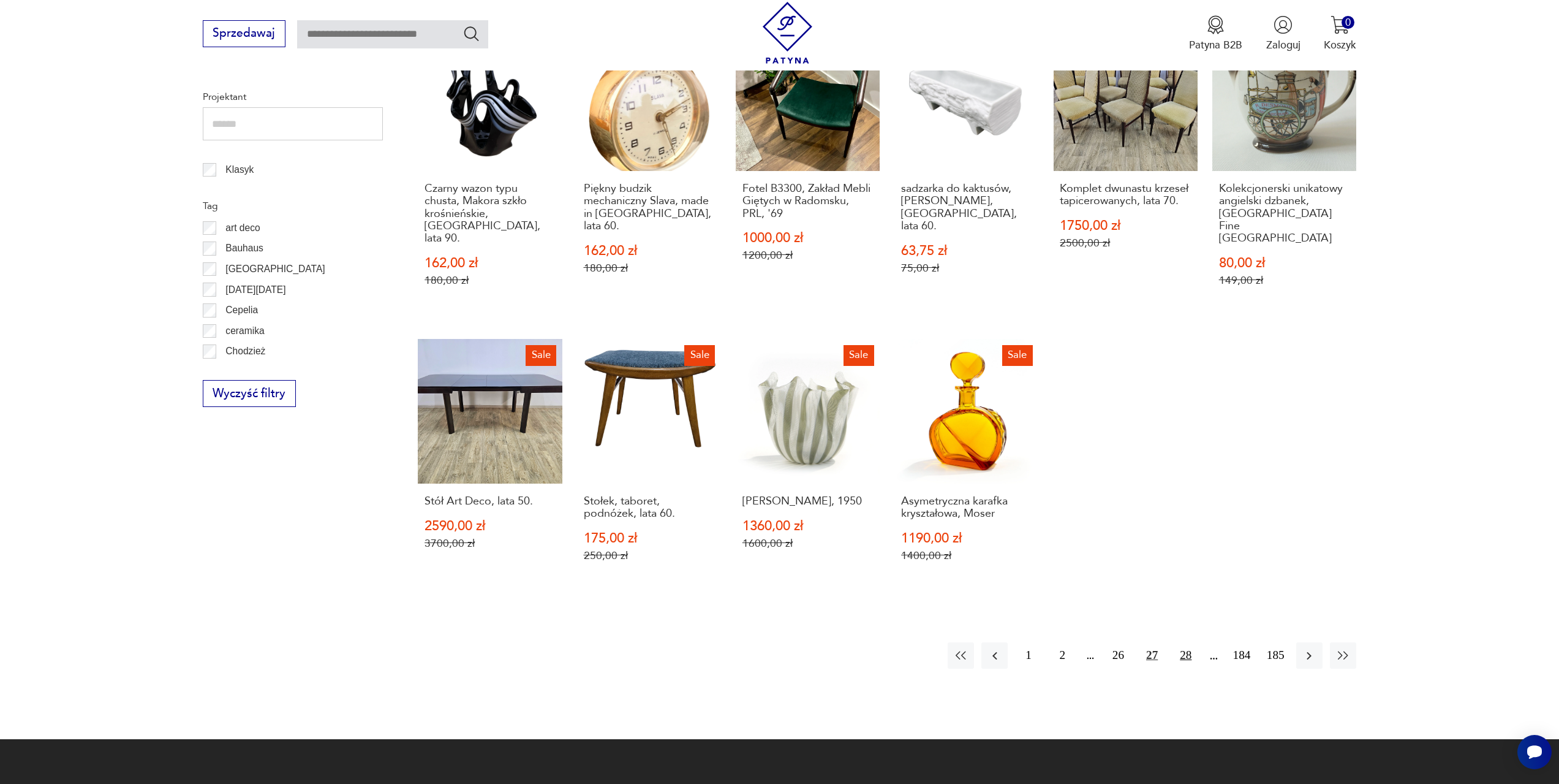
click at [1183, 642] on button "28" at bounding box center [1186, 655] width 27 height 27
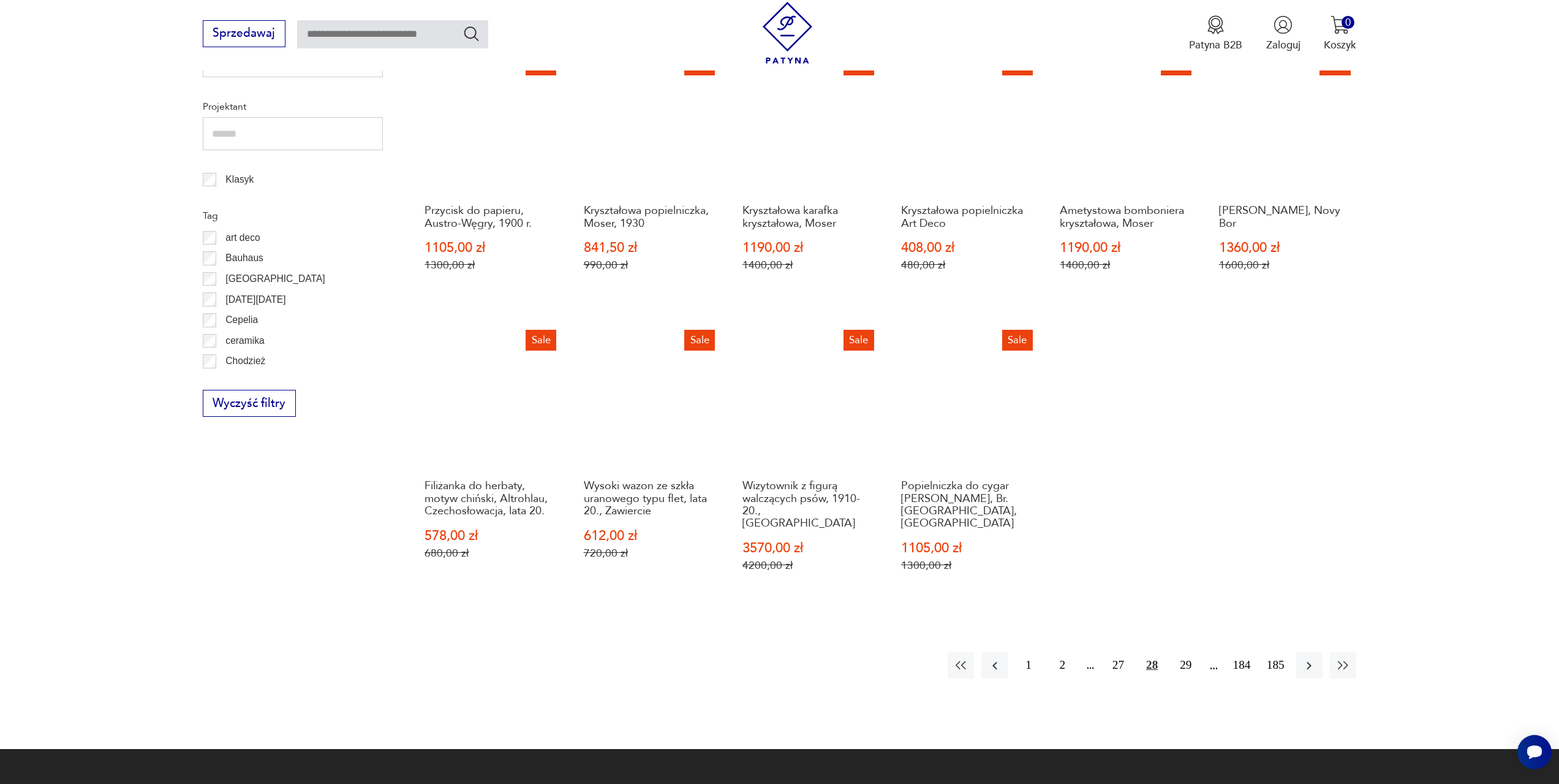
scroll to position [655, 0]
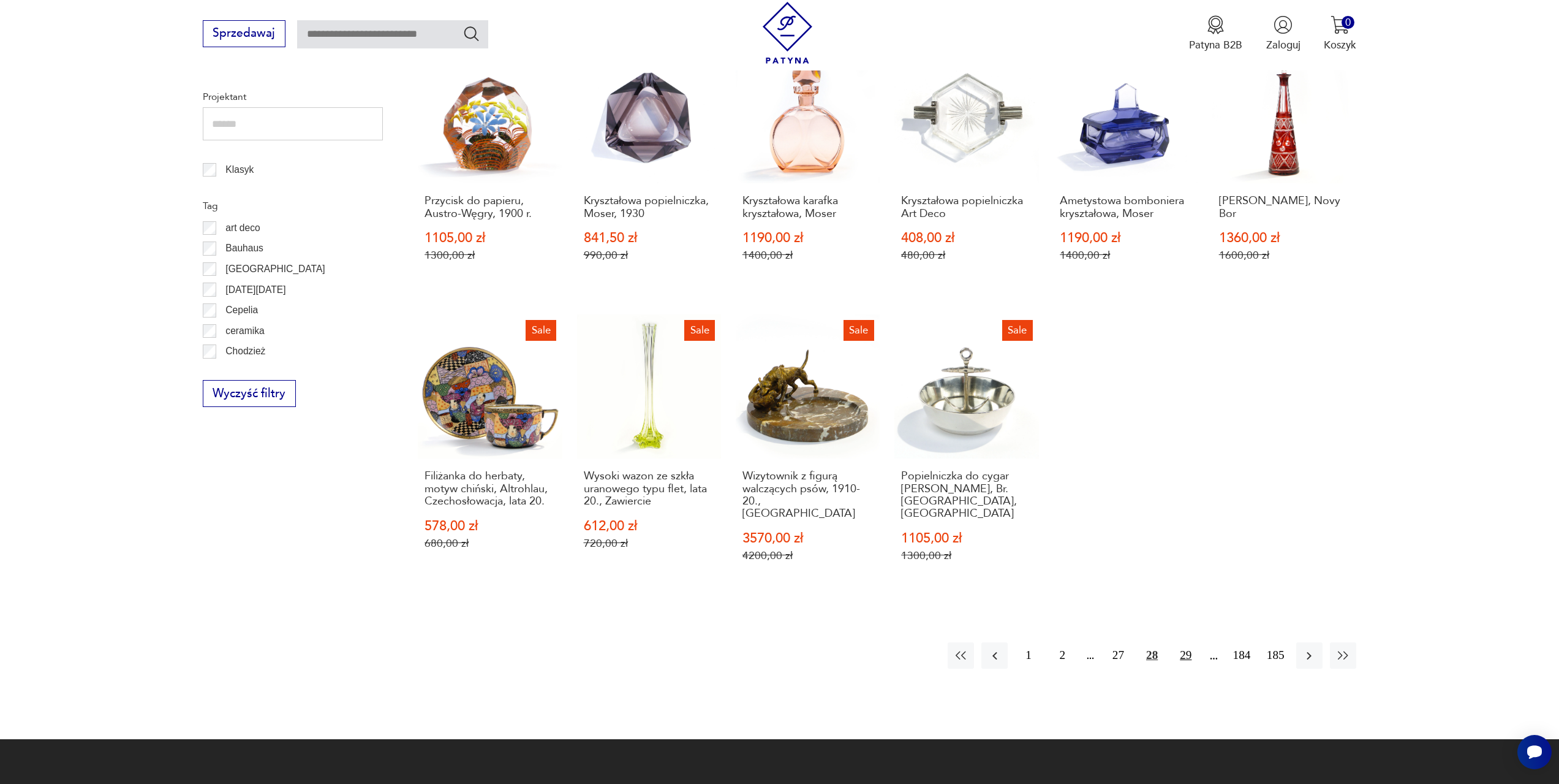
click at [1187, 642] on button "29" at bounding box center [1186, 655] width 27 height 27
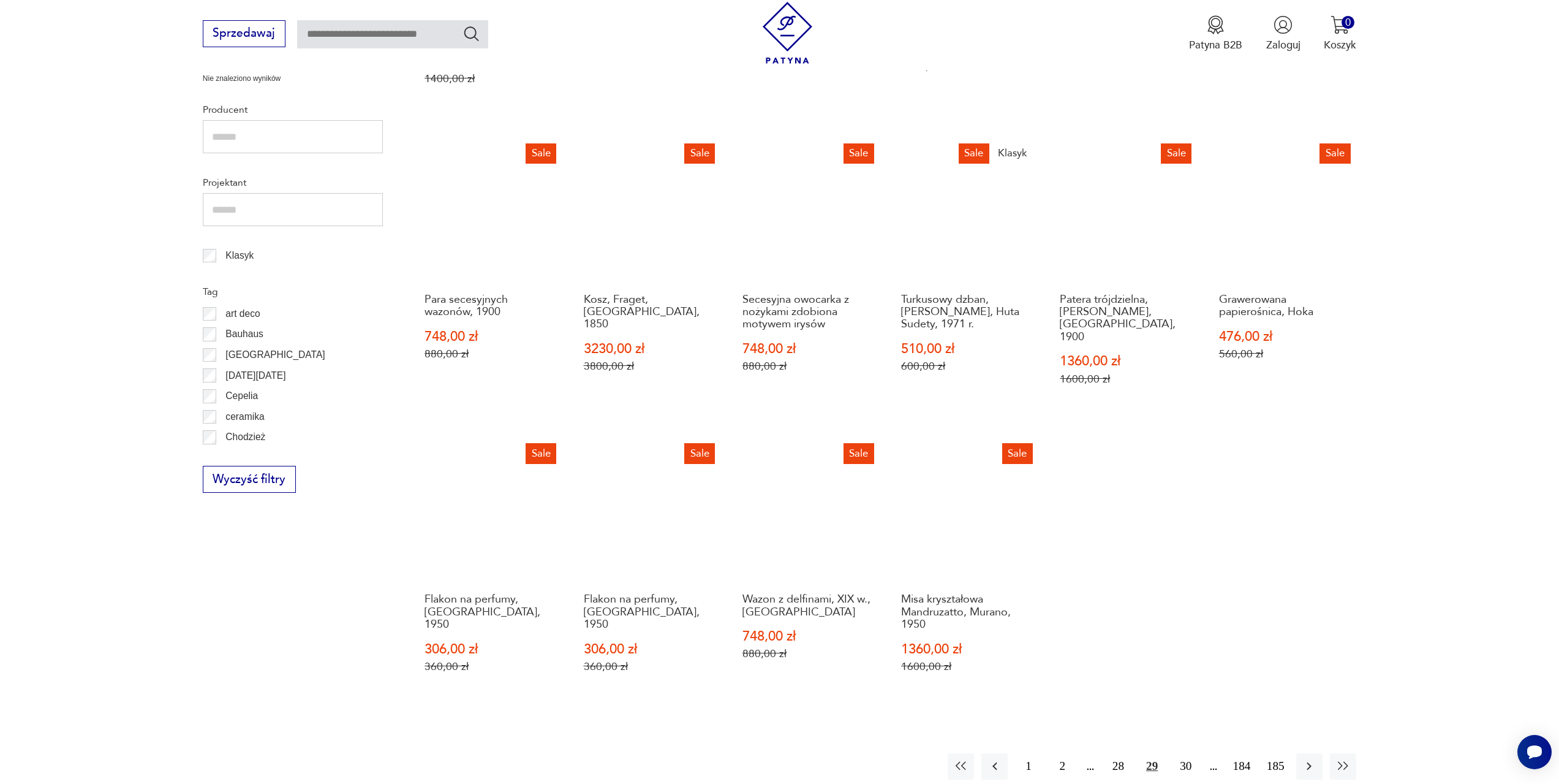
scroll to position [593, 0]
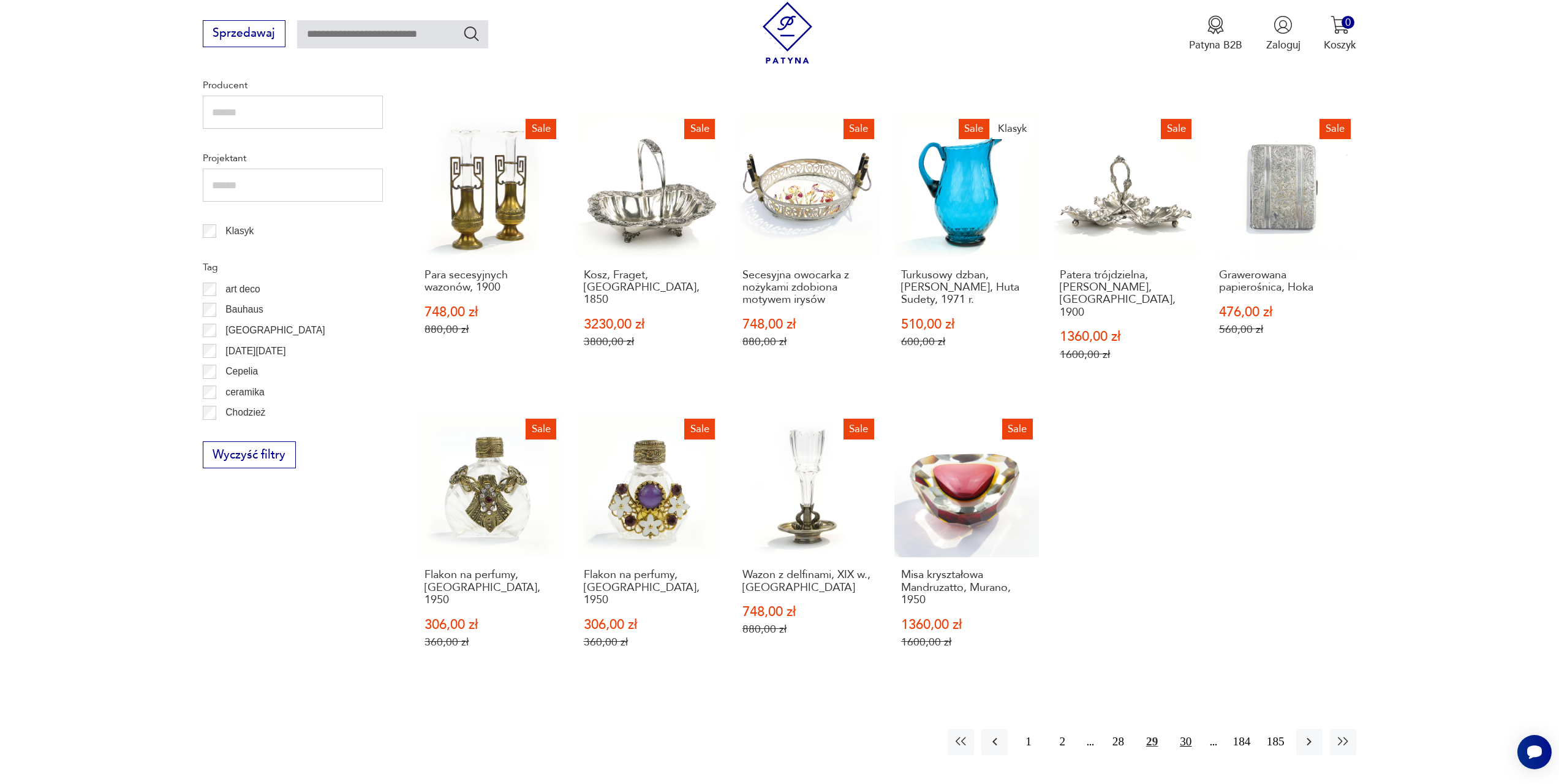
click at [1190, 729] on button "30" at bounding box center [1186, 742] width 27 height 27
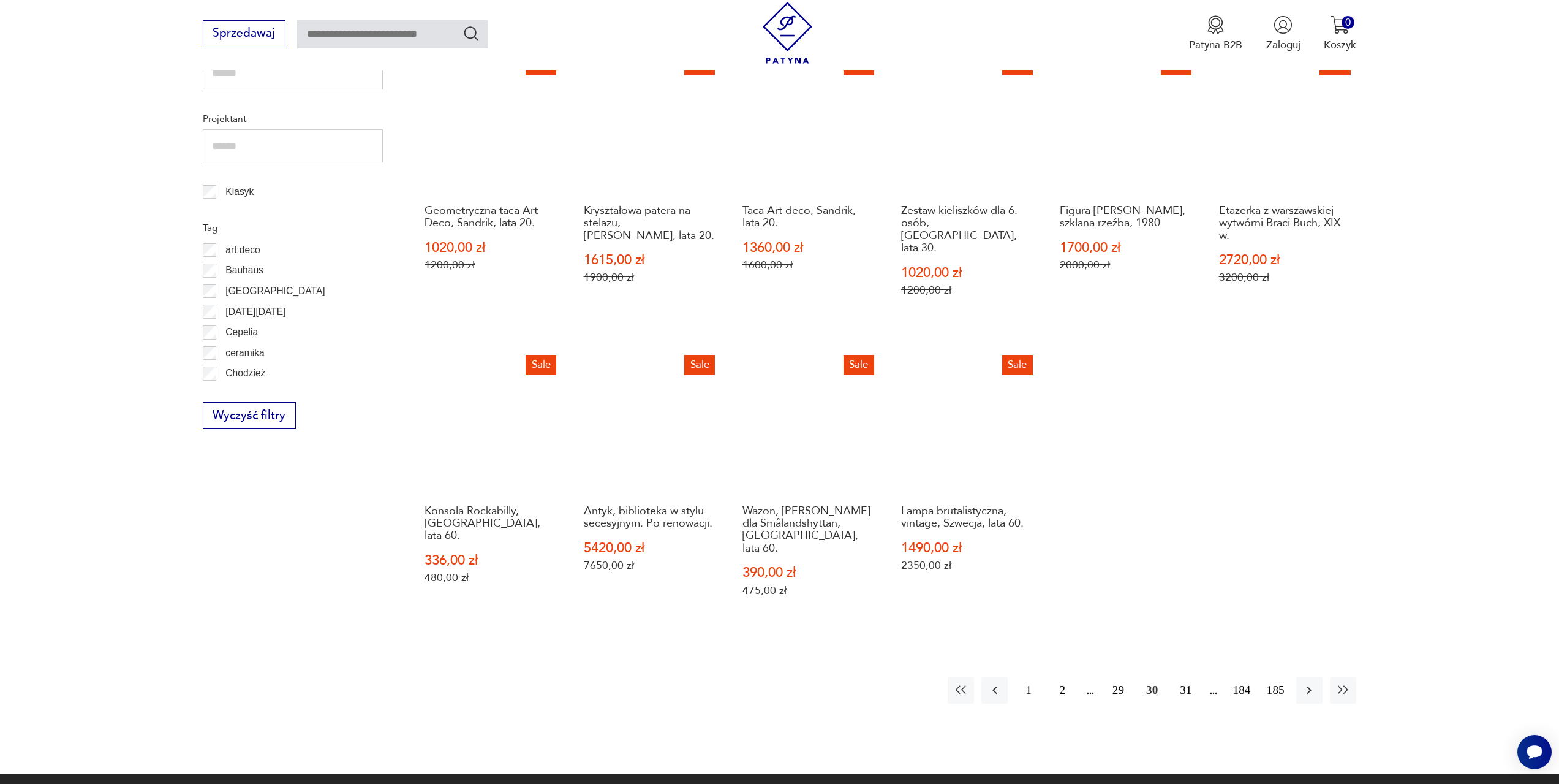
scroll to position [655, 0]
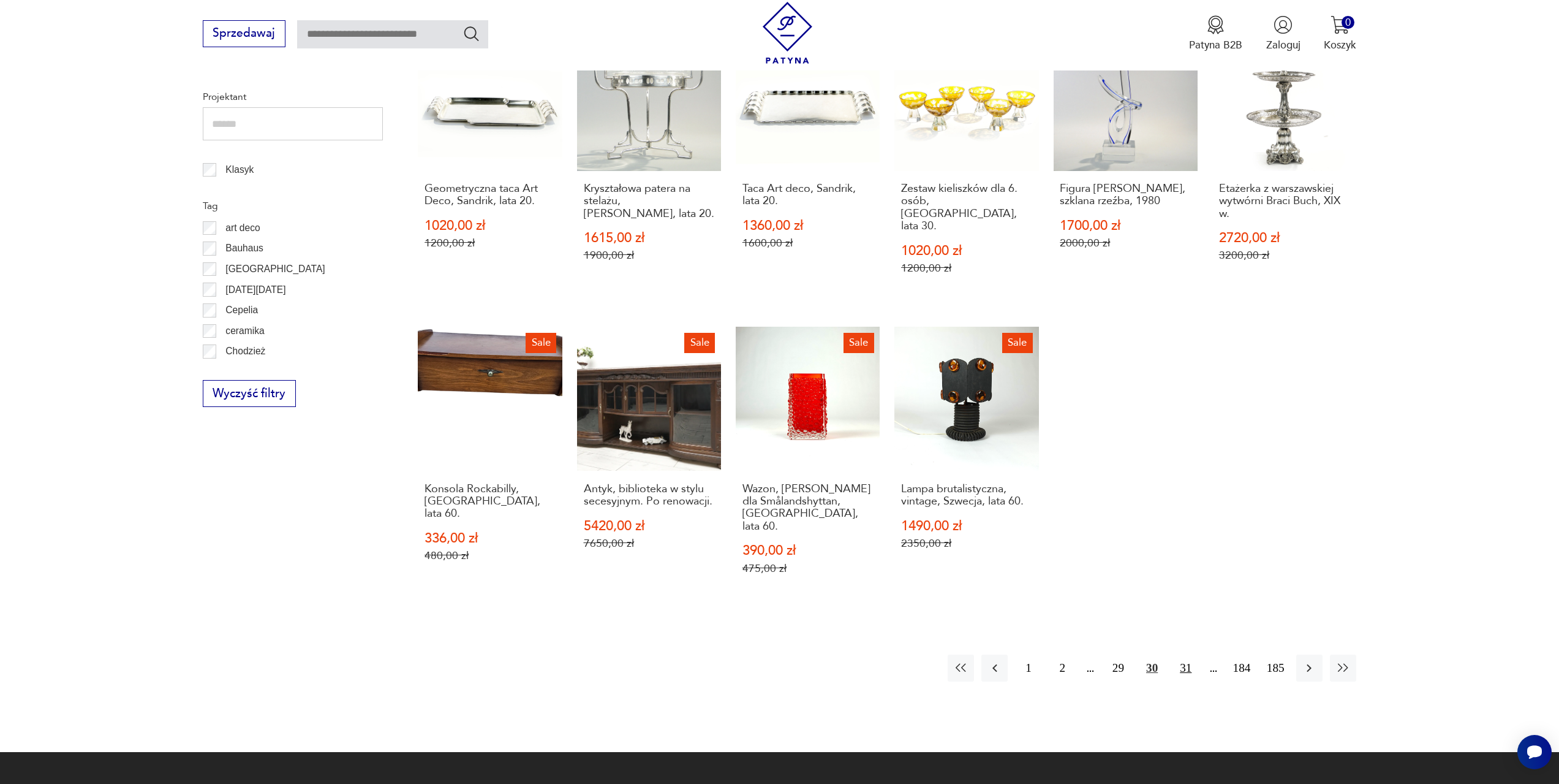
click at [1184, 655] on button "31" at bounding box center [1186, 668] width 27 height 27
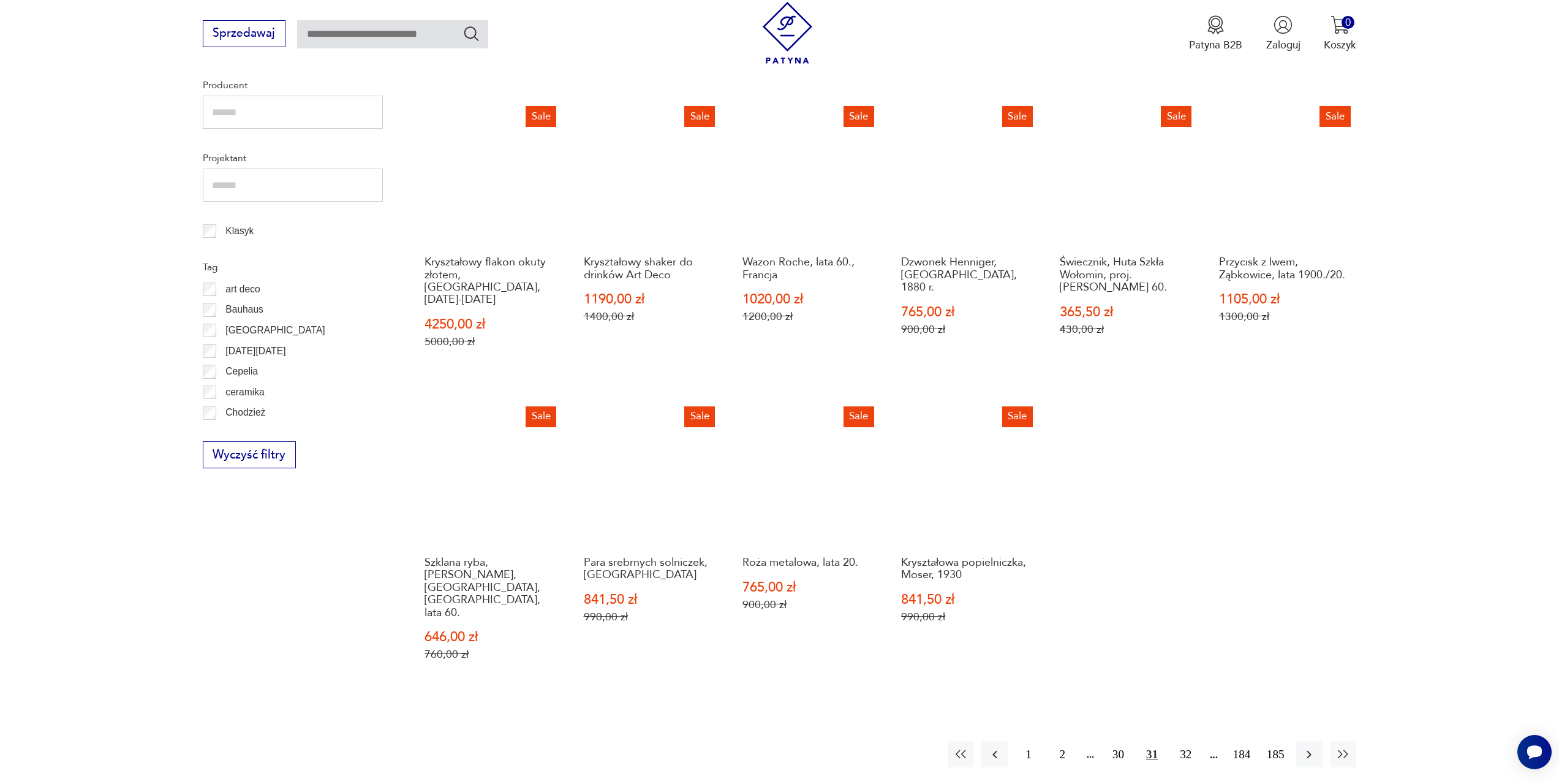
scroll to position [655, 0]
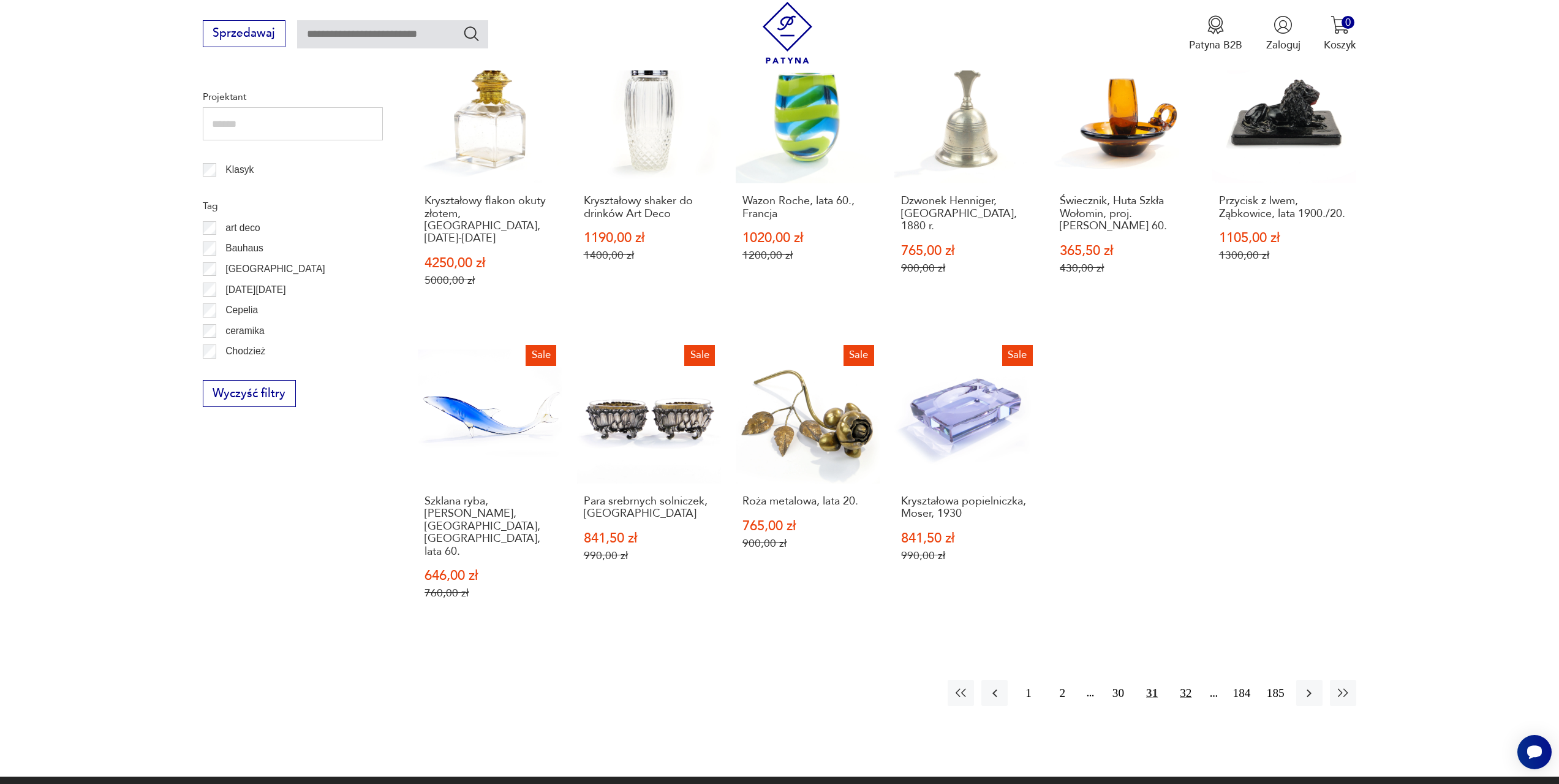
click at [1190, 680] on button "32" at bounding box center [1186, 693] width 27 height 27
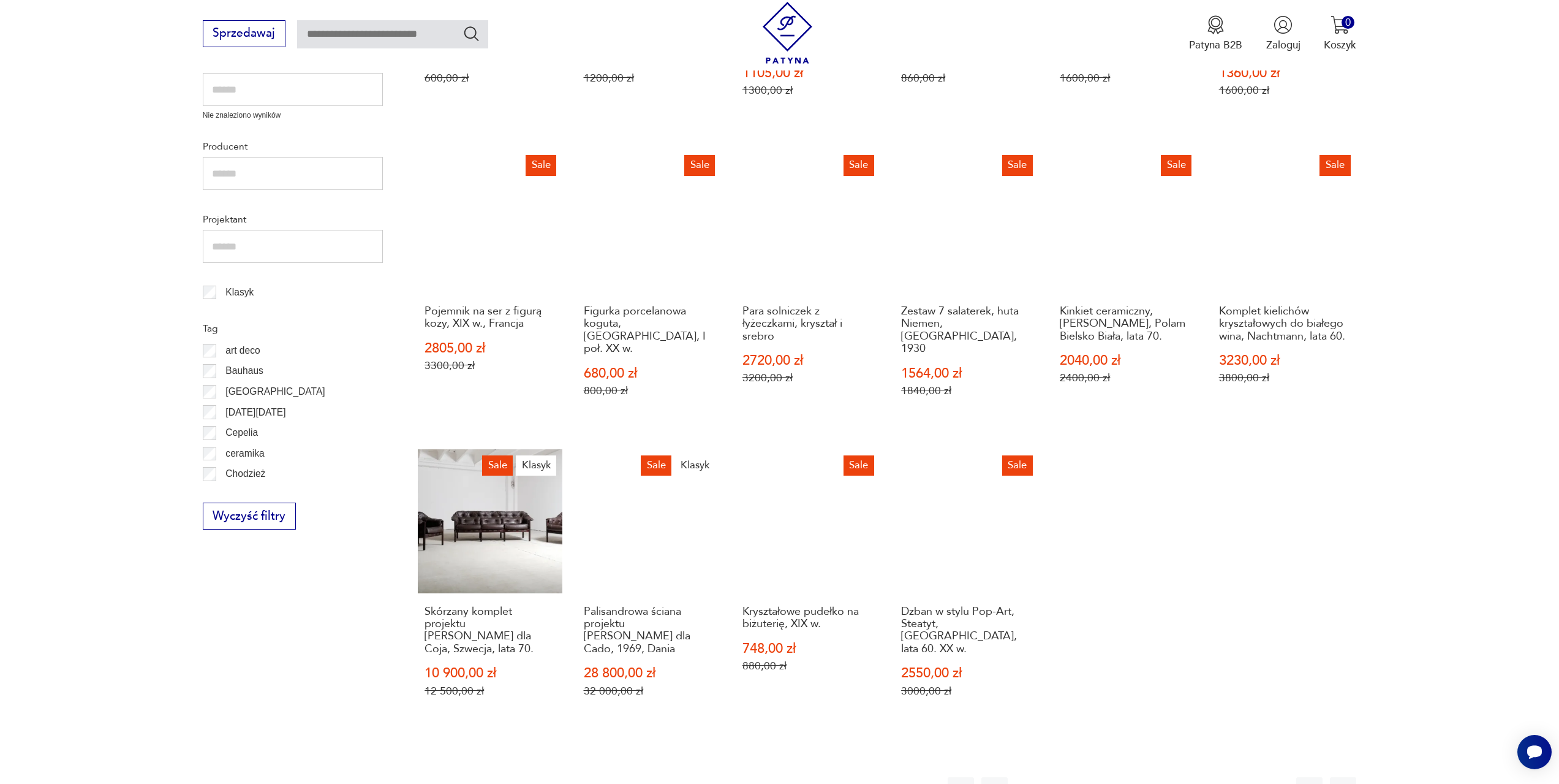
scroll to position [593, 0]
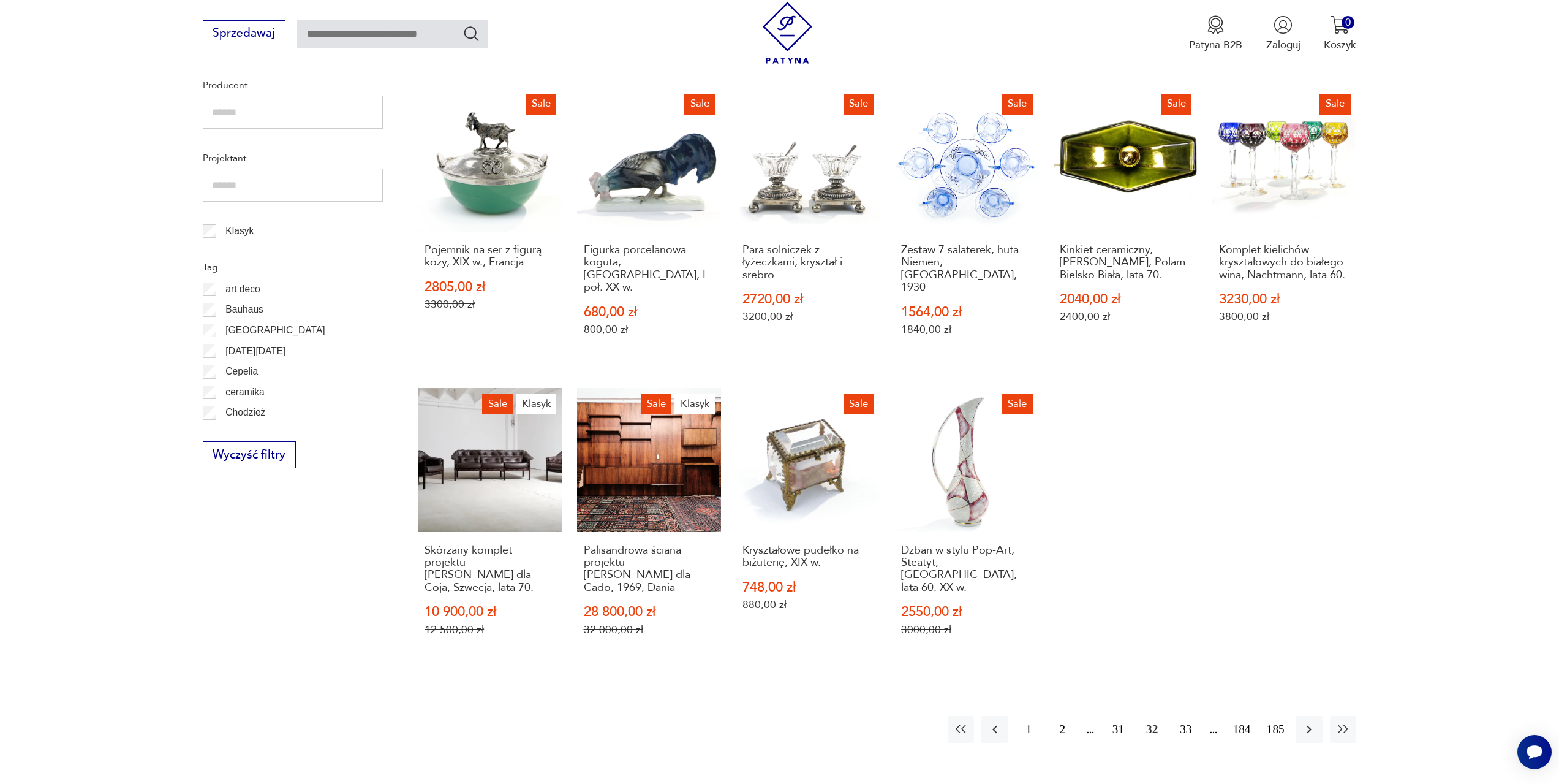
click at [1186, 716] on button "33" at bounding box center [1186, 729] width 27 height 27
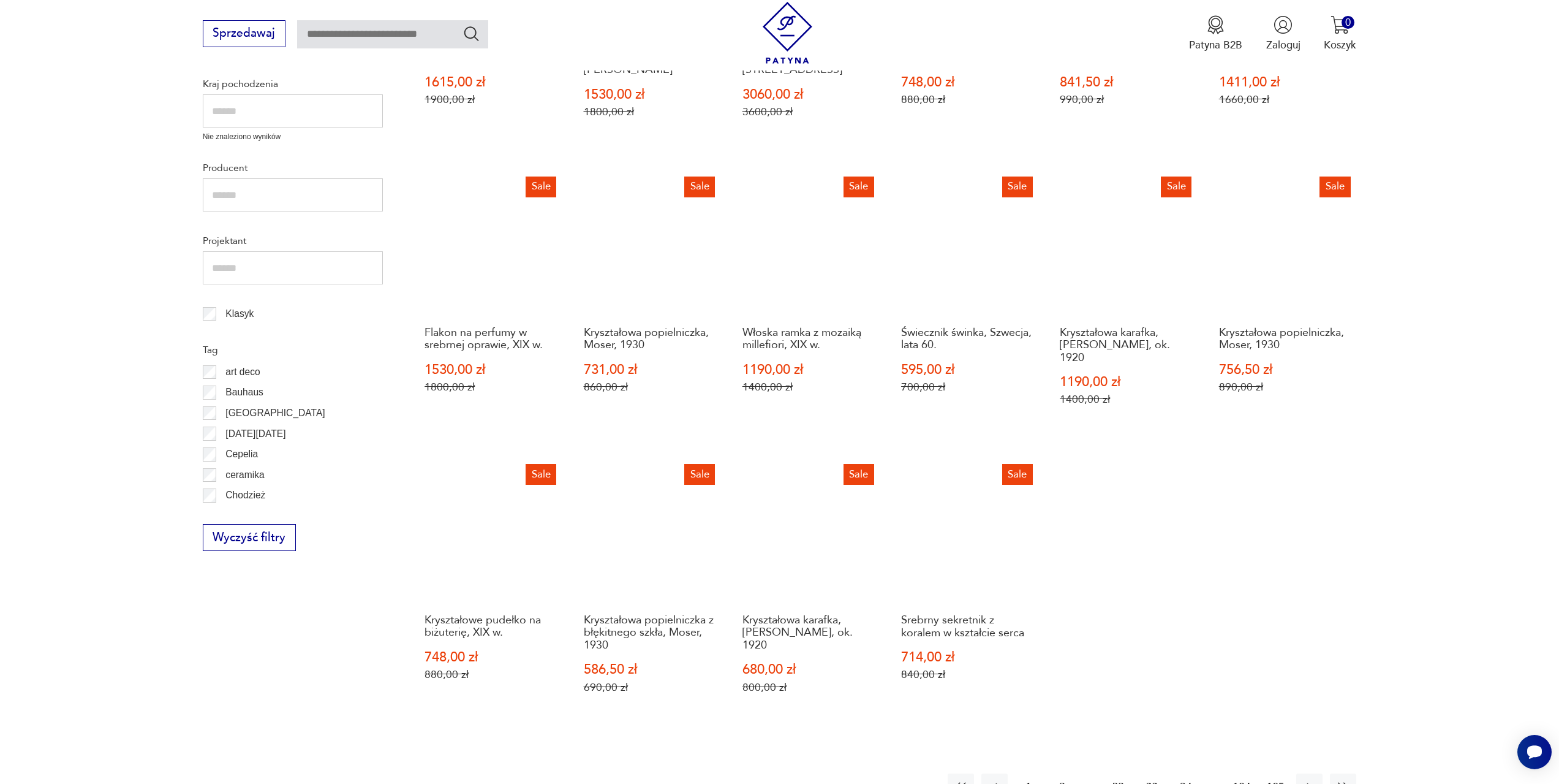
scroll to position [532, 0]
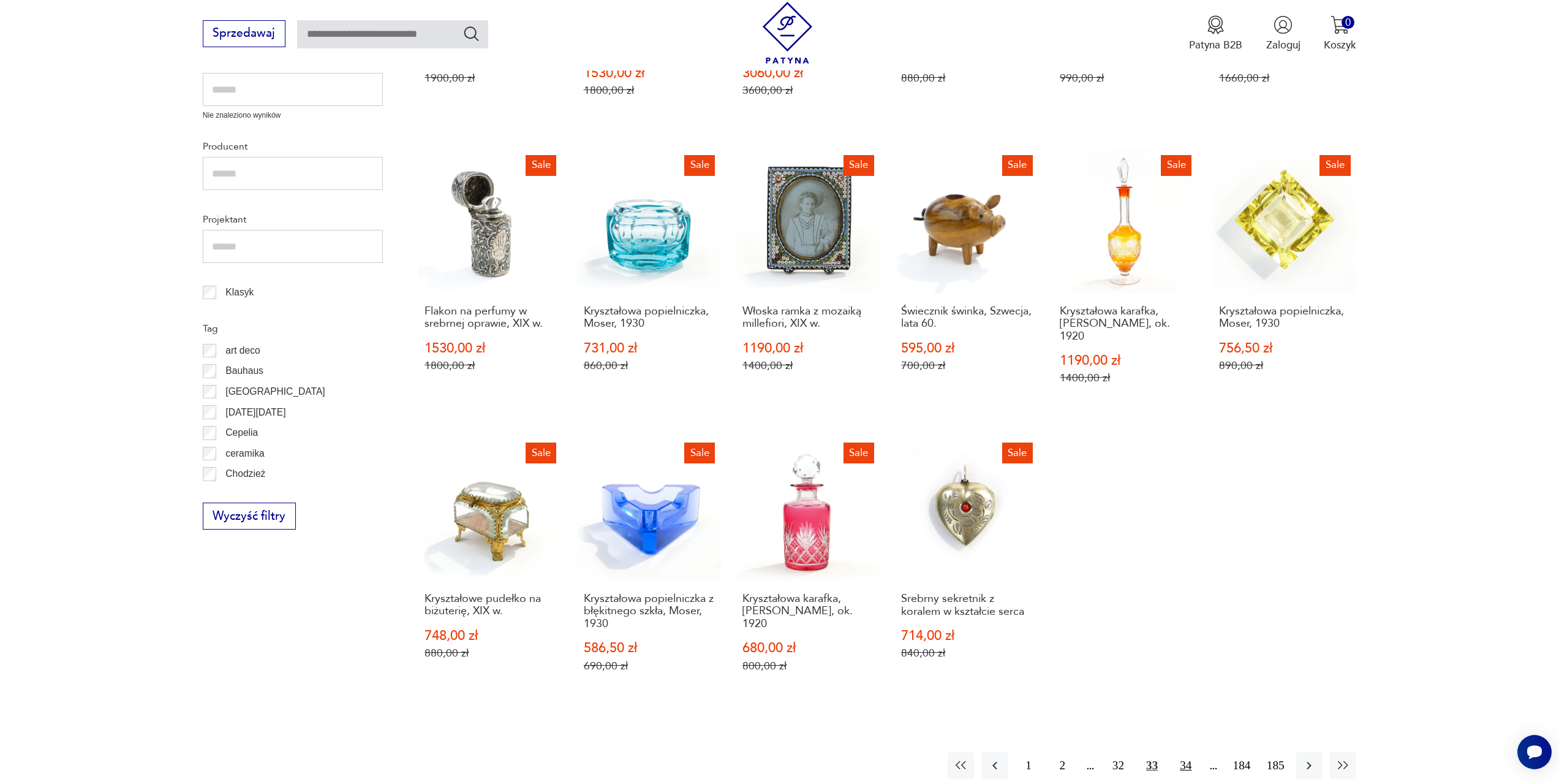
click at [1183, 752] on button "34" at bounding box center [1186, 765] width 27 height 27
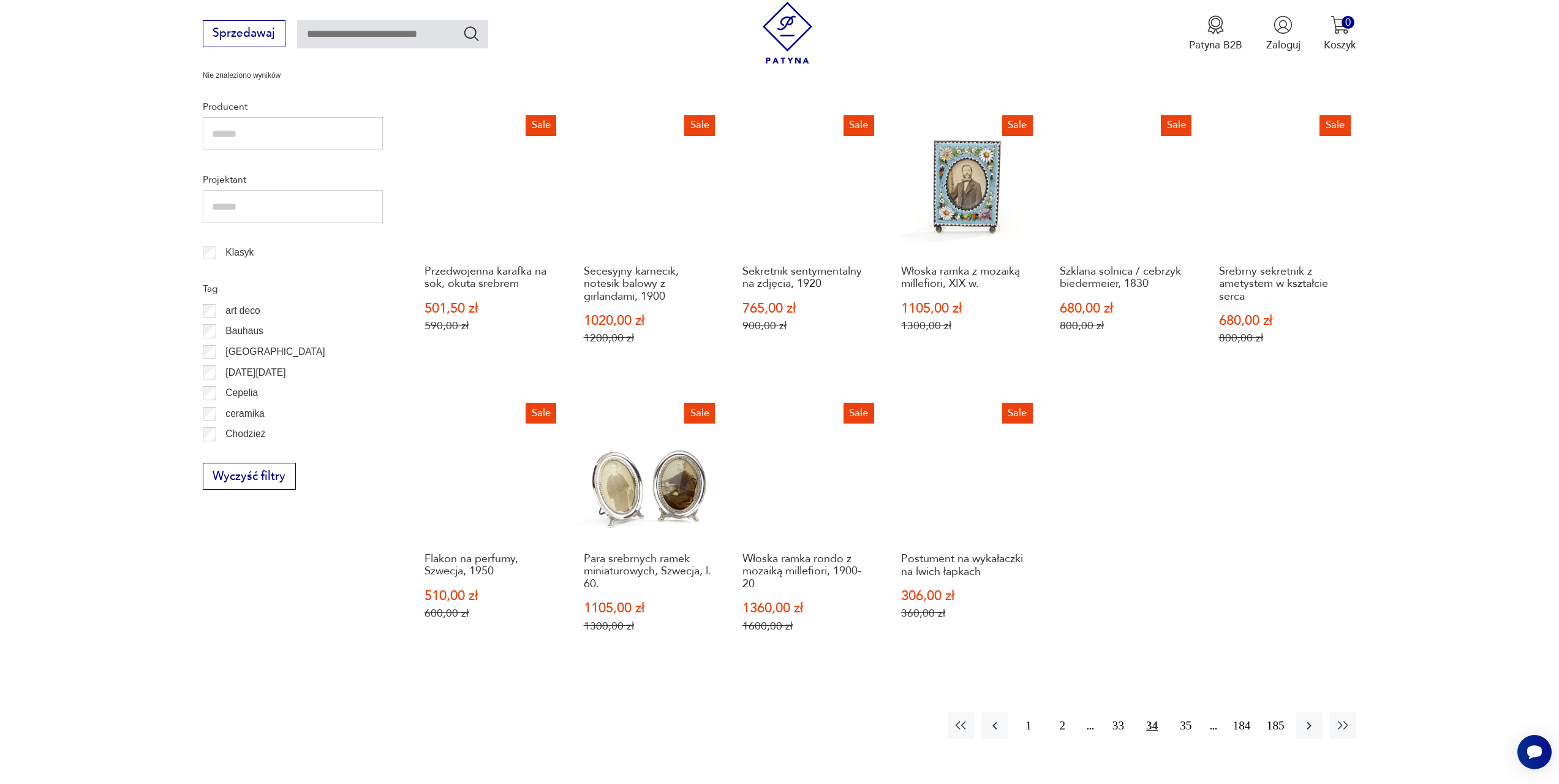
scroll to position [593, 0]
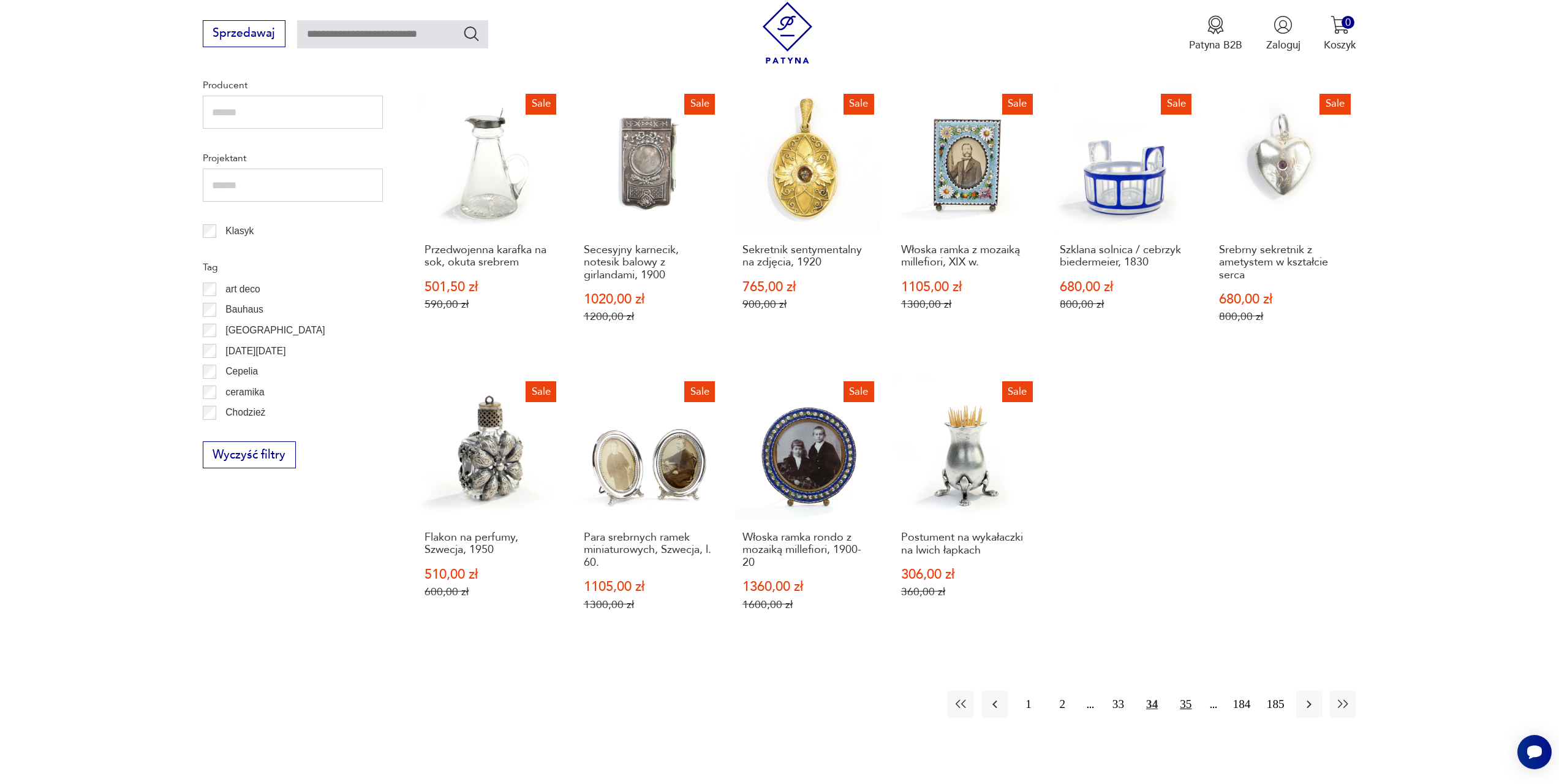
click at [1188, 702] on button "35" at bounding box center [1186, 704] width 27 height 27
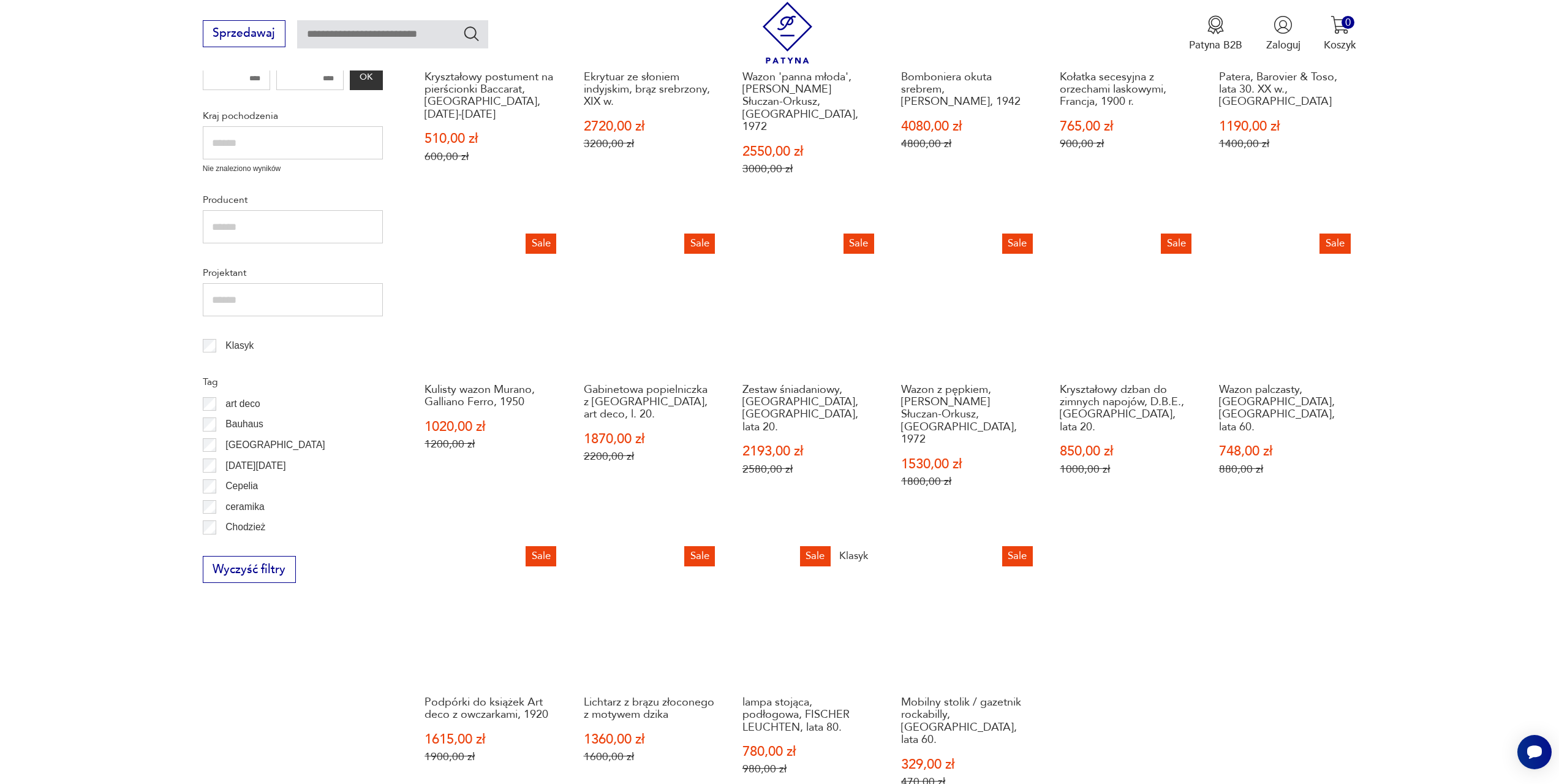
scroll to position [532, 0]
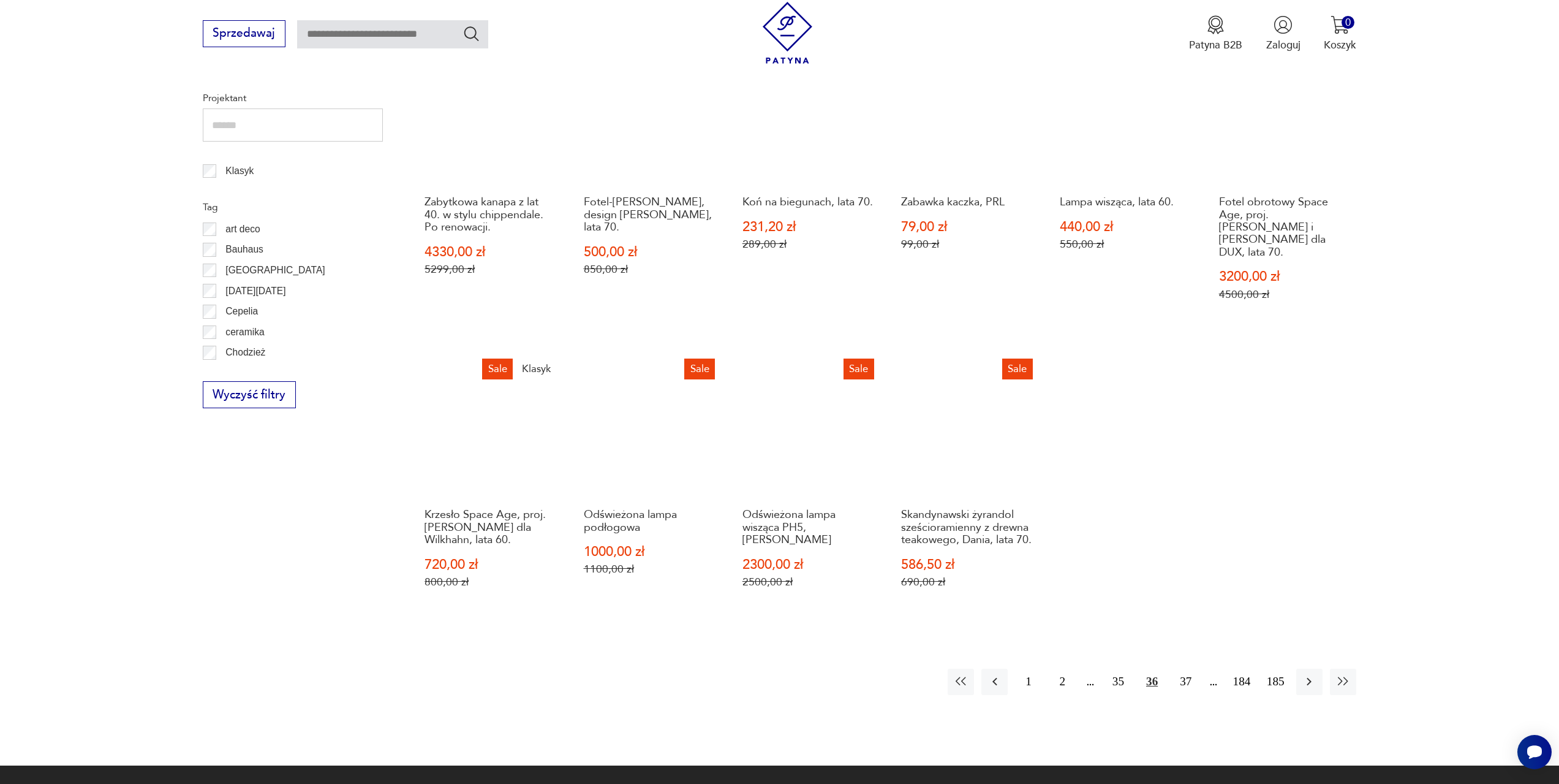
scroll to position [655, 0]
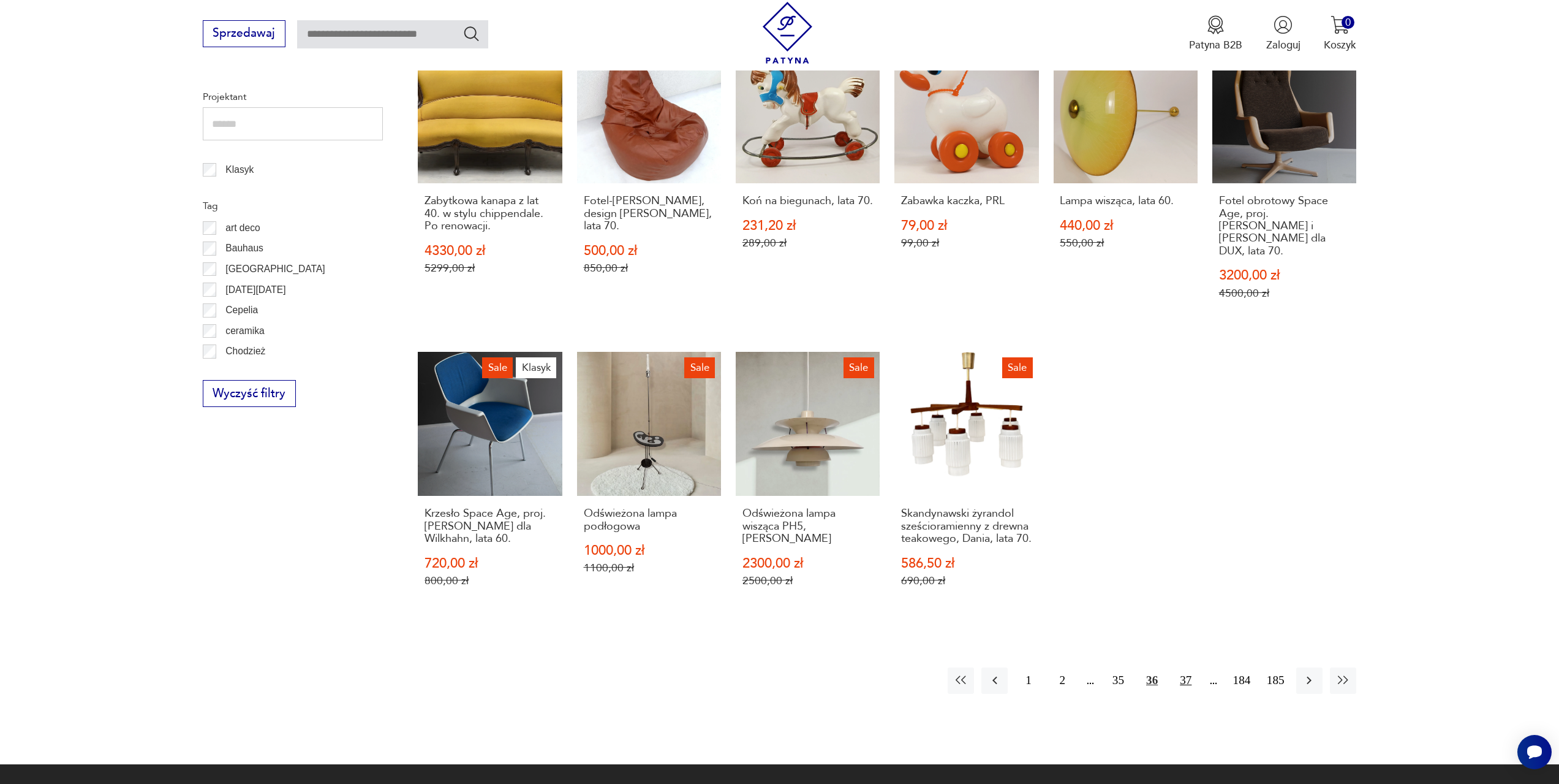
click at [1182, 678] on button "37" at bounding box center [1186, 680] width 27 height 27
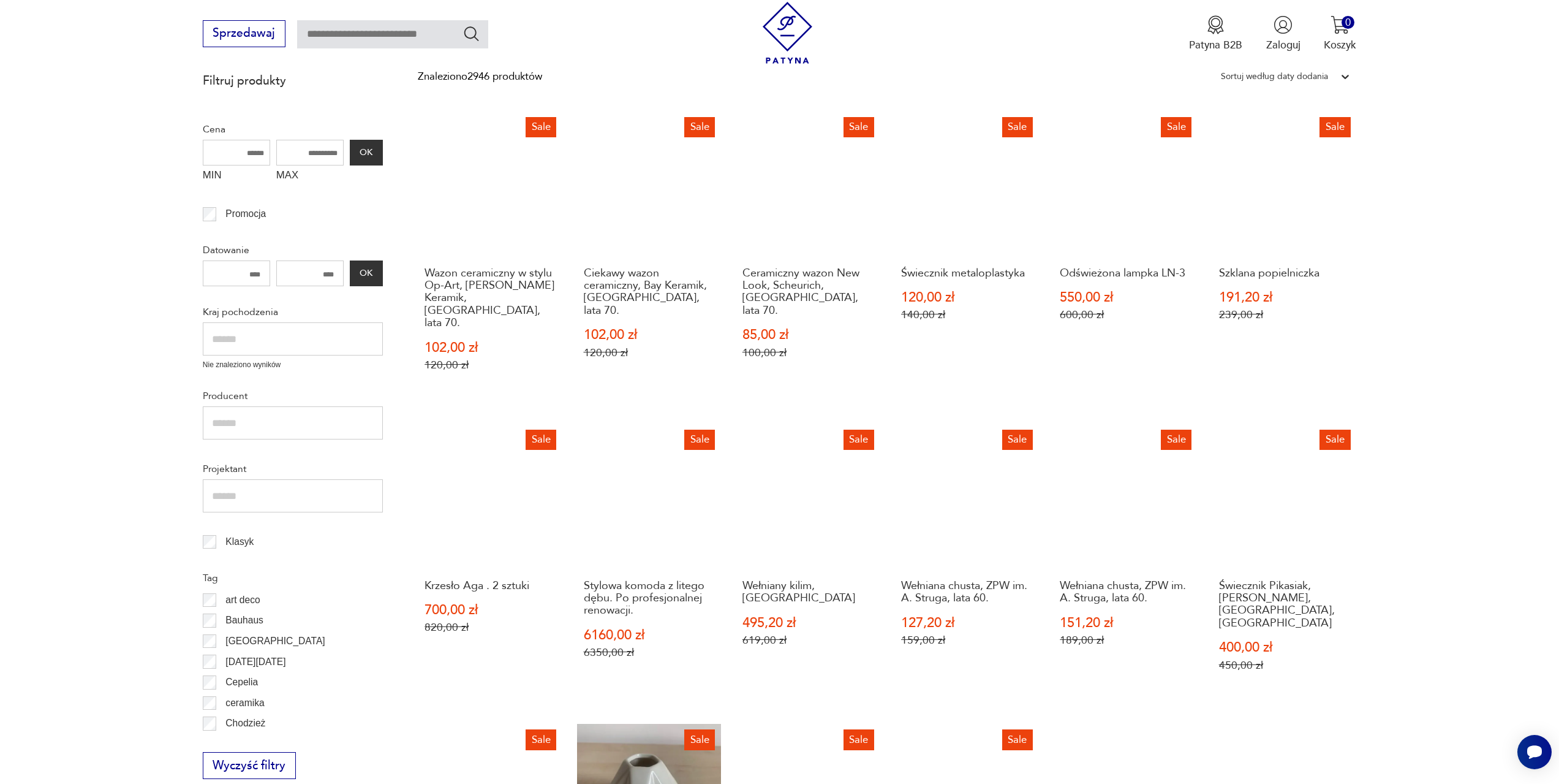
scroll to position [286, 0]
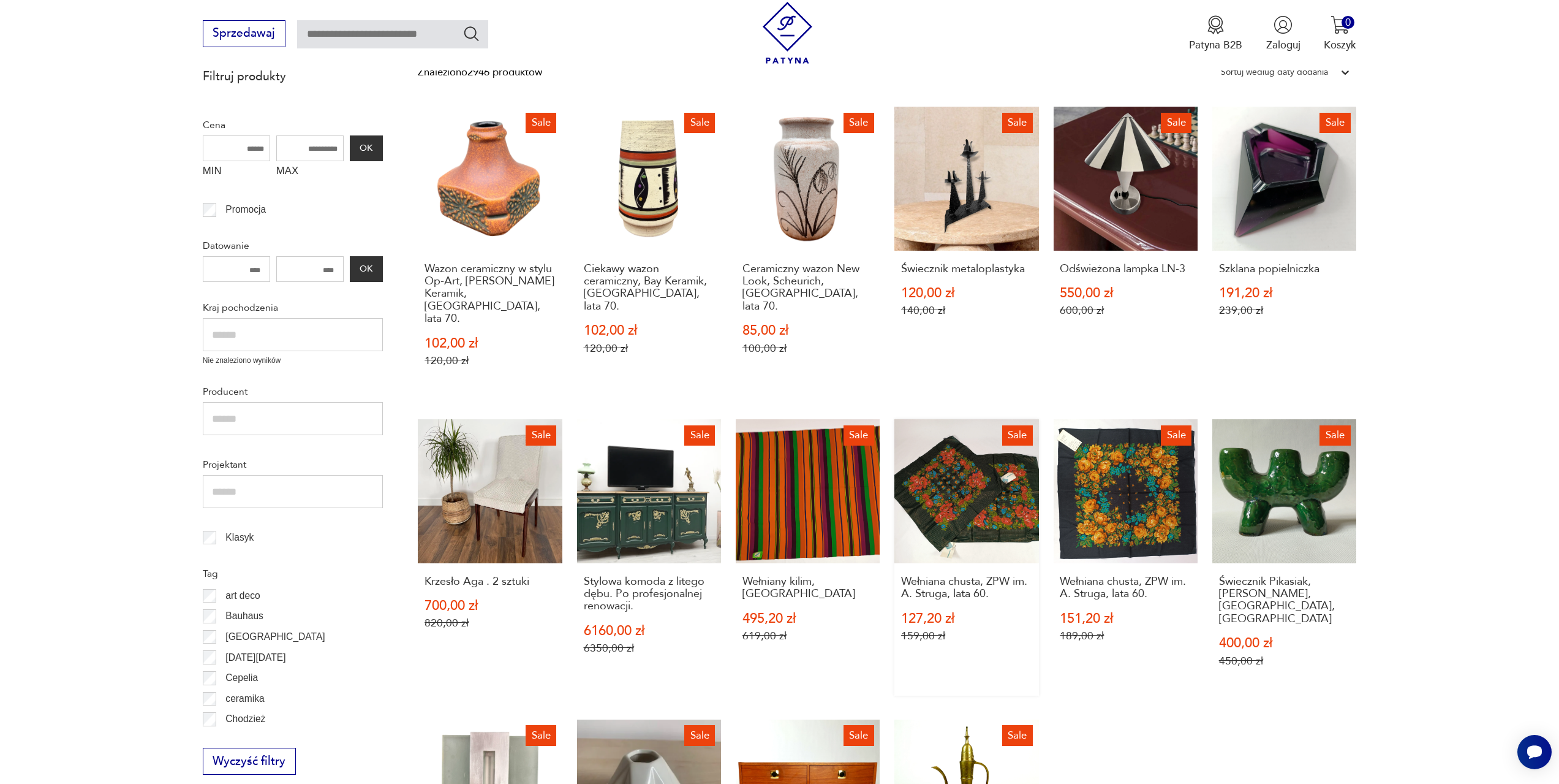
click at [991, 496] on link "Sale Wełniana chusta, ZPW im. A. Struga, lata 60. 127,20 zł 159,00 zł" at bounding box center [967, 557] width 144 height 276
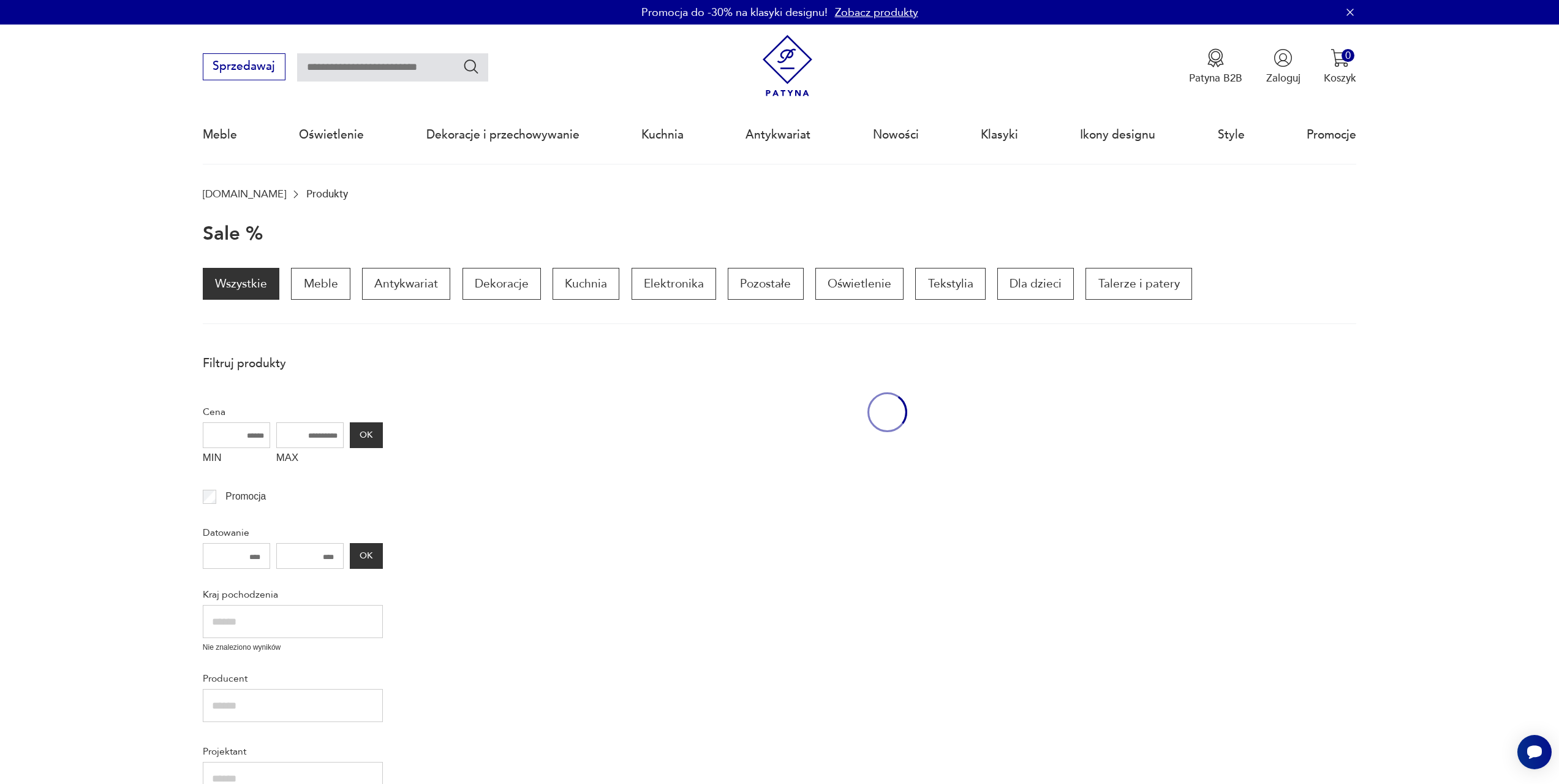
scroll to position [286, 0]
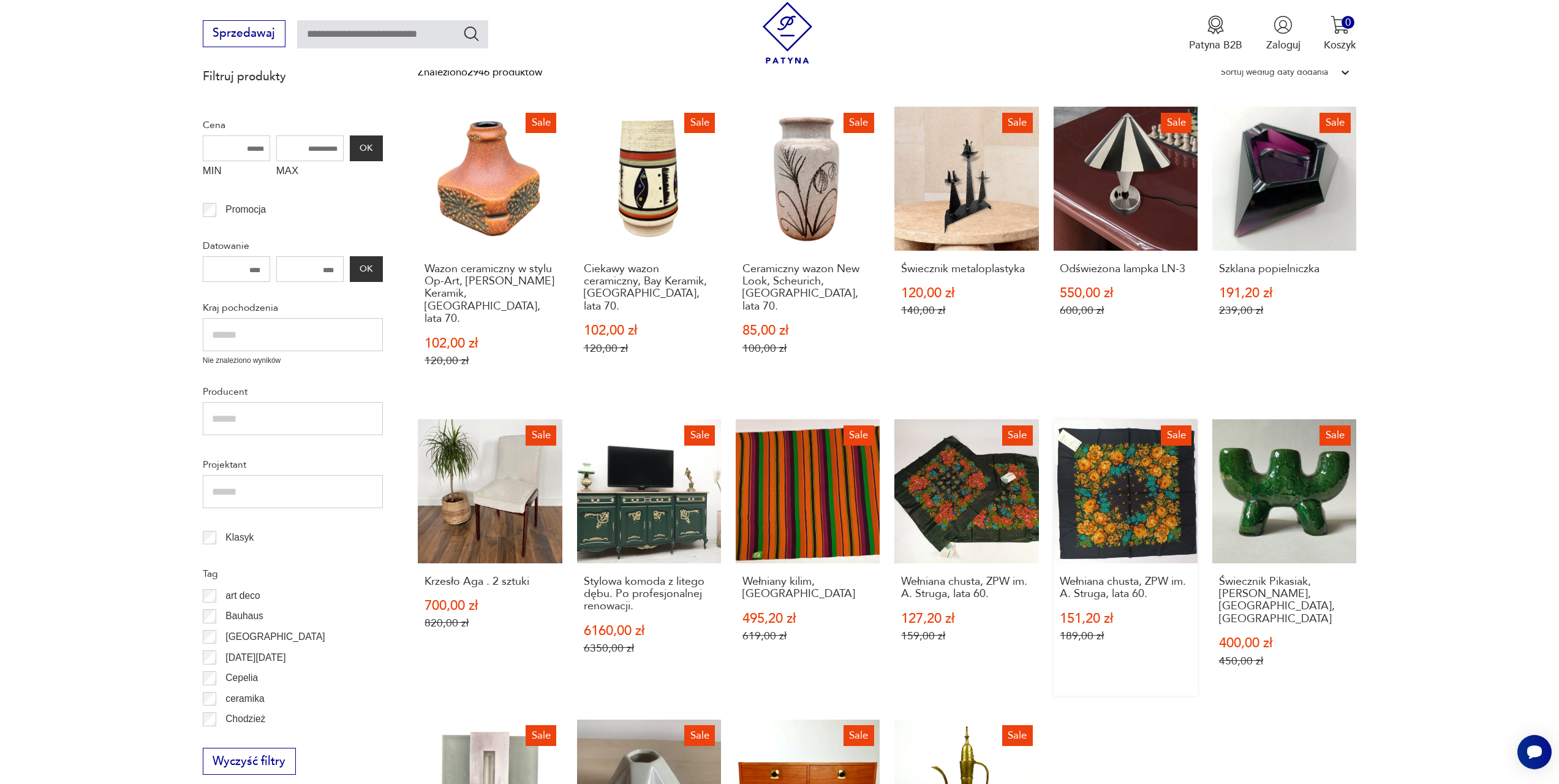
click at [1120, 480] on link "Sale Wełniana chusta, ZPW im. A. Struga, lata 60. 151,20 zł 189,00 zł" at bounding box center [1126, 557] width 144 height 276
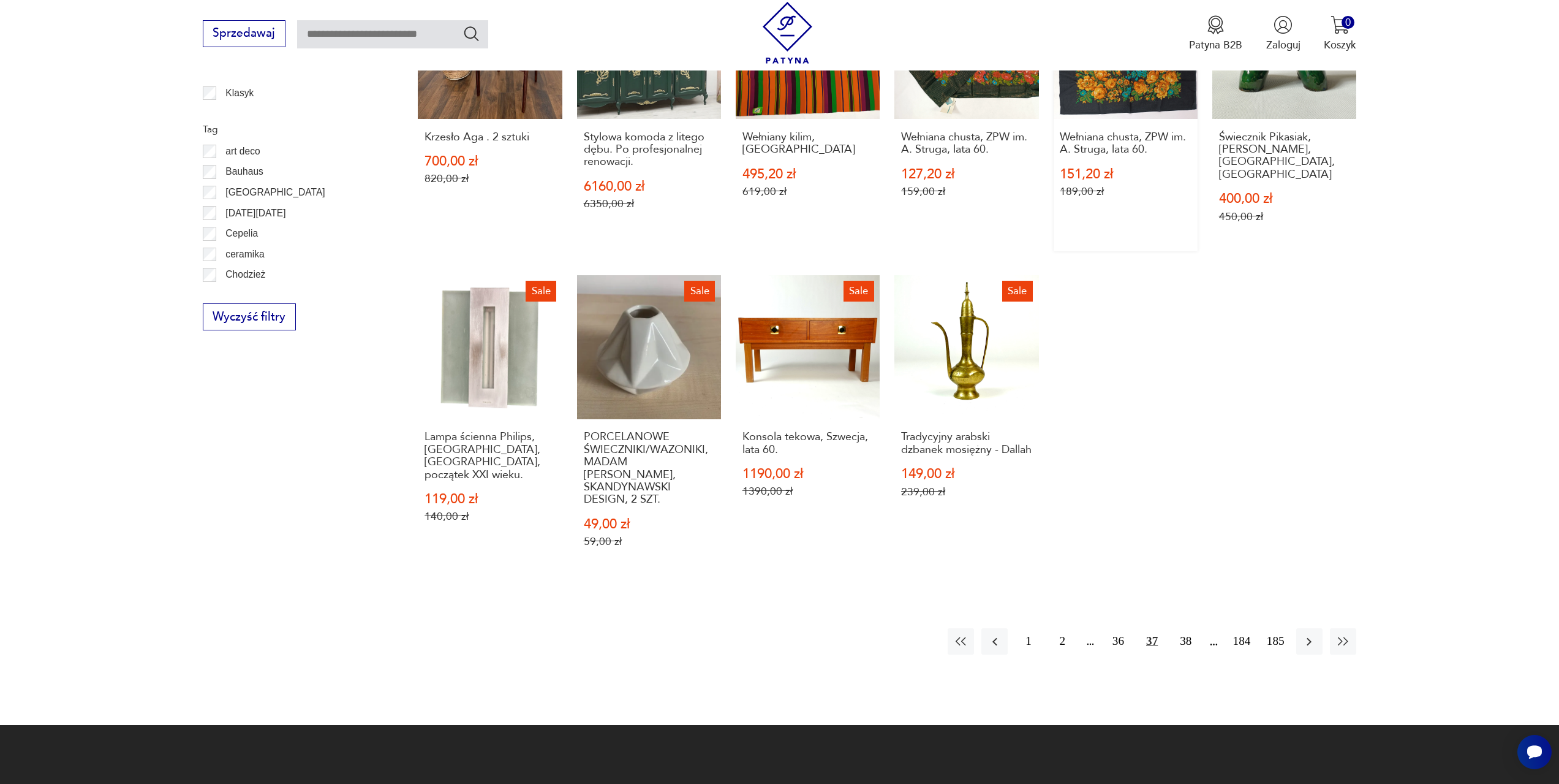
scroll to position [735, 0]
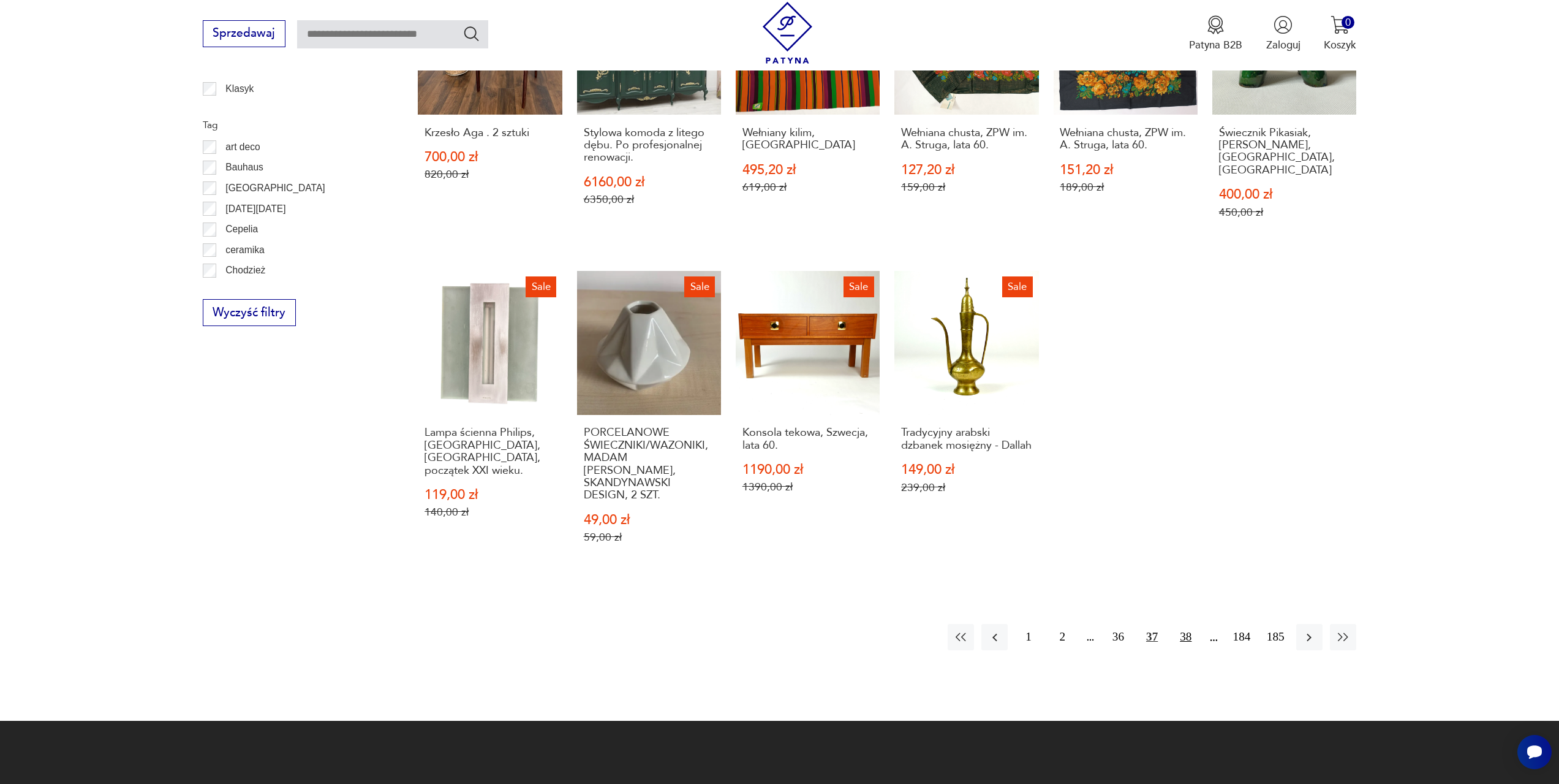
click at [1180, 623] on button "38" at bounding box center [1186, 636] width 27 height 27
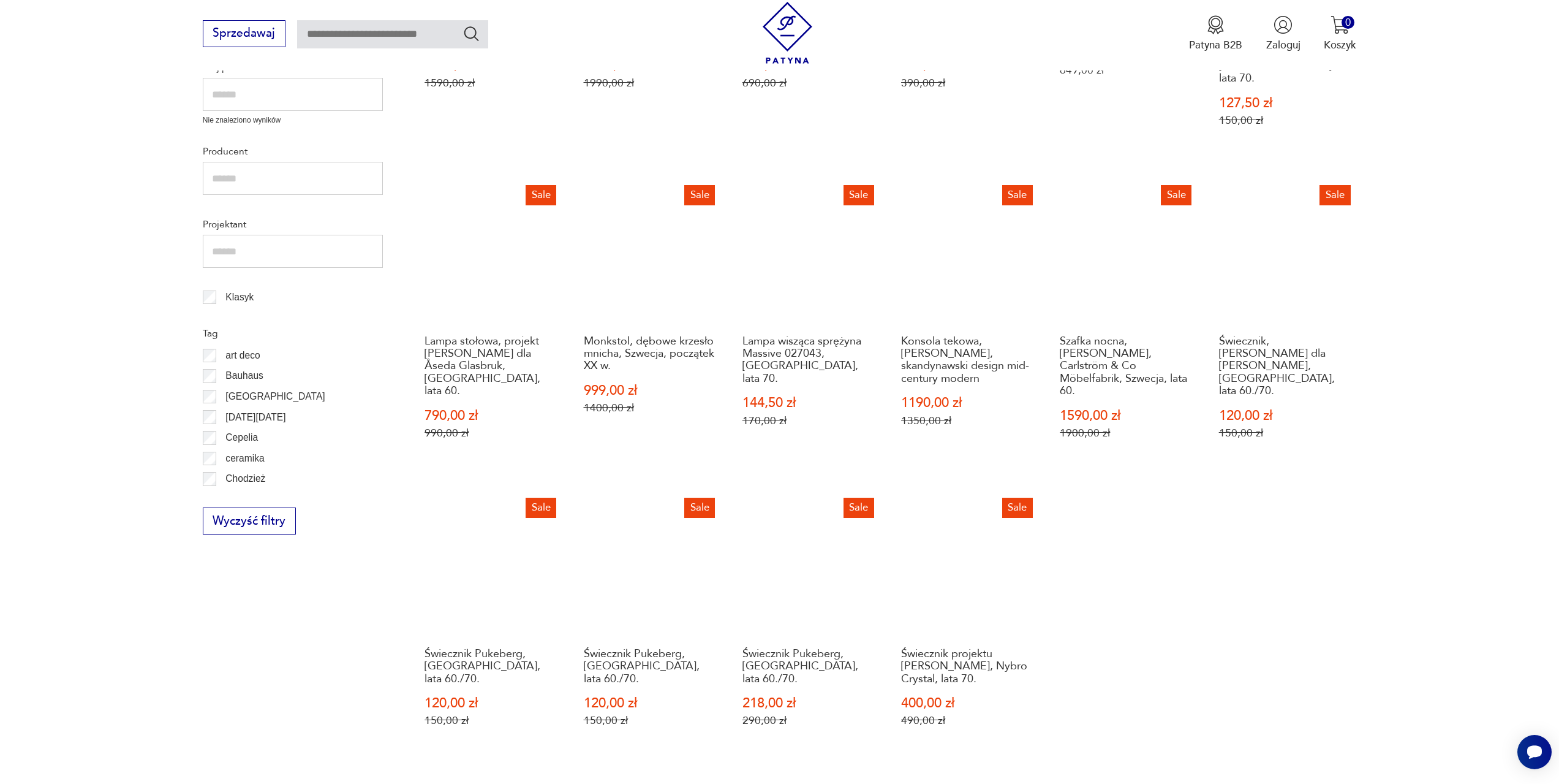
scroll to position [593, 0]
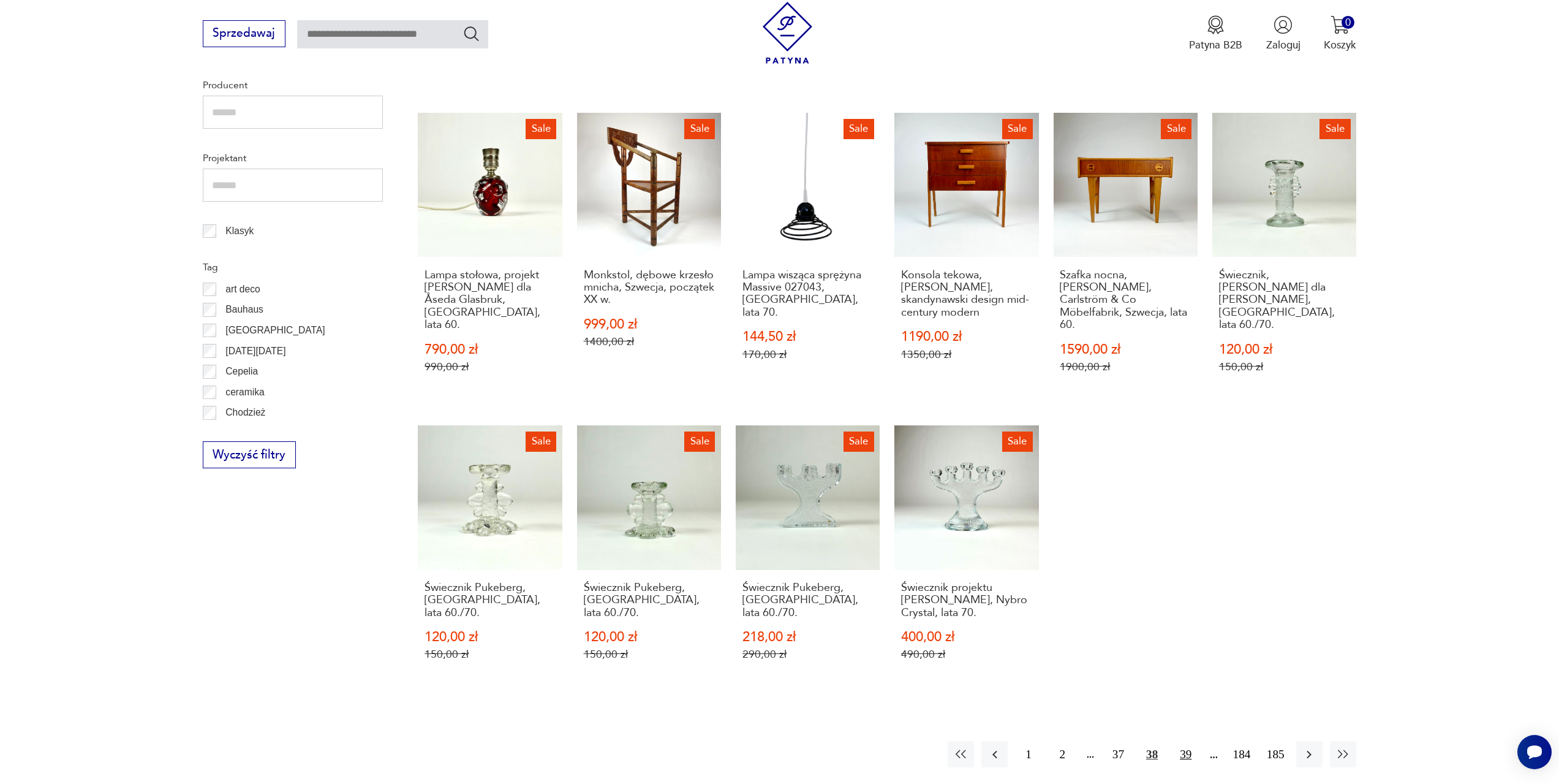
click at [1186, 741] on button "39" at bounding box center [1186, 754] width 27 height 27
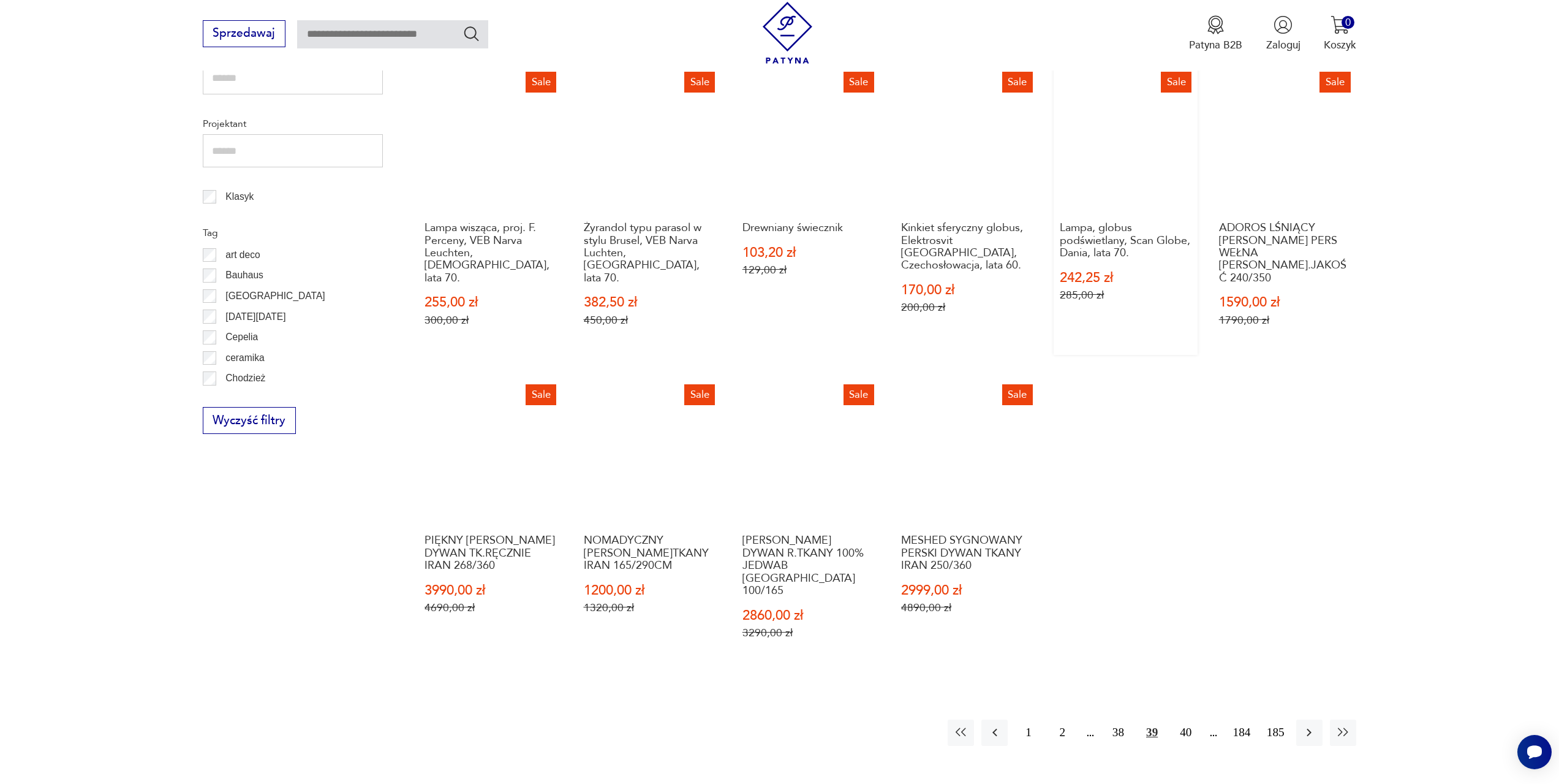
scroll to position [655, 0]
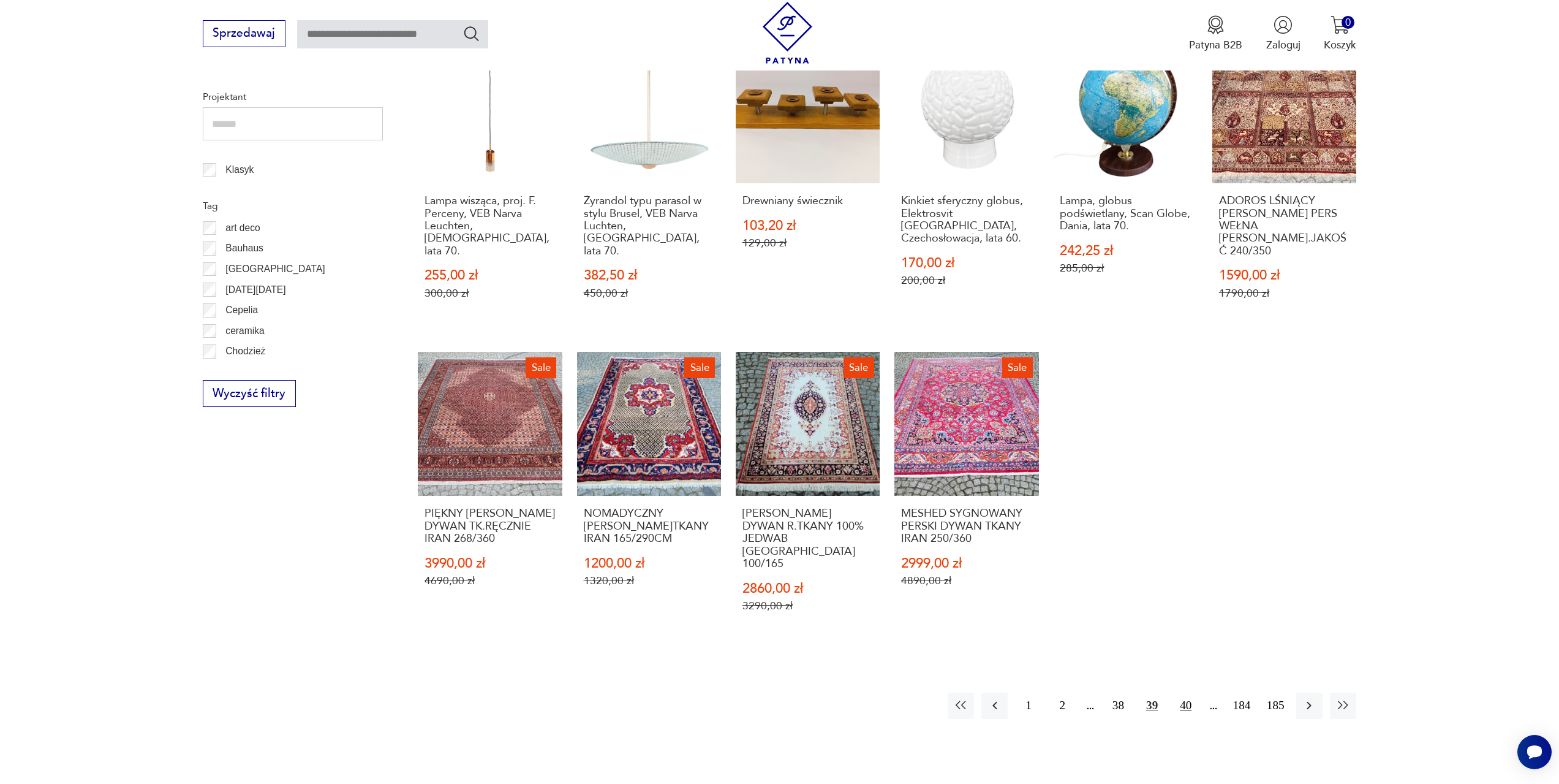
click at [1193, 693] on button "40" at bounding box center [1186, 706] width 27 height 27
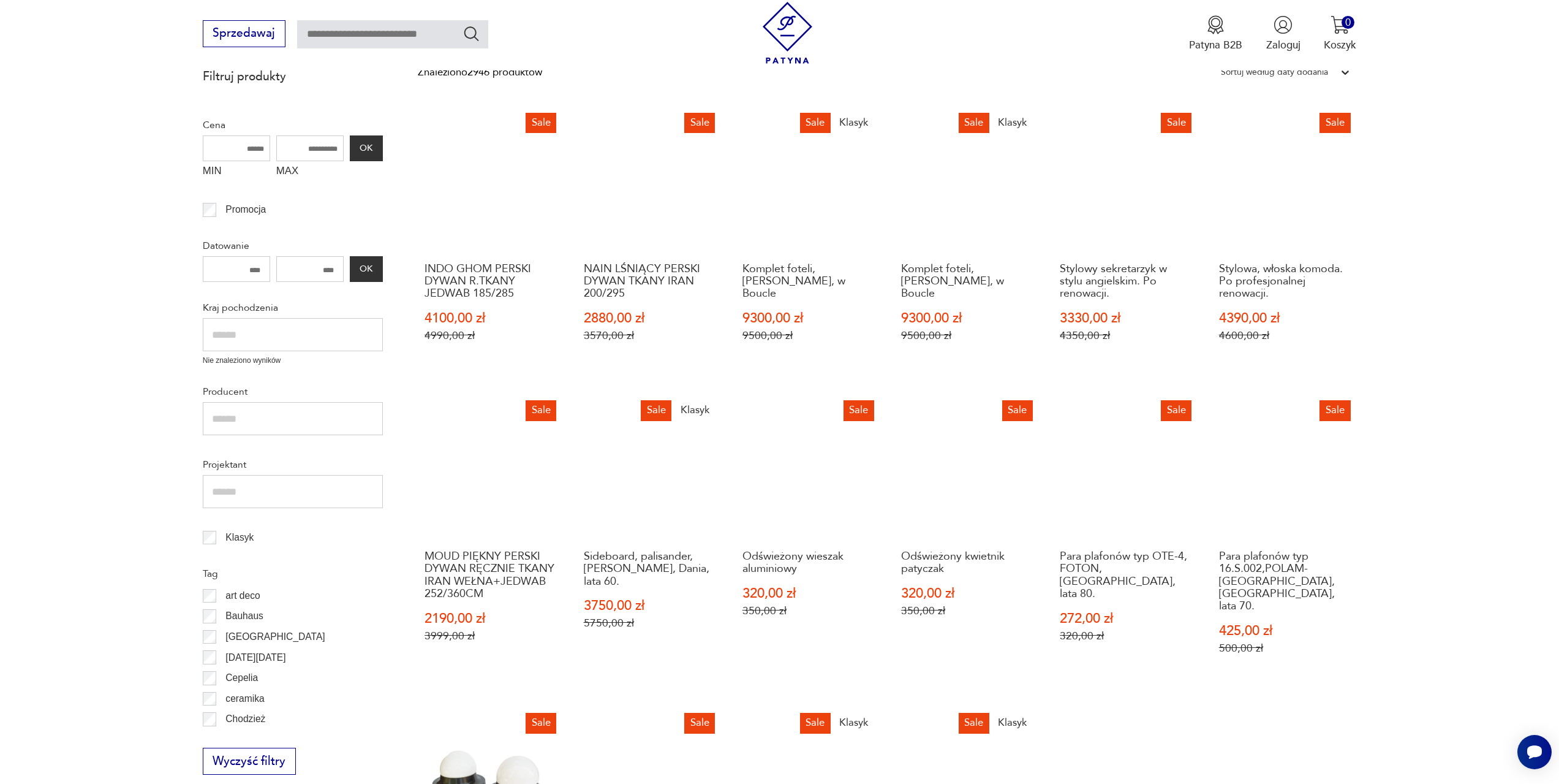
scroll to position [348, 0]
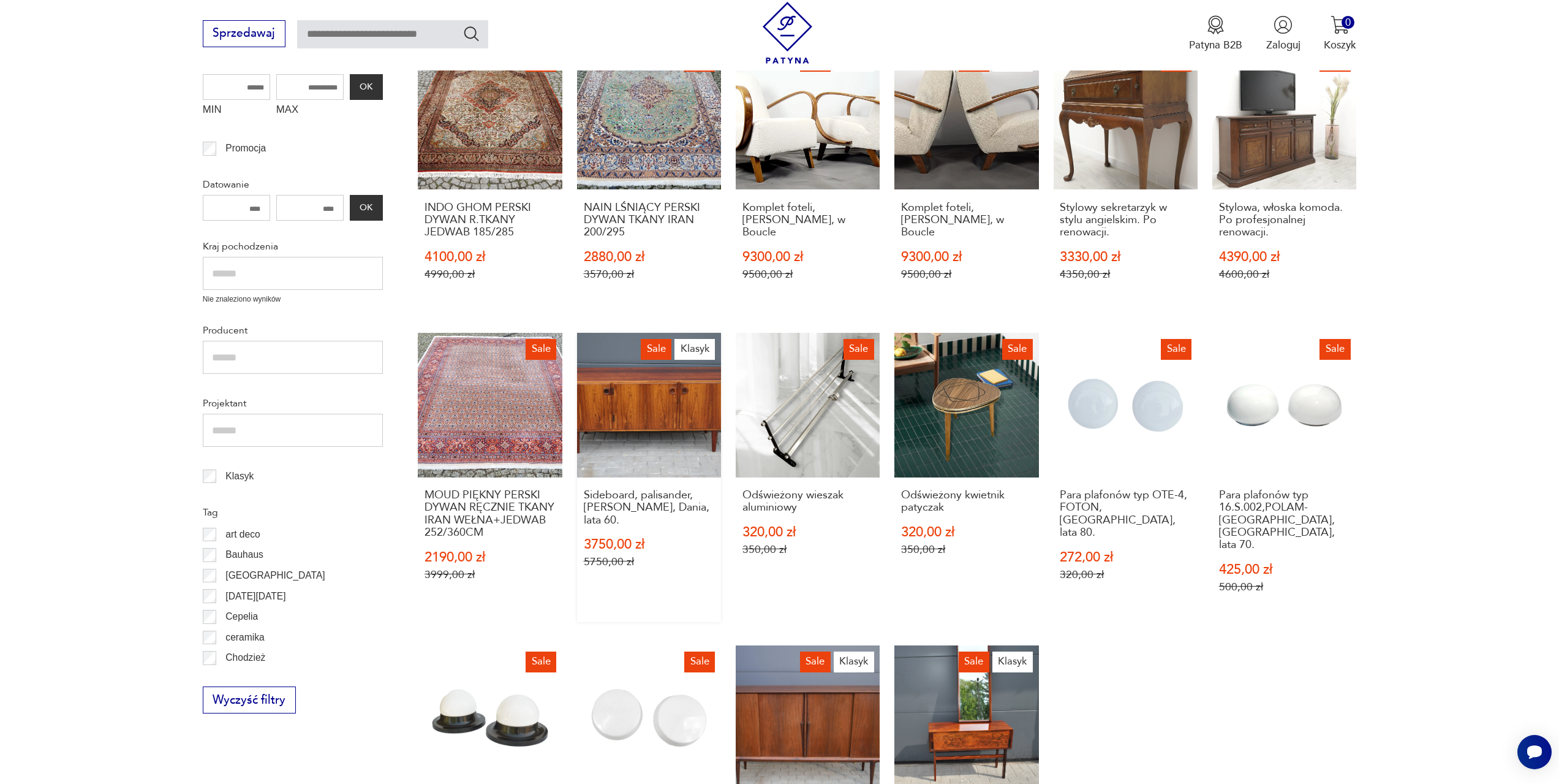
click at [654, 419] on link "Sale Klasyk Sideboard, palisander, [PERSON_NAME], Dania, lata 60. 3750,00 zł 57…" at bounding box center [649, 476] width 144 height 289
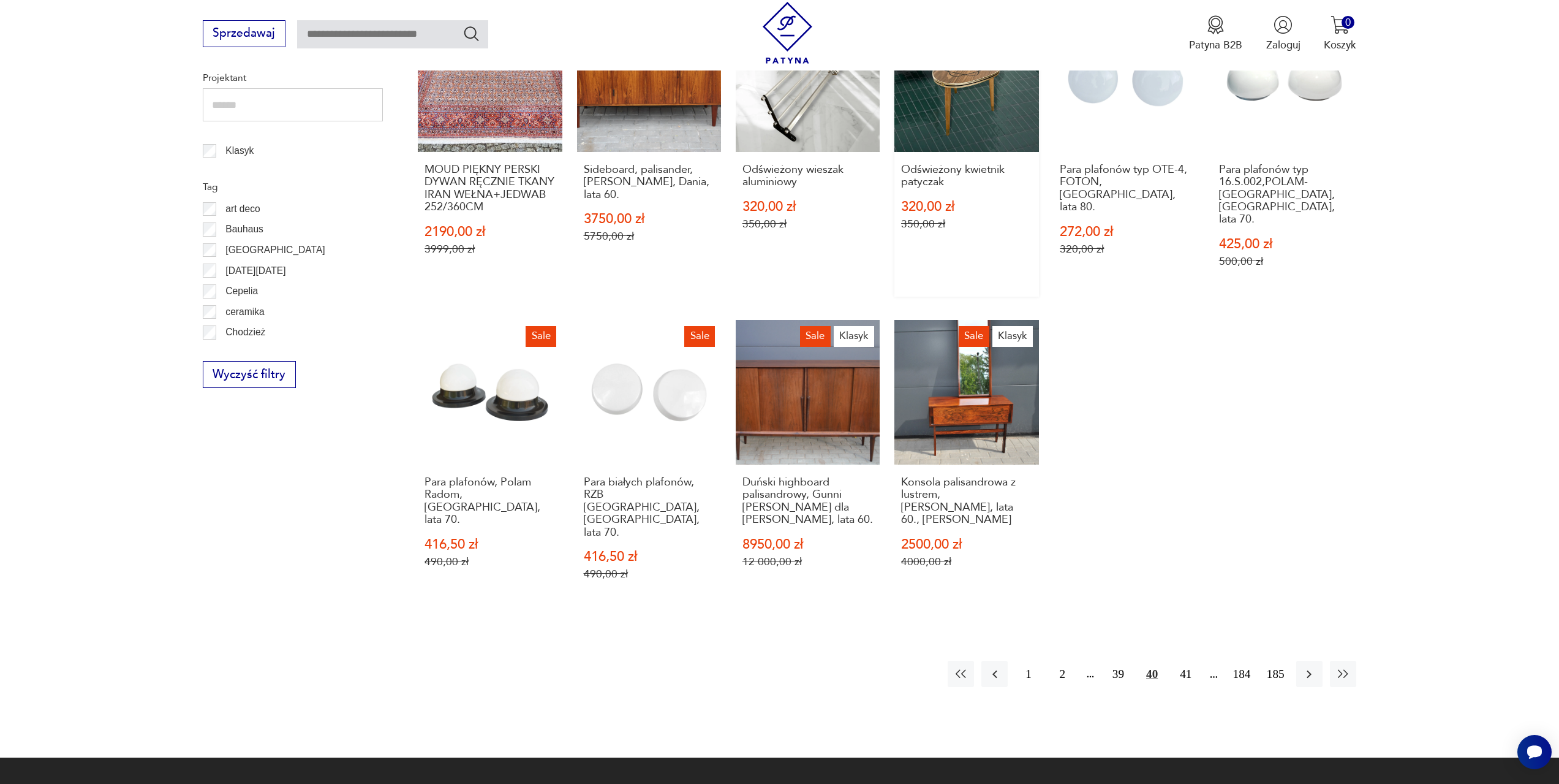
scroll to position [716, 0]
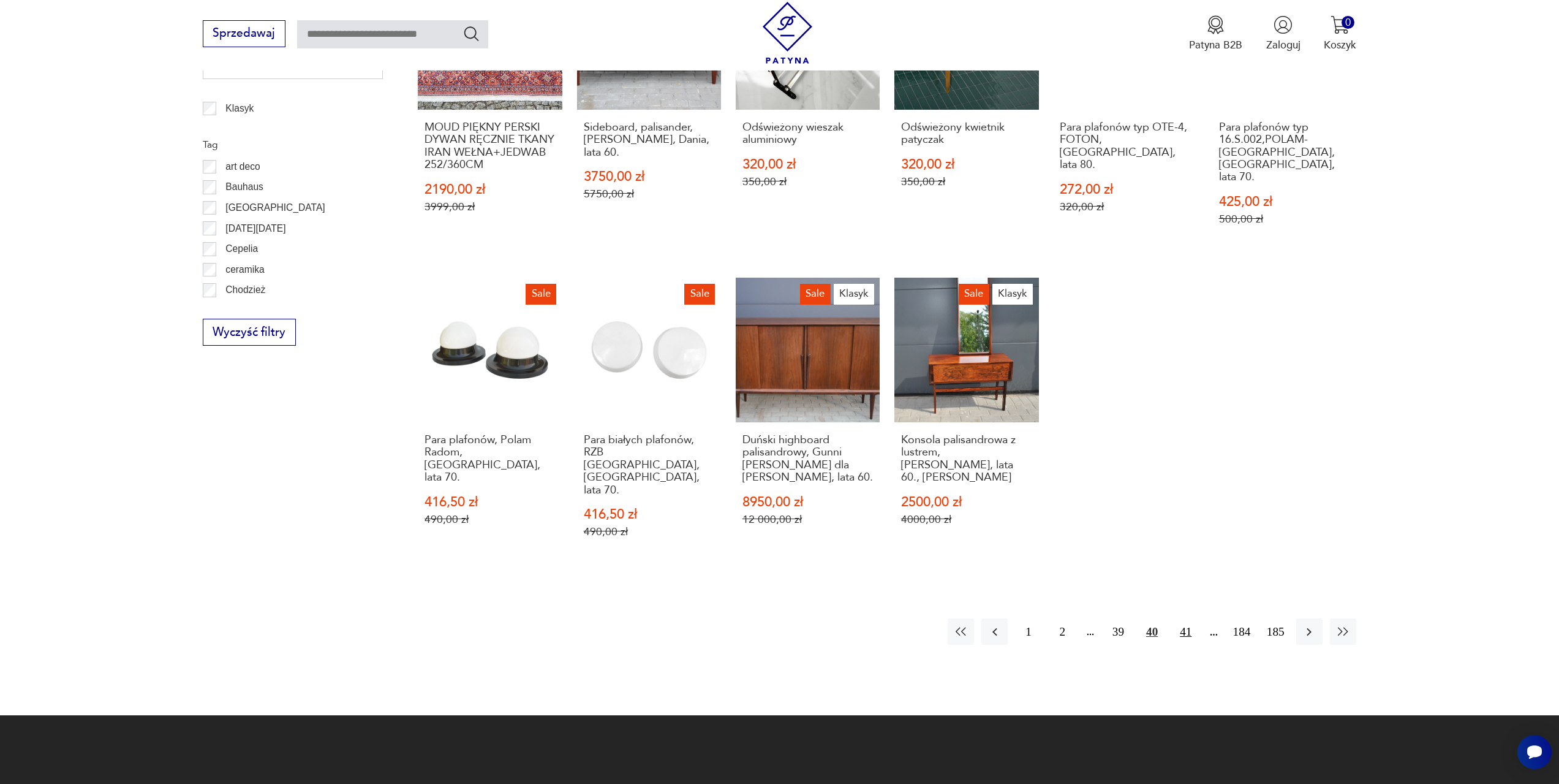
click at [1188, 618] on button "41" at bounding box center [1186, 631] width 27 height 27
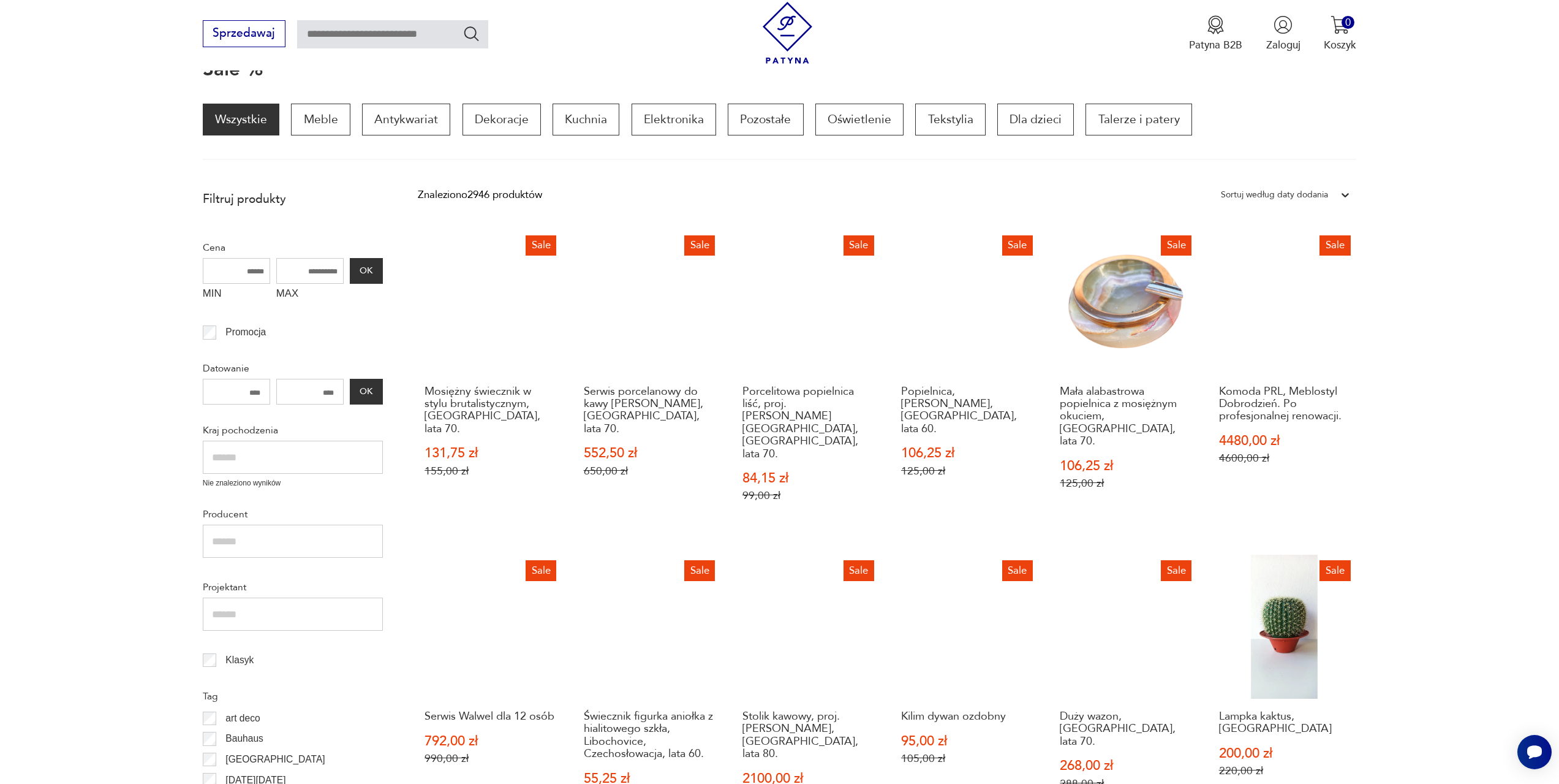
scroll to position [225, 0]
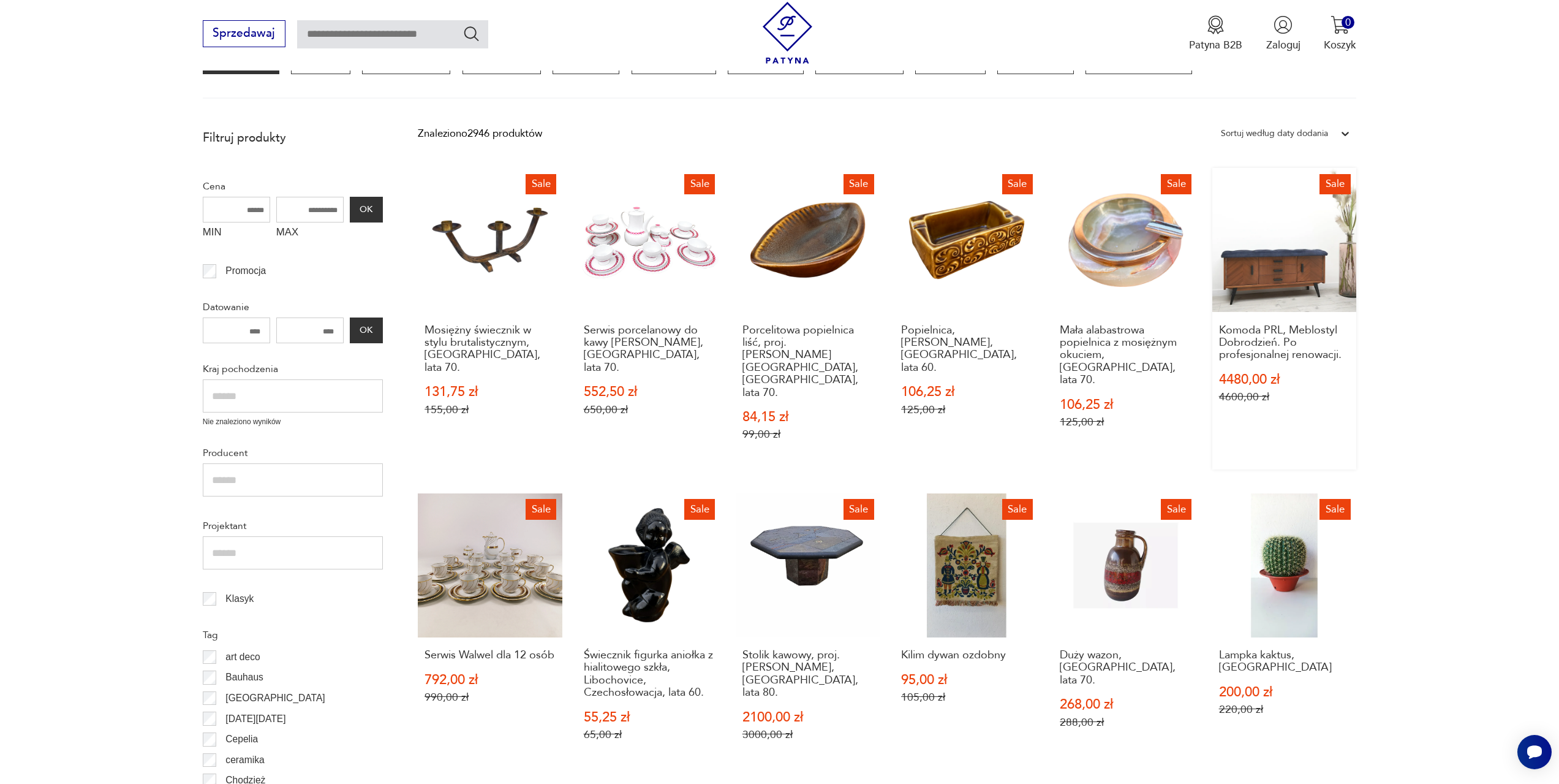
click at [1263, 294] on link "Sale Komoda PRL, Meblostyl Dobrodzień. Po profesjonalnej renowacji. 4480,00 zł …" at bounding box center [1285, 319] width 144 height 301
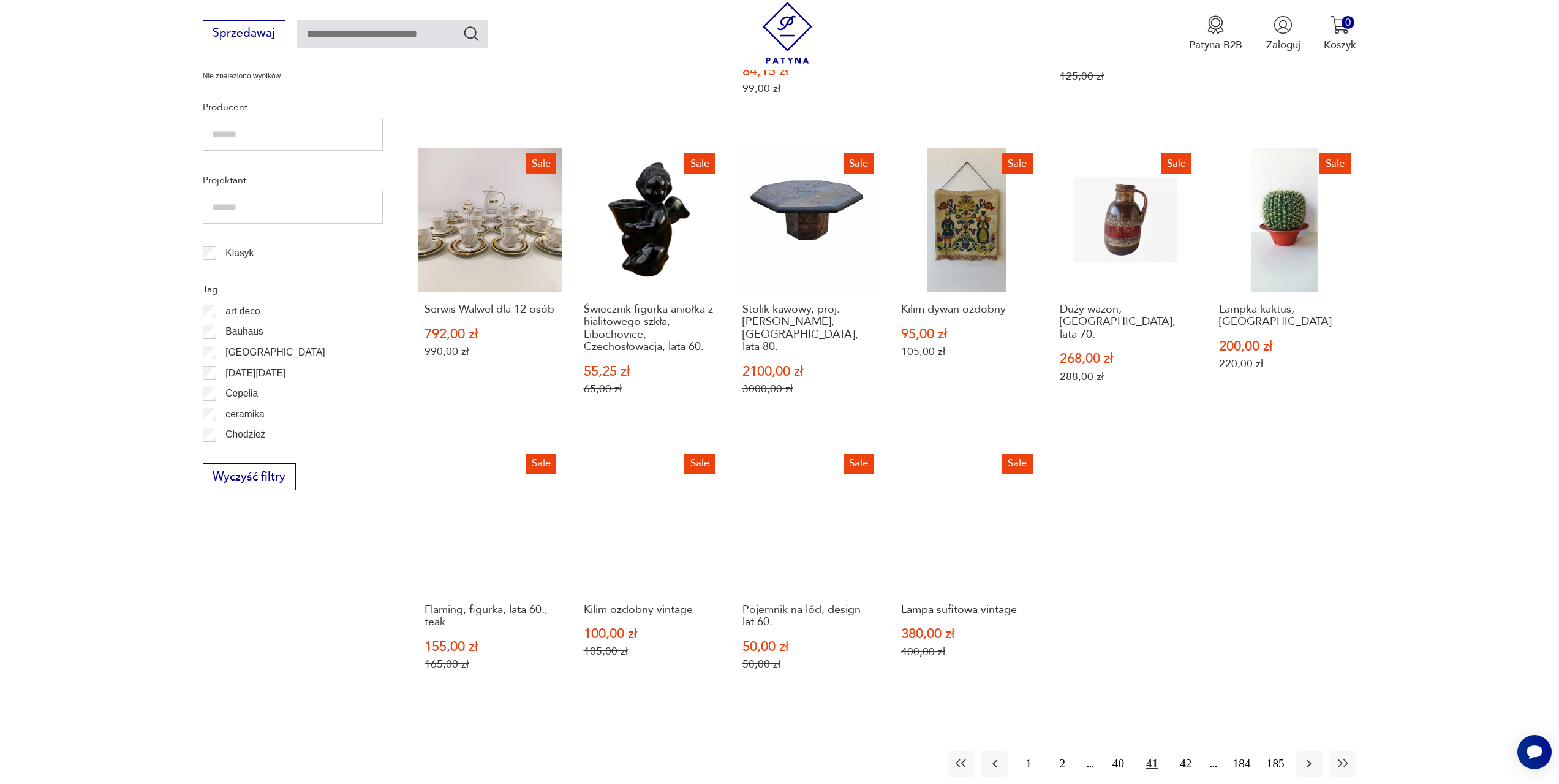
scroll to position [593, 0]
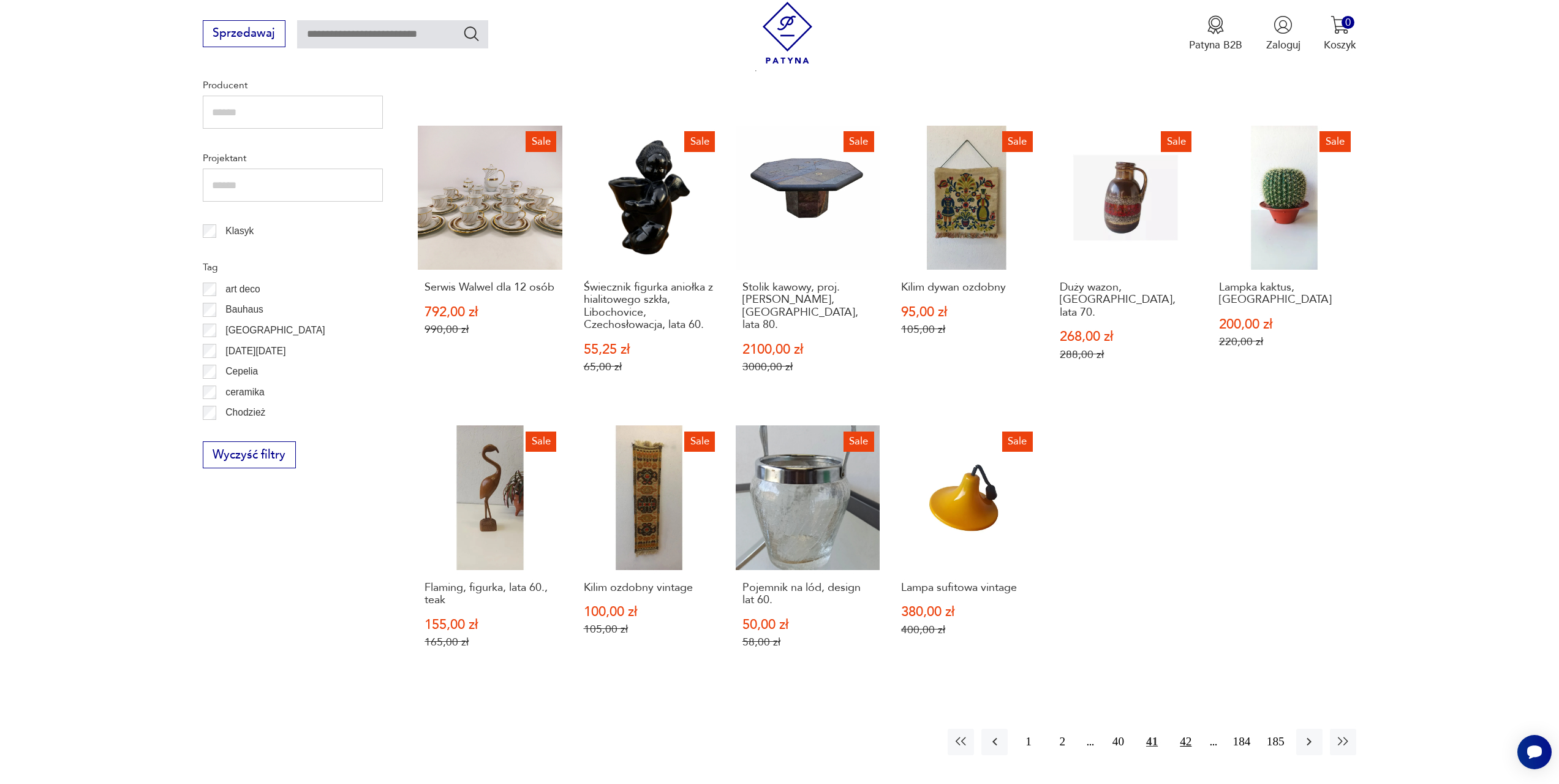
click at [1186, 729] on button "42" at bounding box center [1186, 742] width 27 height 27
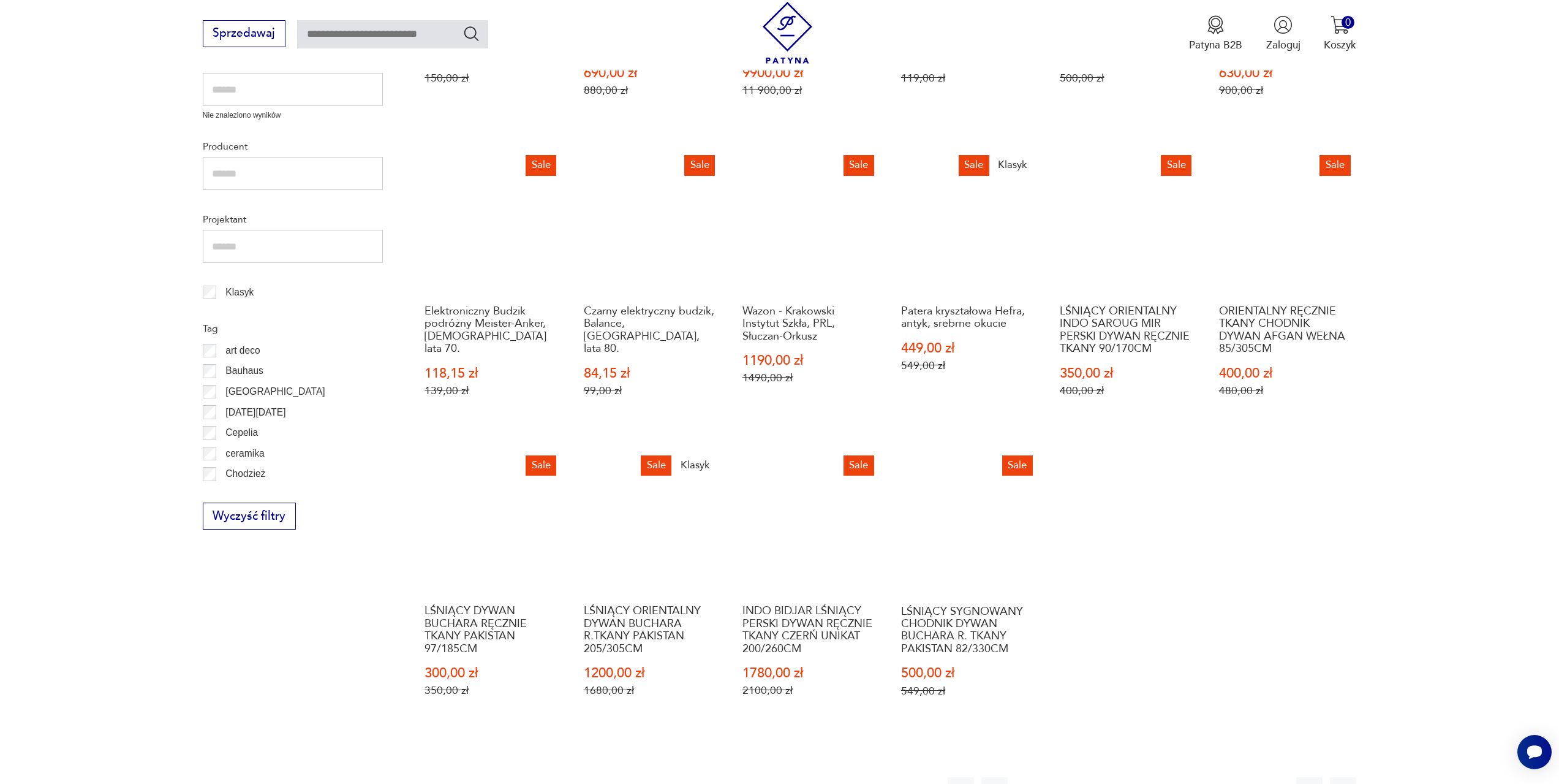
scroll to position [593, 0]
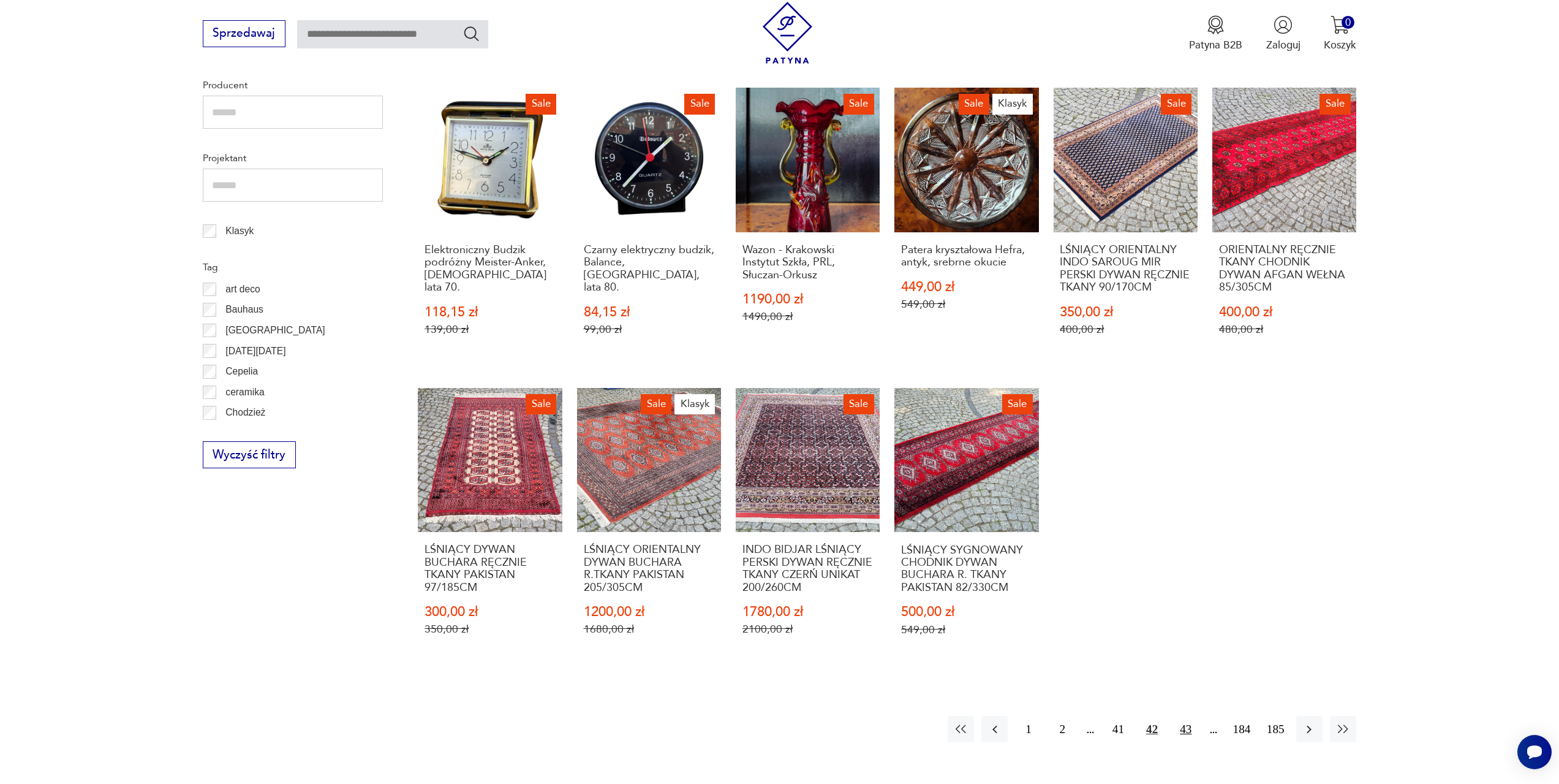
click at [1186, 729] on button "43" at bounding box center [1186, 729] width 27 height 27
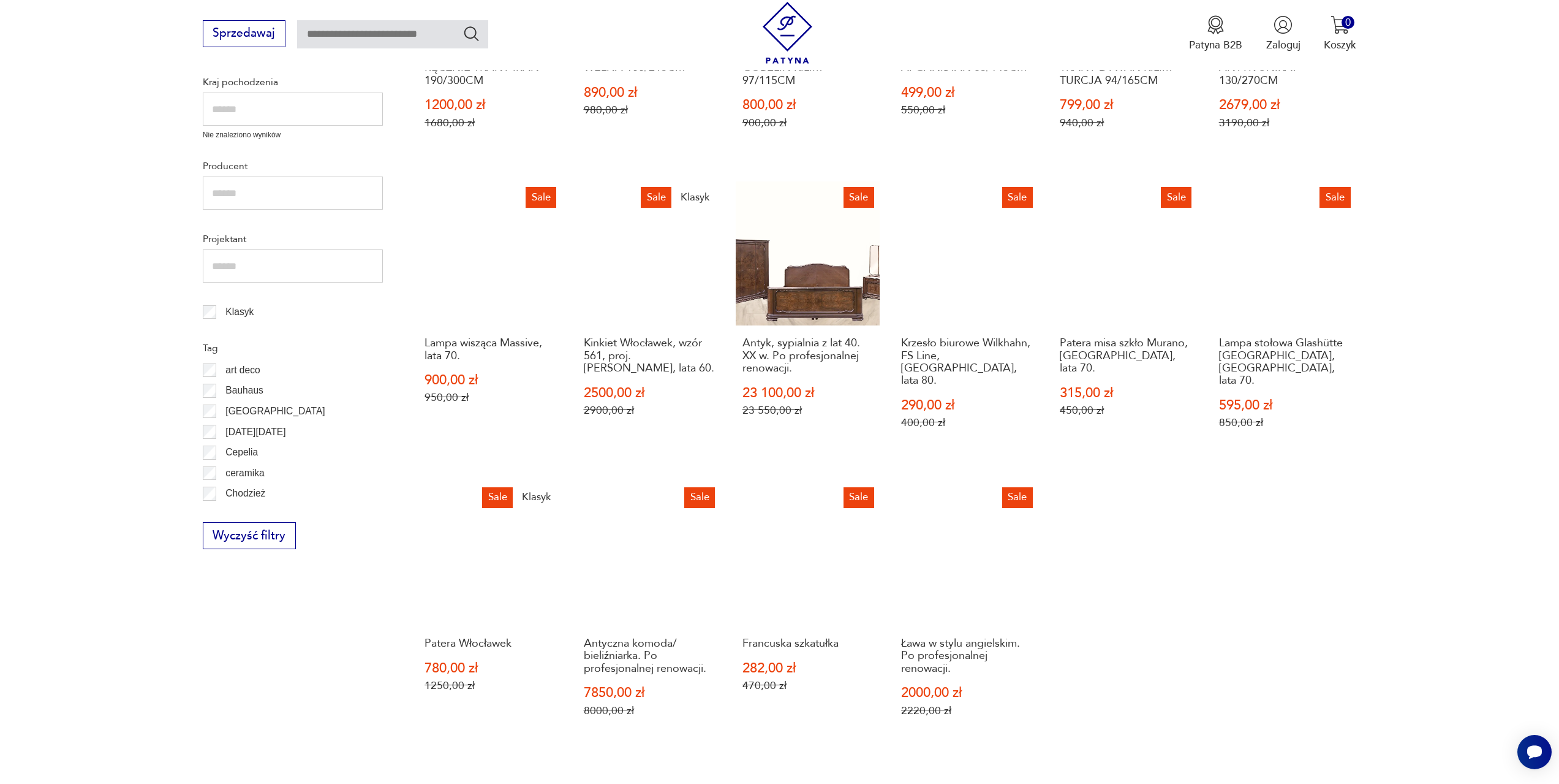
scroll to position [593, 0]
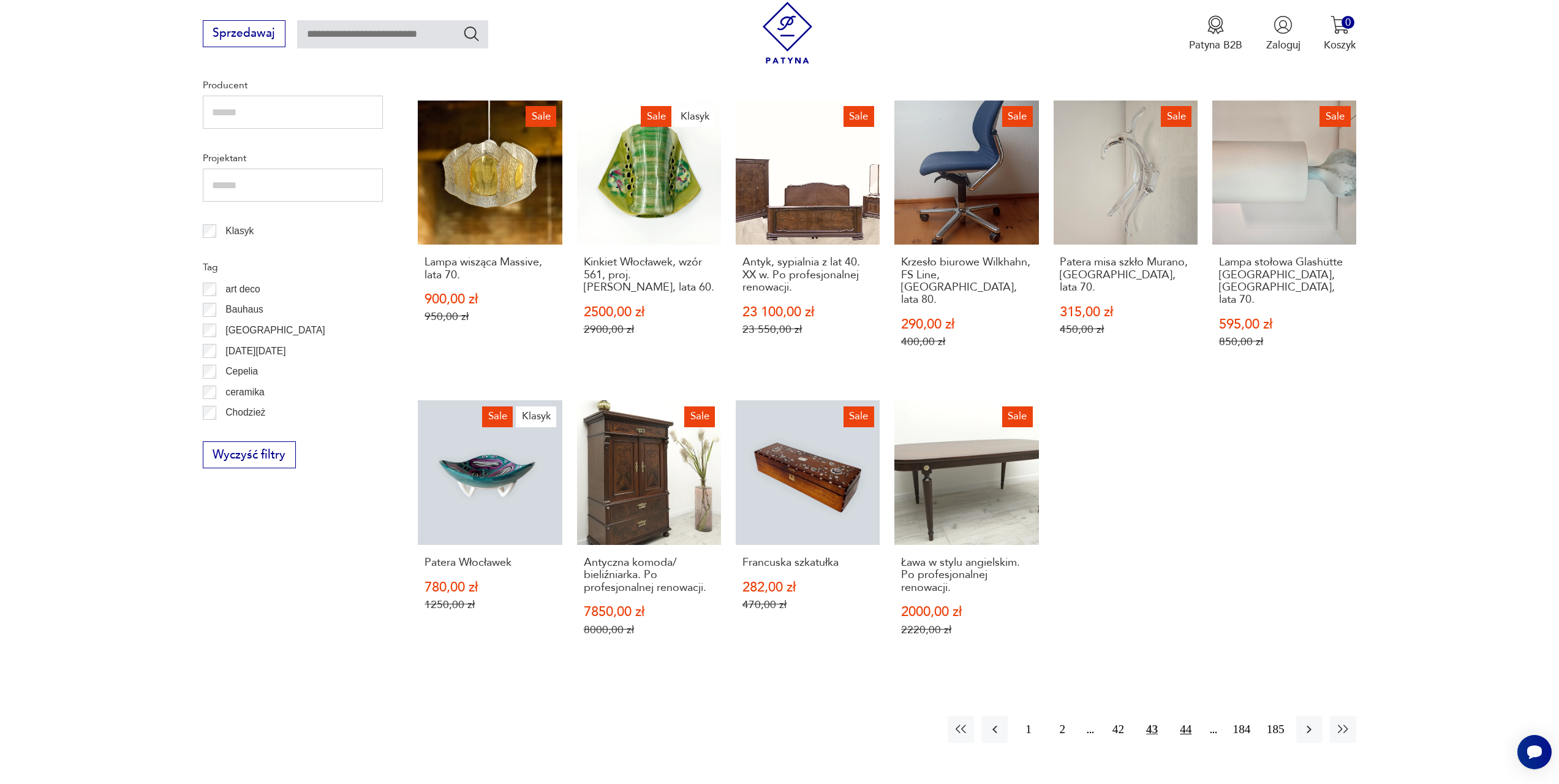
click at [1185, 717] on button "44" at bounding box center [1186, 729] width 27 height 27
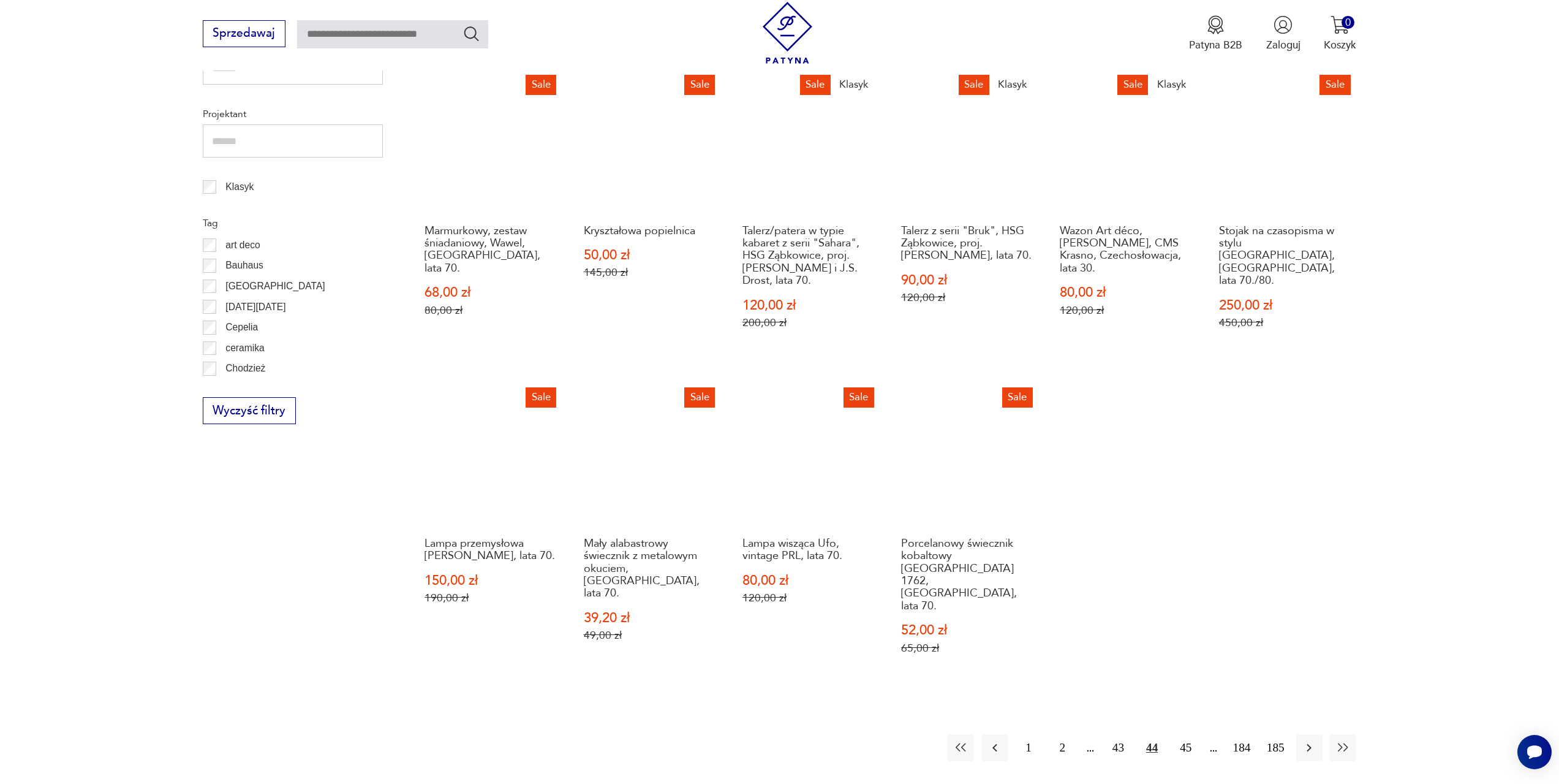
scroll to position [655, 0]
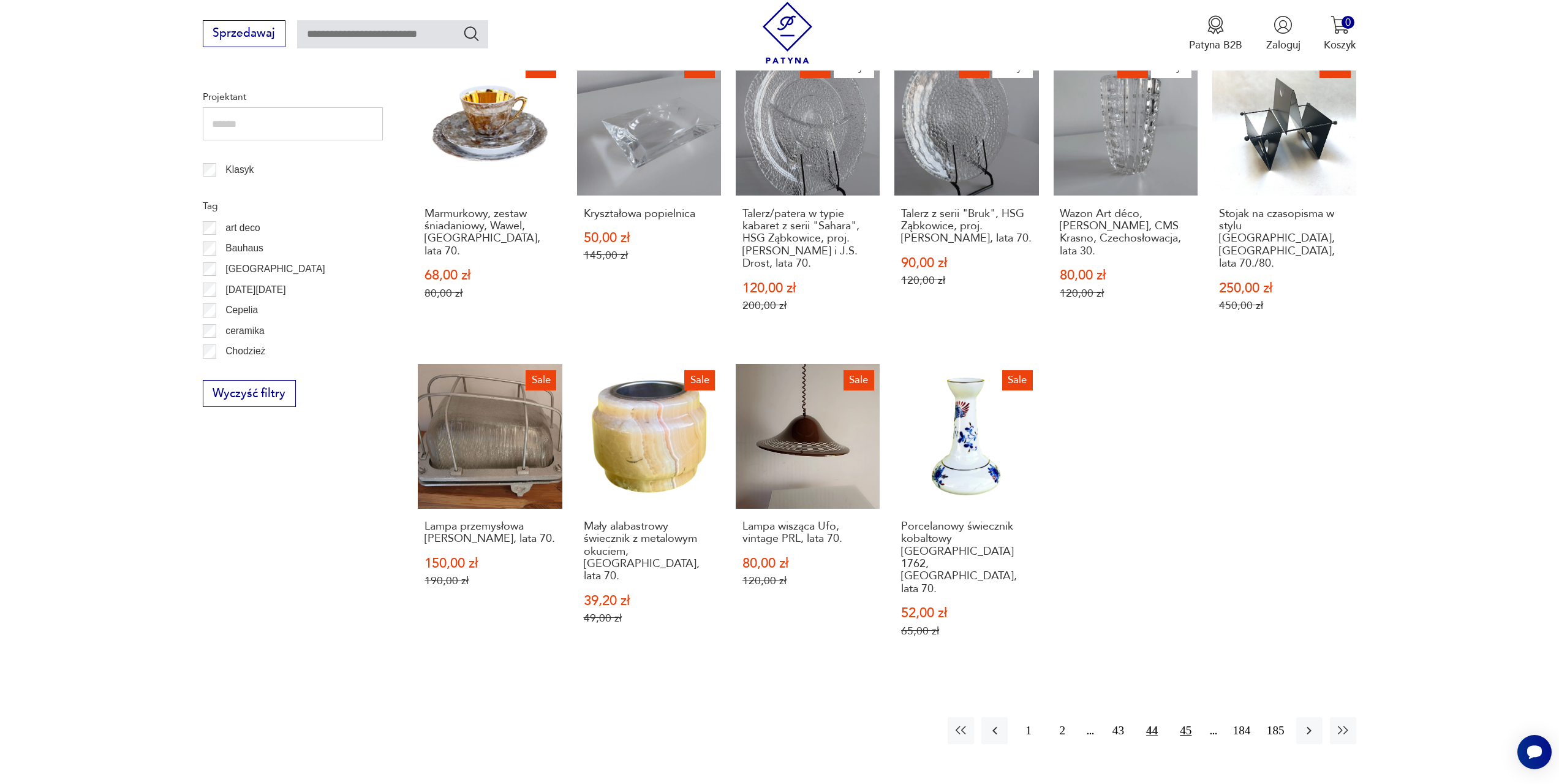
click at [1182, 717] on button "45" at bounding box center [1186, 730] width 27 height 27
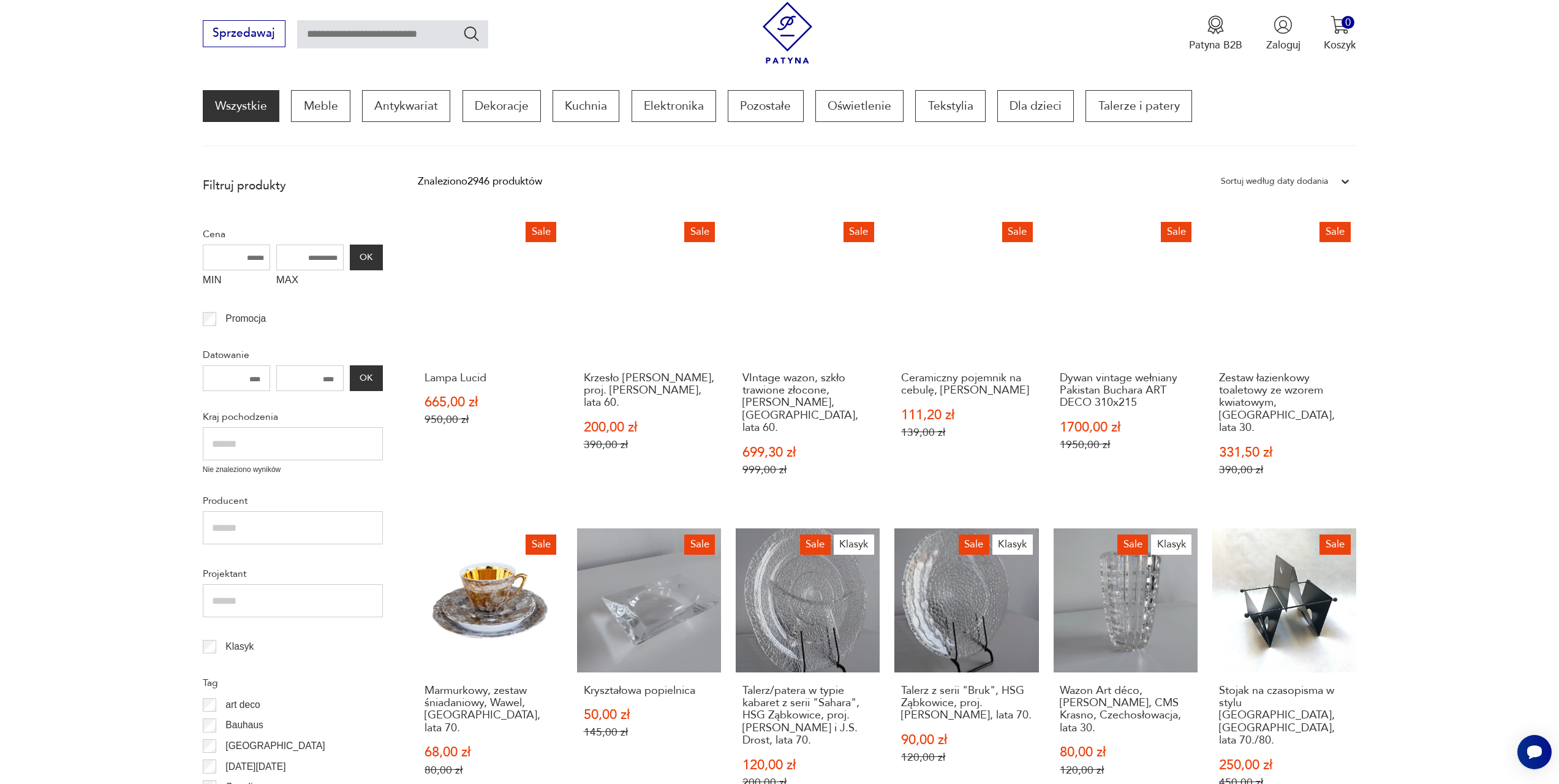
scroll to position [164, 0]
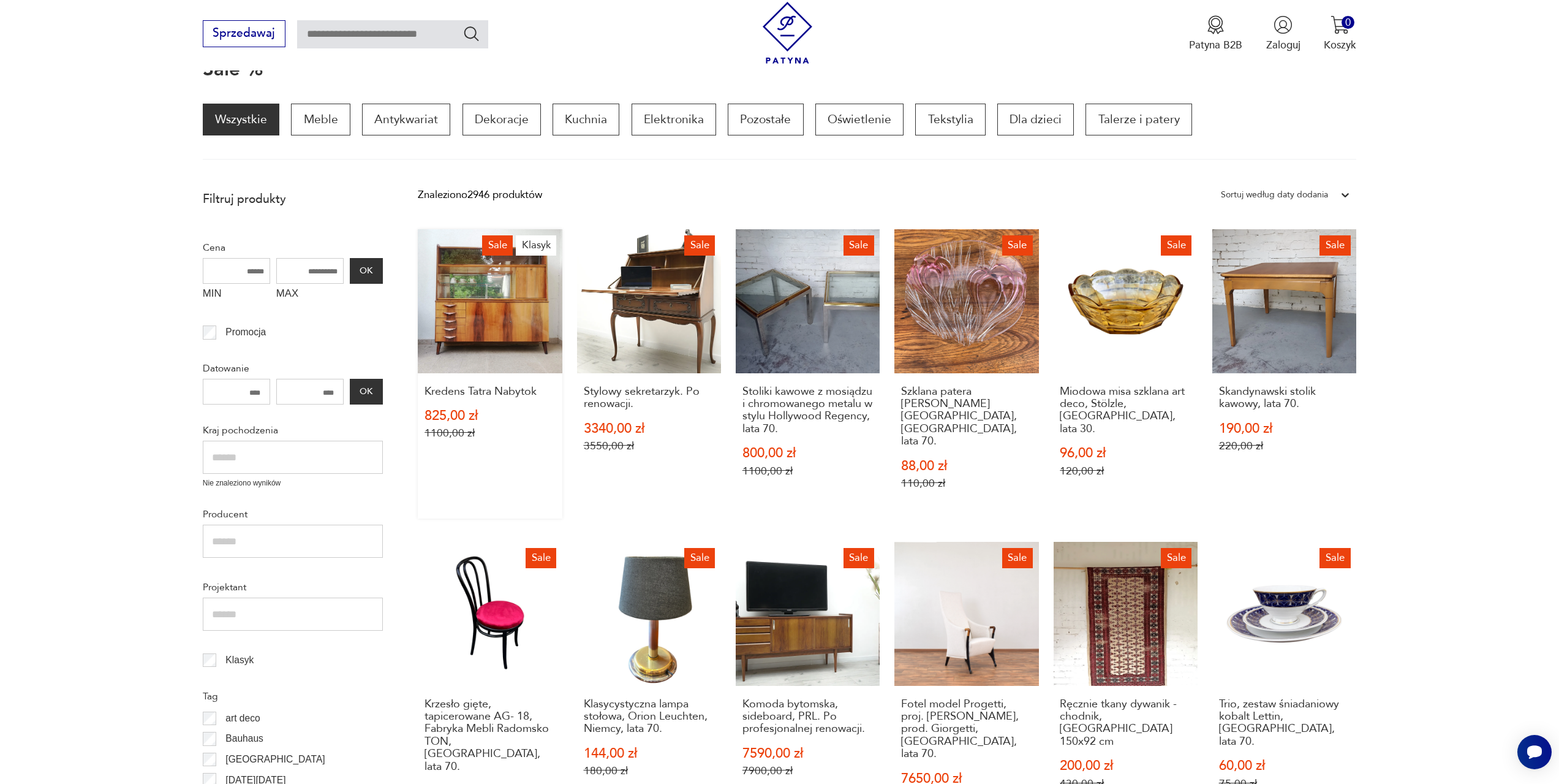
click at [503, 307] on link "Sale Klasyk Kredens Tatra Nabytok 825,00 zł 1100,00 zł" at bounding box center [489, 373] width 144 height 289
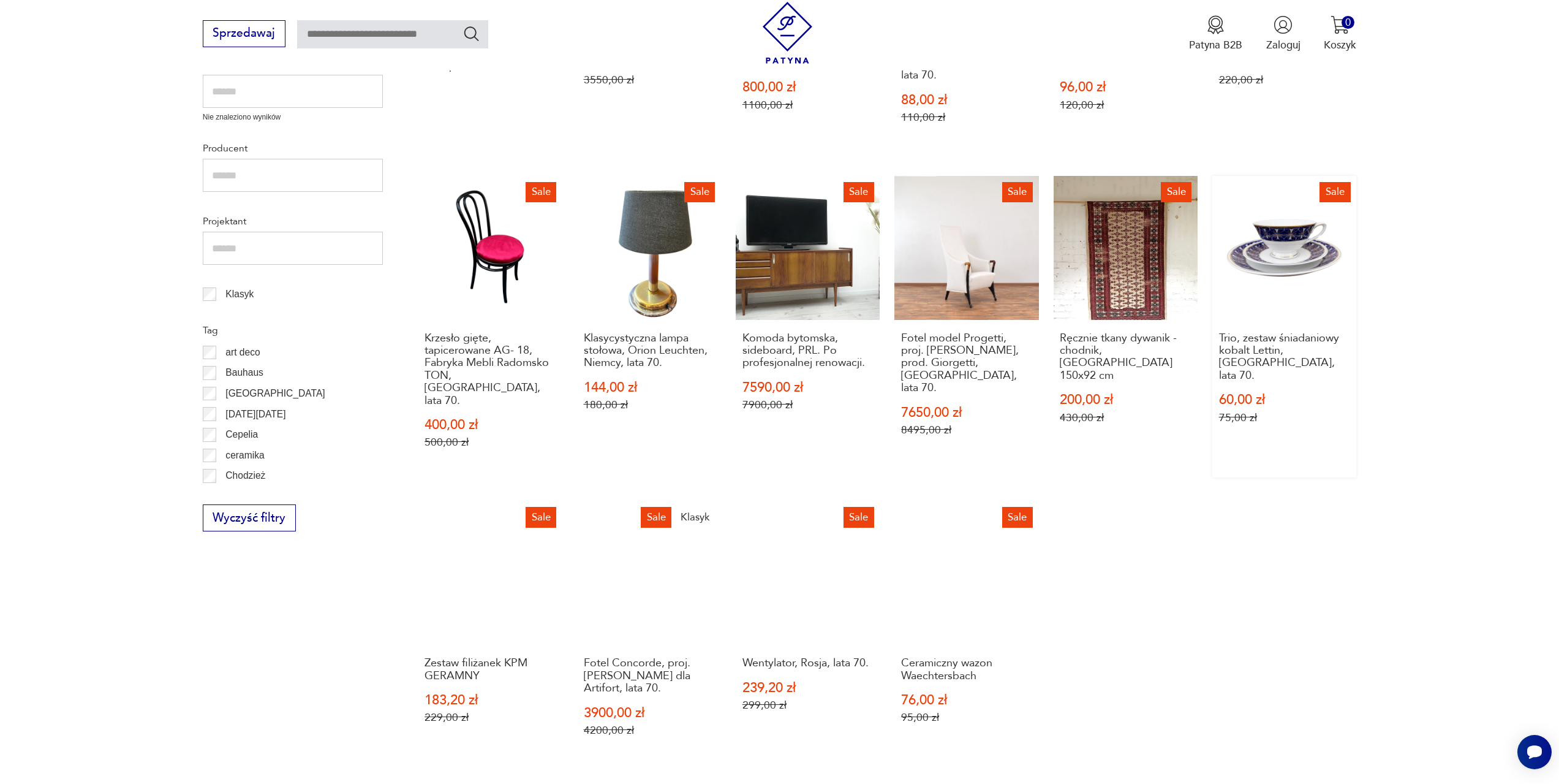
scroll to position [655, 0]
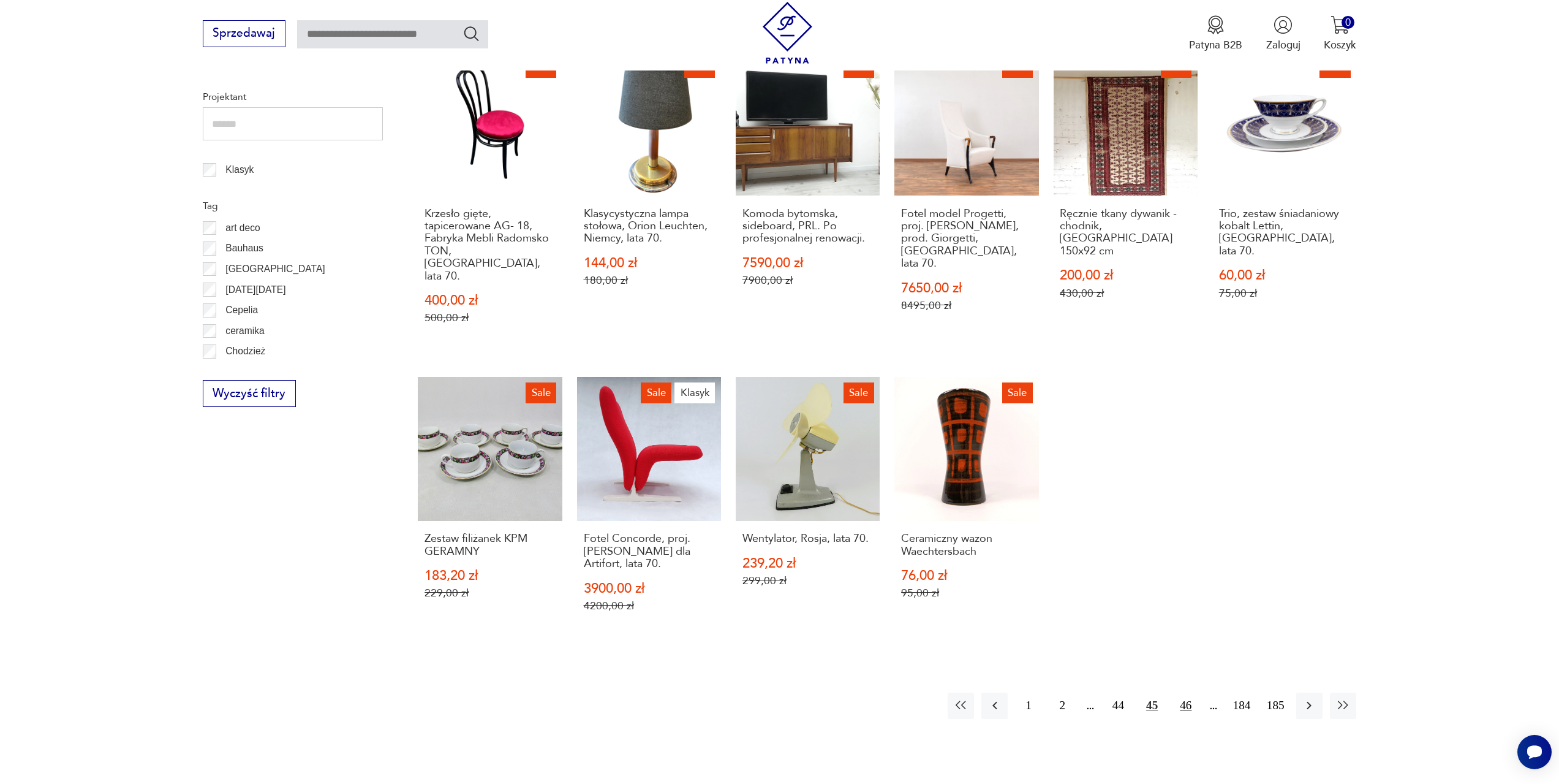
click at [1187, 693] on button "46" at bounding box center [1186, 706] width 27 height 27
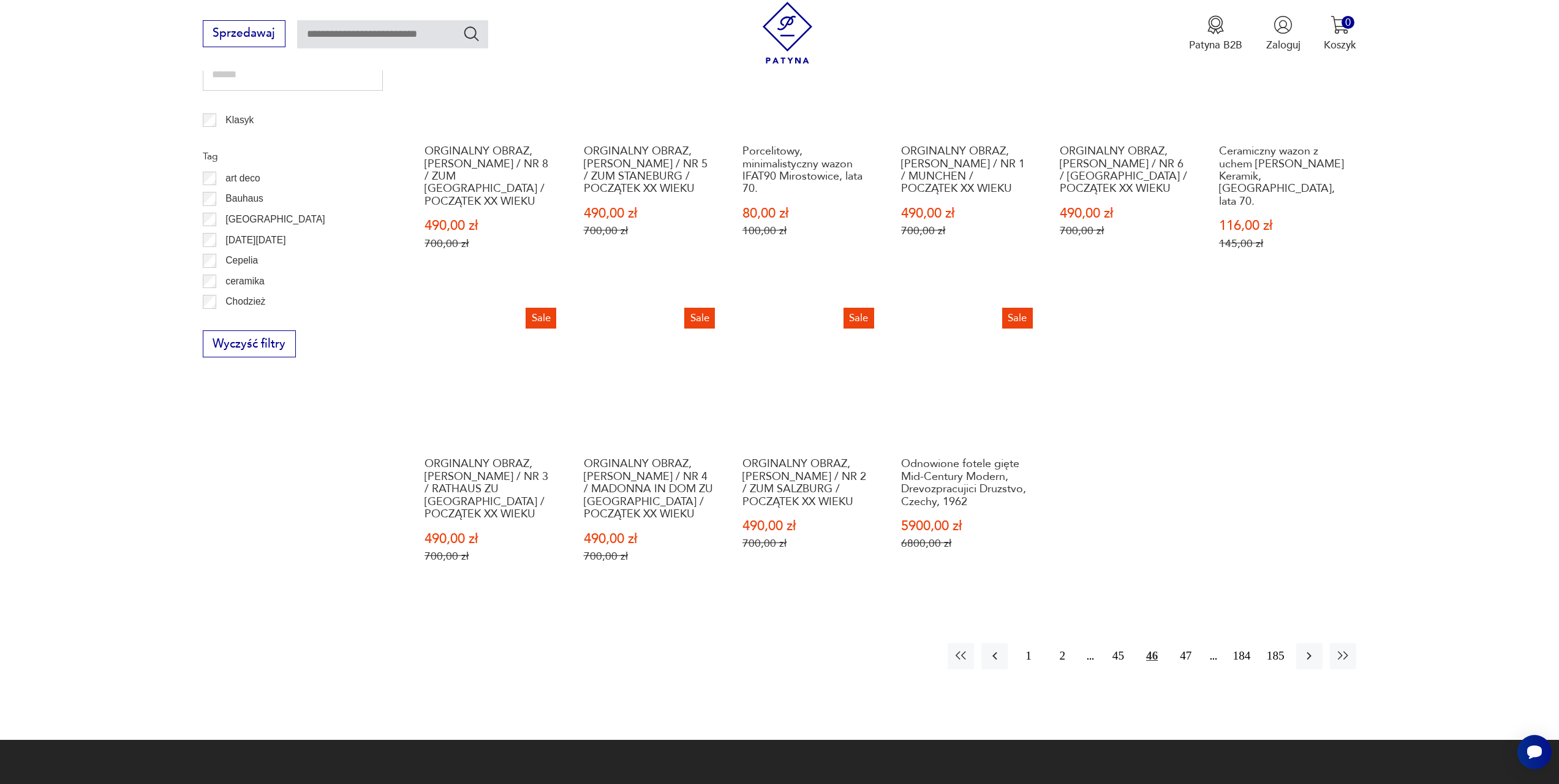
scroll to position [716, 0]
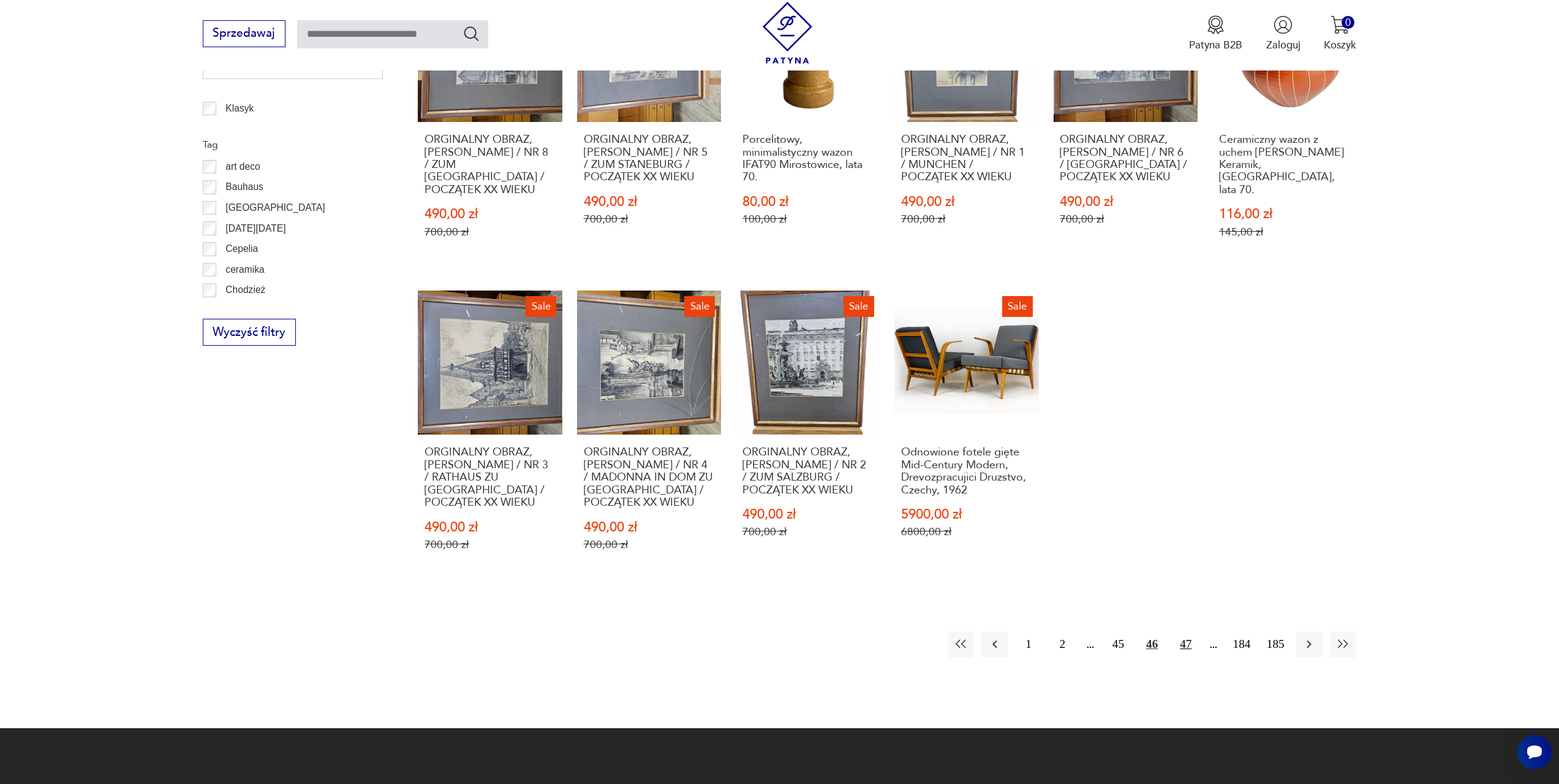
click at [1184, 631] on button "47" at bounding box center [1186, 644] width 27 height 27
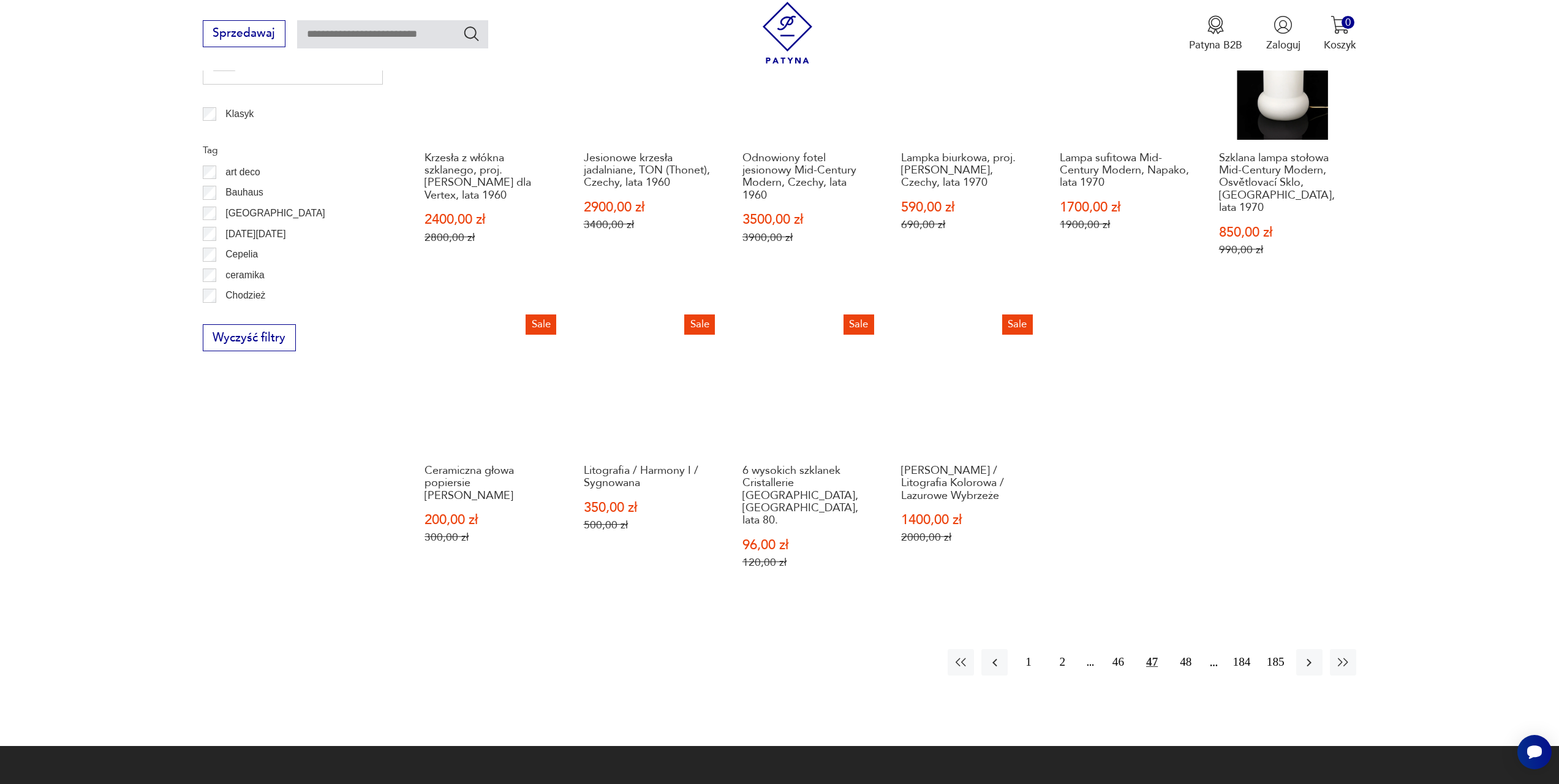
scroll to position [716, 0]
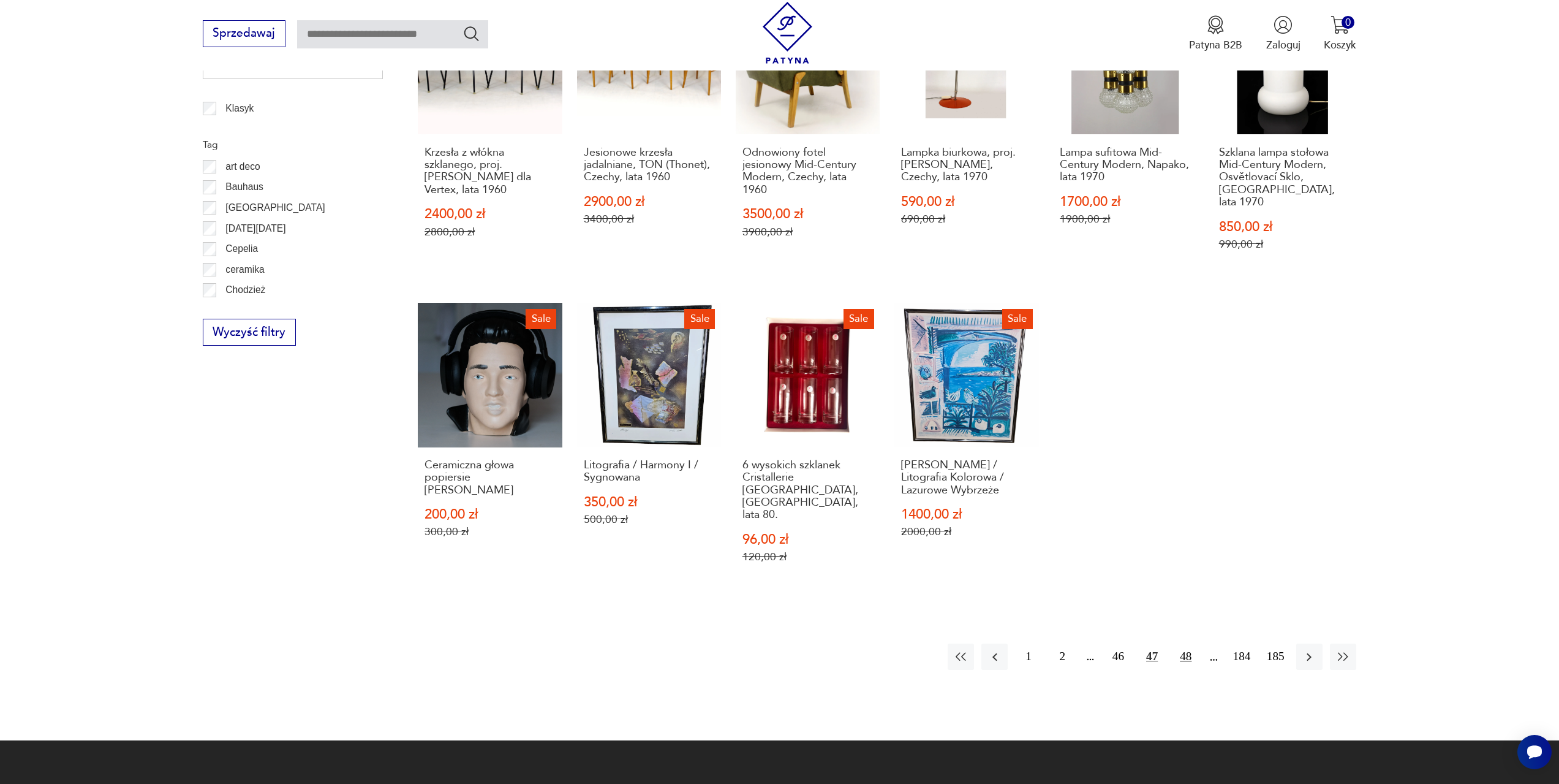
click at [1189, 644] on button "48" at bounding box center [1186, 657] width 27 height 27
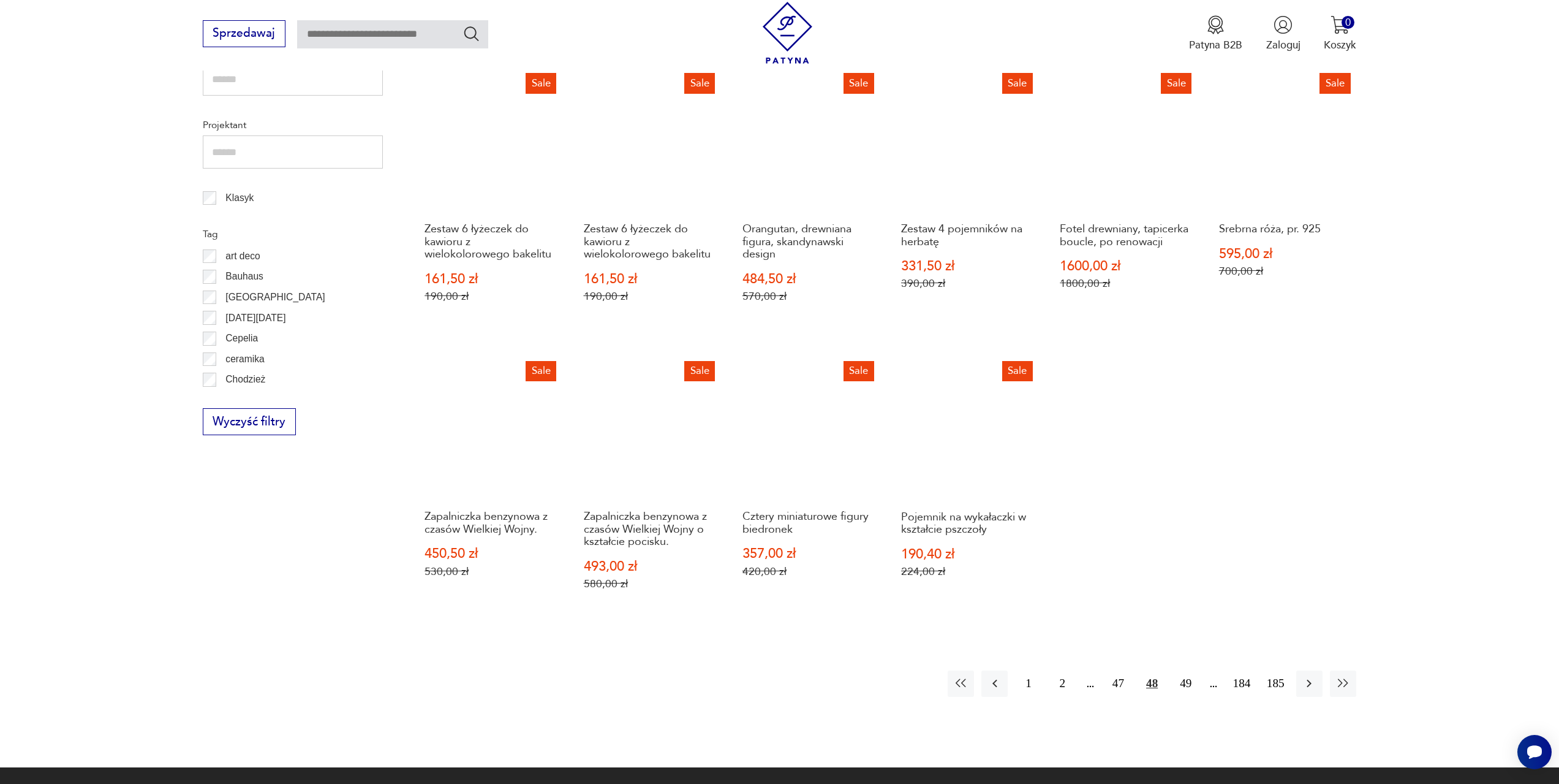
scroll to position [655, 0]
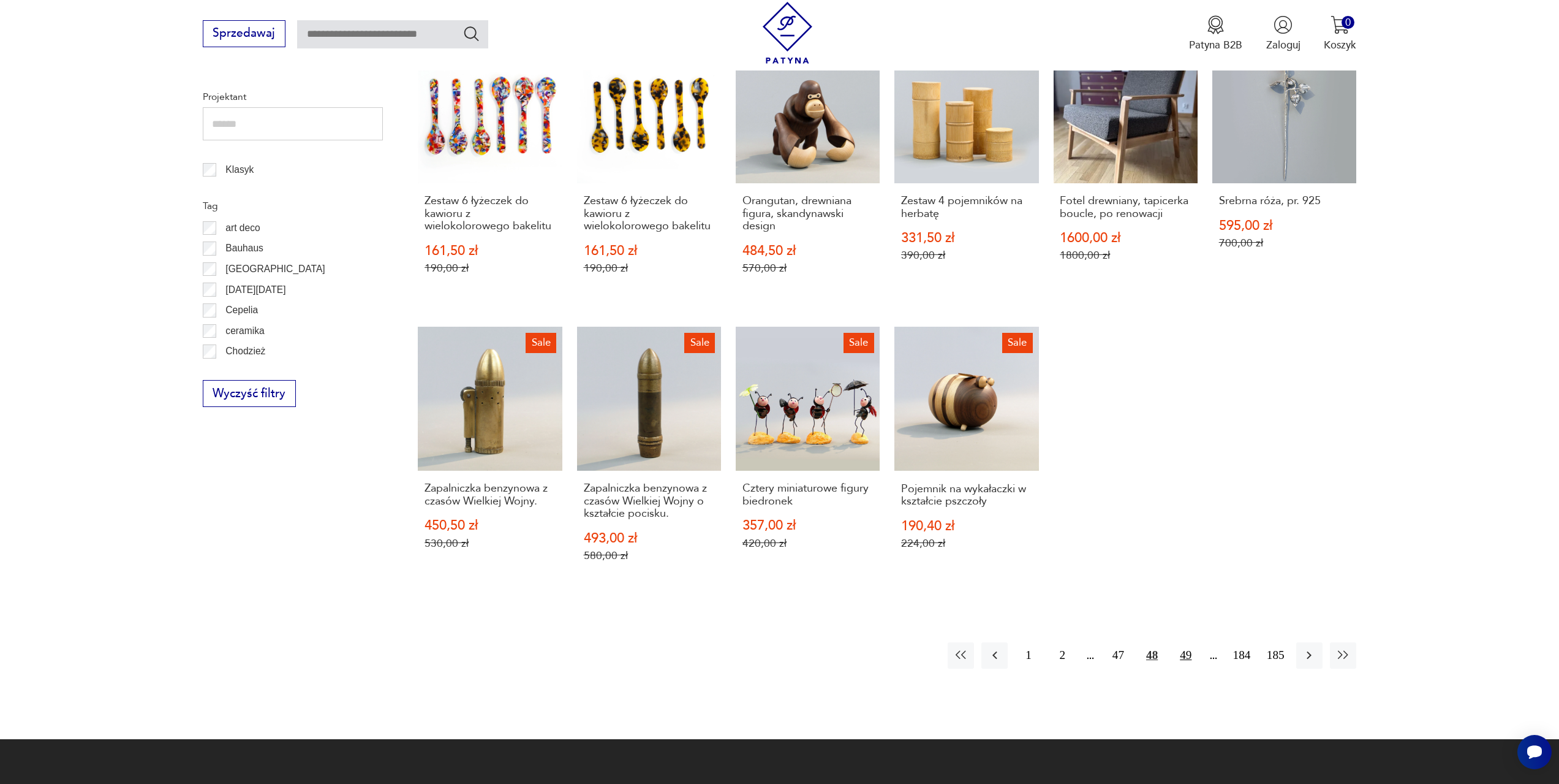
click at [1190, 642] on button "49" at bounding box center [1186, 655] width 27 height 27
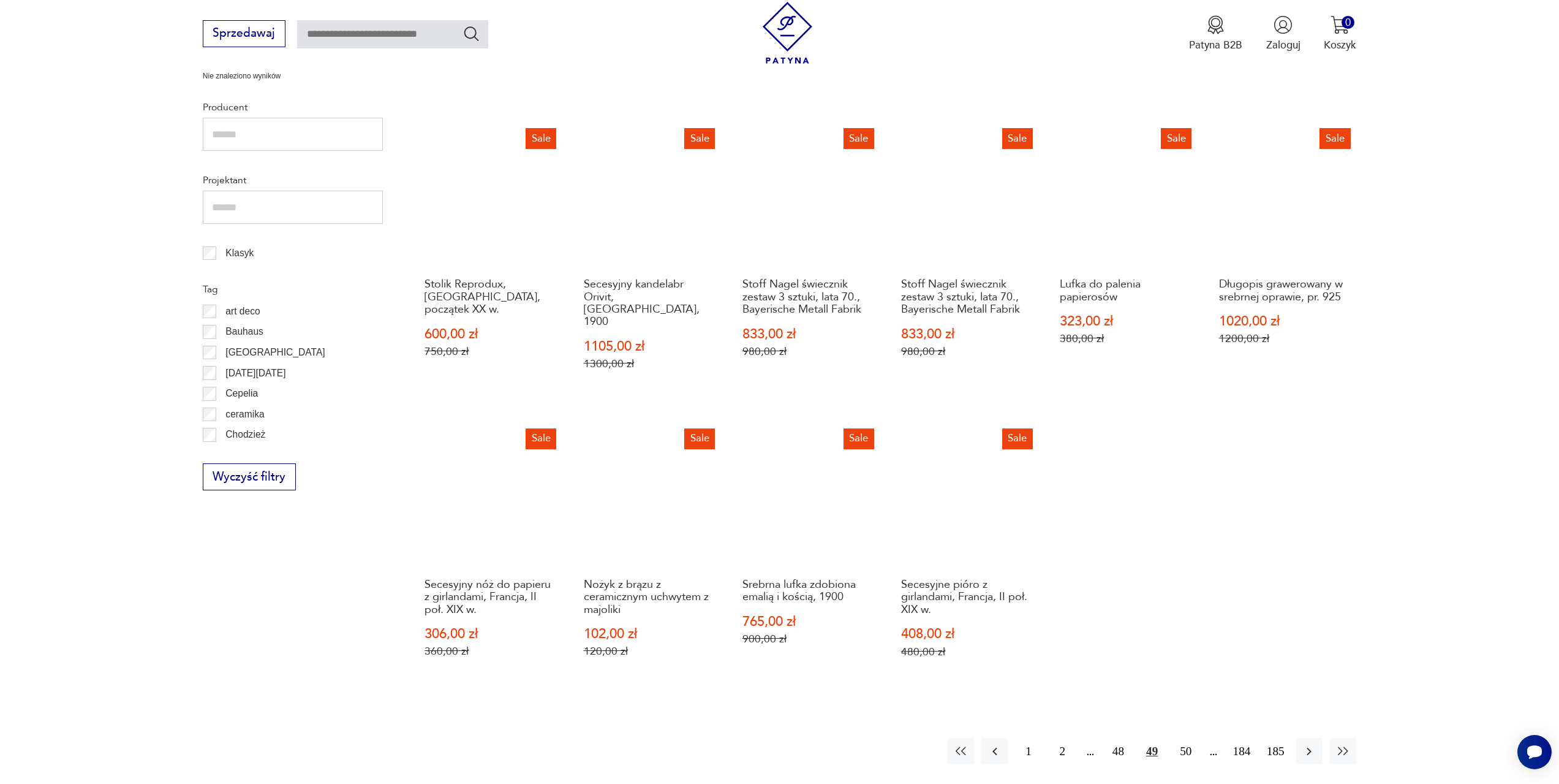
scroll to position [593, 0]
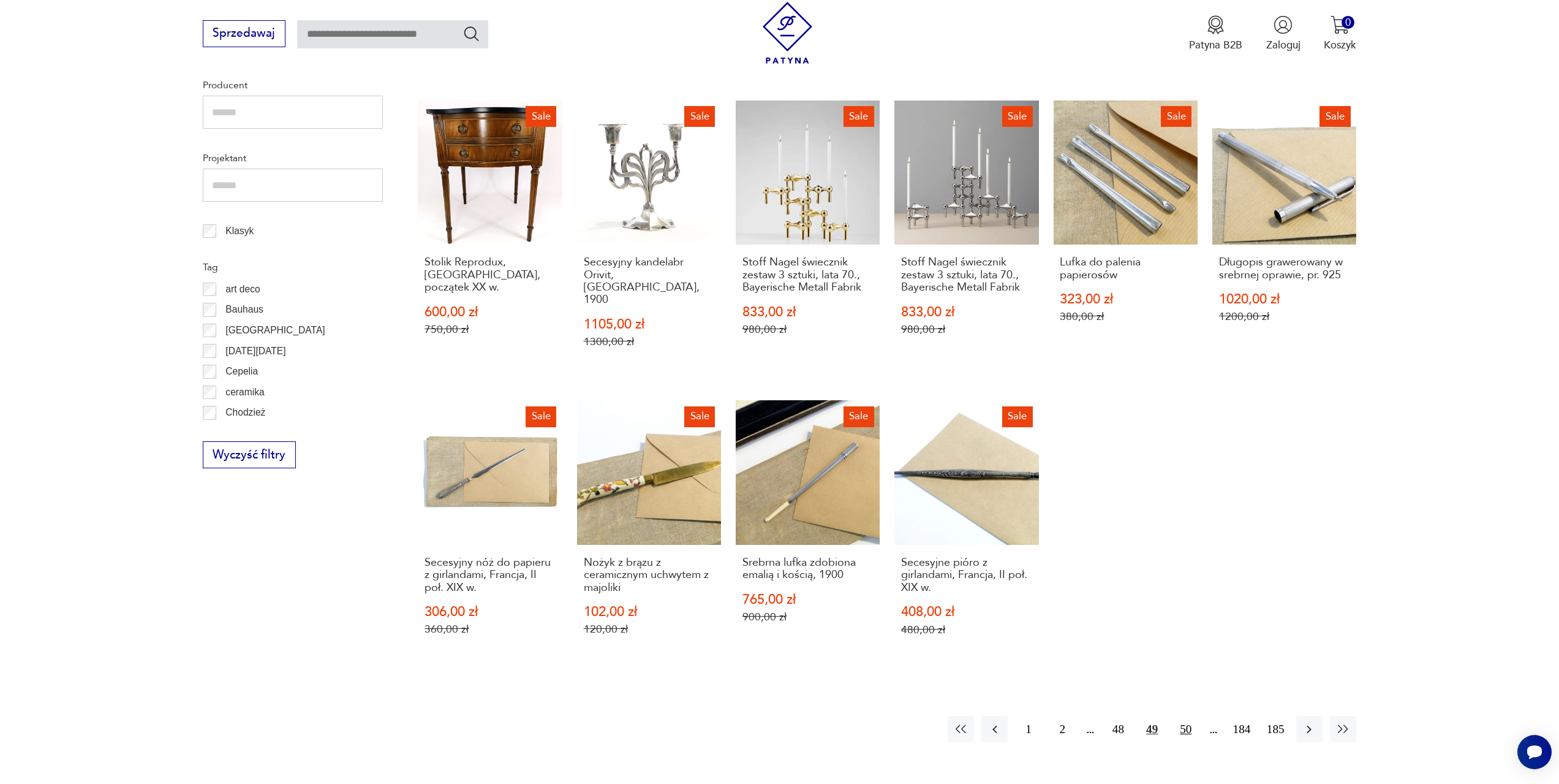
click at [1188, 716] on button "50" at bounding box center [1186, 729] width 27 height 27
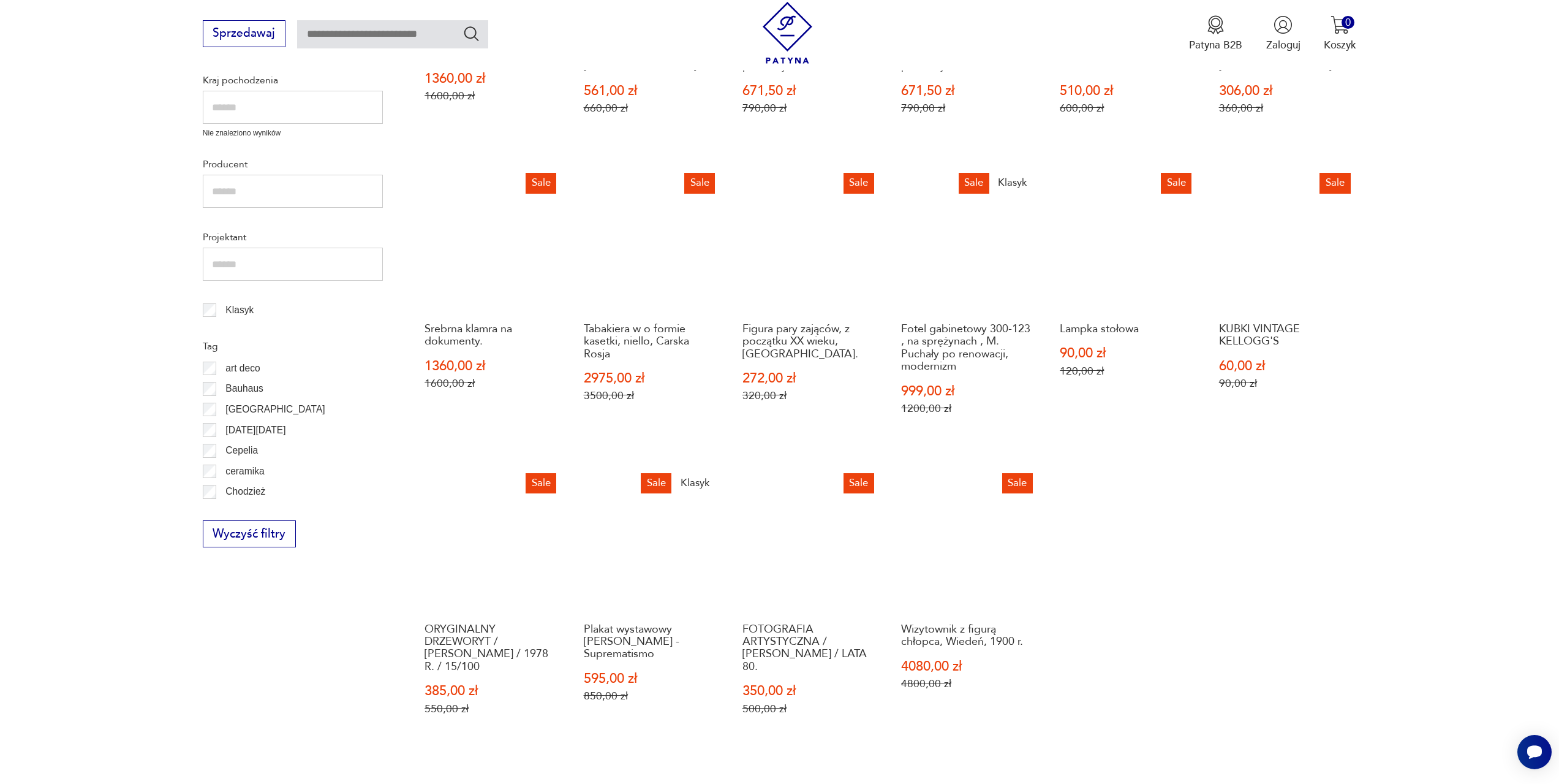
scroll to position [655, 0]
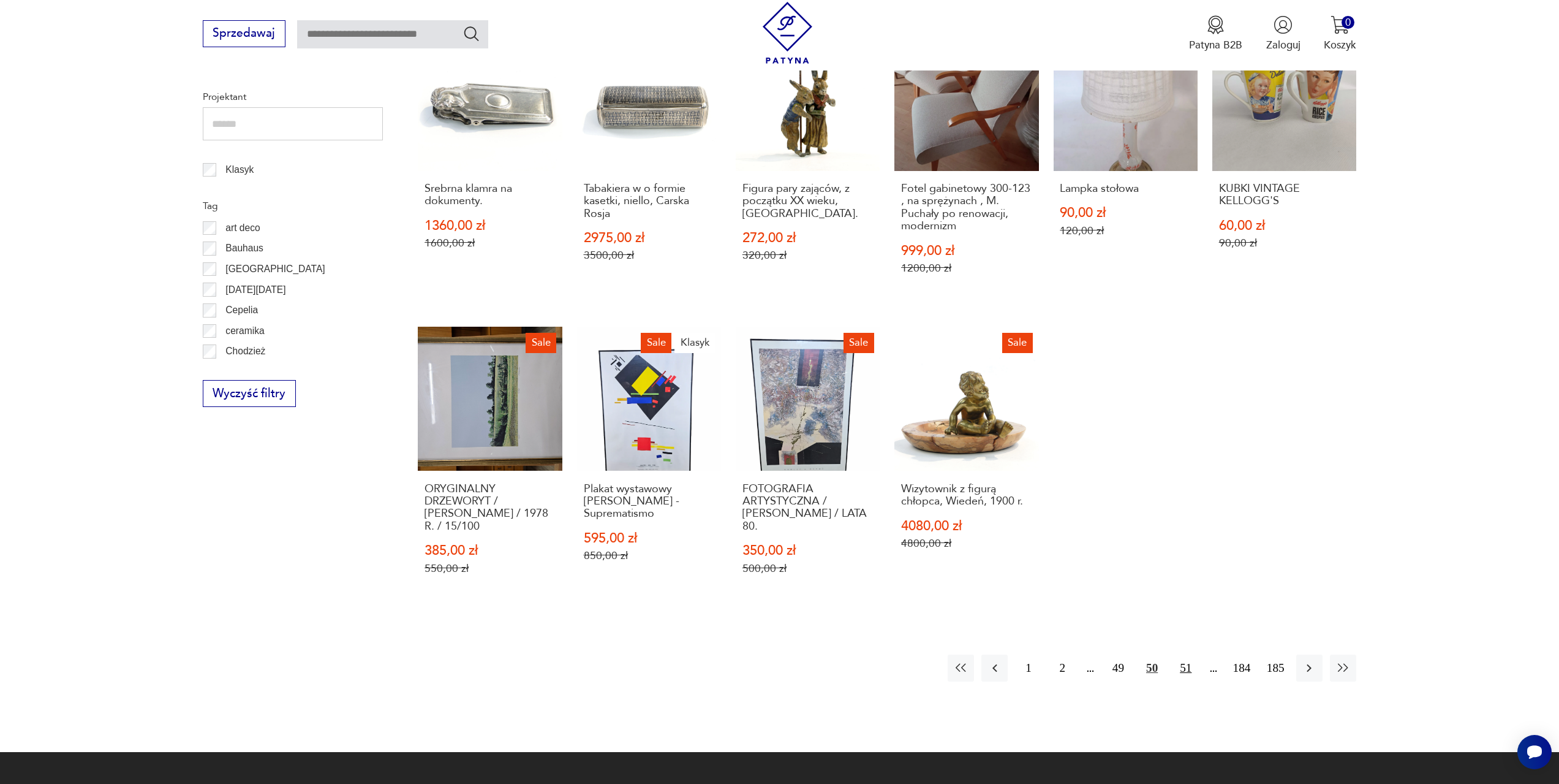
click at [1184, 666] on button "51" at bounding box center [1186, 668] width 27 height 27
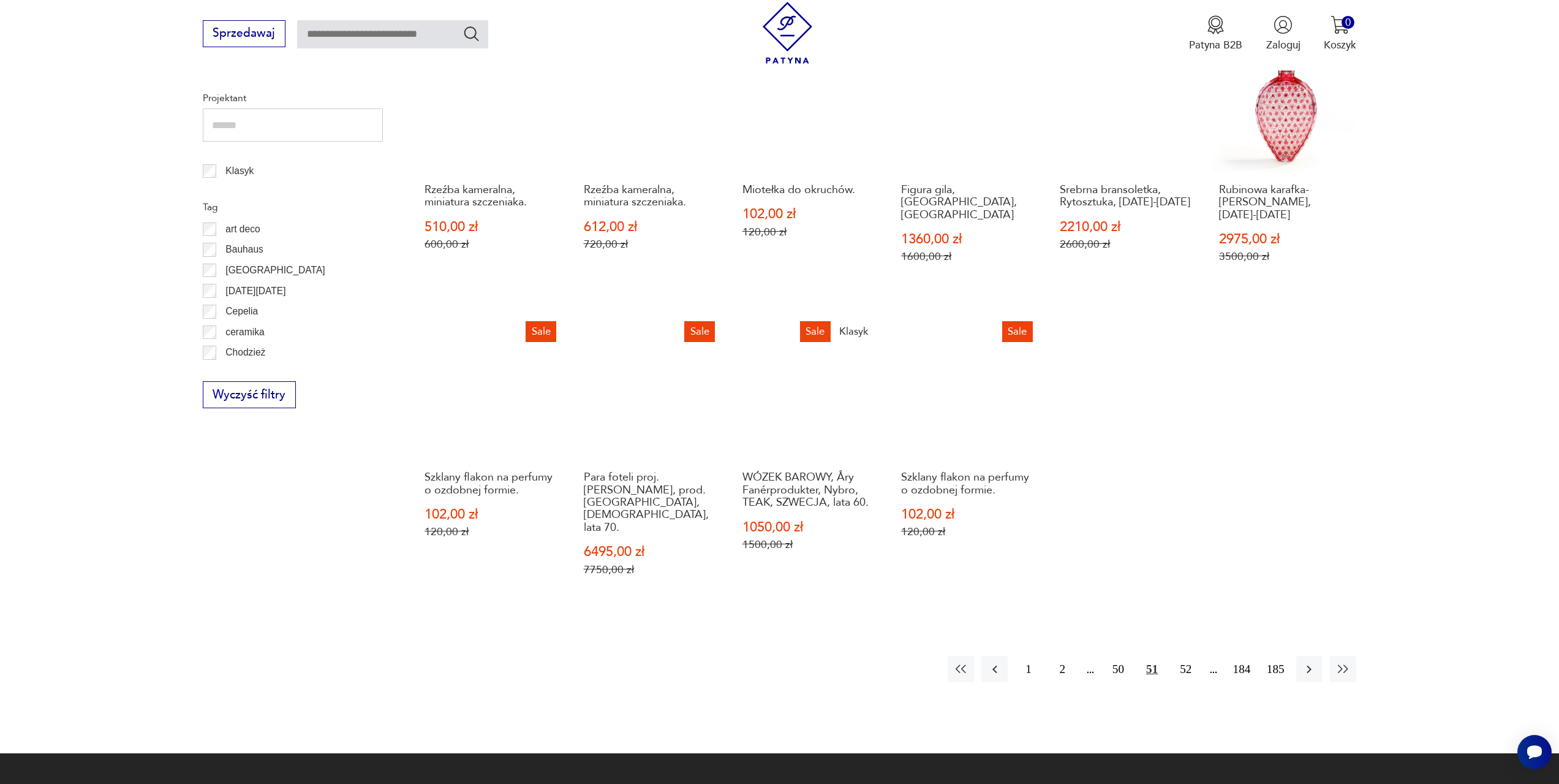
scroll to position [655, 0]
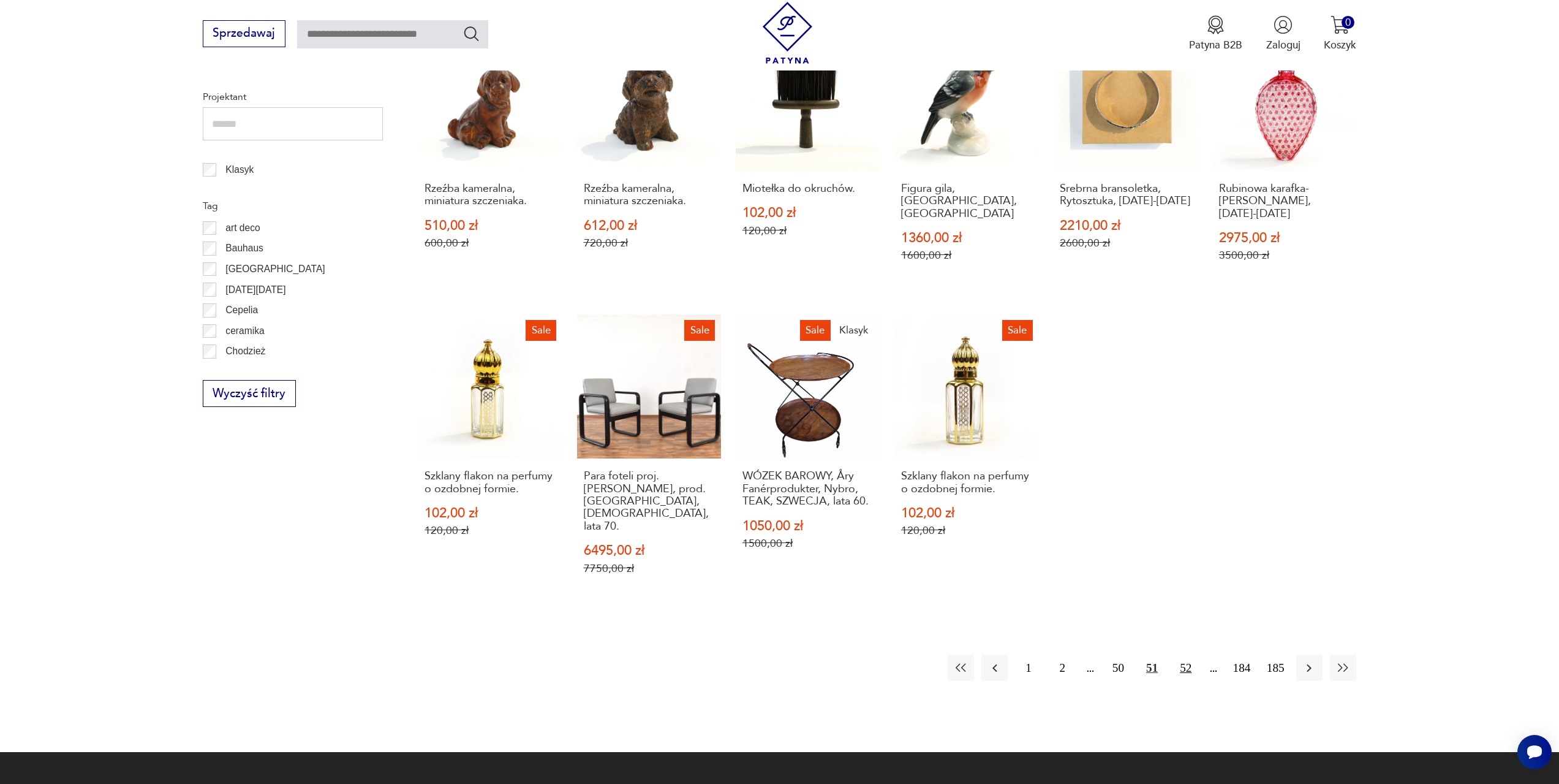
click at [1190, 655] on button "52" at bounding box center [1186, 668] width 27 height 27
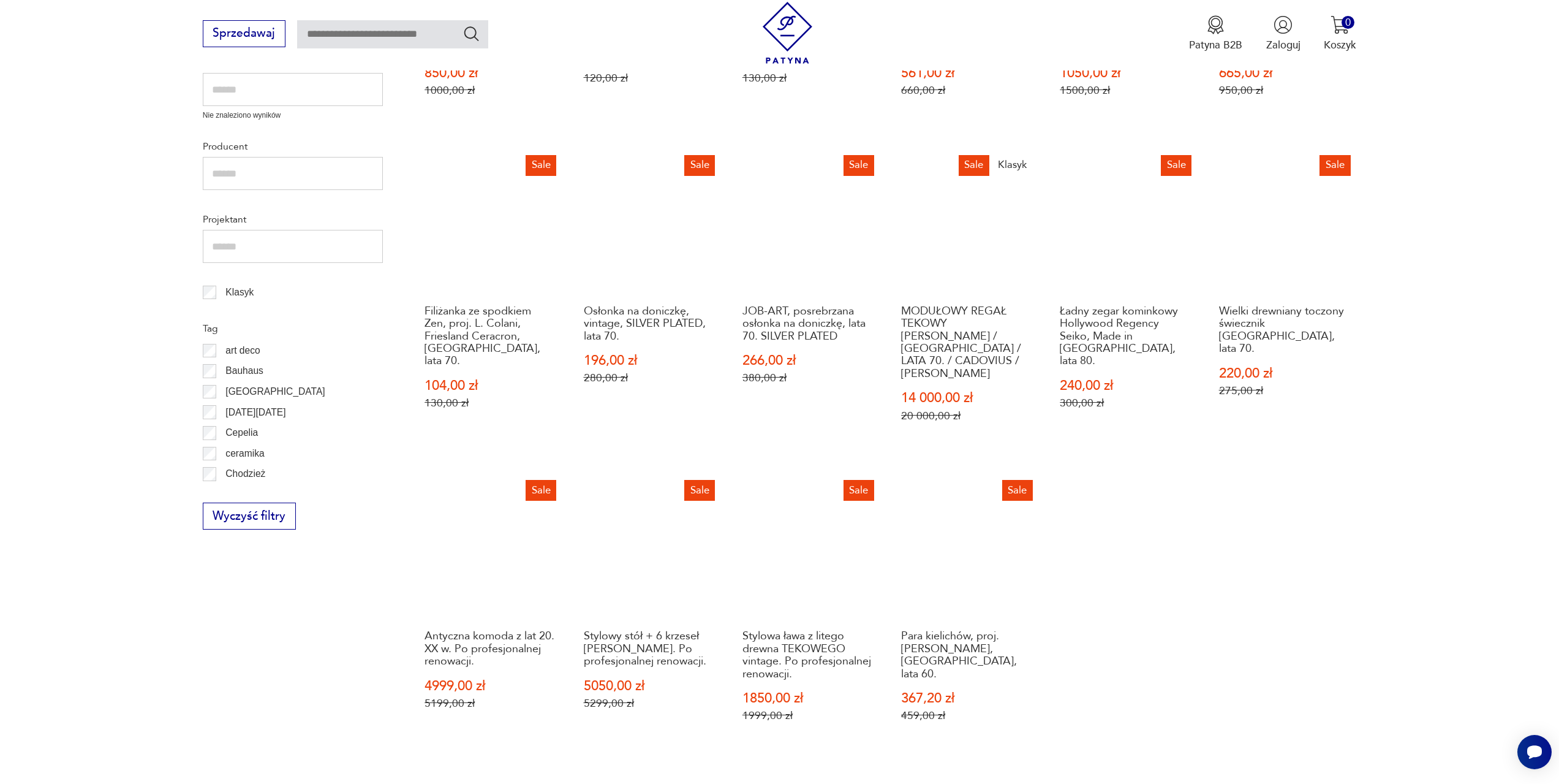
scroll to position [593, 0]
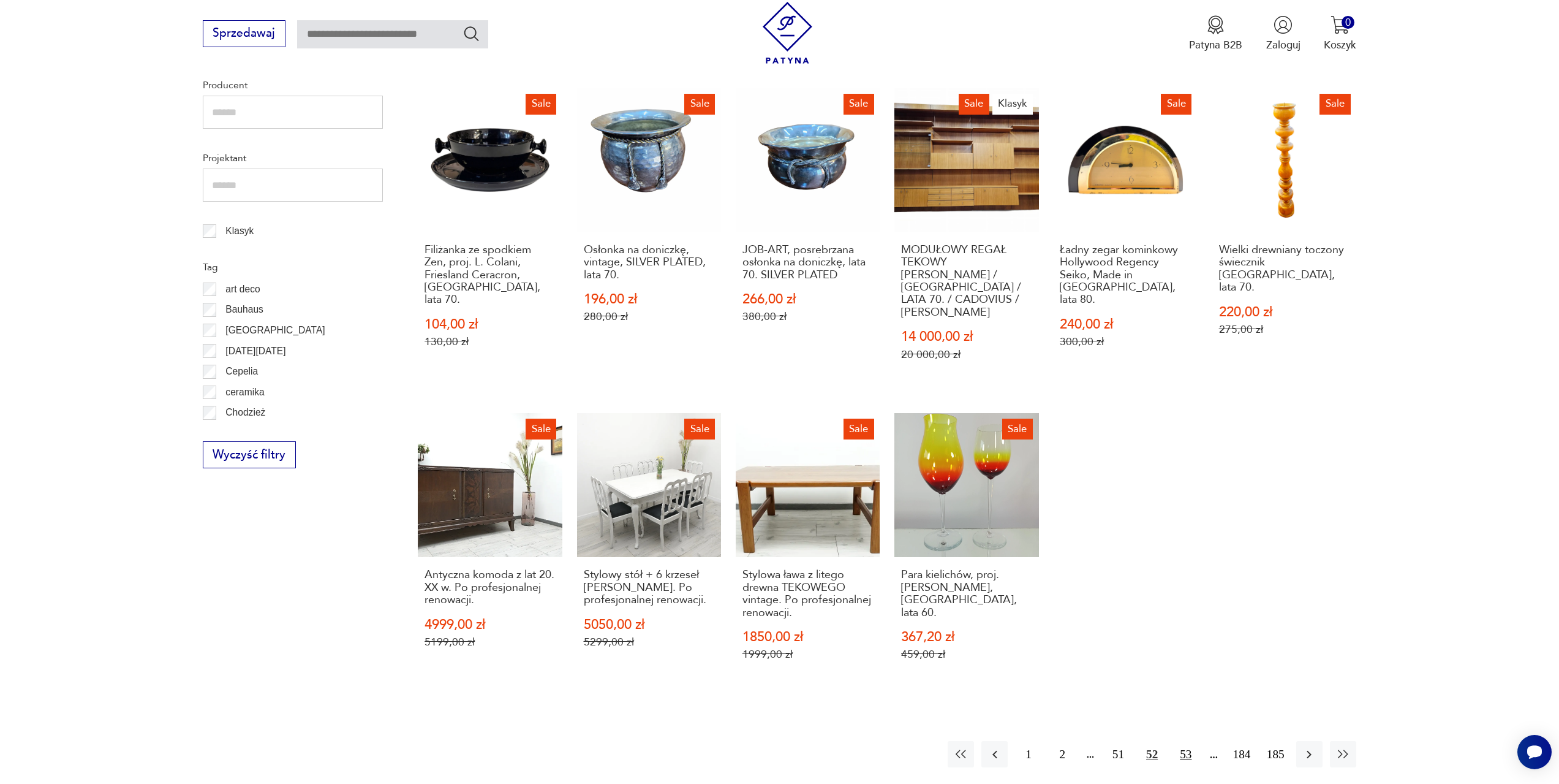
click at [1182, 741] on button "53" at bounding box center [1186, 754] width 27 height 27
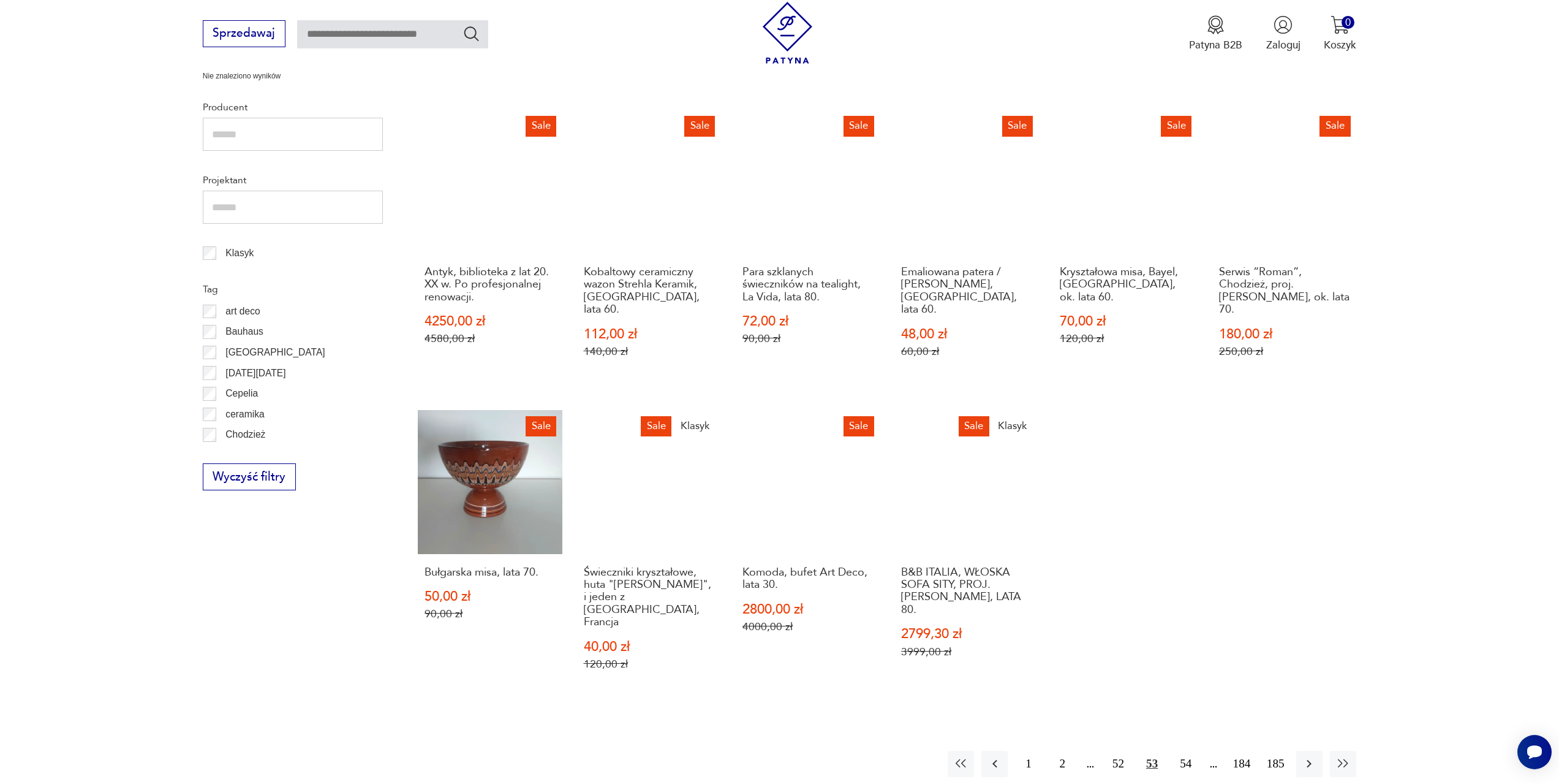
scroll to position [593, 0]
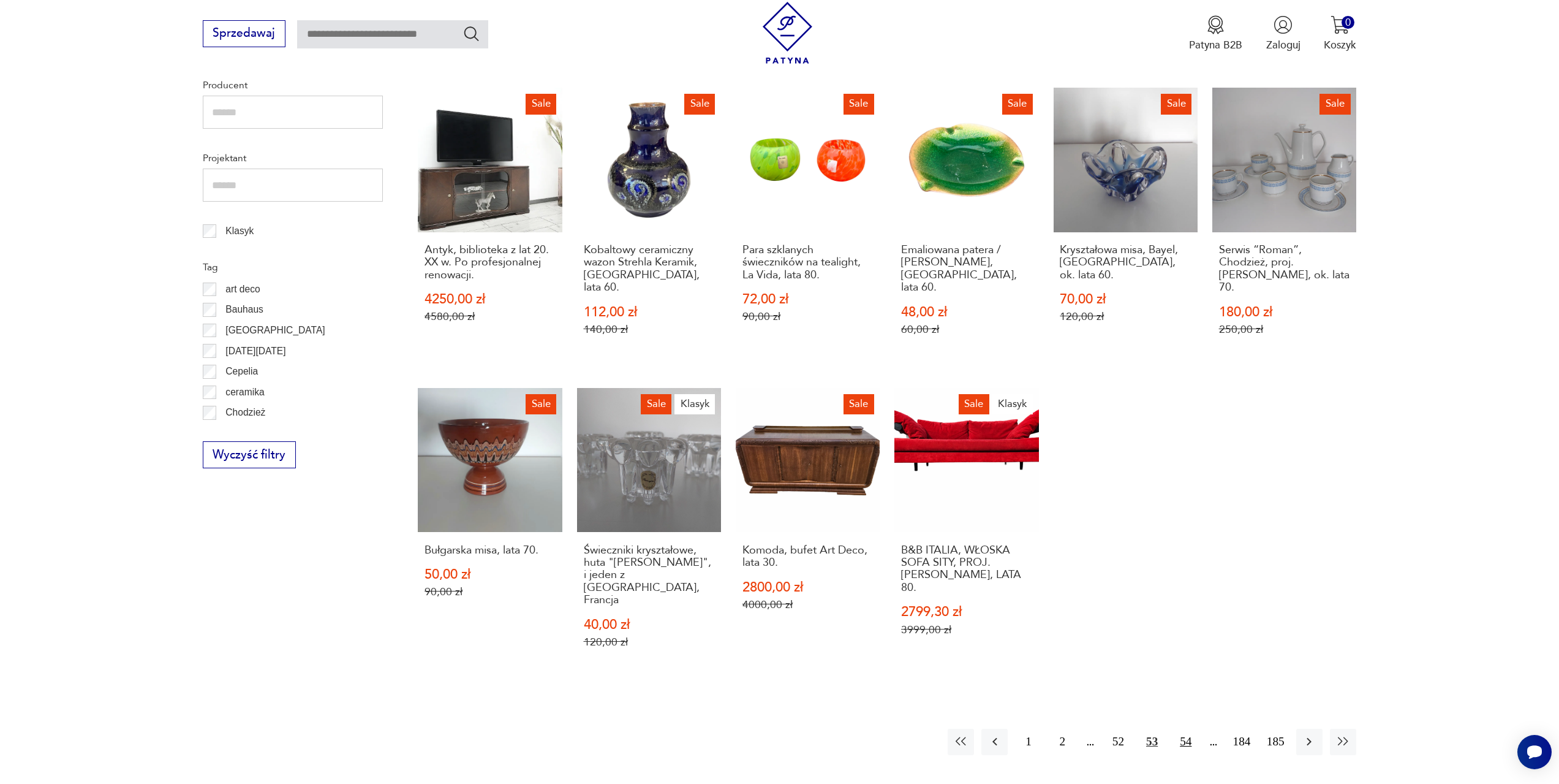
click at [1182, 729] on button "54" at bounding box center [1186, 742] width 27 height 27
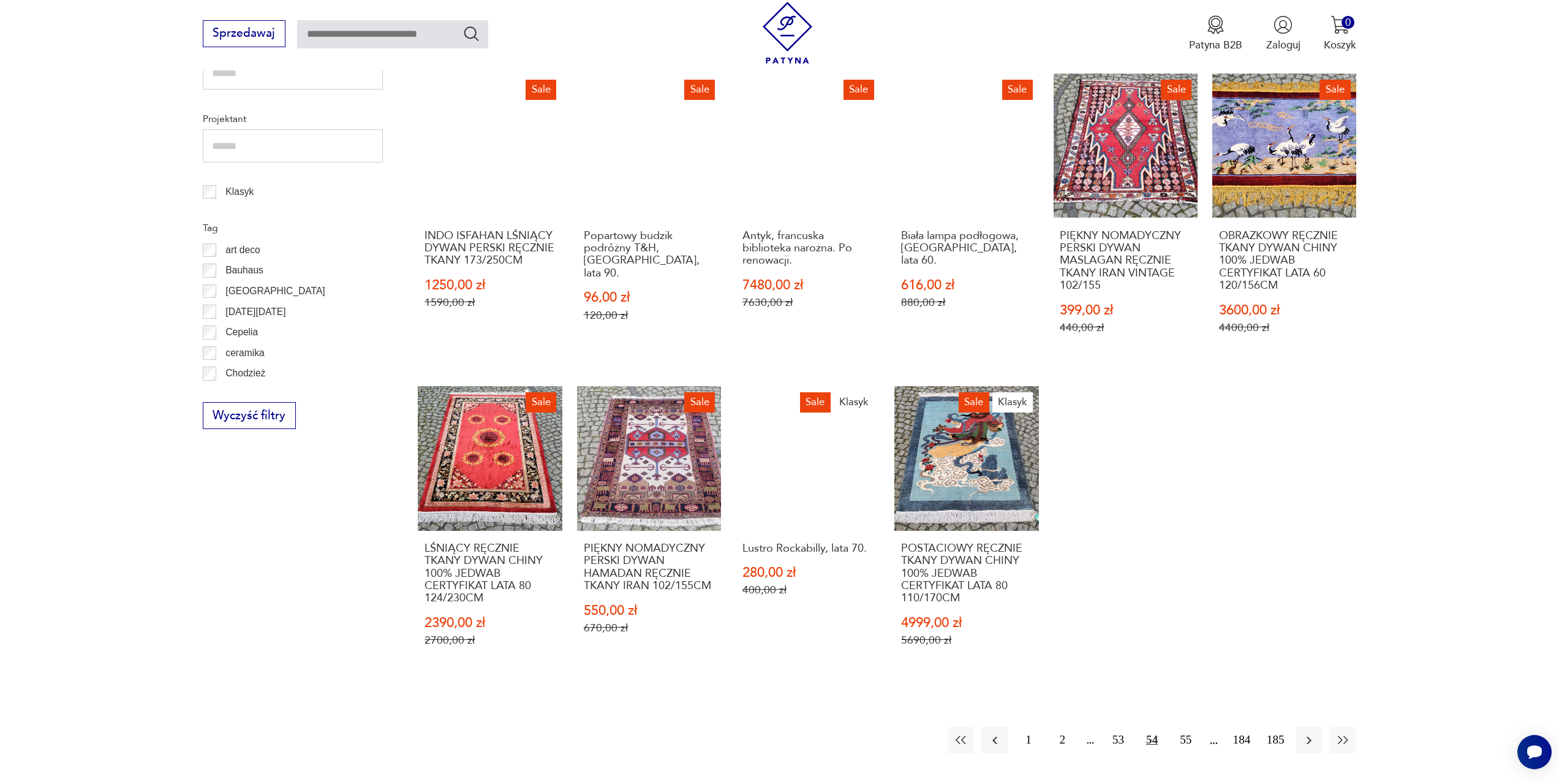
scroll to position [655, 0]
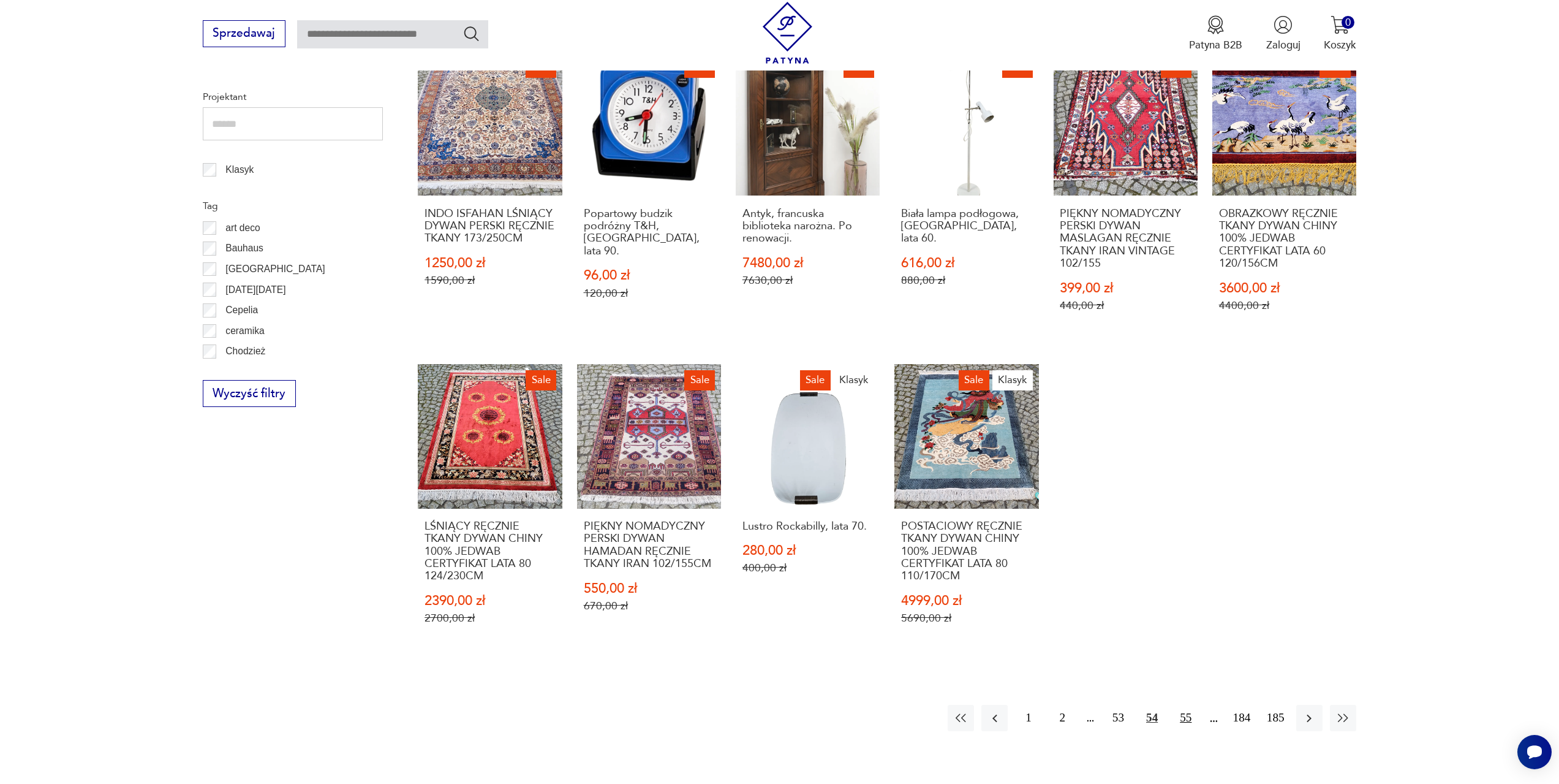
click at [1188, 705] on button "55" at bounding box center [1186, 718] width 27 height 27
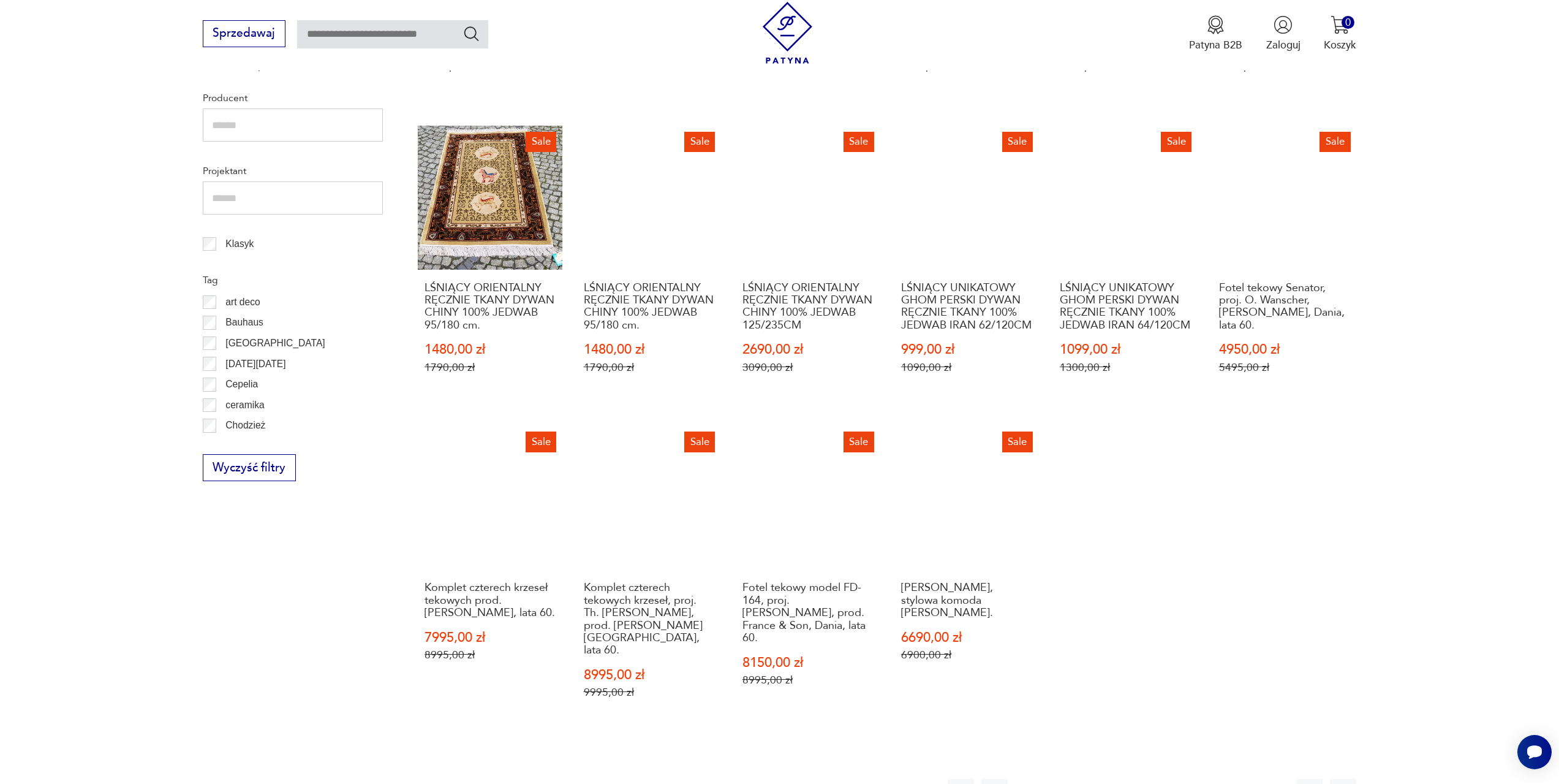
scroll to position [593, 0]
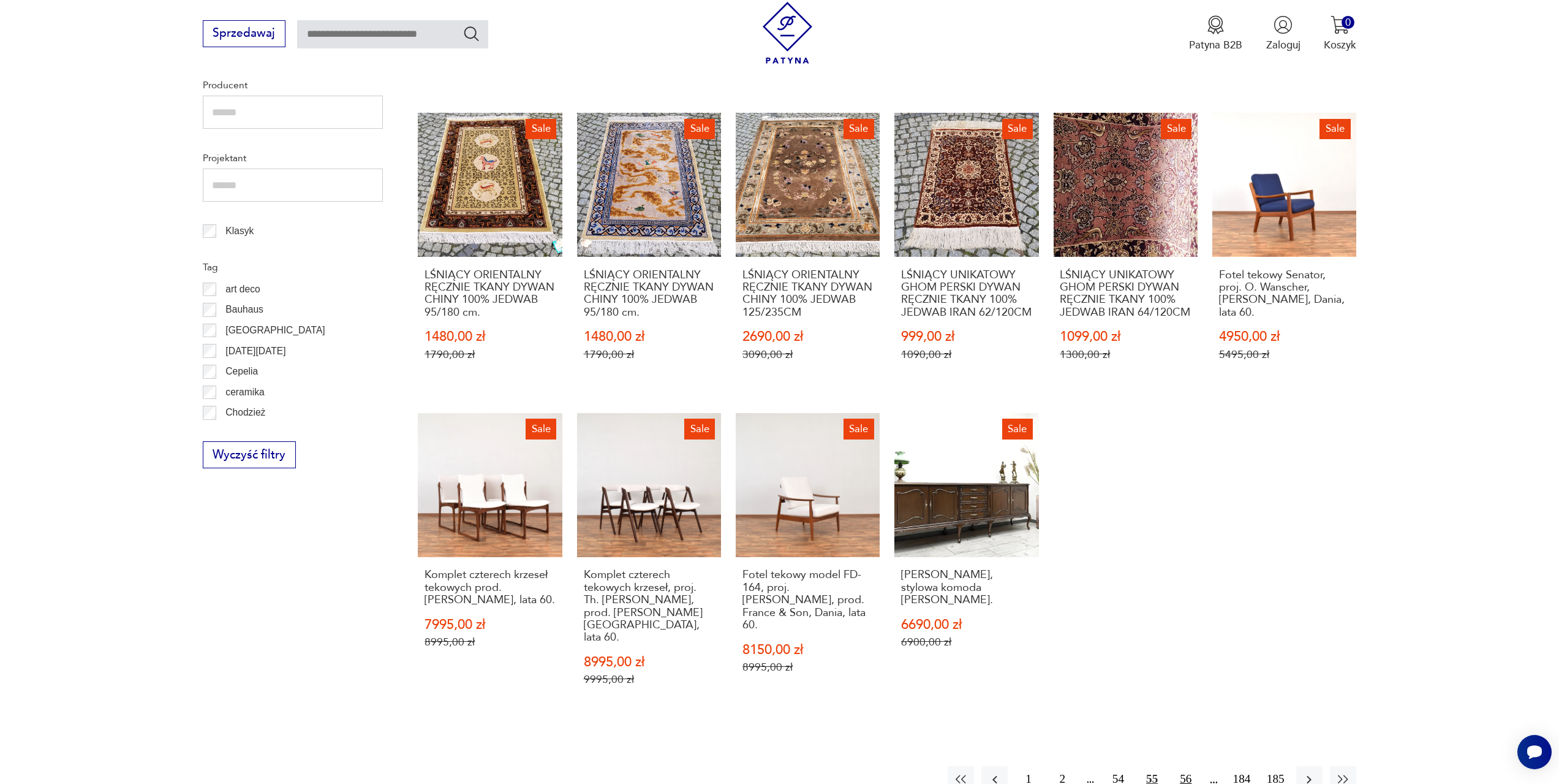
click at [1182, 766] on button "56" at bounding box center [1186, 778] width 27 height 27
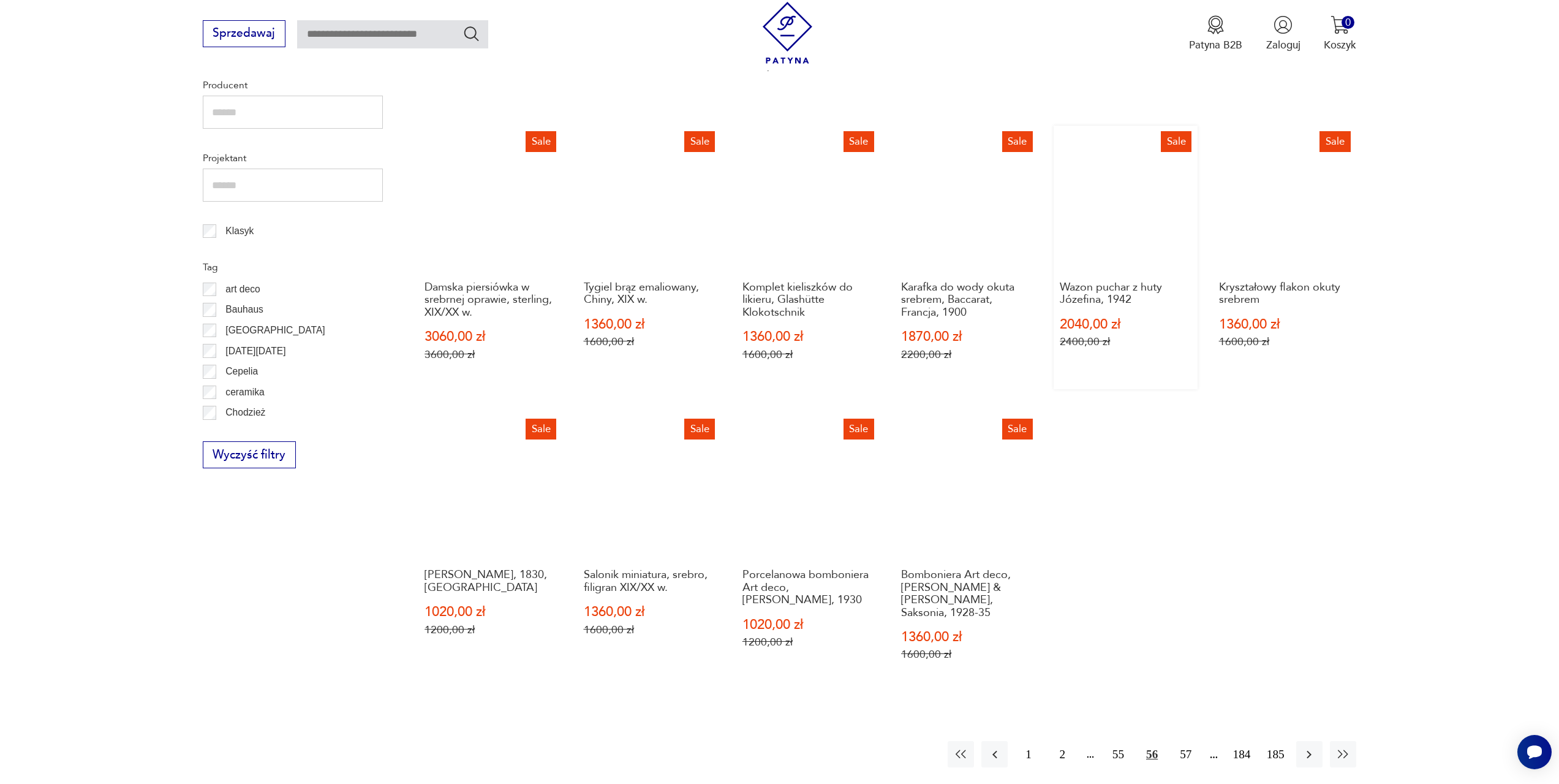
scroll to position [655, 0]
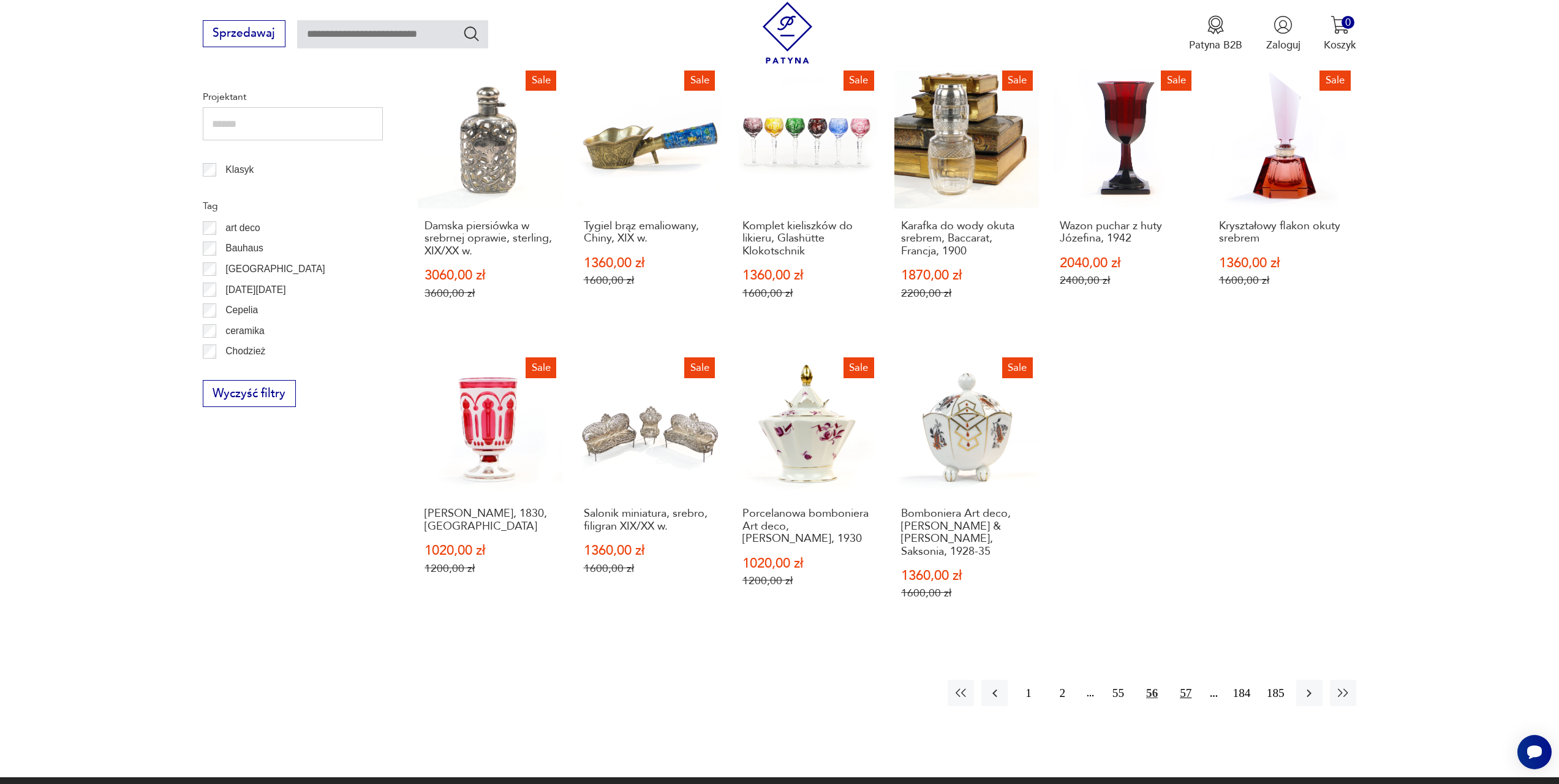
click at [1180, 680] on button "57" at bounding box center [1186, 693] width 27 height 27
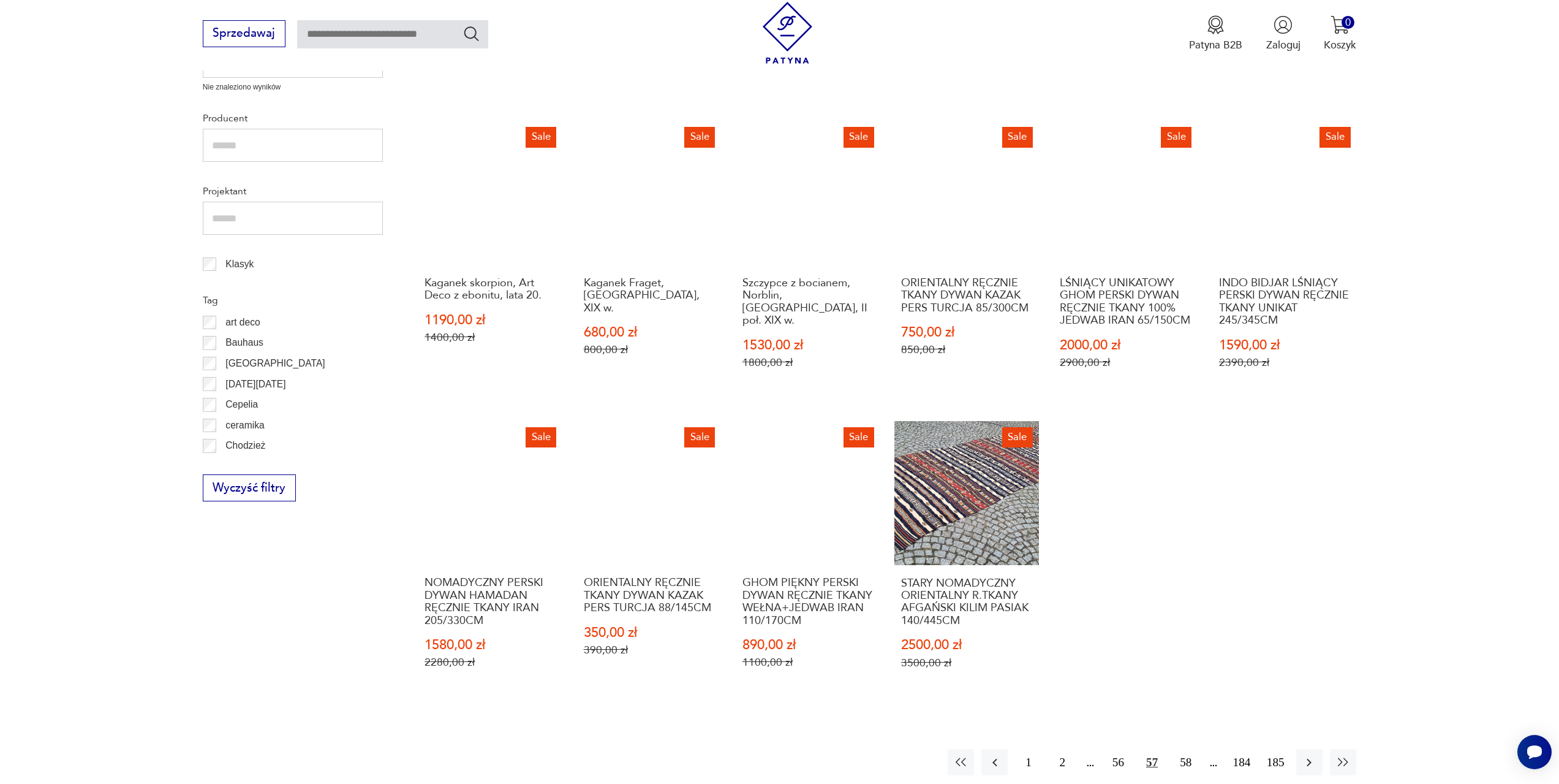
scroll to position [593, 0]
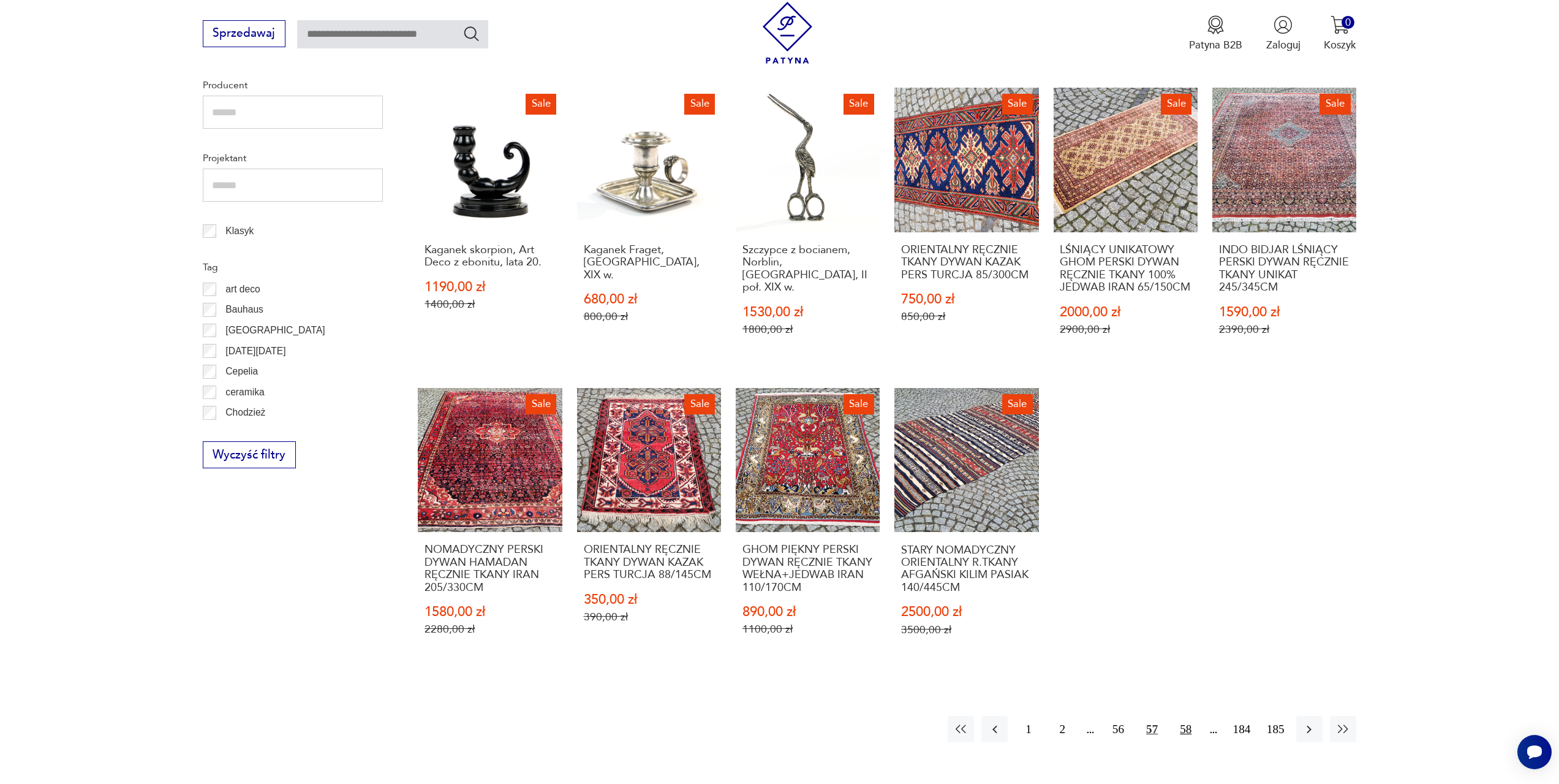
click at [1187, 729] on button "58" at bounding box center [1186, 729] width 27 height 27
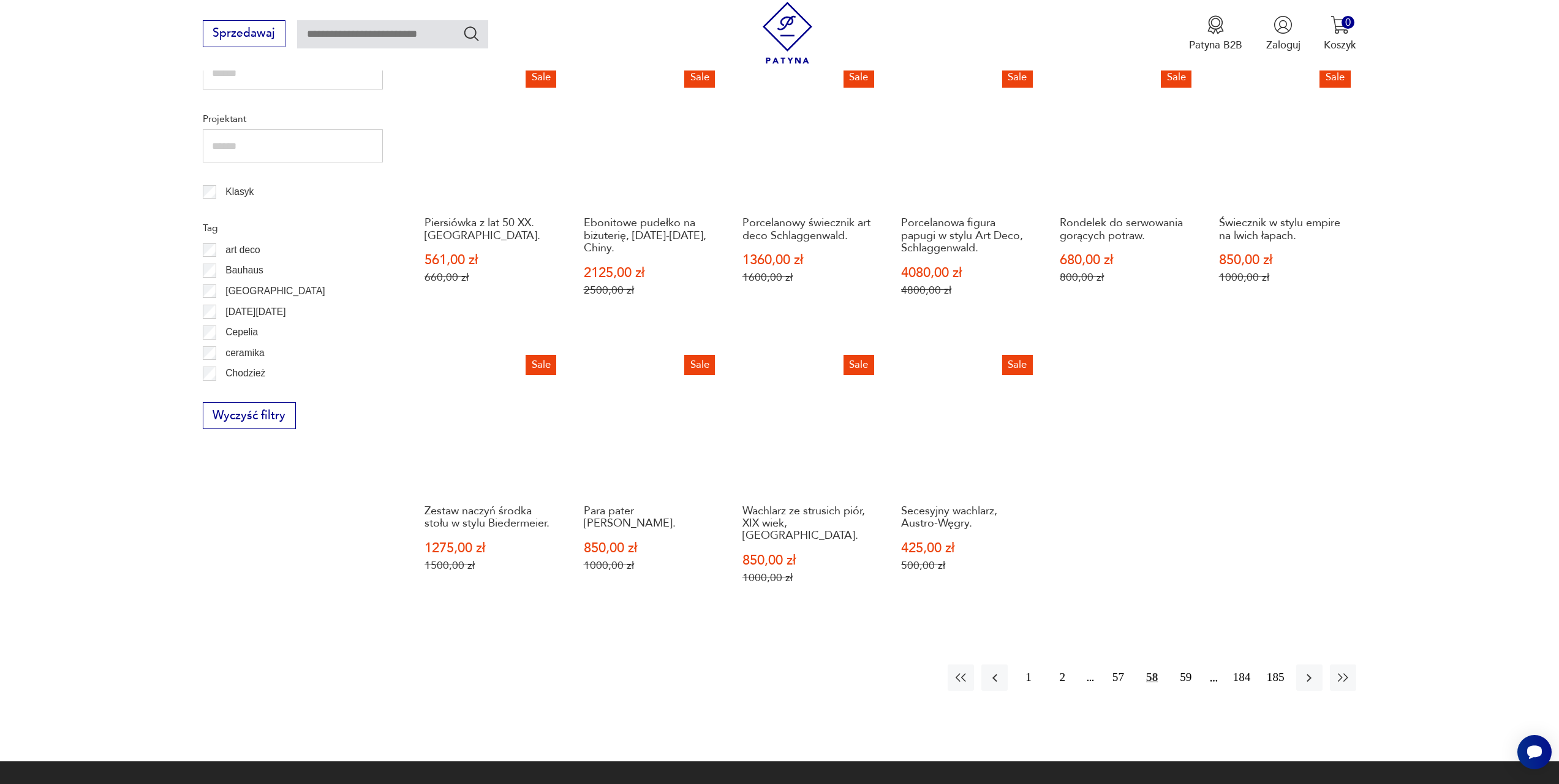
scroll to position [655, 0]
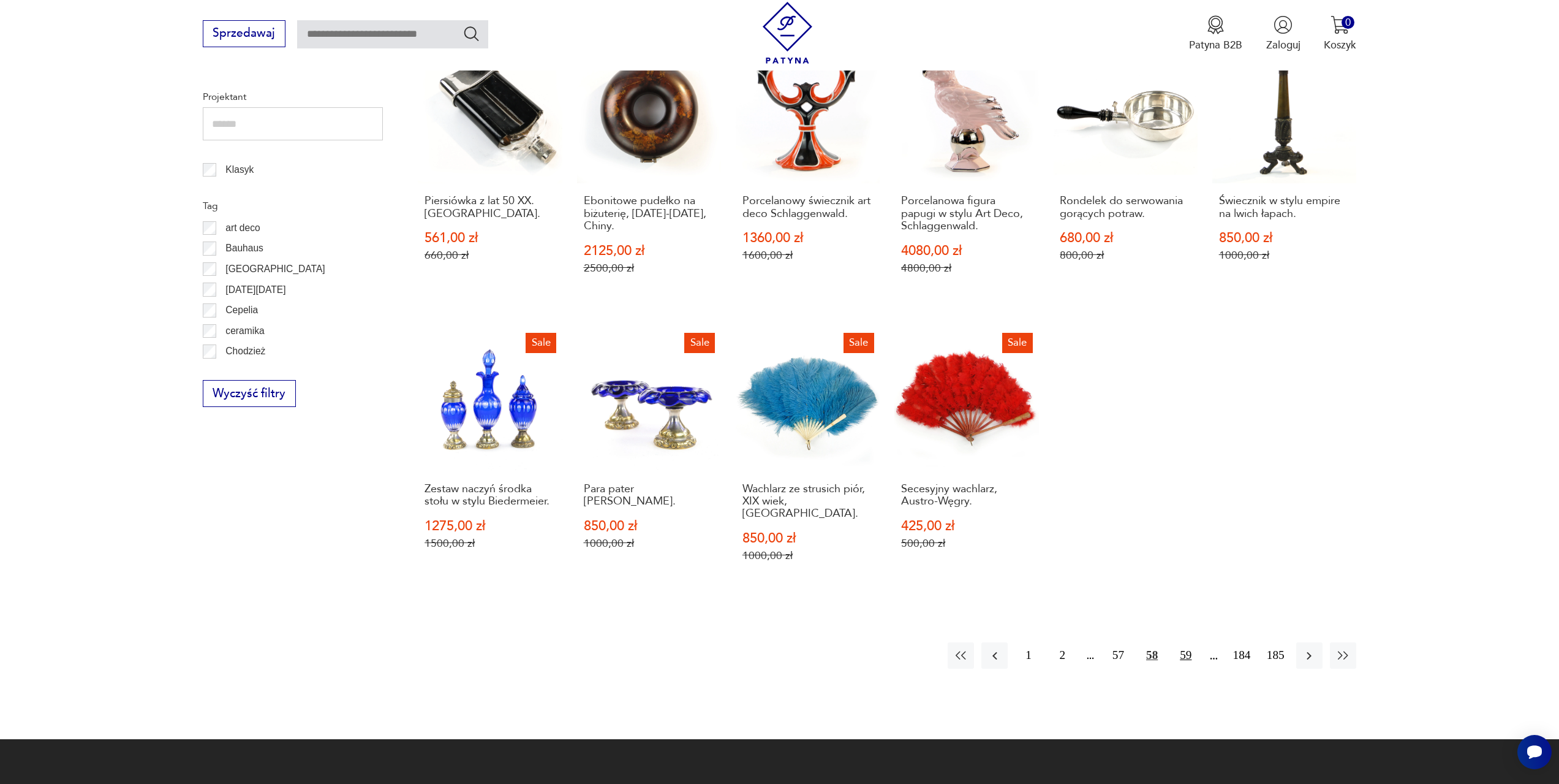
click at [1184, 645] on button "59" at bounding box center [1186, 655] width 27 height 27
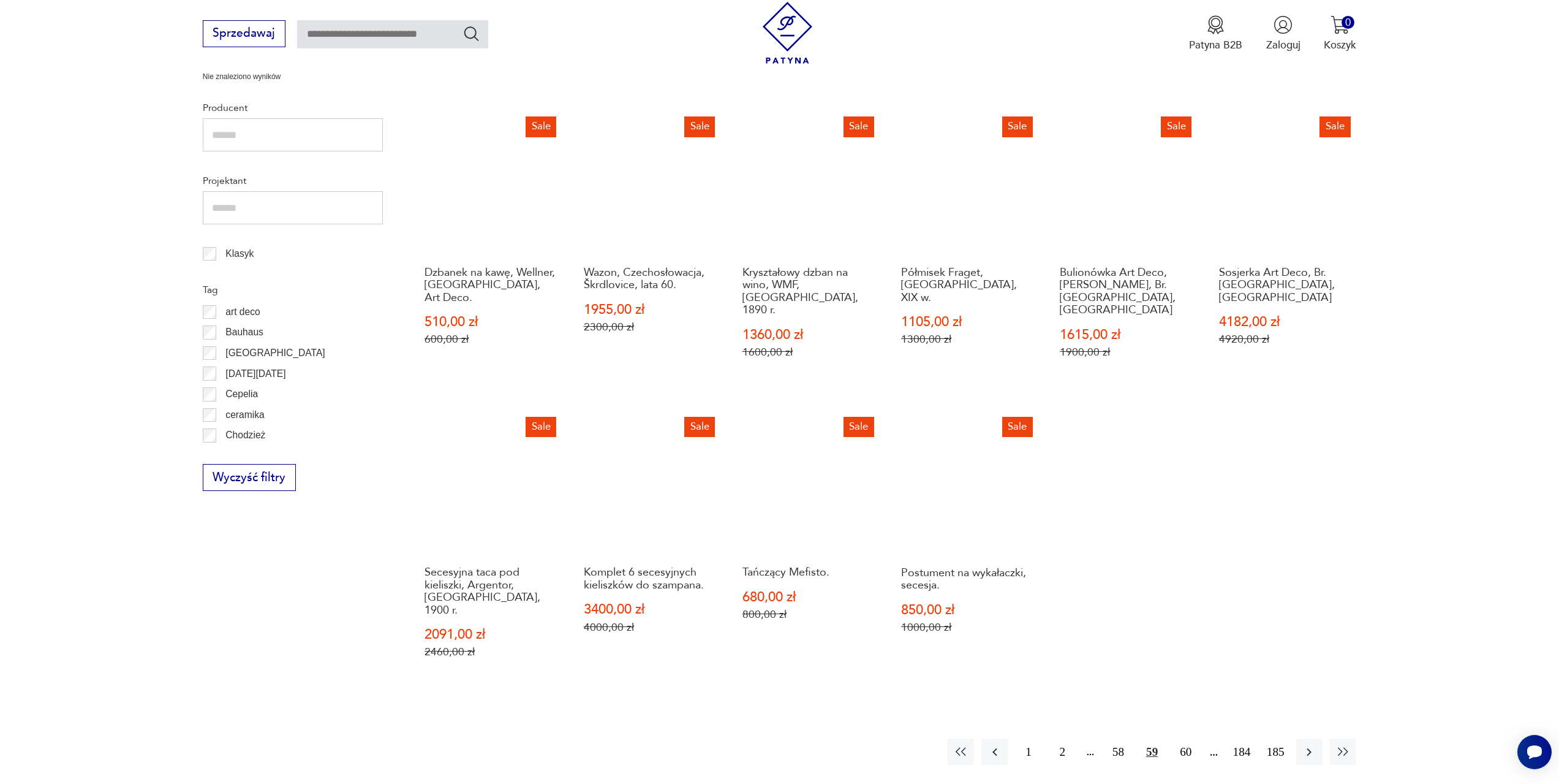
scroll to position [593, 0]
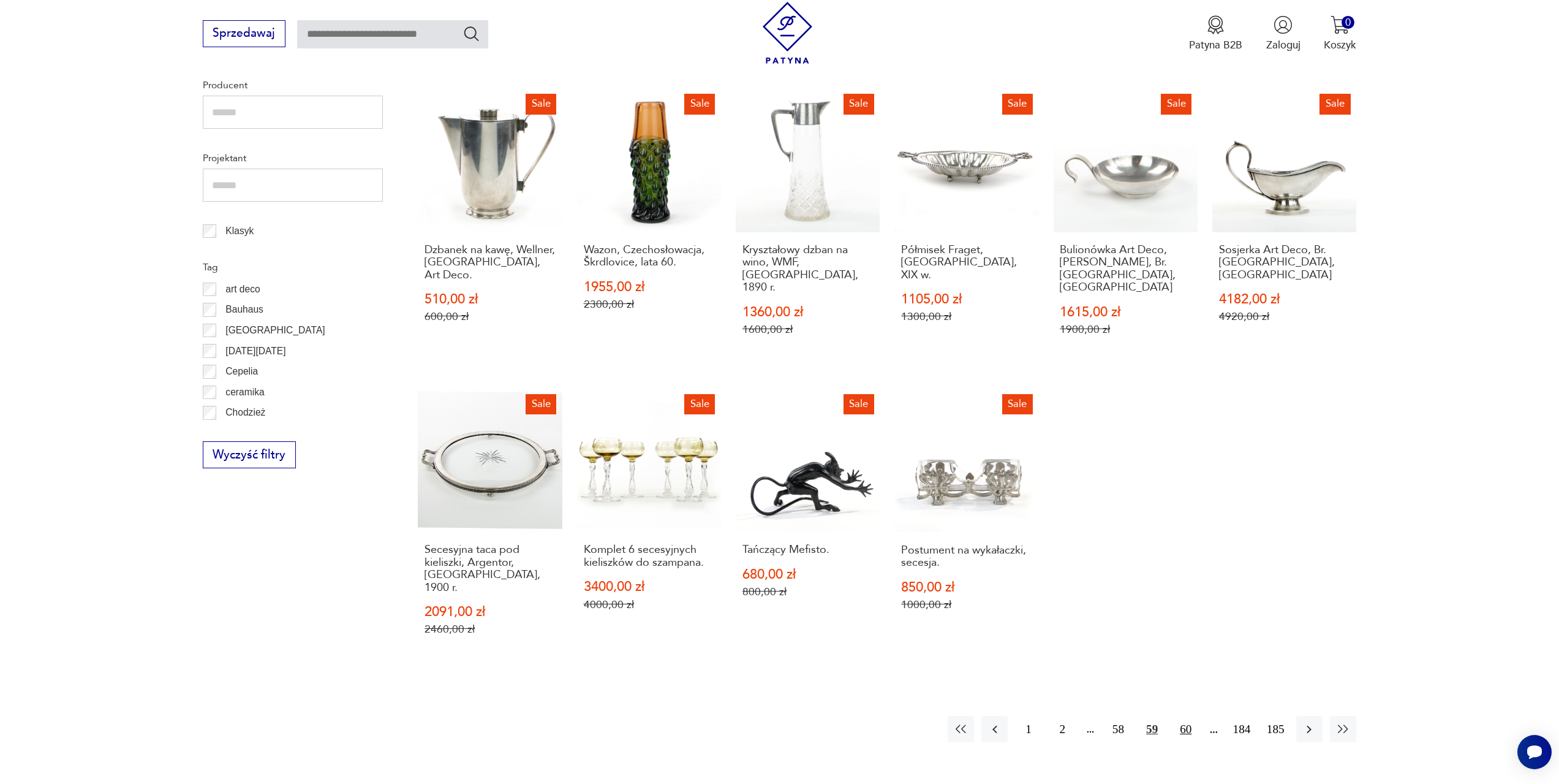
click at [1192, 716] on button "60" at bounding box center [1186, 729] width 27 height 27
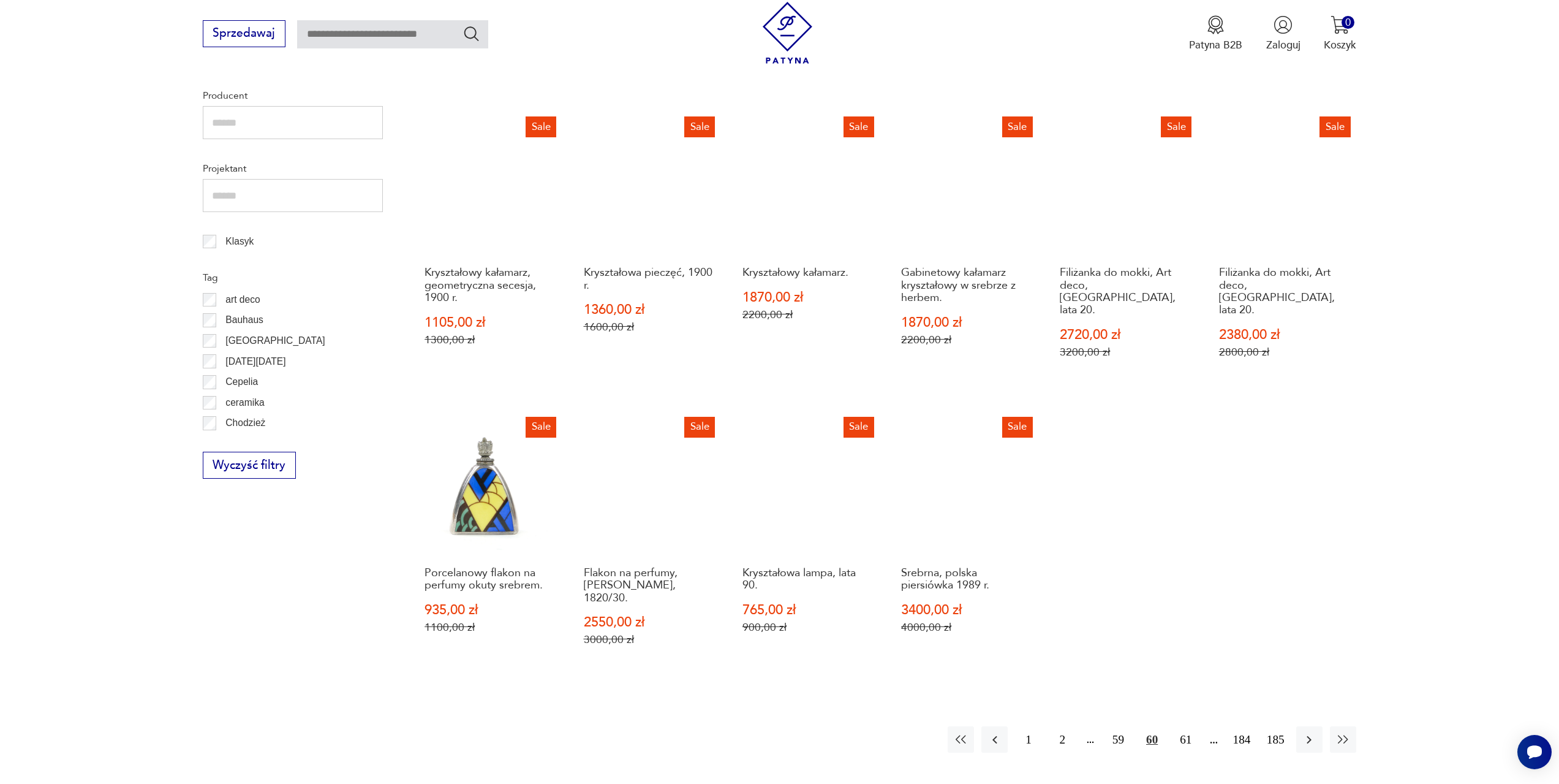
scroll to position [593, 0]
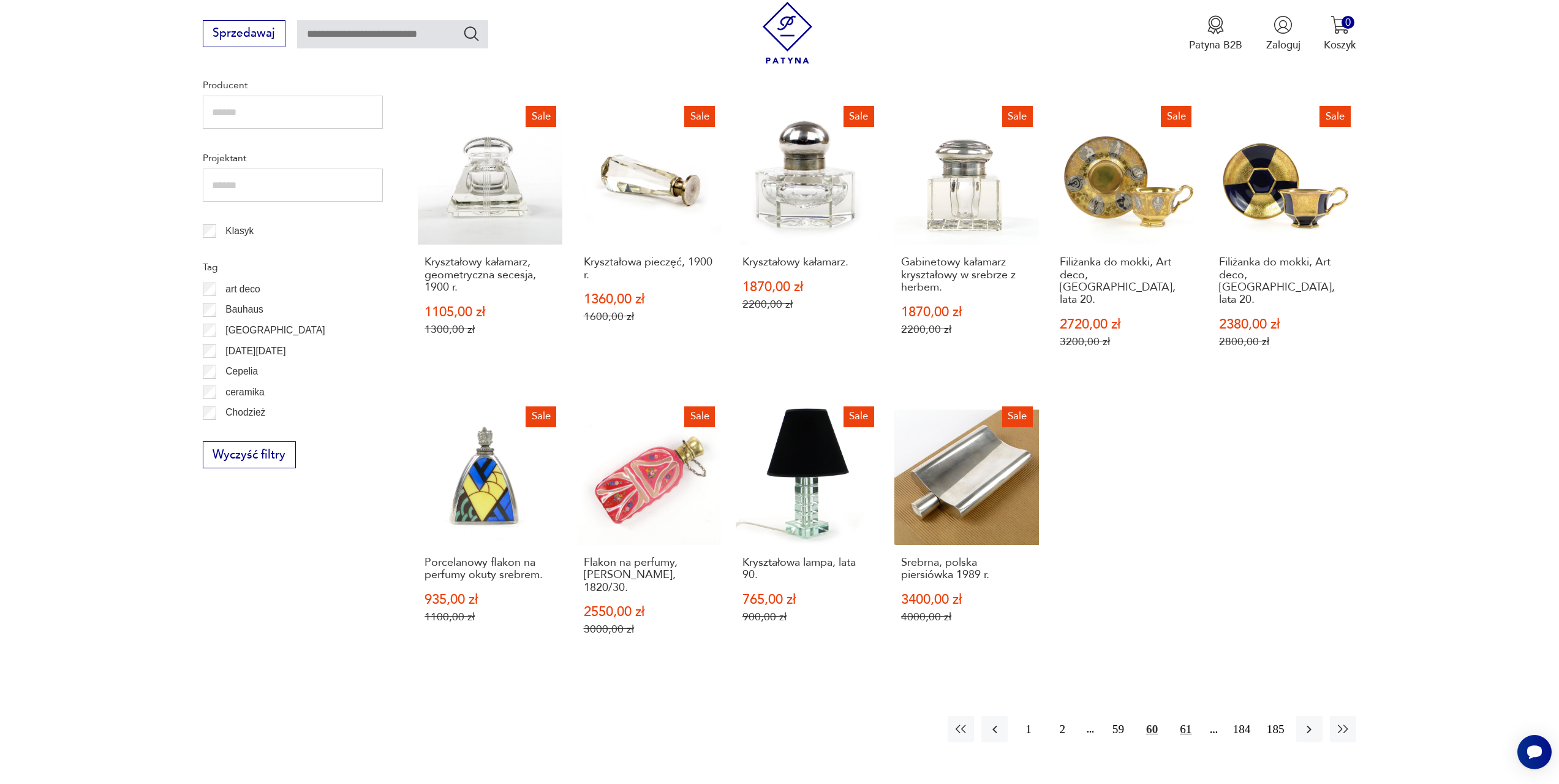
click at [1194, 716] on button "61" at bounding box center [1186, 729] width 27 height 27
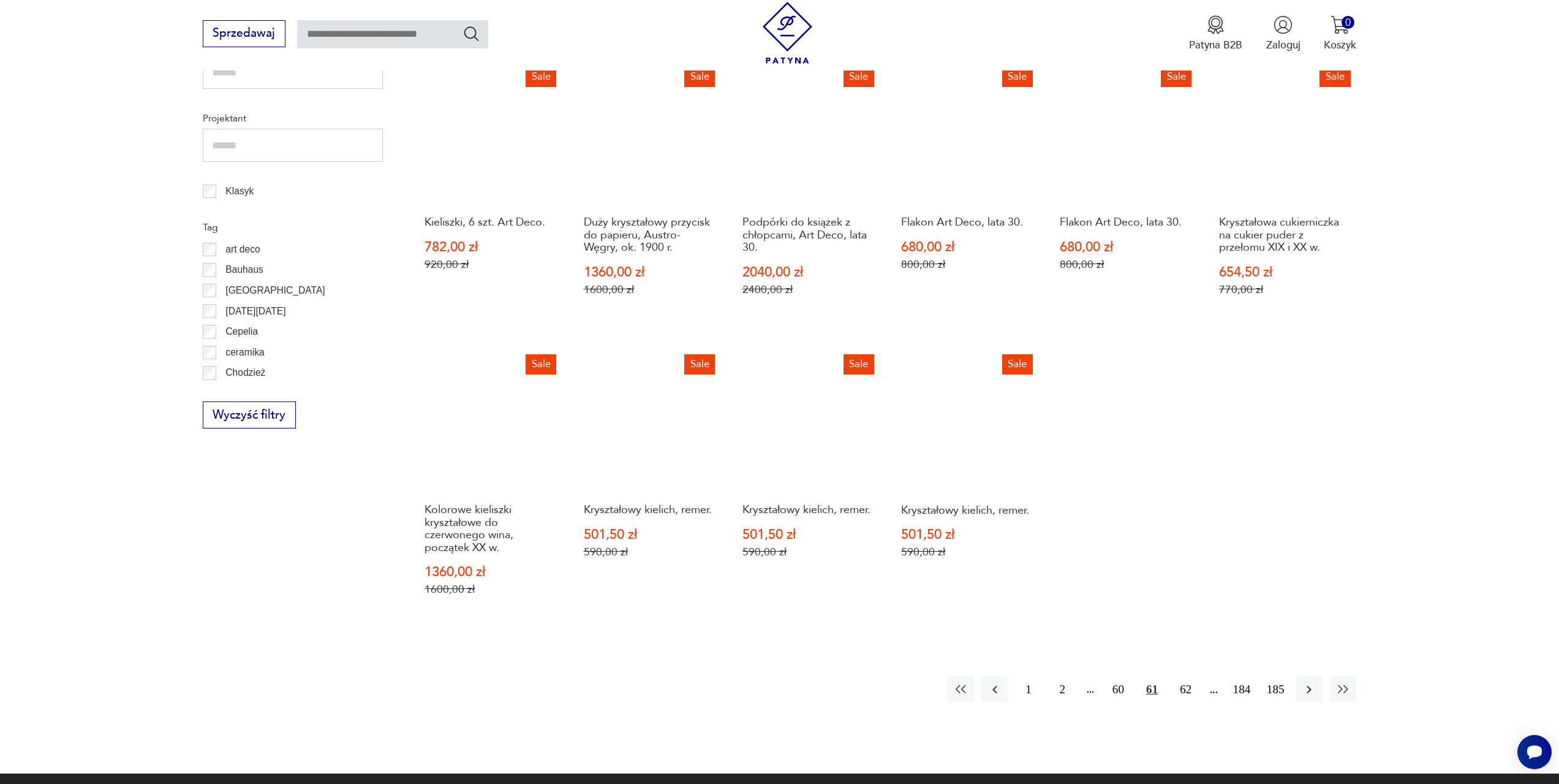
scroll to position [655, 0]
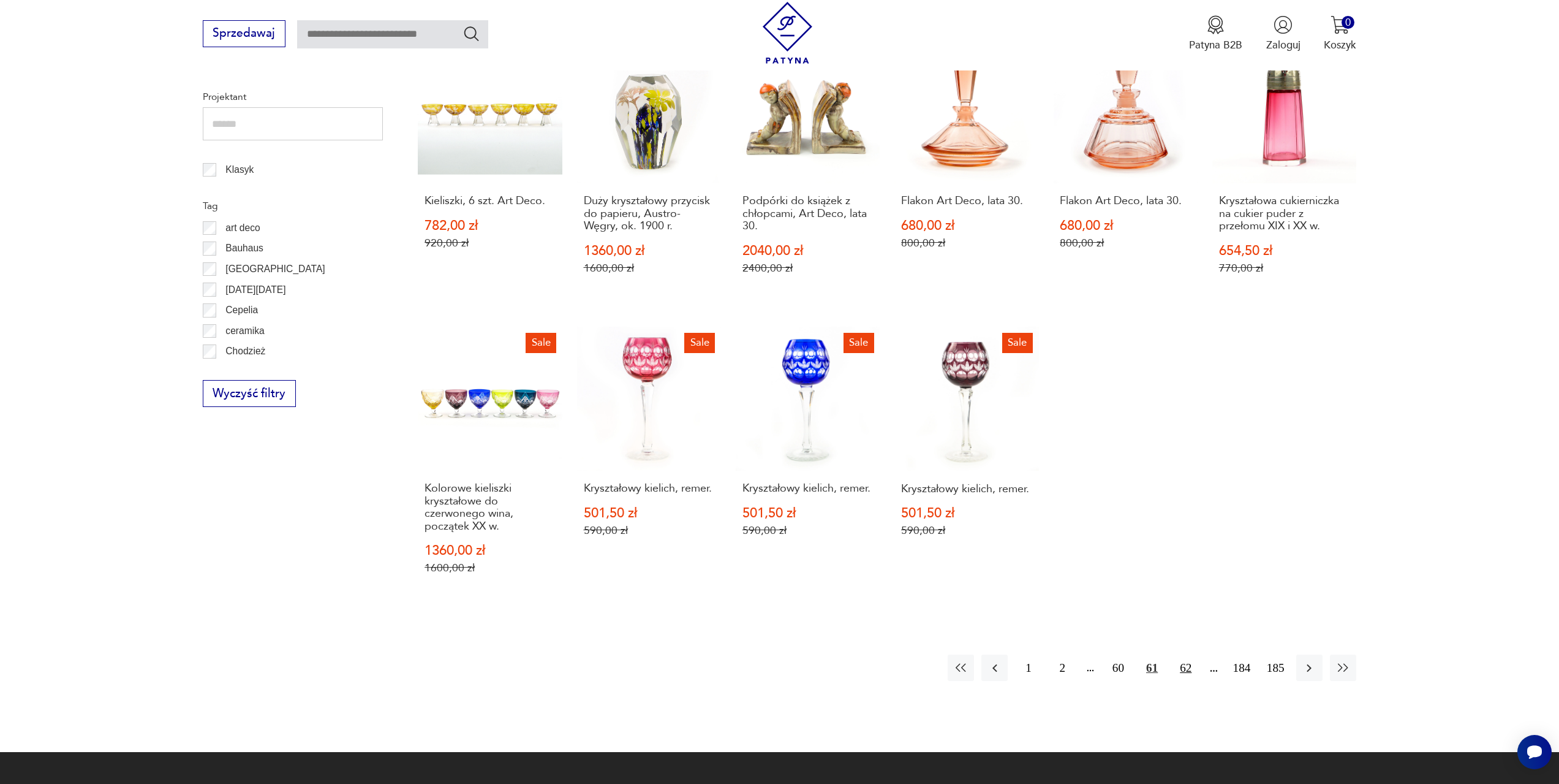
click at [1190, 657] on button "62" at bounding box center [1186, 668] width 27 height 27
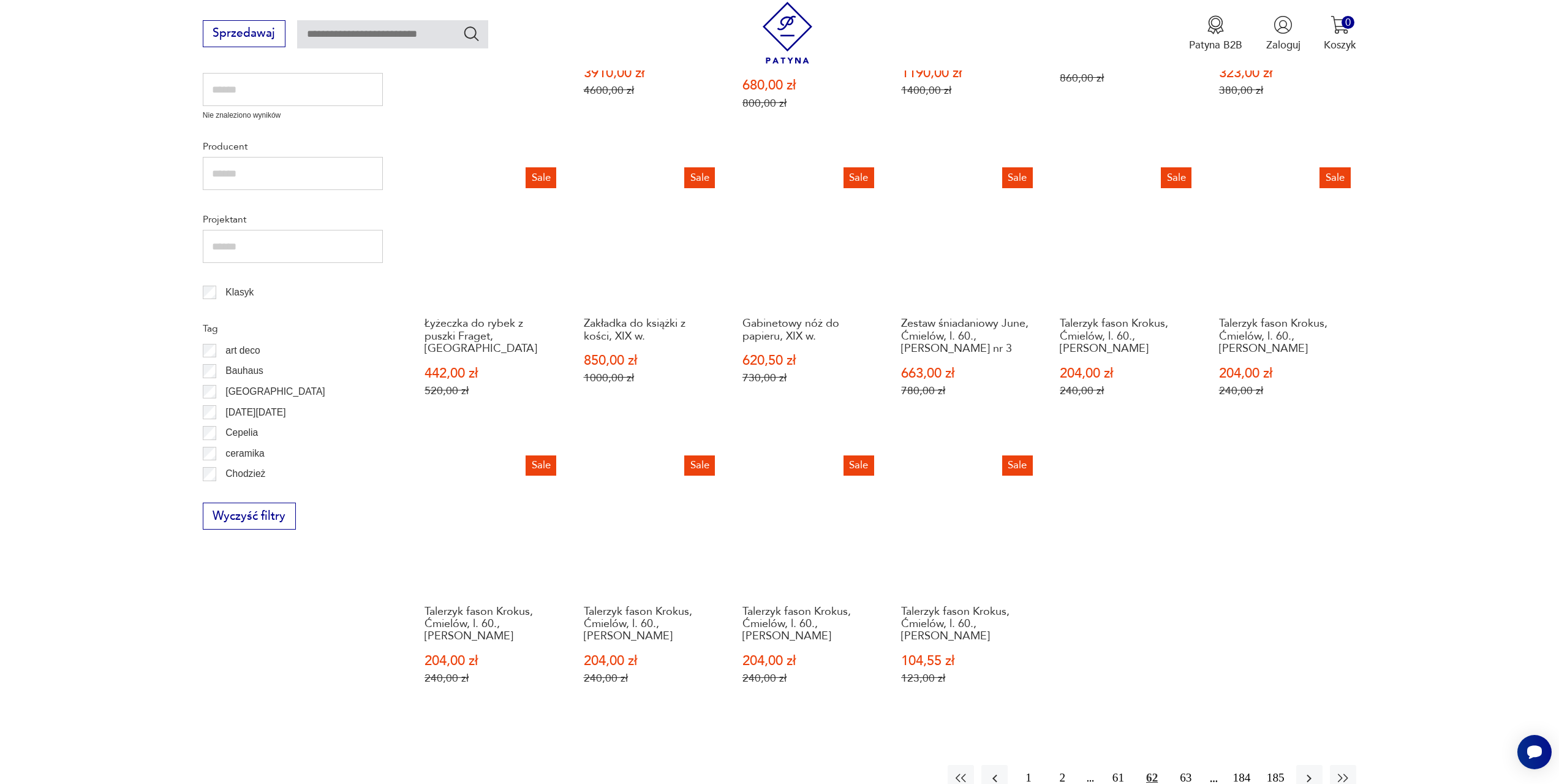
scroll to position [593, 0]
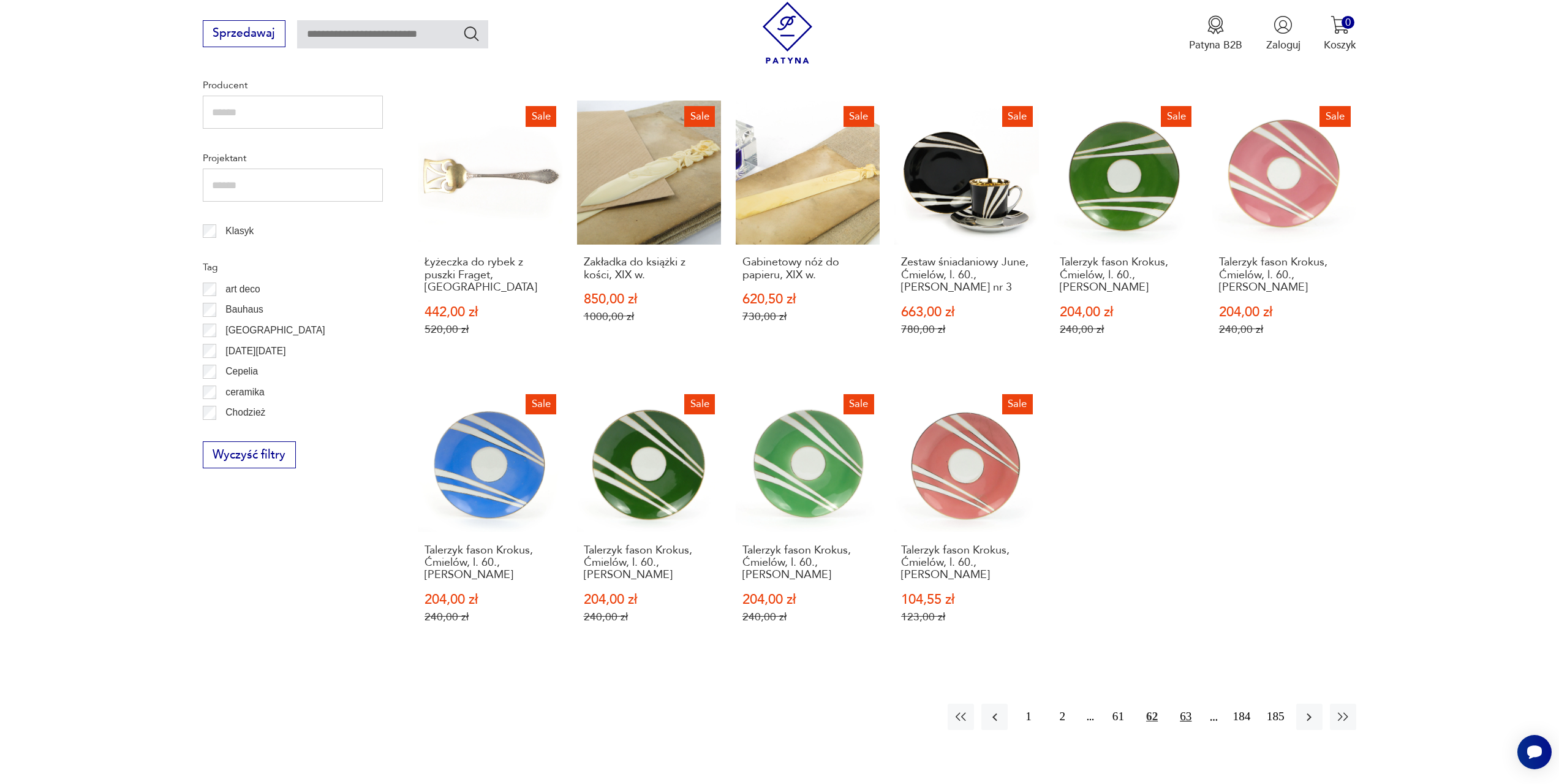
click at [1185, 704] on button "63" at bounding box center [1186, 717] width 27 height 27
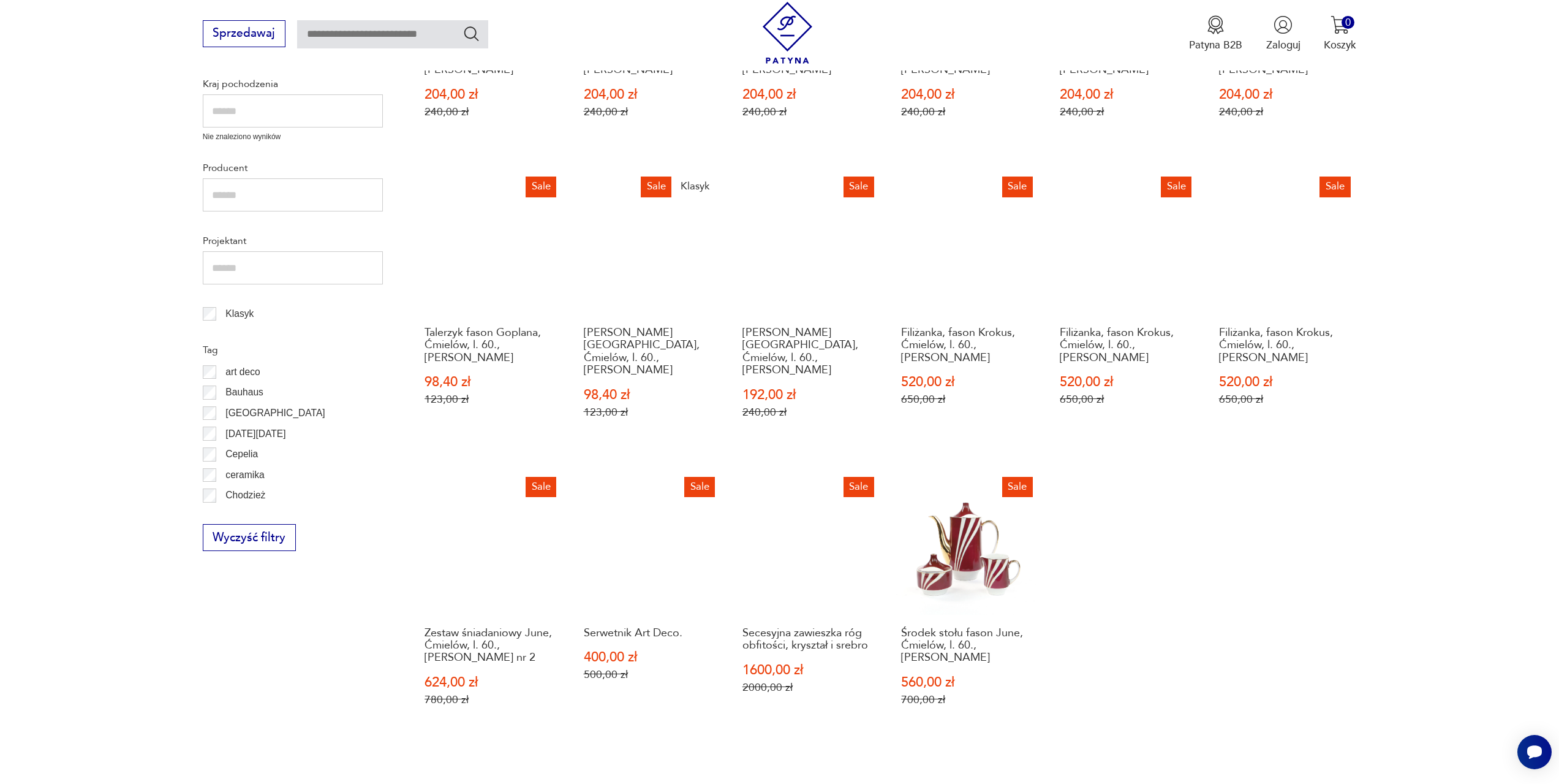
scroll to position [532, 0]
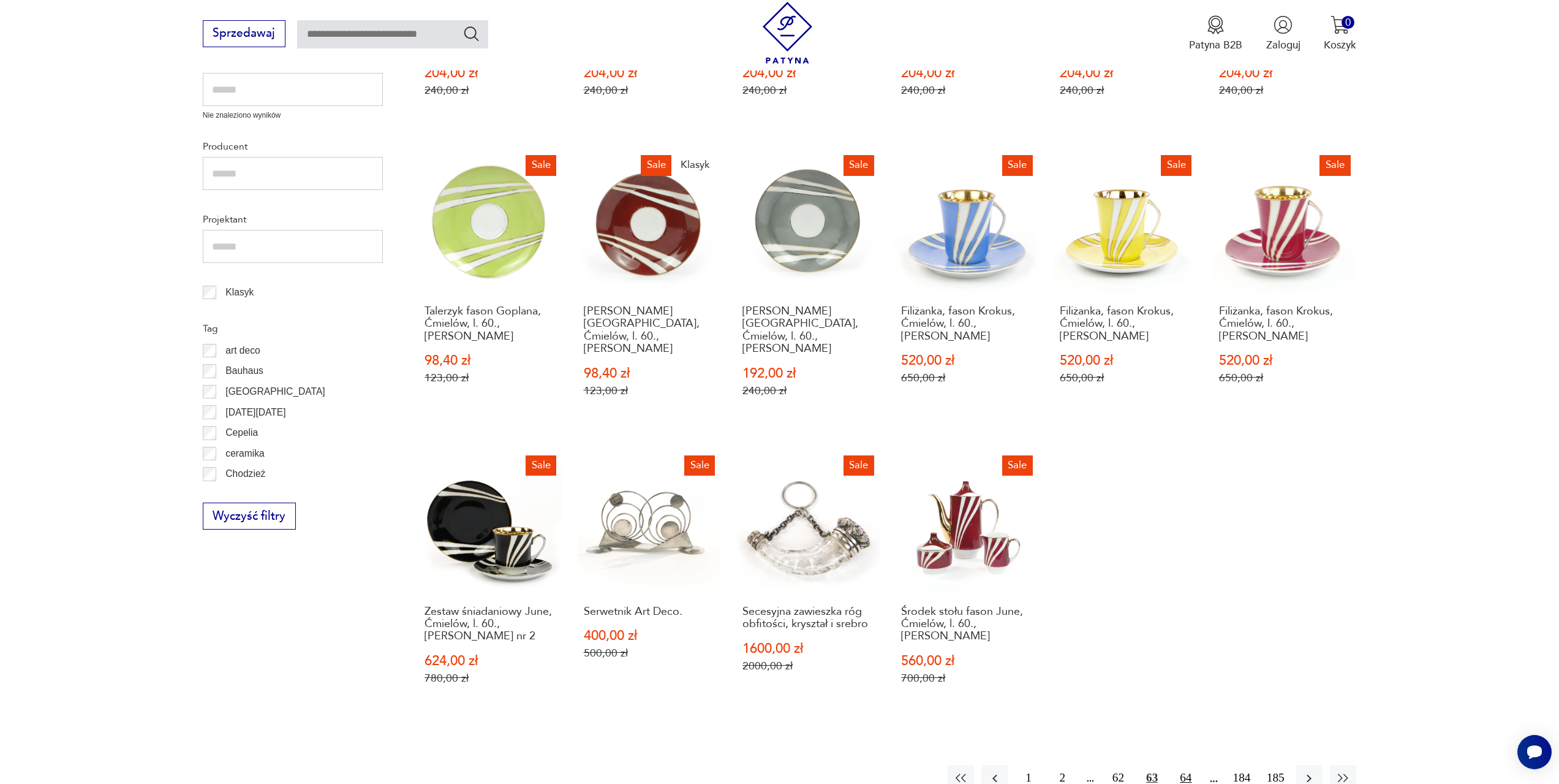
click at [1185, 765] on button "64" at bounding box center [1186, 778] width 27 height 27
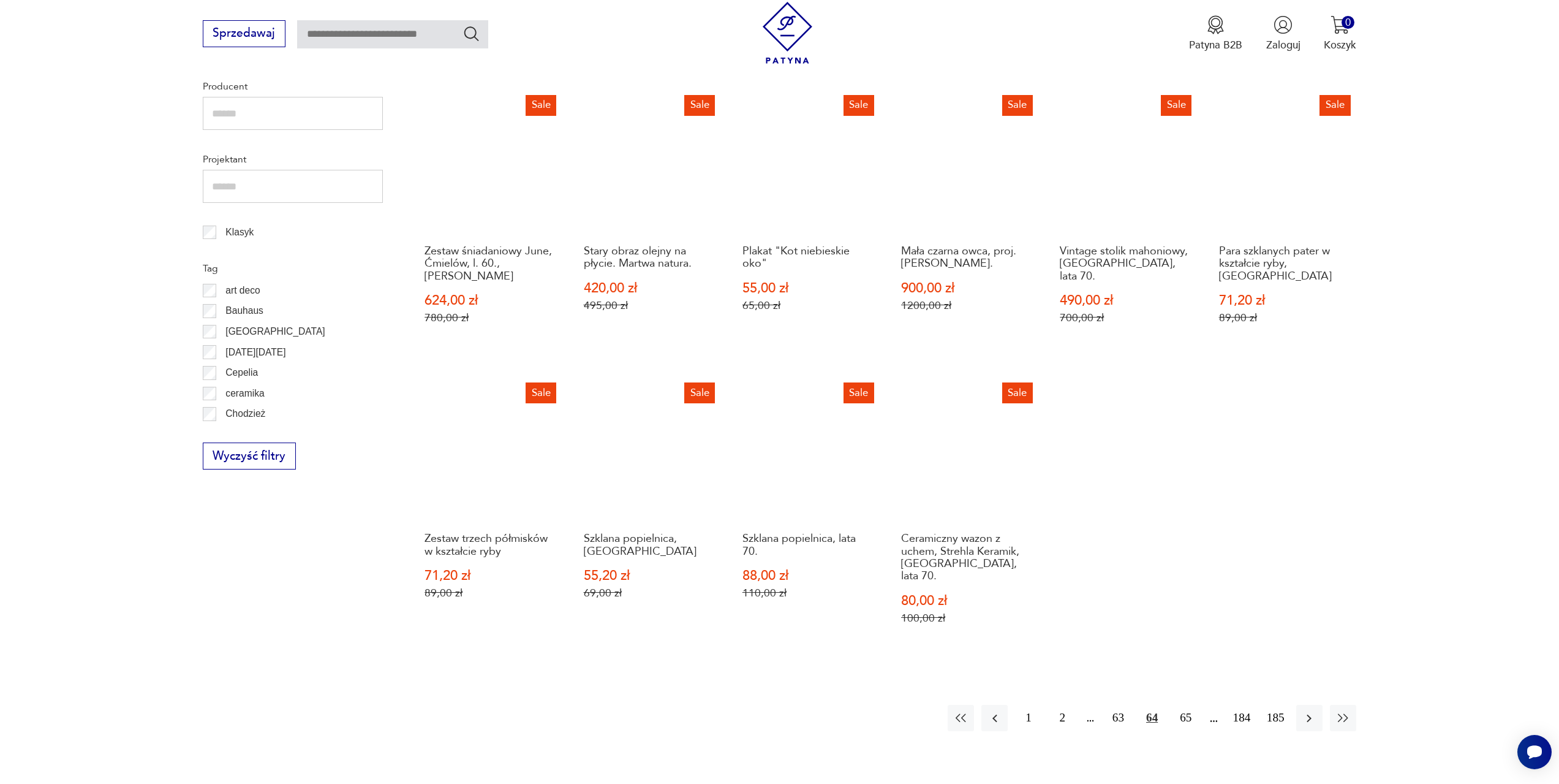
scroll to position [593, 0]
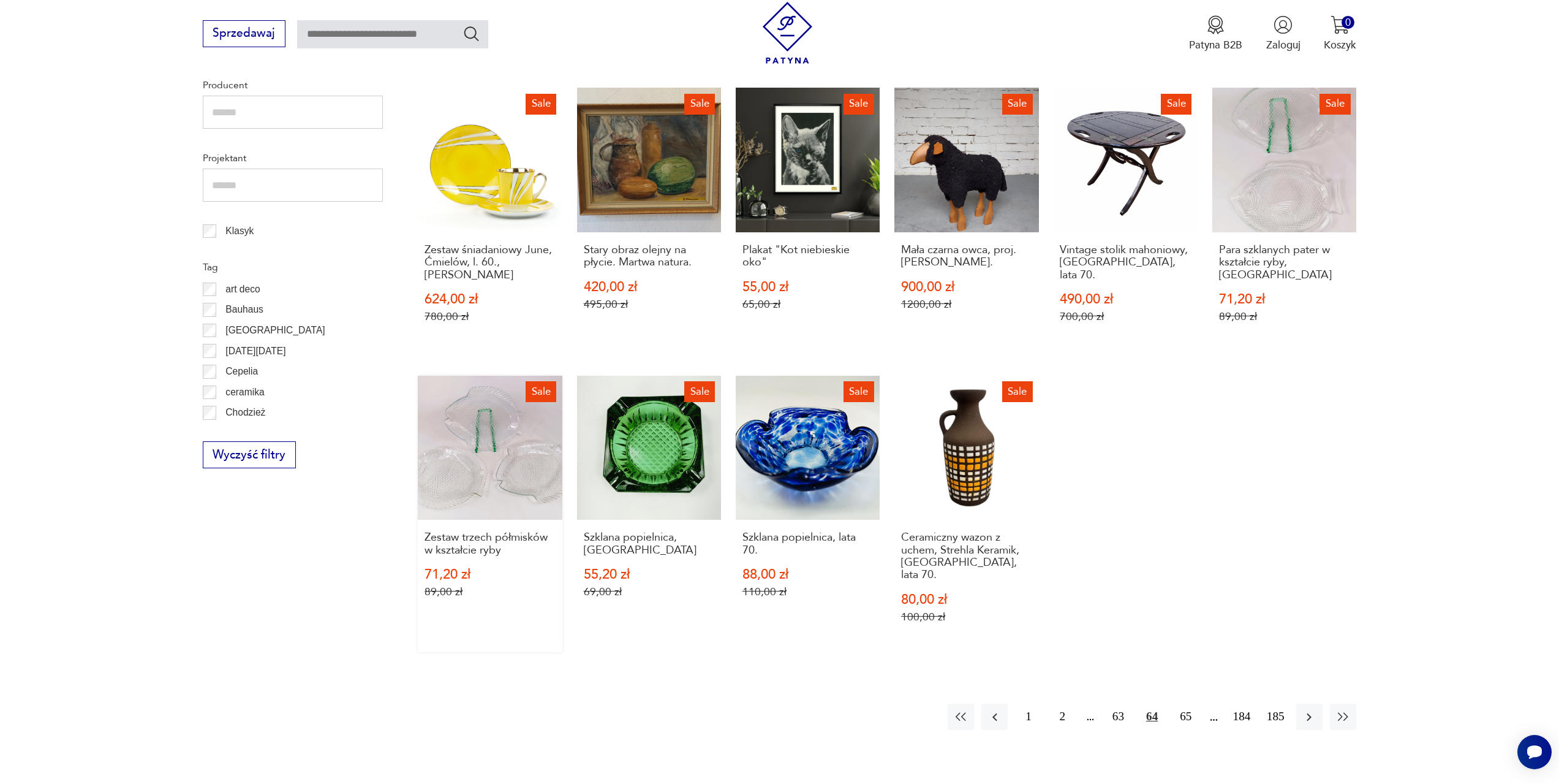
click at [519, 428] on link "Sale Zestaw trzech półmisków w kształcie ryby 71,20 zł 89,00 zł" at bounding box center [489, 513] width 144 height 276
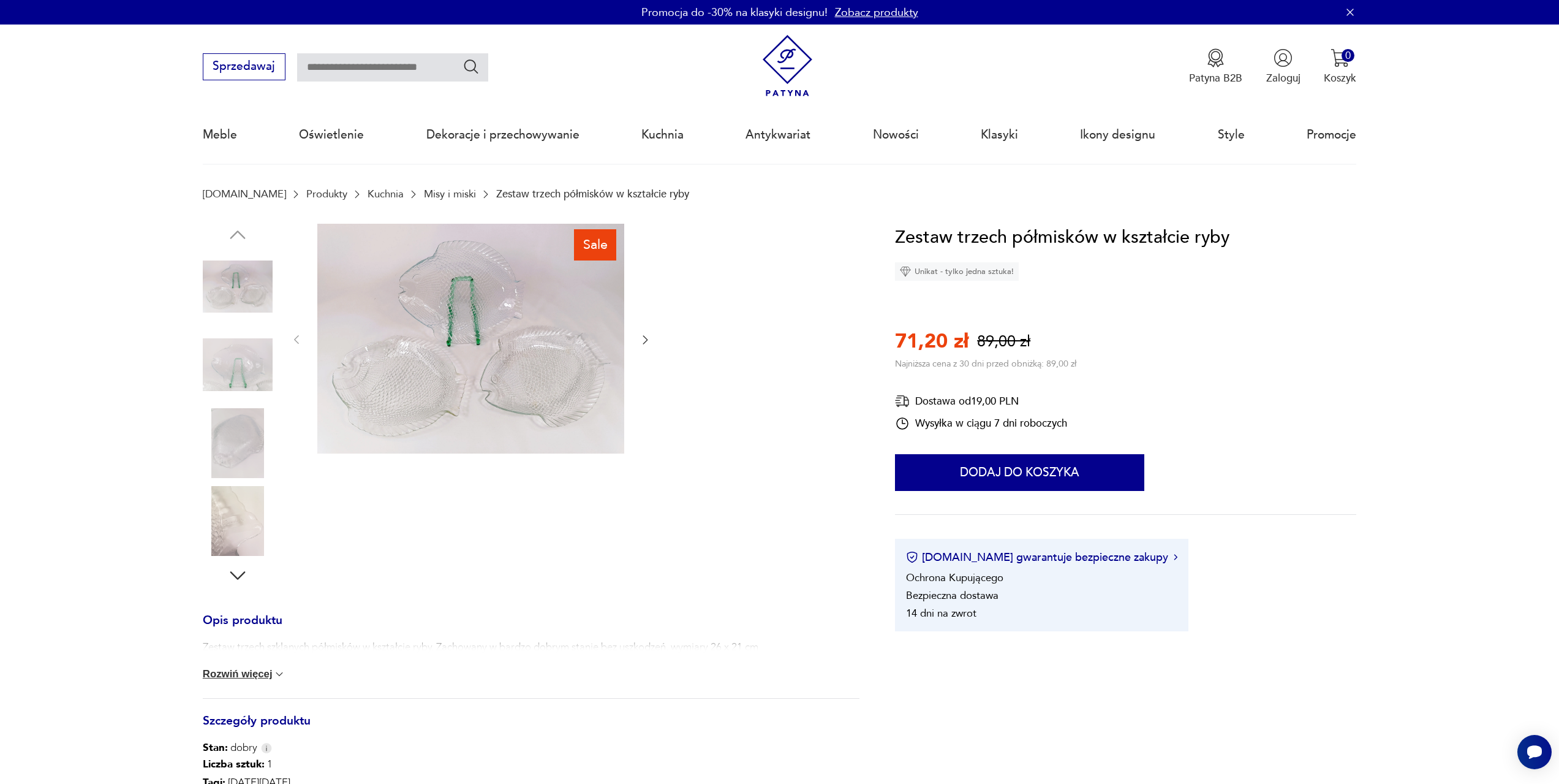
click at [268, 670] on button "Rozwiń więcej" at bounding box center [245, 673] width 83 height 12
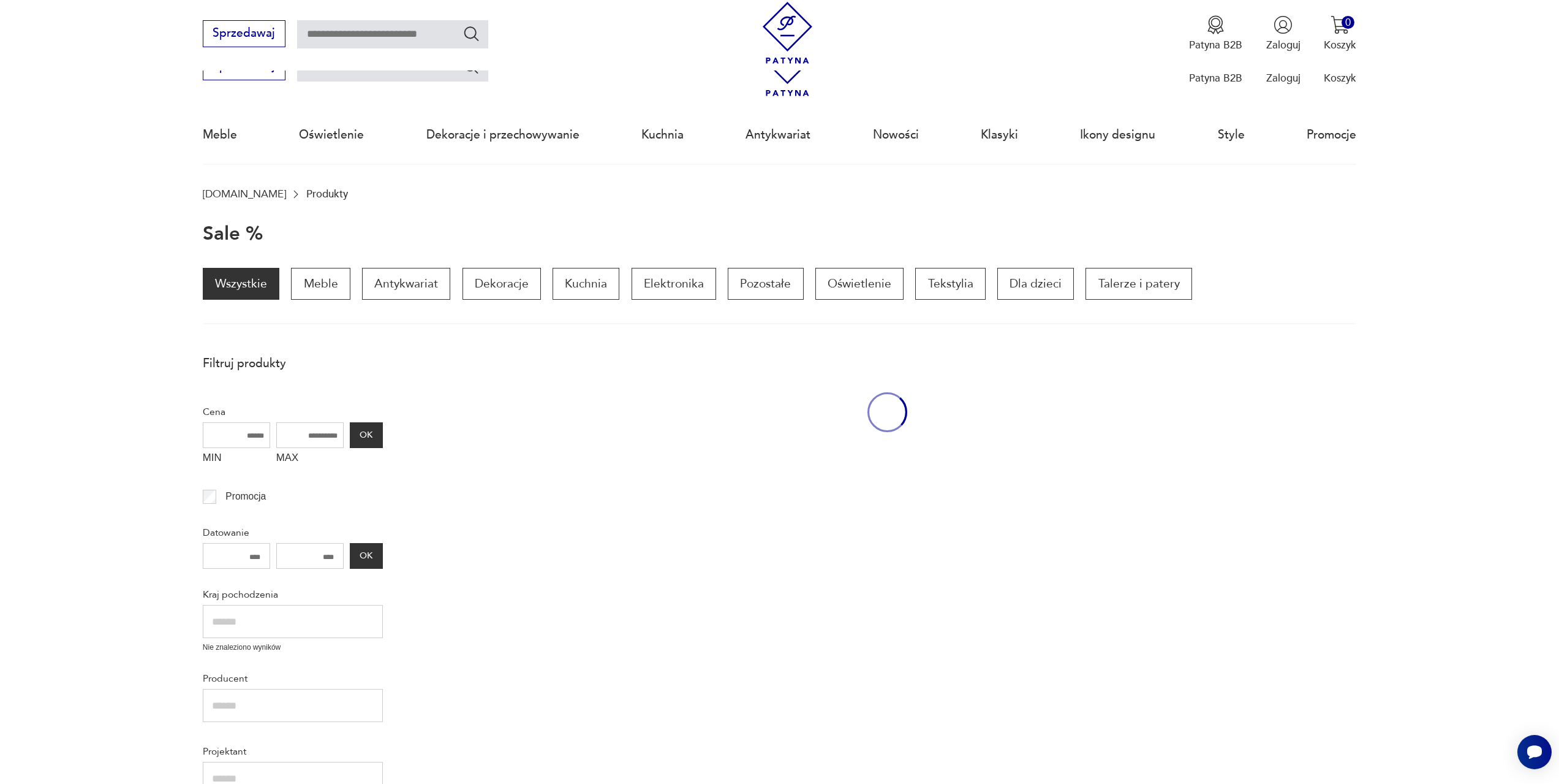
scroll to position [593, 0]
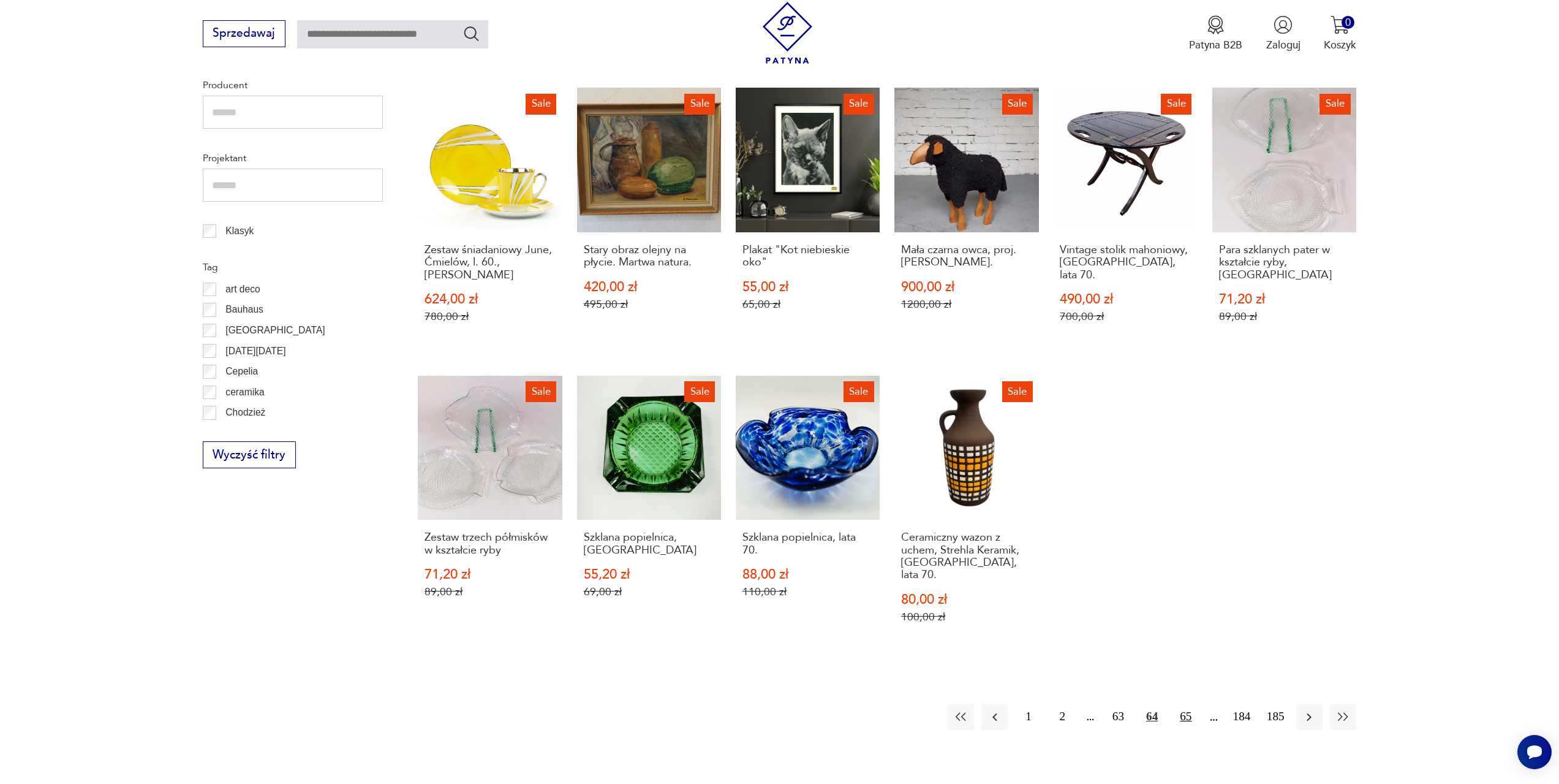
click at [1187, 704] on button "65" at bounding box center [1186, 717] width 27 height 27
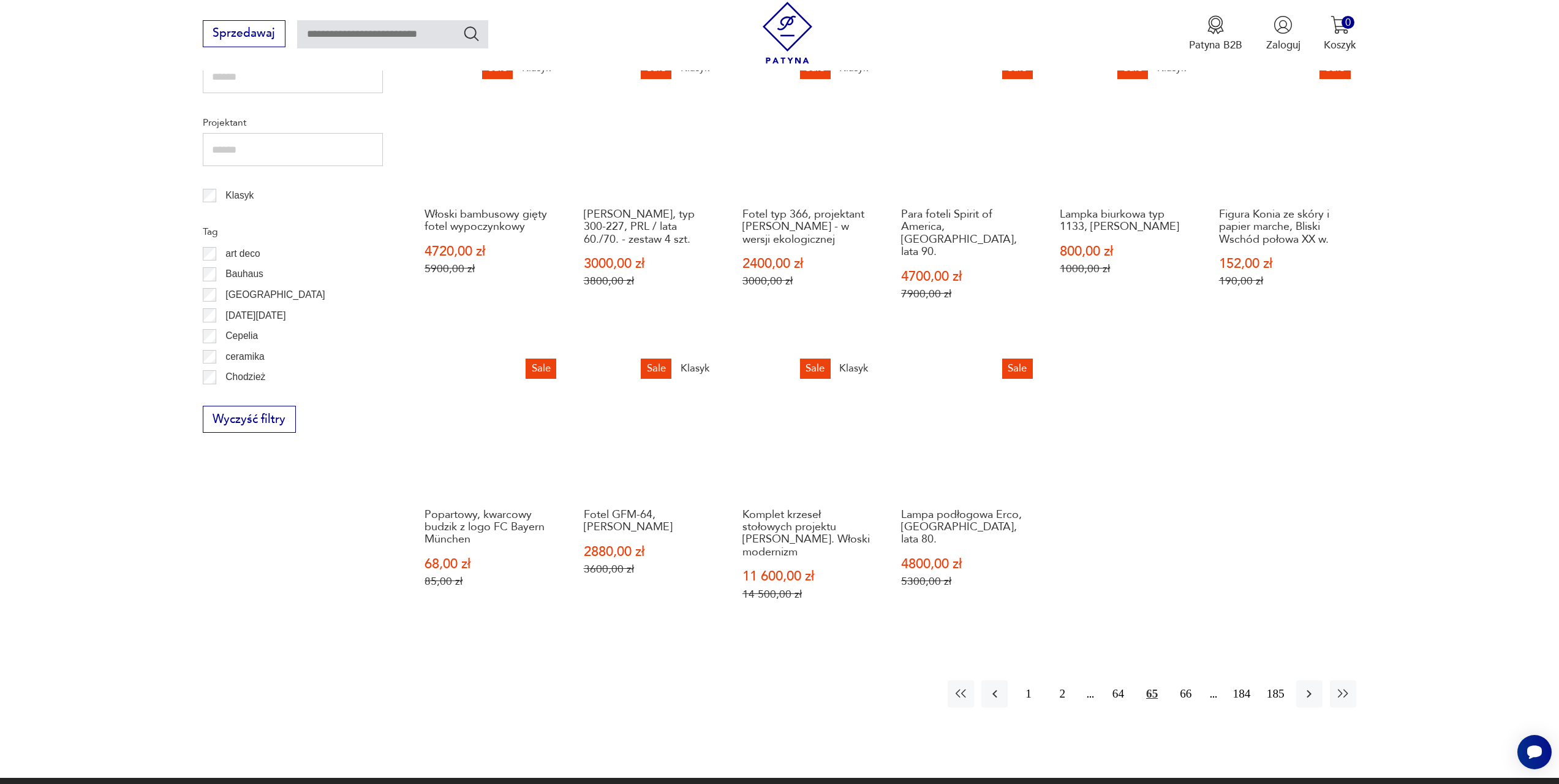
scroll to position [655, 0]
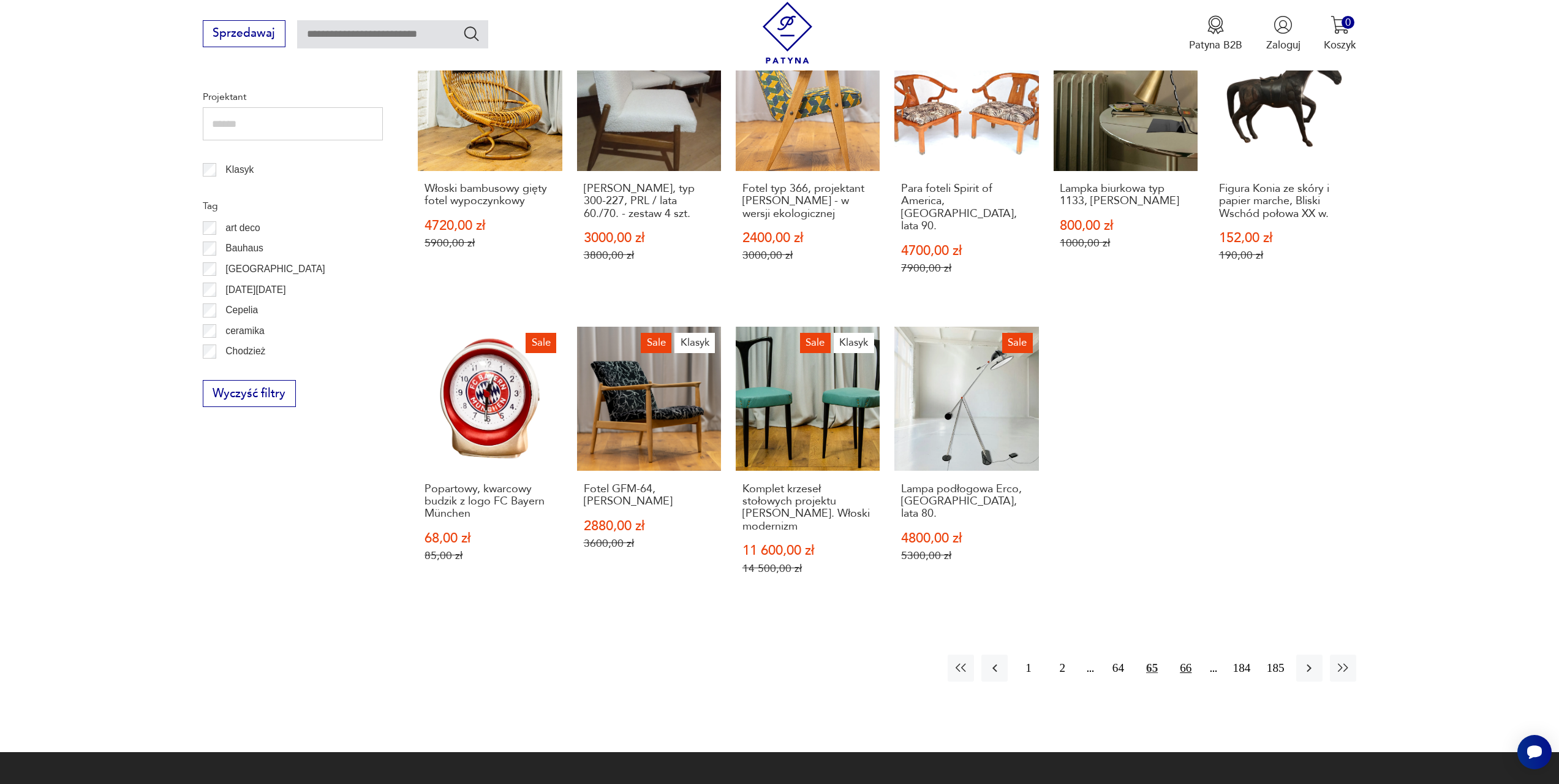
click at [1190, 659] on button "66" at bounding box center [1186, 668] width 27 height 27
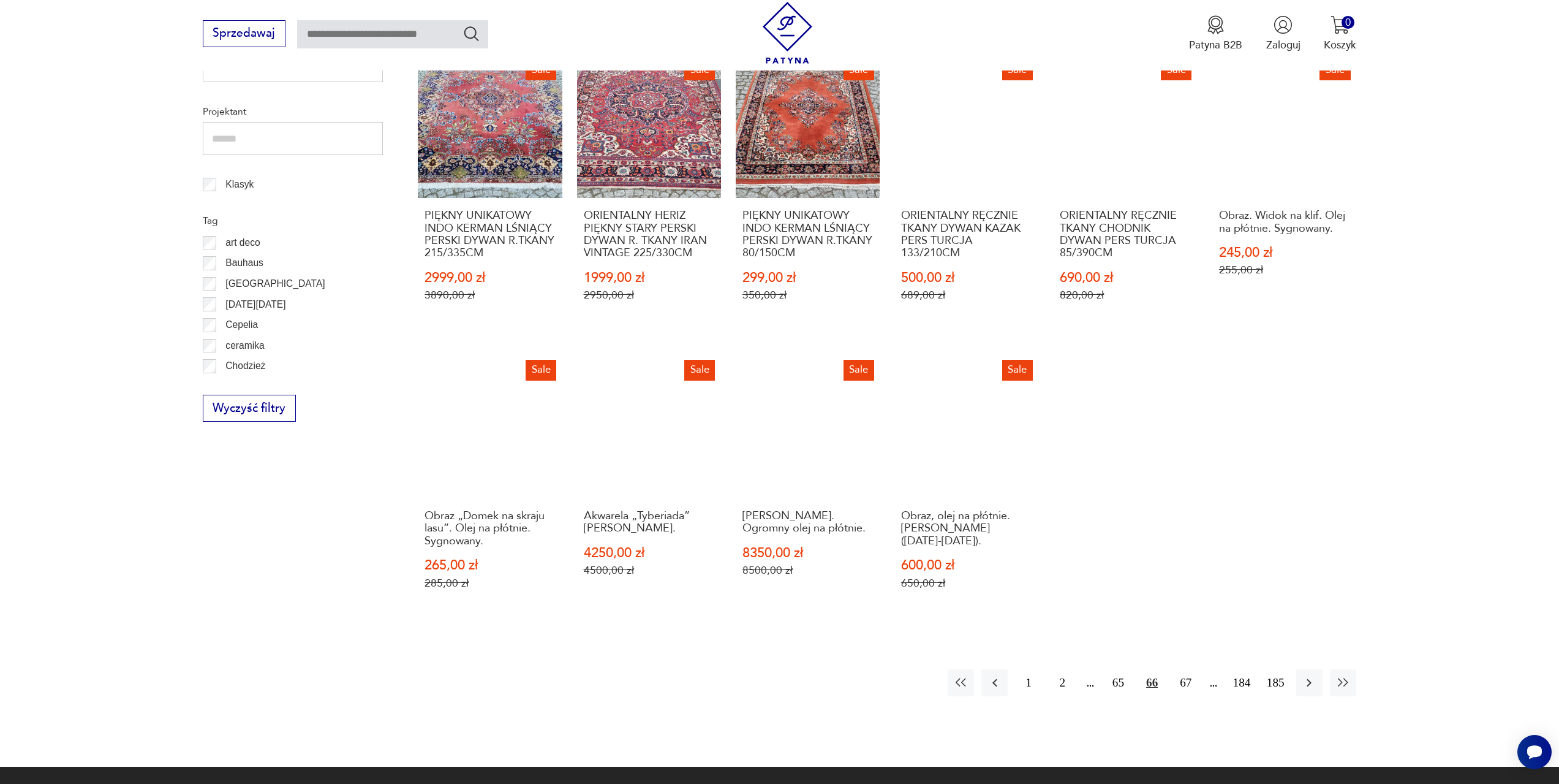
scroll to position [655, 0]
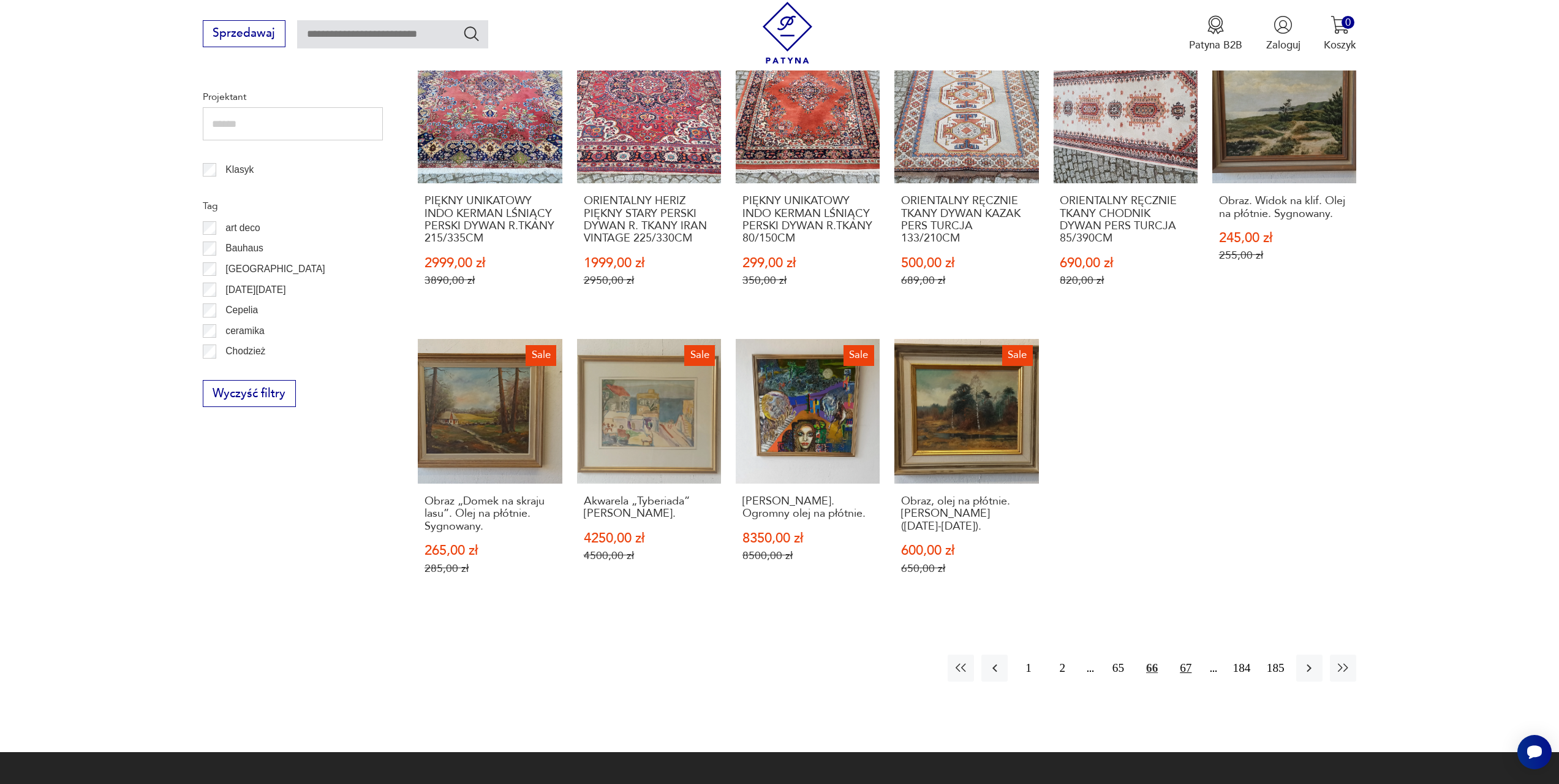
click at [1190, 667] on button "67" at bounding box center [1186, 668] width 27 height 27
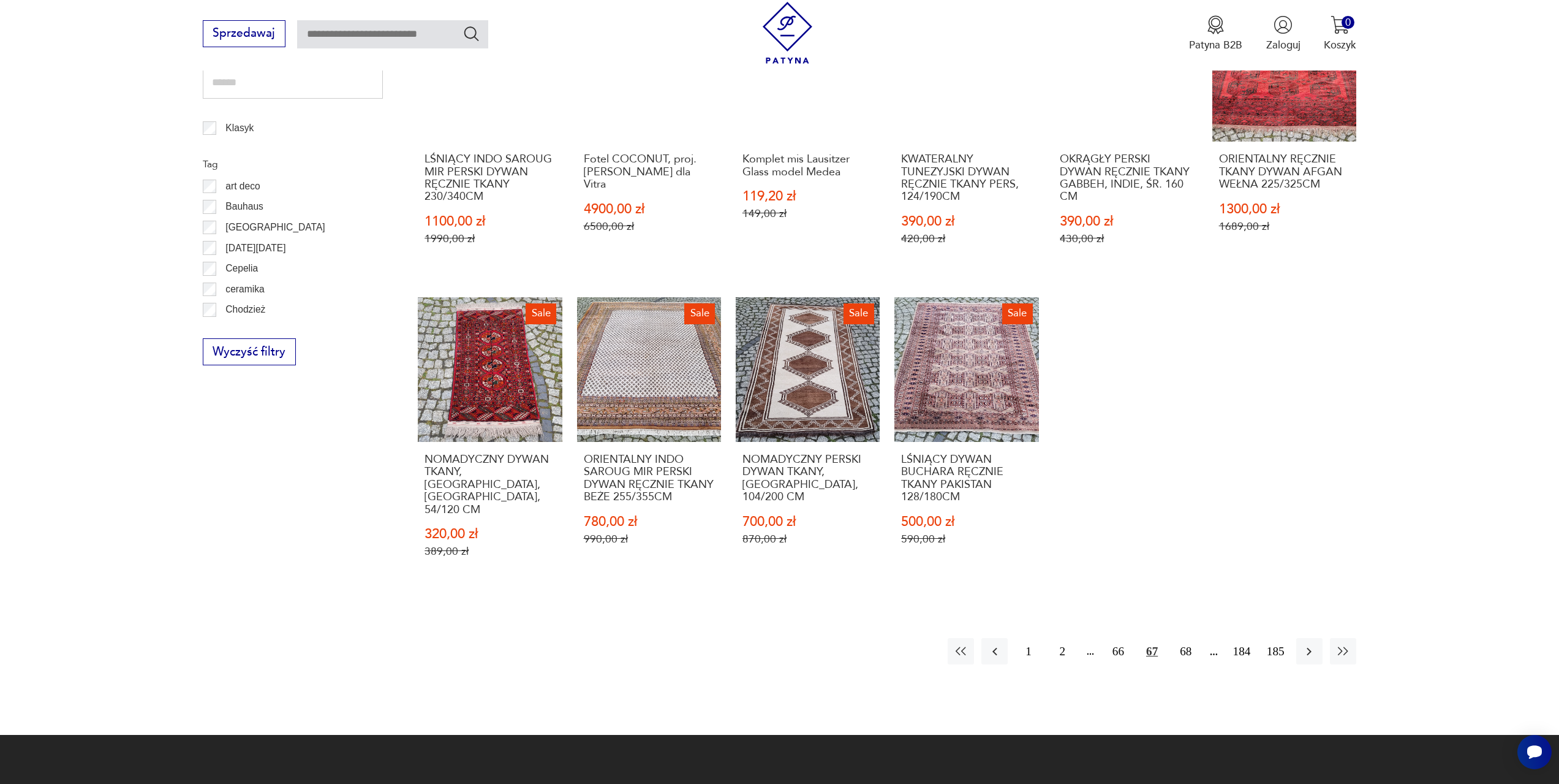
scroll to position [716, 0]
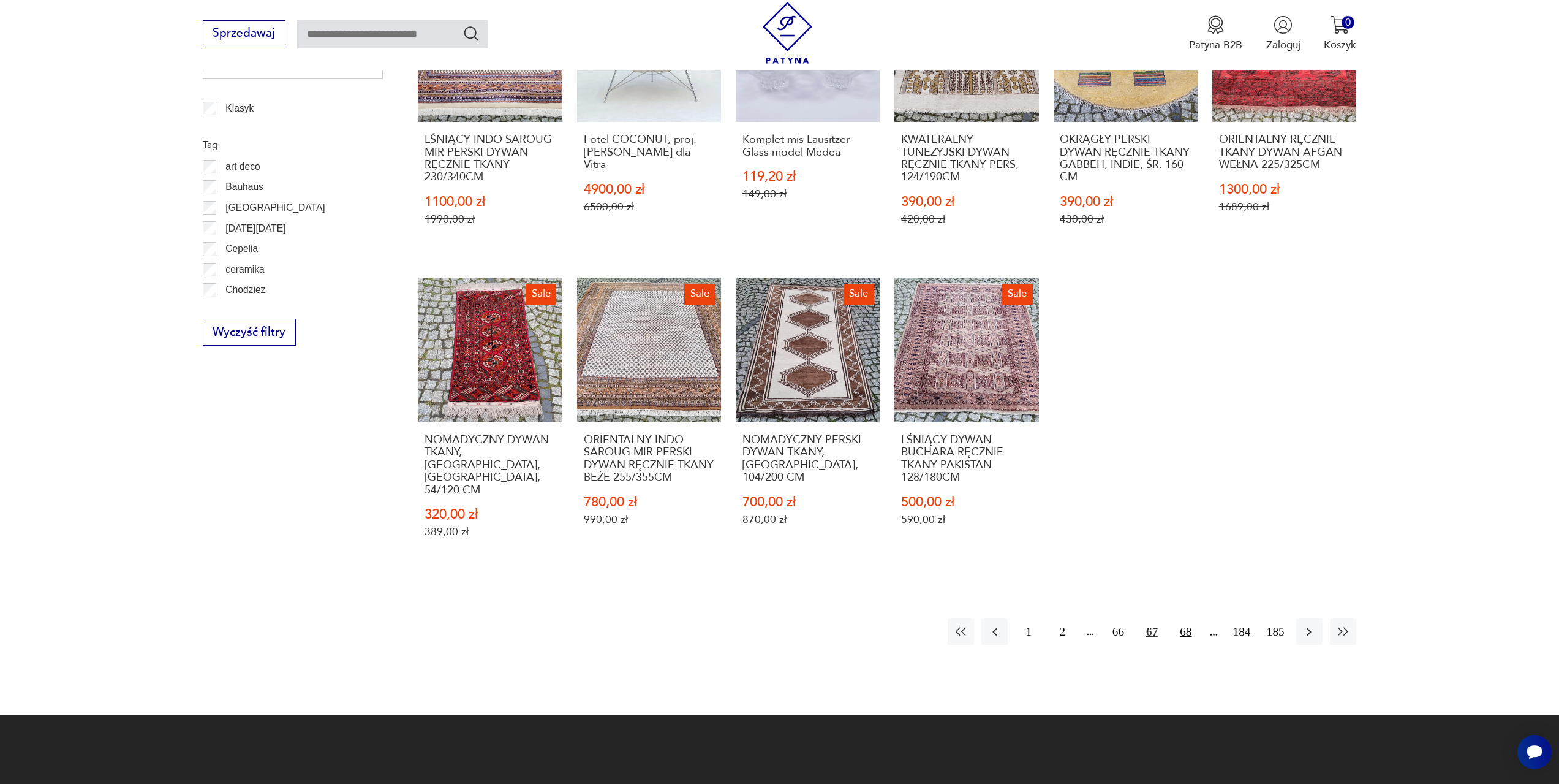
click at [1180, 618] on button "68" at bounding box center [1186, 631] width 27 height 27
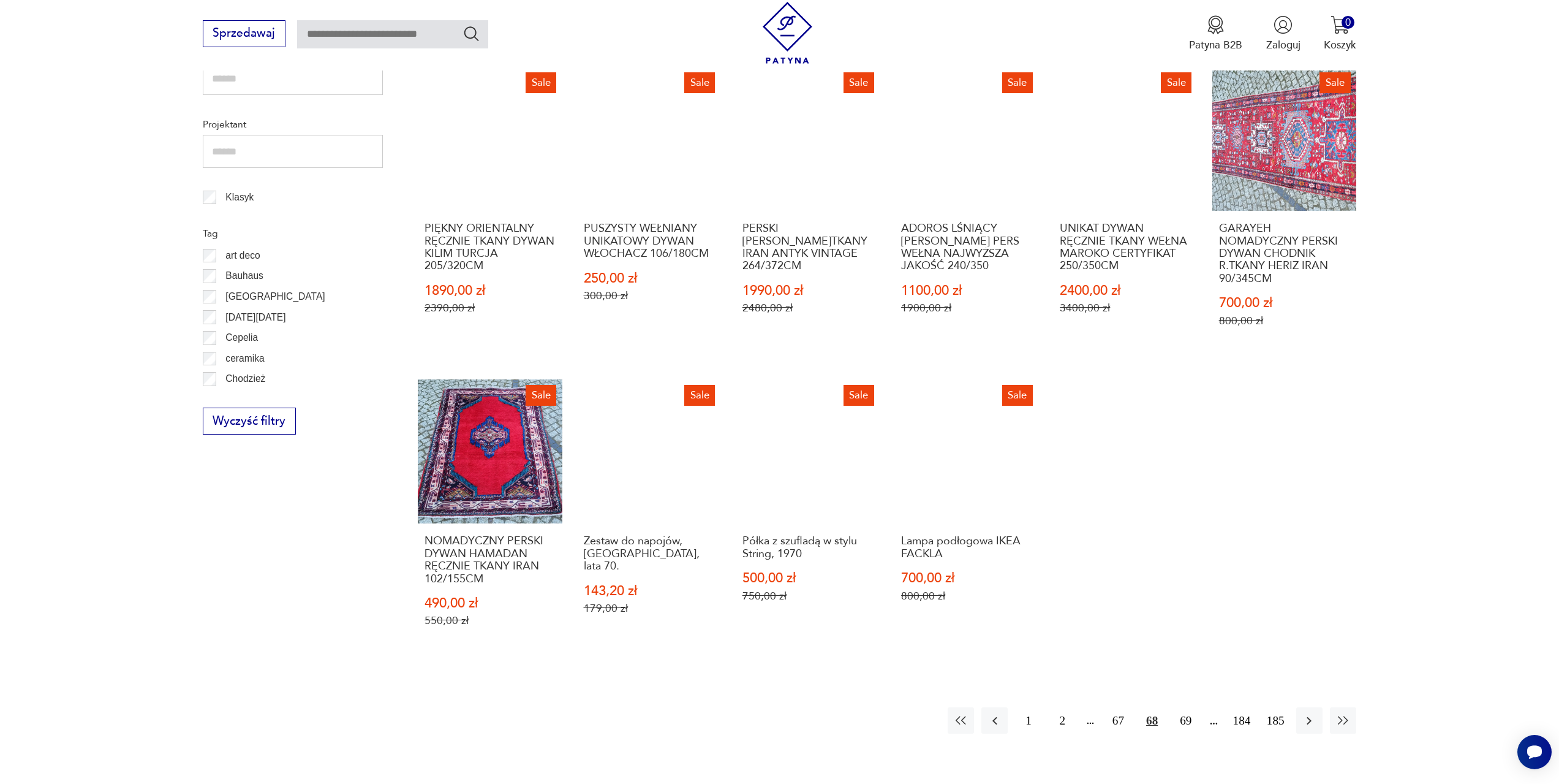
scroll to position [655, 0]
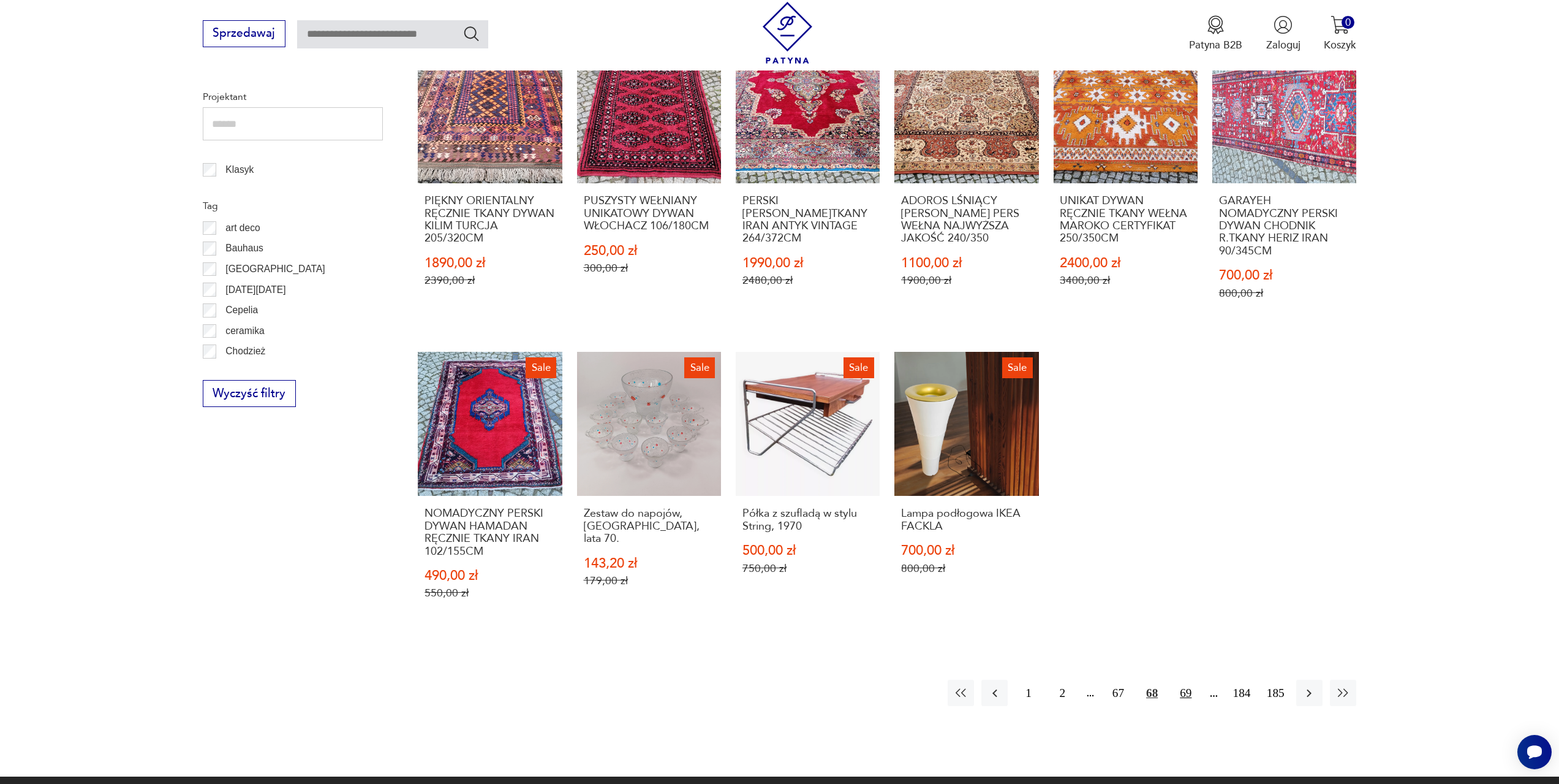
click at [1190, 694] on button "69" at bounding box center [1186, 693] width 27 height 27
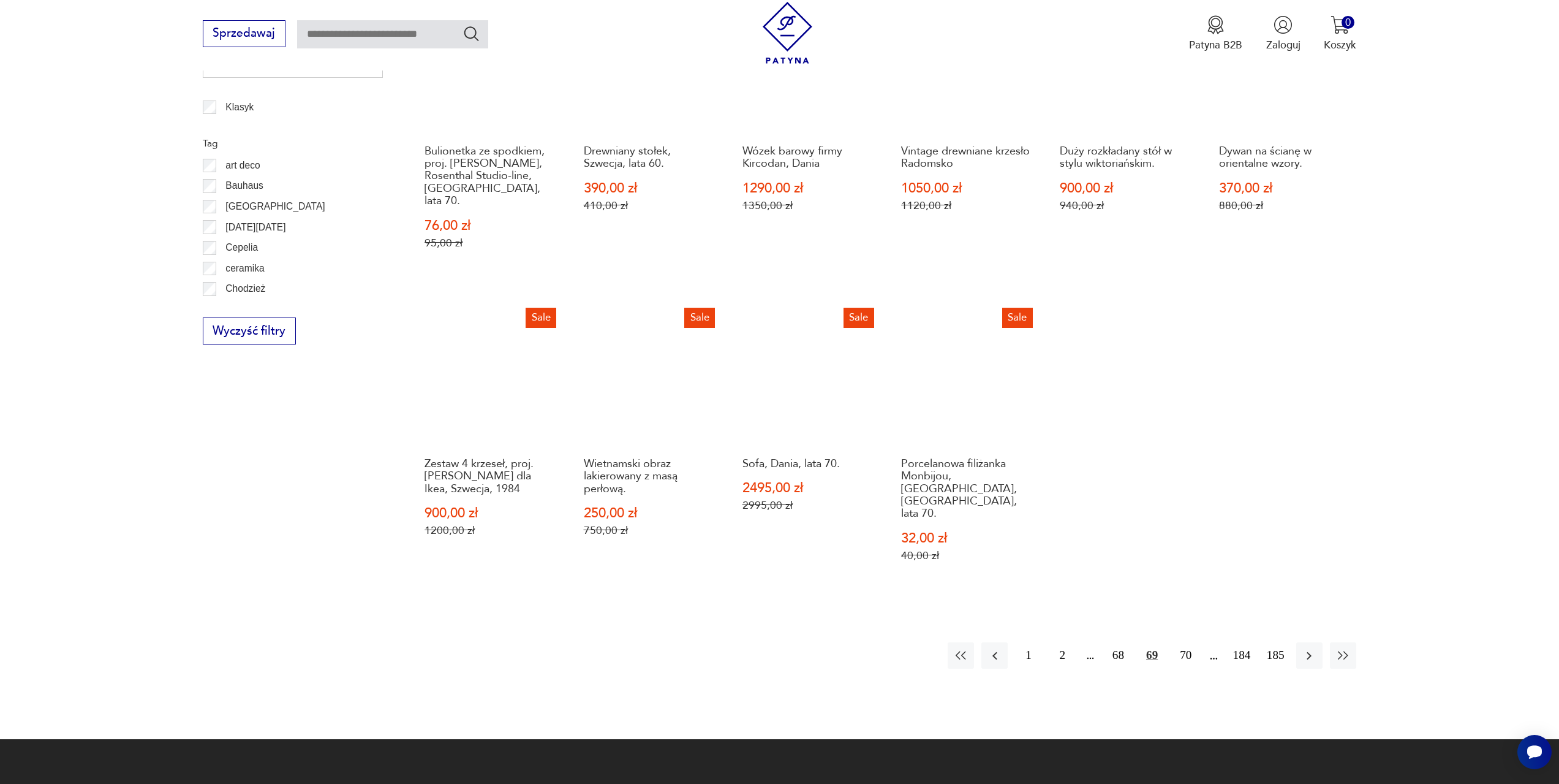
scroll to position [777, 0]
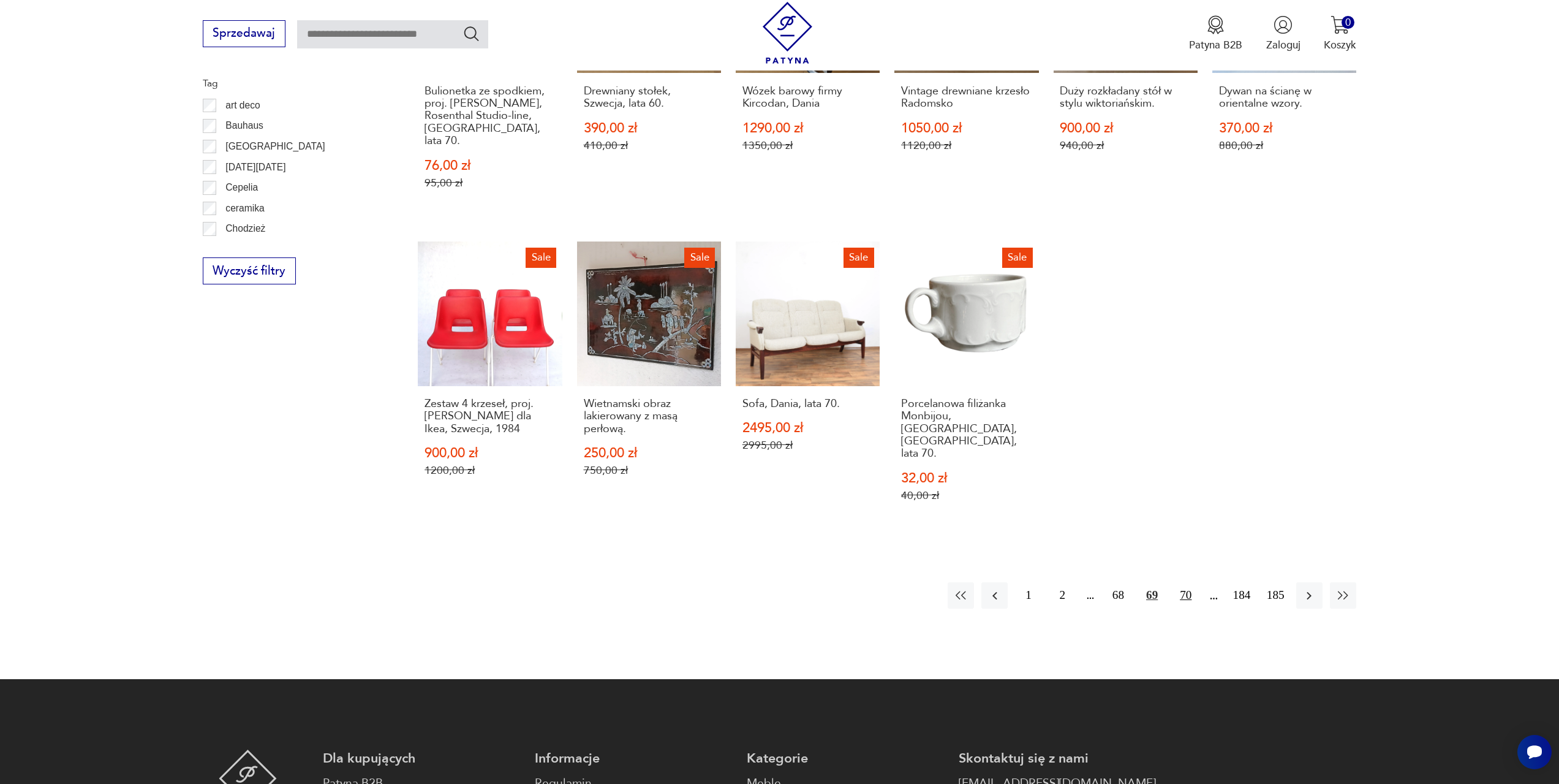
click at [1185, 582] on button "70" at bounding box center [1186, 595] width 27 height 27
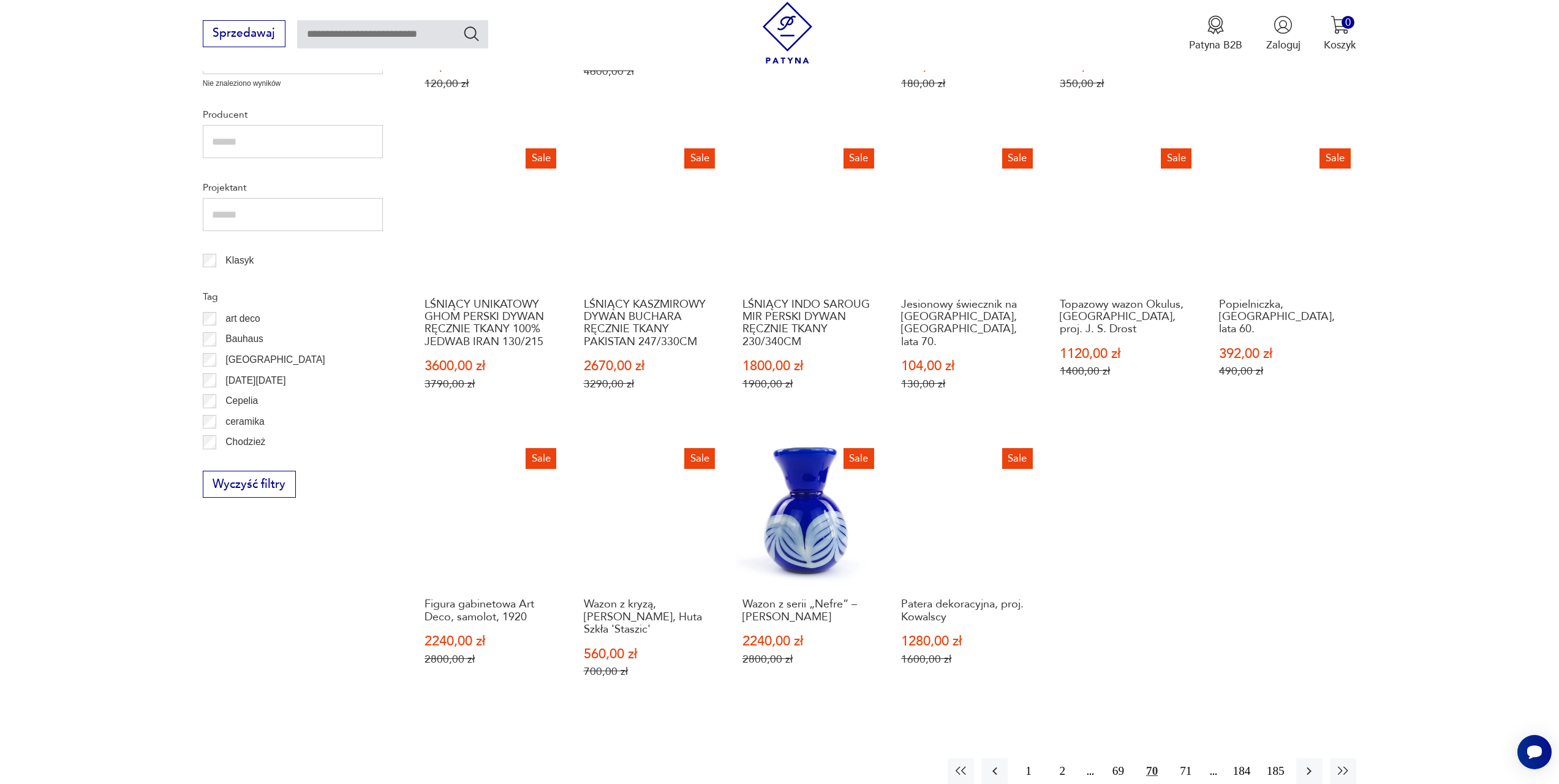
scroll to position [593, 0]
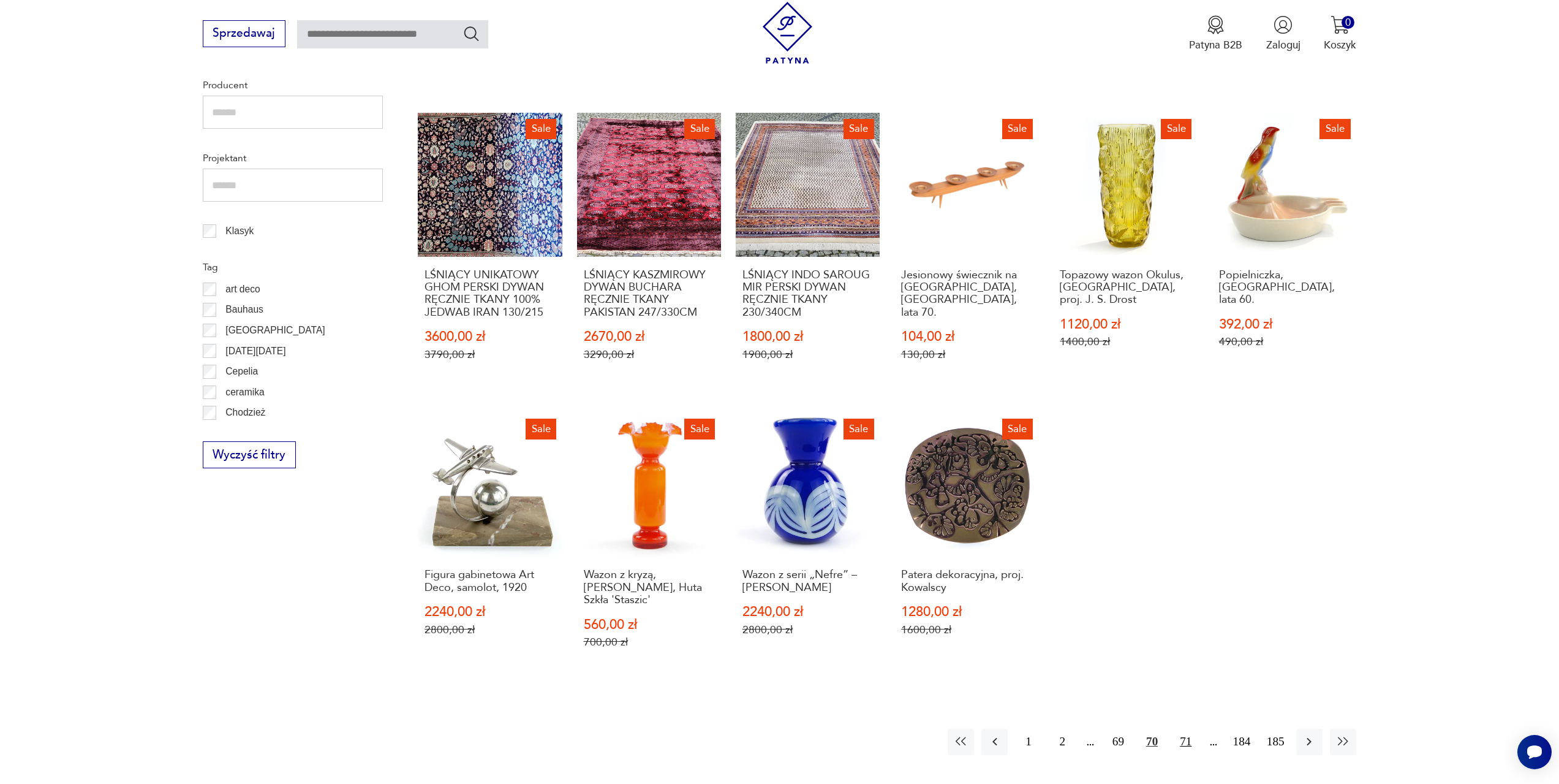
click at [1186, 729] on button "71" at bounding box center [1186, 742] width 27 height 27
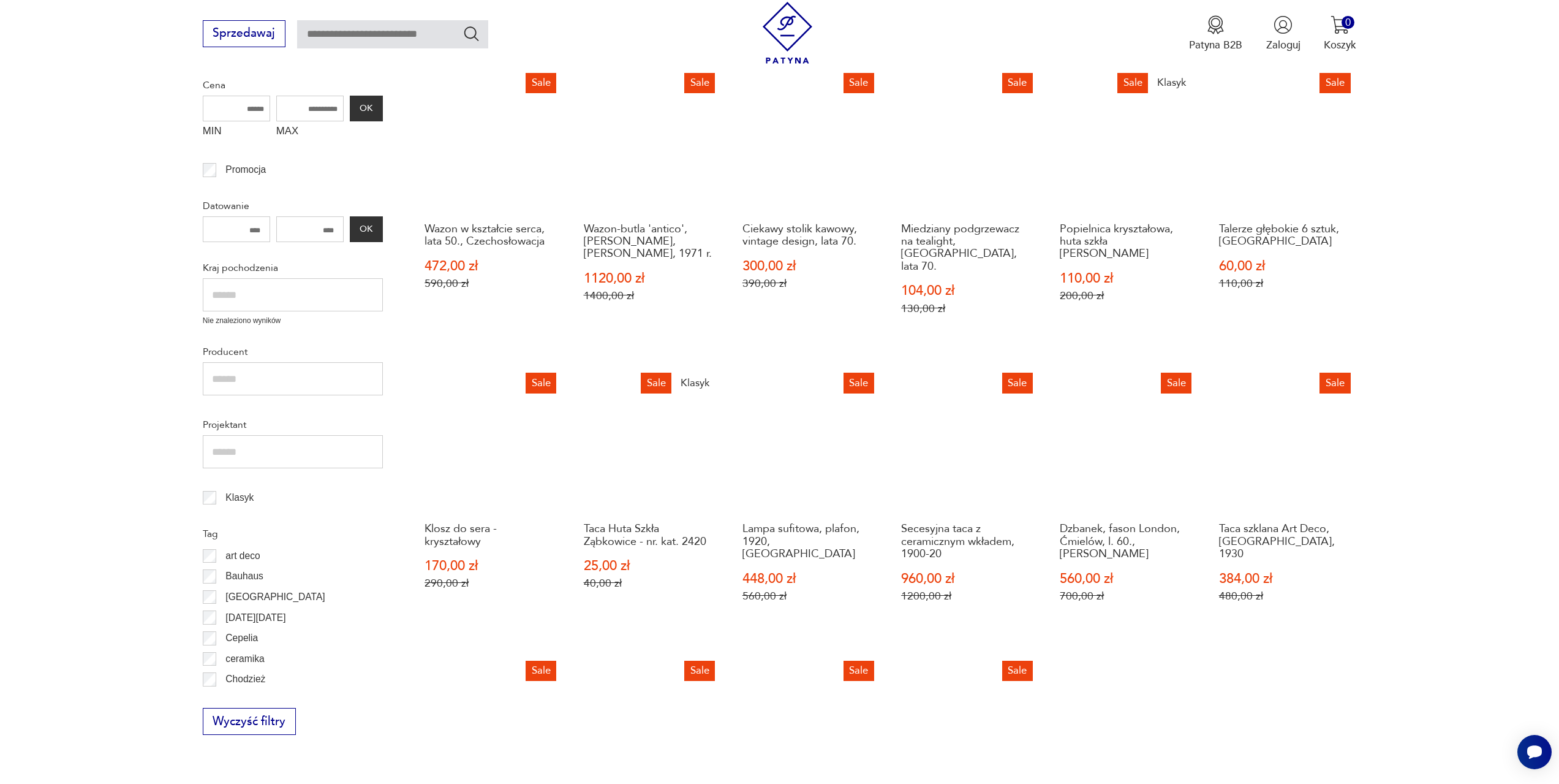
scroll to position [348, 0]
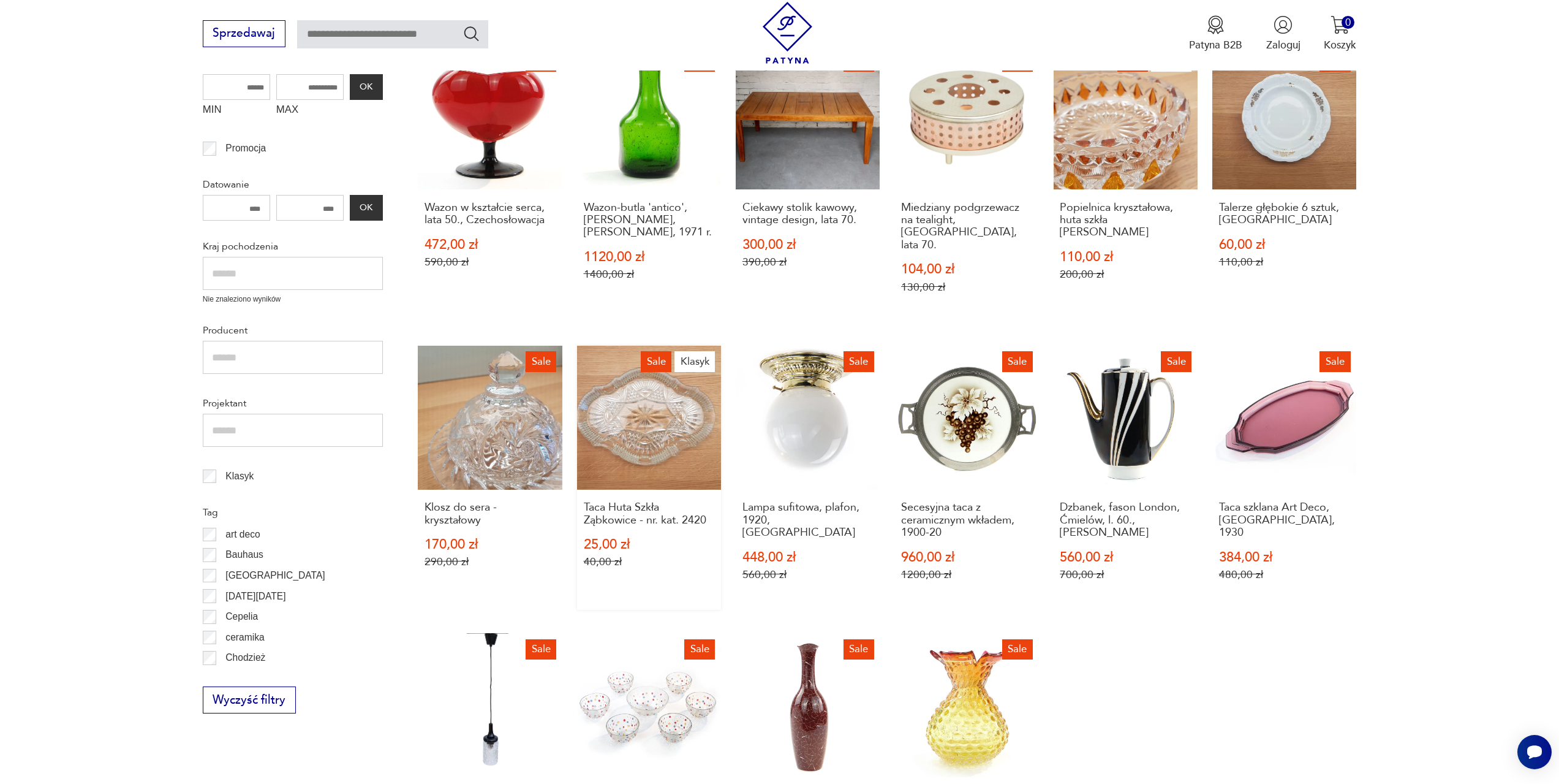
click at [669, 425] on link "Sale Klasyk Taca Huta Szkła Ząbkowice - nr. kat. 2420 25,00 zł 40,00 zł" at bounding box center [649, 477] width 144 height 264
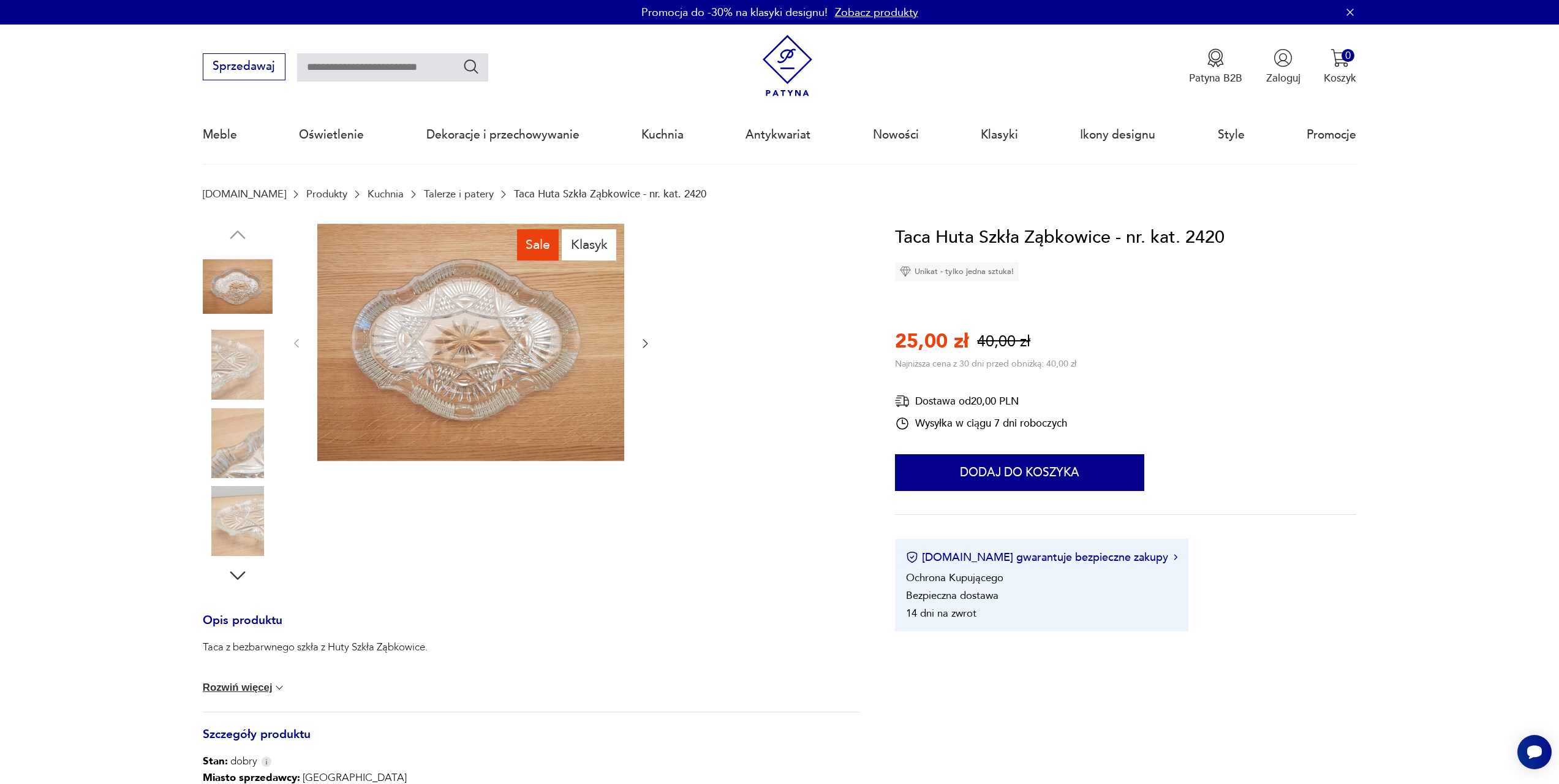
click at [263, 684] on button "Rozwiń więcej" at bounding box center [245, 687] width 83 height 12
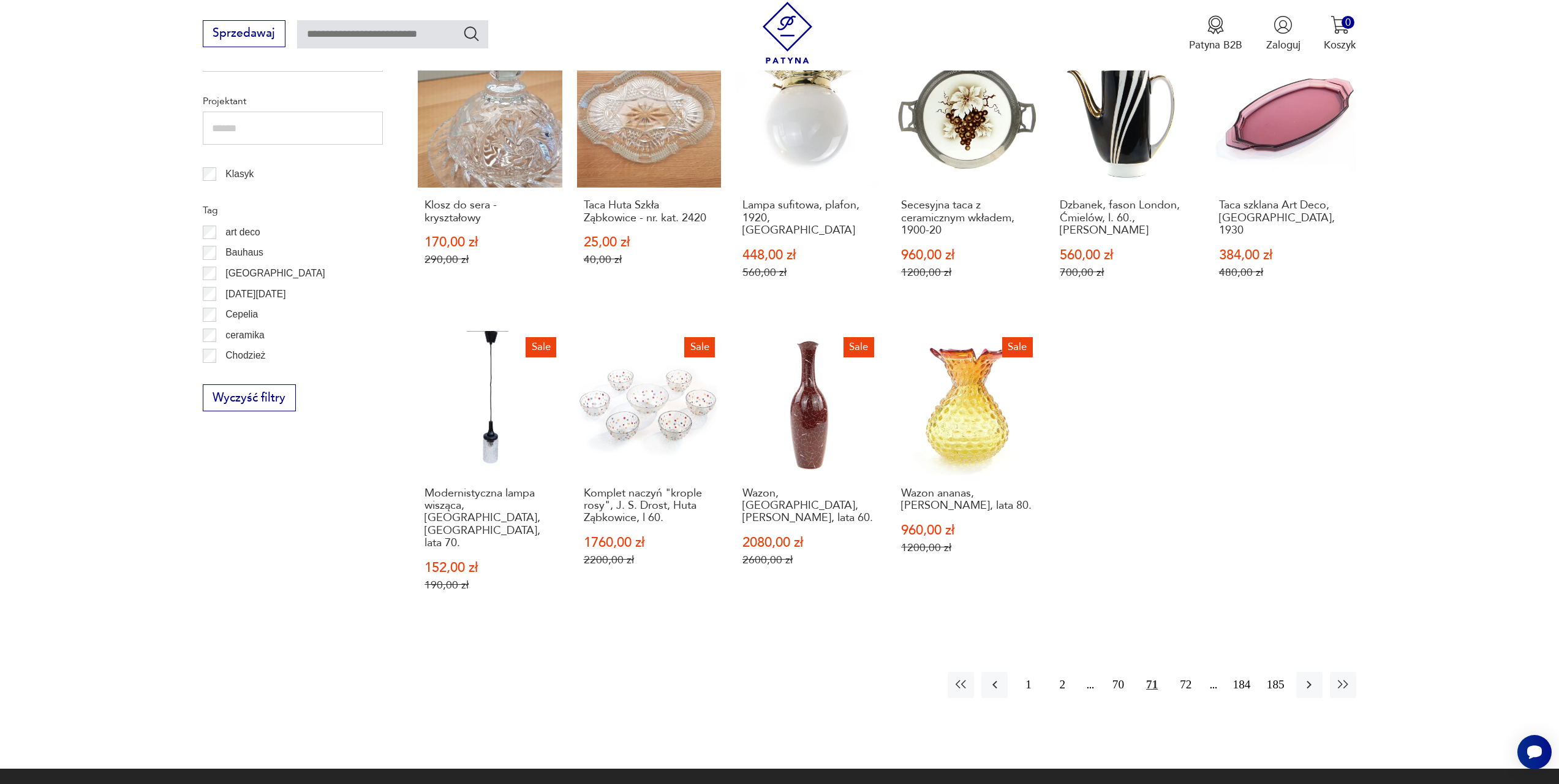
scroll to position [655, 0]
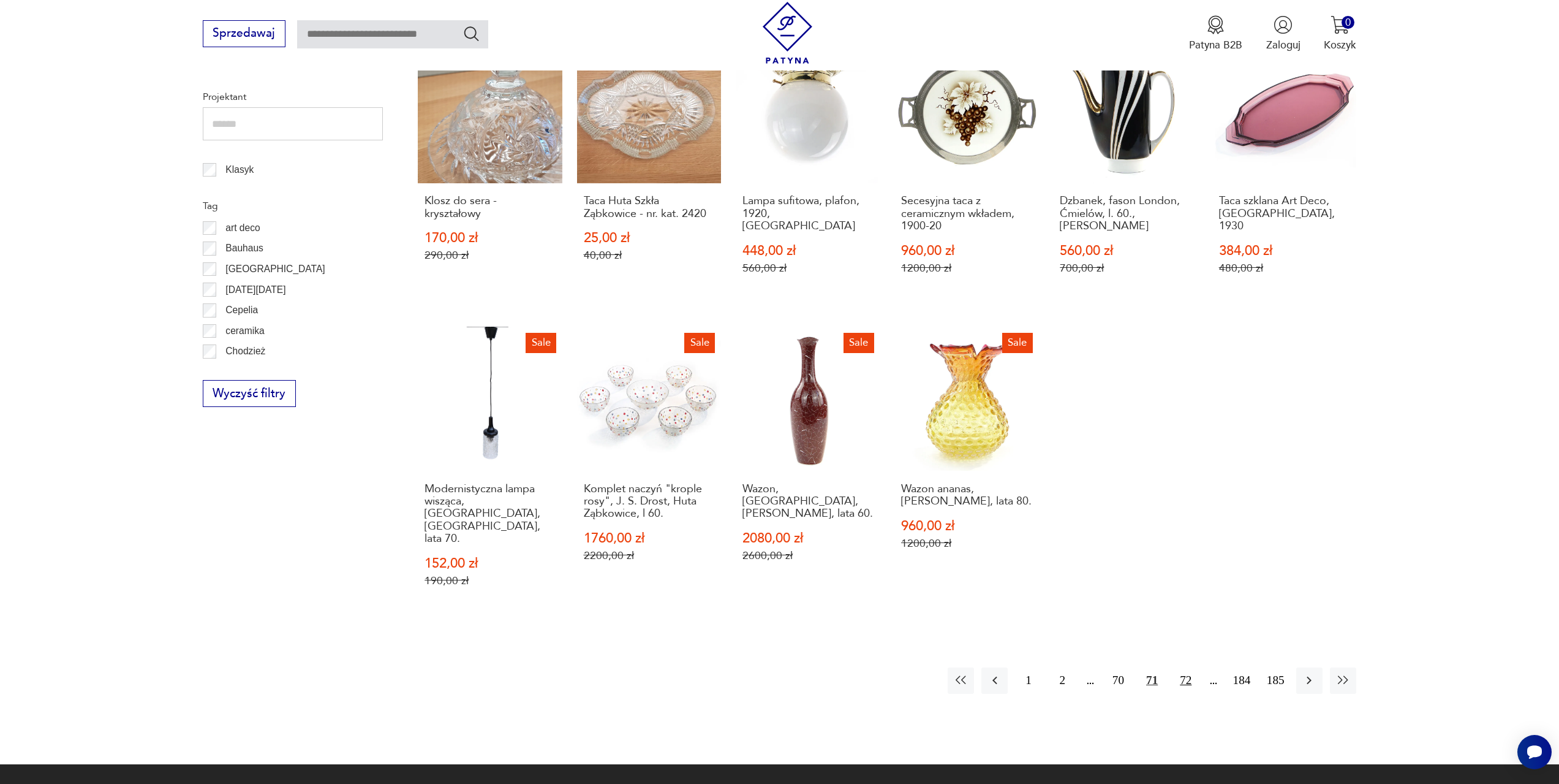
click at [1188, 667] on button "72" at bounding box center [1186, 680] width 27 height 27
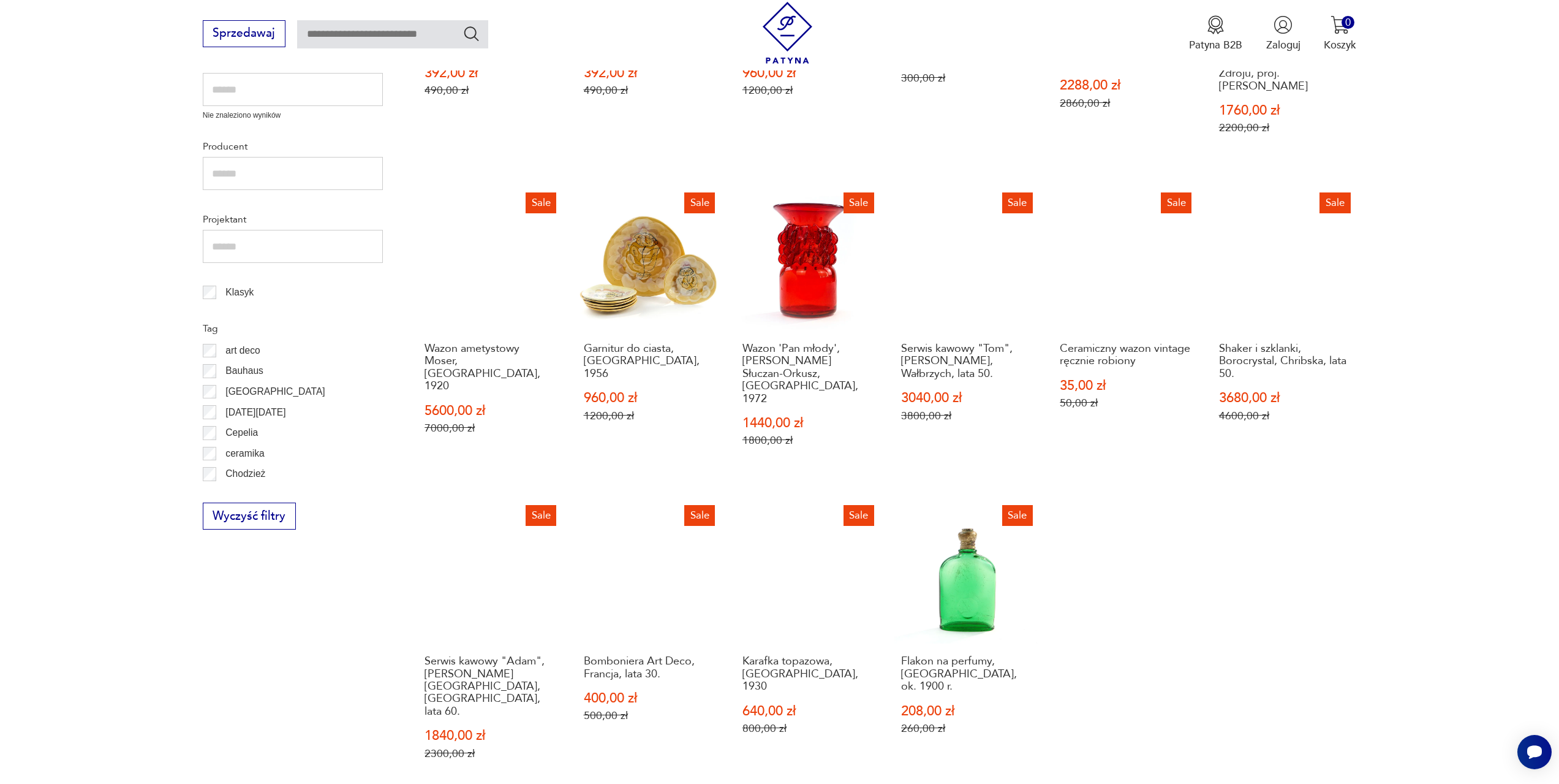
scroll to position [593, 0]
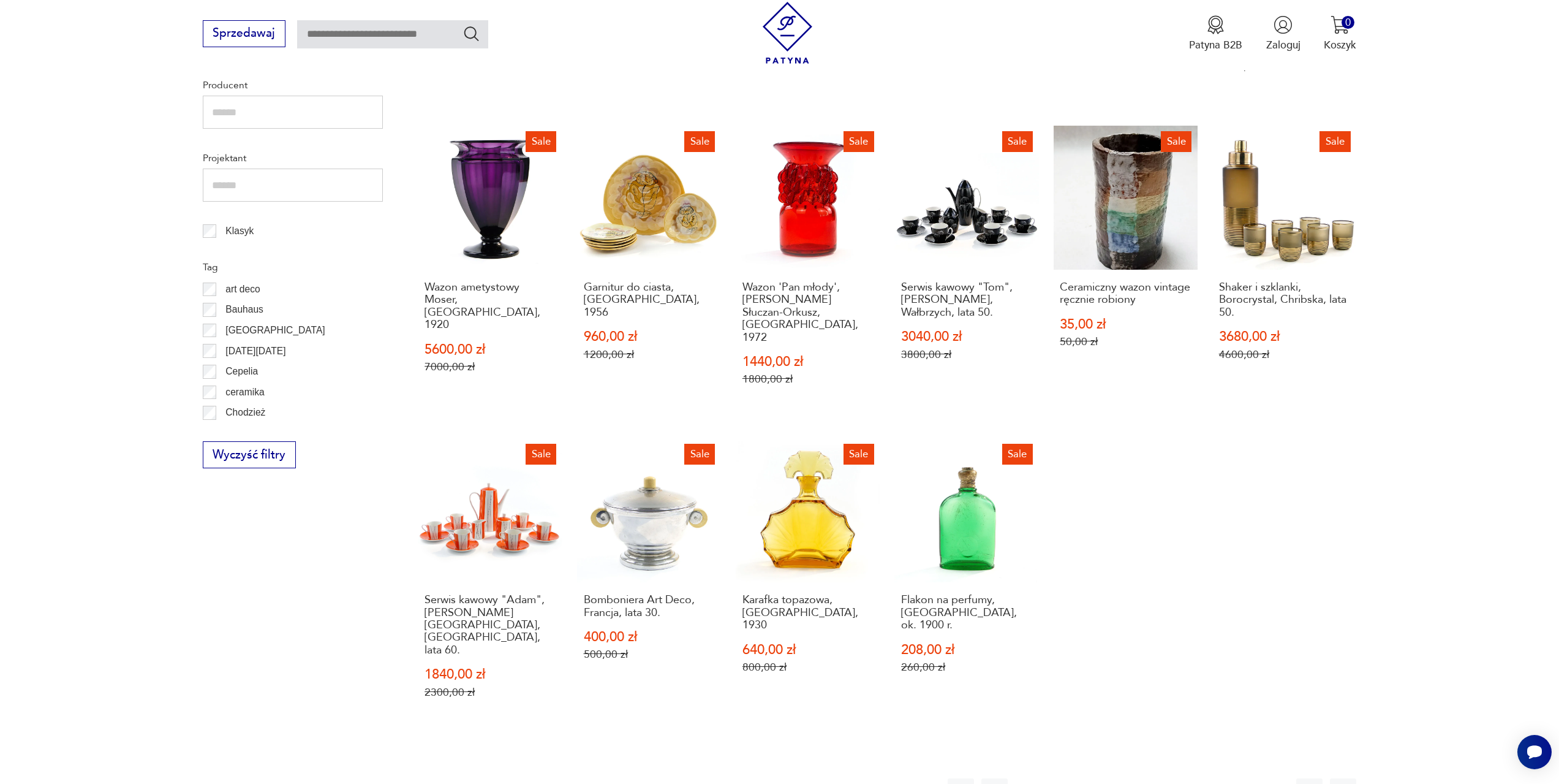
click at [1187, 778] on button "73" at bounding box center [1186, 791] width 27 height 27
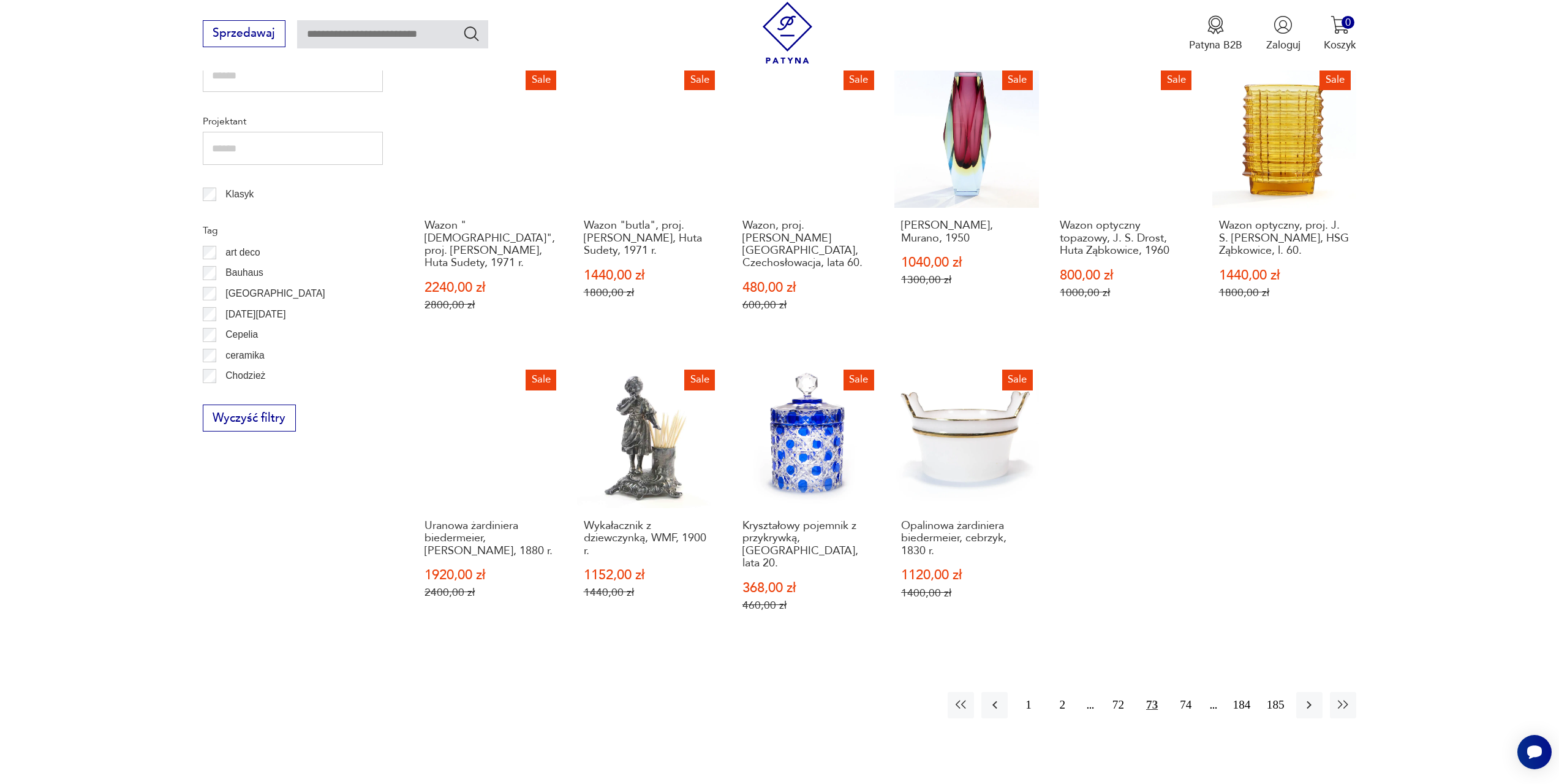
scroll to position [655, 0]
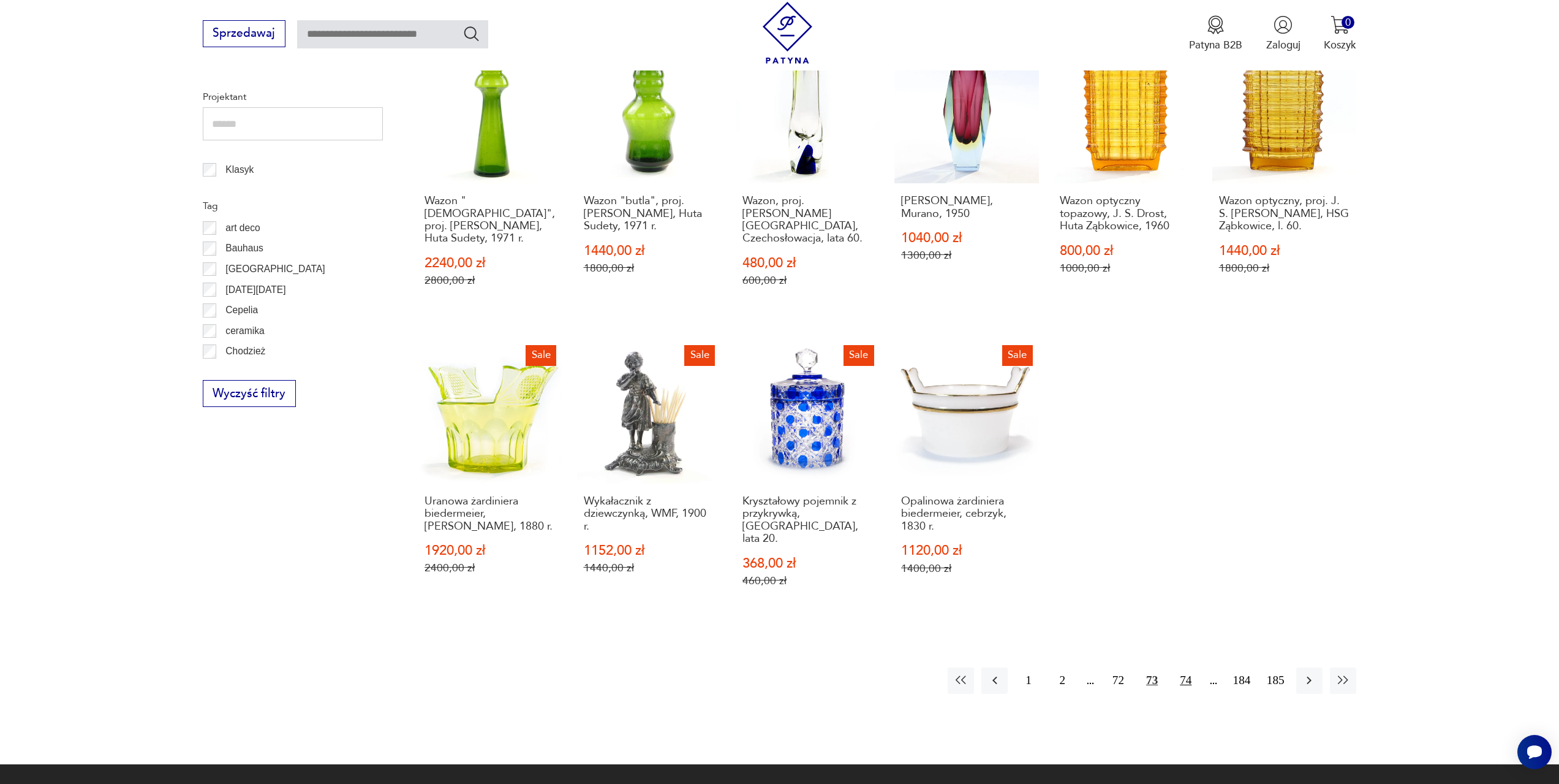
click at [1190, 667] on button "74" at bounding box center [1186, 680] width 27 height 27
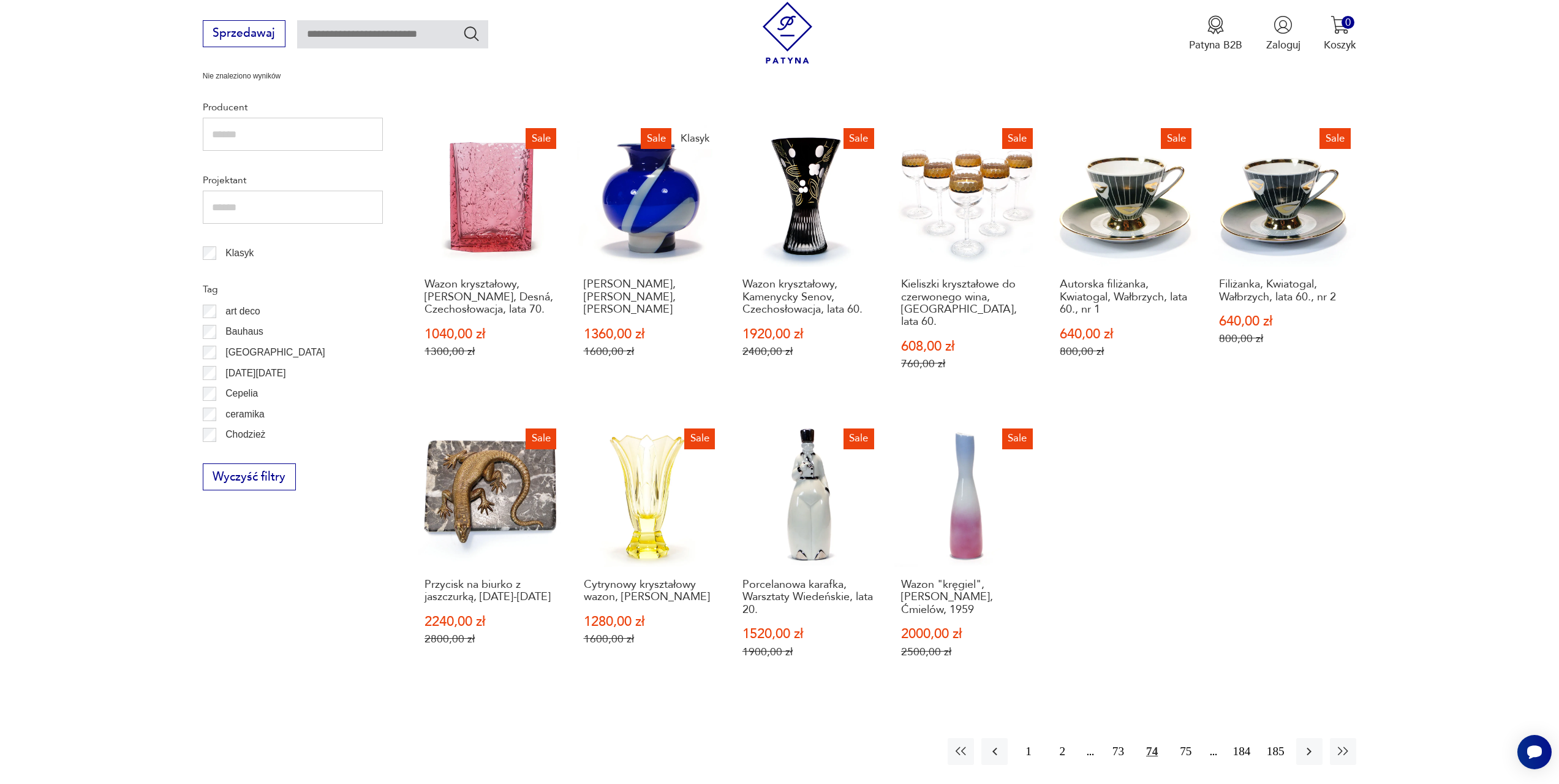
scroll to position [593, 0]
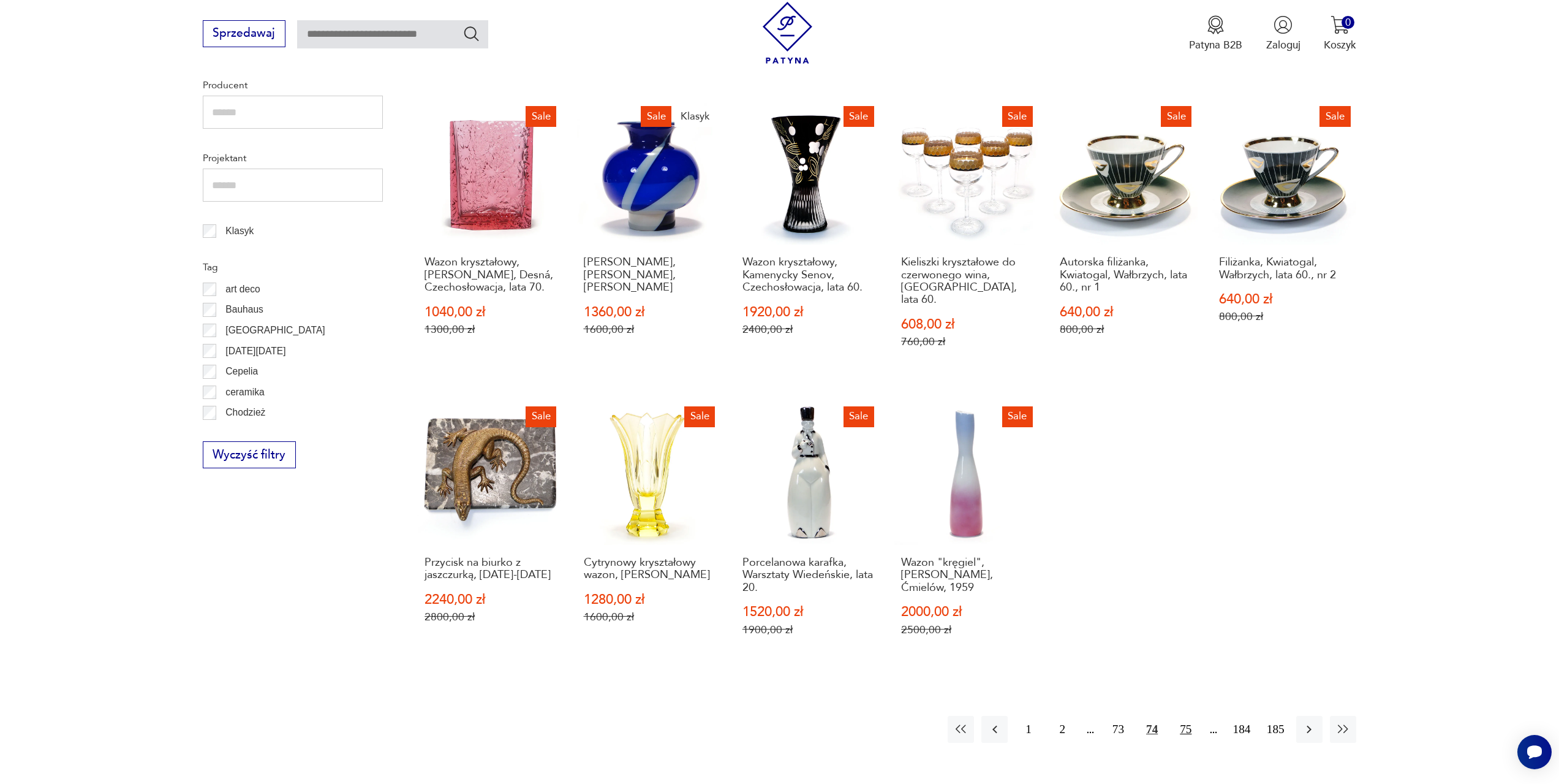
click at [1191, 716] on button "75" at bounding box center [1186, 729] width 27 height 27
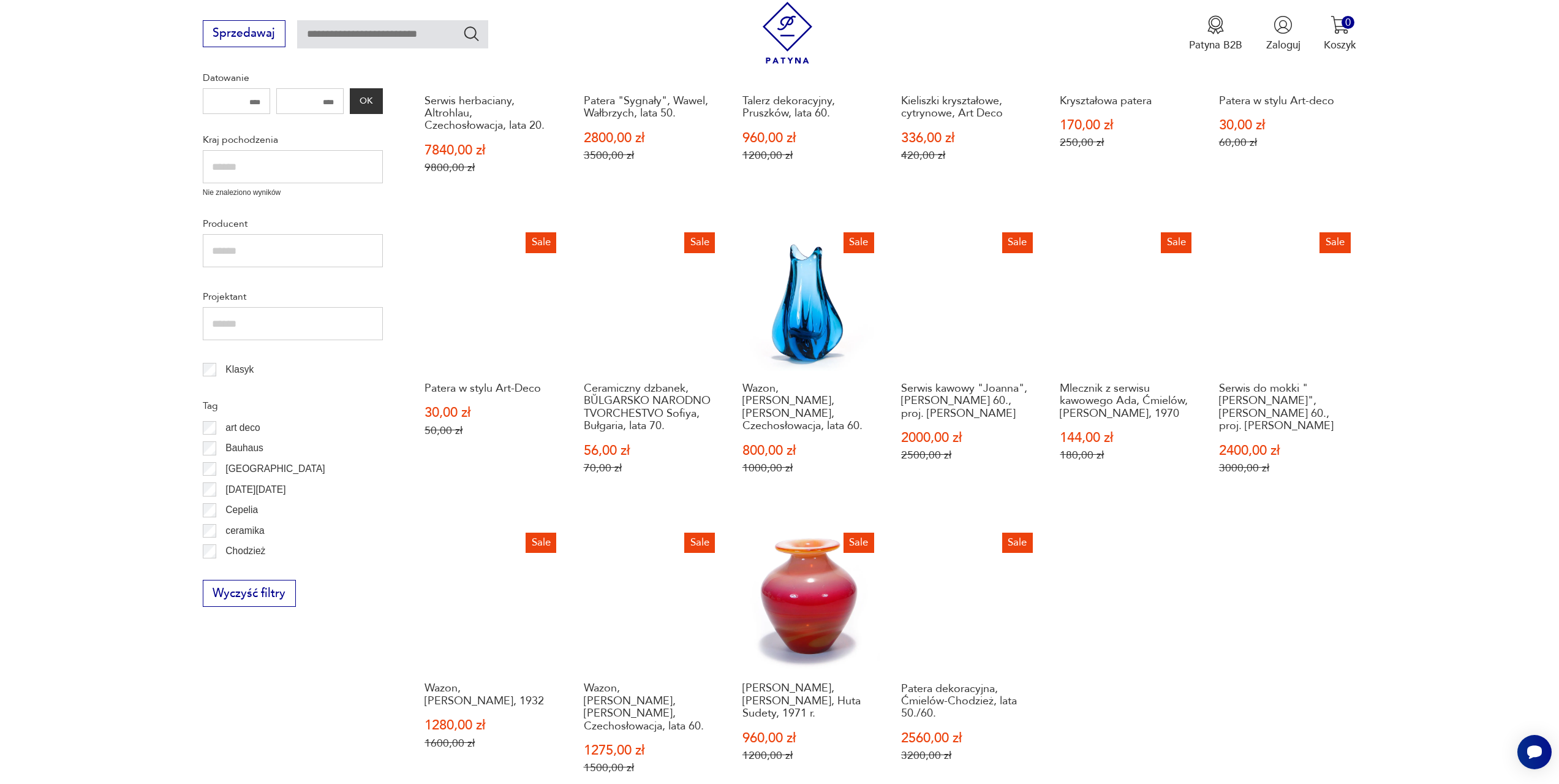
scroll to position [593, 0]
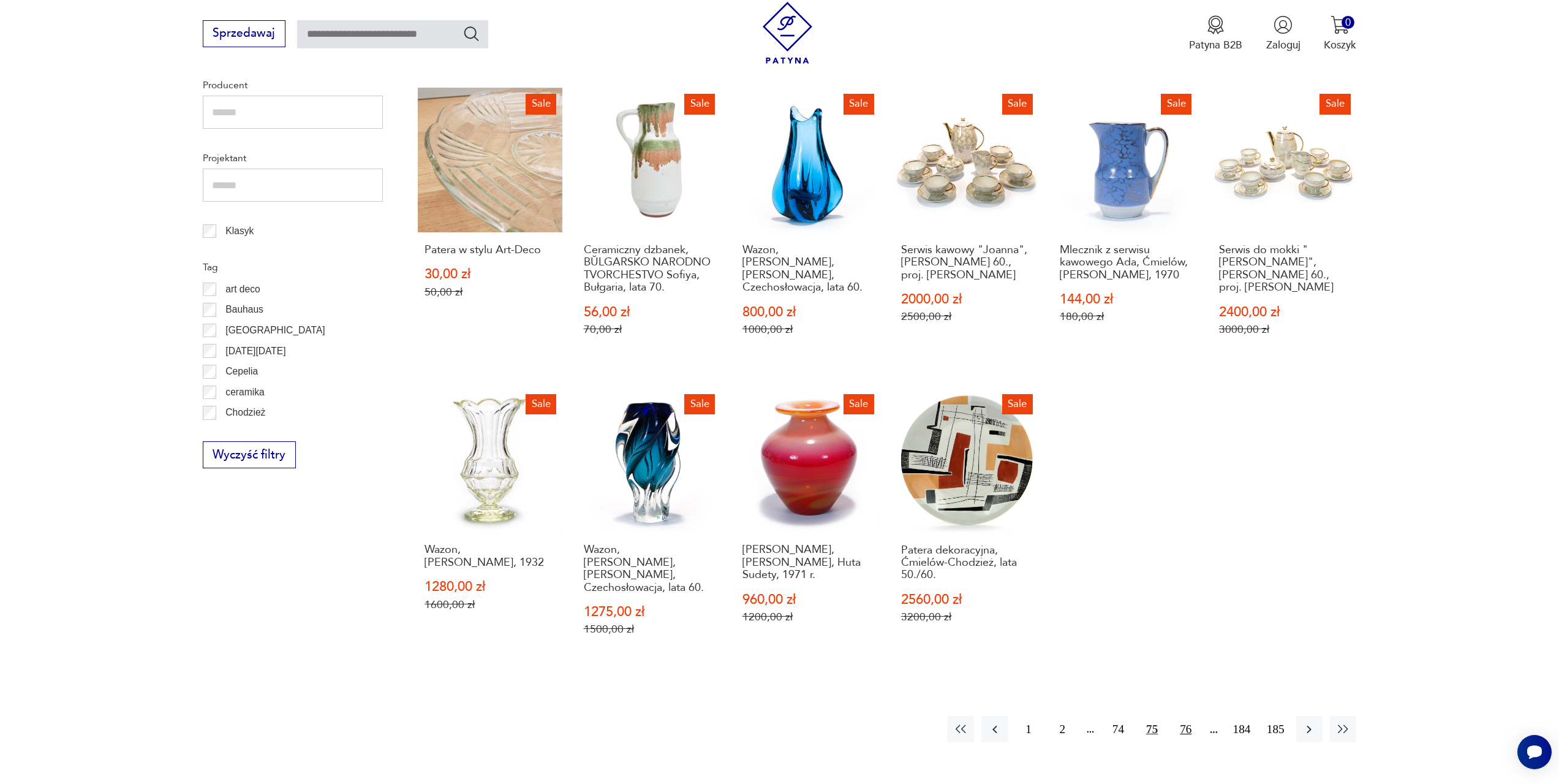
click at [1192, 718] on button "76" at bounding box center [1186, 729] width 27 height 27
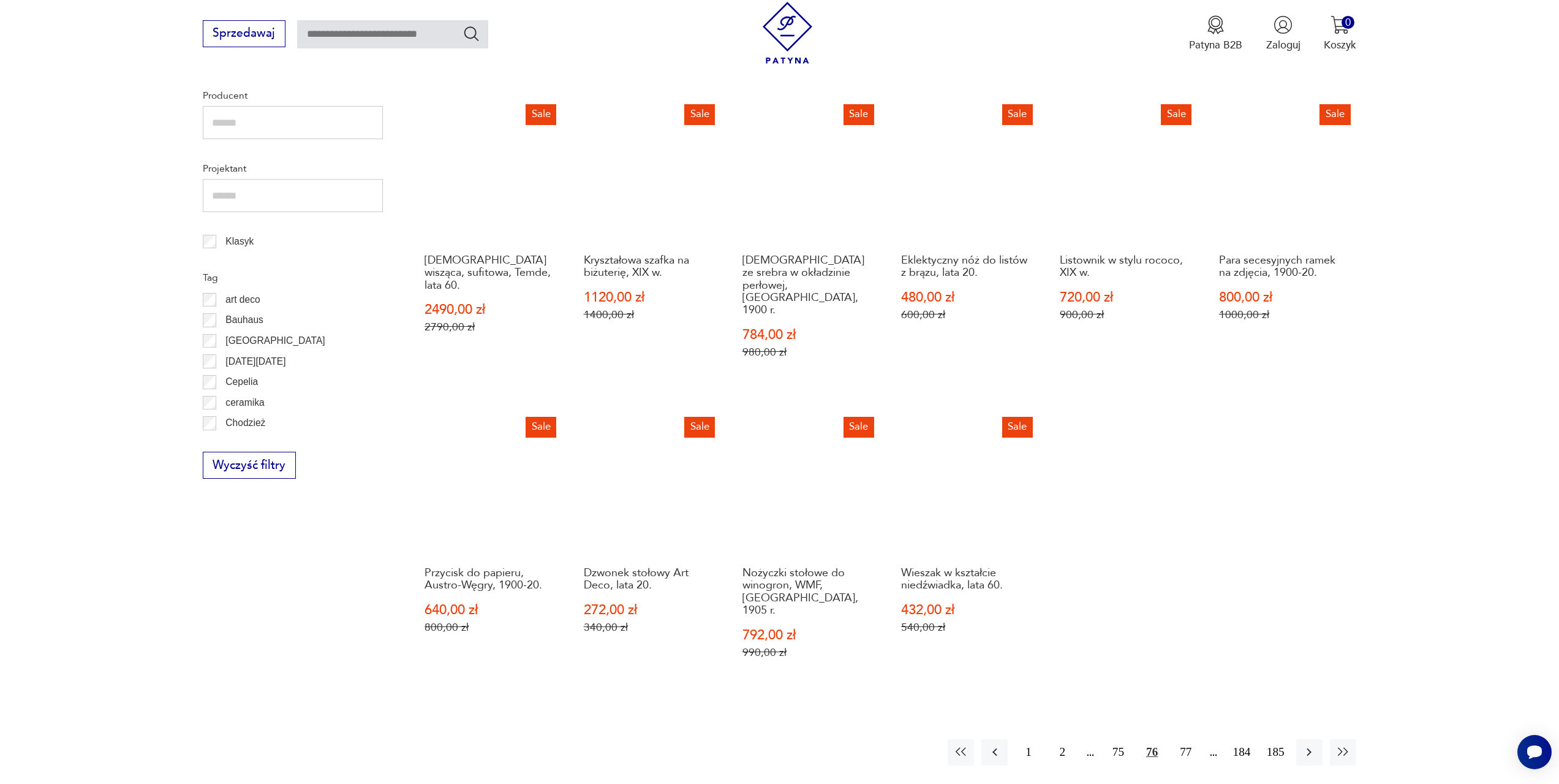
scroll to position [593, 0]
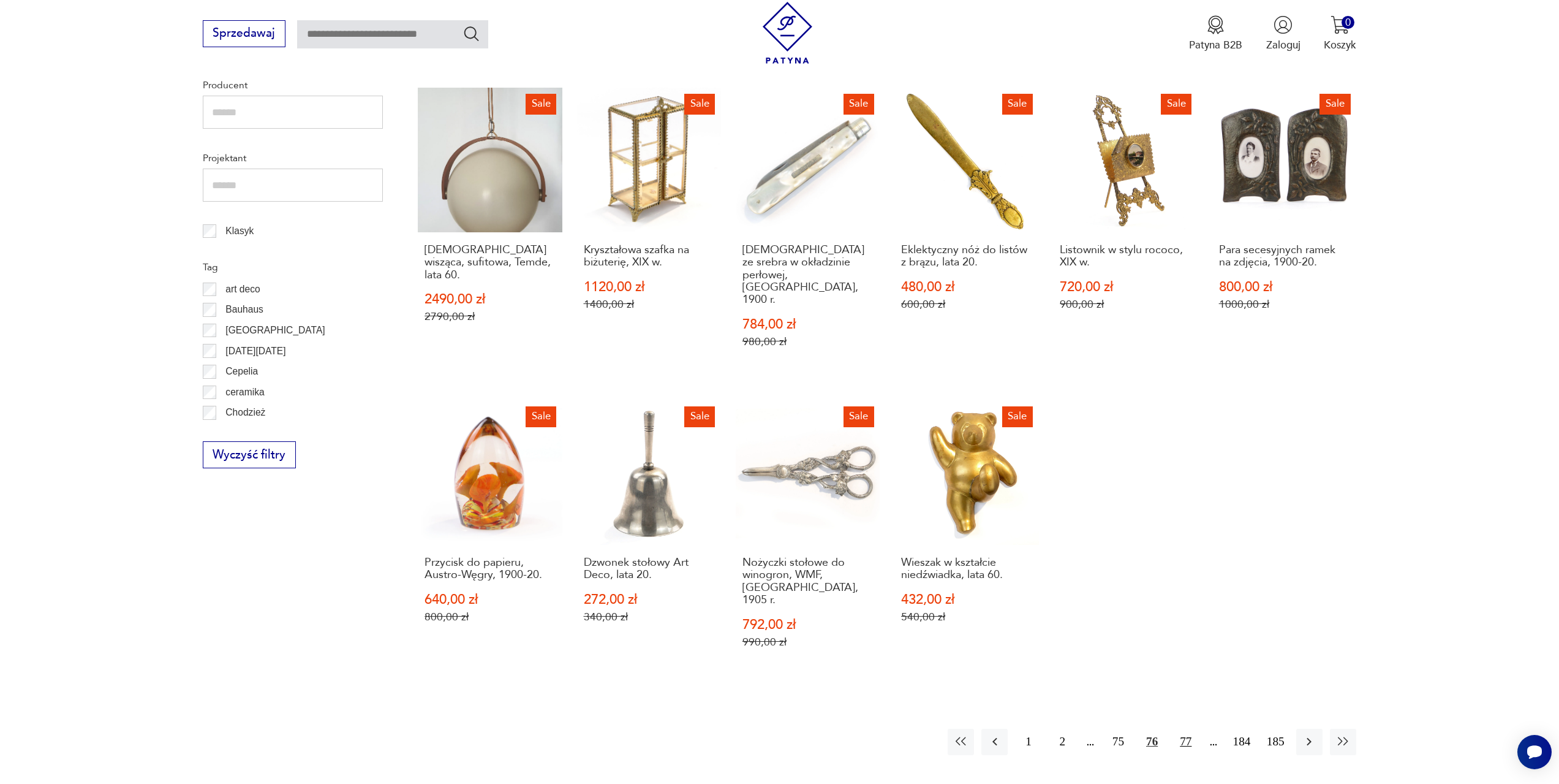
click at [1190, 729] on button "77" at bounding box center [1186, 742] width 27 height 27
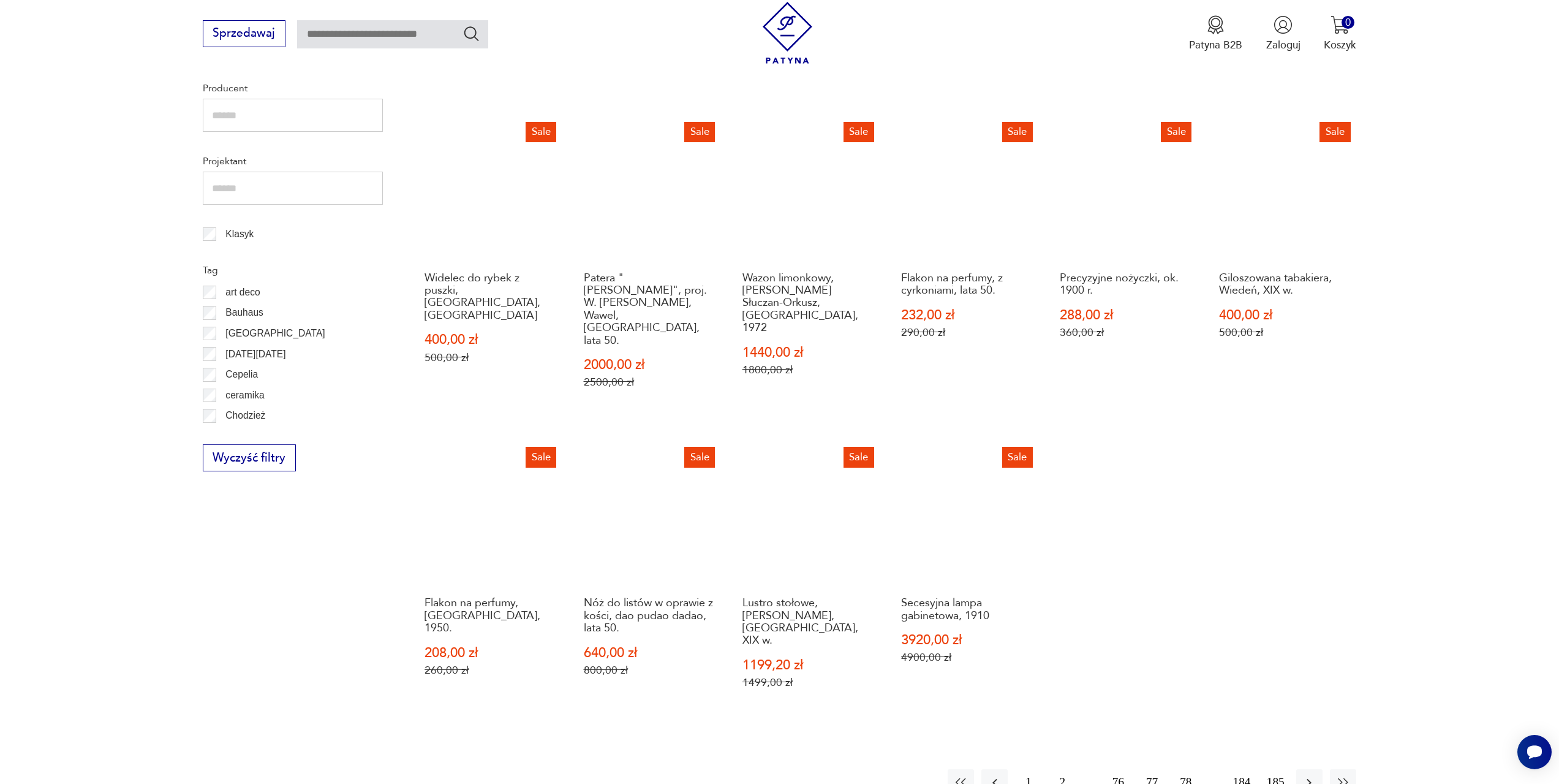
scroll to position [593, 0]
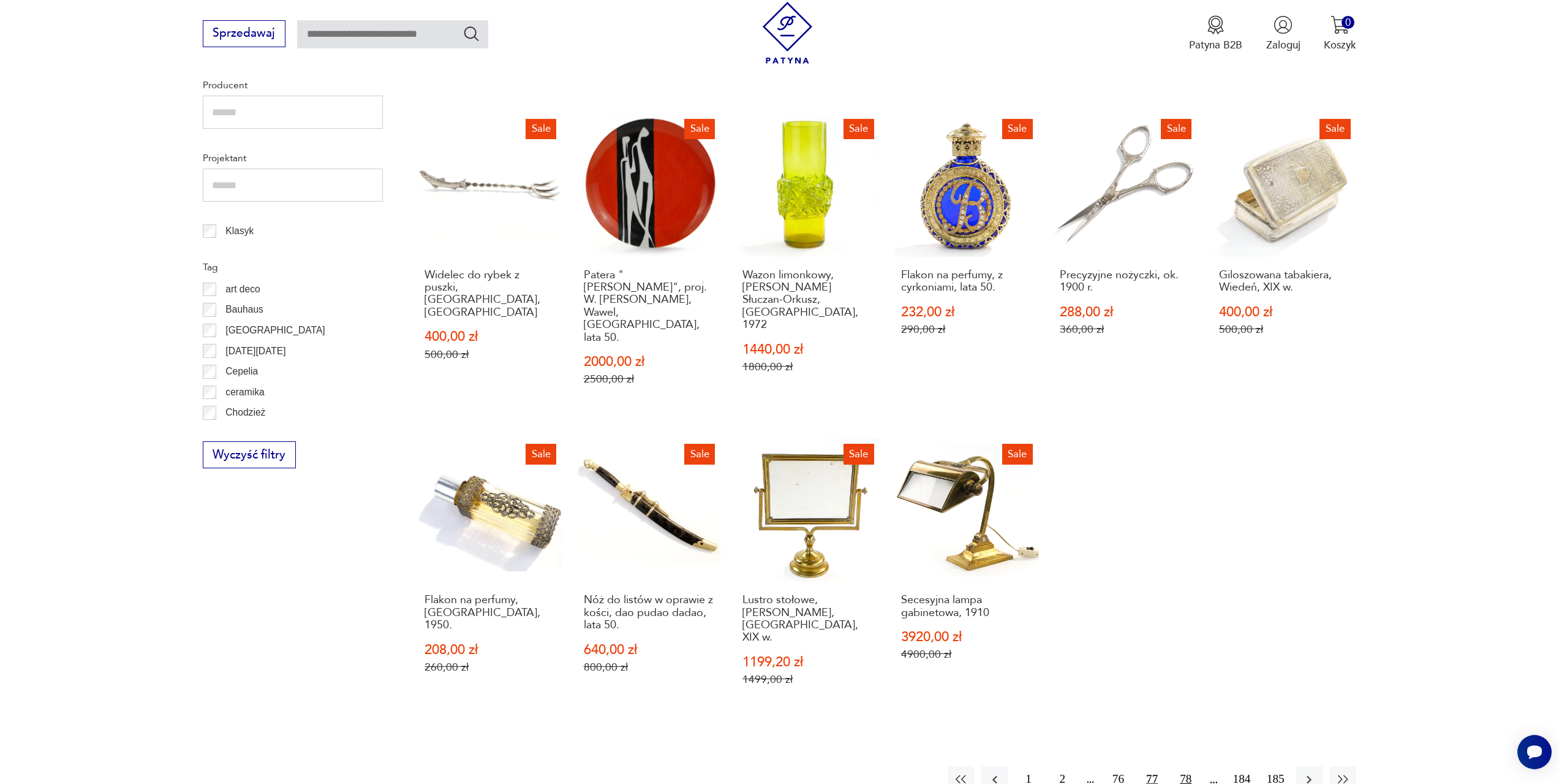
click at [1190, 766] on button "78" at bounding box center [1186, 778] width 27 height 27
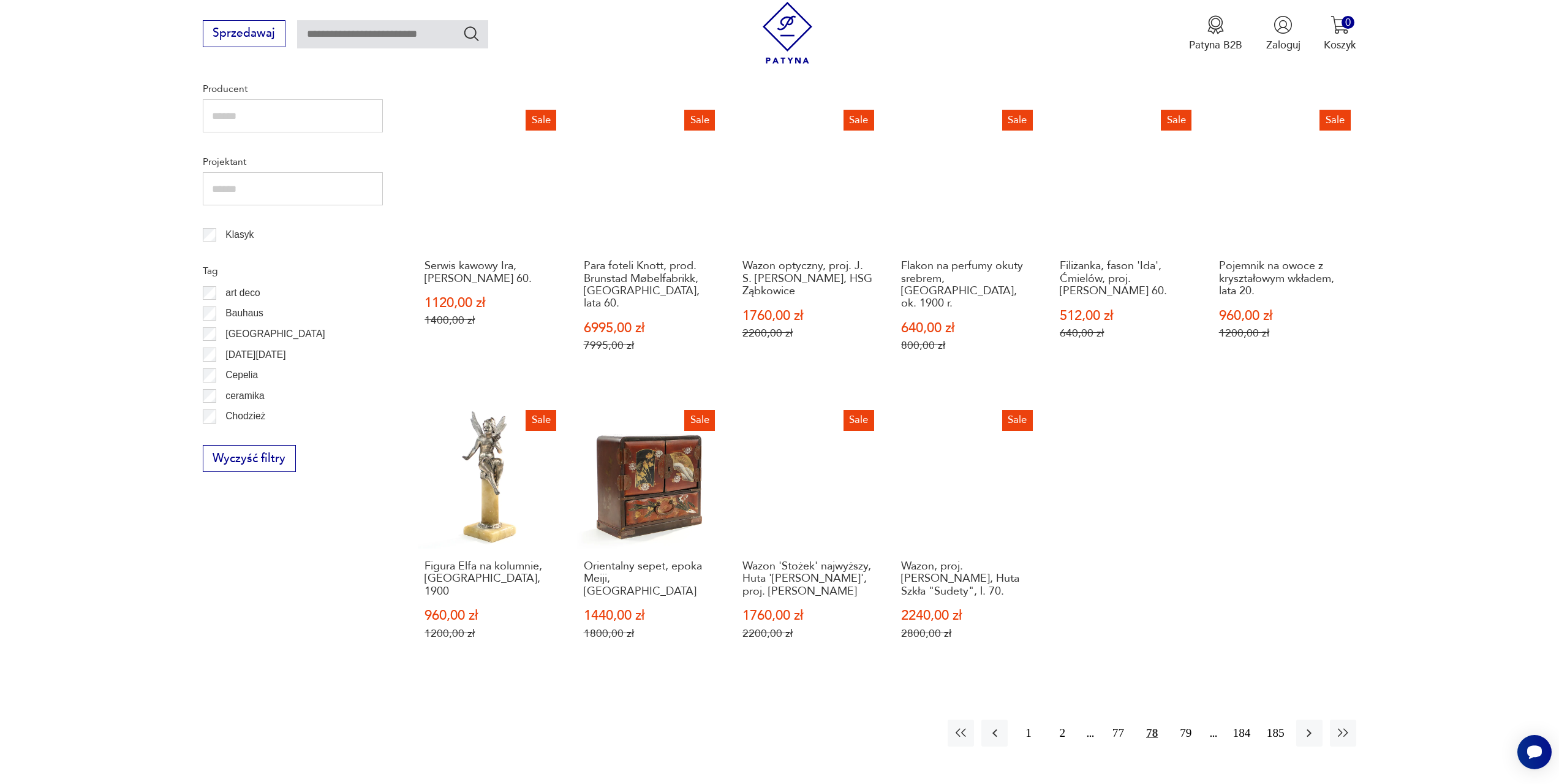
scroll to position [593, 0]
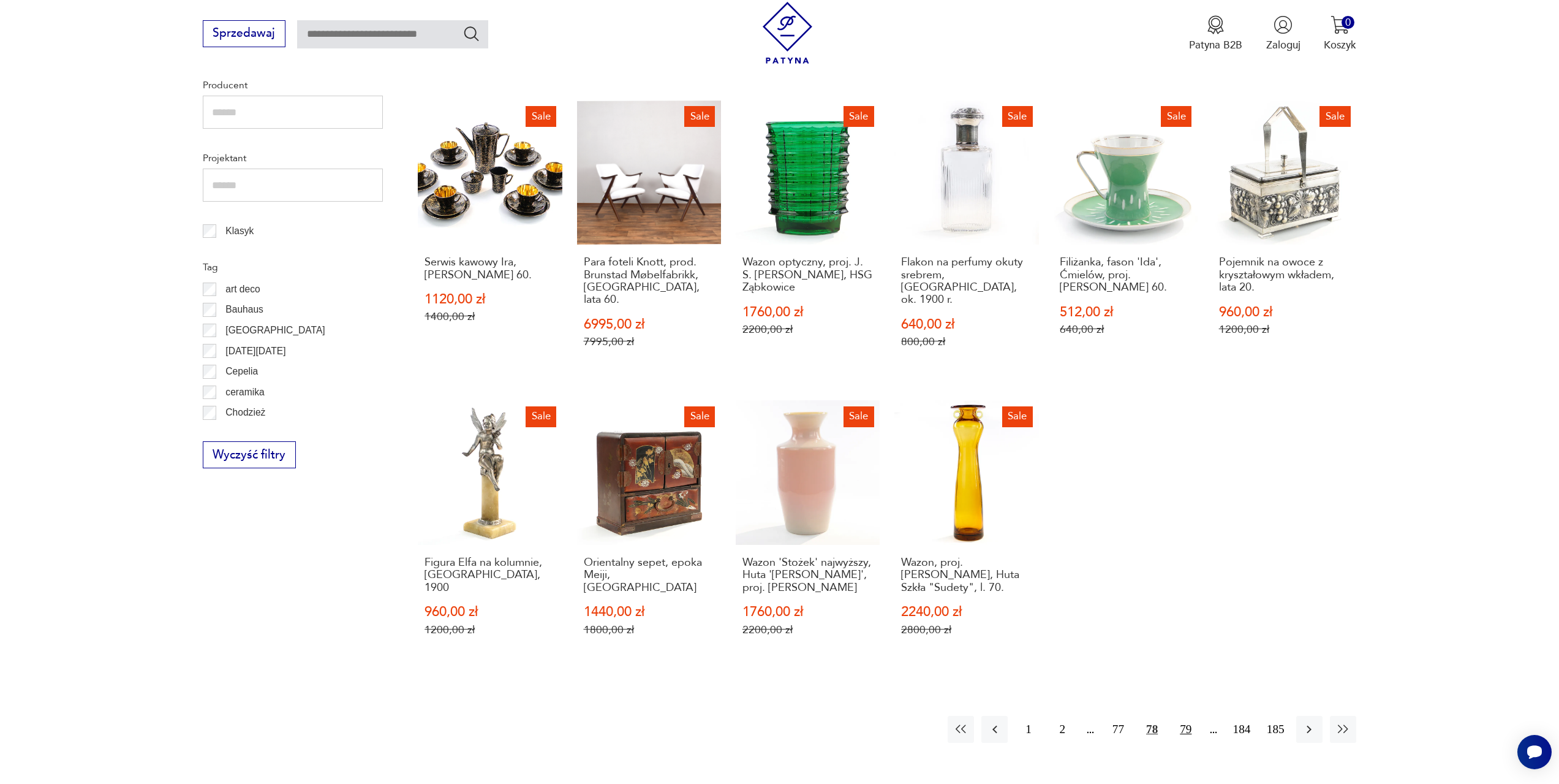
click at [1187, 716] on button "79" at bounding box center [1186, 729] width 27 height 27
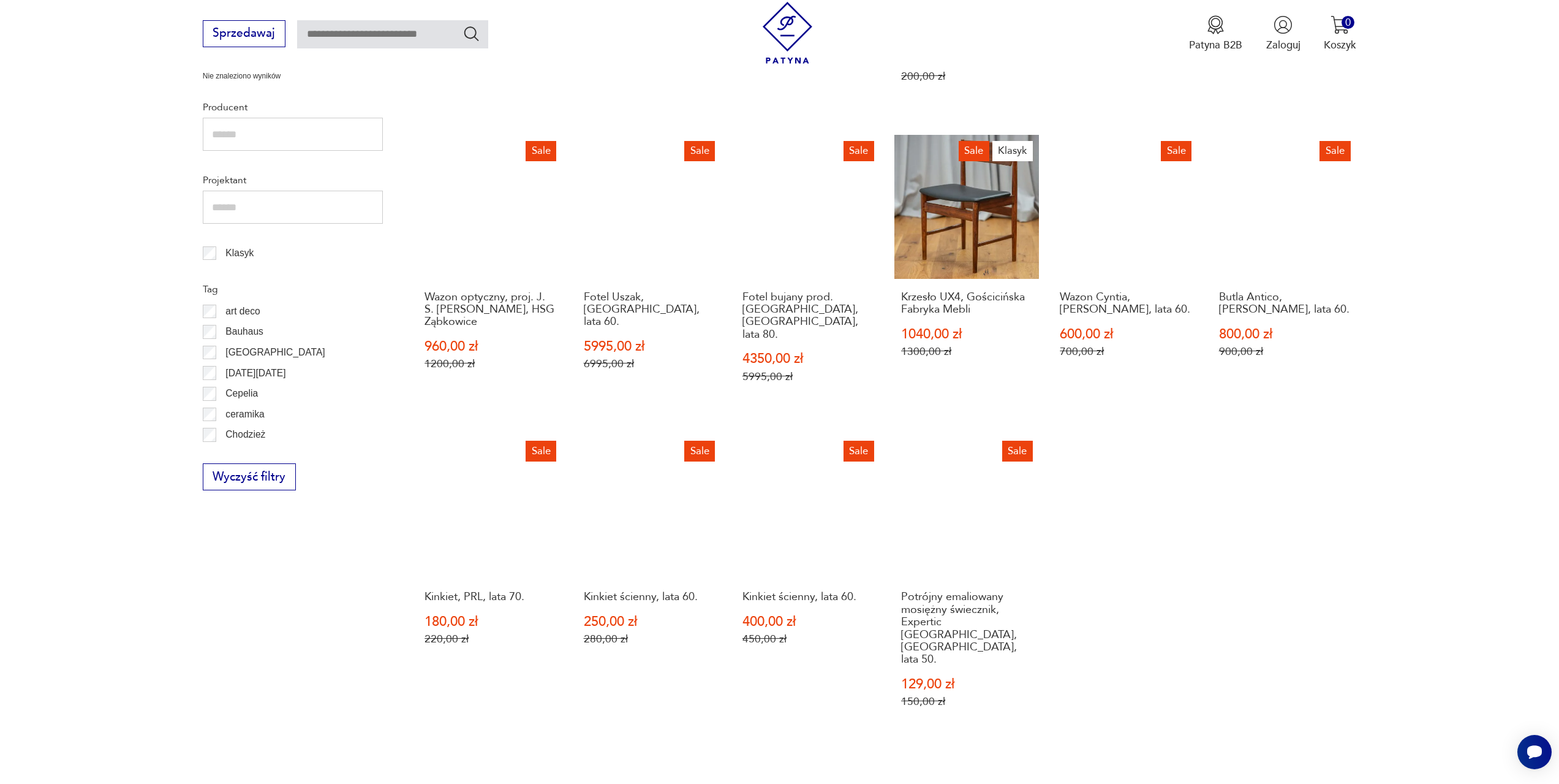
scroll to position [593, 0]
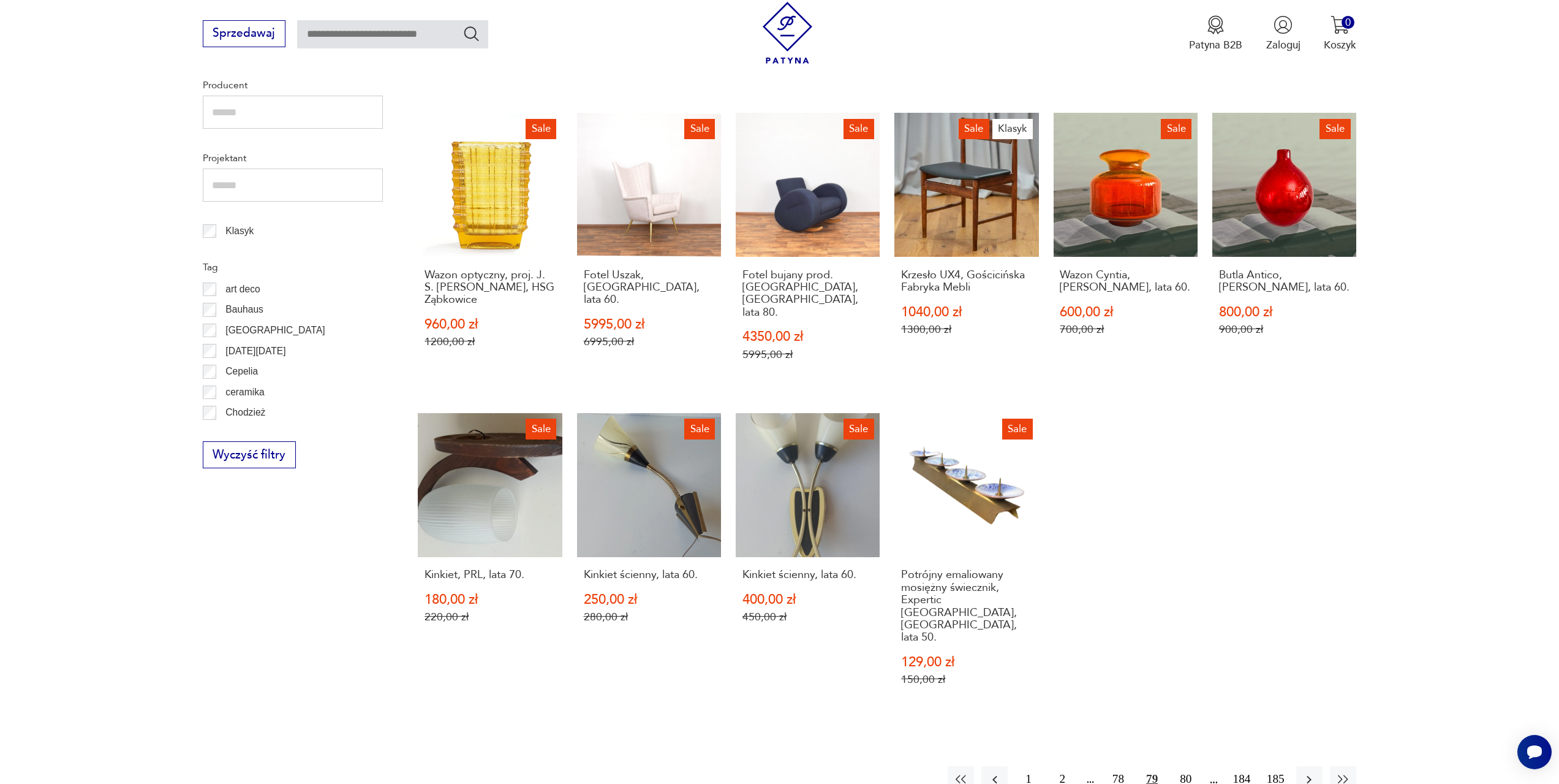
click at [1187, 766] on button "80" at bounding box center [1186, 778] width 27 height 27
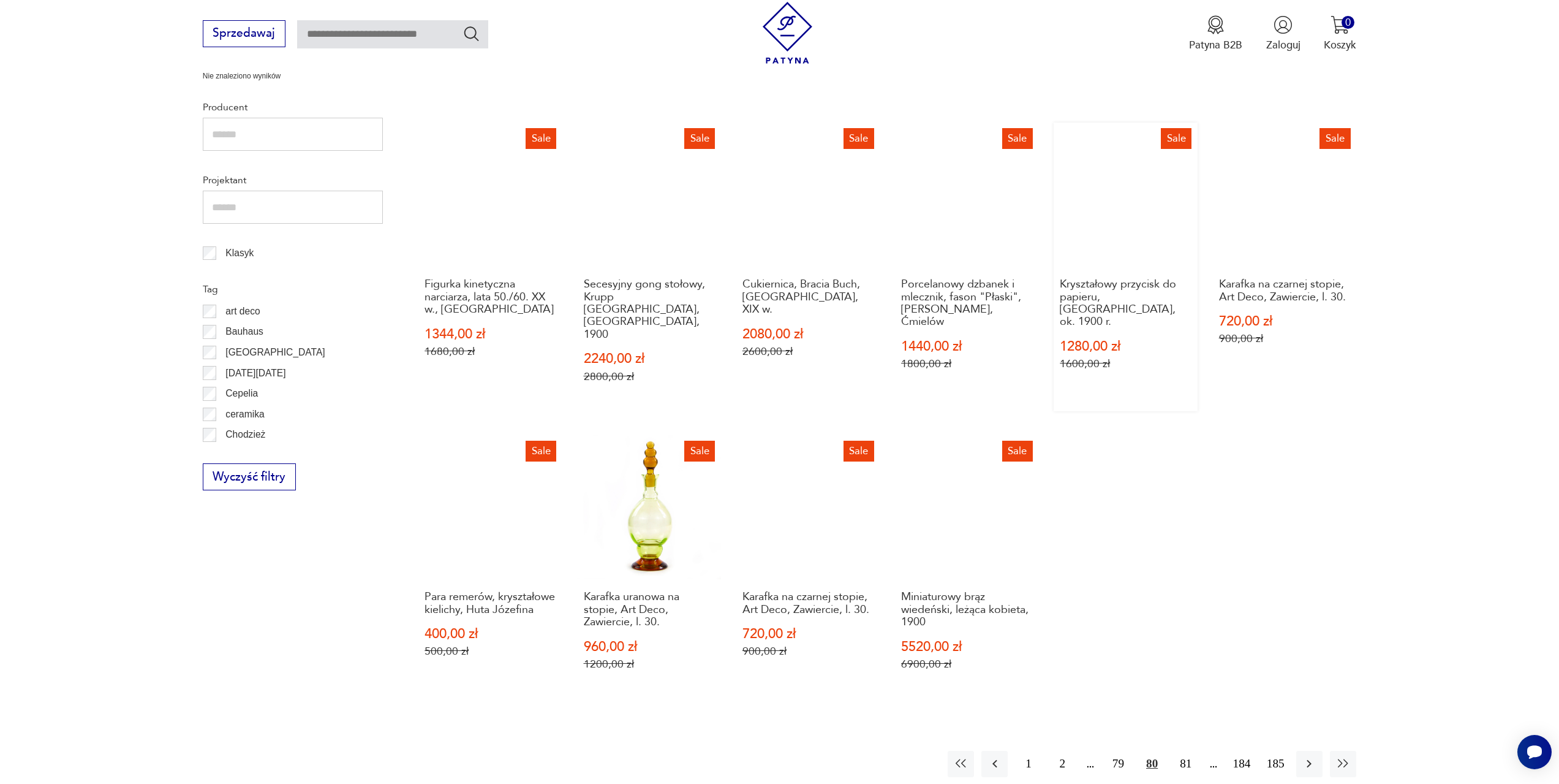
scroll to position [593, 0]
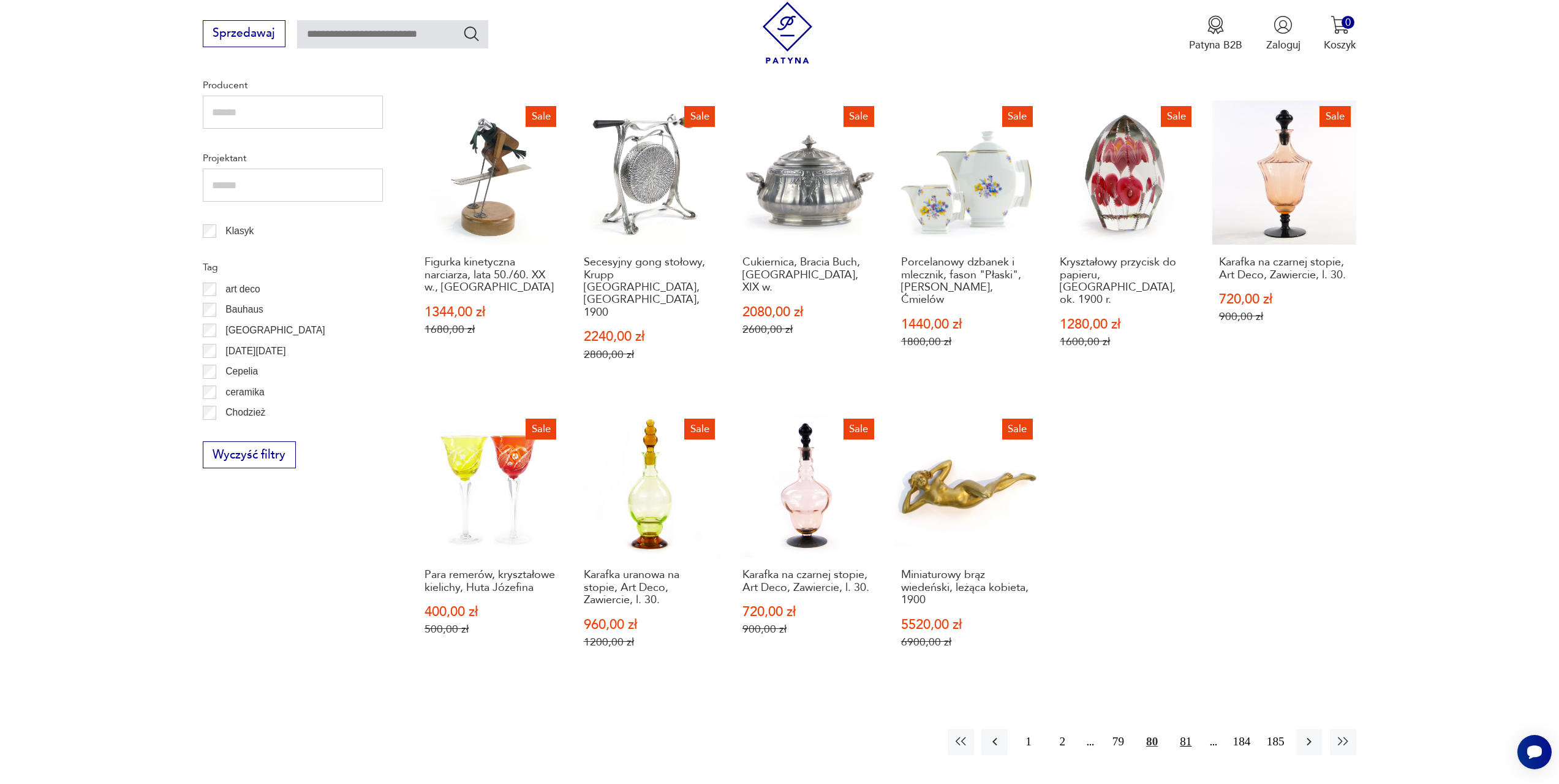
click at [1184, 729] on button "81" at bounding box center [1186, 742] width 27 height 27
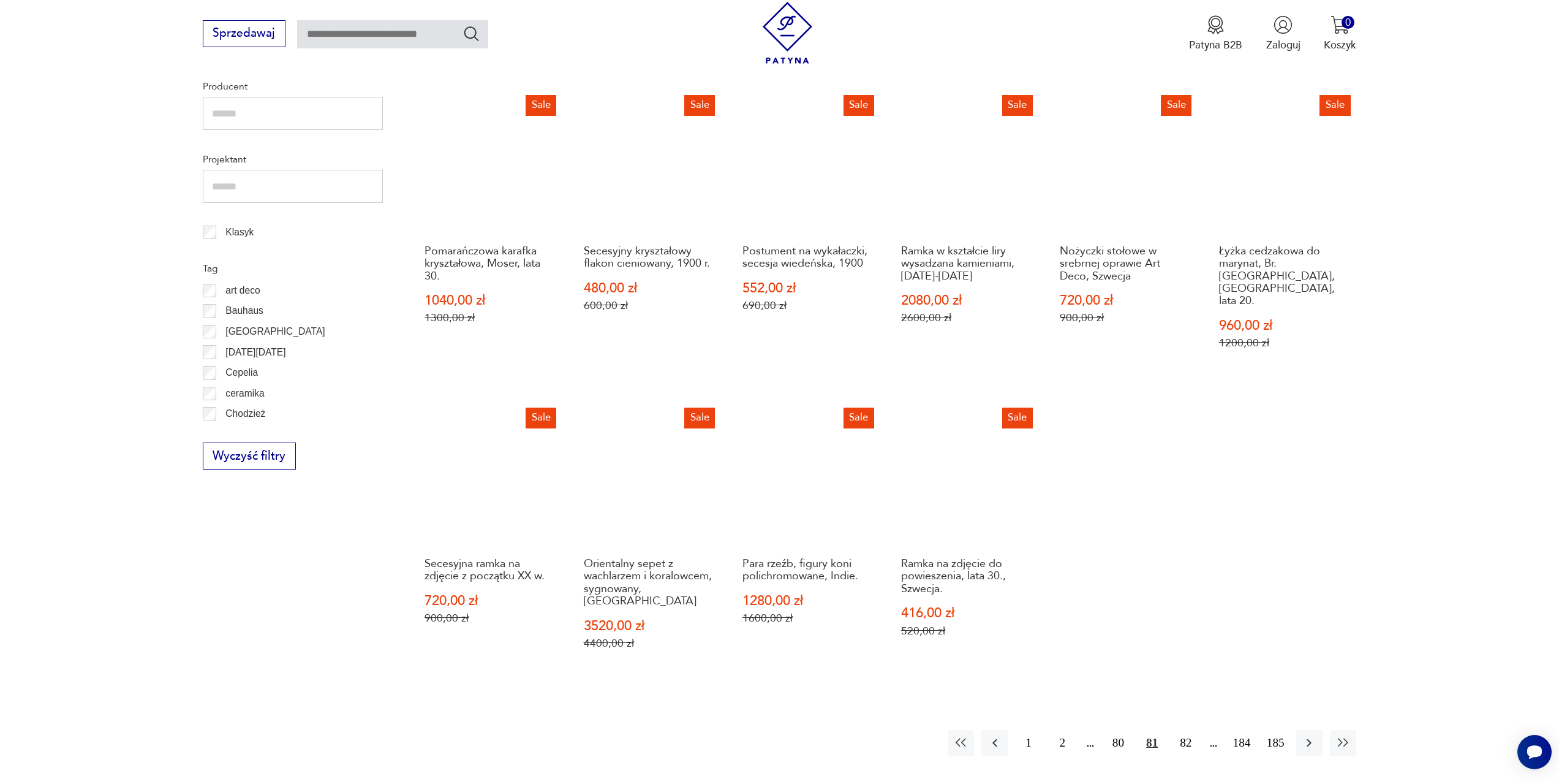
scroll to position [593, 0]
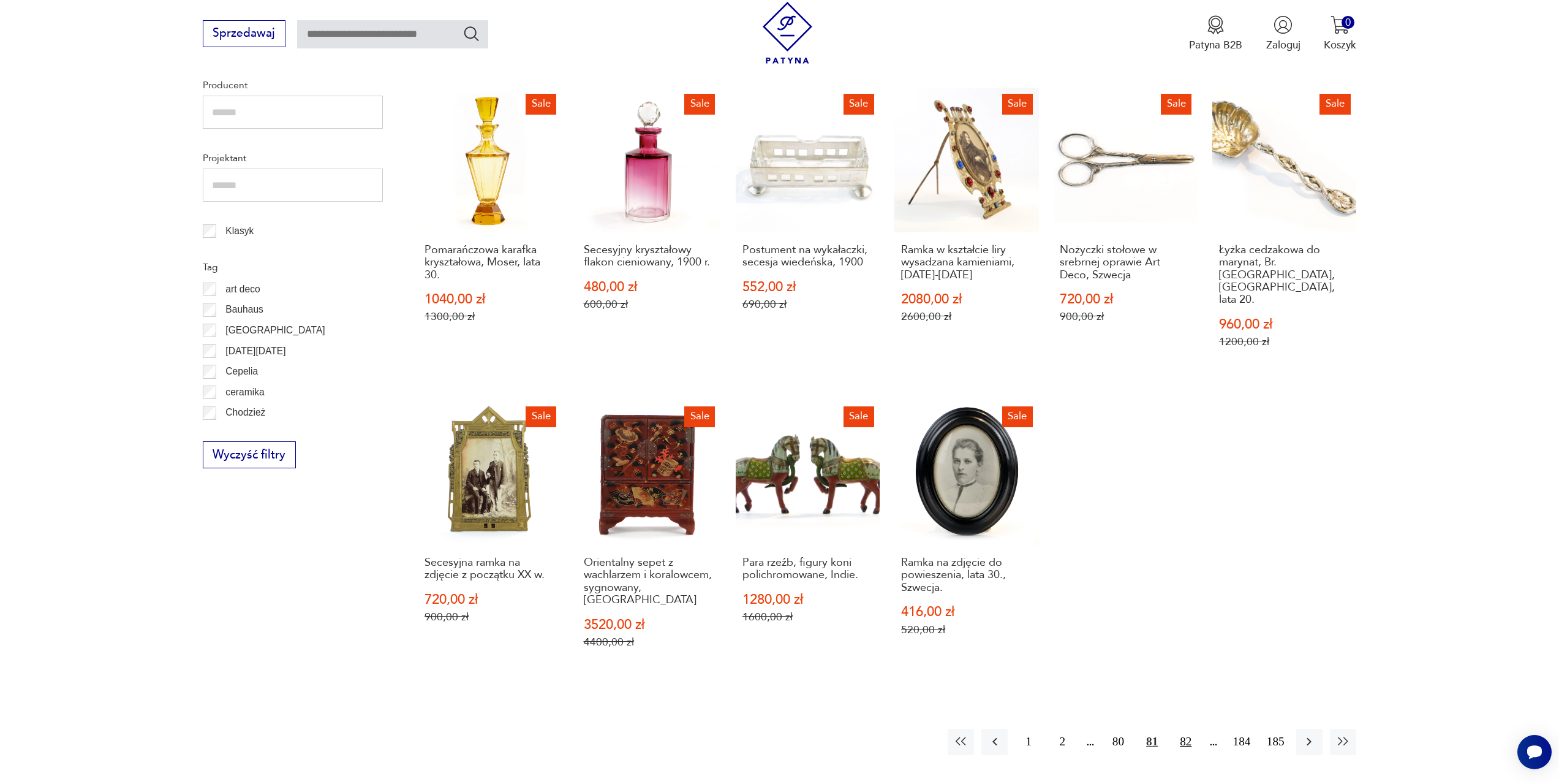
click at [1184, 729] on button "82" at bounding box center [1186, 742] width 27 height 27
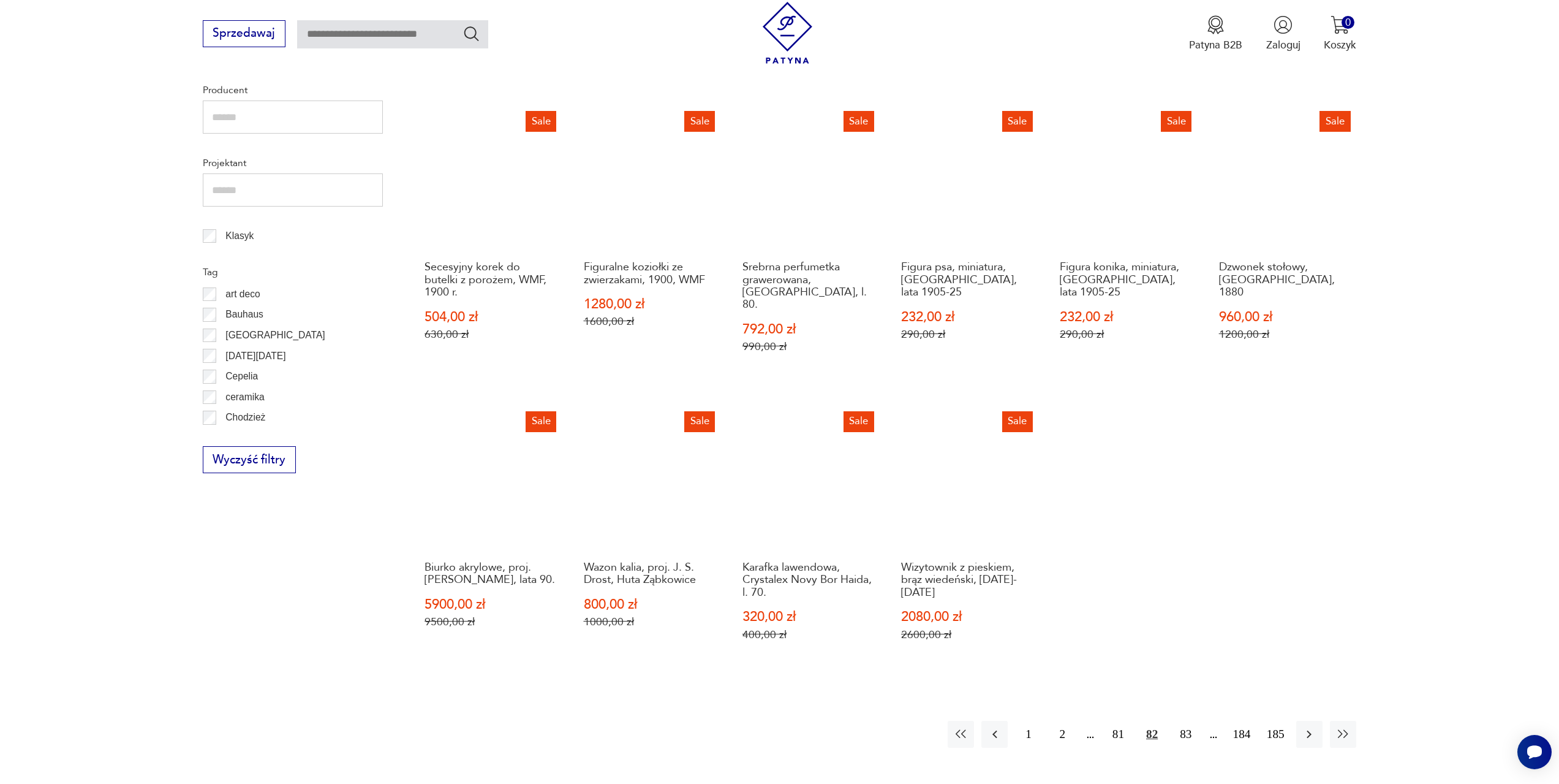
scroll to position [593, 0]
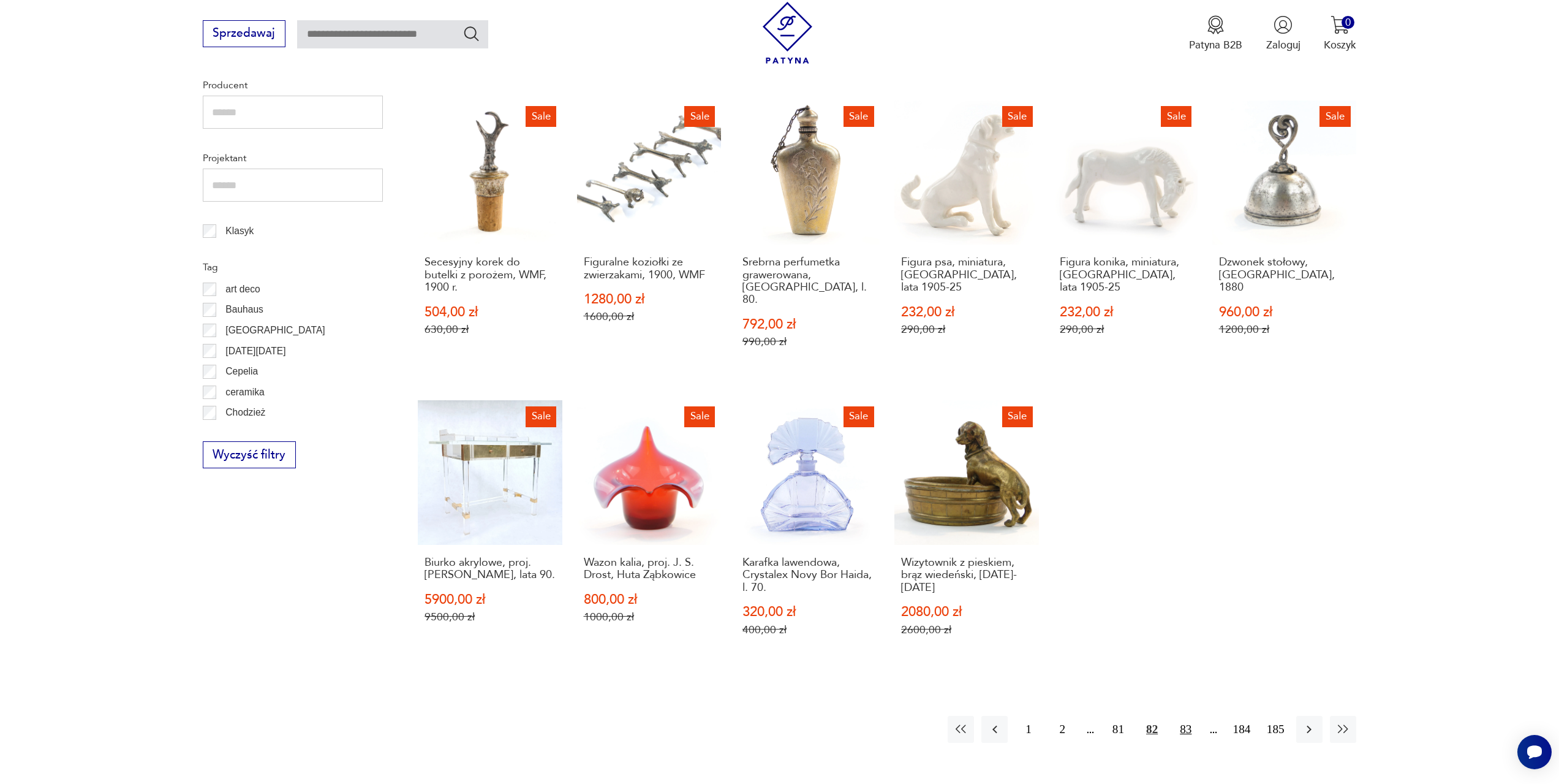
click at [1184, 716] on button "83" at bounding box center [1186, 729] width 27 height 27
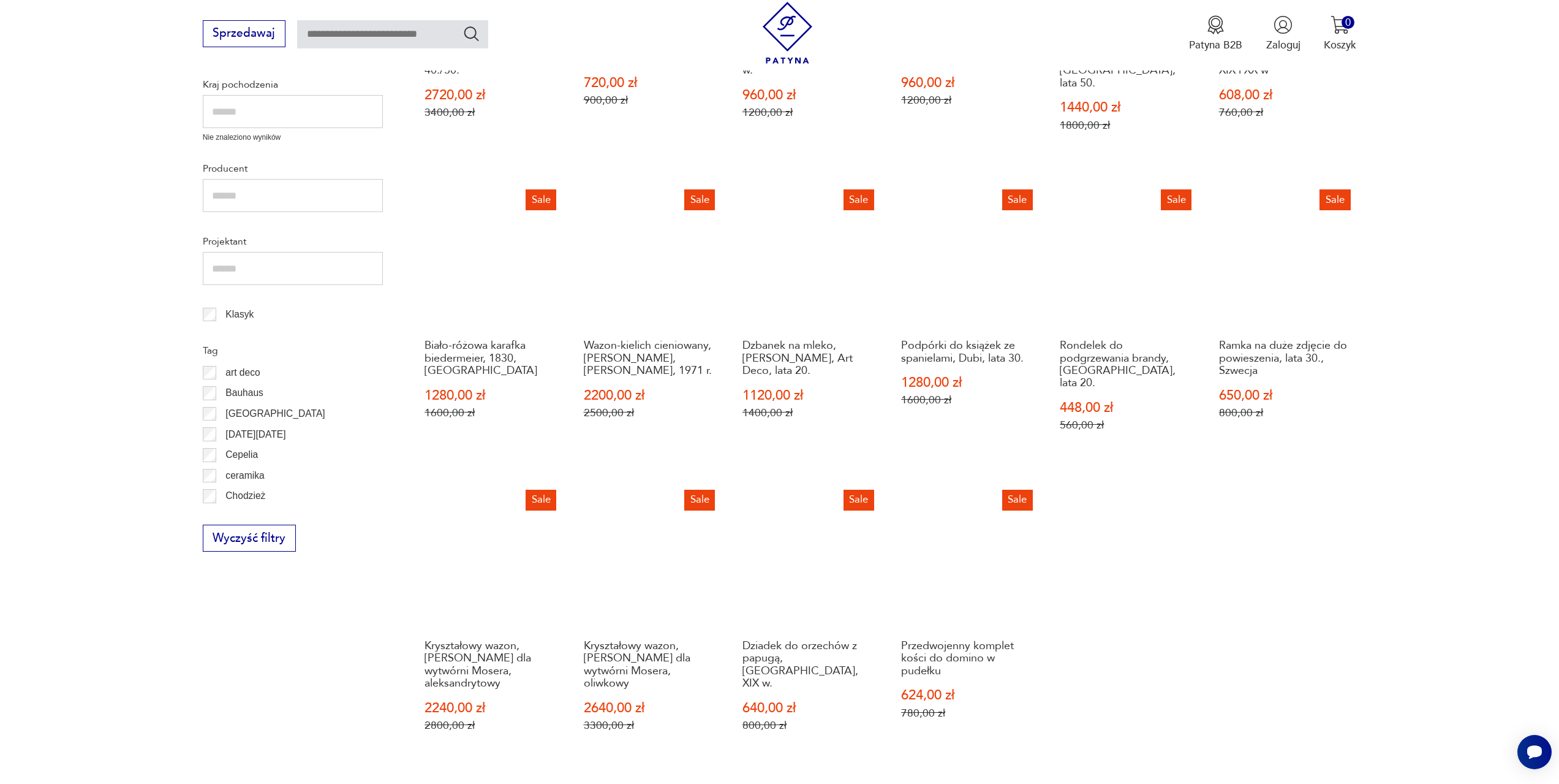
scroll to position [532, 0]
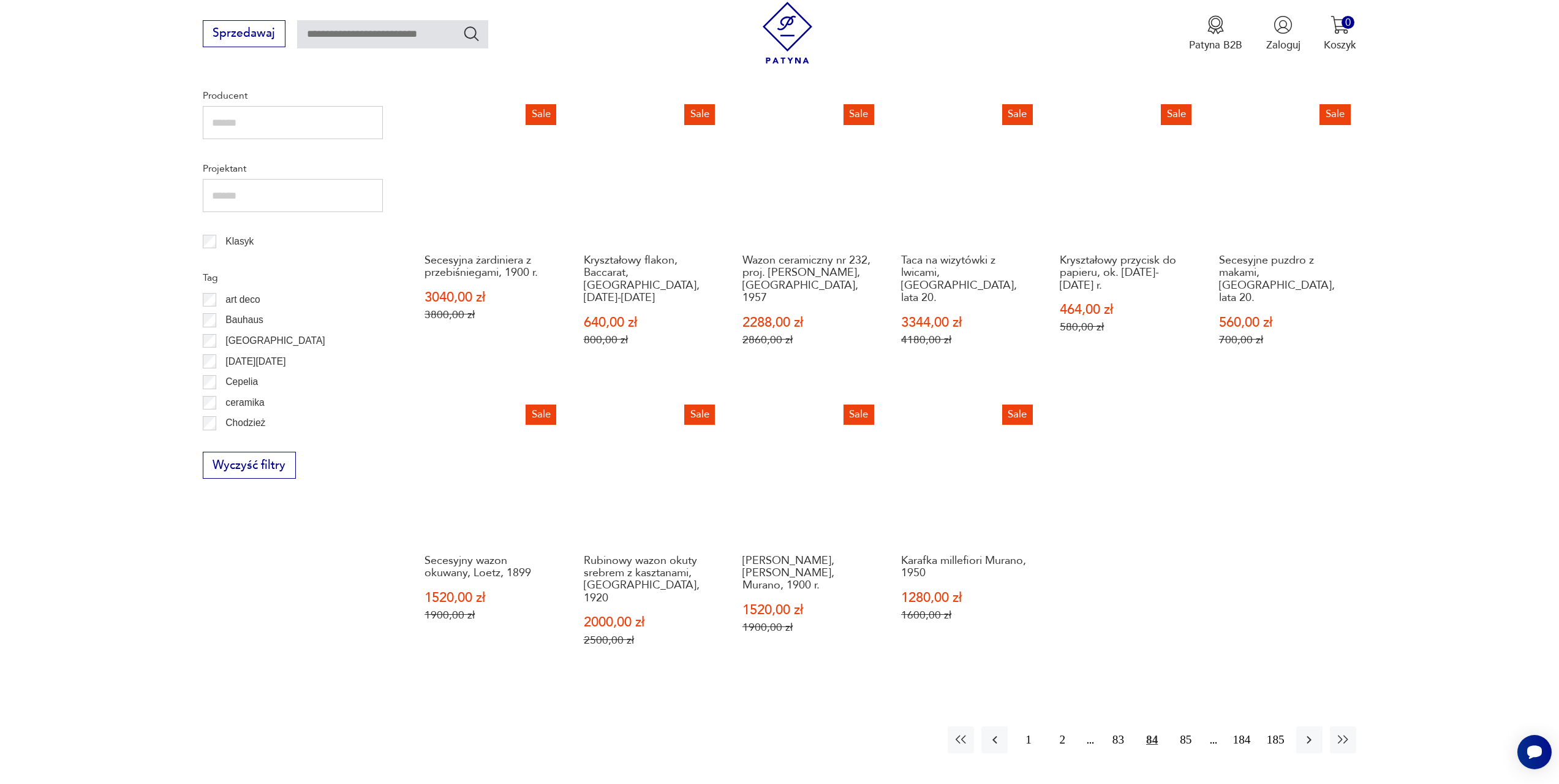
scroll to position [593, 0]
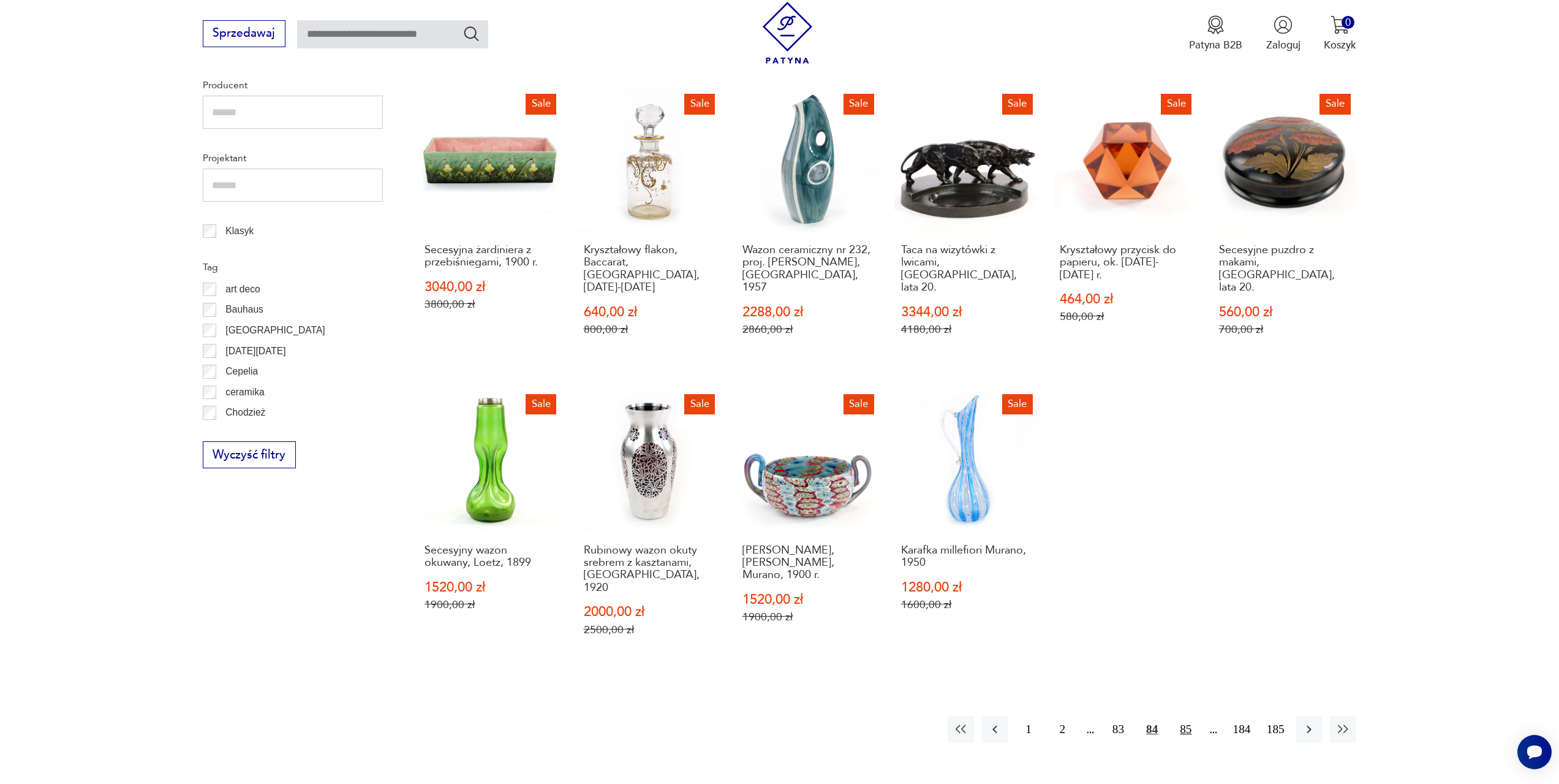
click at [1186, 716] on button "85" at bounding box center [1186, 729] width 27 height 27
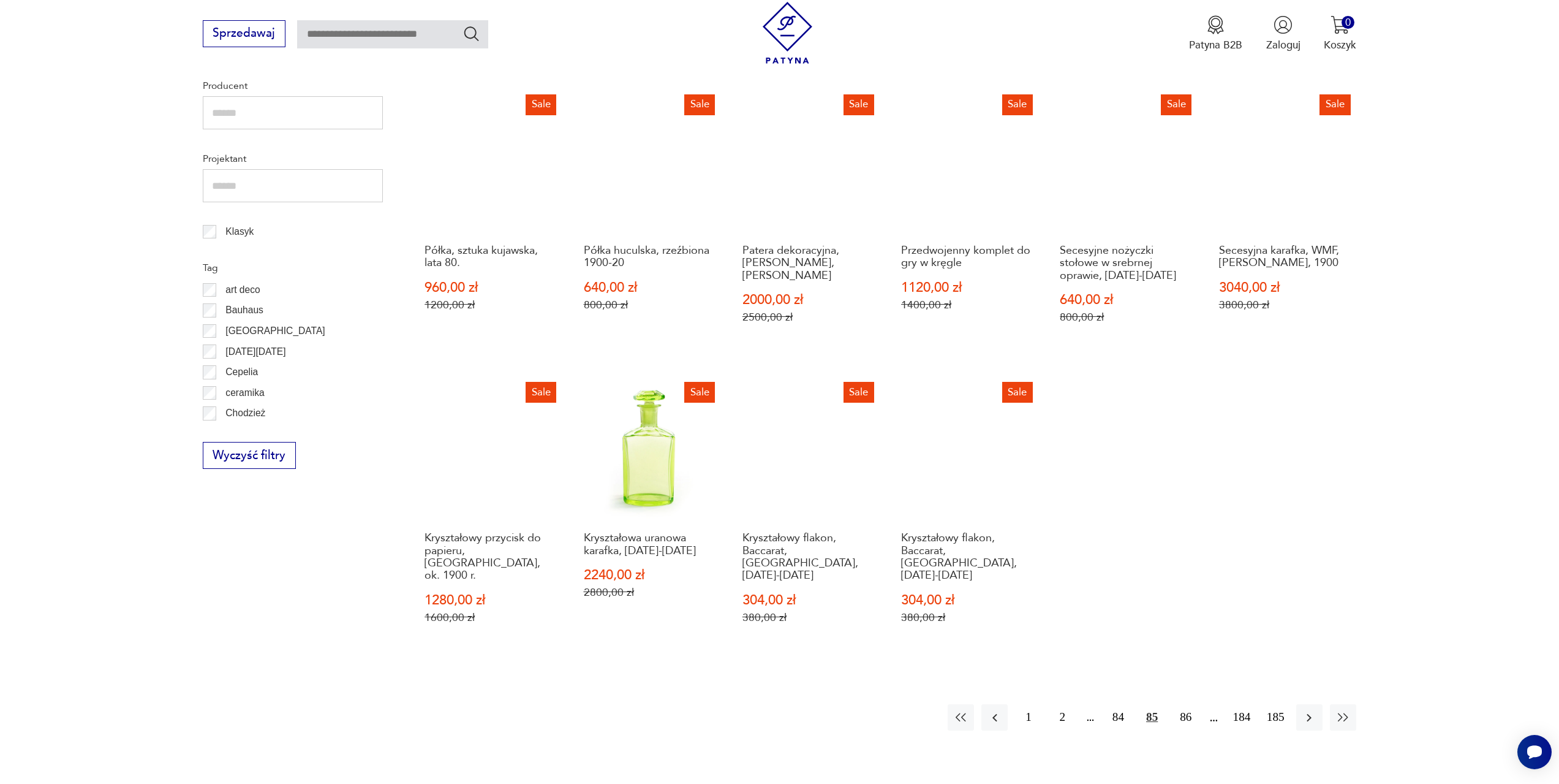
scroll to position [593, 0]
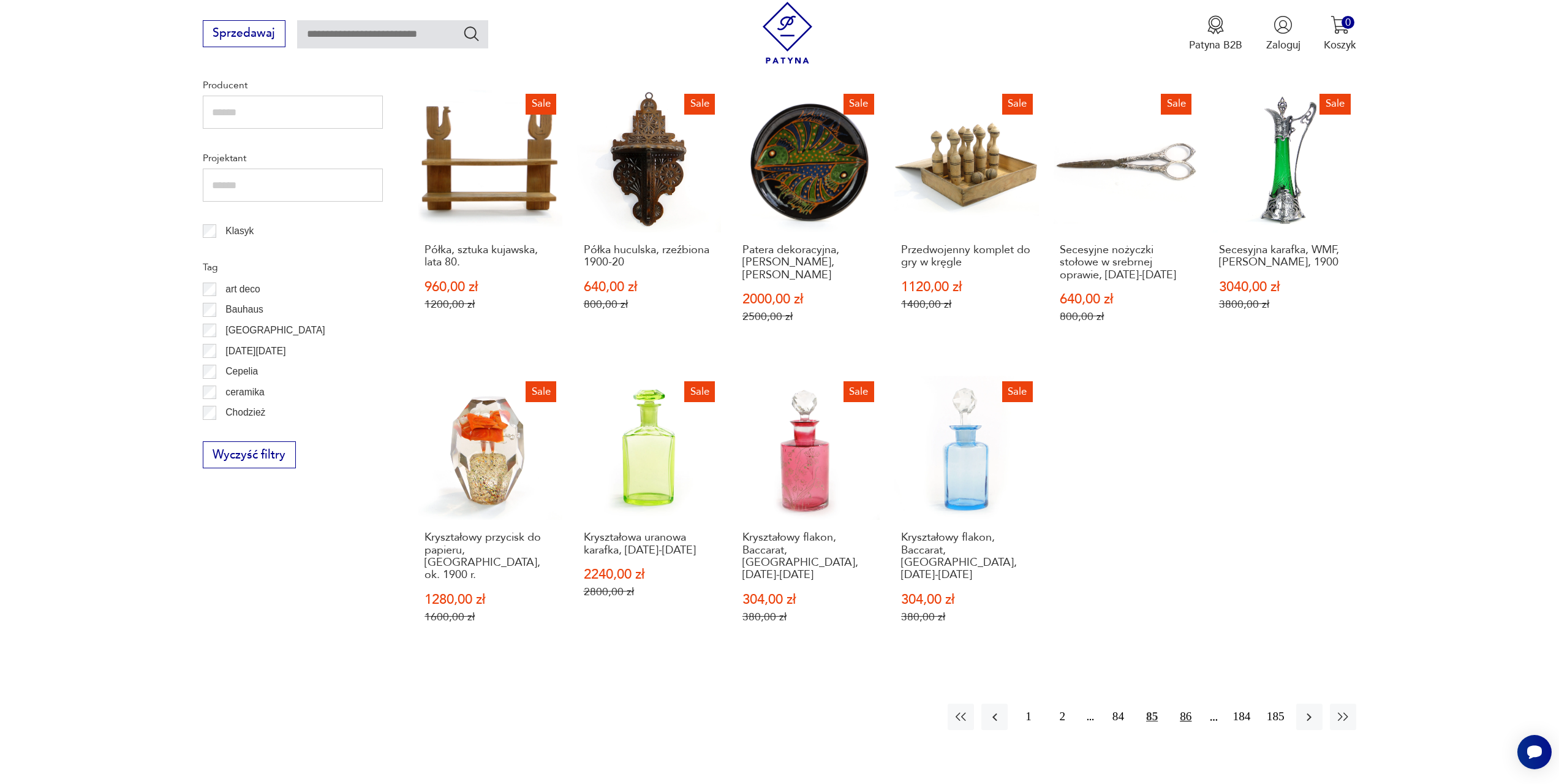
click at [1190, 704] on button "86" at bounding box center [1186, 717] width 27 height 27
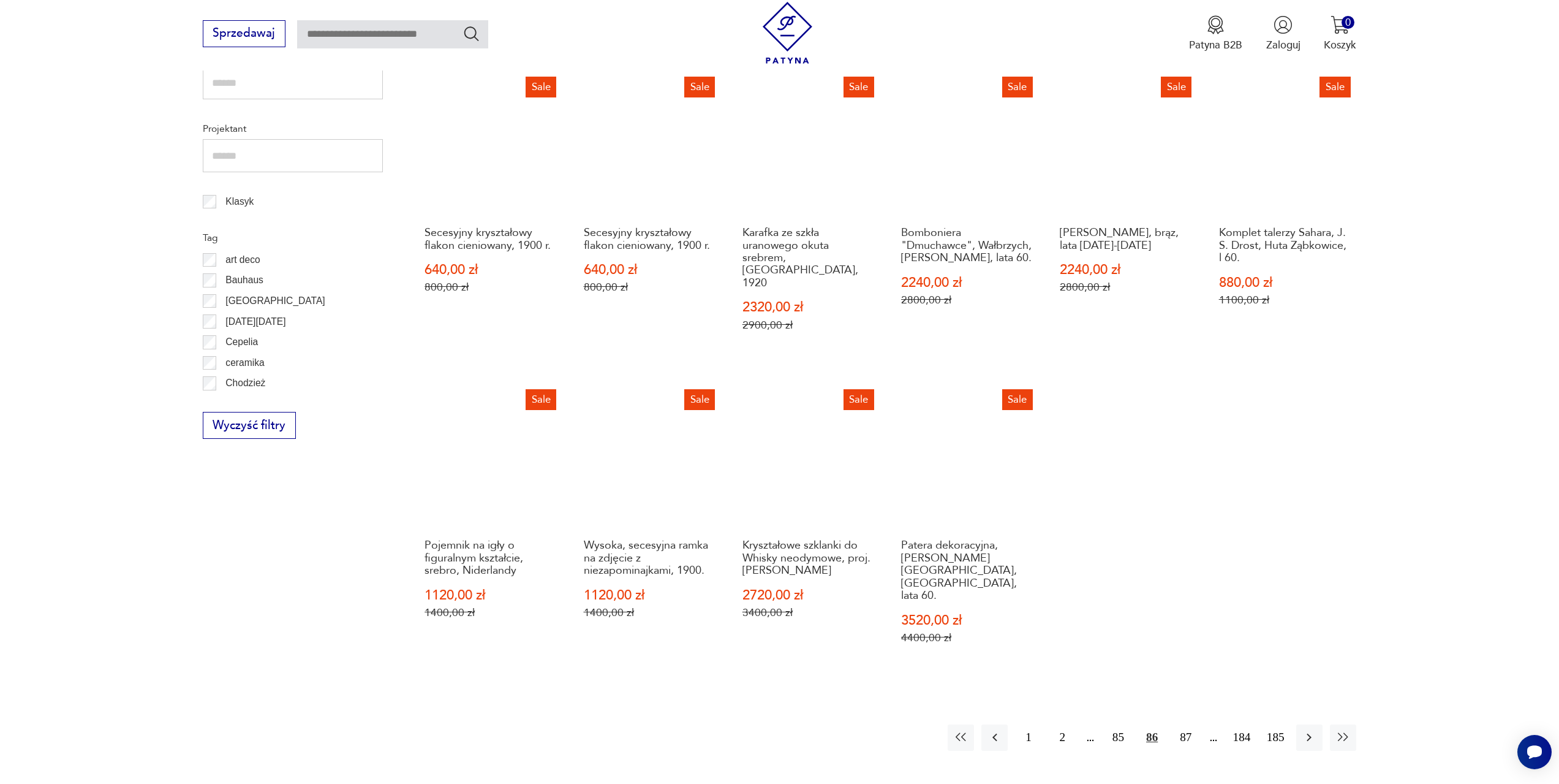
scroll to position [655, 0]
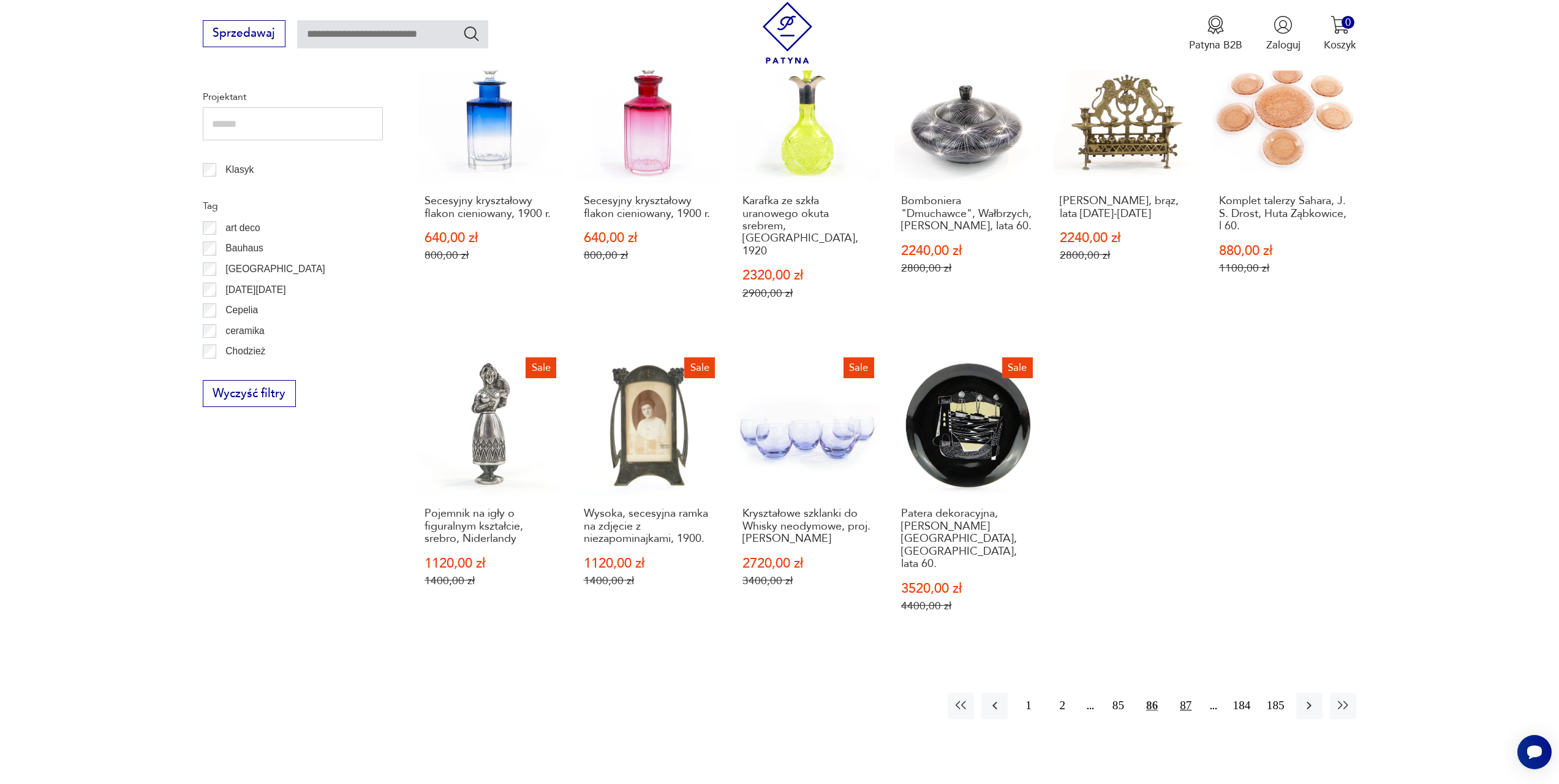
click at [1184, 693] on button "87" at bounding box center [1186, 706] width 27 height 27
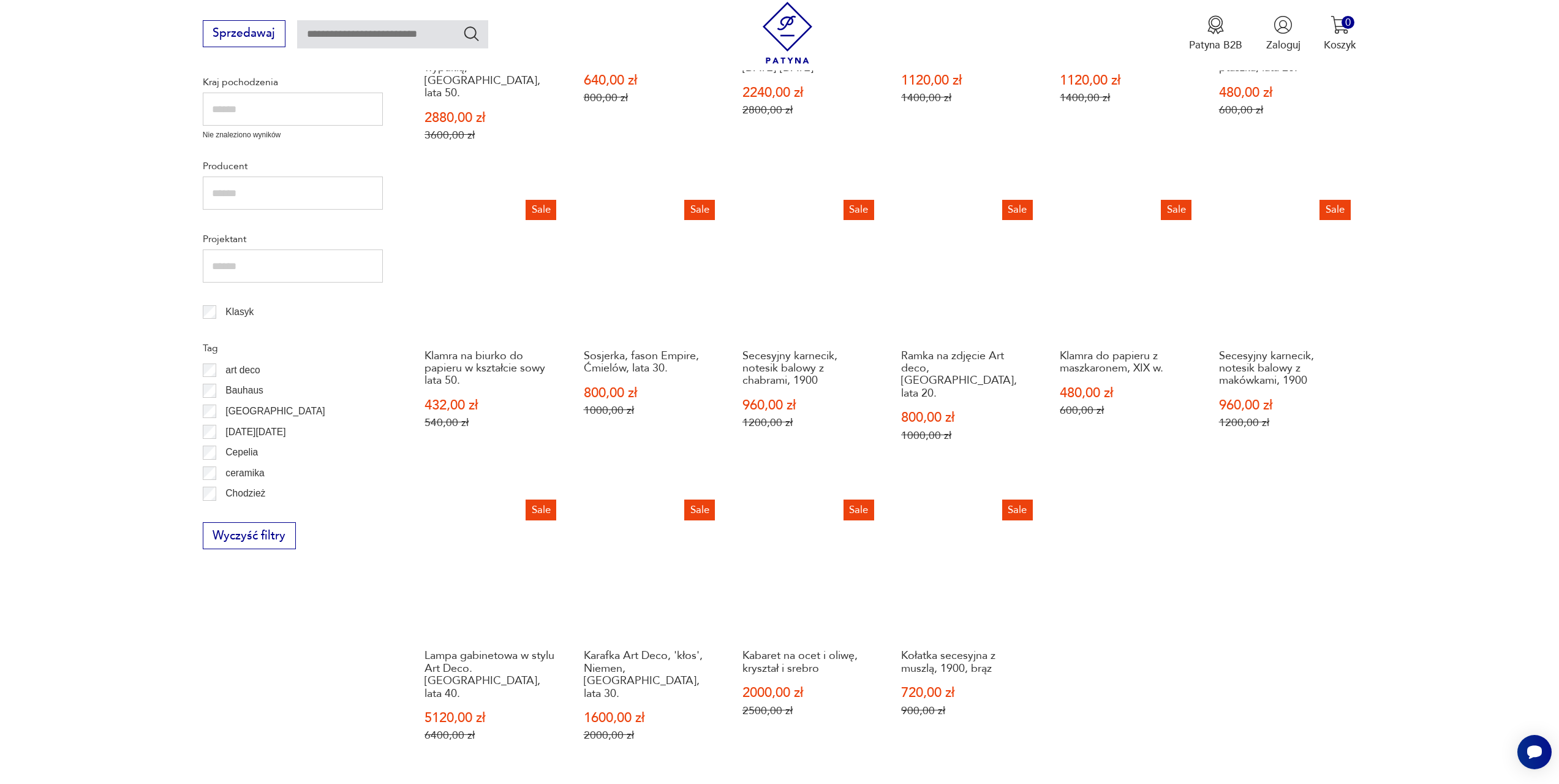
scroll to position [593, 0]
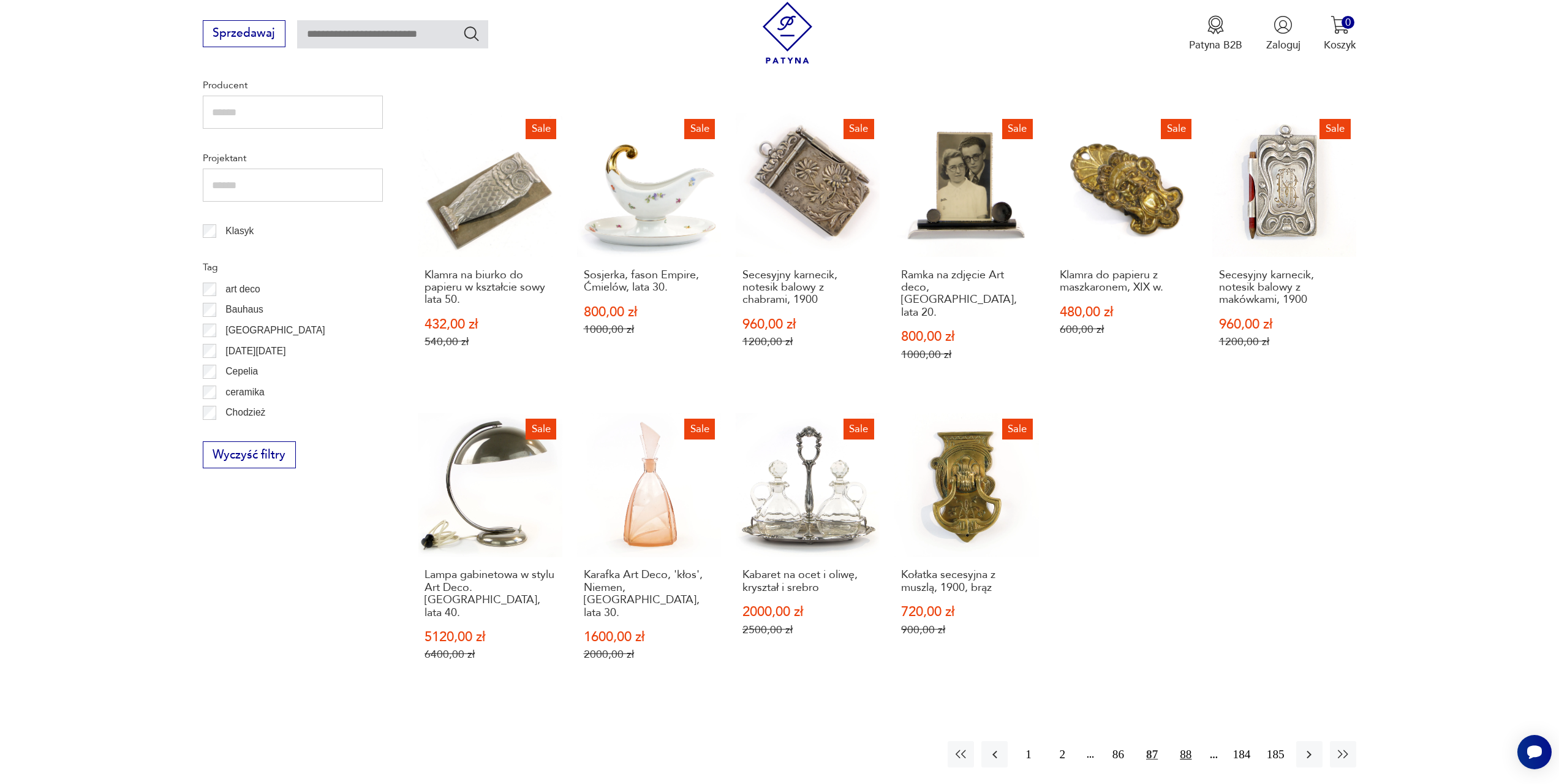
click at [1184, 741] on button "88" at bounding box center [1186, 754] width 27 height 27
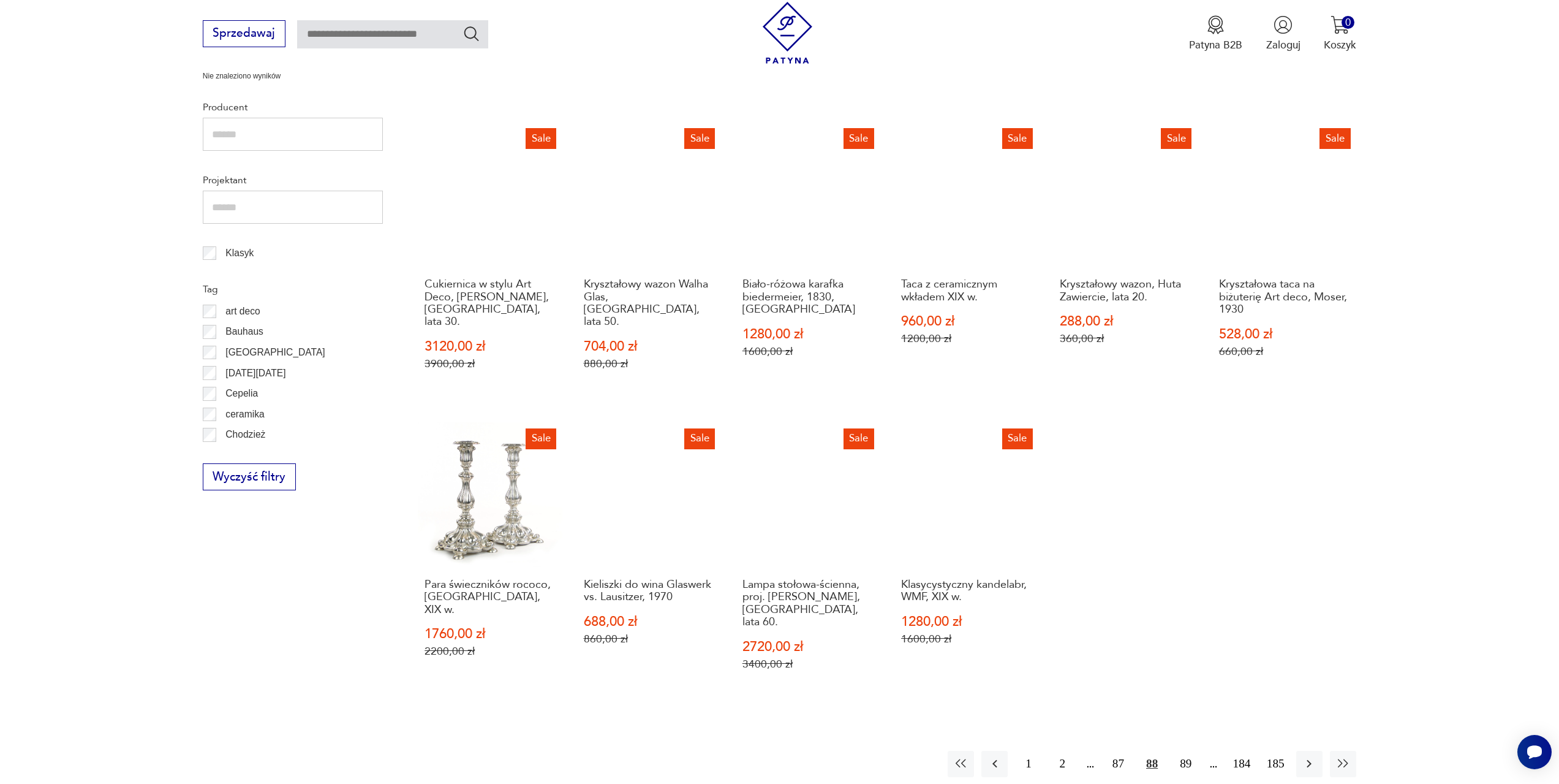
scroll to position [593, 0]
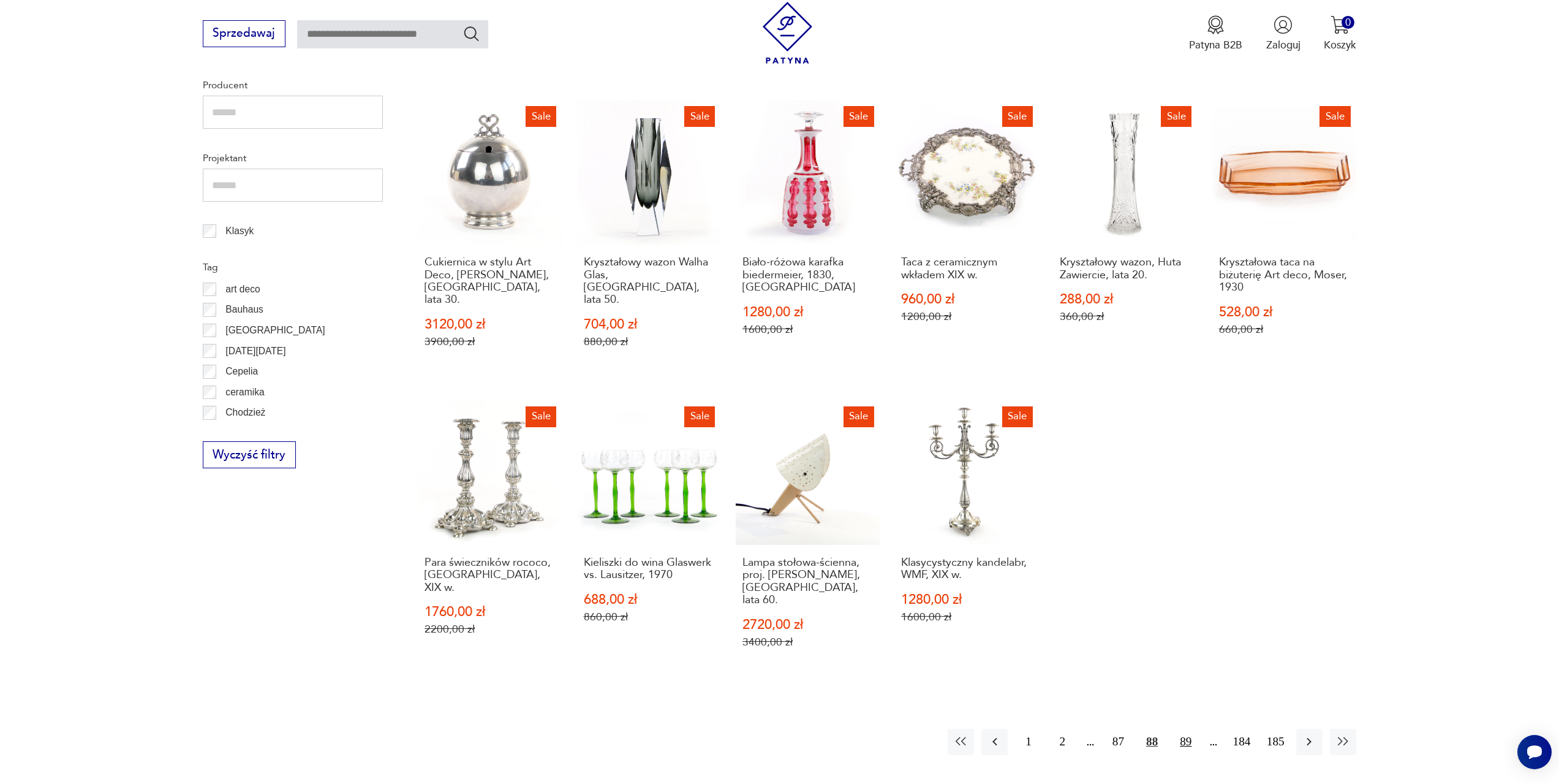
click at [1184, 729] on button "89" at bounding box center [1186, 742] width 27 height 27
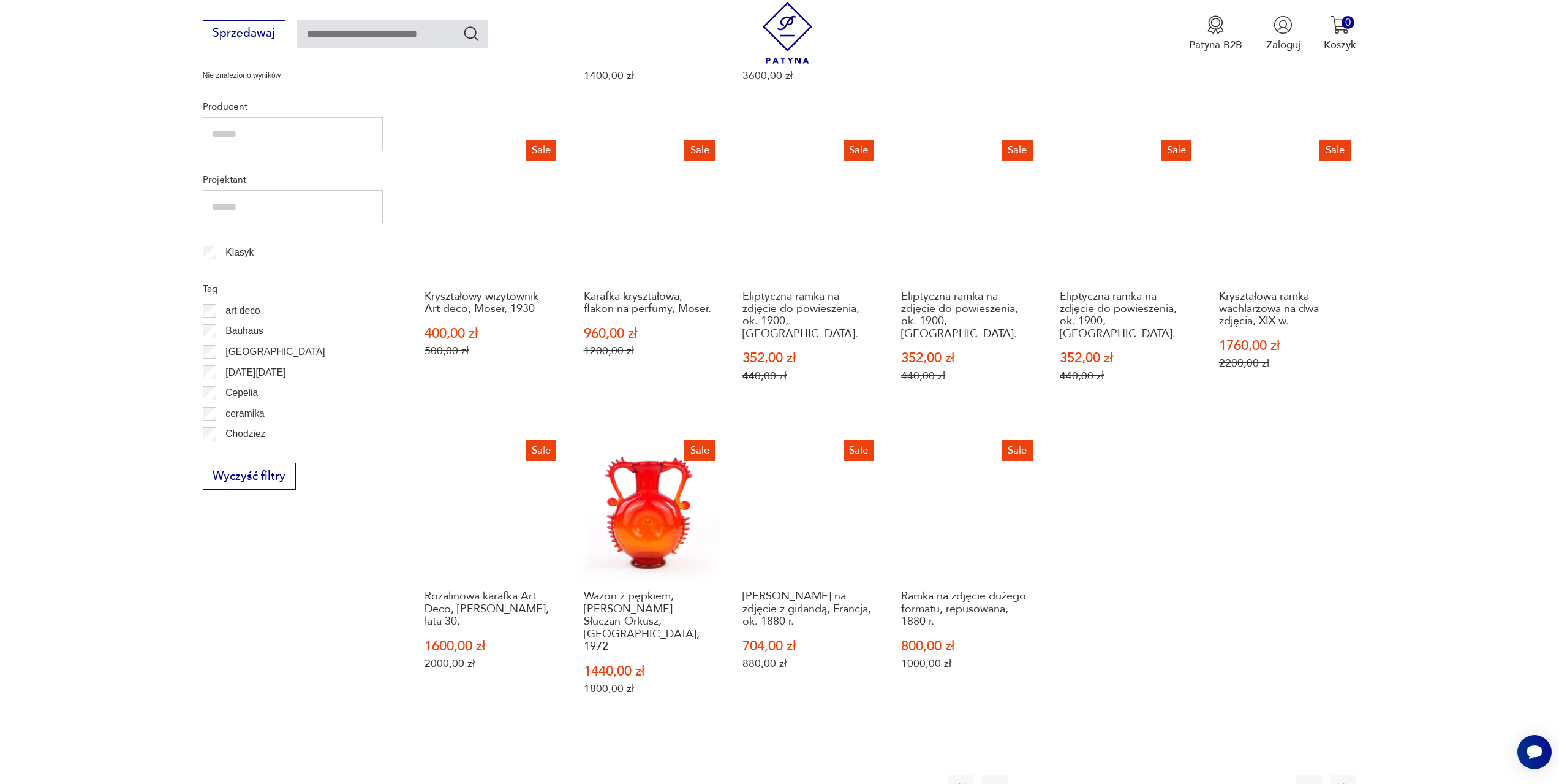
scroll to position [593, 0]
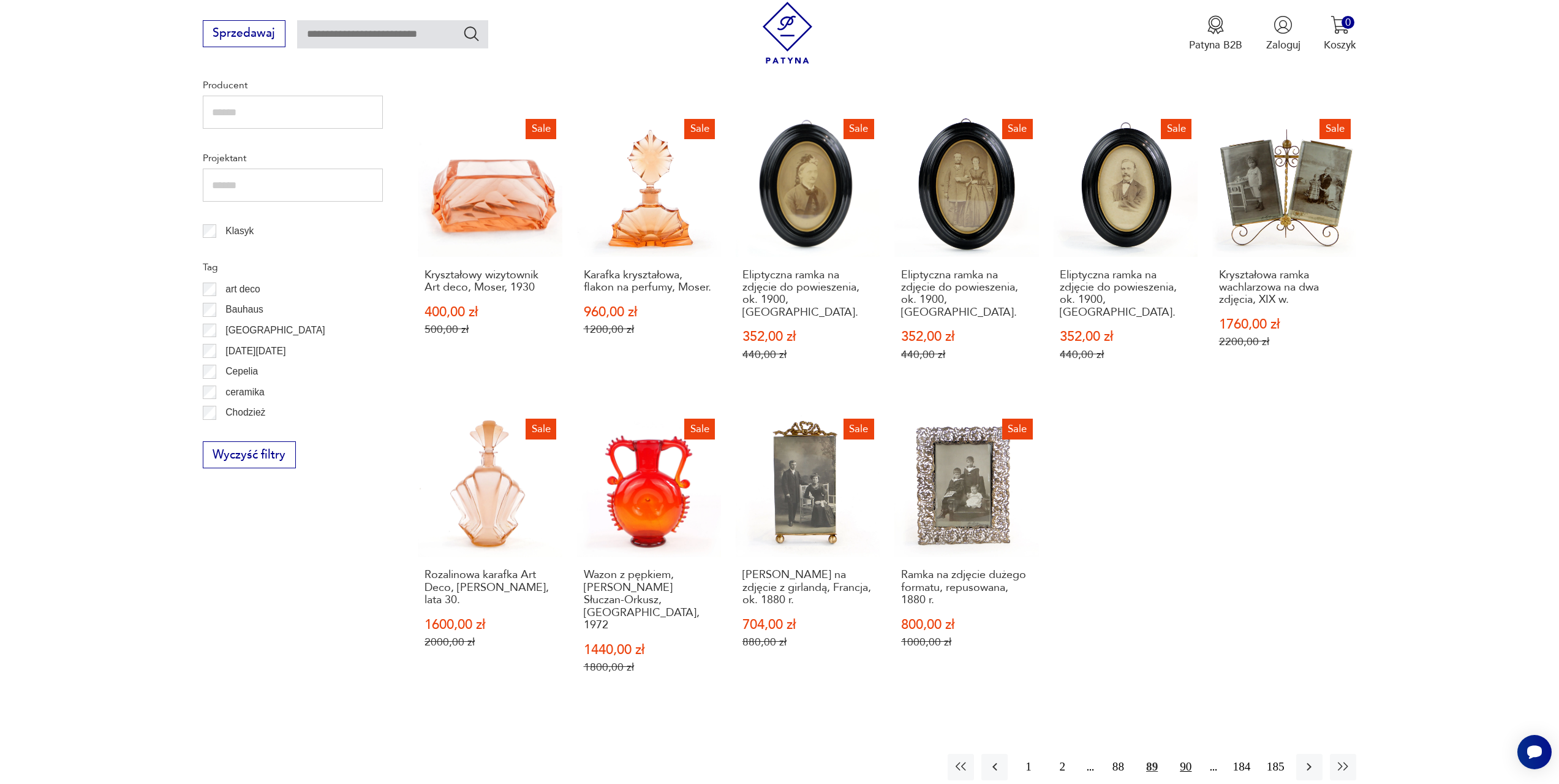
click at [1186, 754] on button "90" at bounding box center [1186, 766] width 27 height 27
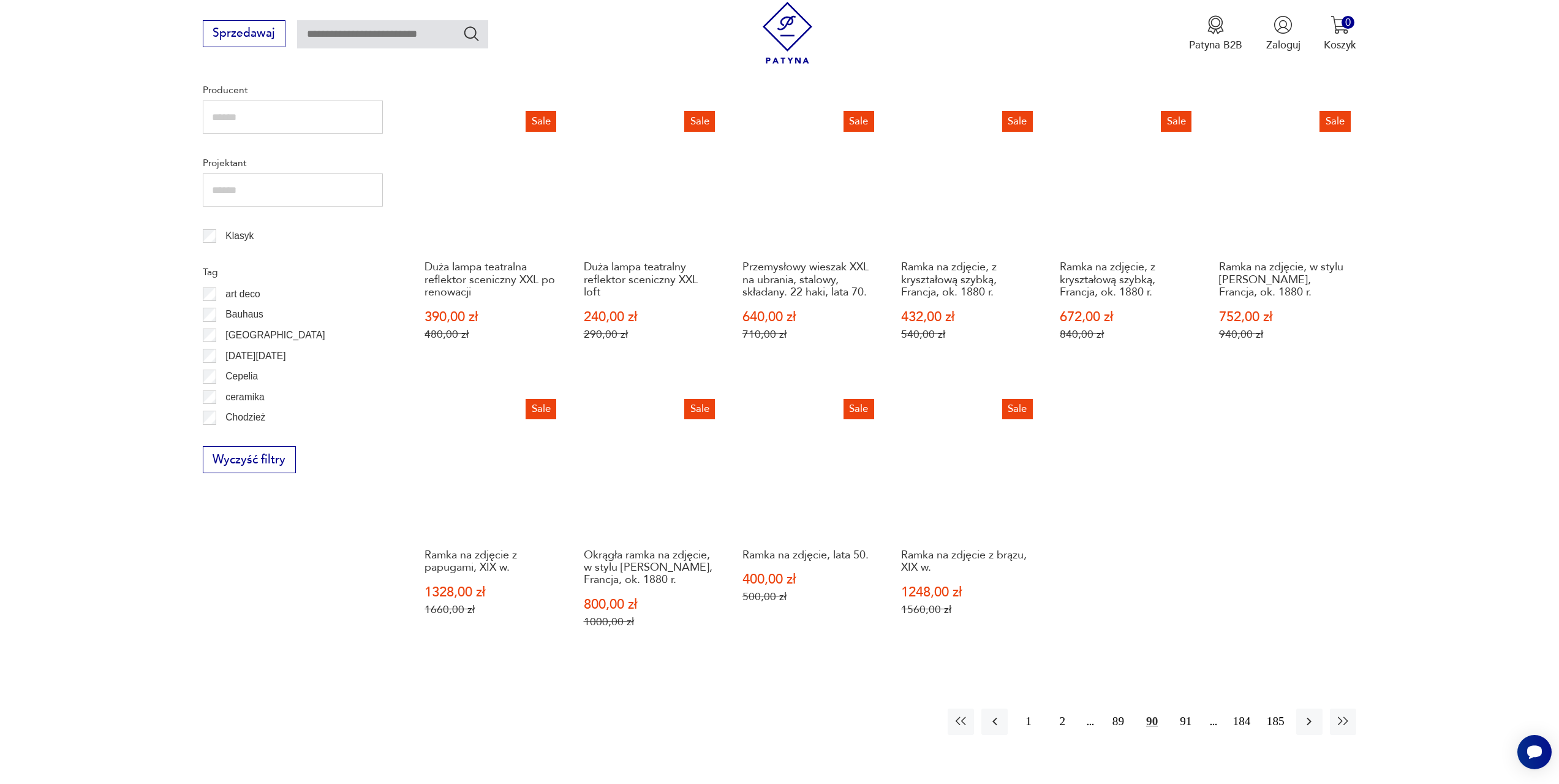
scroll to position [593, 0]
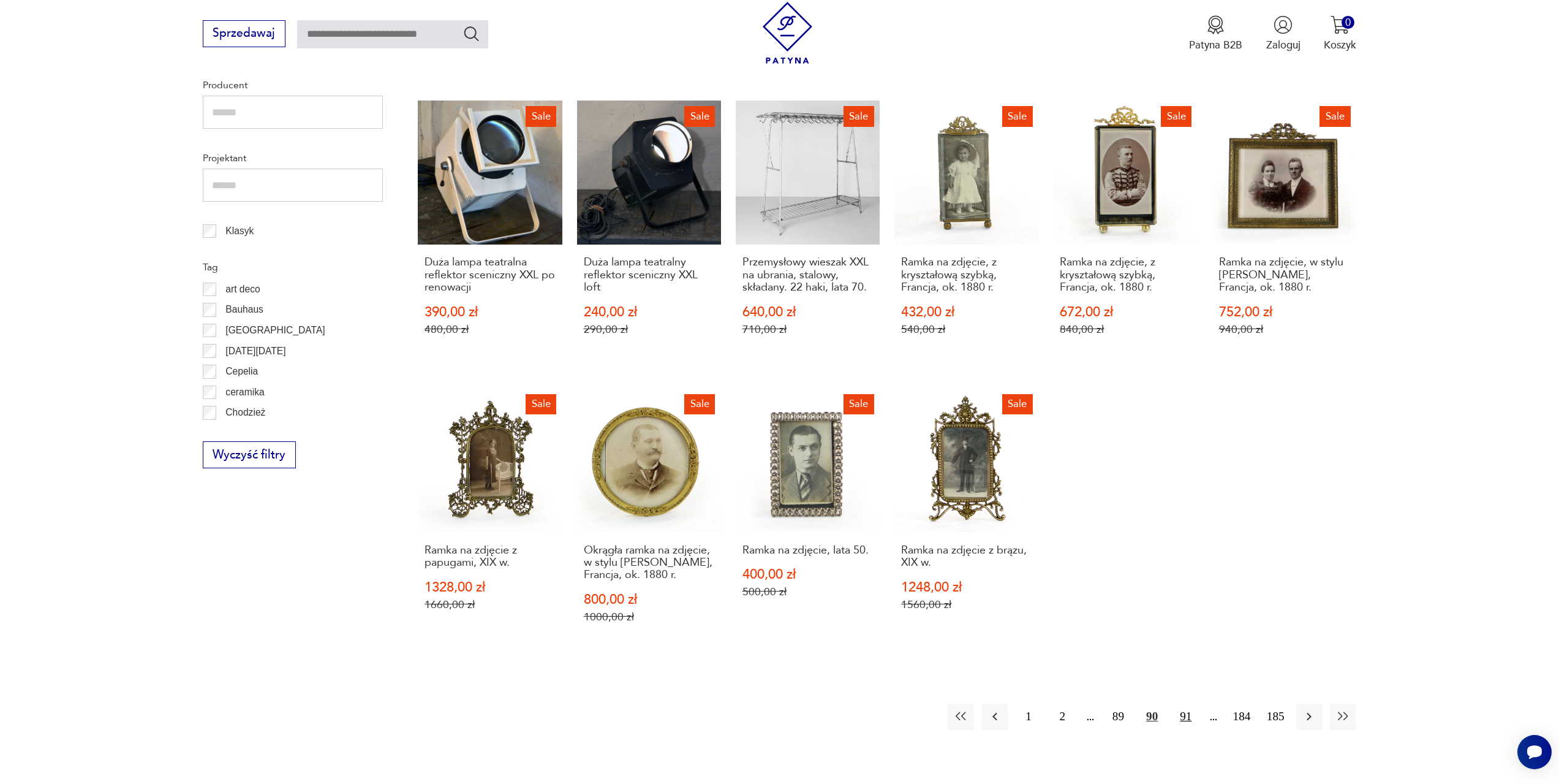
click at [1189, 711] on button "91" at bounding box center [1186, 717] width 27 height 27
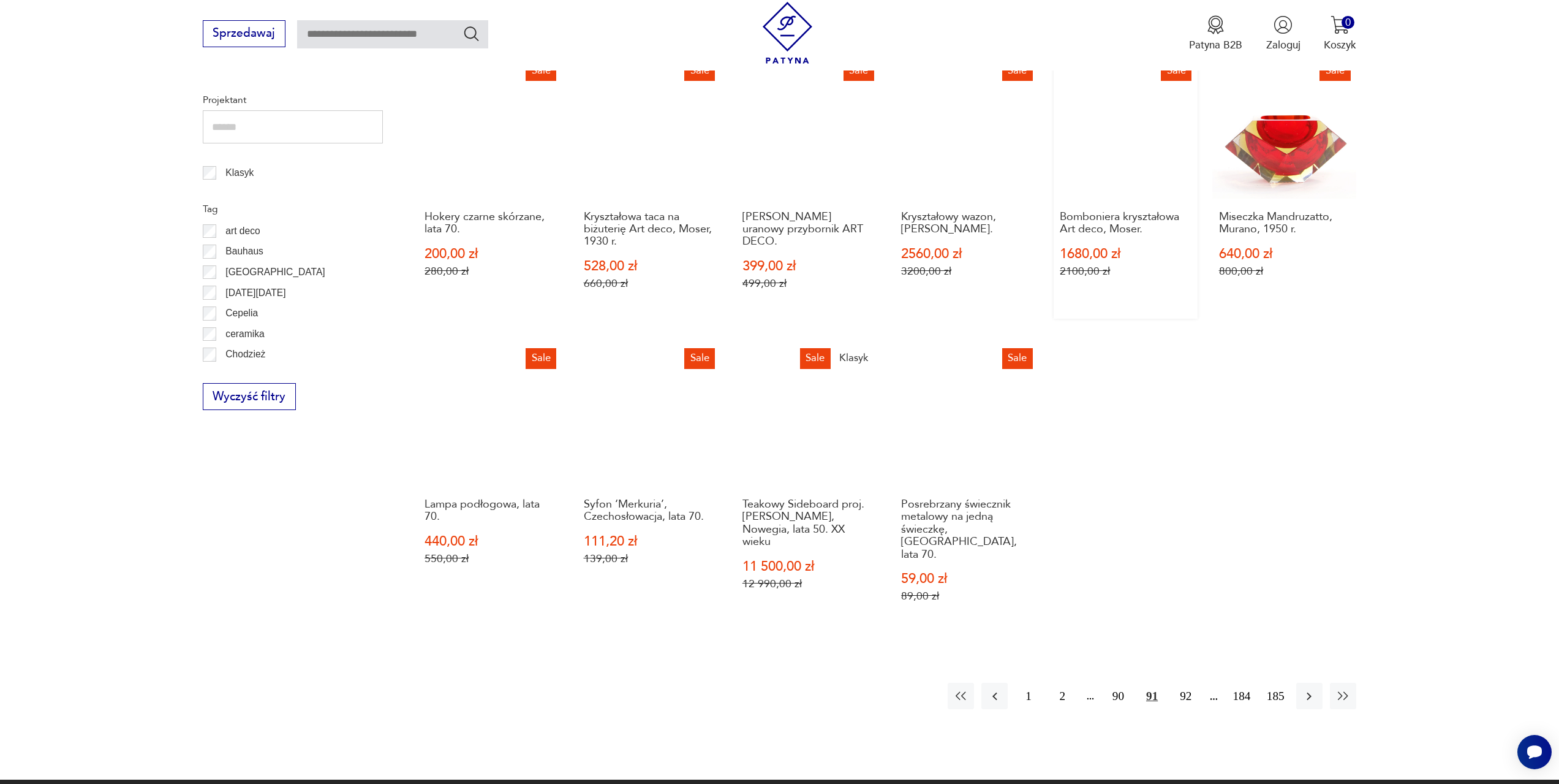
scroll to position [655, 0]
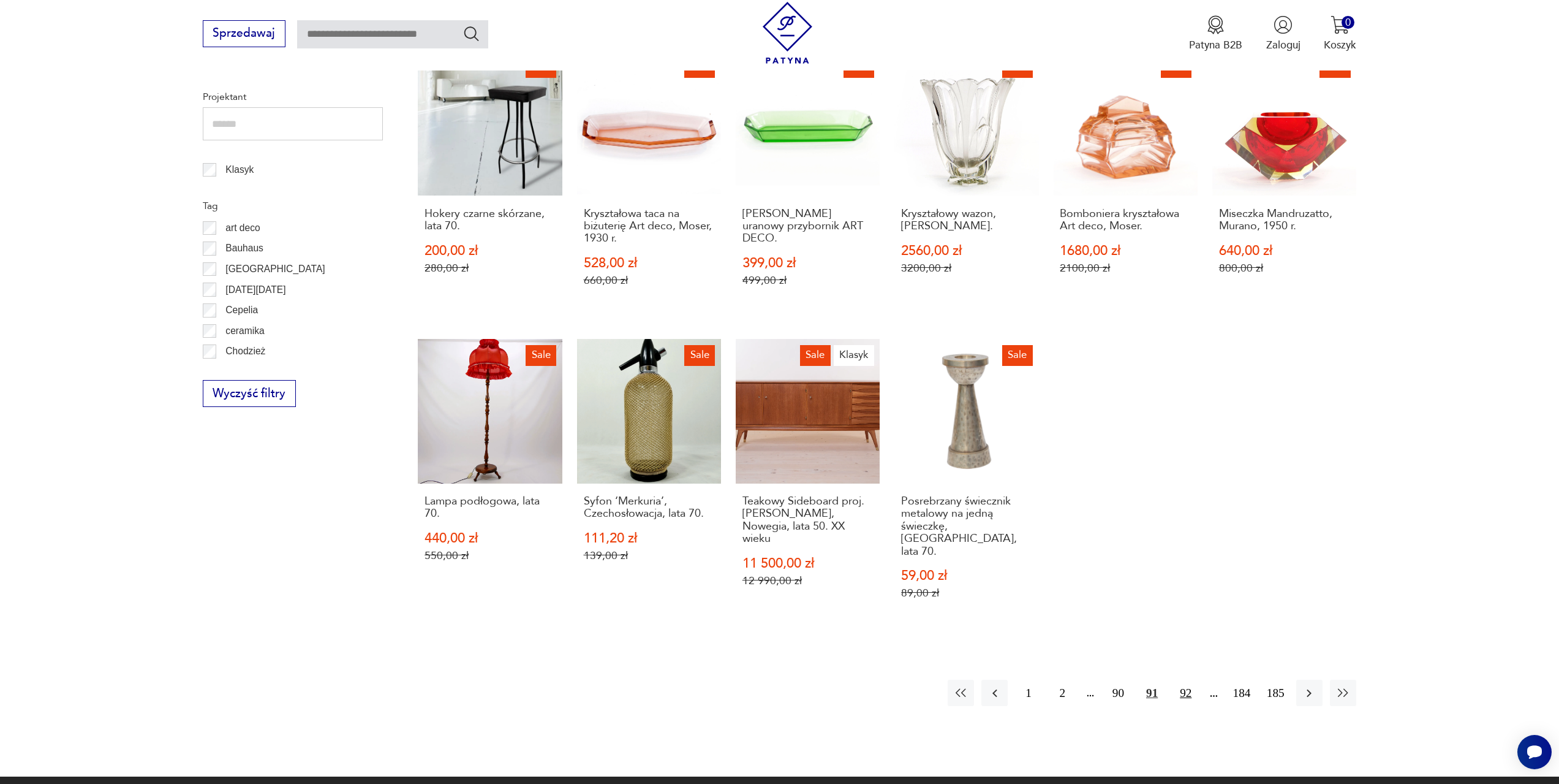
click at [1184, 680] on button "92" at bounding box center [1186, 693] width 27 height 27
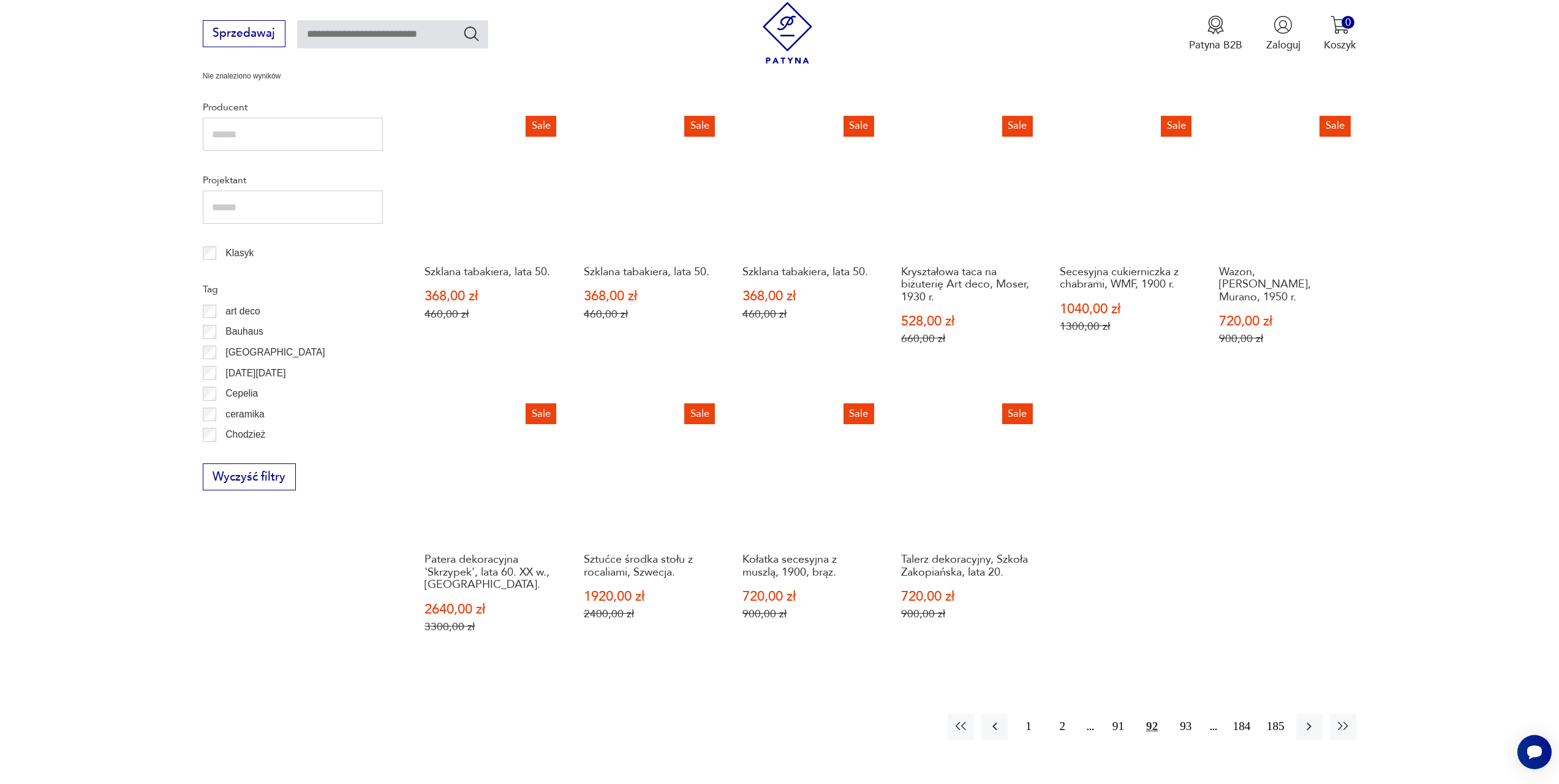
scroll to position [593, 0]
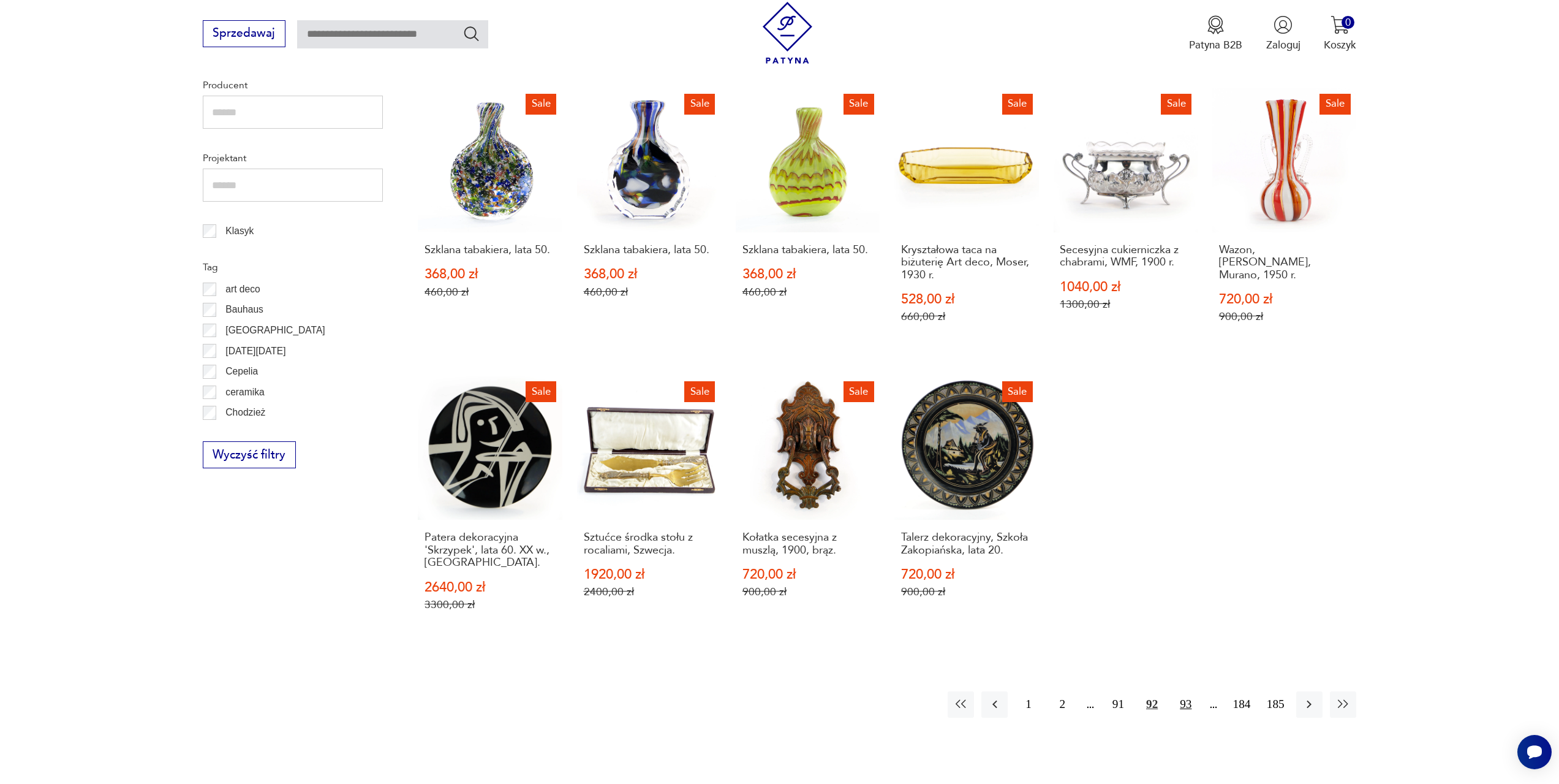
click at [1181, 702] on button "93" at bounding box center [1186, 704] width 27 height 27
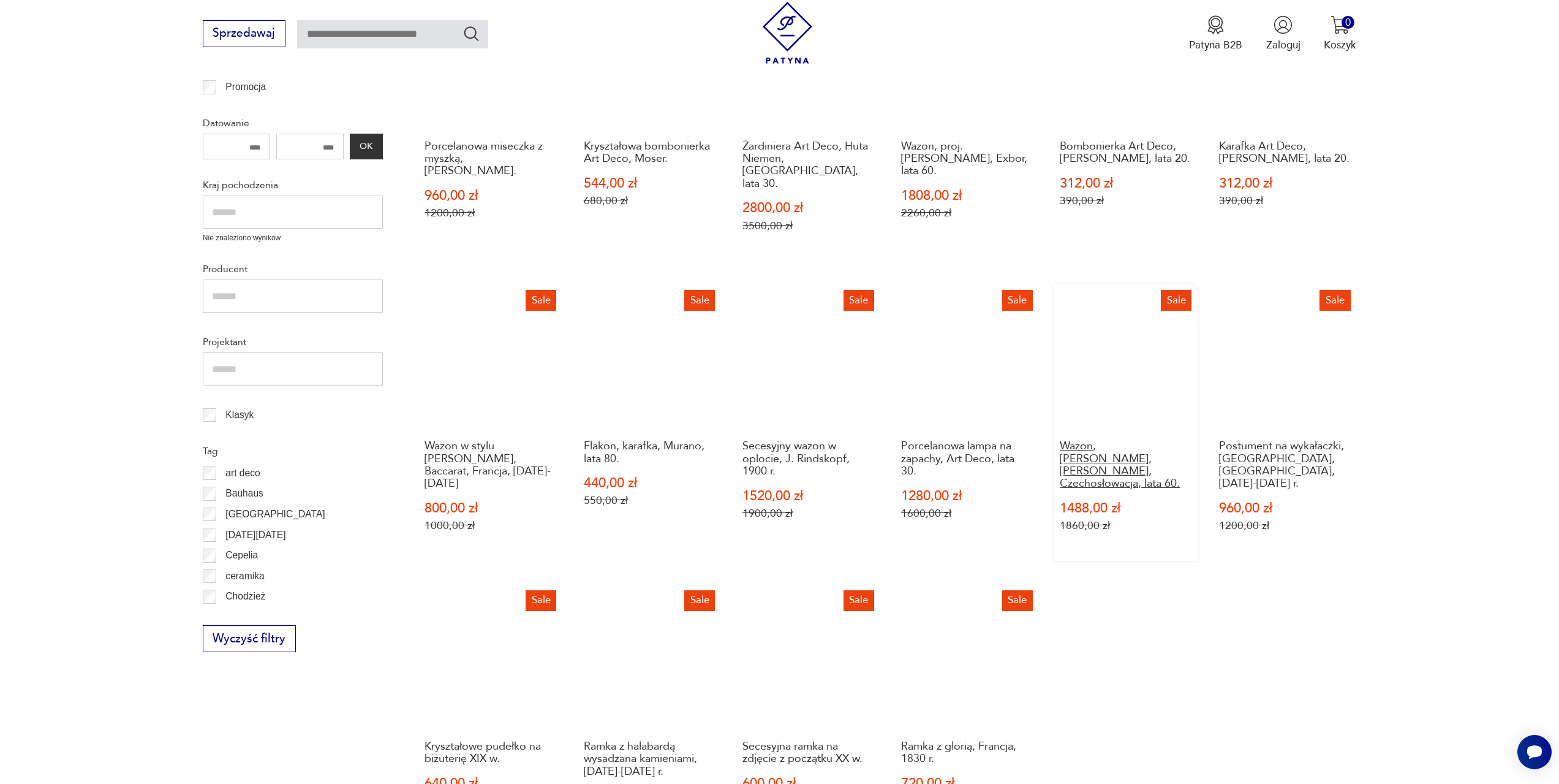
scroll to position [532, 0]
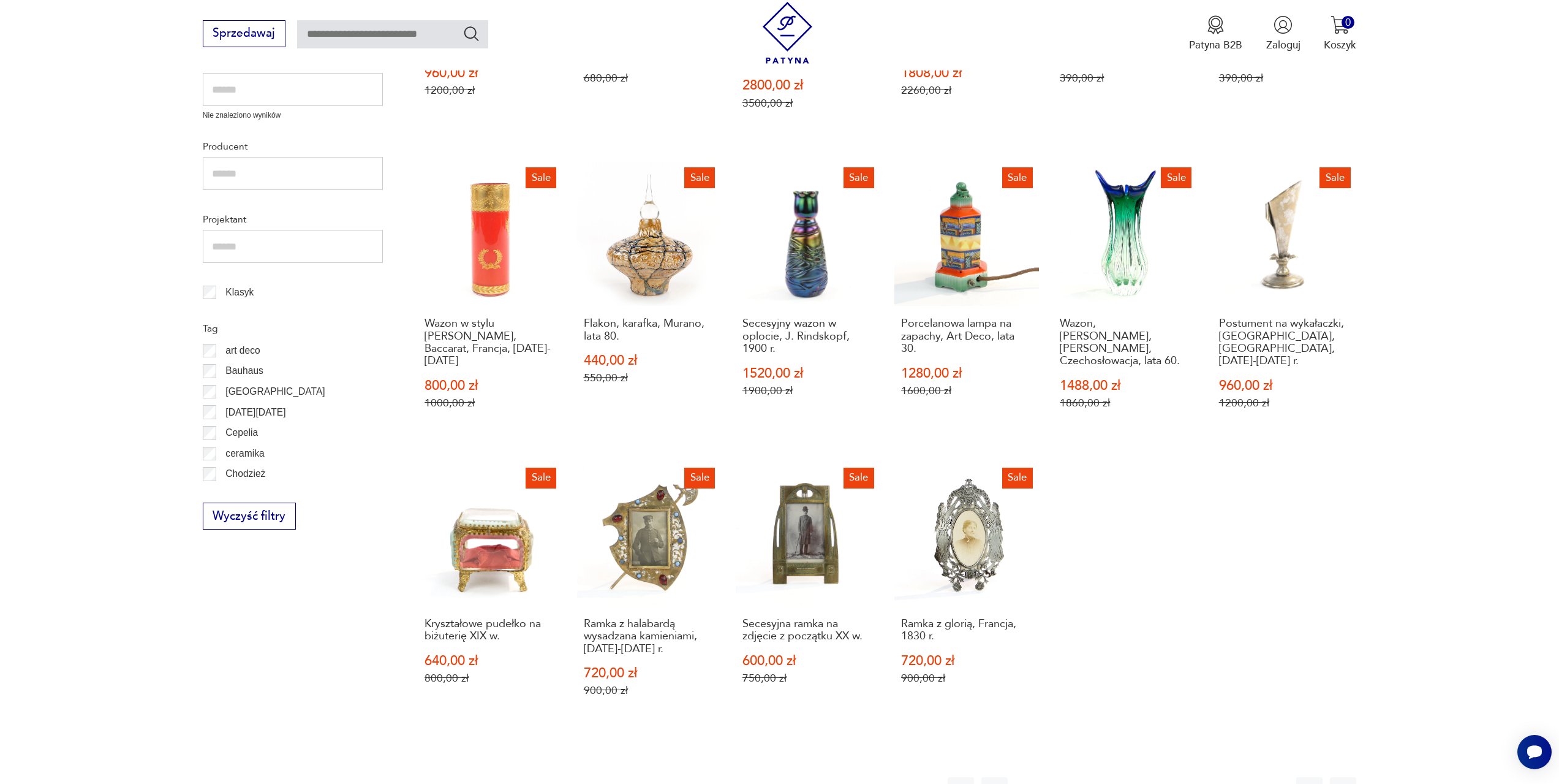
click at [1190, 777] on button "94" at bounding box center [1186, 790] width 27 height 27
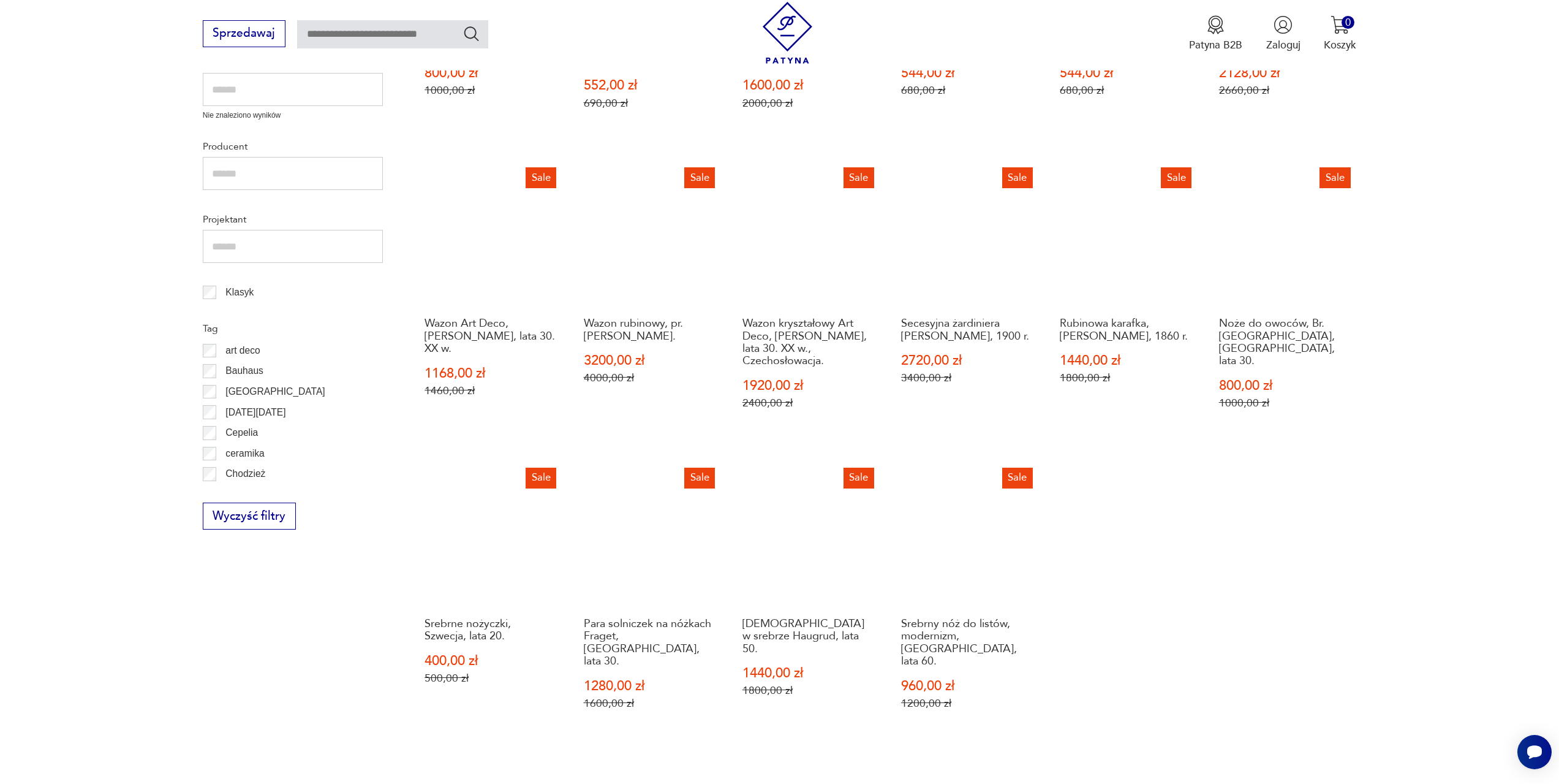
scroll to position [593, 0]
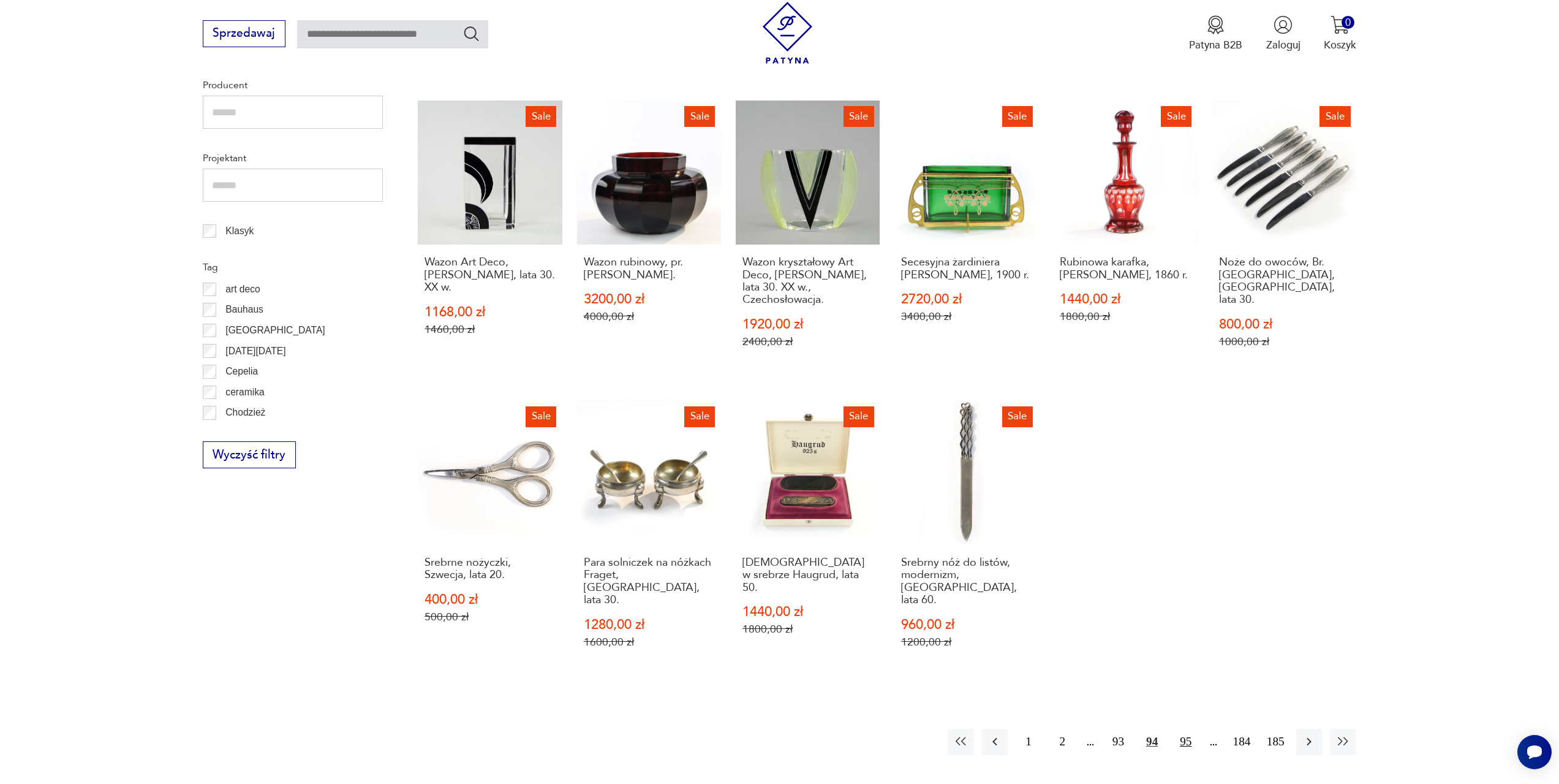
click at [1188, 729] on button "95" at bounding box center [1186, 742] width 27 height 27
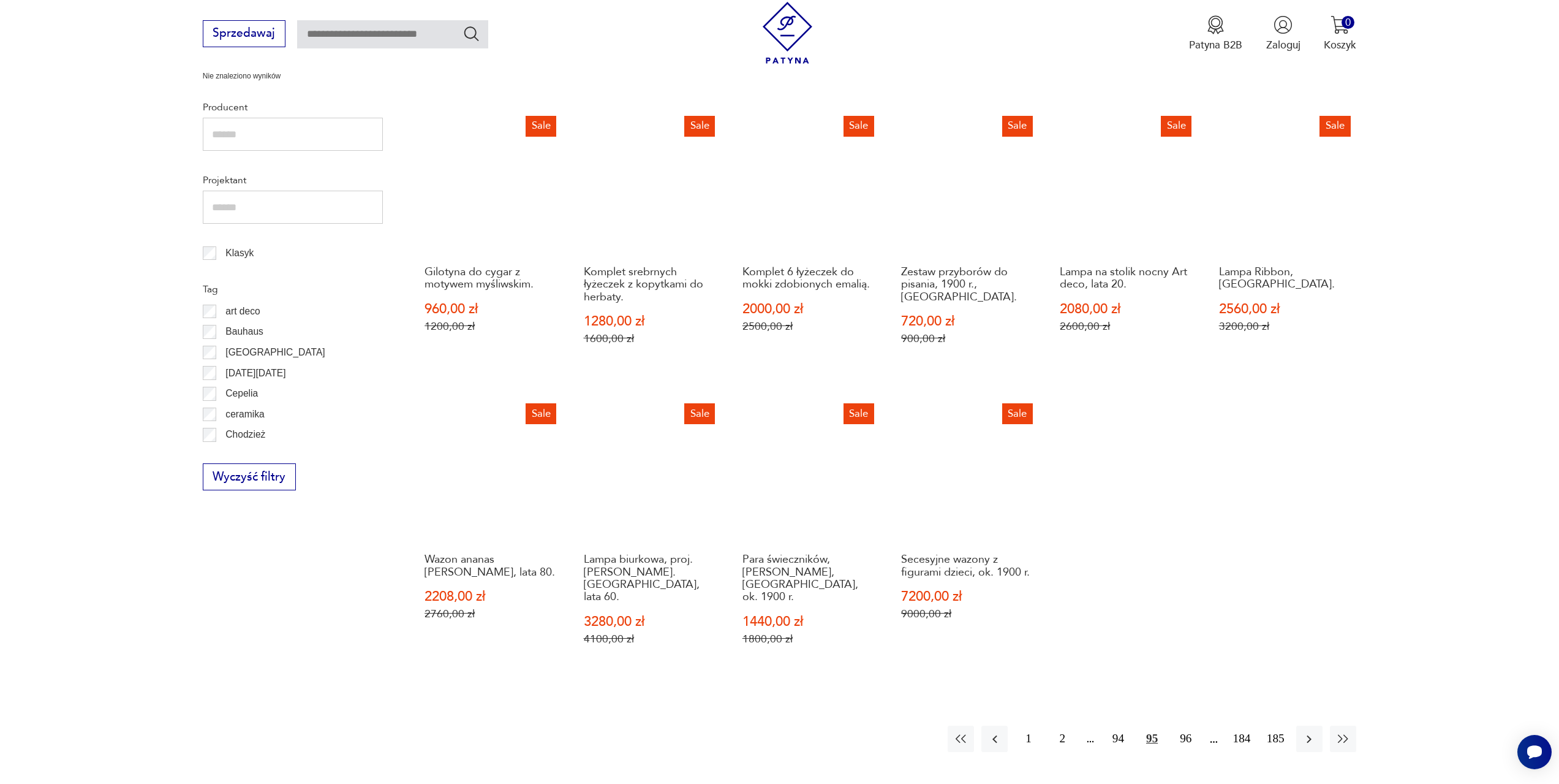
scroll to position [593, 0]
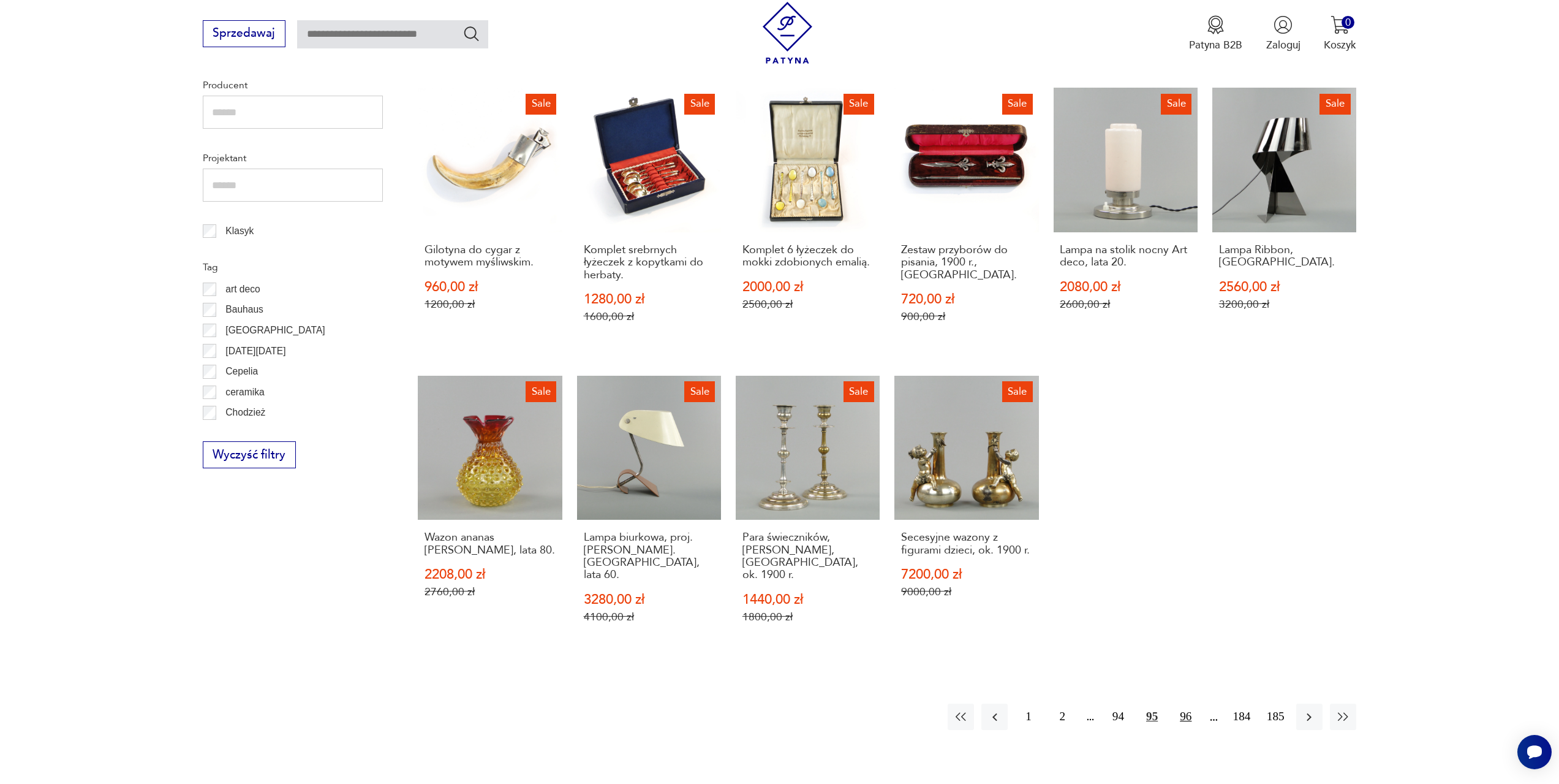
click at [1190, 706] on button "96" at bounding box center [1186, 717] width 27 height 27
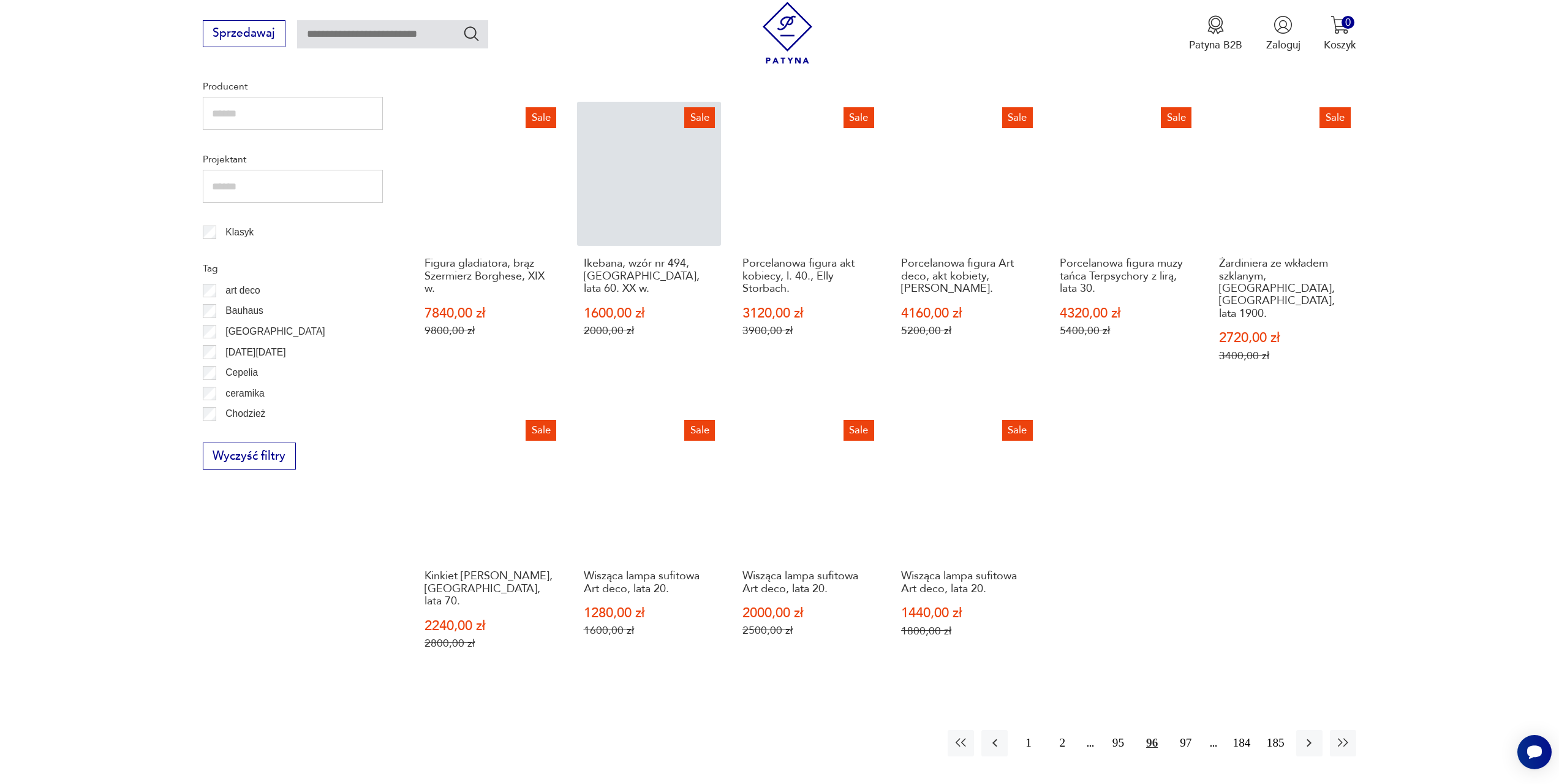
scroll to position [593, 0]
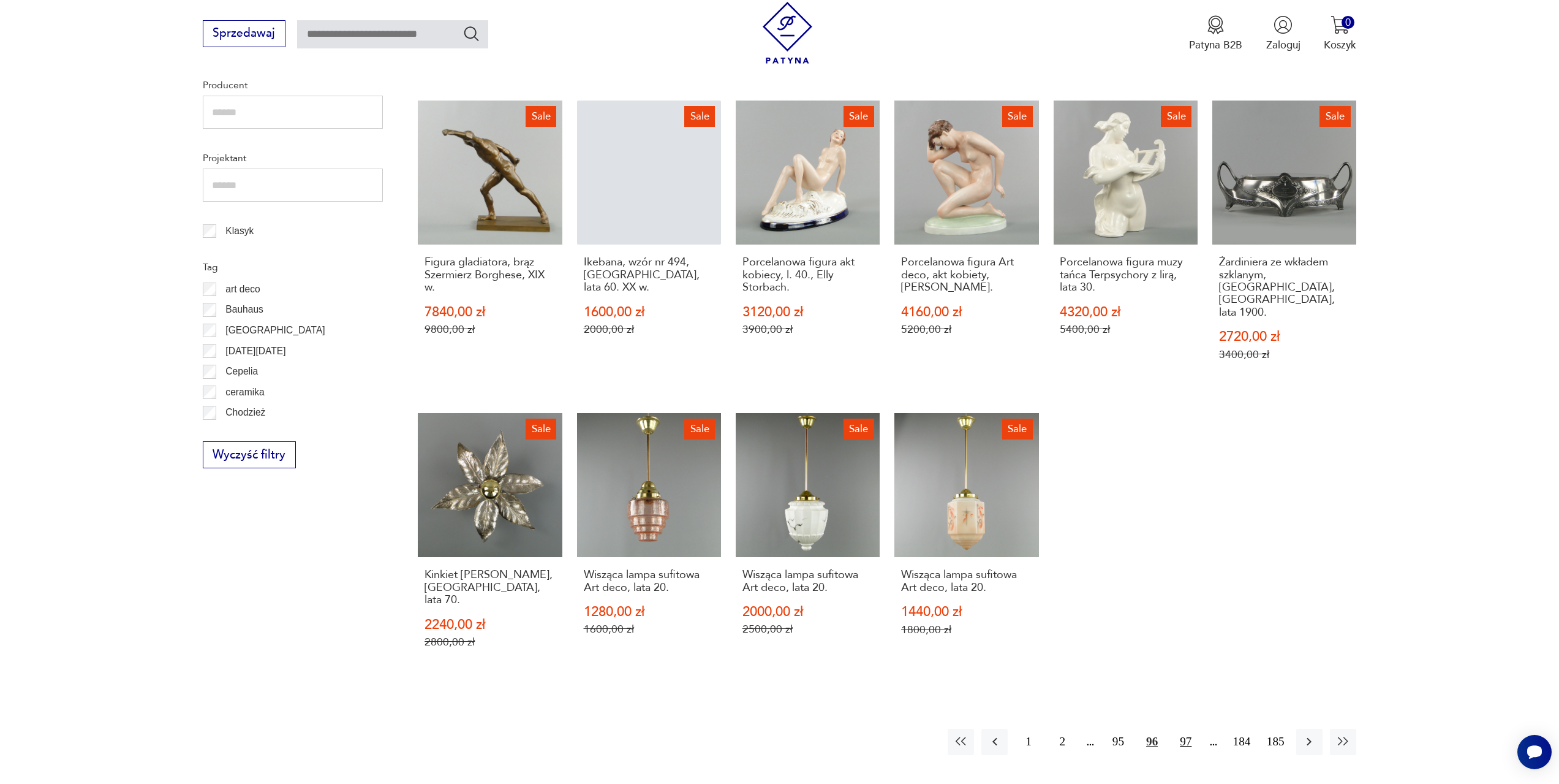
click at [1189, 729] on button "97" at bounding box center [1186, 742] width 27 height 27
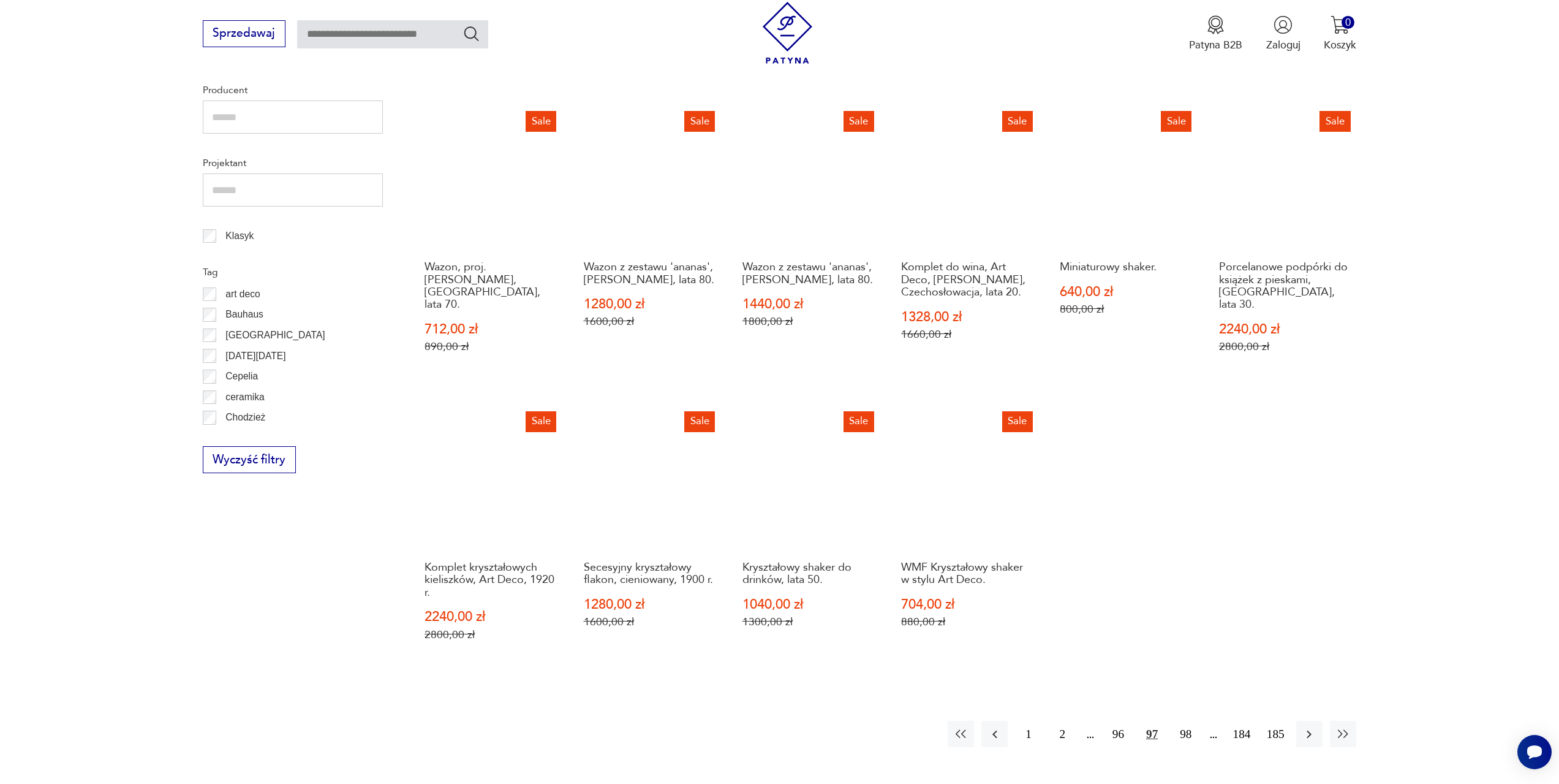
scroll to position [593, 0]
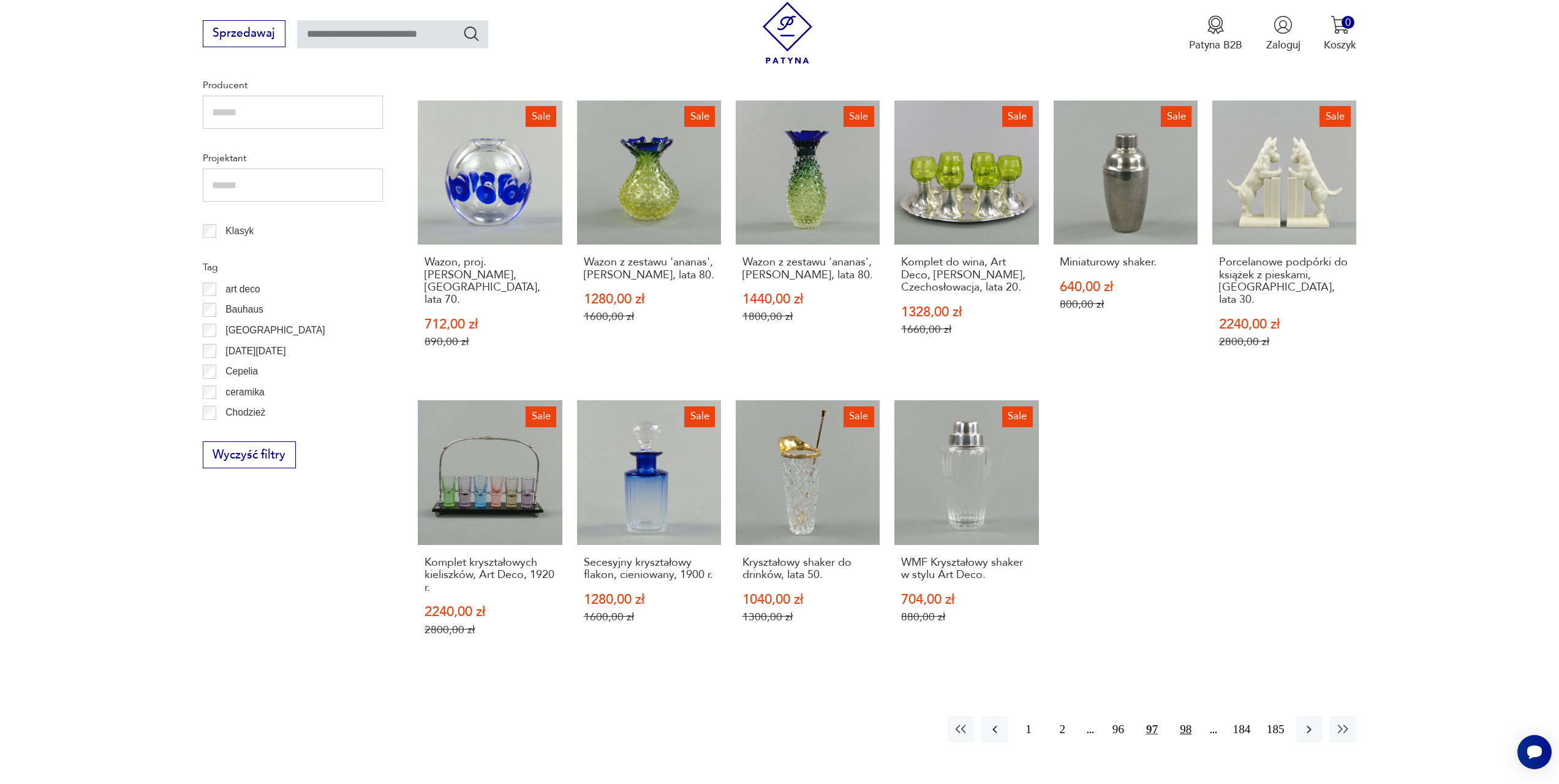
click at [1189, 716] on button "98" at bounding box center [1186, 729] width 27 height 27
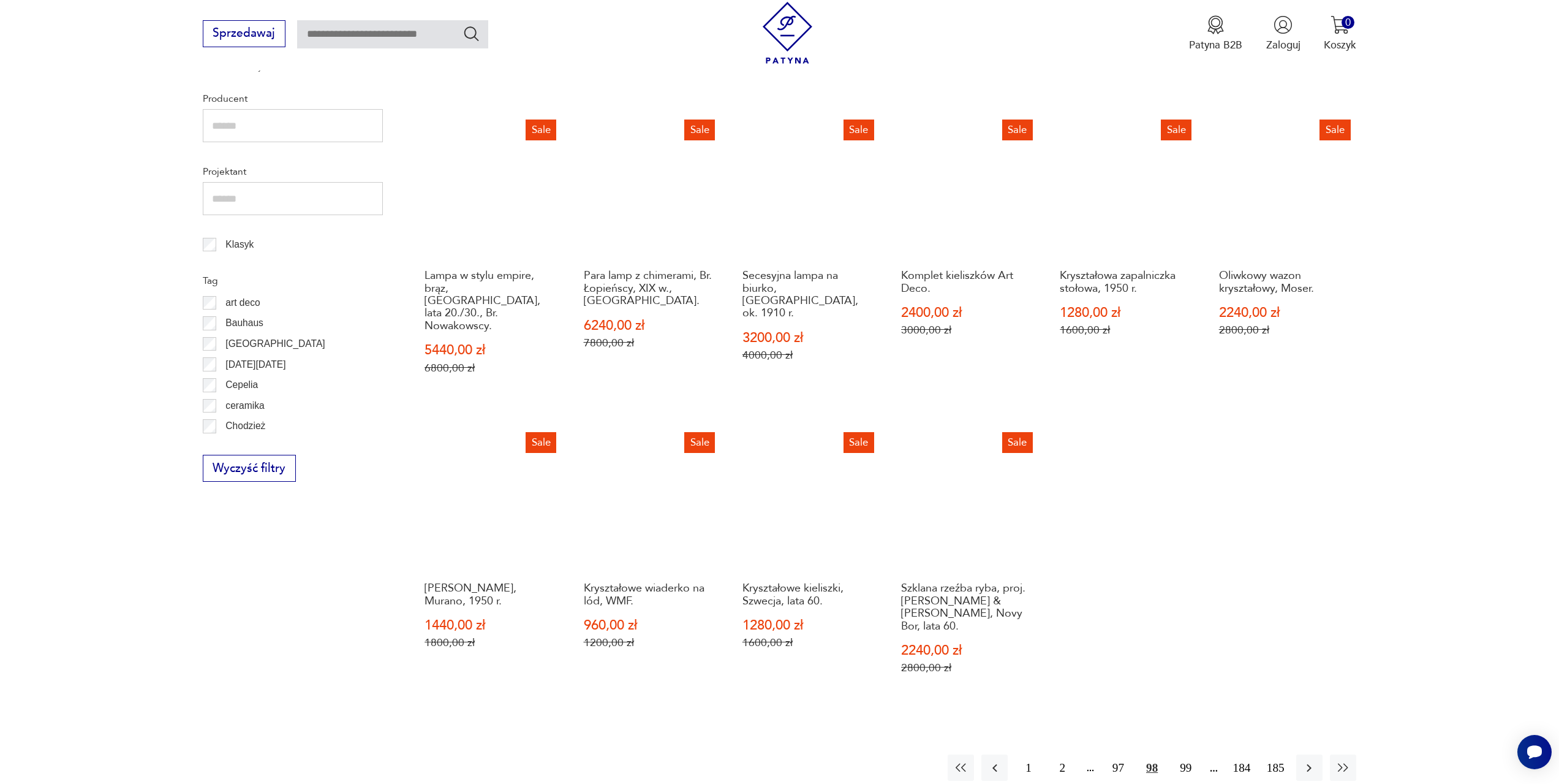
scroll to position [593, 0]
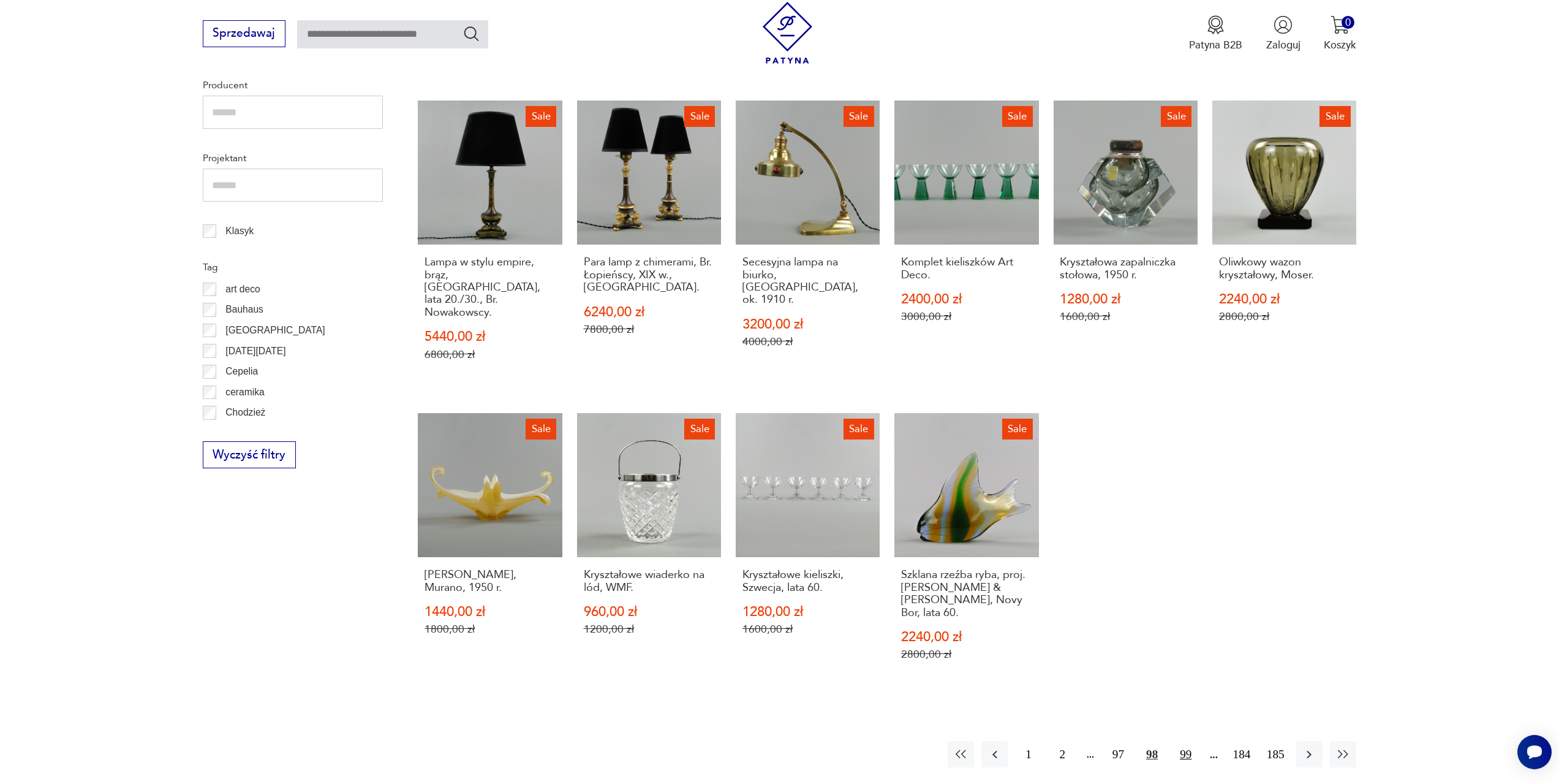
click at [1191, 741] on button "99" at bounding box center [1186, 754] width 27 height 27
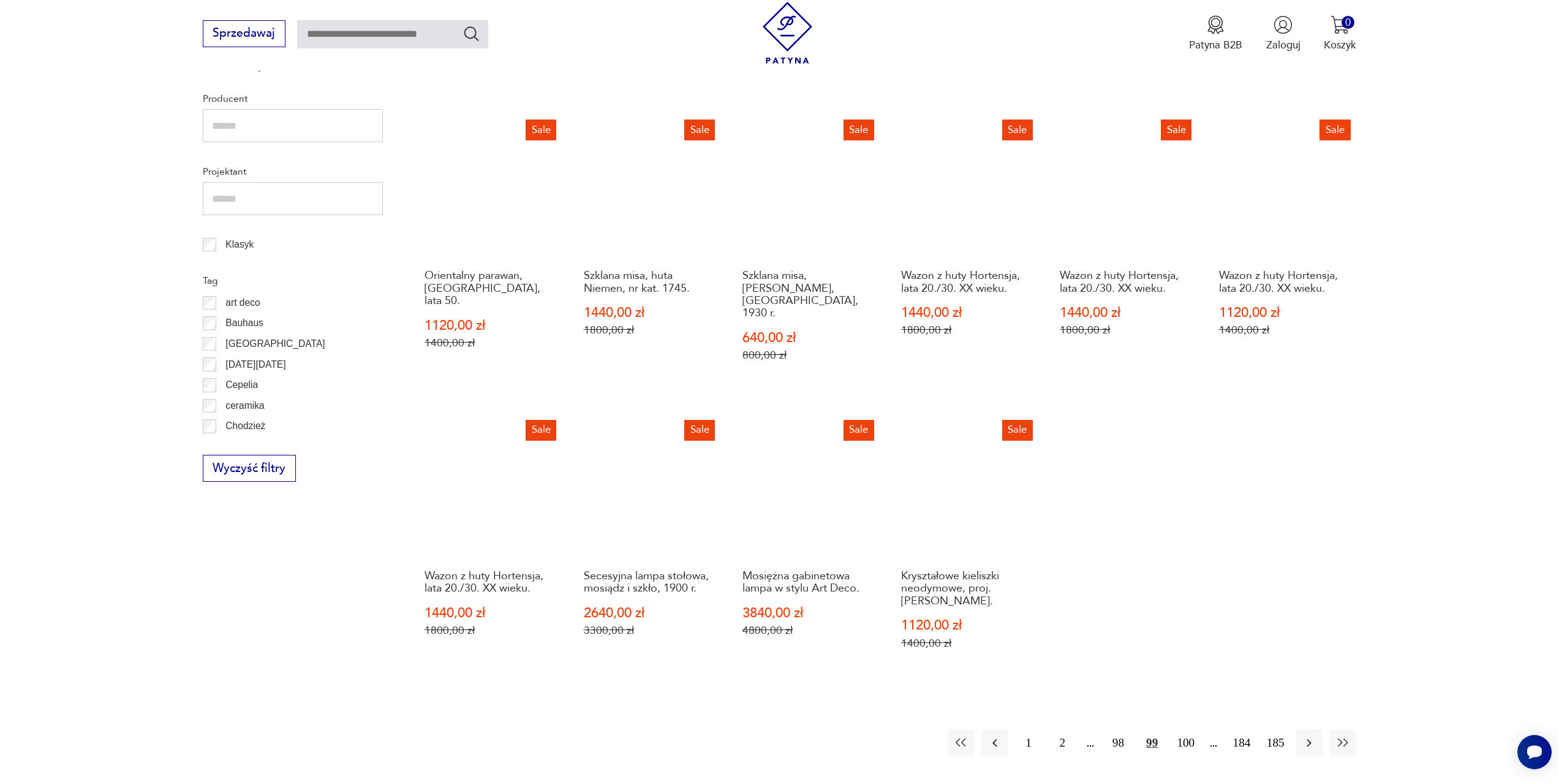
scroll to position [593, 0]
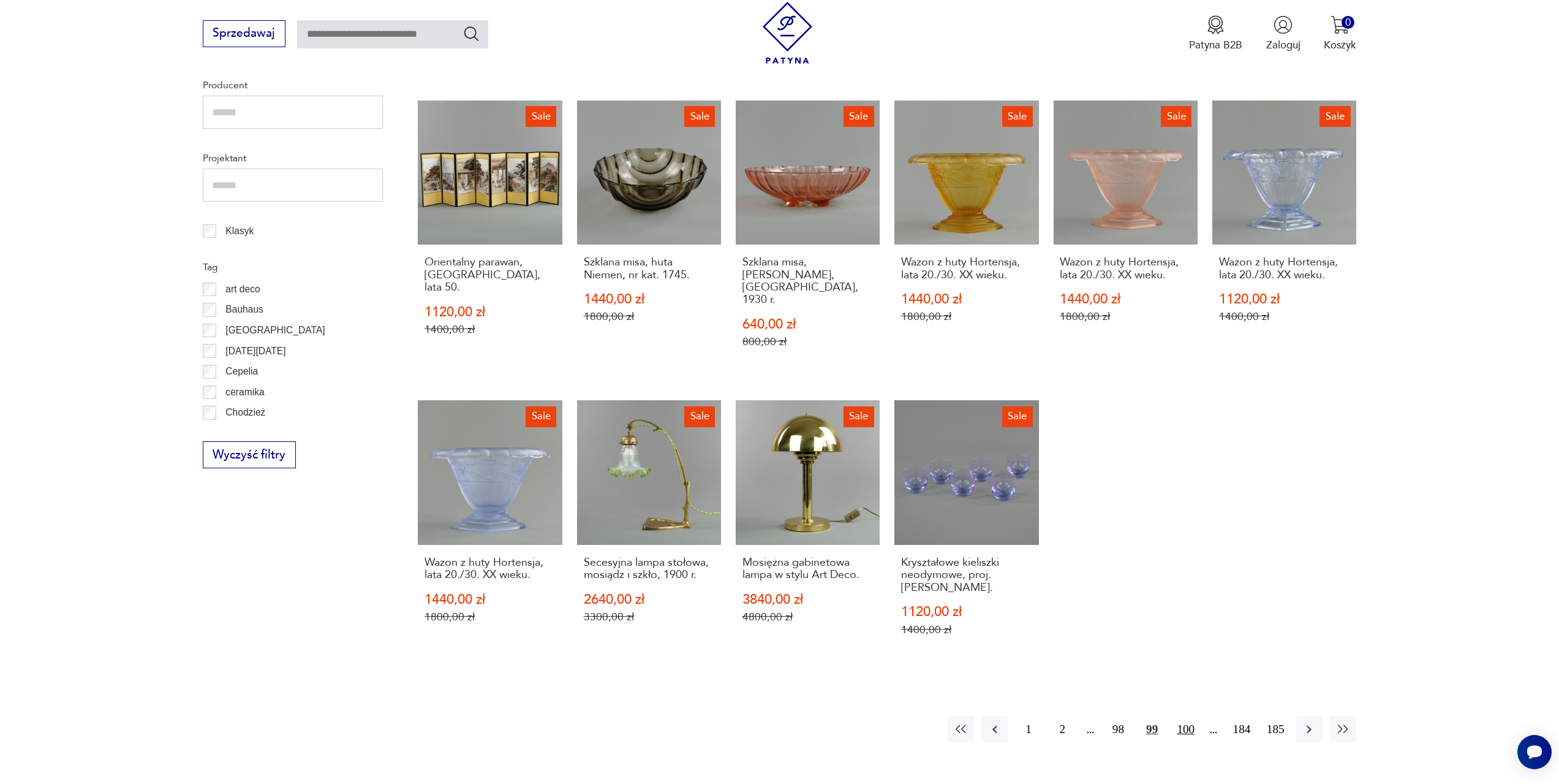
click at [1183, 716] on button "100" at bounding box center [1186, 729] width 27 height 27
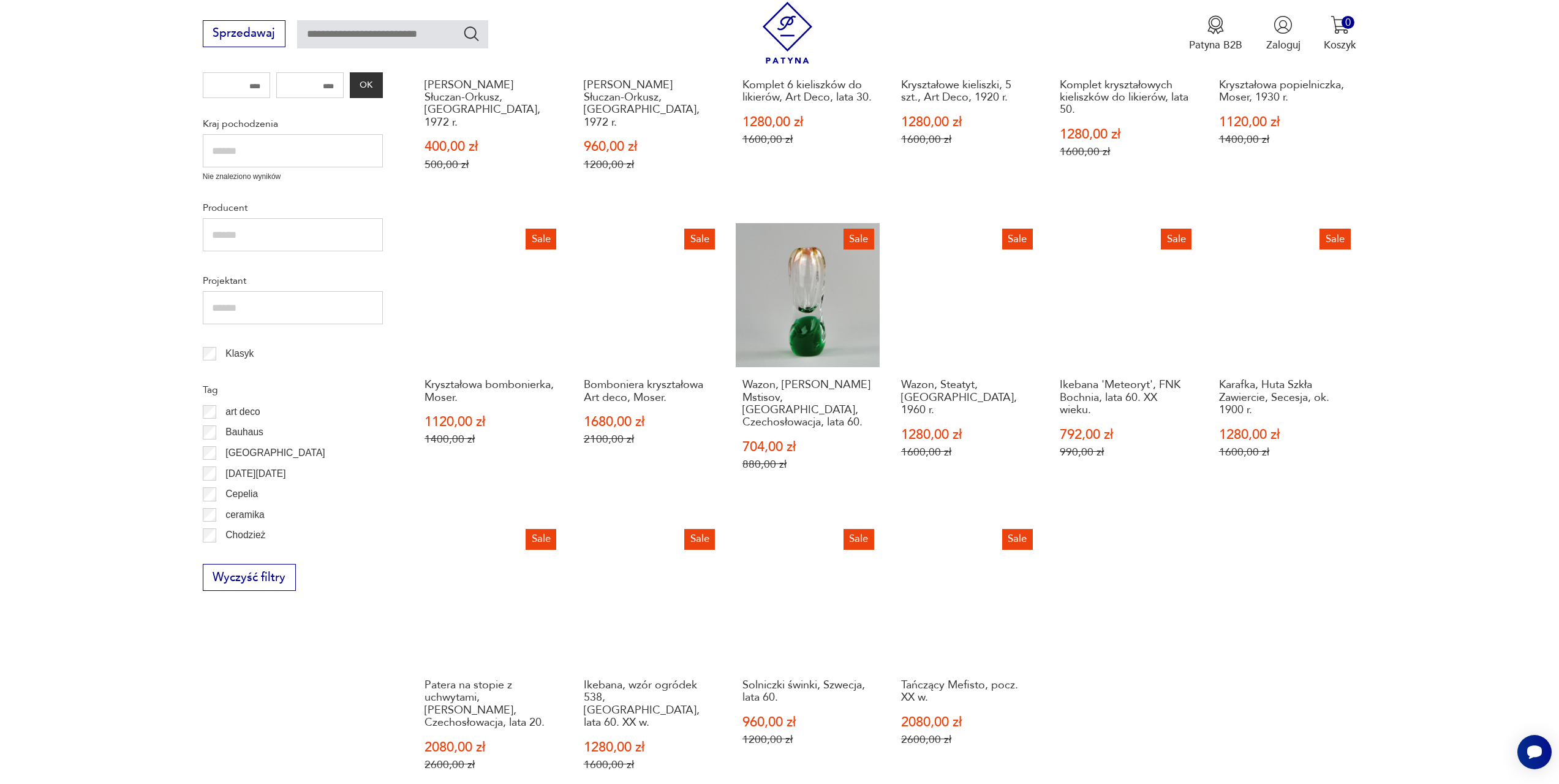
scroll to position [593, 0]
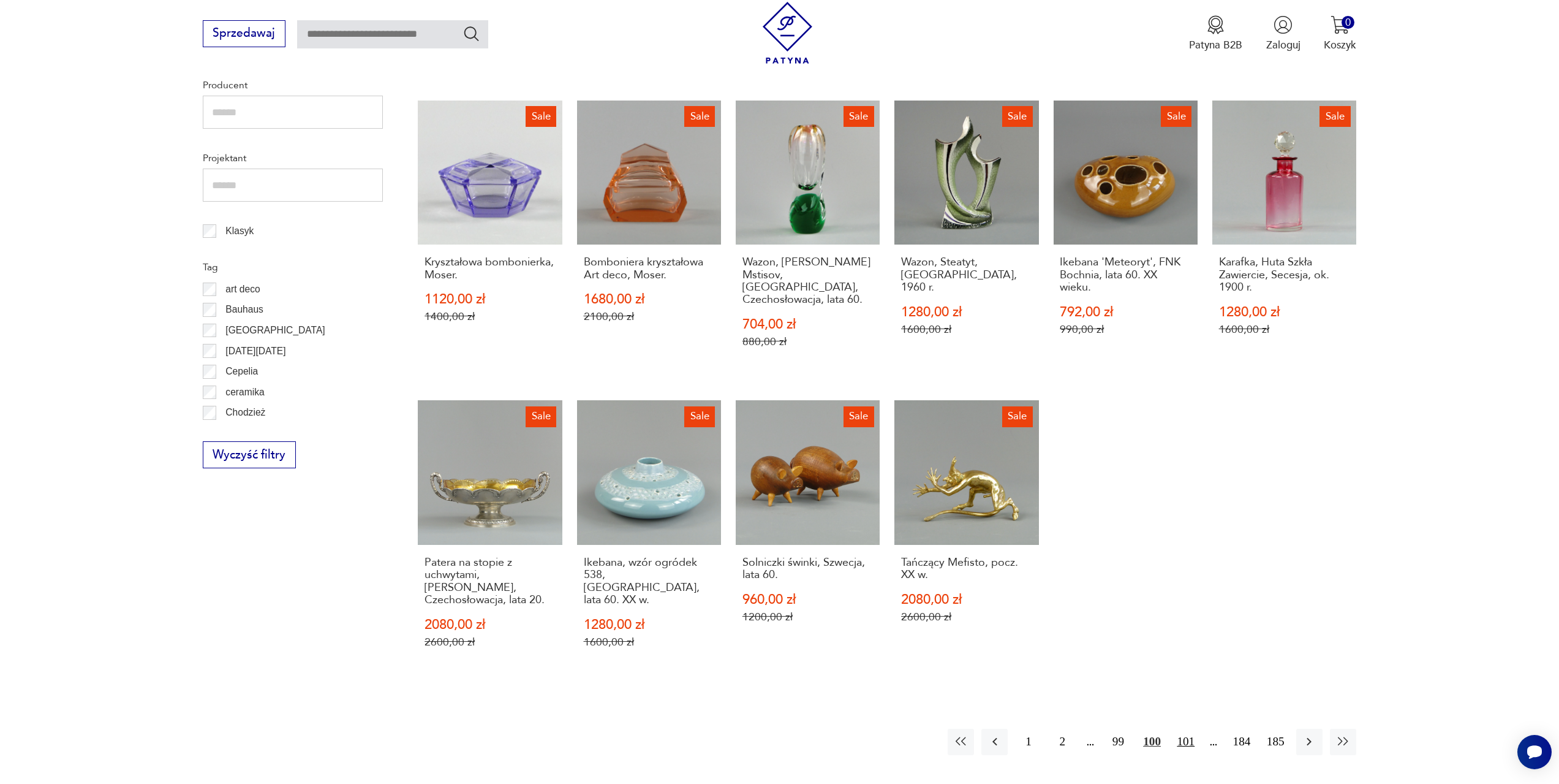
click at [1187, 729] on button "101" at bounding box center [1186, 742] width 27 height 27
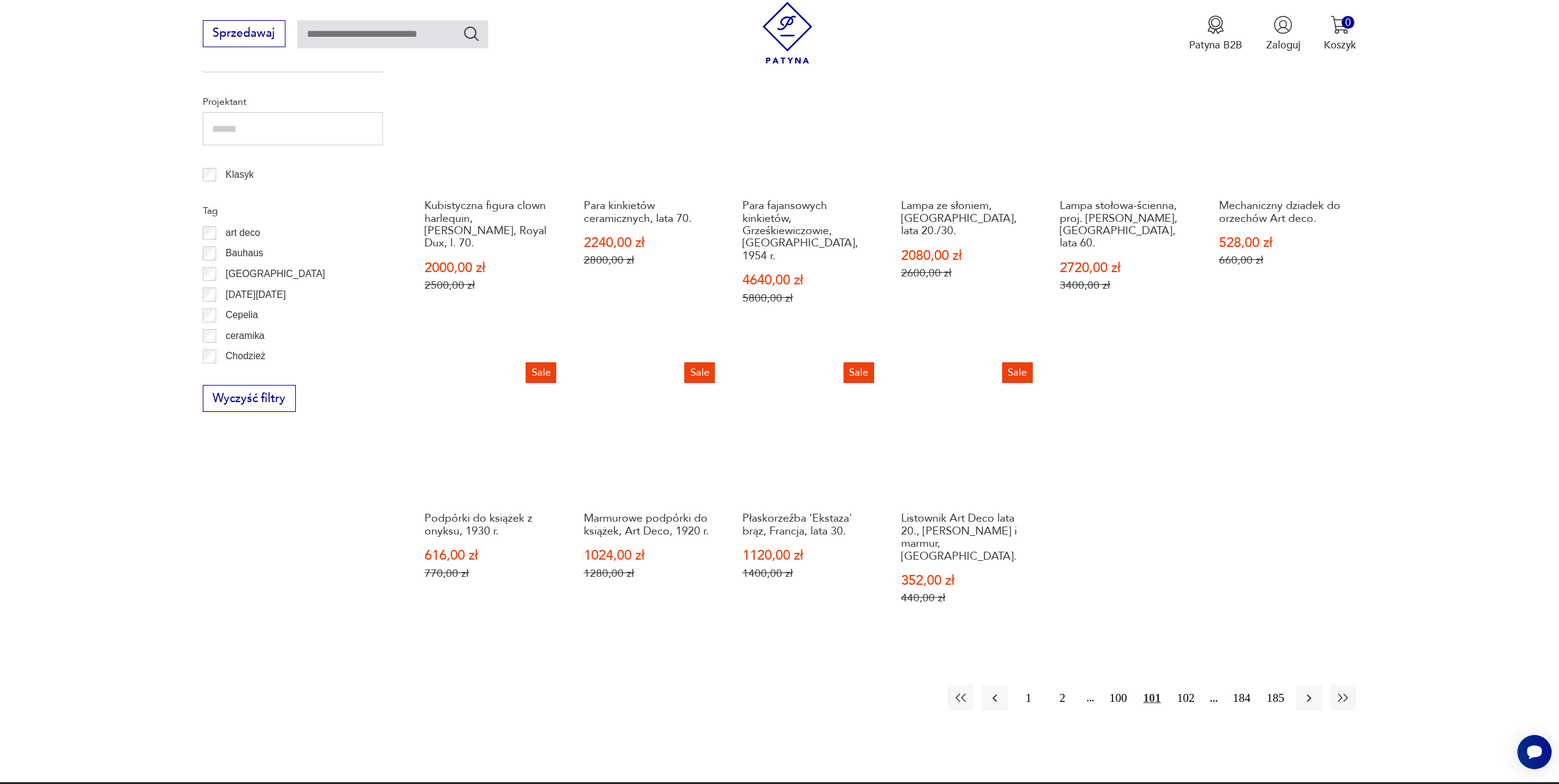
scroll to position [655, 0]
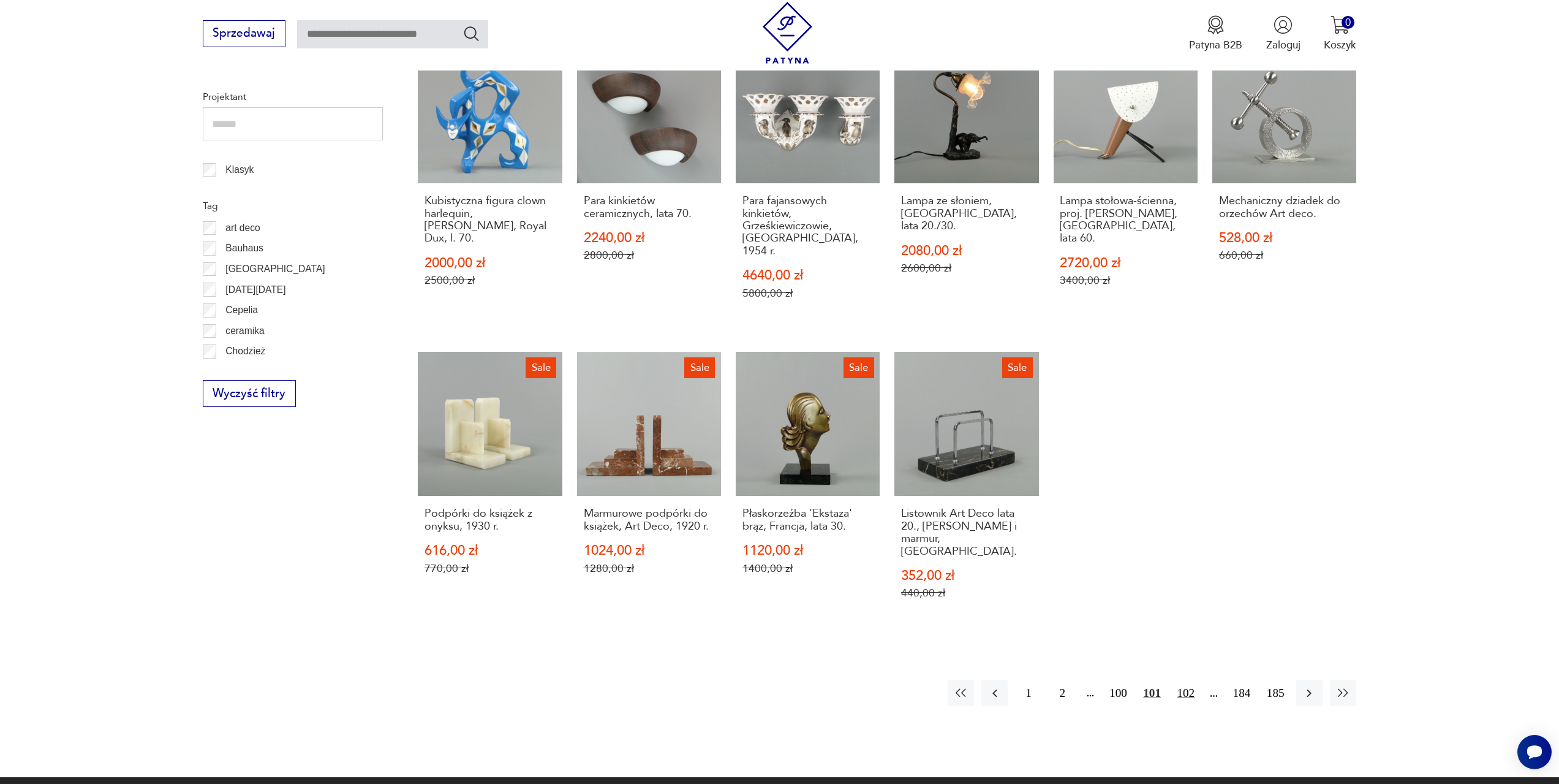
click at [1190, 680] on button "102" at bounding box center [1186, 693] width 27 height 27
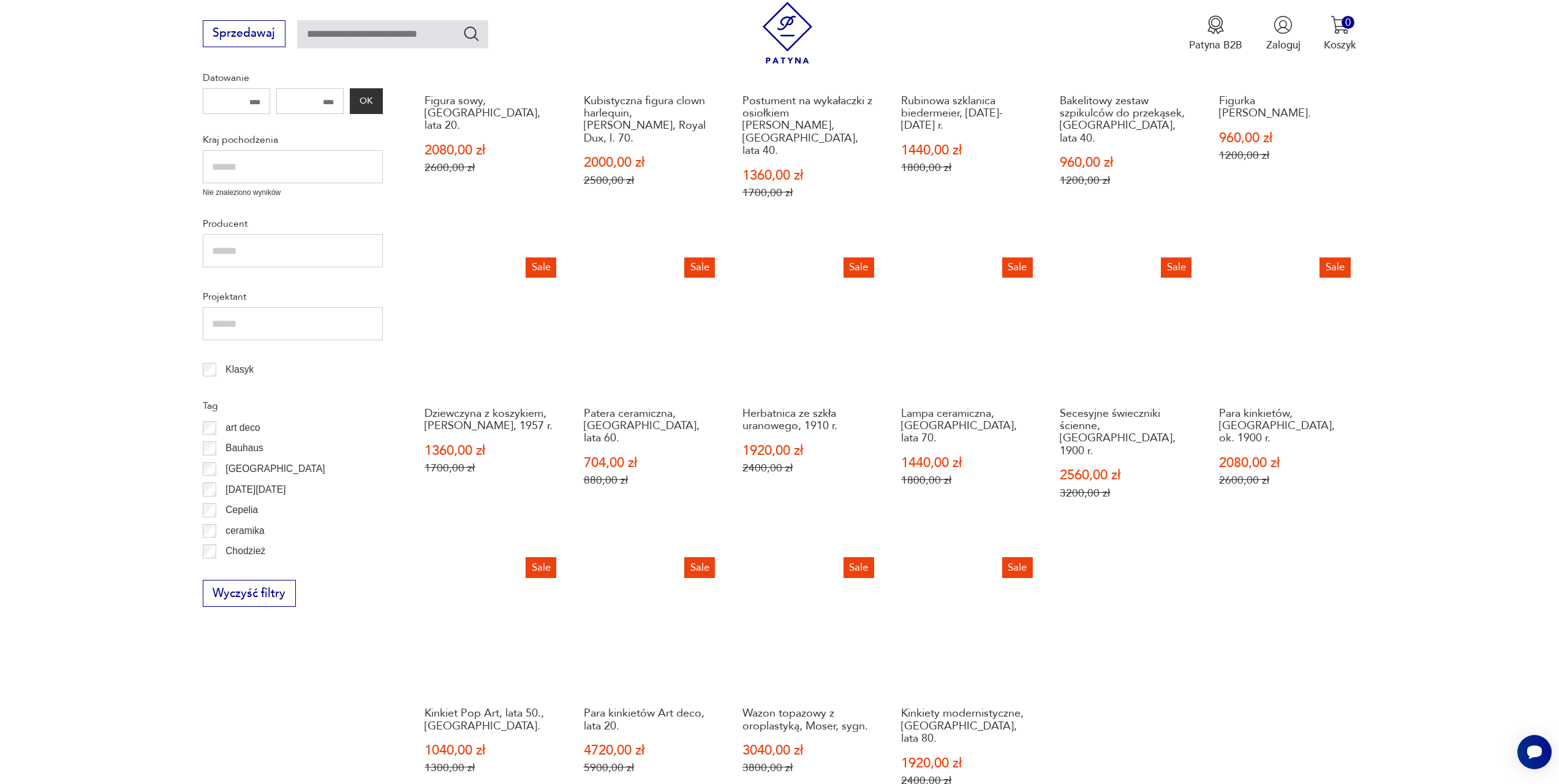
scroll to position [593, 0]
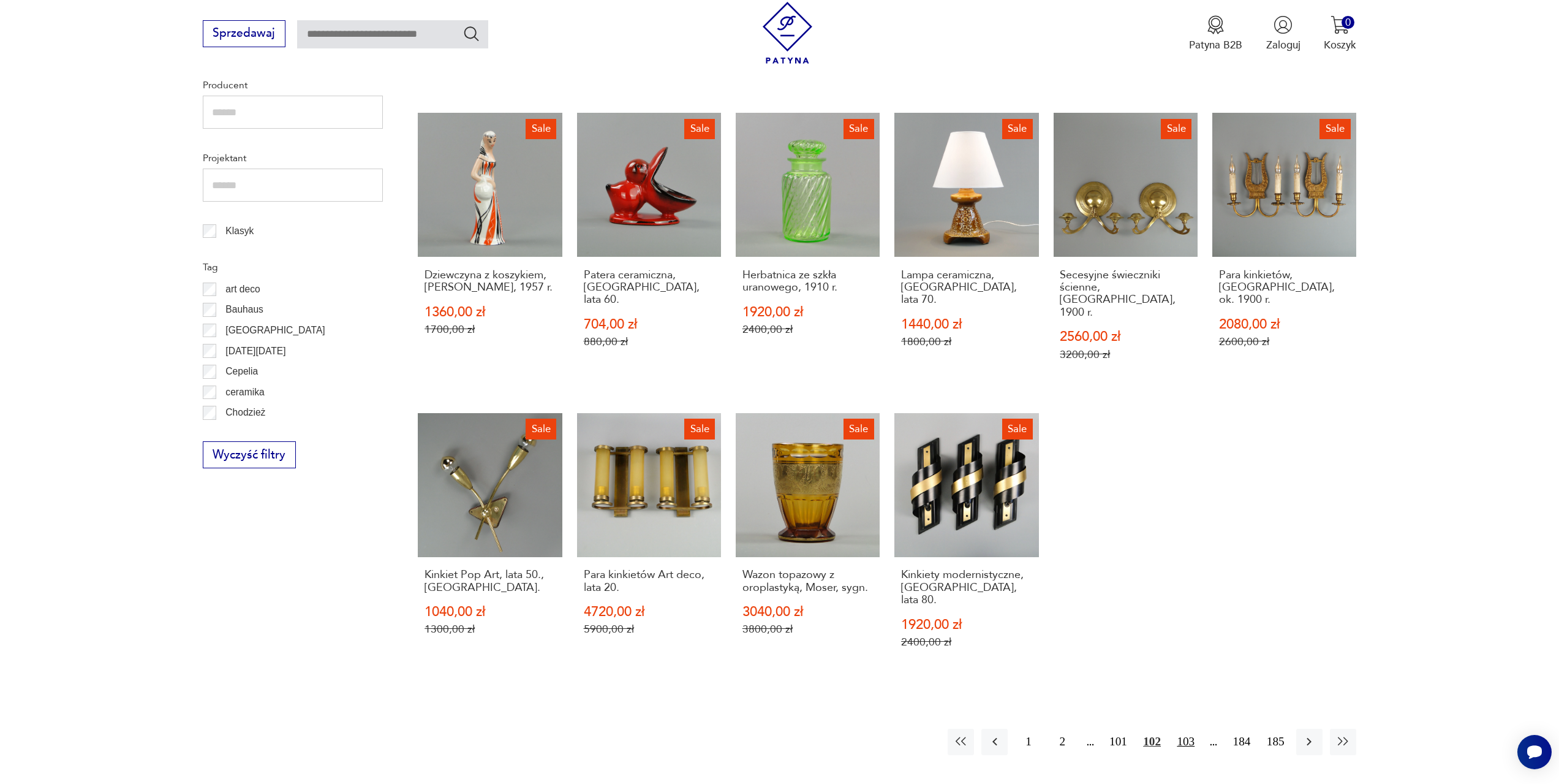
click at [1190, 729] on button "103" at bounding box center [1186, 742] width 27 height 27
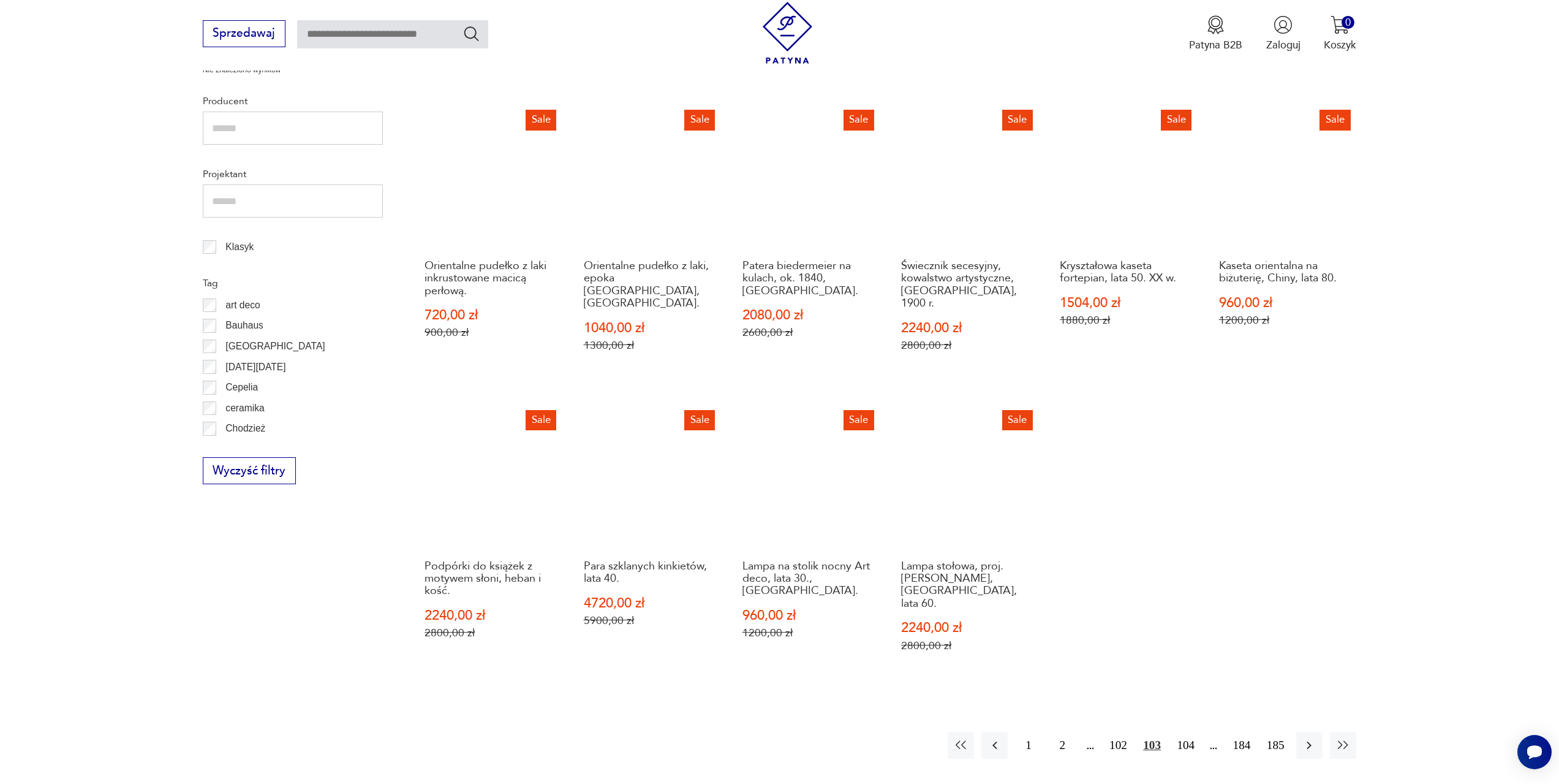
scroll to position [593, 0]
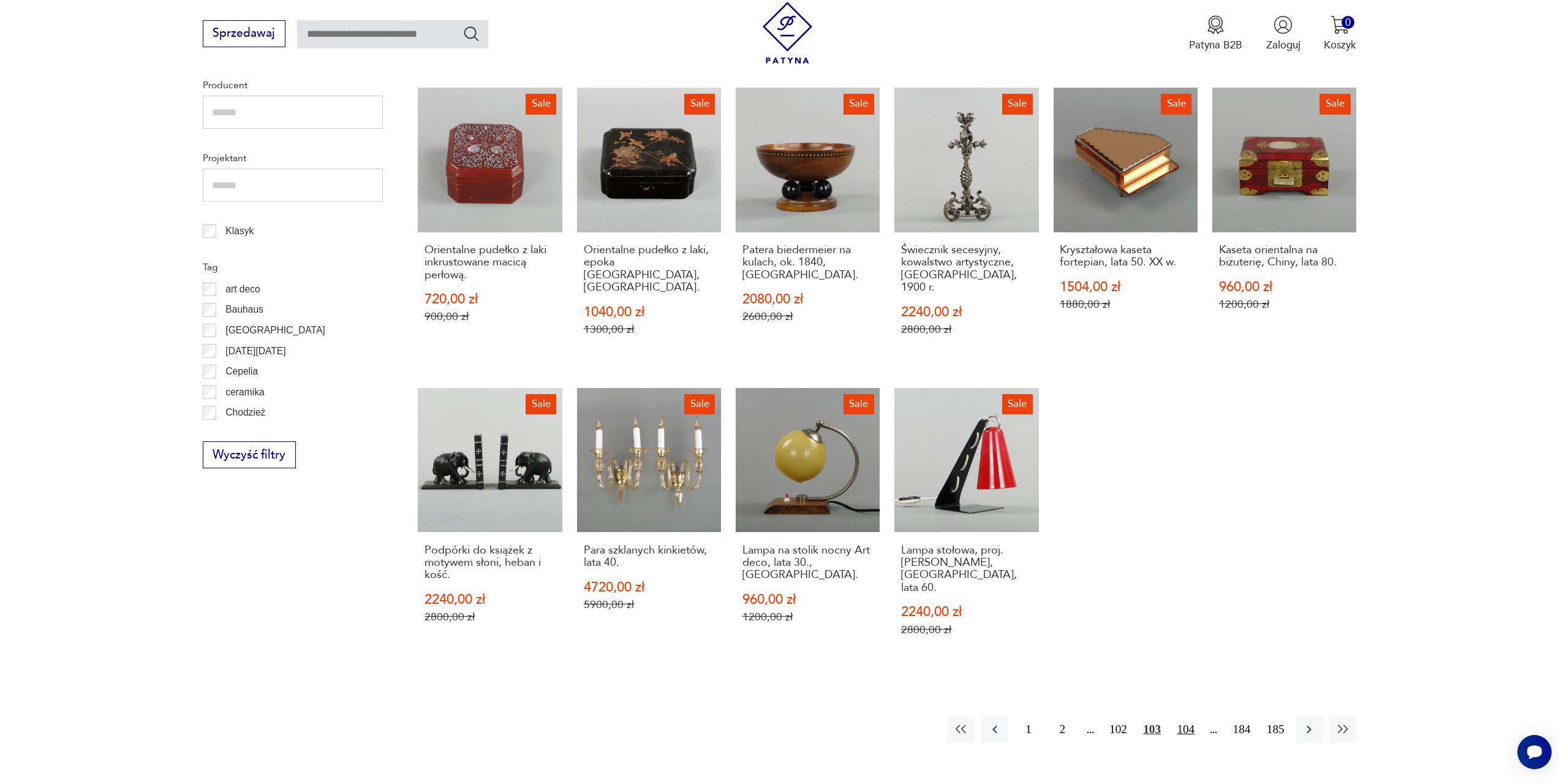
click at [1190, 716] on button "104" at bounding box center [1186, 729] width 27 height 27
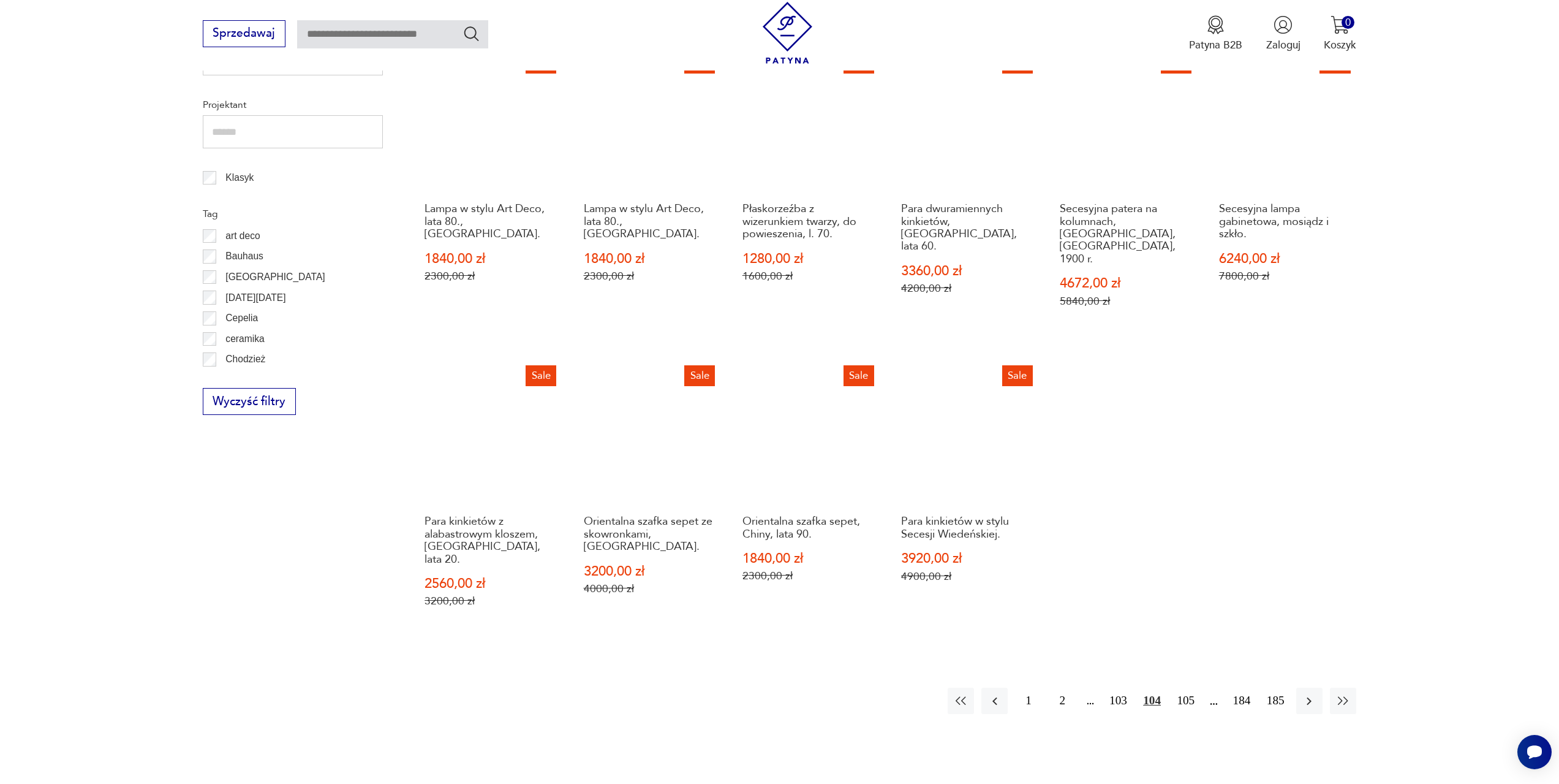
scroll to position [655, 0]
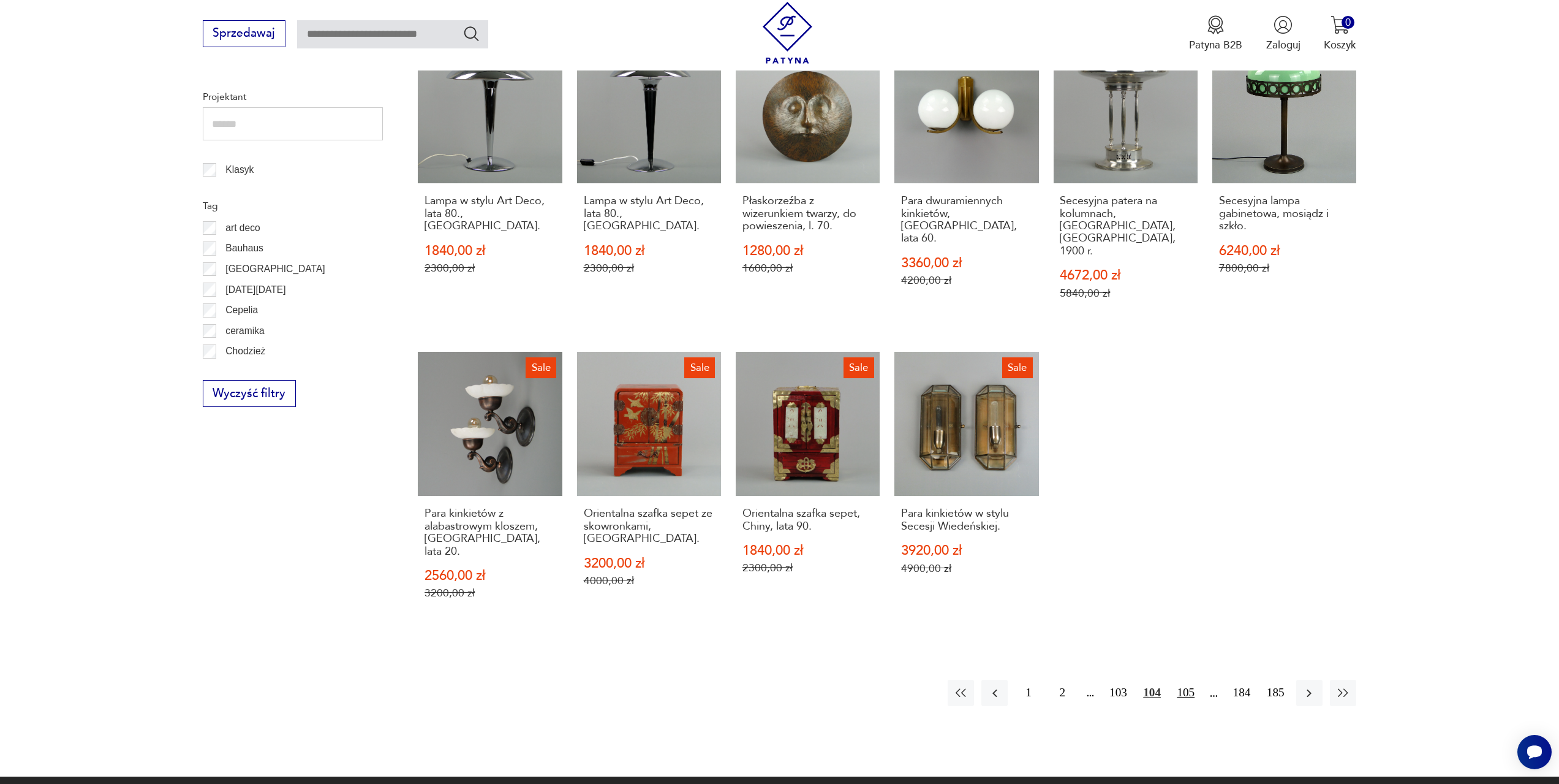
click at [1186, 680] on button "105" at bounding box center [1186, 693] width 27 height 27
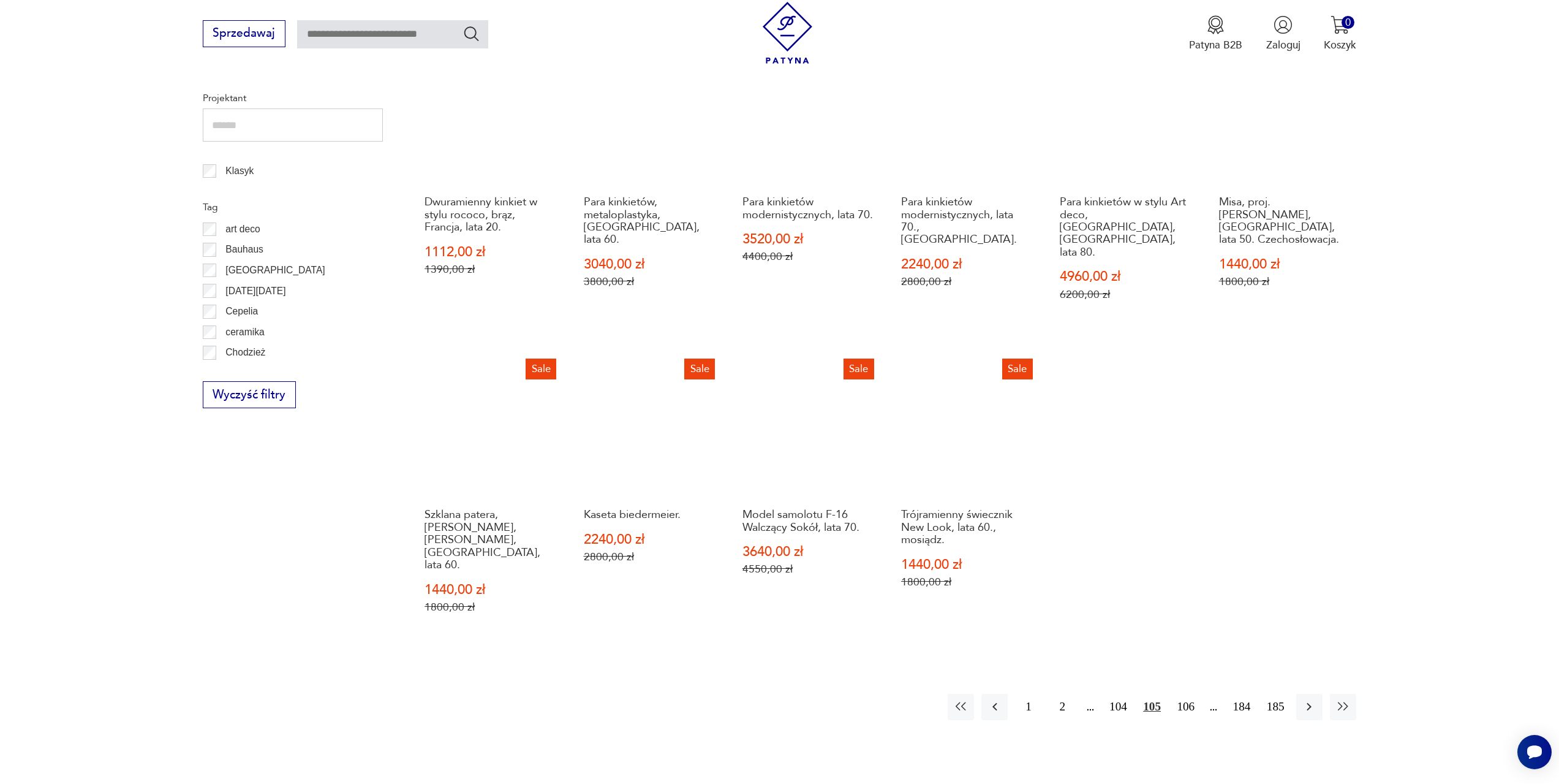
scroll to position [655, 0]
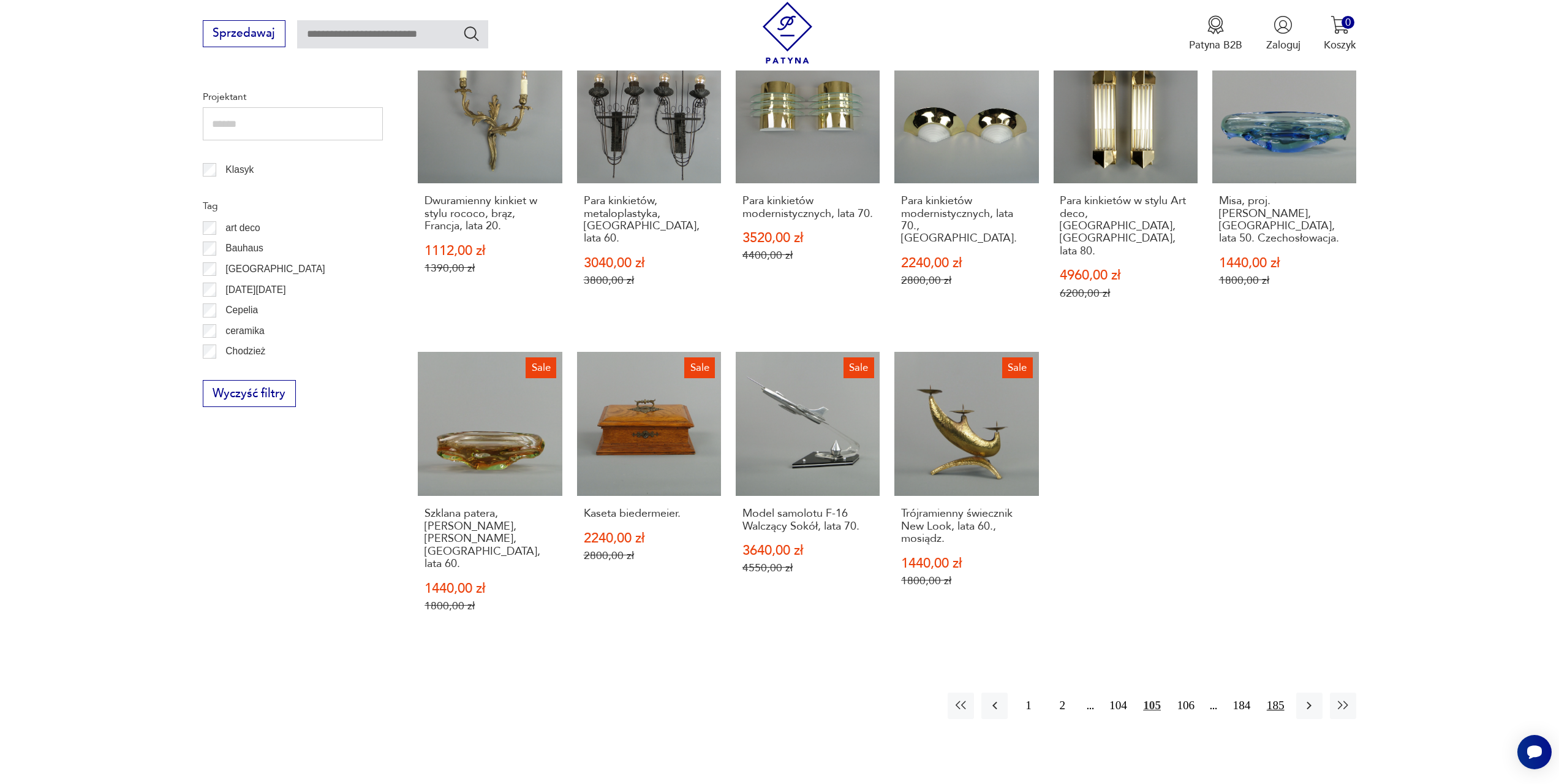
click at [1272, 693] on button "185" at bounding box center [1275, 706] width 27 height 27
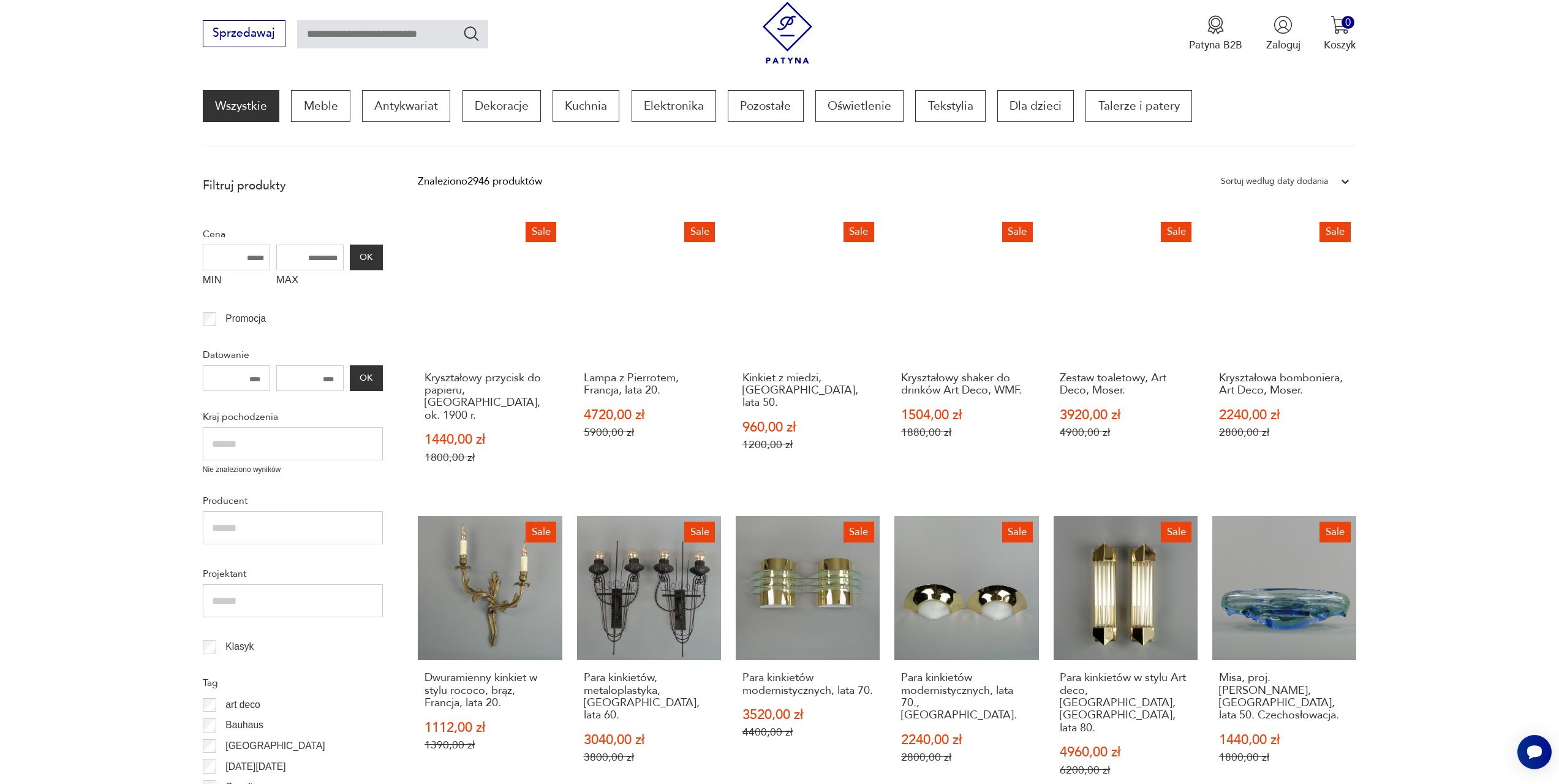
scroll to position [164, 0]
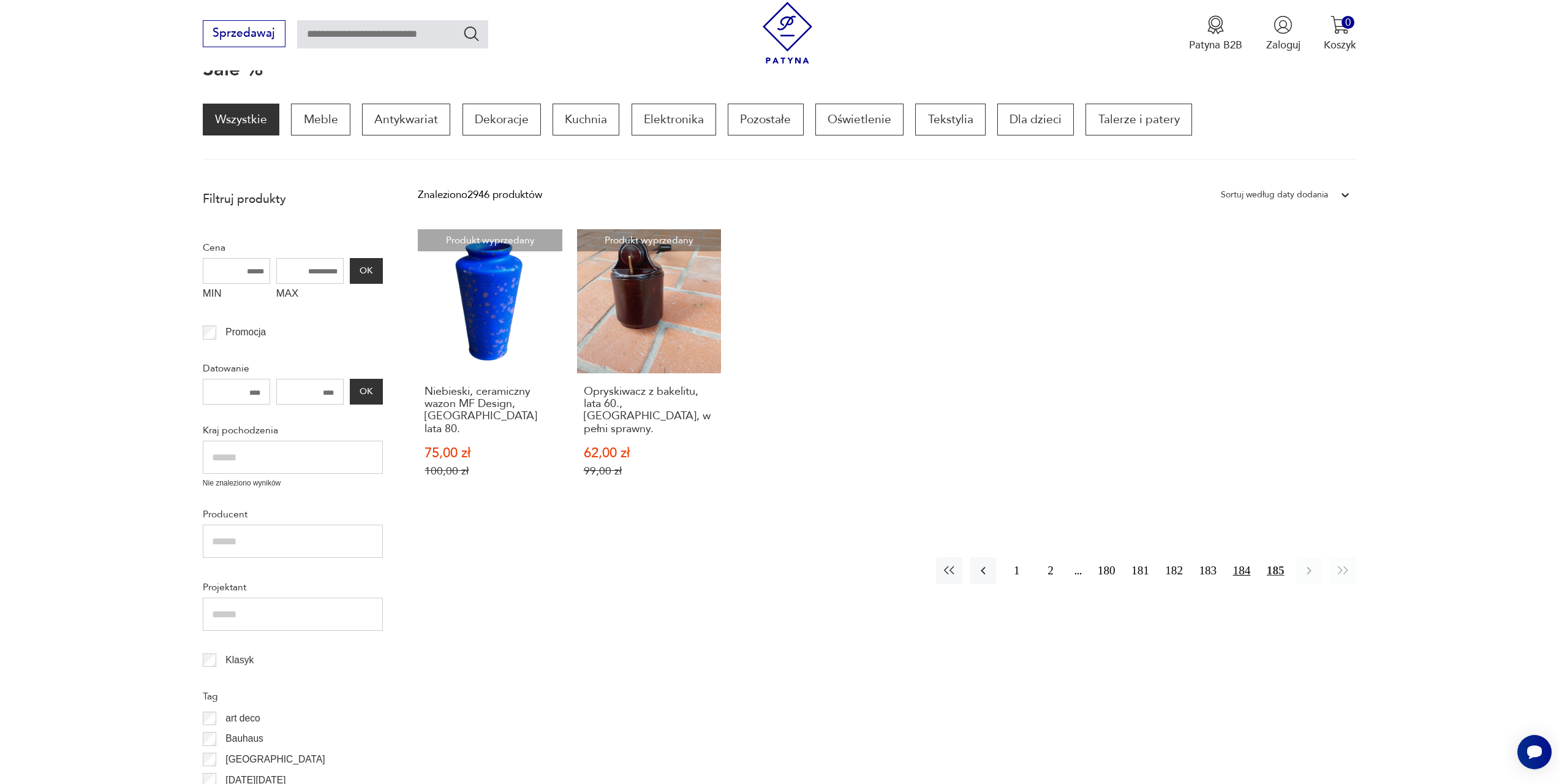
click at [1237, 559] on button "184" at bounding box center [1241, 570] width 27 height 27
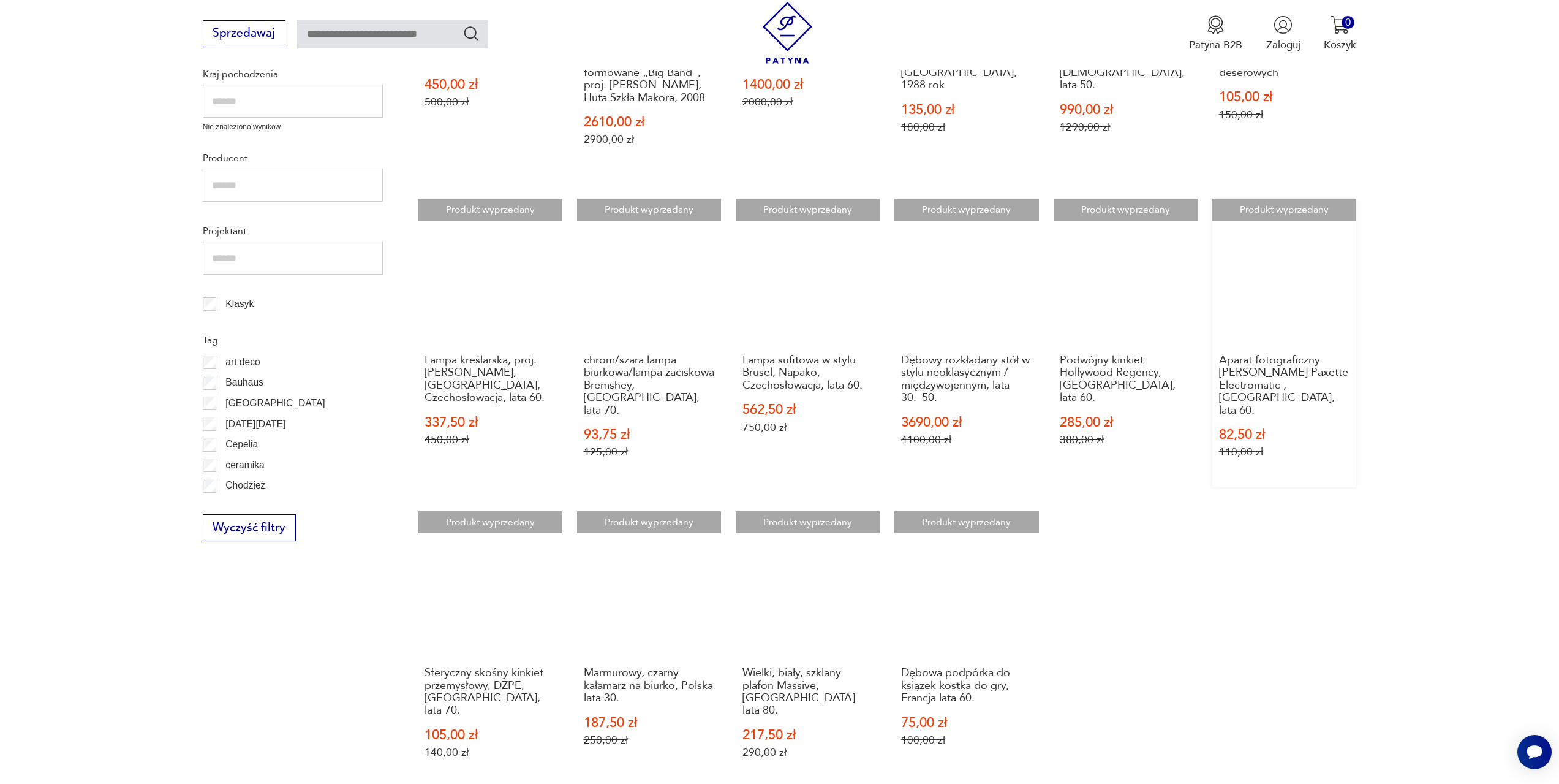
scroll to position [532, 0]
